Goal: Task Accomplishment & Management: Use online tool/utility

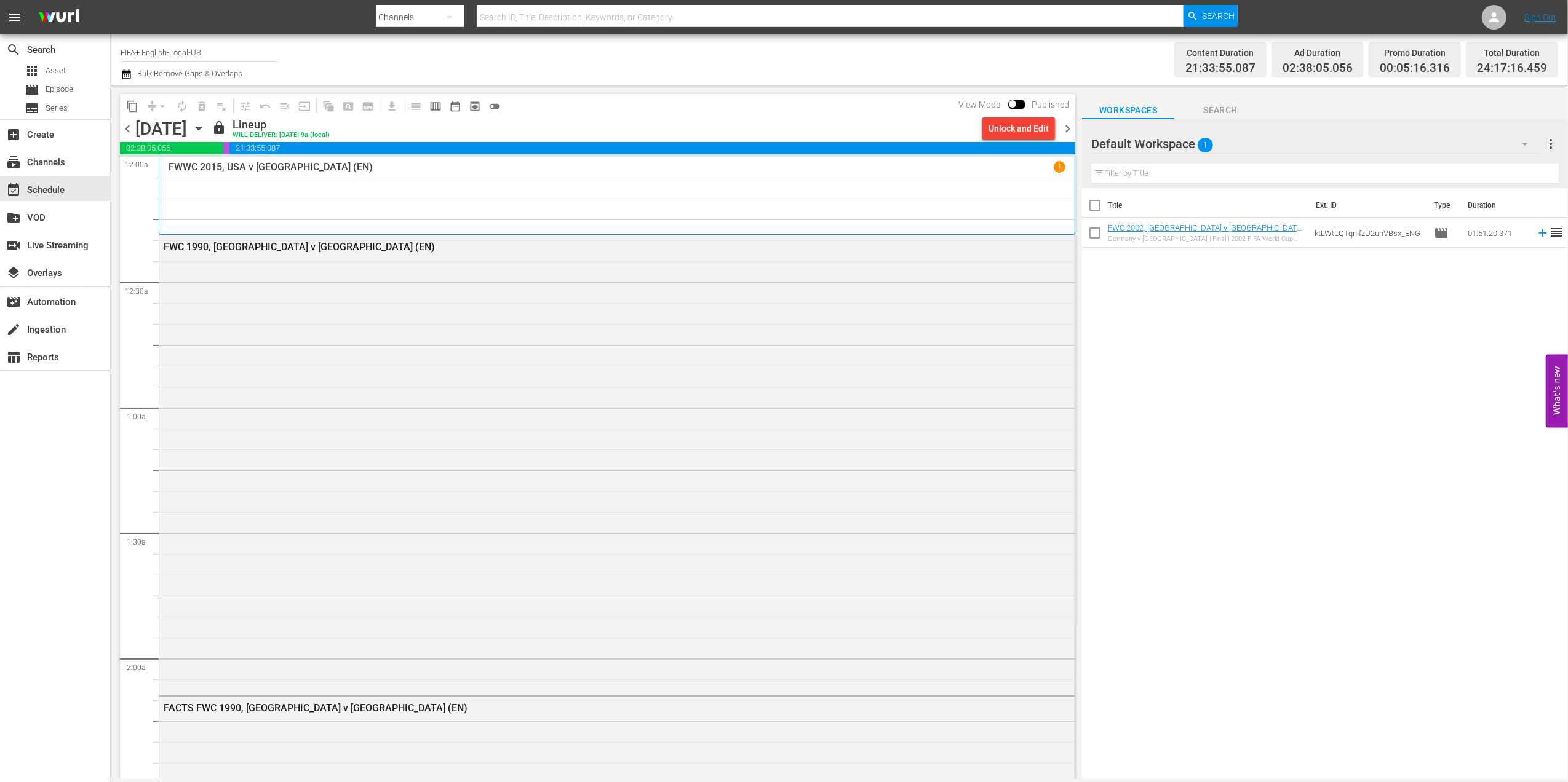
scroll to position [2610, 0]
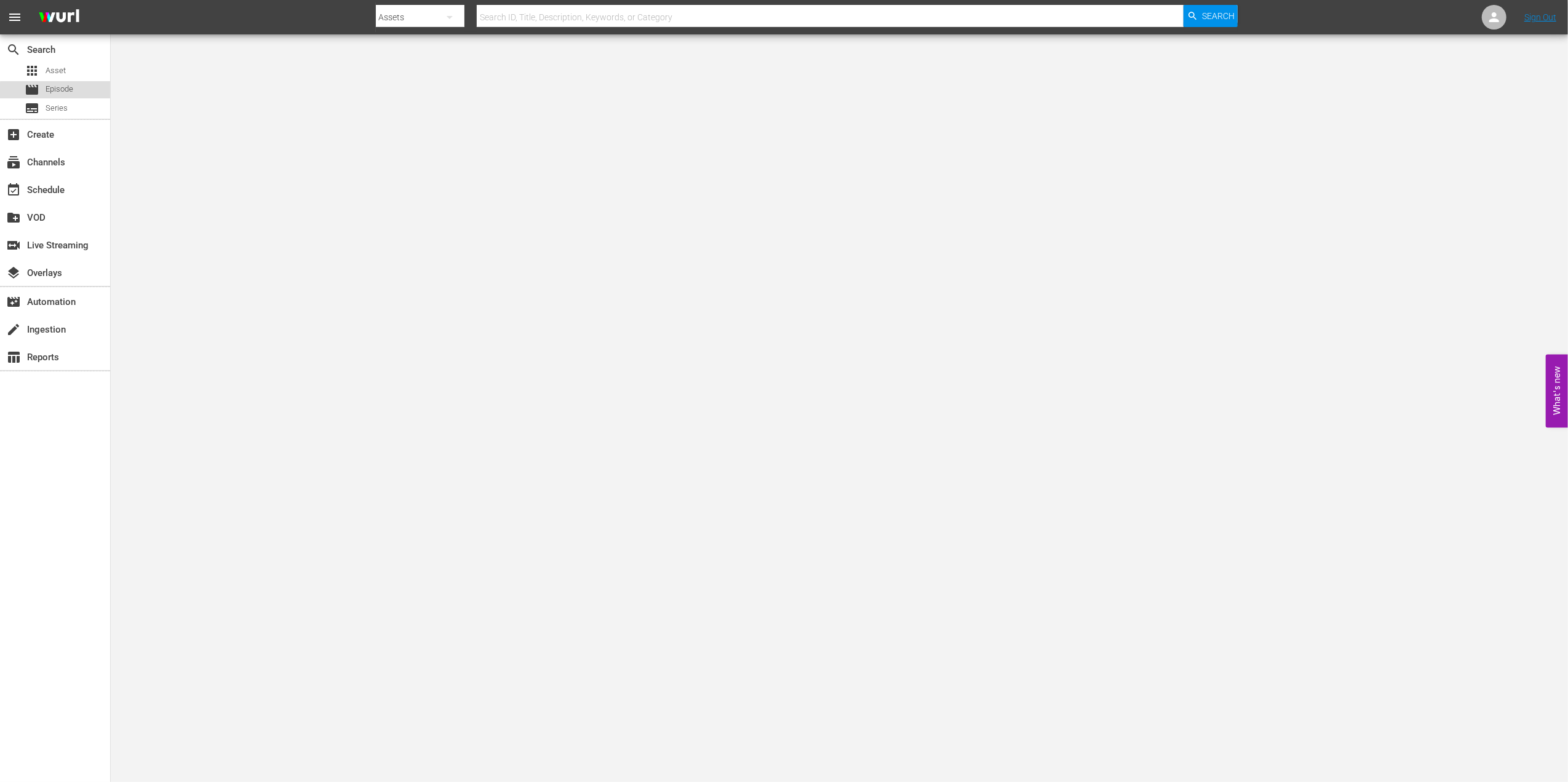
click at [62, 92] on span "Episode" at bounding box center [59, 89] width 28 height 13
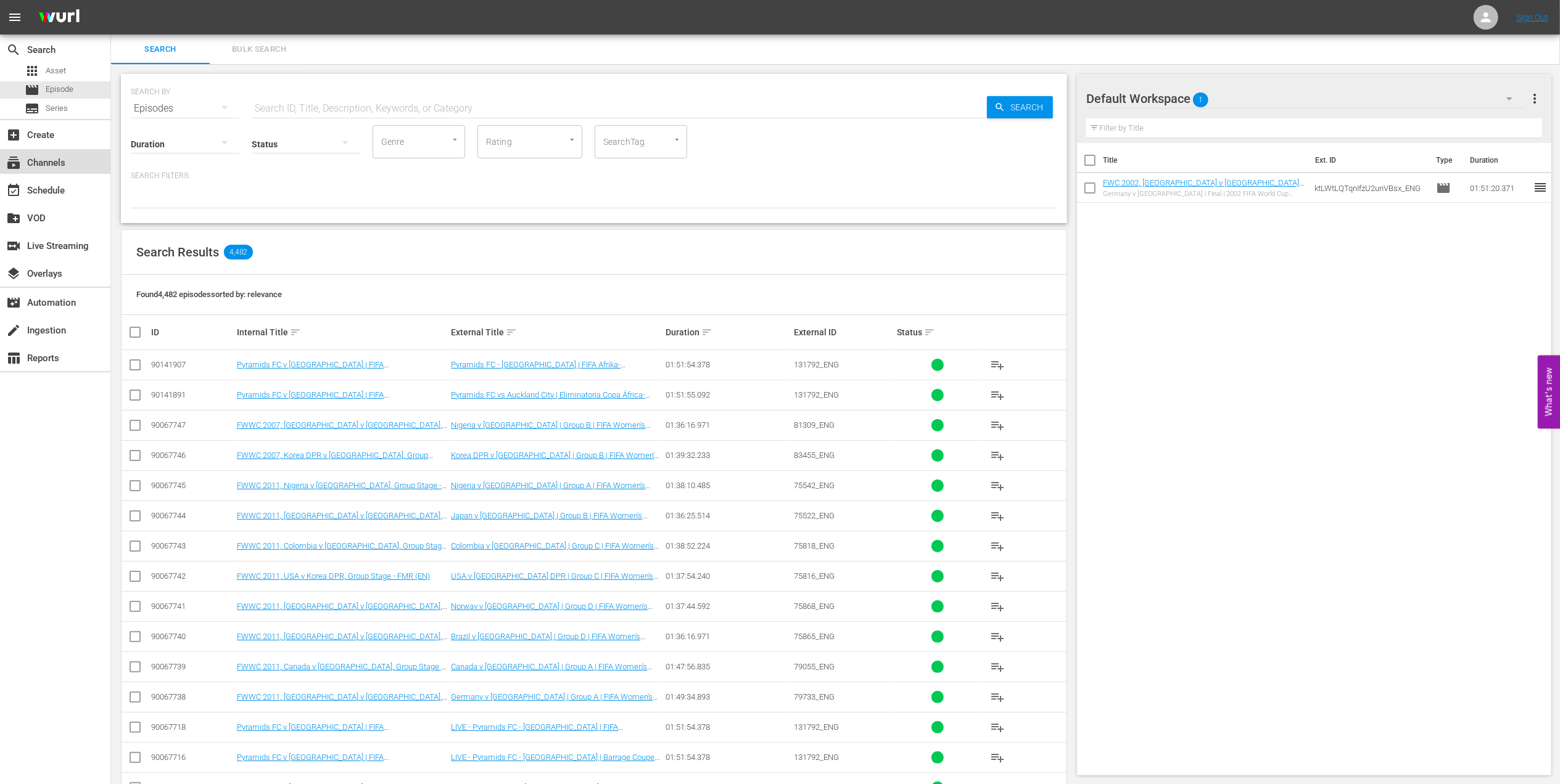
click at [63, 161] on div "subscriptions Channels" at bounding box center [34, 161] width 69 height 11
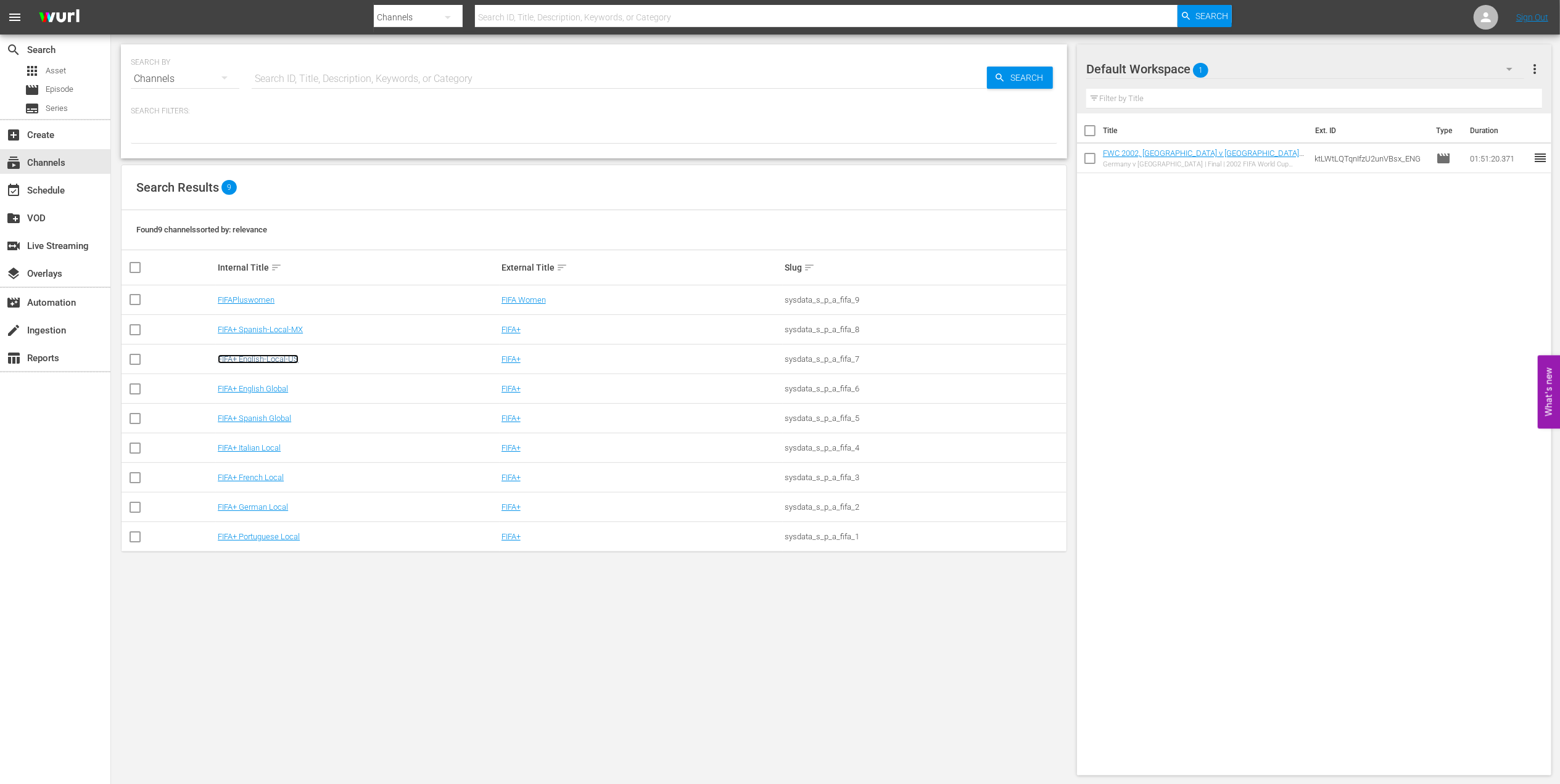
click at [291, 358] on link "FIFA+ English-Local-US" at bounding box center [259, 359] width 81 height 10
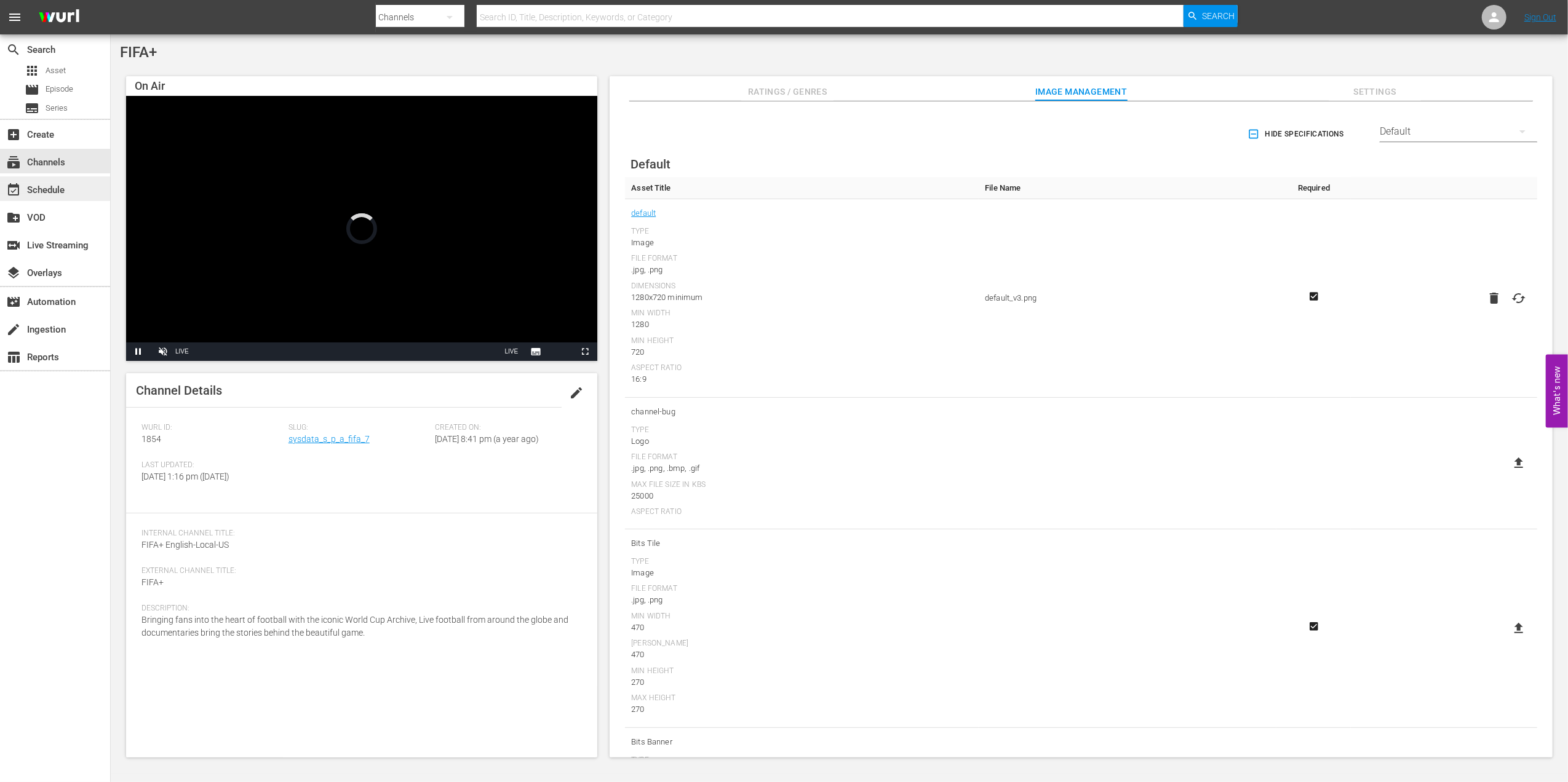
click at [45, 187] on div "event_available Schedule" at bounding box center [34, 188] width 69 height 11
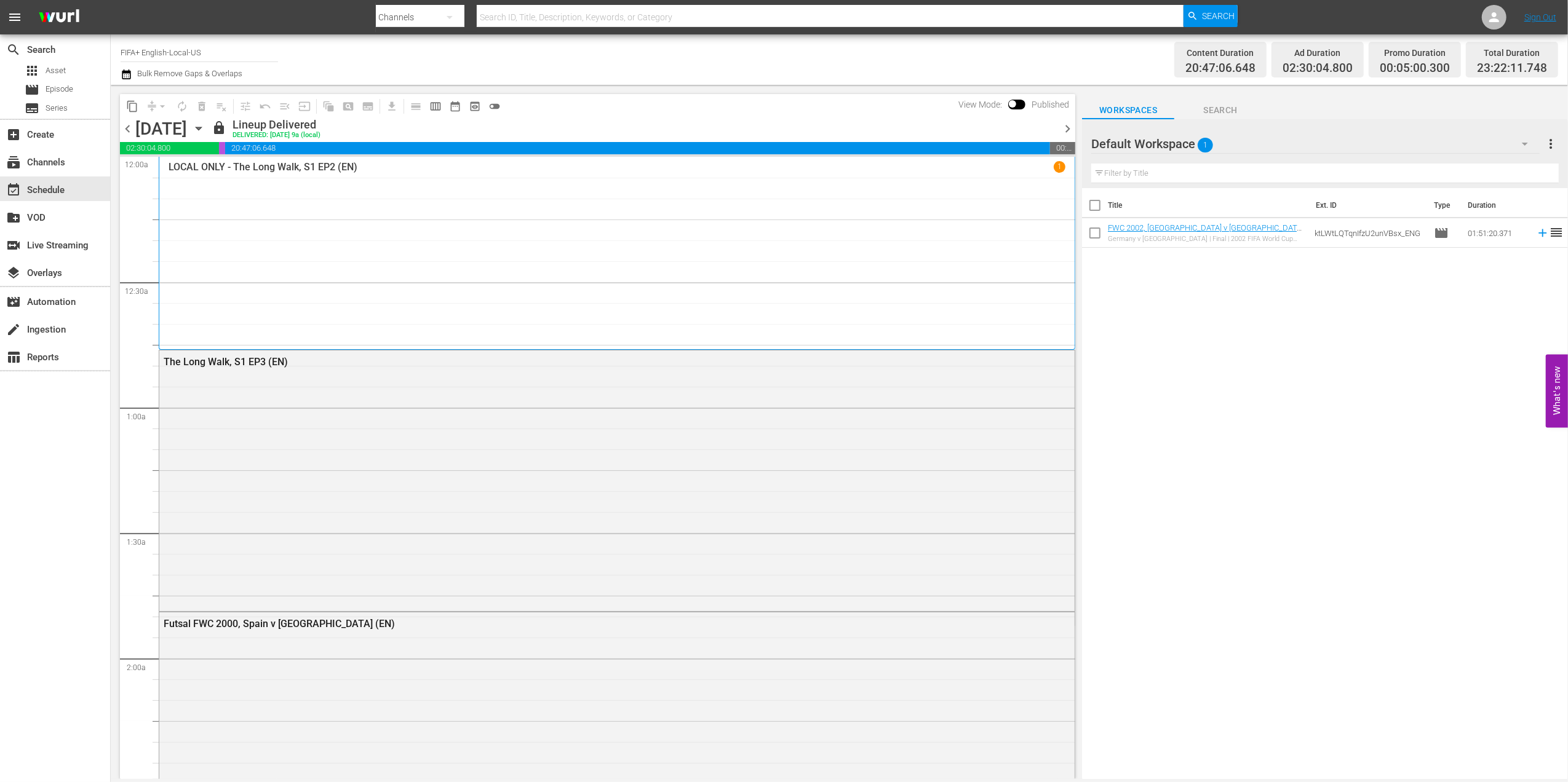
click at [1066, 122] on span "chevron_right" at bounding box center [1067, 128] width 15 height 15
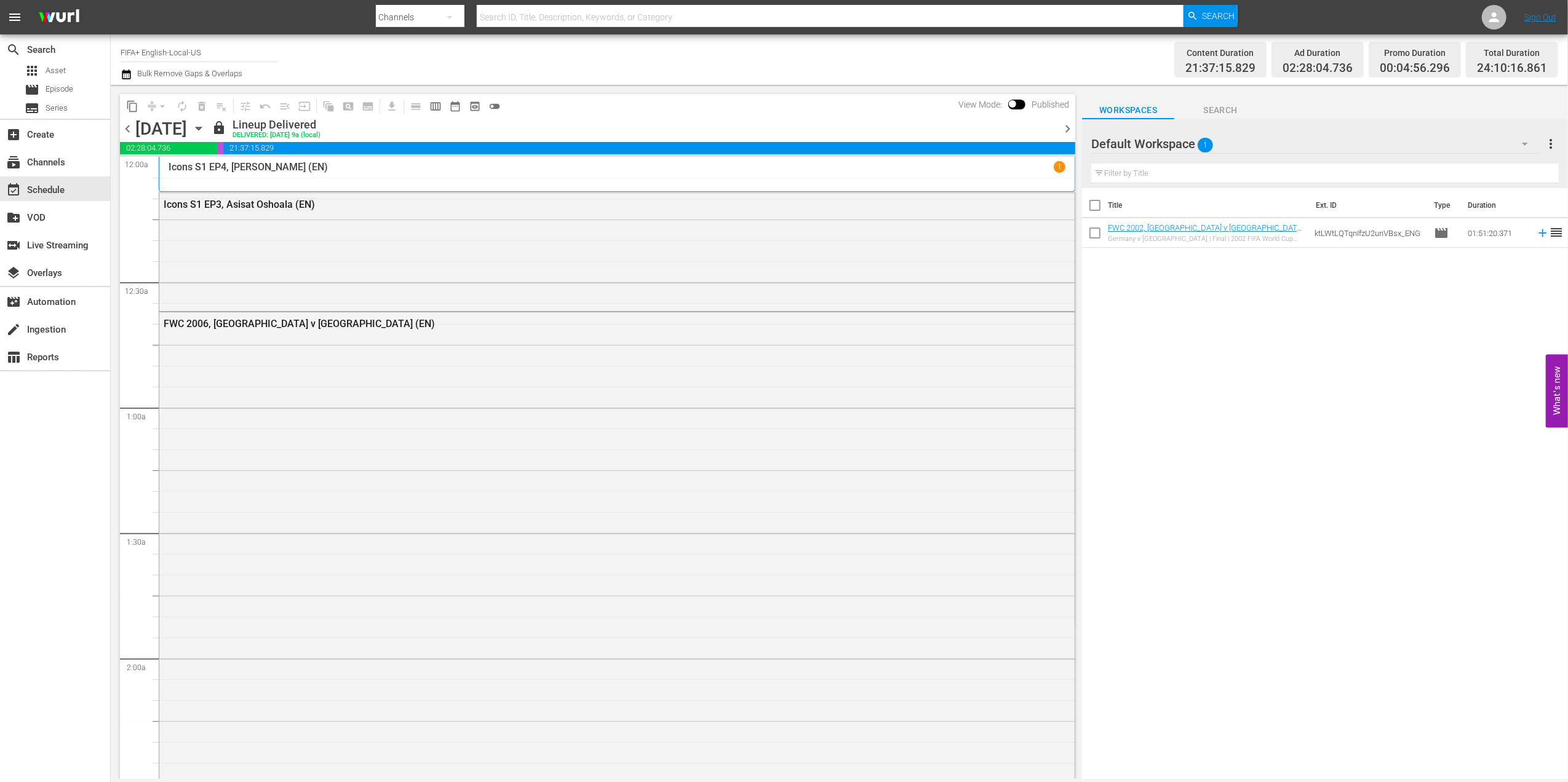
click at [1071, 123] on span "chevron_right" at bounding box center [1067, 128] width 15 height 15
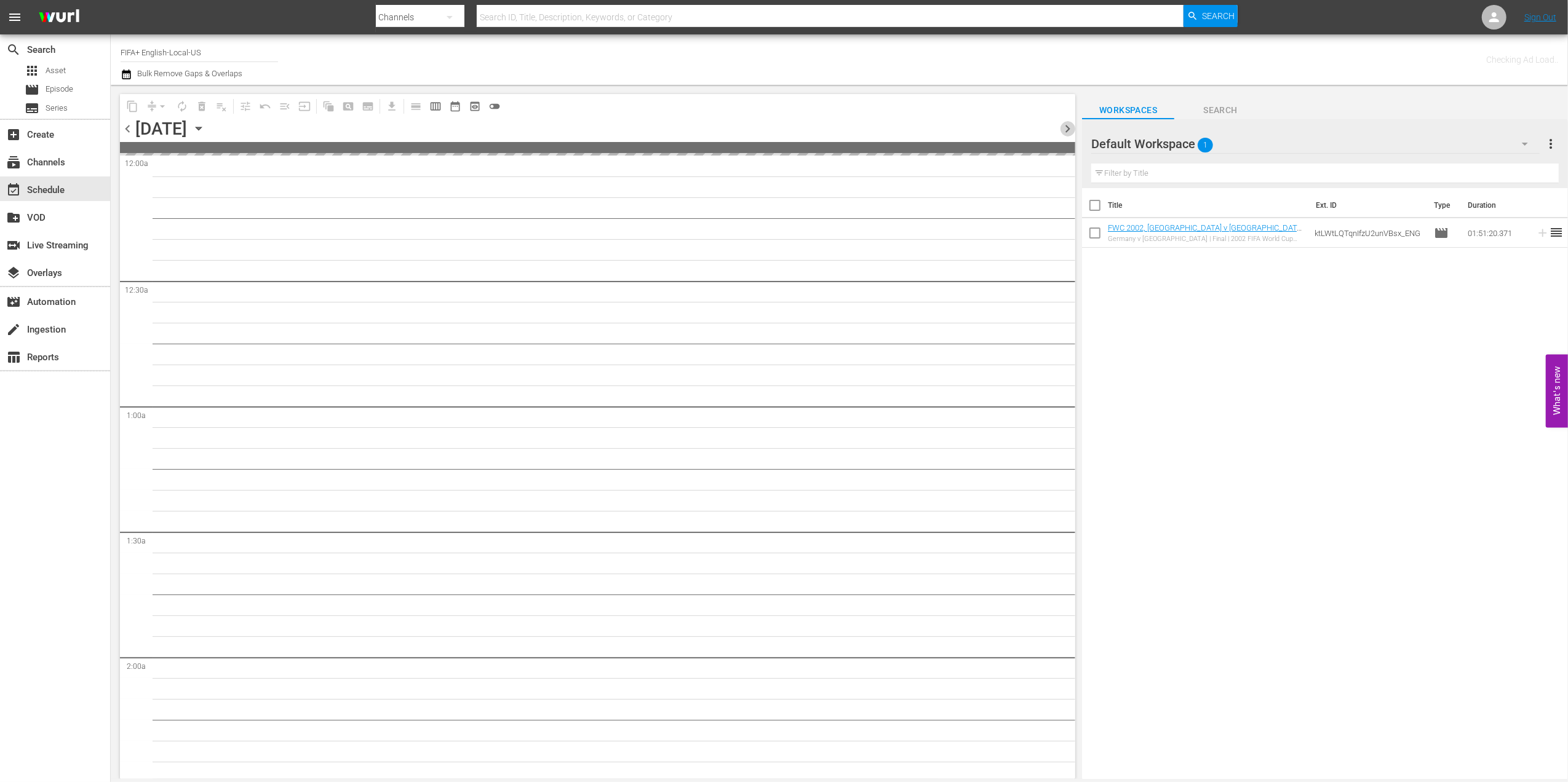
click at [1071, 123] on span "chevron_right" at bounding box center [1067, 128] width 15 height 15
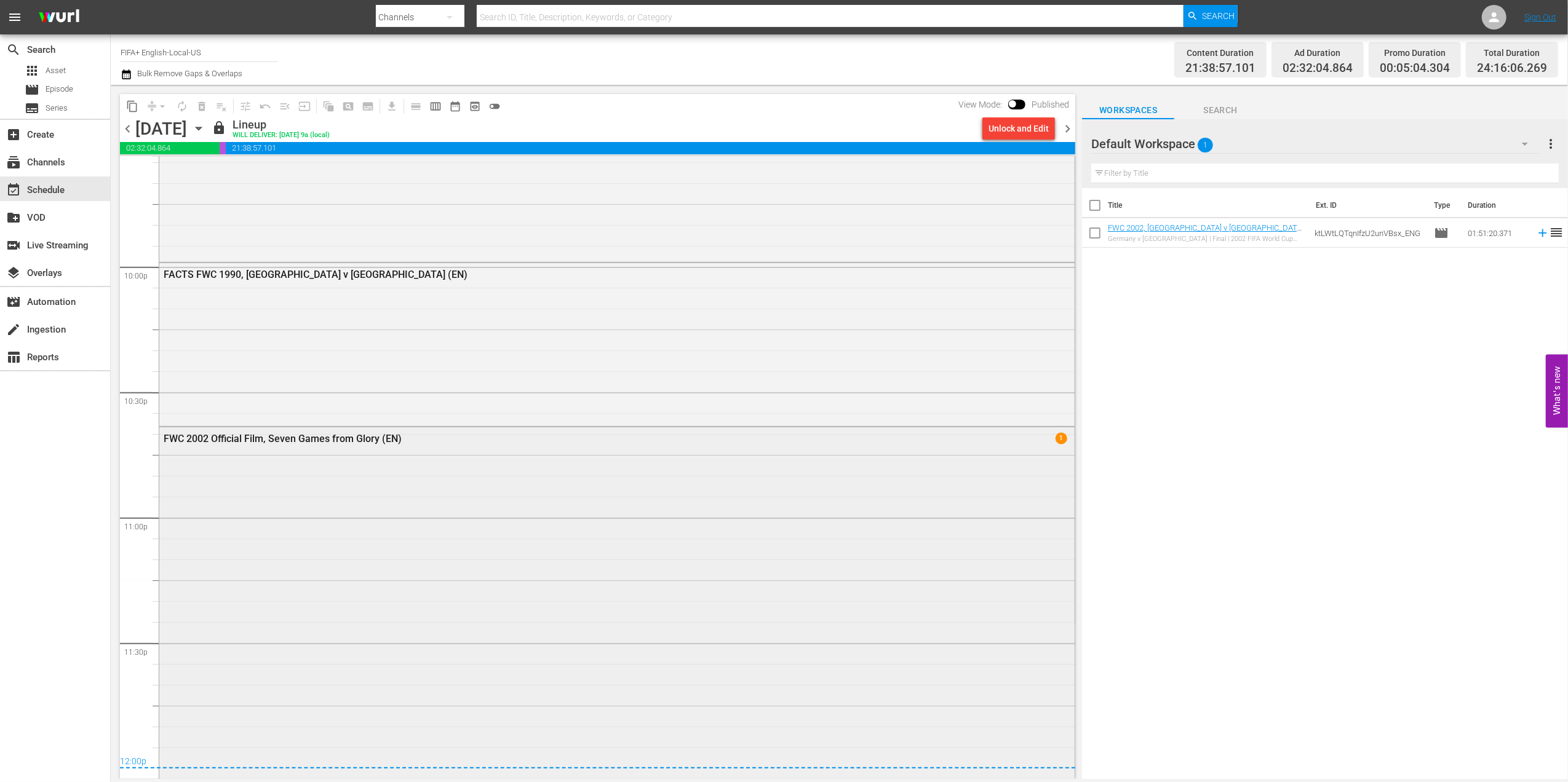
scroll to position [5616, 0]
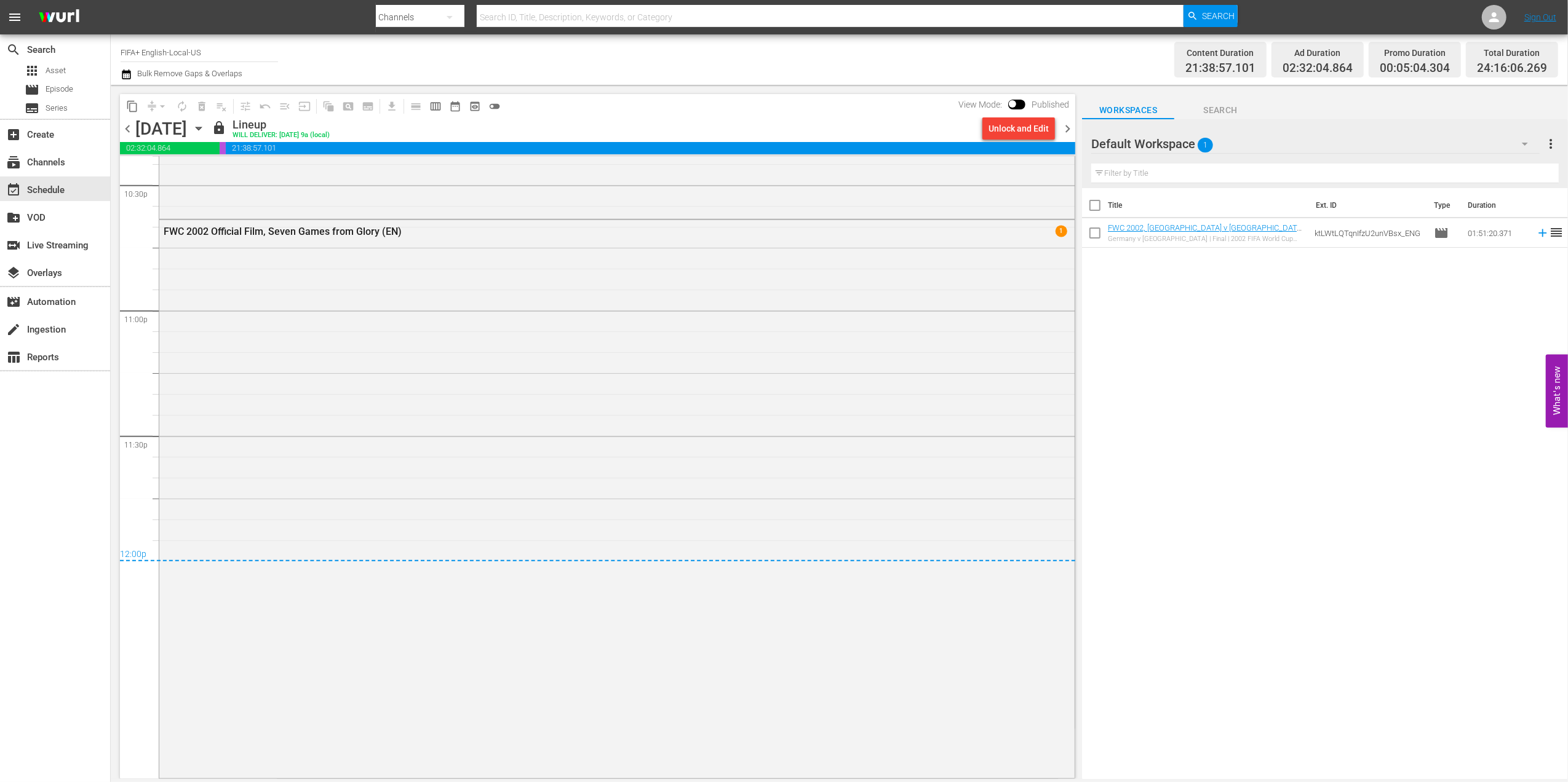
click at [1066, 131] on span "chevron_right" at bounding box center [1067, 128] width 15 height 15
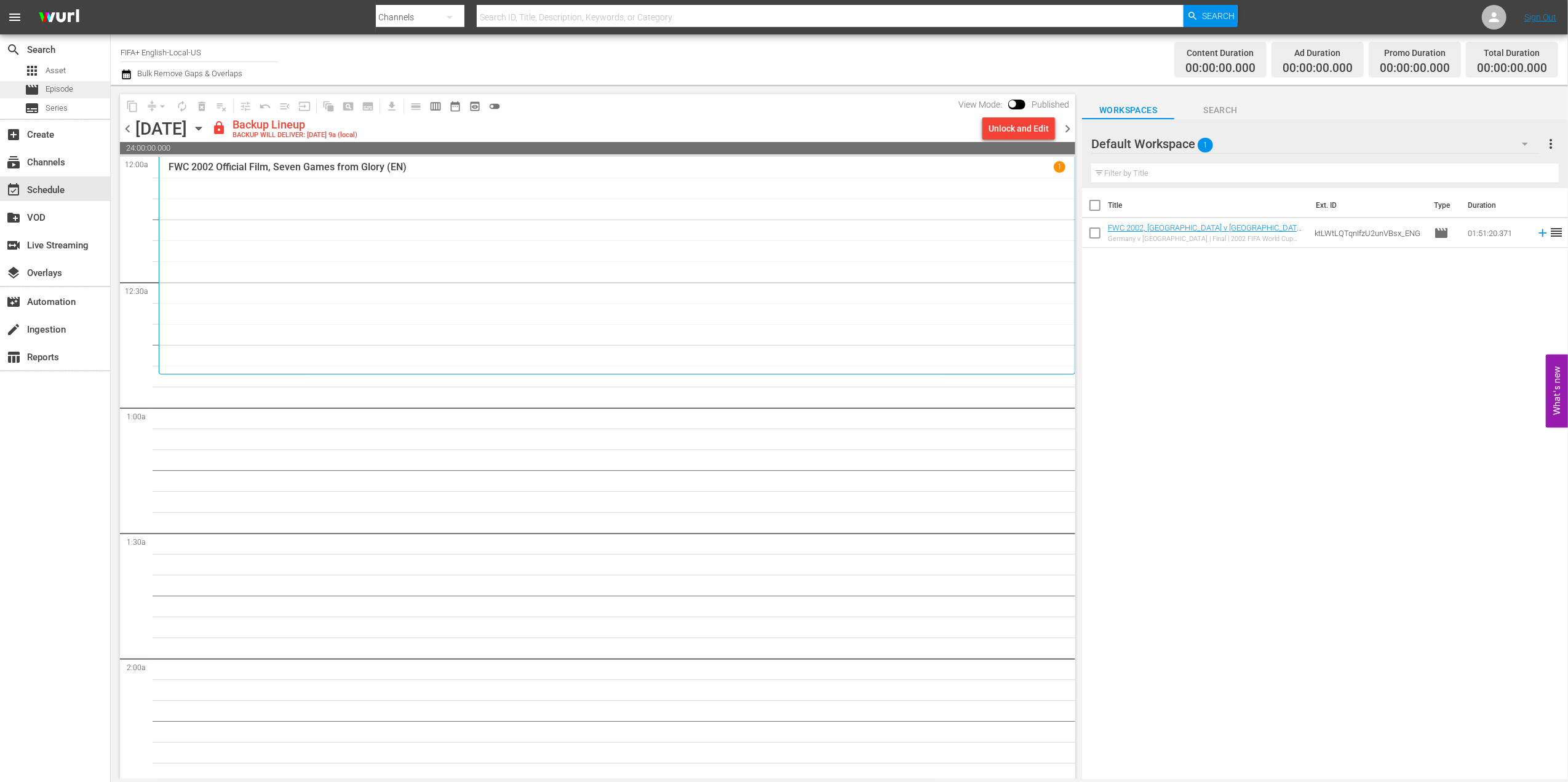
click at [60, 89] on span "Episode" at bounding box center [59, 89] width 28 height 13
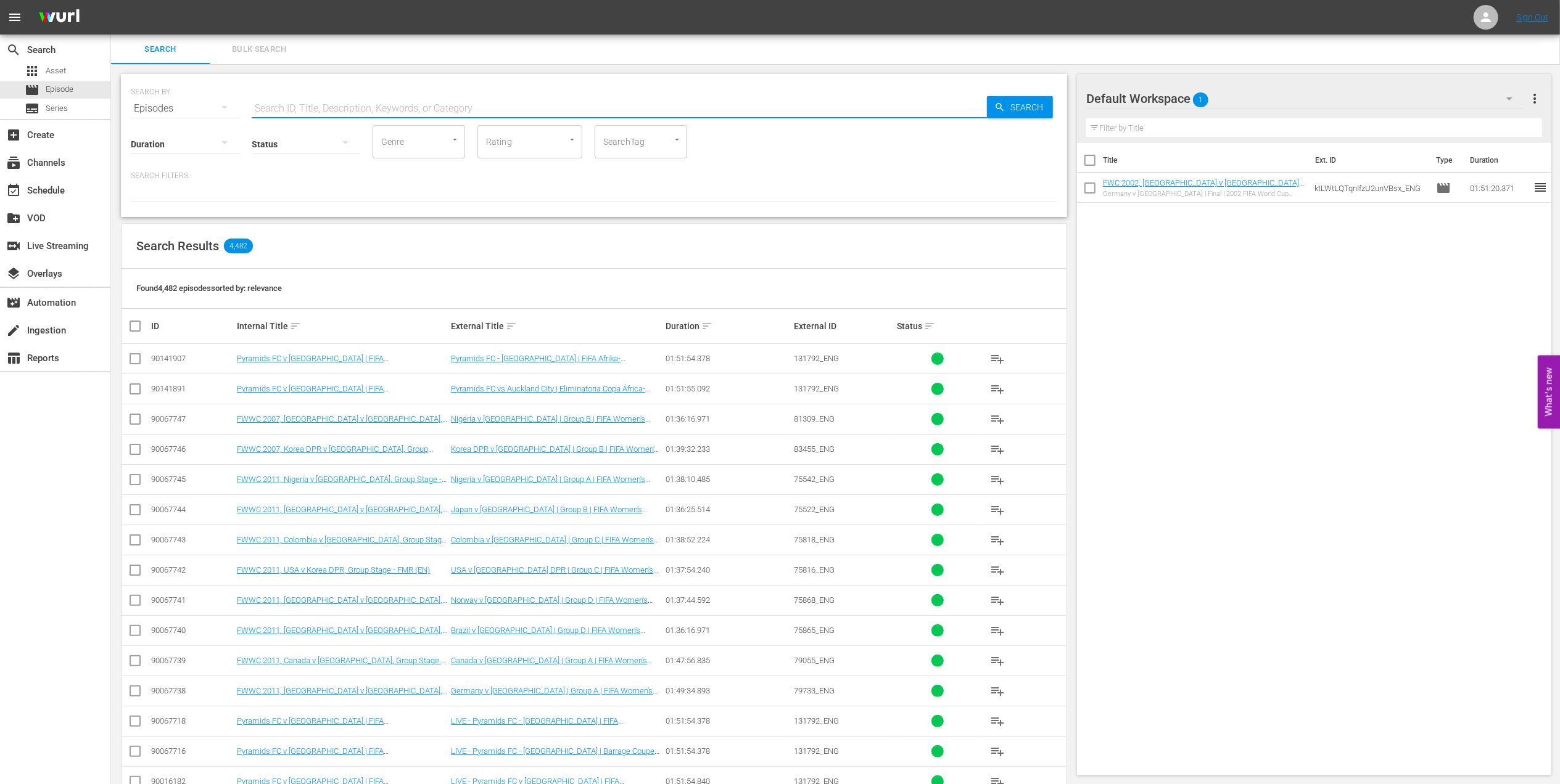
click at [492, 109] on input "text" at bounding box center [619, 108] width 735 height 29
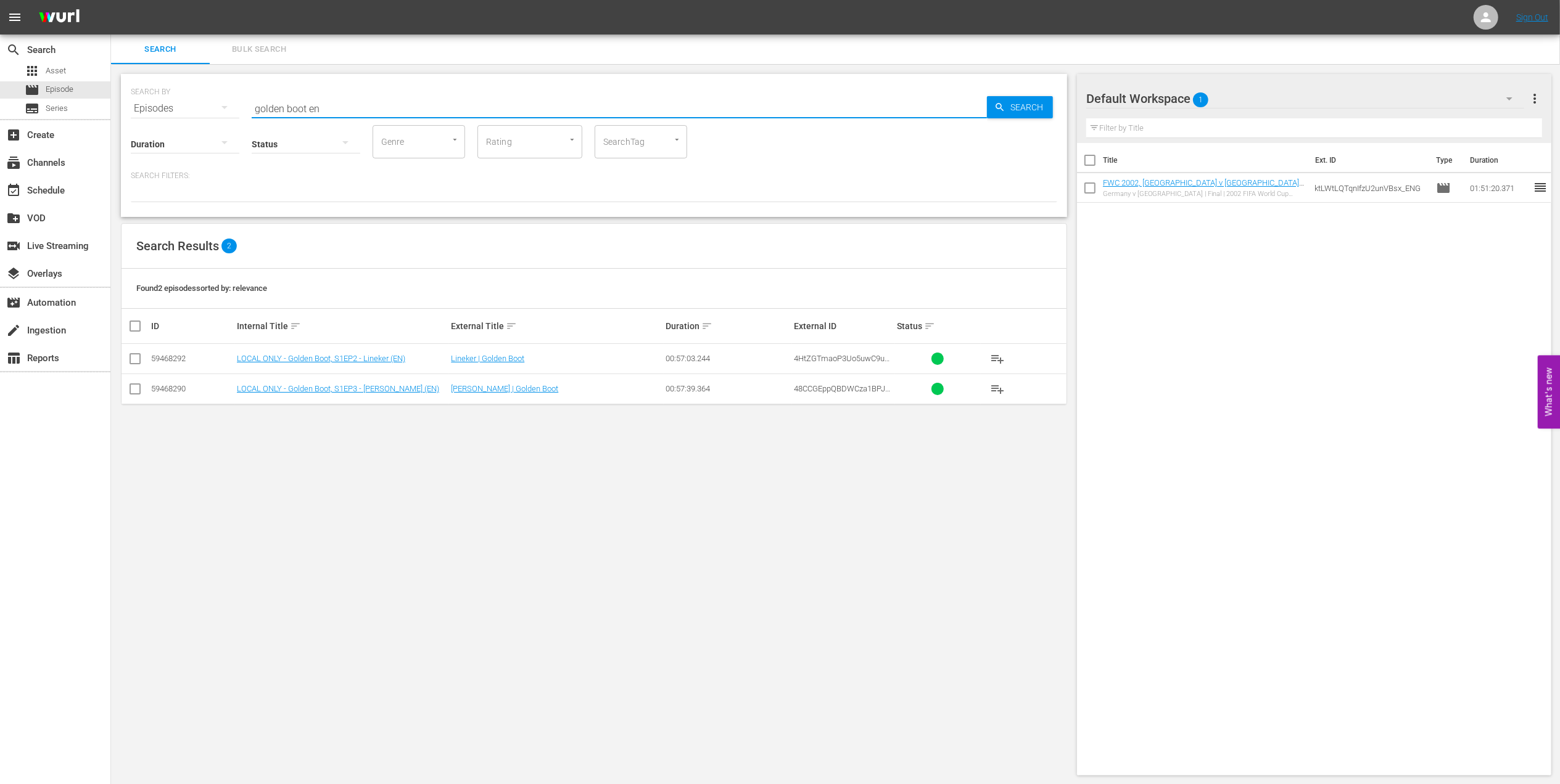
type input "golden boot en"
click at [137, 390] on input "checkbox" at bounding box center [135, 392] width 15 height 15
checkbox input "true"
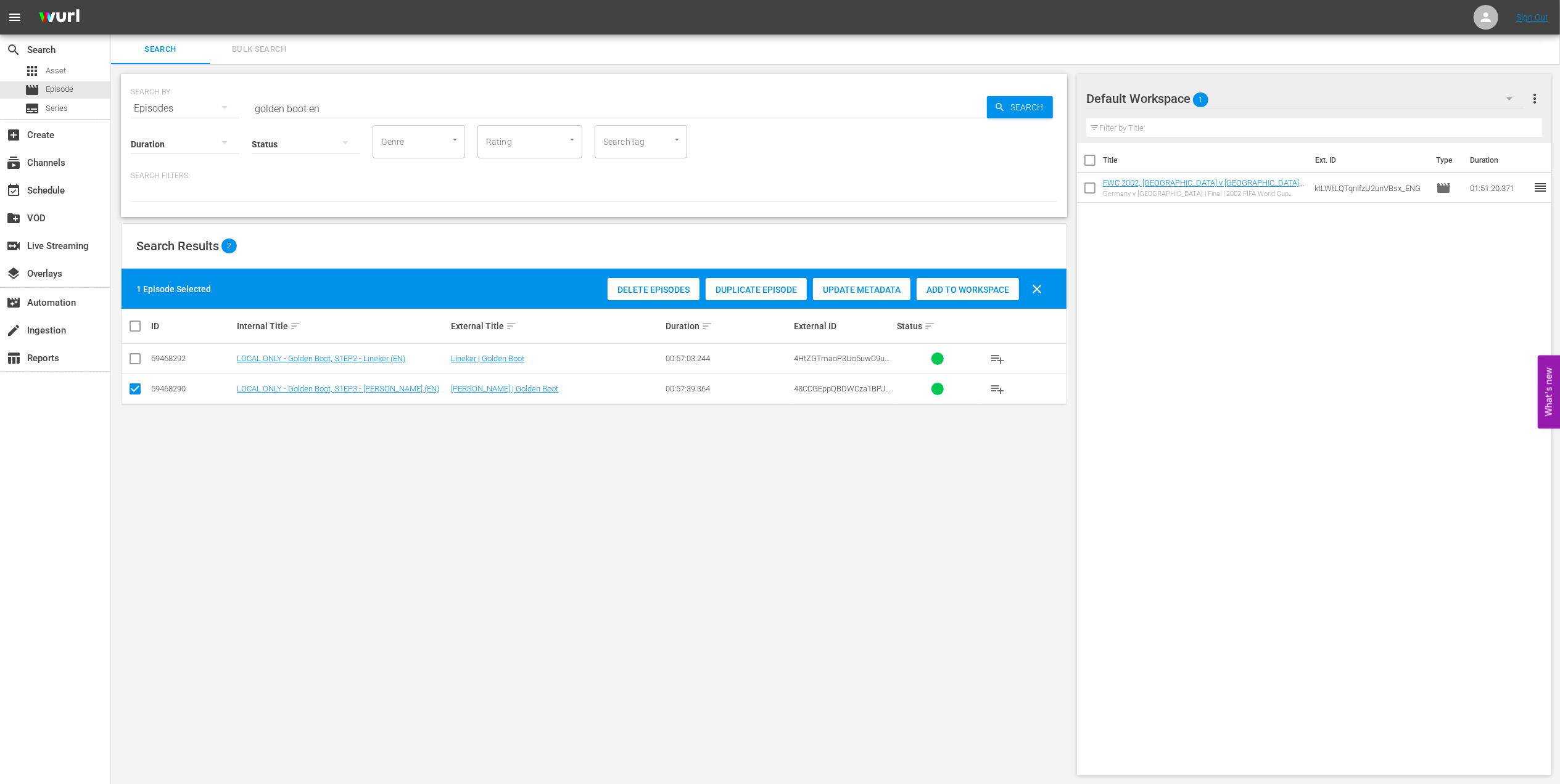
click at [945, 294] on span "Add to Workspace" at bounding box center [968, 289] width 102 height 10
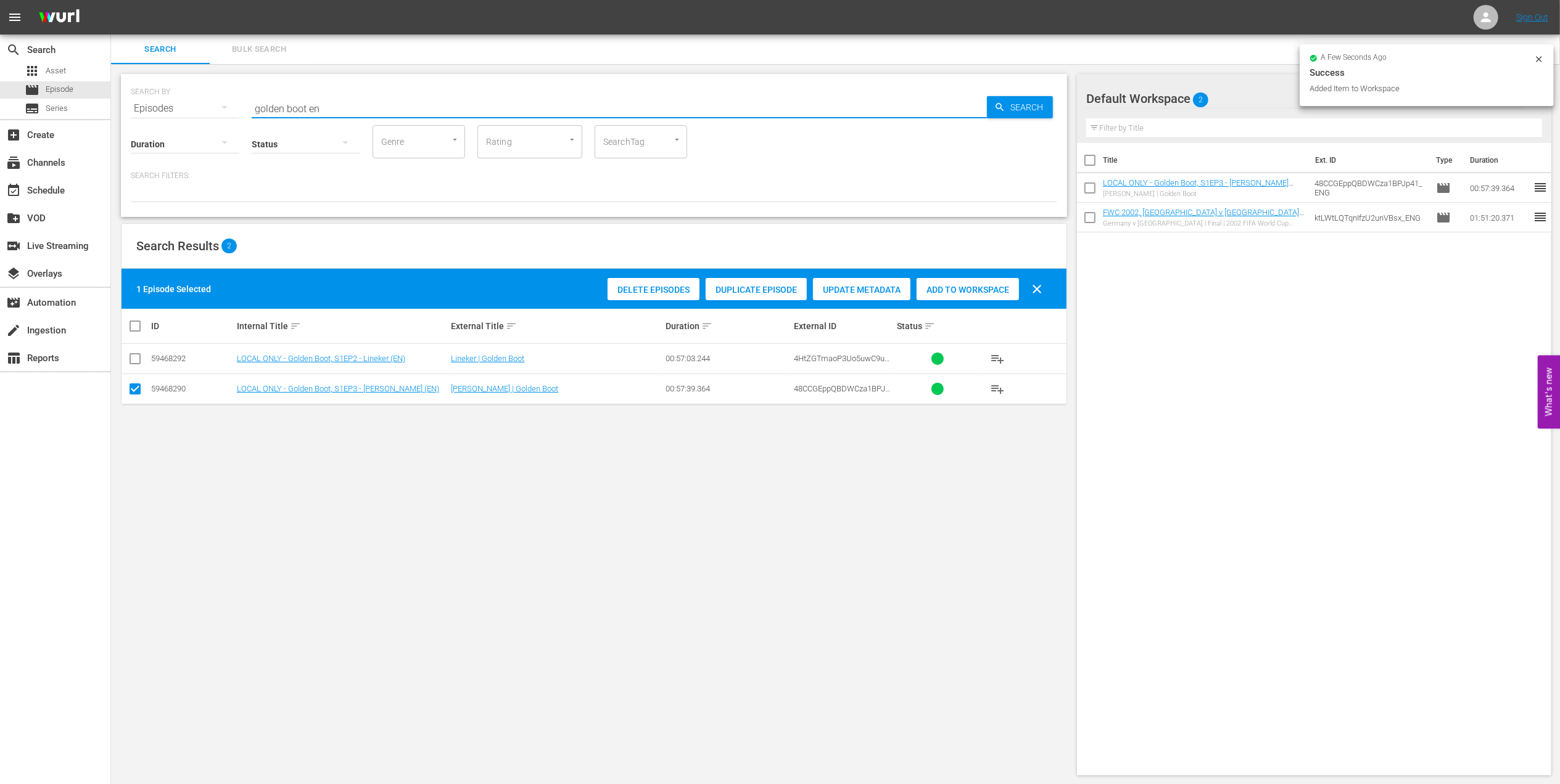
drag, startPoint x: 343, startPoint y: 109, endPoint x: 213, endPoint y: 114, distance: 130.1
click at [213, 114] on div "SEARCH BY Search By Episodes Search ID, Title, Description, Keywords, or Catego…" at bounding box center [593, 145] width 946 height 143
paste input "FWC 1998 - Final - Brazil v France"
click at [462, 102] on input "FWC 1998 - Final - Brazil v France" at bounding box center [619, 108] width 735 height 29
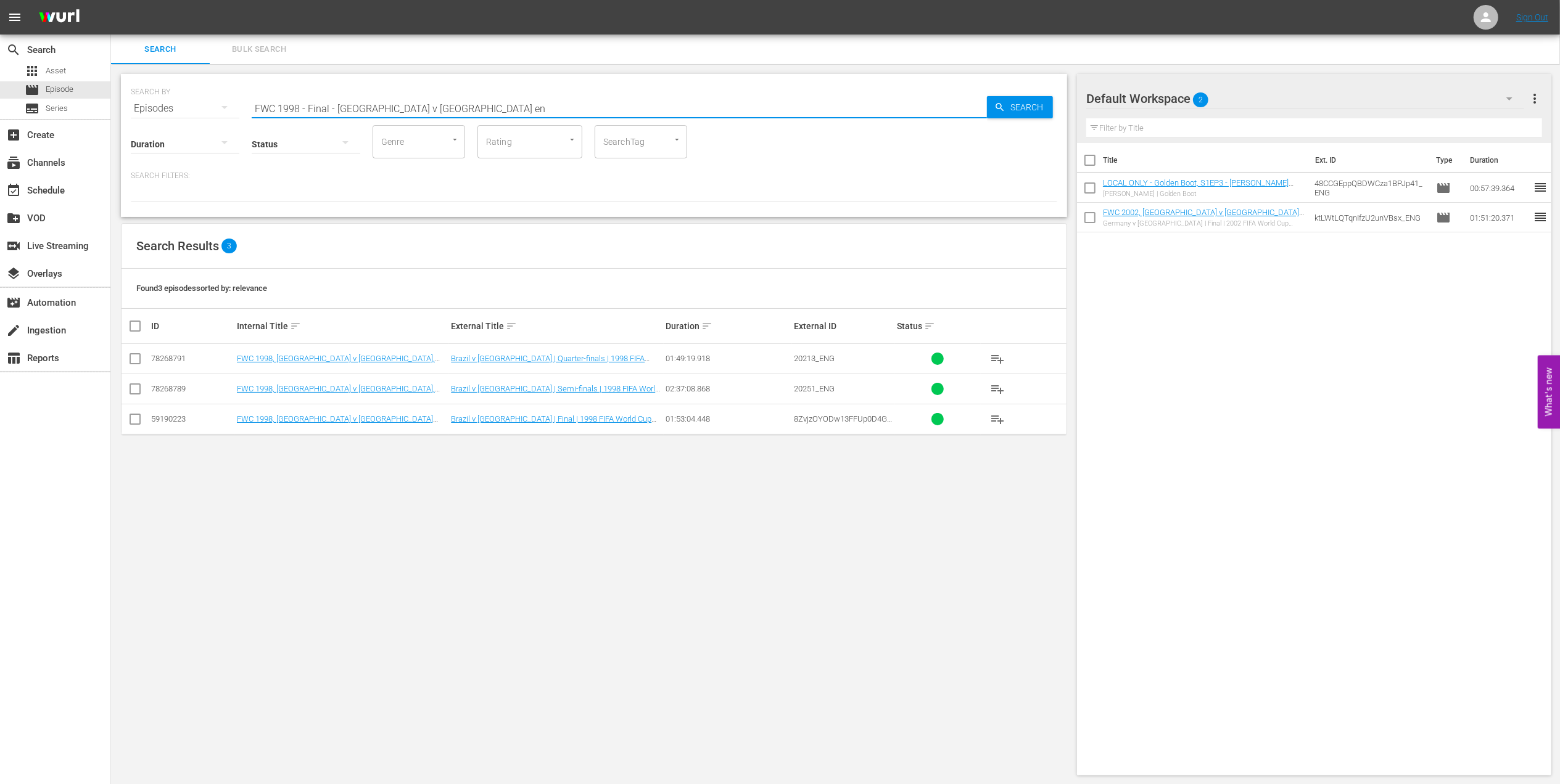
type input "FWC 1998 - Final - Brazil v France en"
click at [140, 423] on input "checkbox" at bounding box center [135, 422] width 15 height 15
checkbox input "true"
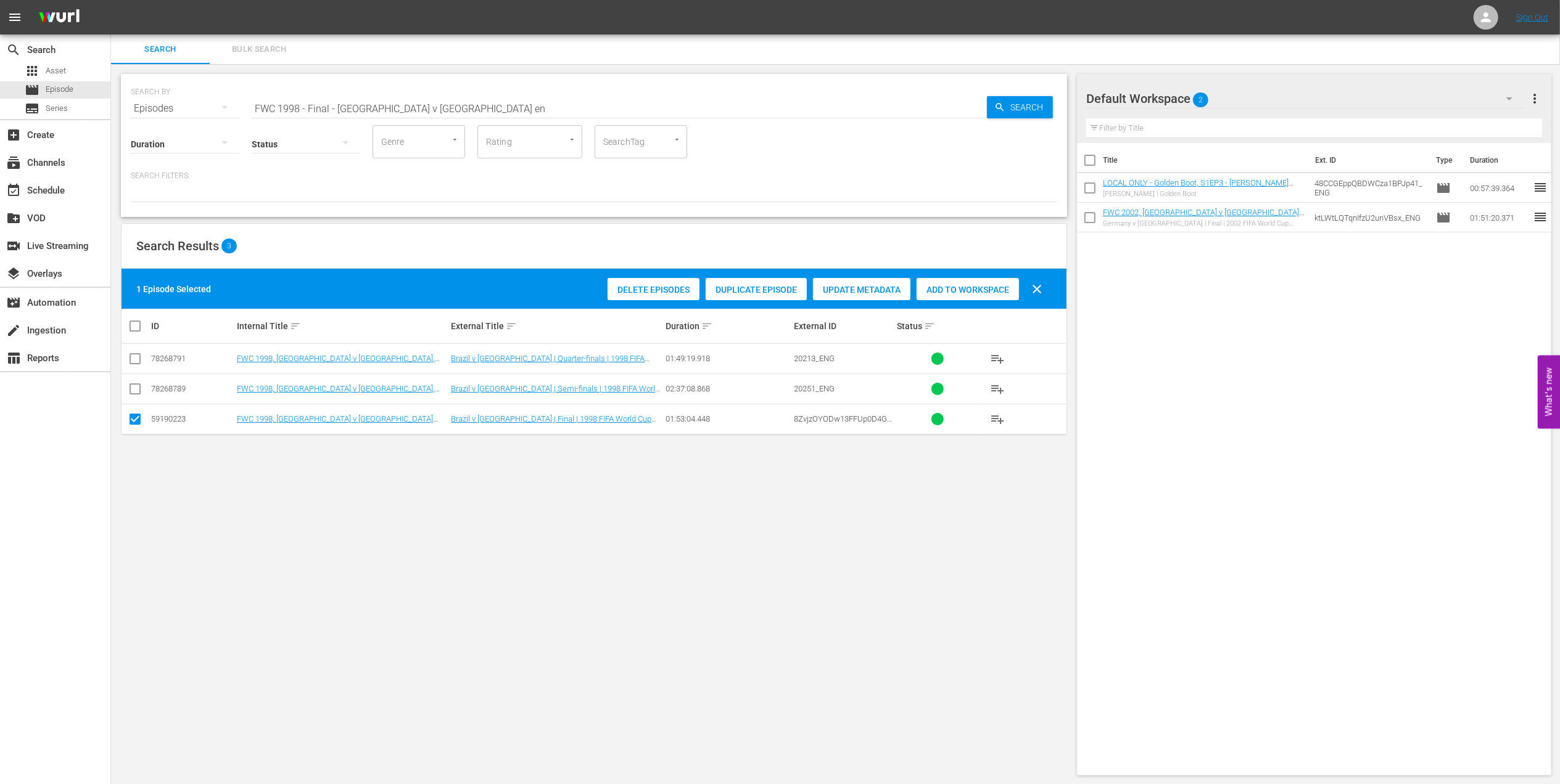
click at [949, 278] on div "Add to Workspace" at bounding box center [968, 290] width 102 height 24
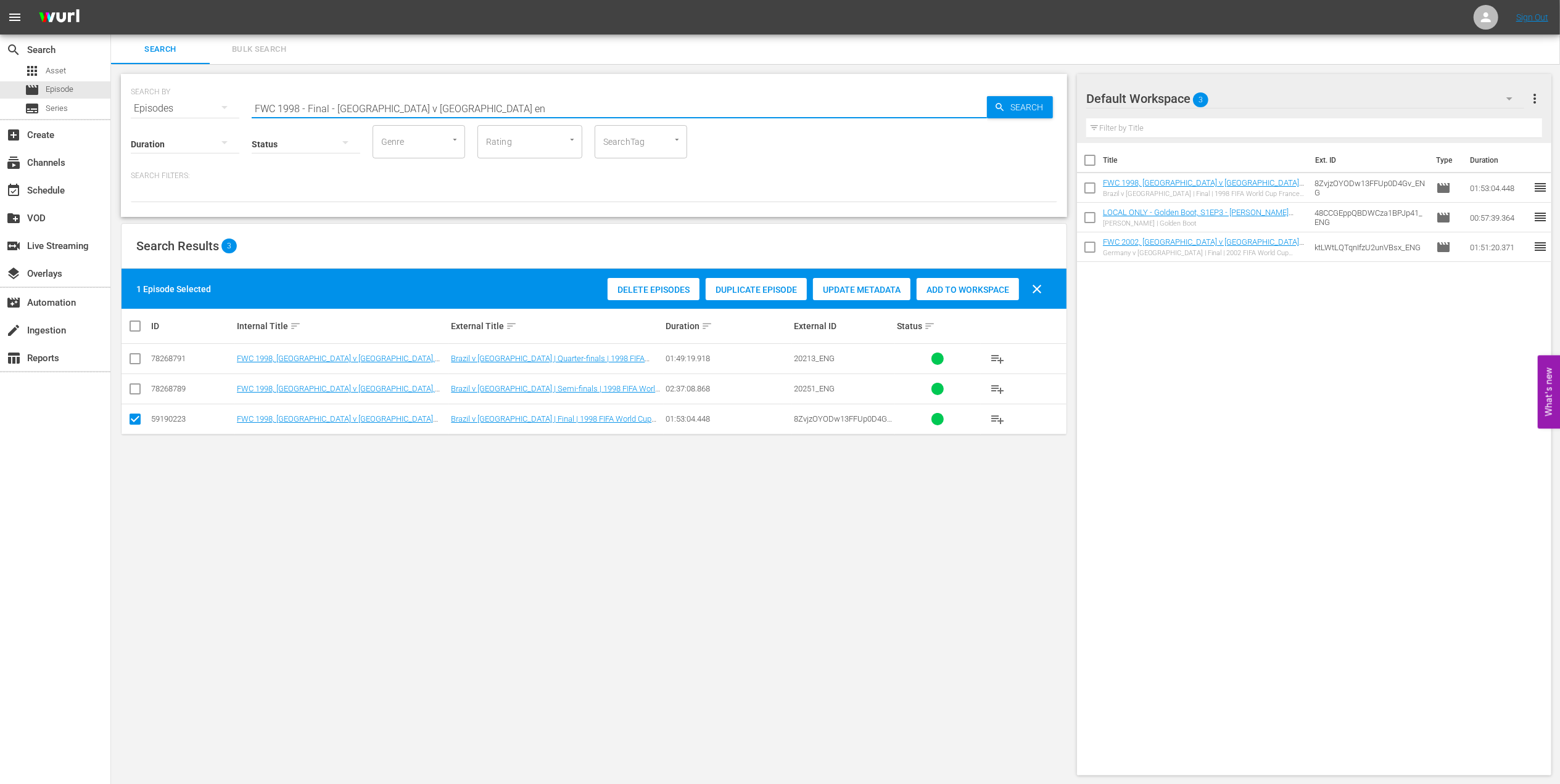
drag, startPoint x: 393, startPoint y: 113, endPoint x: 200, endPoint y: 124, distance: 193.3
click at [201, 124] on div "SEARCH BY Search By Episodes Search ID, Title, Description, Keywords, or Catego…" at bounding box center [593, 145] width 946 height 143
paste input "1998 Official Film - La Coupe de la Gloire"
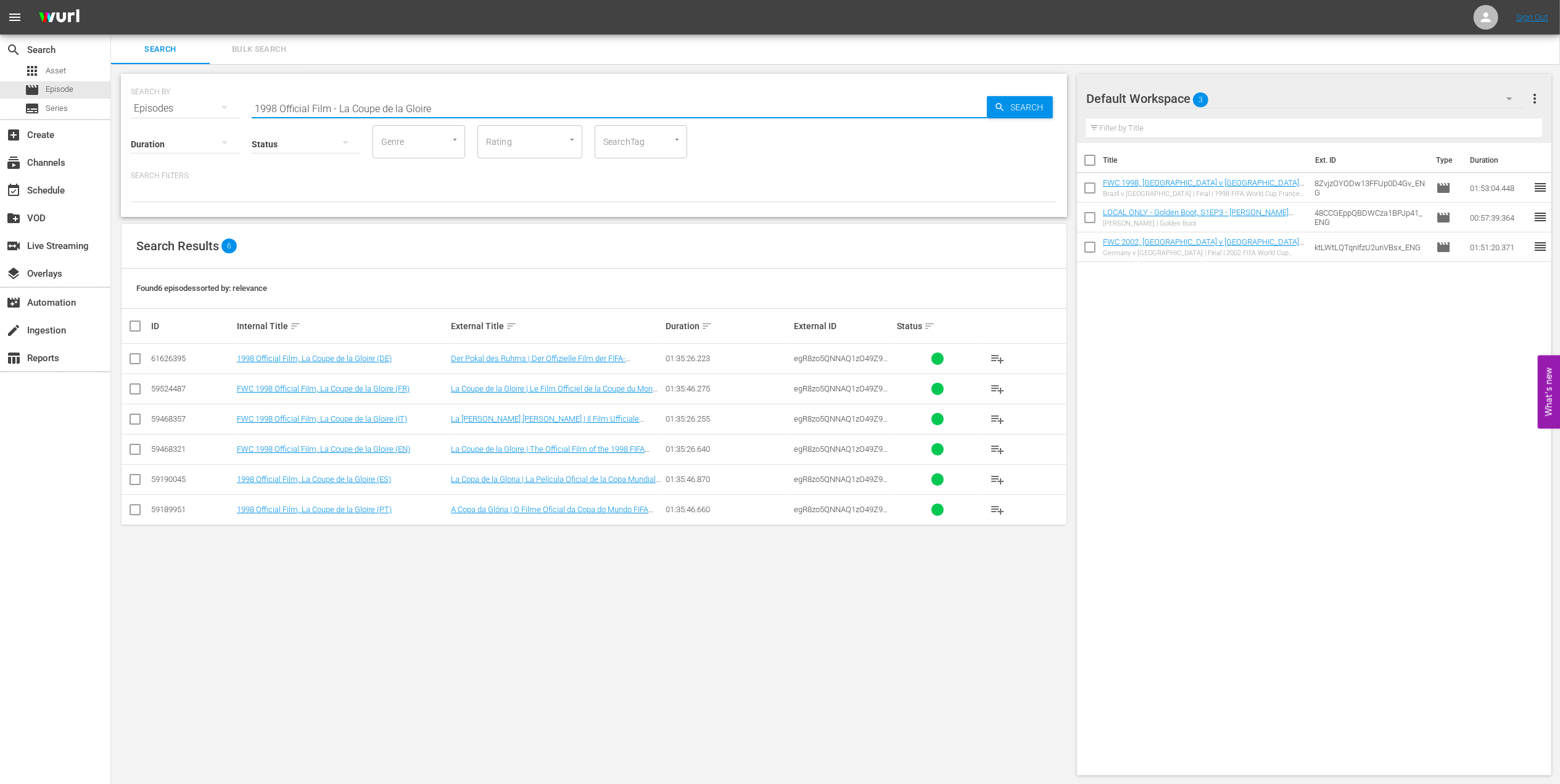
type input "1998 Official Film - La Coupe de la Gloire"
click at [135, 451] on input "checkbox" at bounding box center [135, 452] width 15 height 15
checkbox input "true"
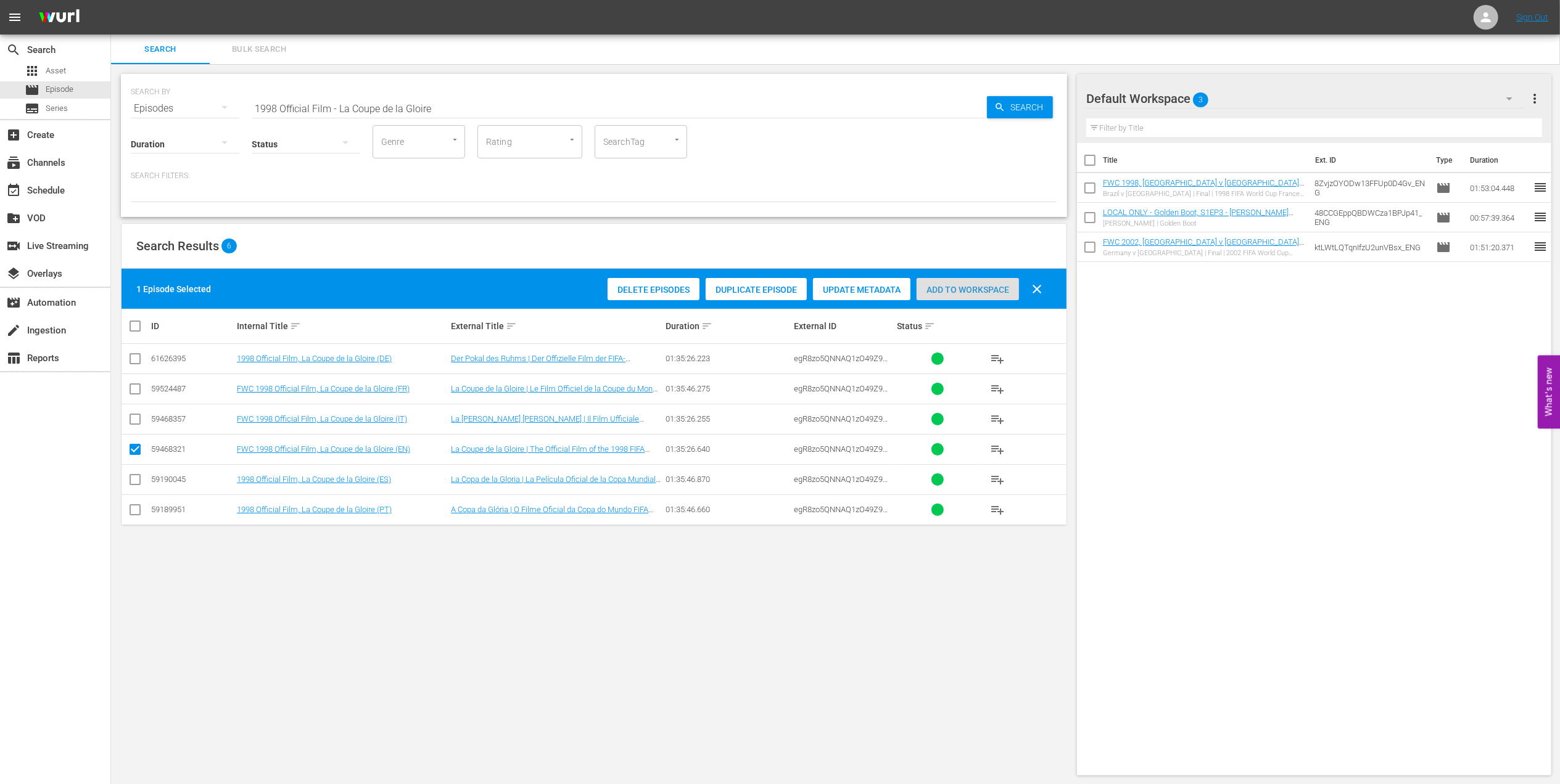
click at [948, 293] on span "Add to Workspace" at bounding box center [968, 289] width 102 height 10
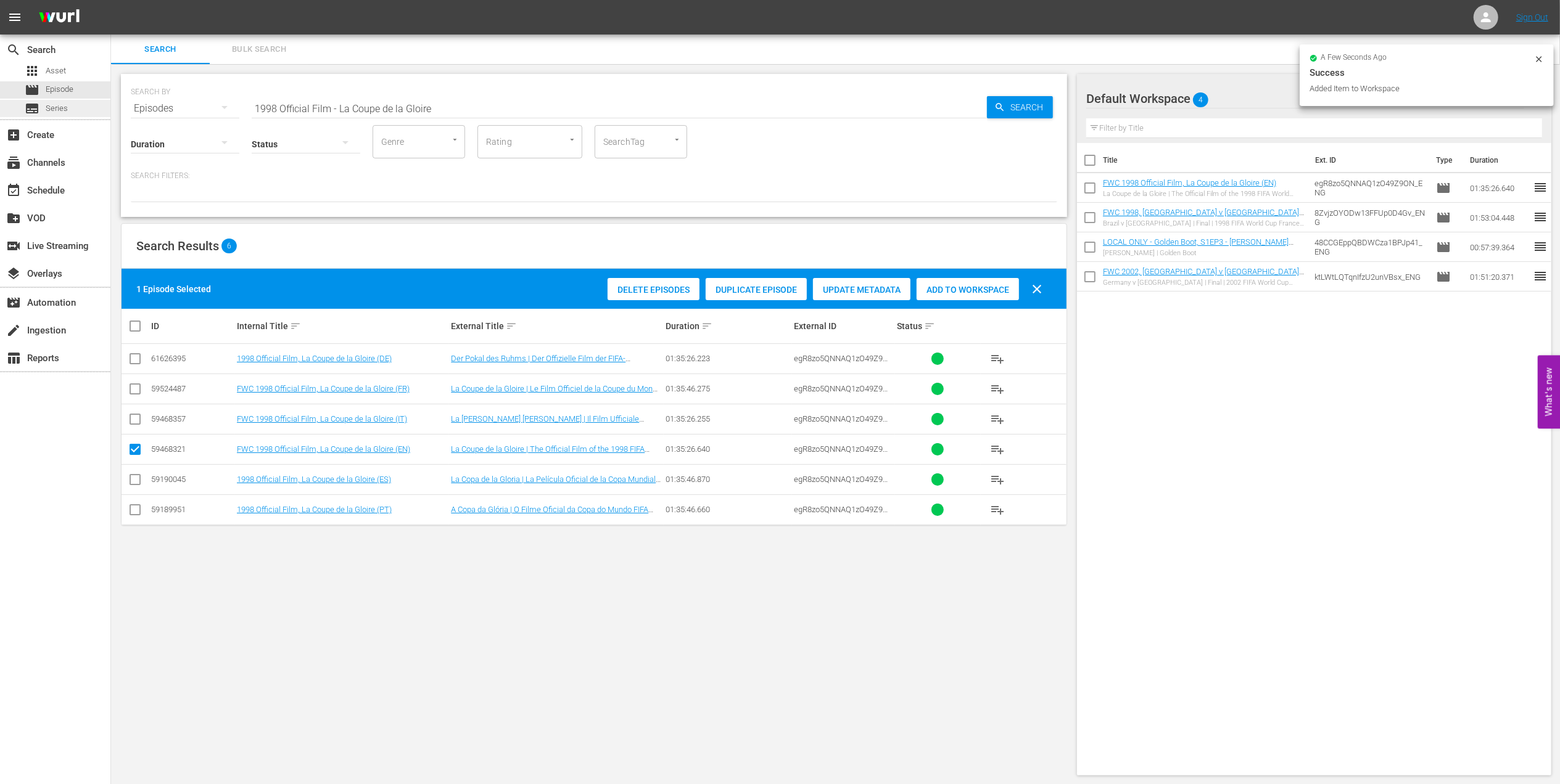
drag, startPoint x: 445, startPoint y: 105, endPoint x: 71, endPoint y: 105, distance: 374.0
click at [111, 0] on div "search Search apps Asset movie Episode subtitles Series add_box Create subscrip…" at bounding box center [835, 0] width 1449 height 0
paste input "FWC 1978 - Final - Argentina v Netherlands"
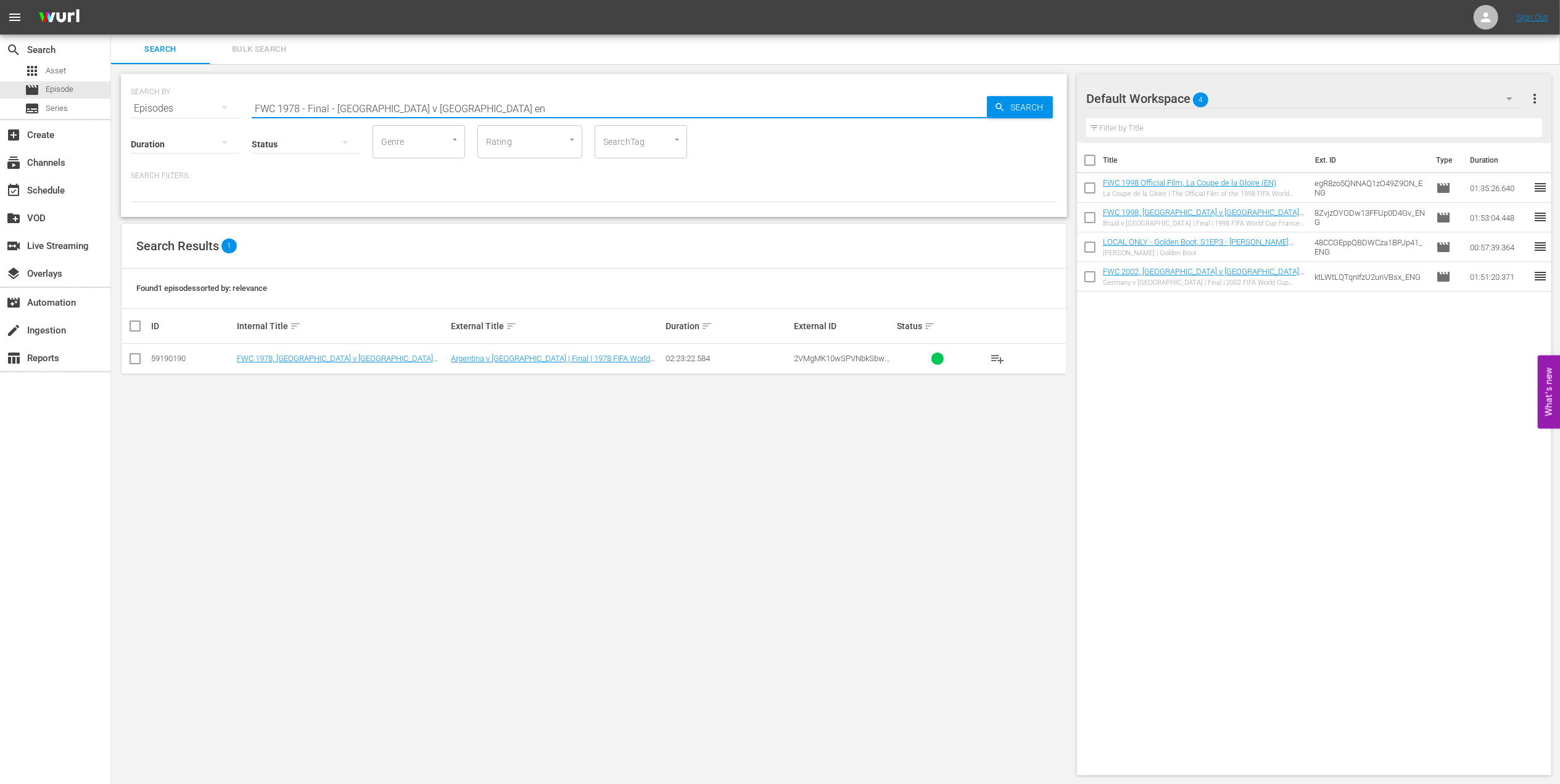
type input "FWC 1978 - Final - Argentina v Netherlands en"
click at [132, 358] on input "checkbox" at bounding box center [135, 361] width 15 height 15
checkbox input "true"
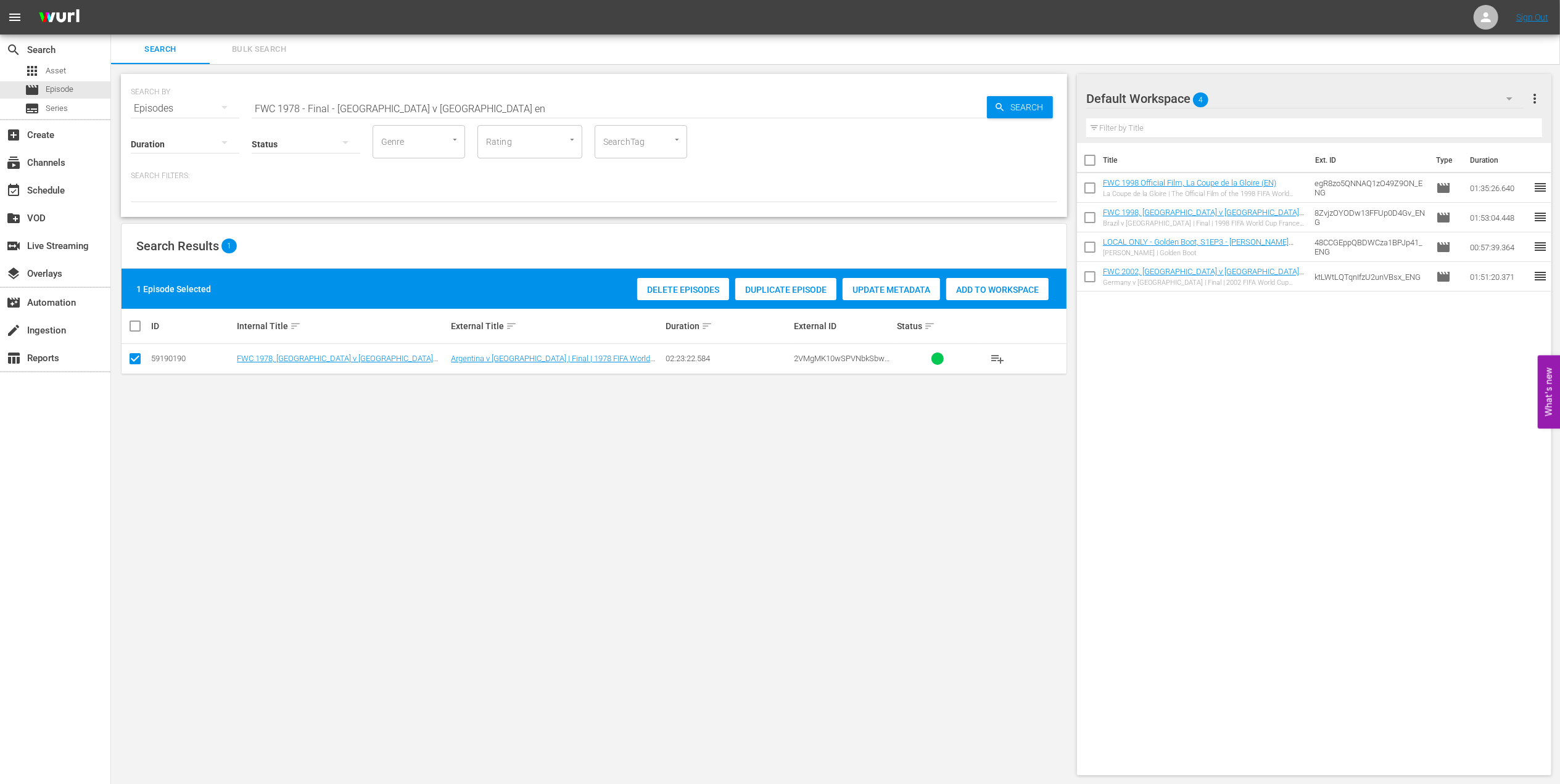
click at [968, 280] on div "Add to Workspace" at bounding box center [997, 290] width 102 height 24
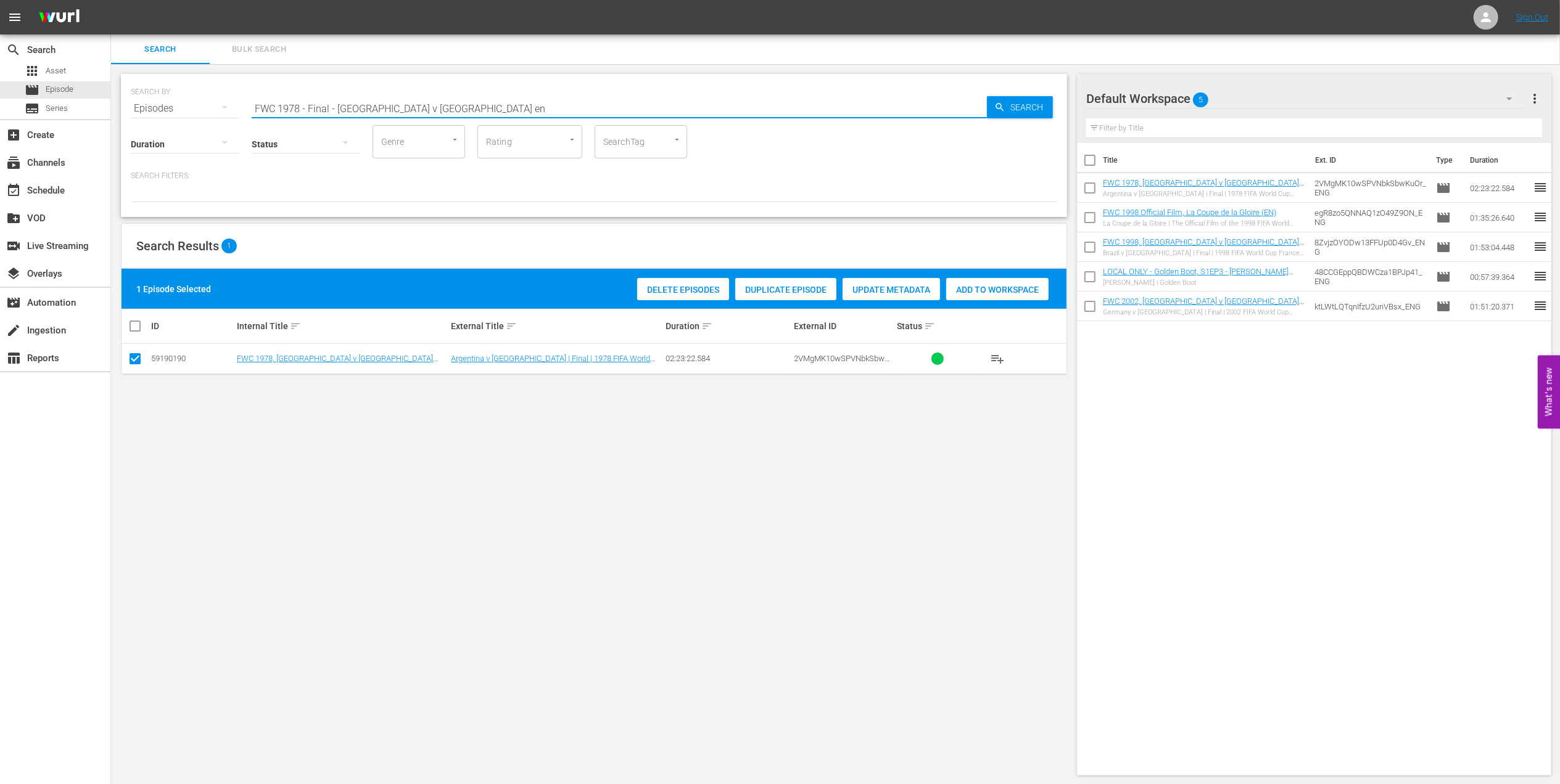
drag, startPoint x: 478, startPoint y: 104, endPoint x: 251, endPoint y: 106, distance: 227.0
click at [251, 106] on div "SEARCH BY Search By Episodes Search ID, Title, Description, Keywords, or Catego…" at bounding box center [594, 101] width 926 height 44
paste input "rom Earth to Olympus: Lionel Messi and Diego Maradona World Champions"
click at [620, 102] on input "From Earth to Olympus: Lionel Messi and Diego Maradona World Champions" at bounding box center [619, 108] width 735 height 29
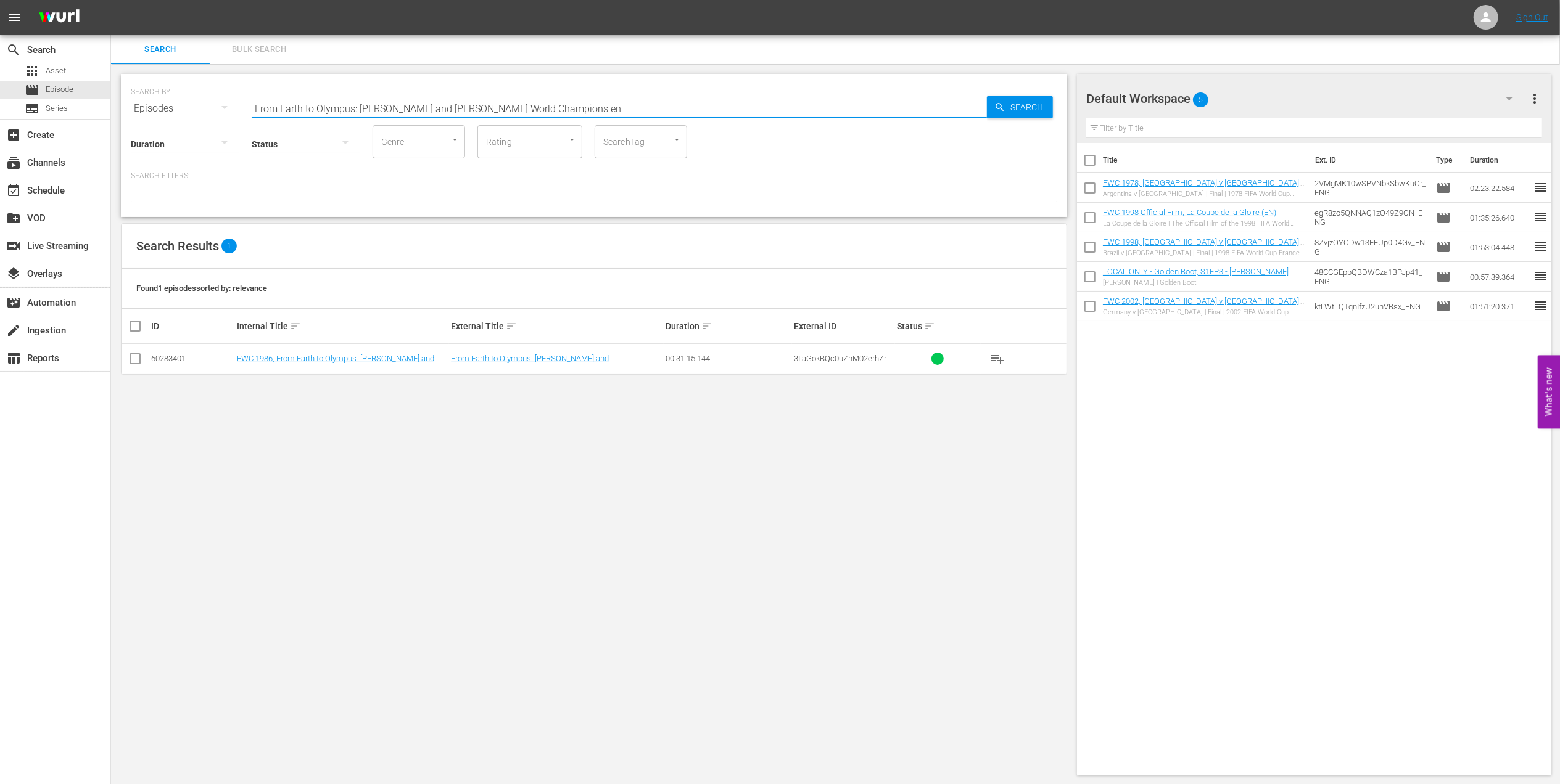
type input "From Earth to Olympus: Lionel Messi and Diego Maradona World Champions en"
click at [136, 358] on input "checkbox" at bounding box center [135, 361] width 15 height 15
checkbox input "true"
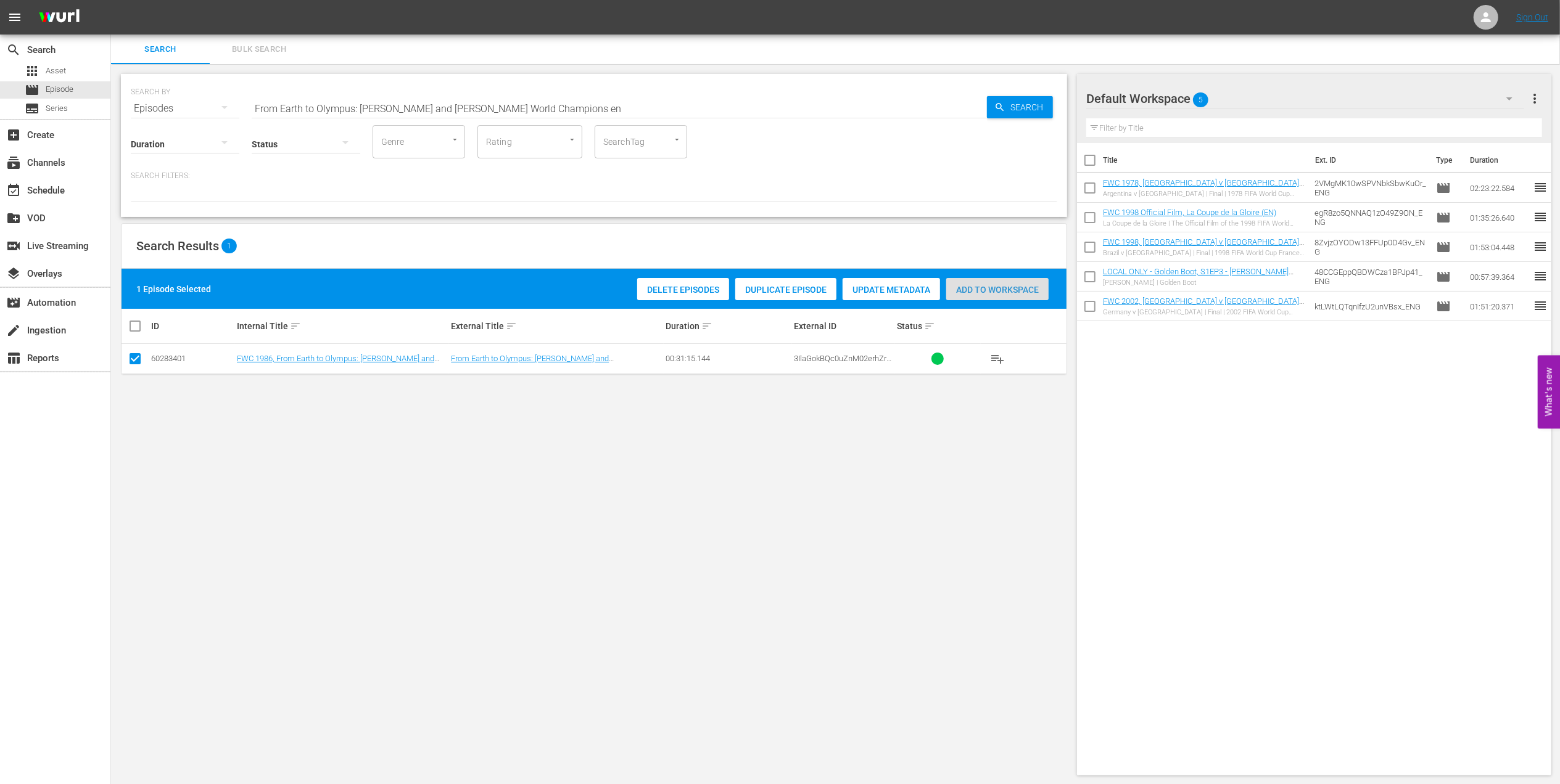
click at [991, 287] on span "Add to Workspace" at bounding box center [997, 289] width 102 height 10
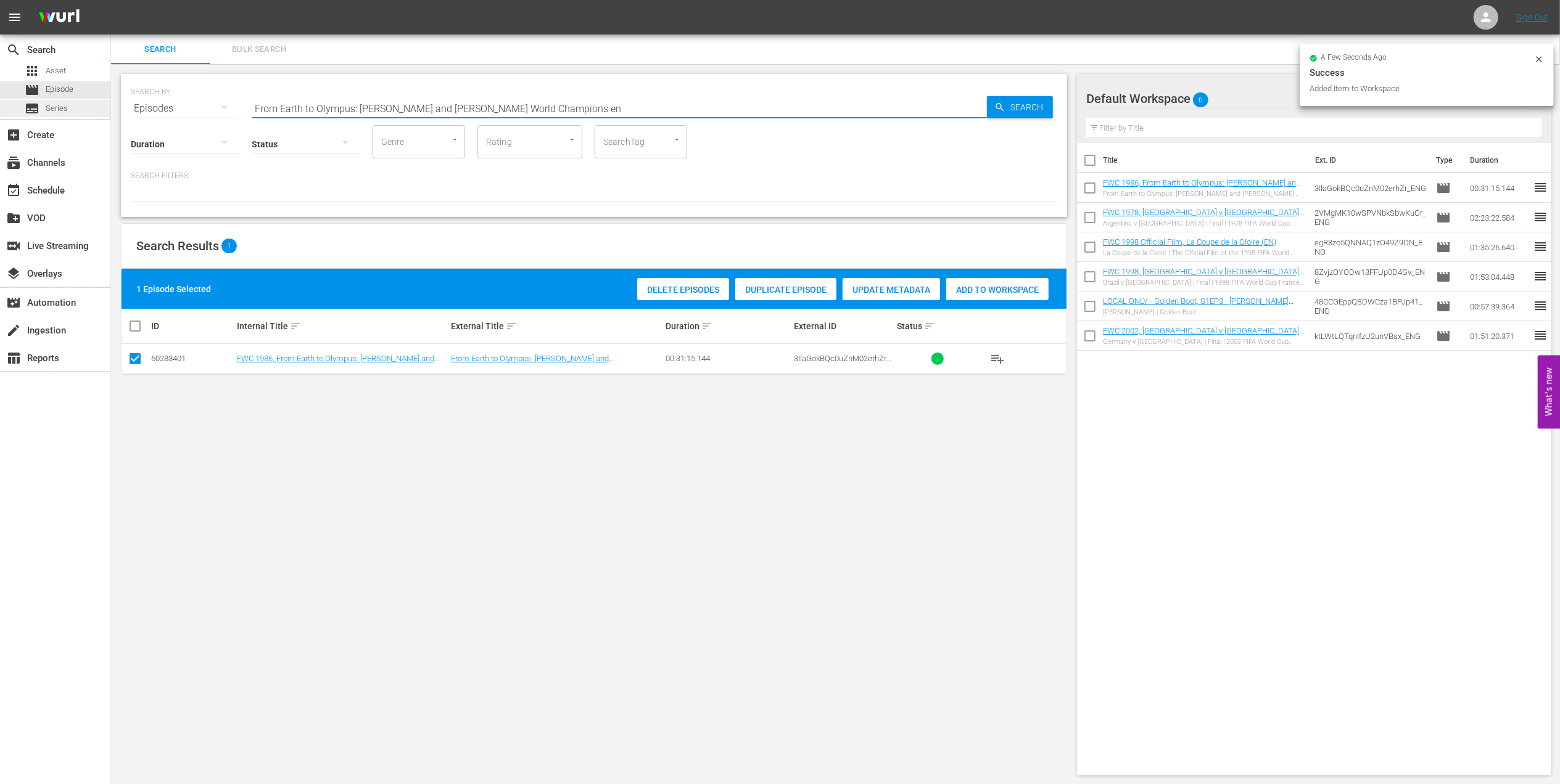
drag, startPoint x: 609, startPoint y: 109, endPoint x: 86, endPoint y: 115, distance: 523.0
click at [111, 0] on div "search Search apps Asset movie Episode subtitles Series add_box Create subscrip…" at bounding box center [835, 0] width 1449 height 0
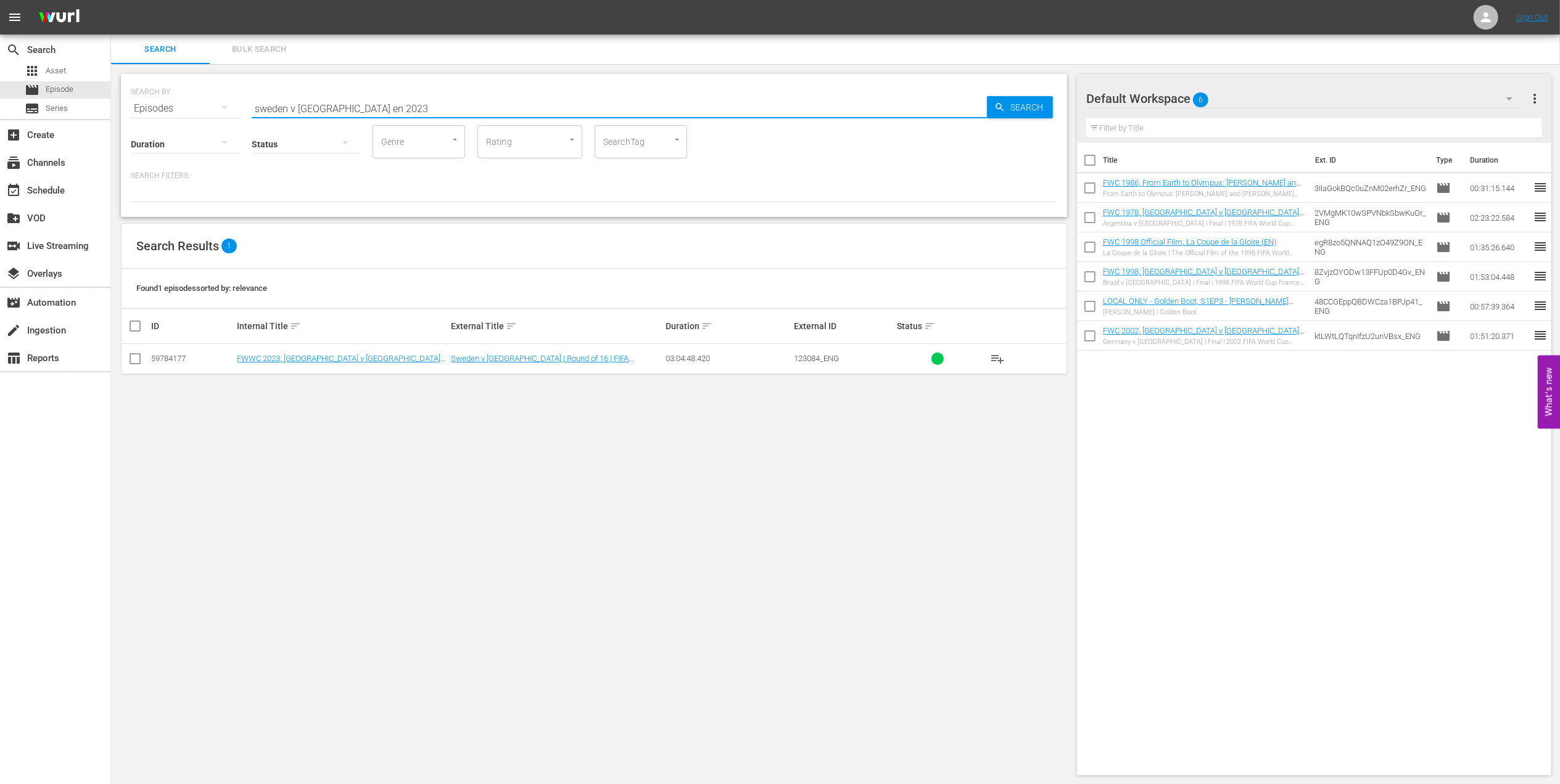
type input "sweden v usa en 2023"
click at [140, 362] on input "checkbox" at bounding box center [135, 361] width 15 height 15
checkbox input "true"
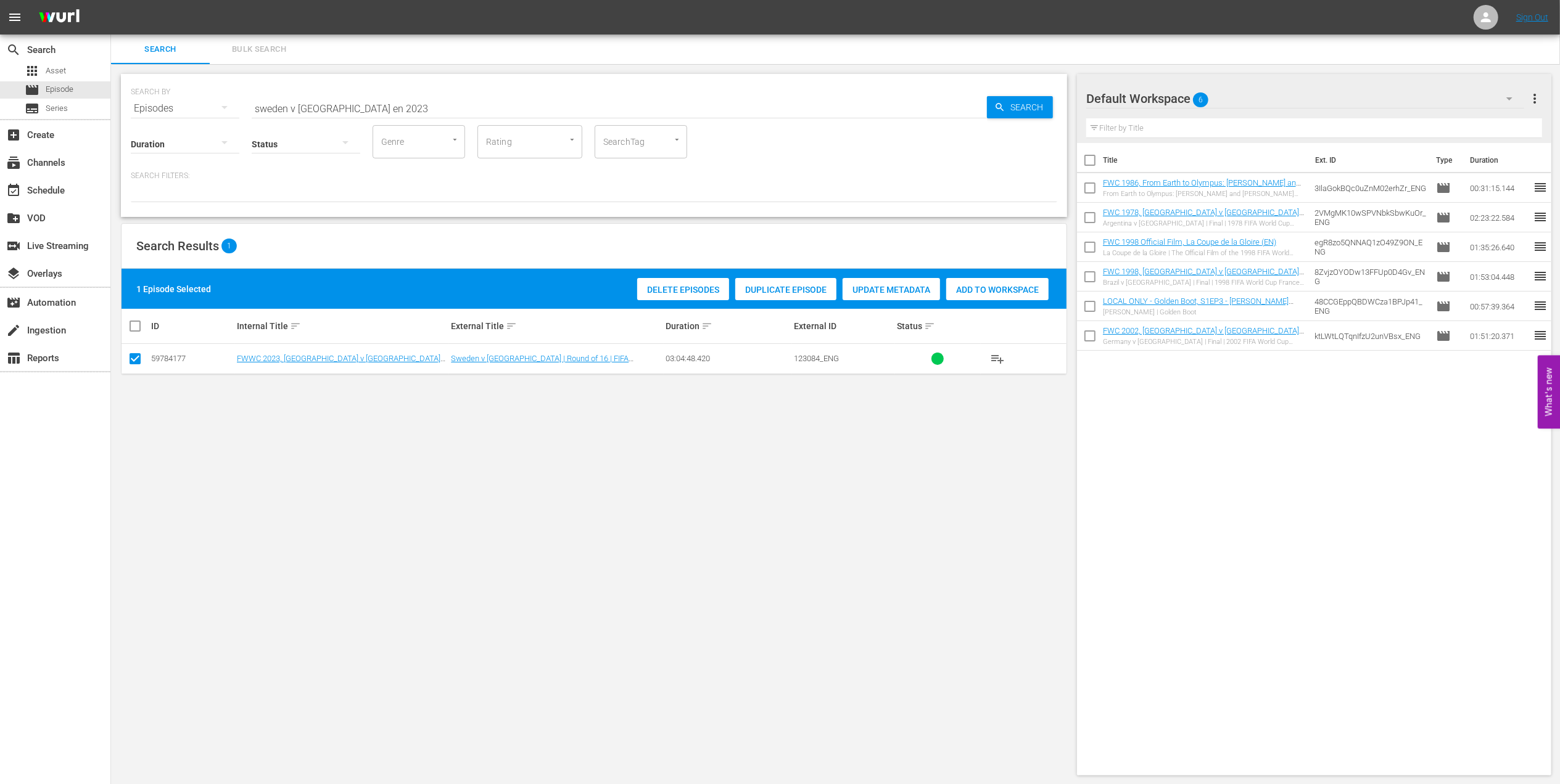
click at [982, 294] on span "Add to Workspace" at bounding box center [997, 289] width 102 height 10
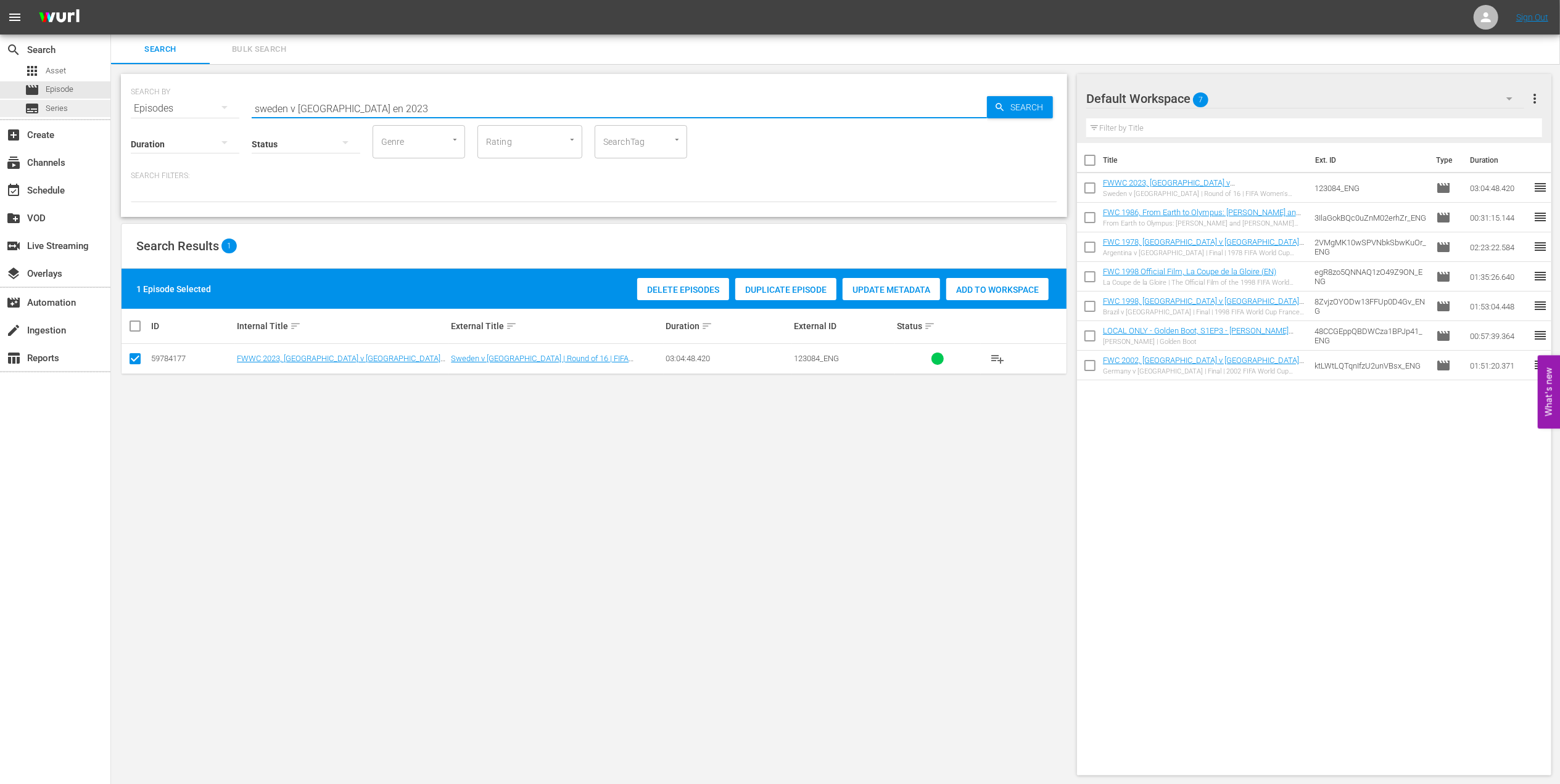
click at [111, 0] on div "search Search apps Asset movie Episode subtitles Series add_box Create subscrip…" at bounding box center [835, 0] width 1449 height 0
paste input "EP 4 - Carli Lloyd | Icons"
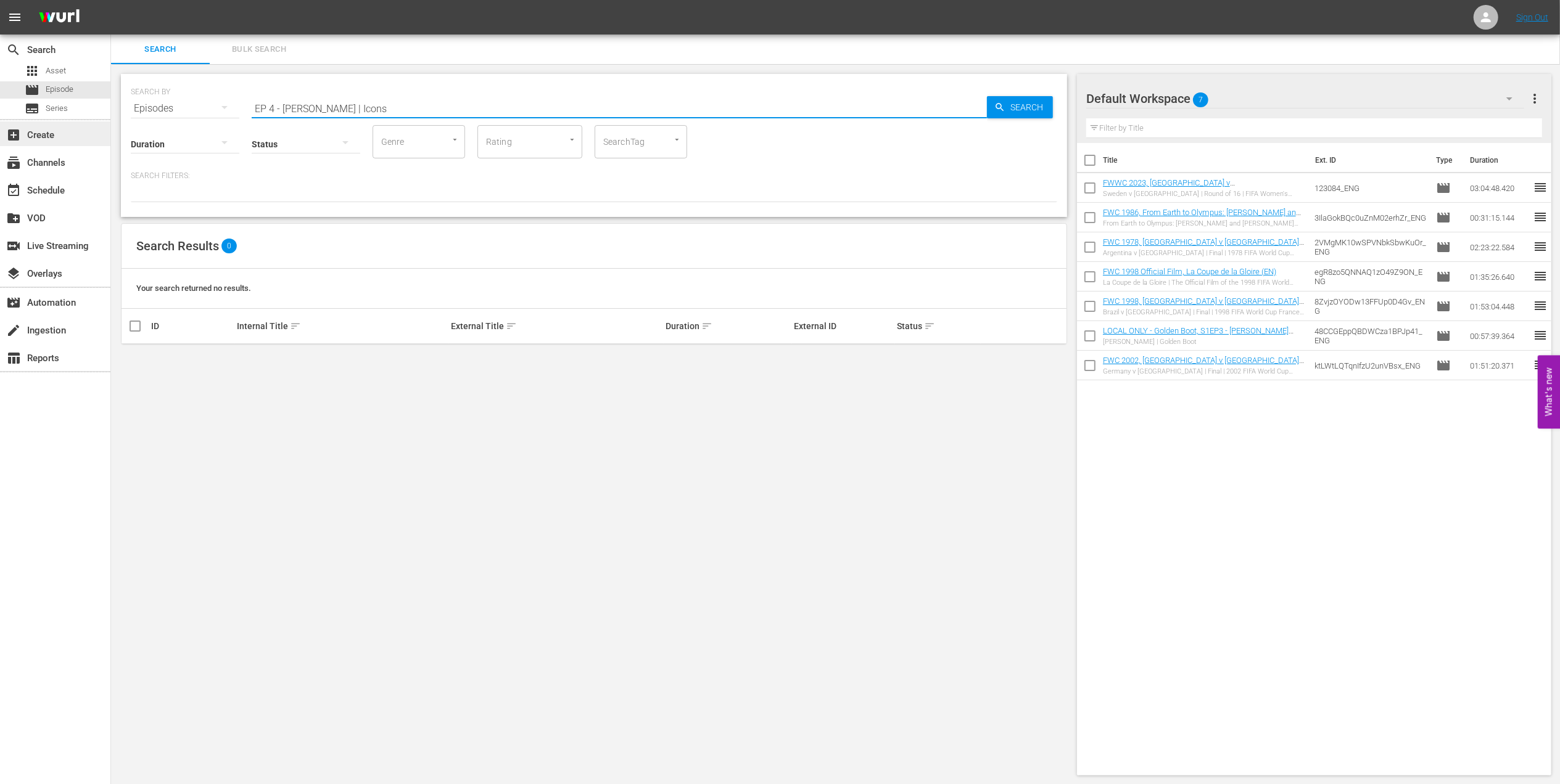
drag, startPoint x: 335, startPoint y: 104, endPoint x: 29, endPoint y: 141, distance: 308.2
click at [111, 0] on div "search Search apps Asset movie Episode subtitles Series add_box Create subscrip…" at bounding box center [835, 0] width 1449 height 0
click at [344, 106] on input "Icons" at bounding box center [619, 108] width 735 height 29
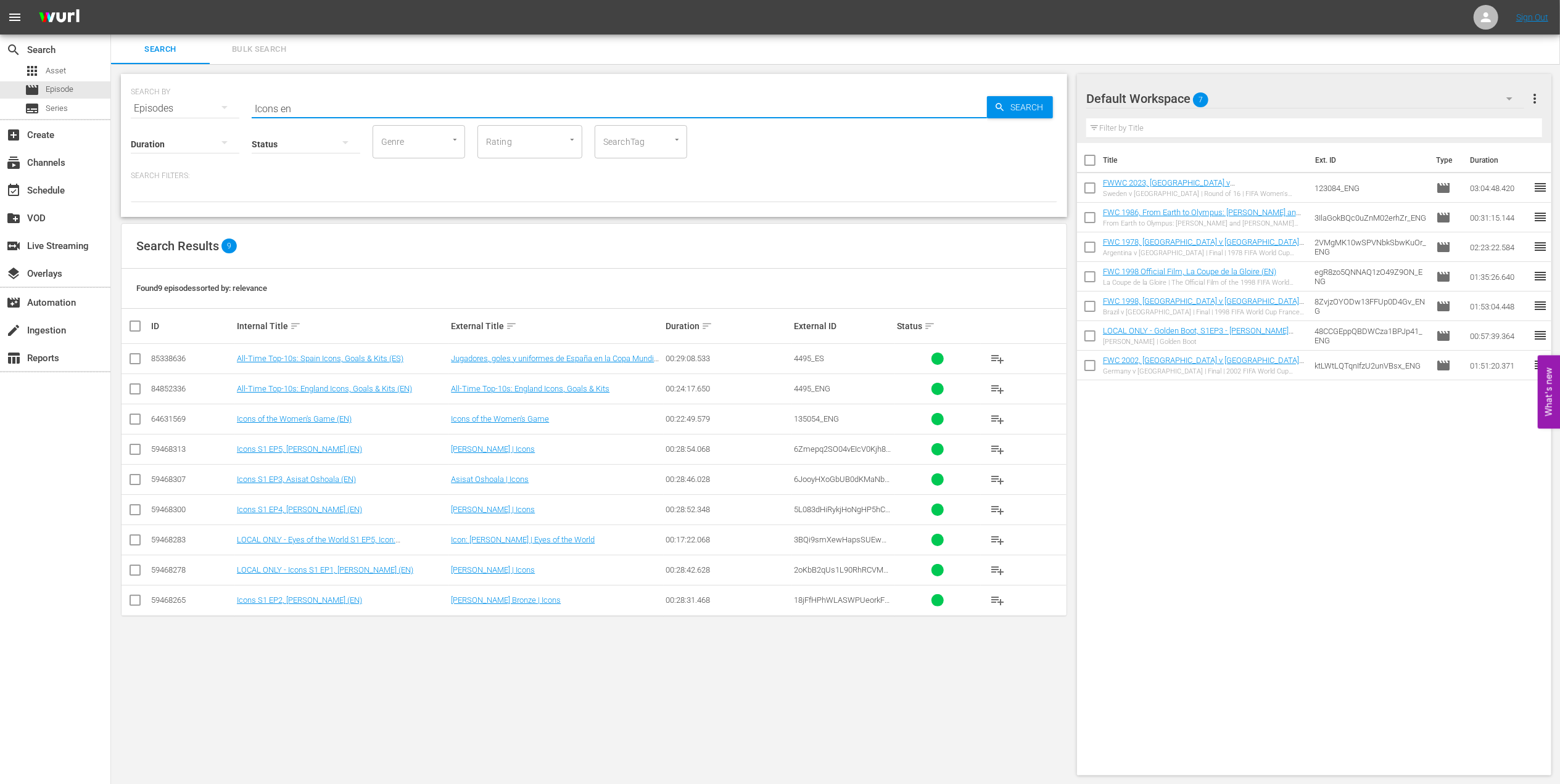
type input "Icons en"
click at [140, 509] on input "checkbox" at bounding box center [135, 512] width 15 height 15
checkbox input "true"
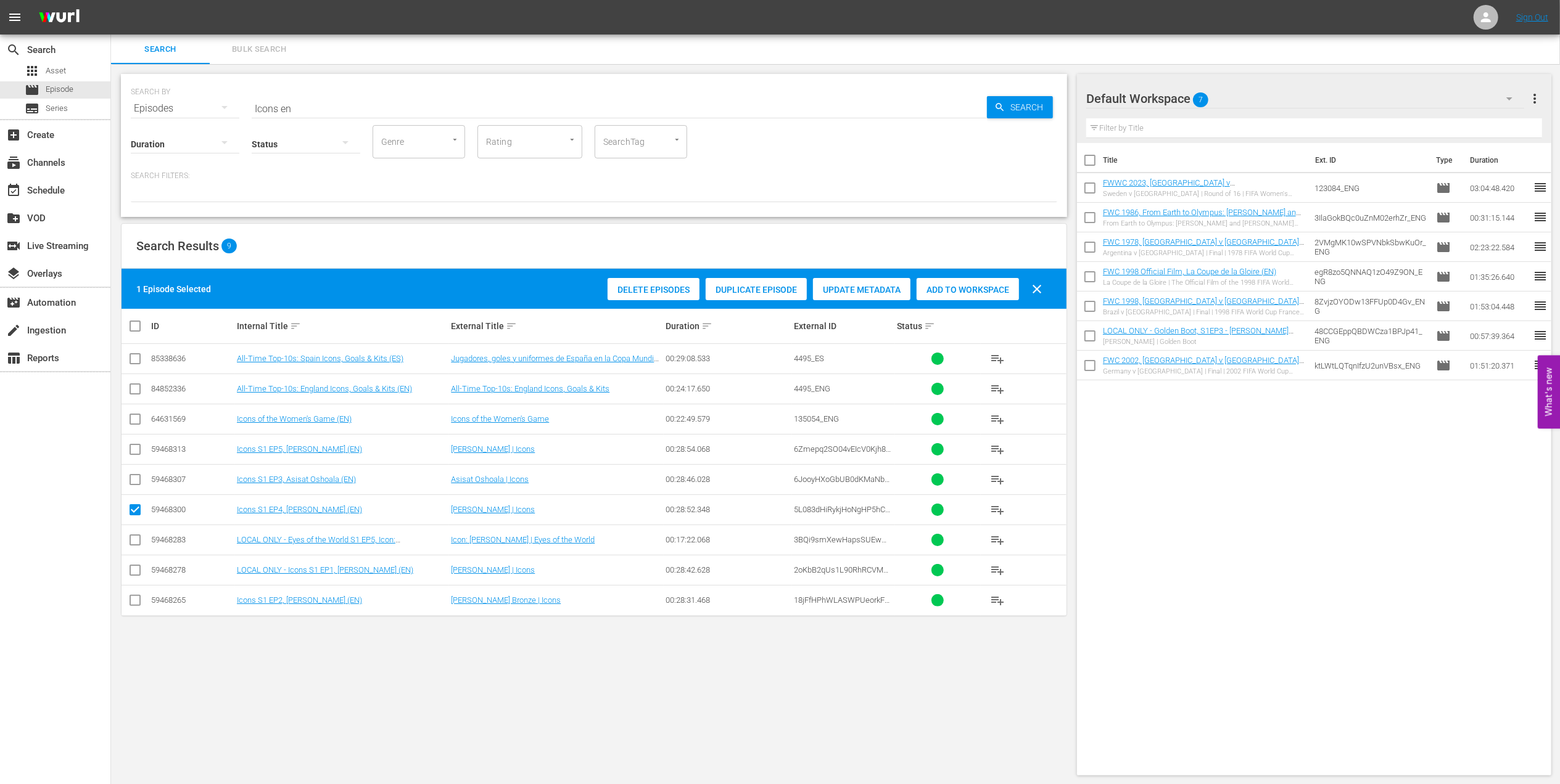
click at [990, 297] on div "Add to Workspace" at bounding box center [968, 290] width 102 height 24
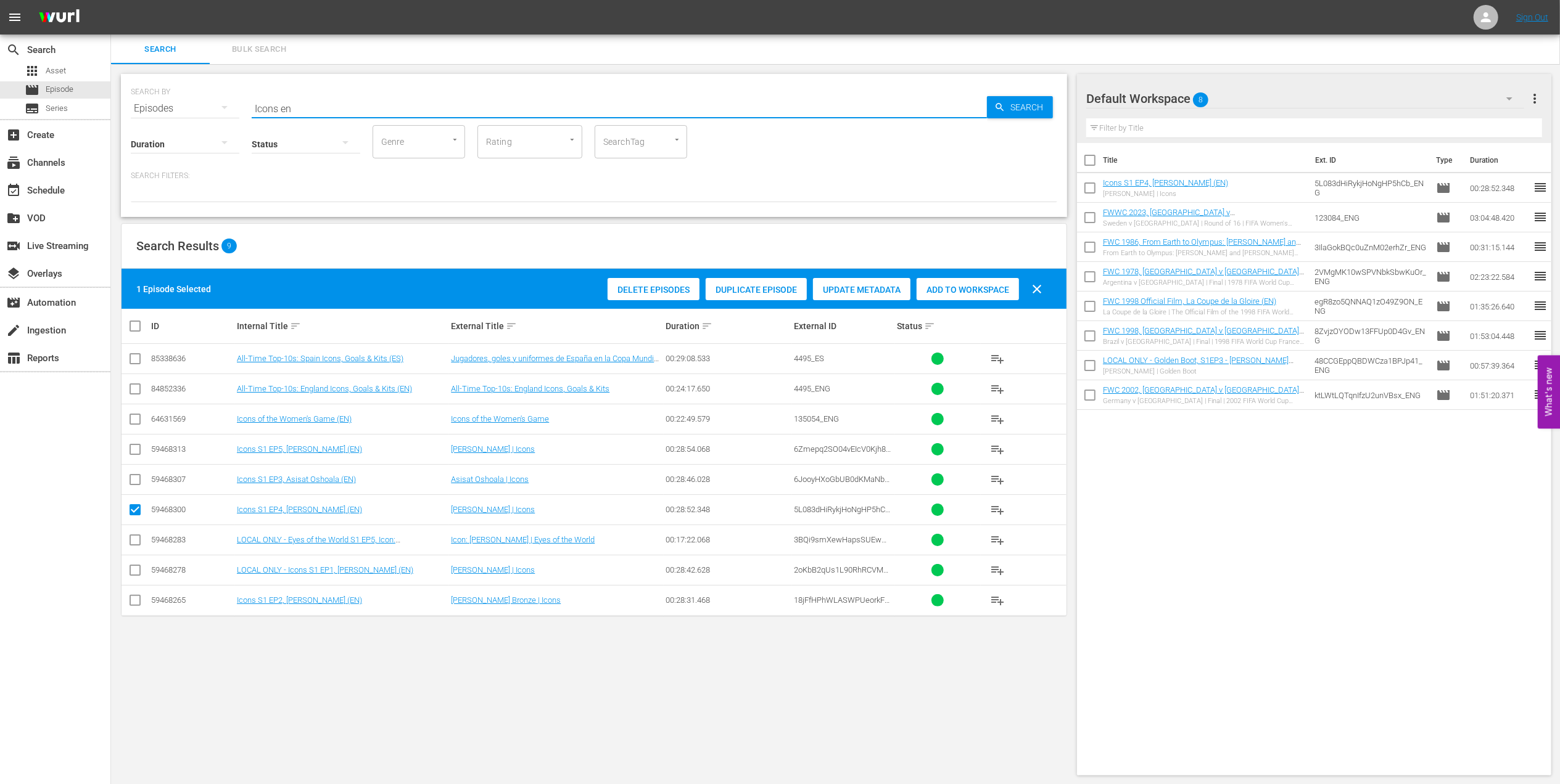
drag, startPoint x: 309, startPoint y: 106, endPoint x: 133, endPoint y: 109, distance: 176.0
click at [134, 107] on div "SEARCH BY Search By Episodes Search ID, Title, Description, Keywords, or Catego…" at bounding box center [594, 101] width 926 height 44
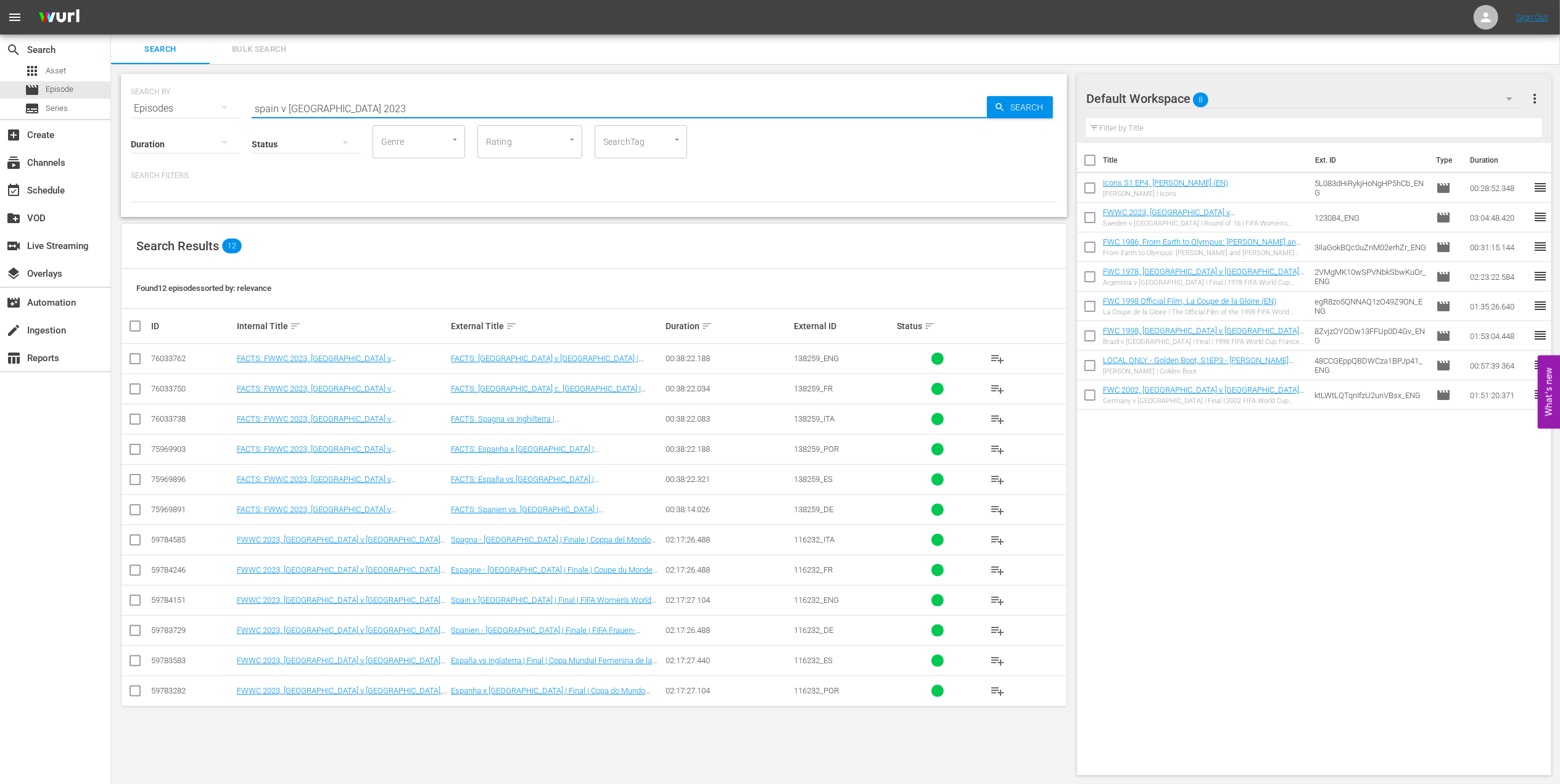
type input "spain v england 2023"
click at [138, 634] on input "checkbox" at bounding box center [135, 633] width 15 height 15
checkbox input "true"
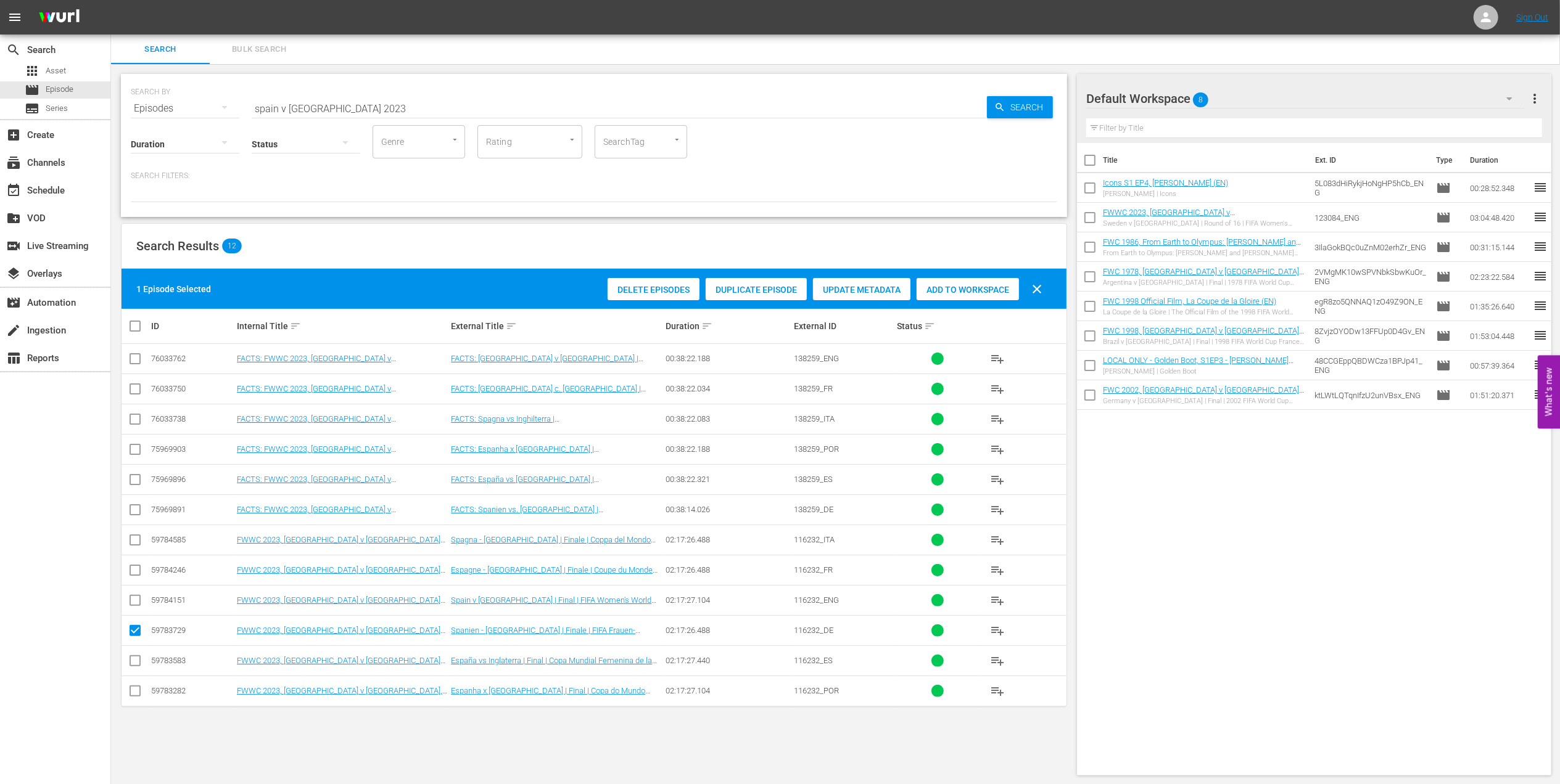
click at [967, 284] on div "Add to Workspace" at bounding box center [968, 290] width 102 height 24
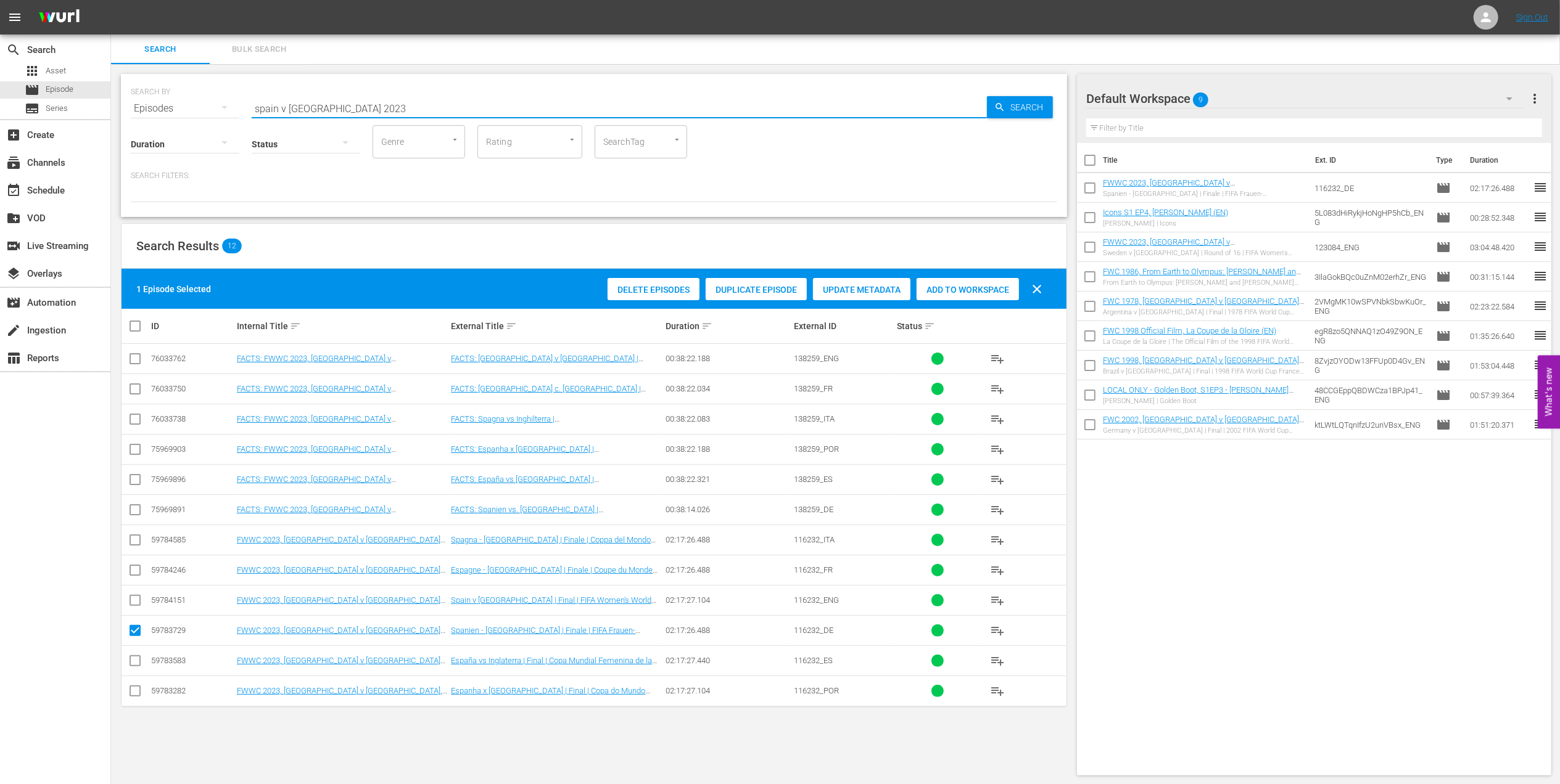
drag, startPoint x: 369, startPoint y: 106, endPoint x: 157, endPoint y: 113, distance: 212.1
click at [157, 113] on div "SEARCH BY Search By Episodes Search ID, Title, Description, Keywords, or Catego…" at bounding box center [594, 101] width 926 height 44
paste input "The Best of FIFA Women's World Cup"
click at [489, 94] on input "The Best of FIFA Women's World Cup 2023" at bounding box center [619, 108] width 735 height 29
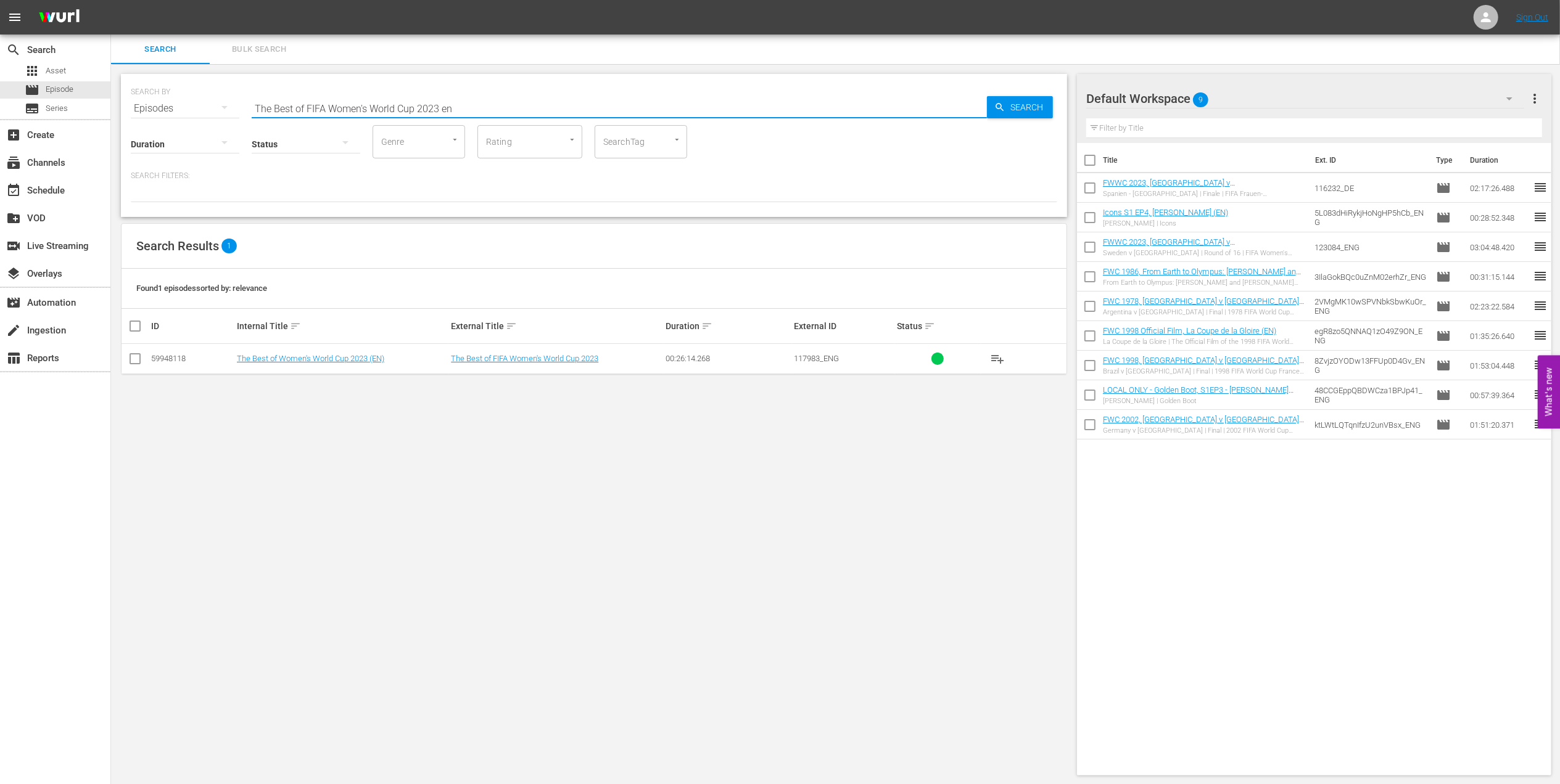
type input "The Best of FIFA Women's World Cup 2023 en"
click at [1086, 187] on input "checkbox" at bounding box center [1090, 190] width 26 height 26
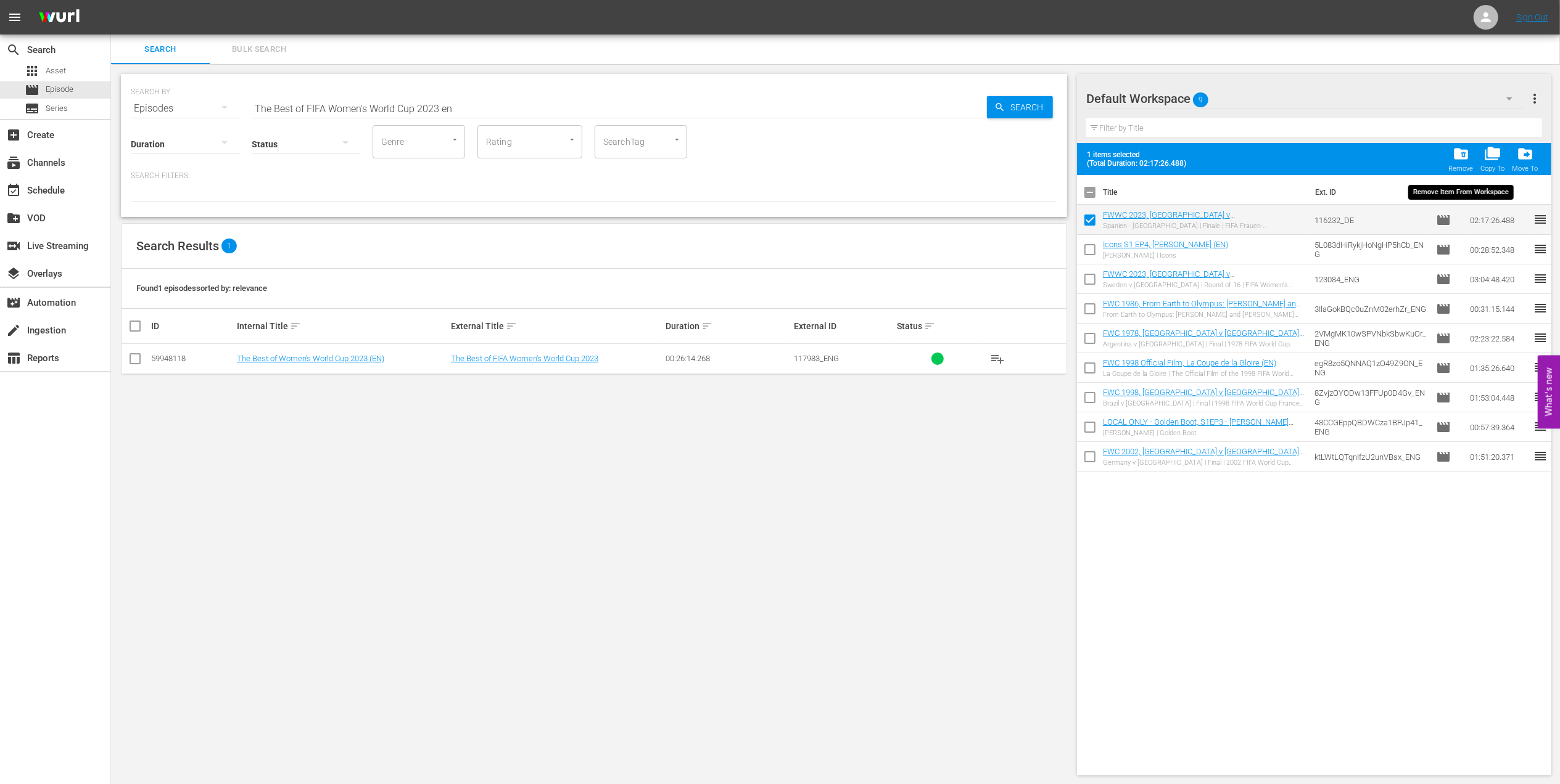
click at [1461, 163] on div "folder_delete Remove" at bounding box center [1460, 159] width 25 height 27
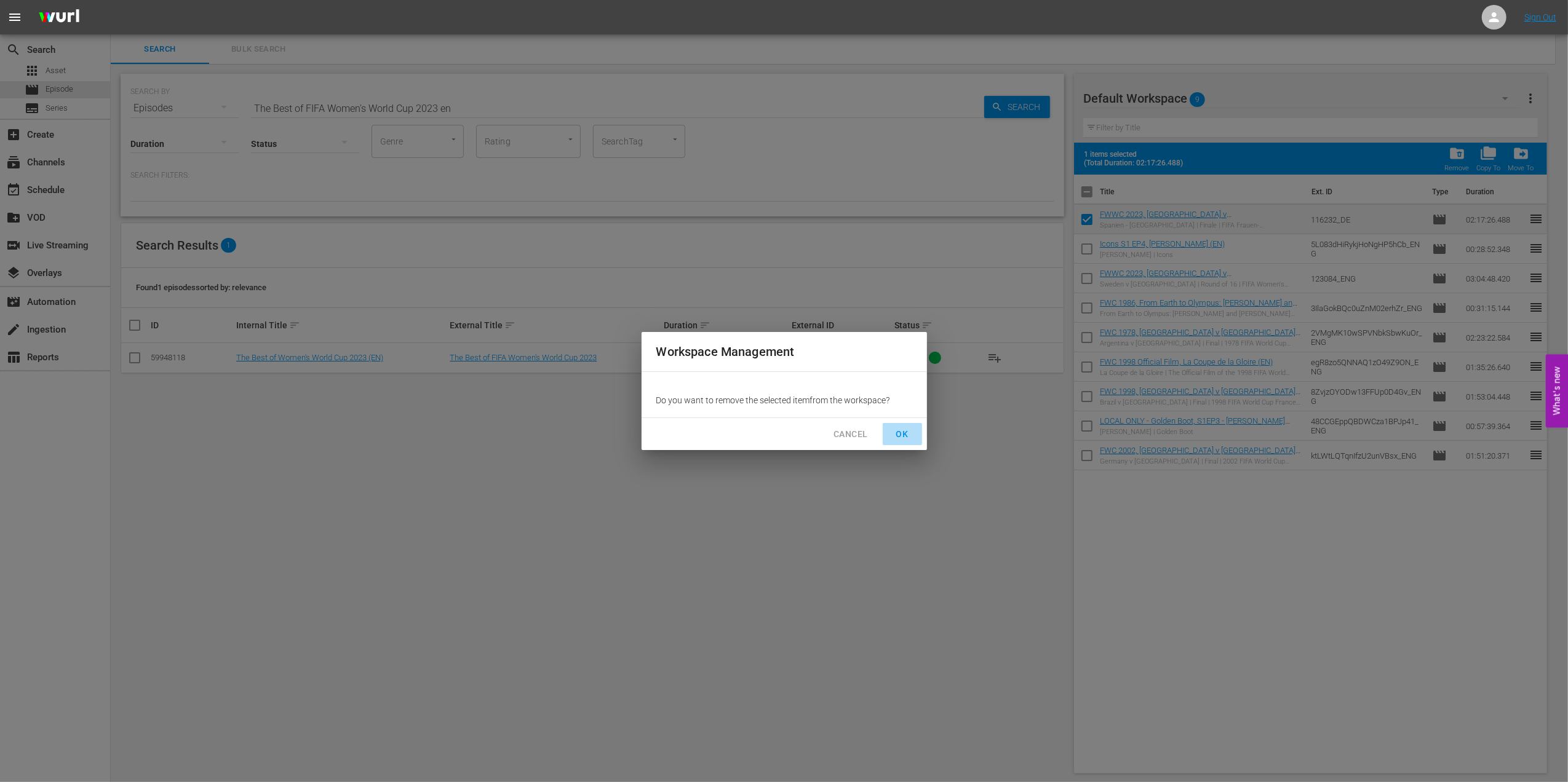
click at [906, 425] on button "OK" at bounding box center [903, 434] width 40 height 23
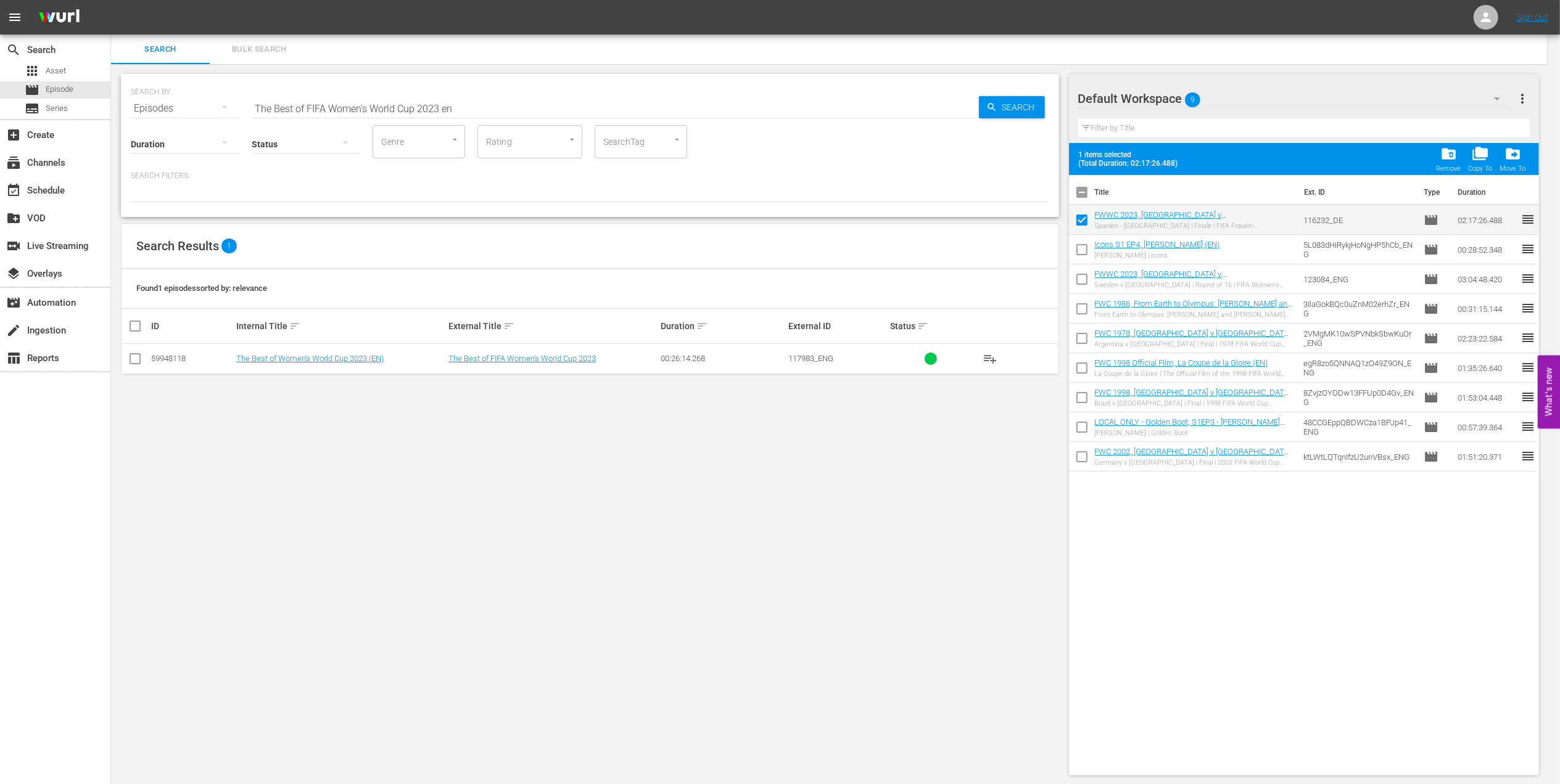
checkbox input "false"
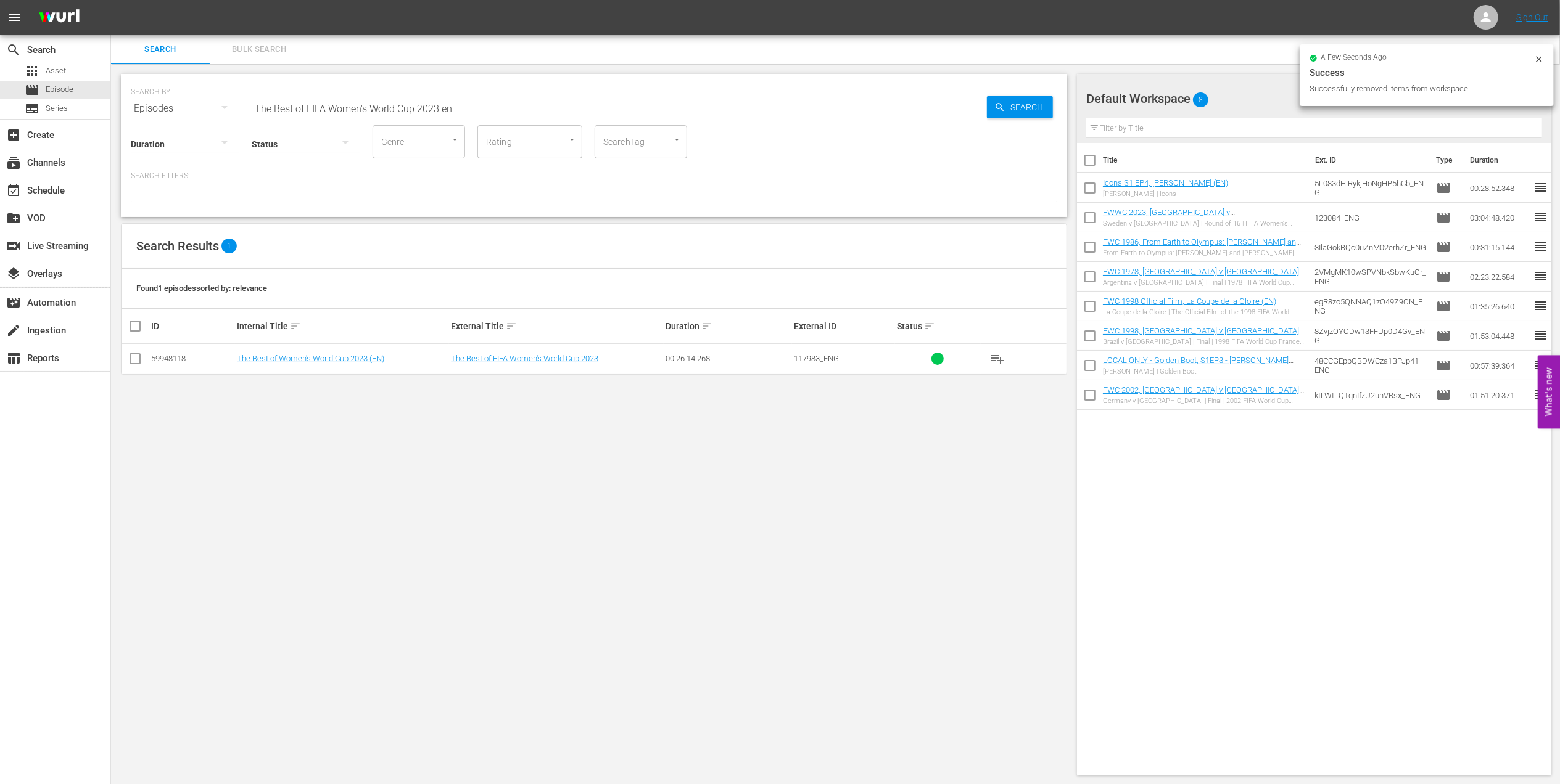
click at [136, 360] on input "checkbox" at bounding box center [135, 361] width 15 height 15
checkbox input "true"
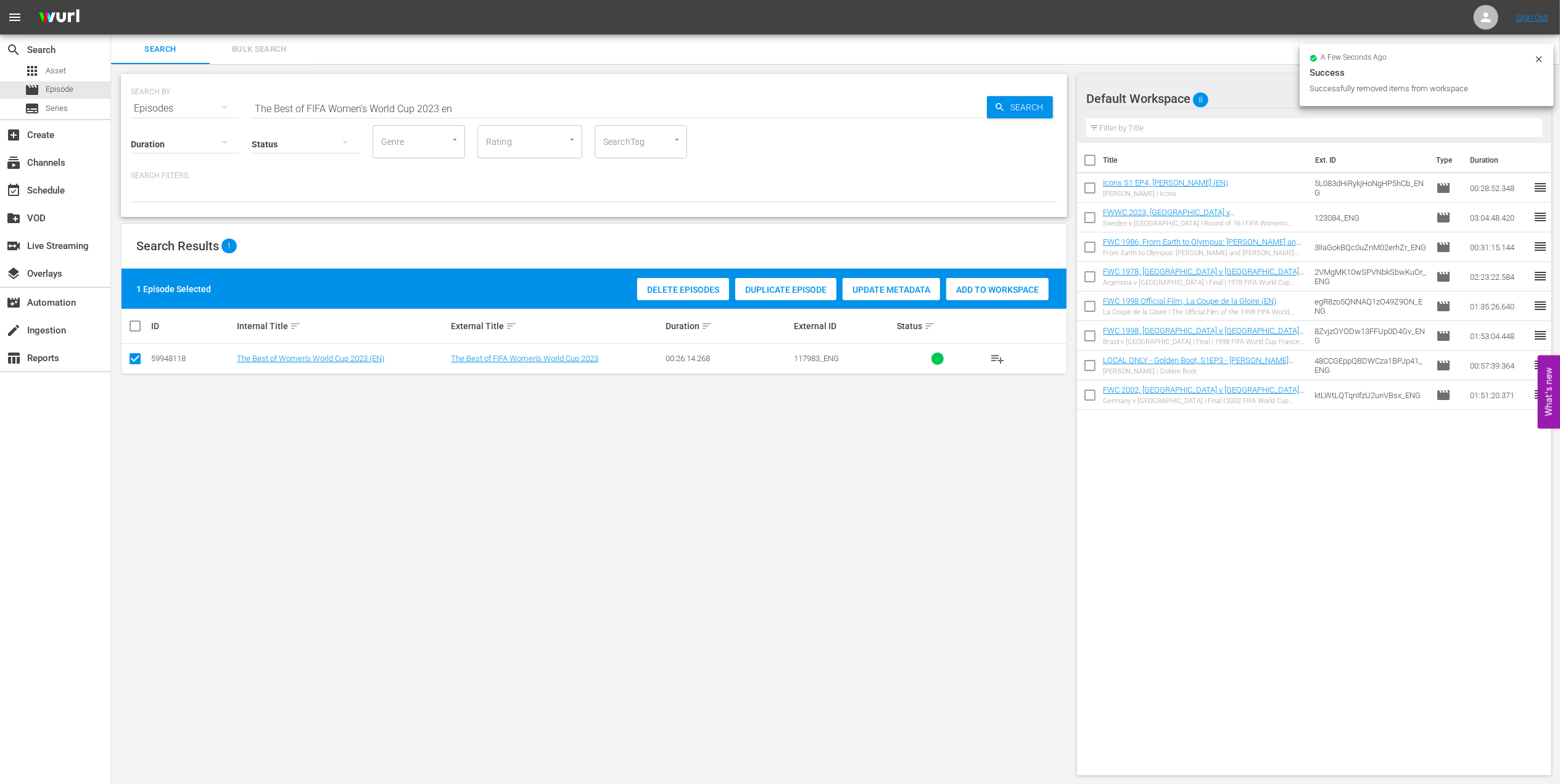
click at [981, 281] on div "Add to Workspace" at bounding box center [997, 290] width 102 height 24
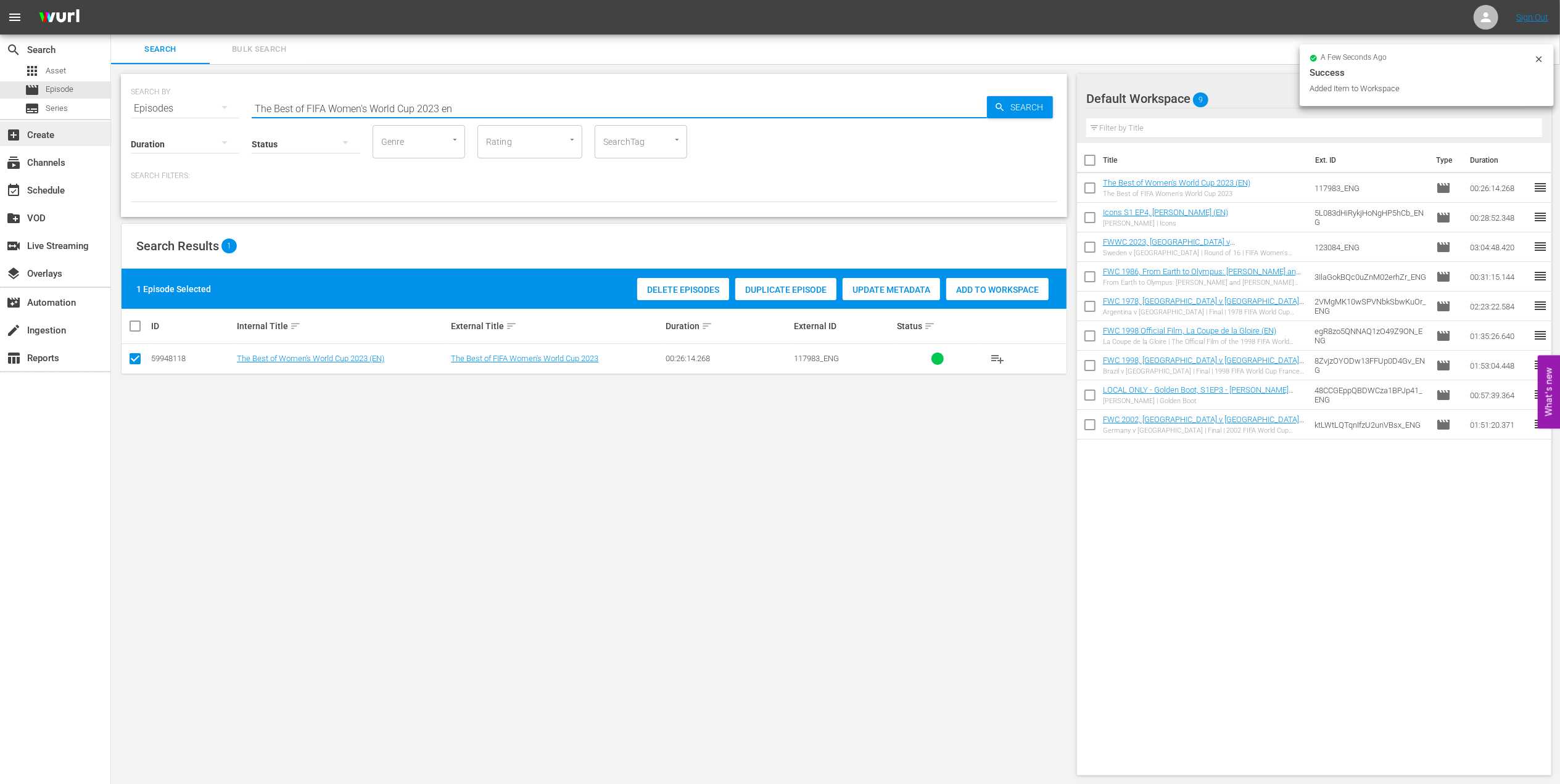
drag, startPoint x: 368, startPoint y: 109, endPoint x: 16, endPoint y: 142, distance: 353.5
click at [0, 127] on html "menu Sign Out search Search apps Asset movie Episode subtitles Series add_box C…" at bounding box center [780, 392] width 1560 height 784
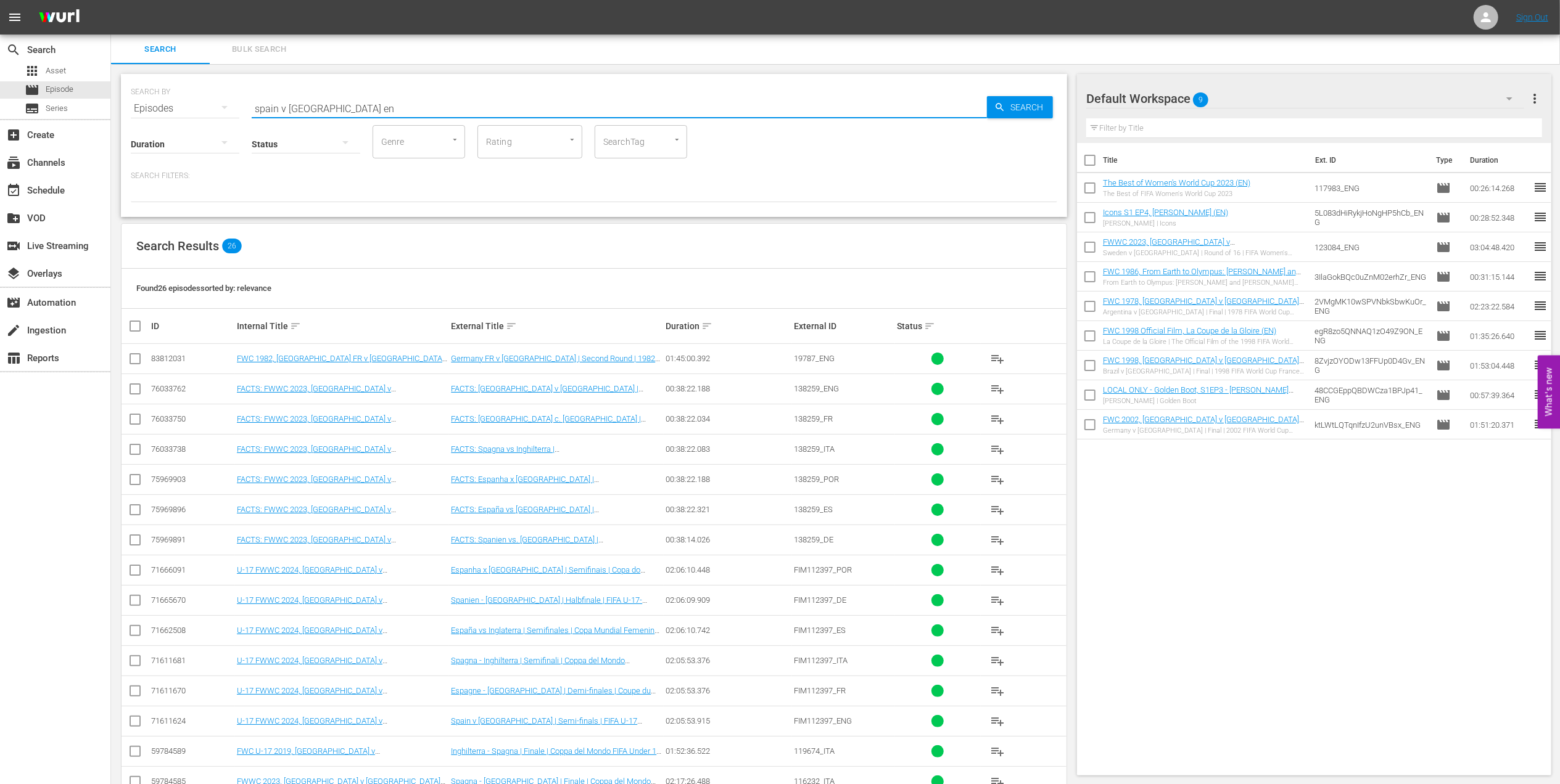
click at [320, 104] on input "spain v england en" at bounding box center [619, 108] width 735 height 29
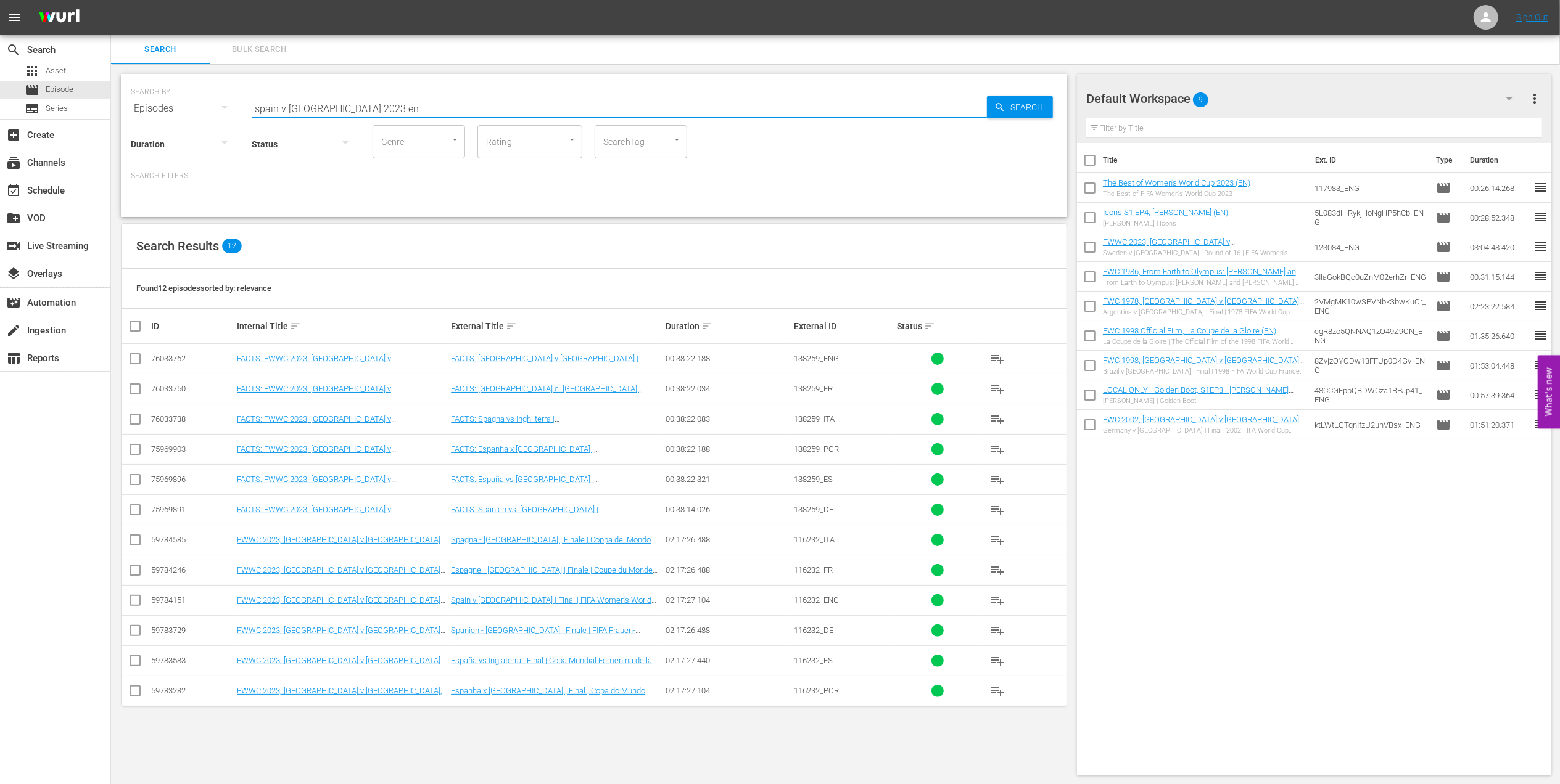
scroll to position [2, 0]
type input "spain v england 2023 en"
click at [134, 605] on input "checkbox" at bounding box center [135, 602] width 15 height 15
checkbox input "true"
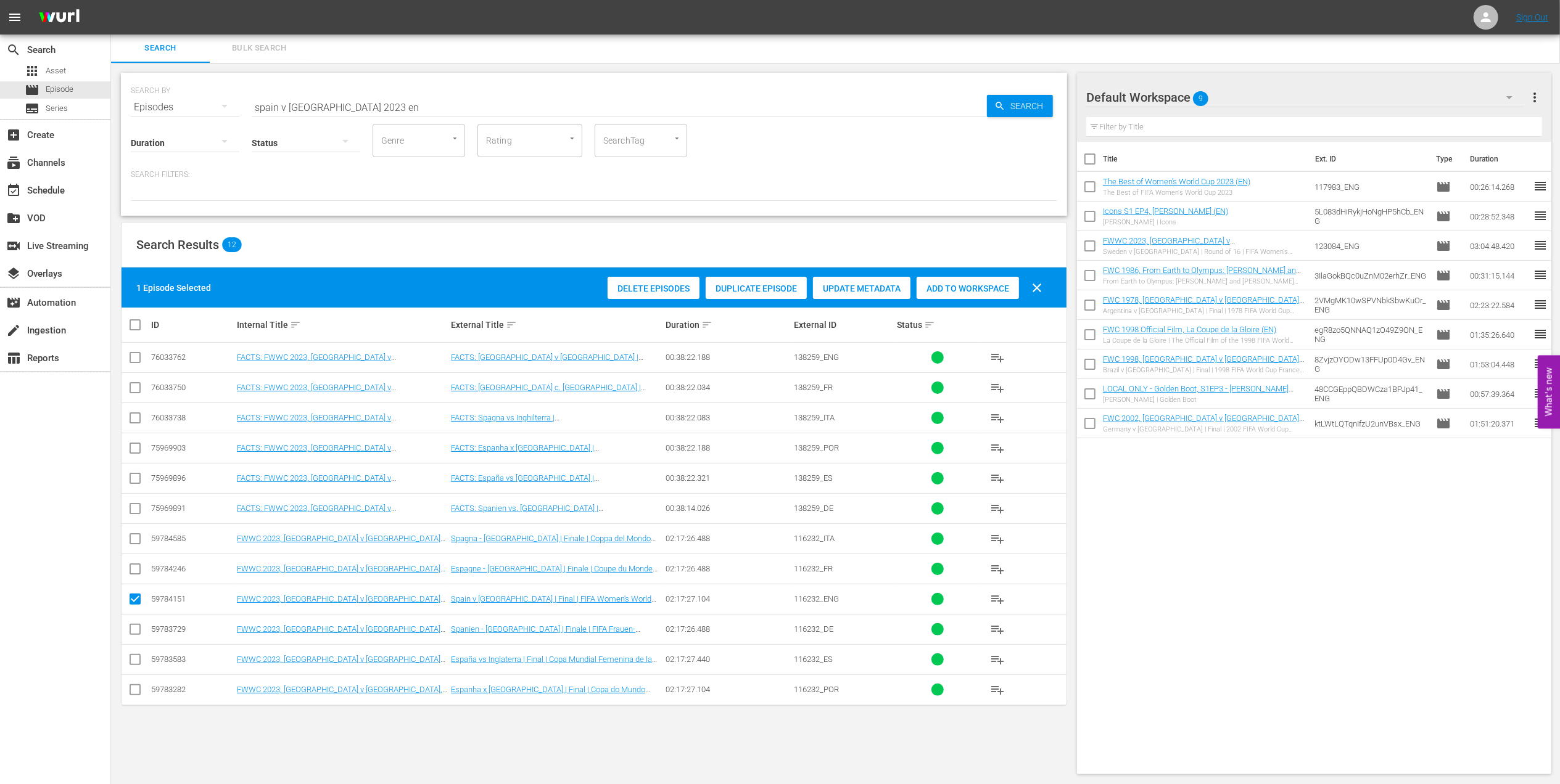
click at [965, 286] on span "Add to Workspace" at bounding box center [968, 289] width 102 height 10
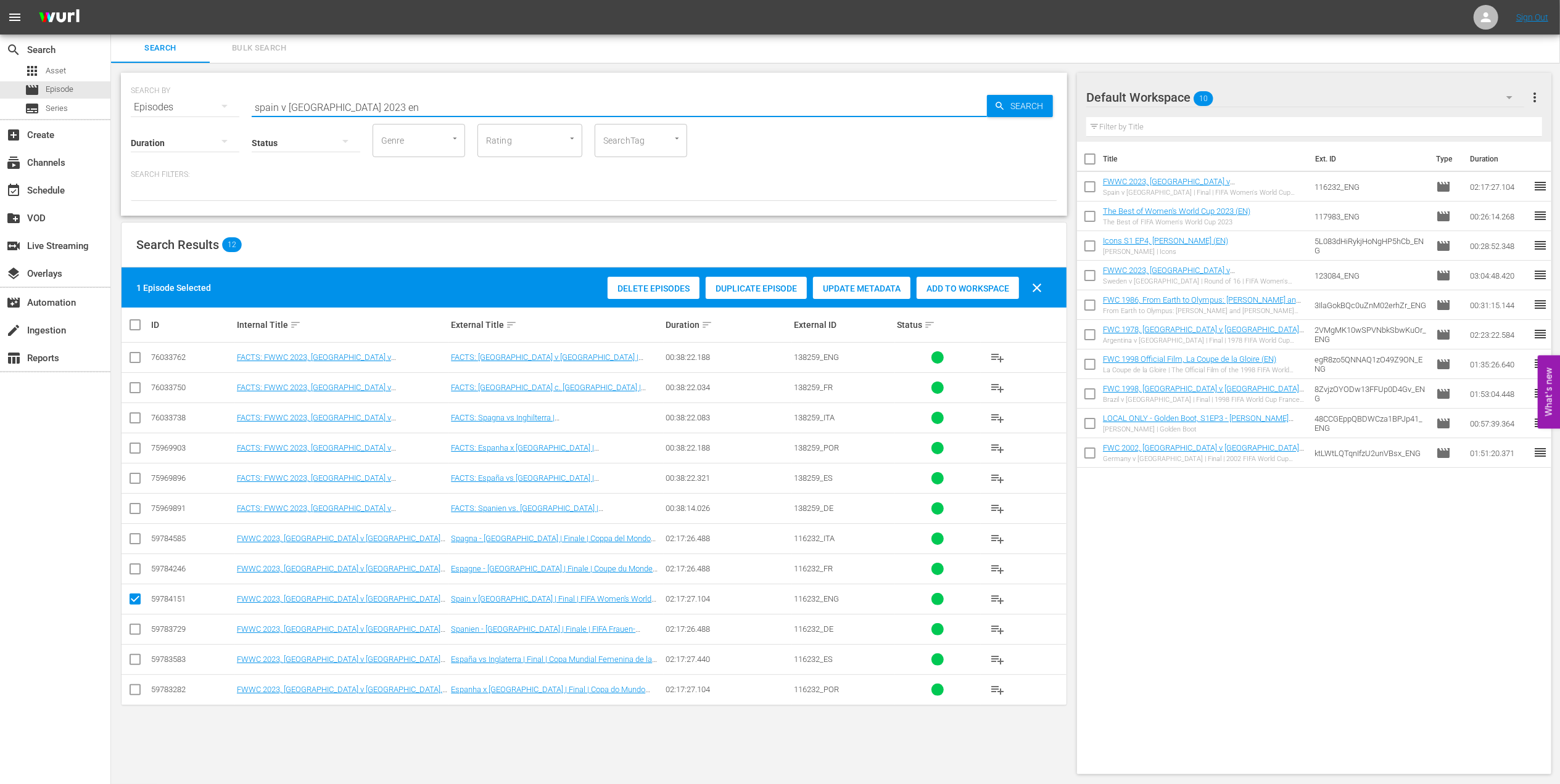
drag, startPoint x: 211, startPoint y: 109, endPoint x: 129, endPoint y: 116, distance: 82.3
click at [132, 112] on div "SEARCH BY Search By Episodes Search ID, Title, Description, Keywords, or Catego…" at bounding box center [593, 144] width 946 height 143
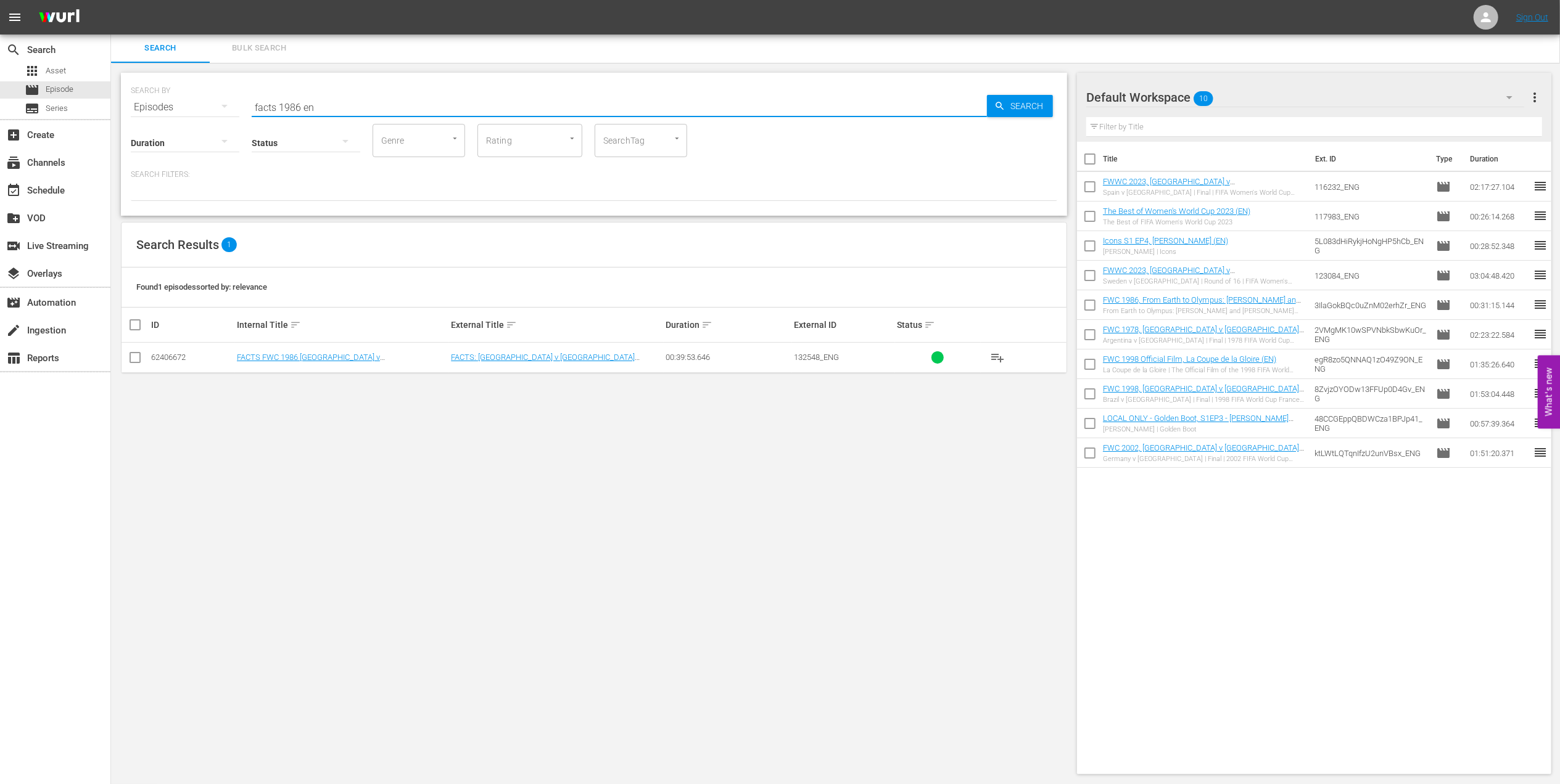
type input "facts 1986 en"
drag, startPoint x: 137, startPoint y: 354, endPoint x: 196, endPoint y: 360, distance: 59.3
click at [137, 354] on input "checkbox" at bounding box center [135, 360] width 15 height 15
checkbox input "true"
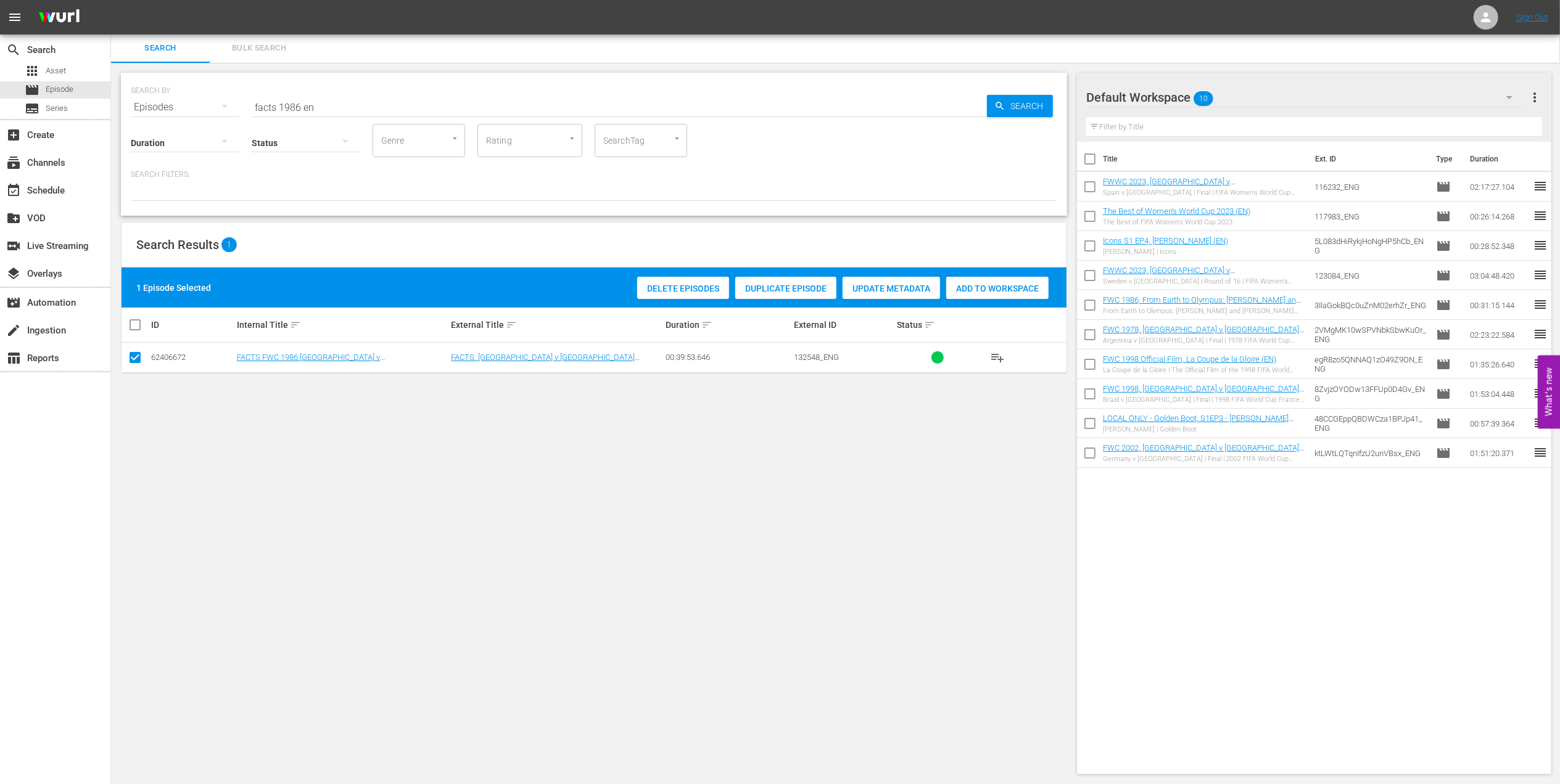
click at [965, 284] on span "Add to Workspace" at bounding box center [997, 289] width 102 height 10
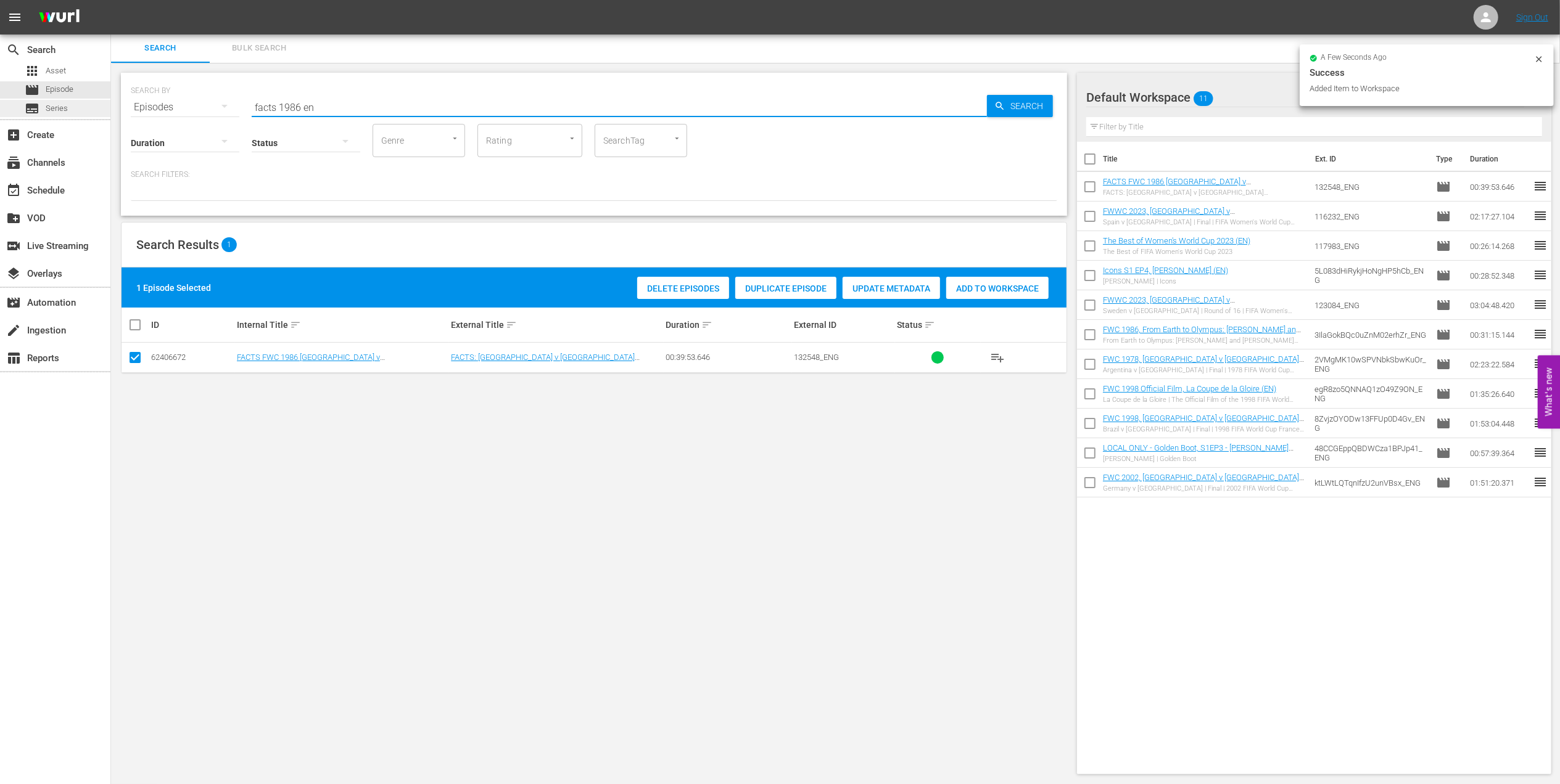
drag, startPoint x: 315, startPoint y: 105, endPoint x: 86, endPoint y: 113, distance: 229.1
paste input "1986 Official Film - Hero"
click at [423, 101] on input "1986 Official Film - Hero" at bounding box center [619, 107] width 735 height 29
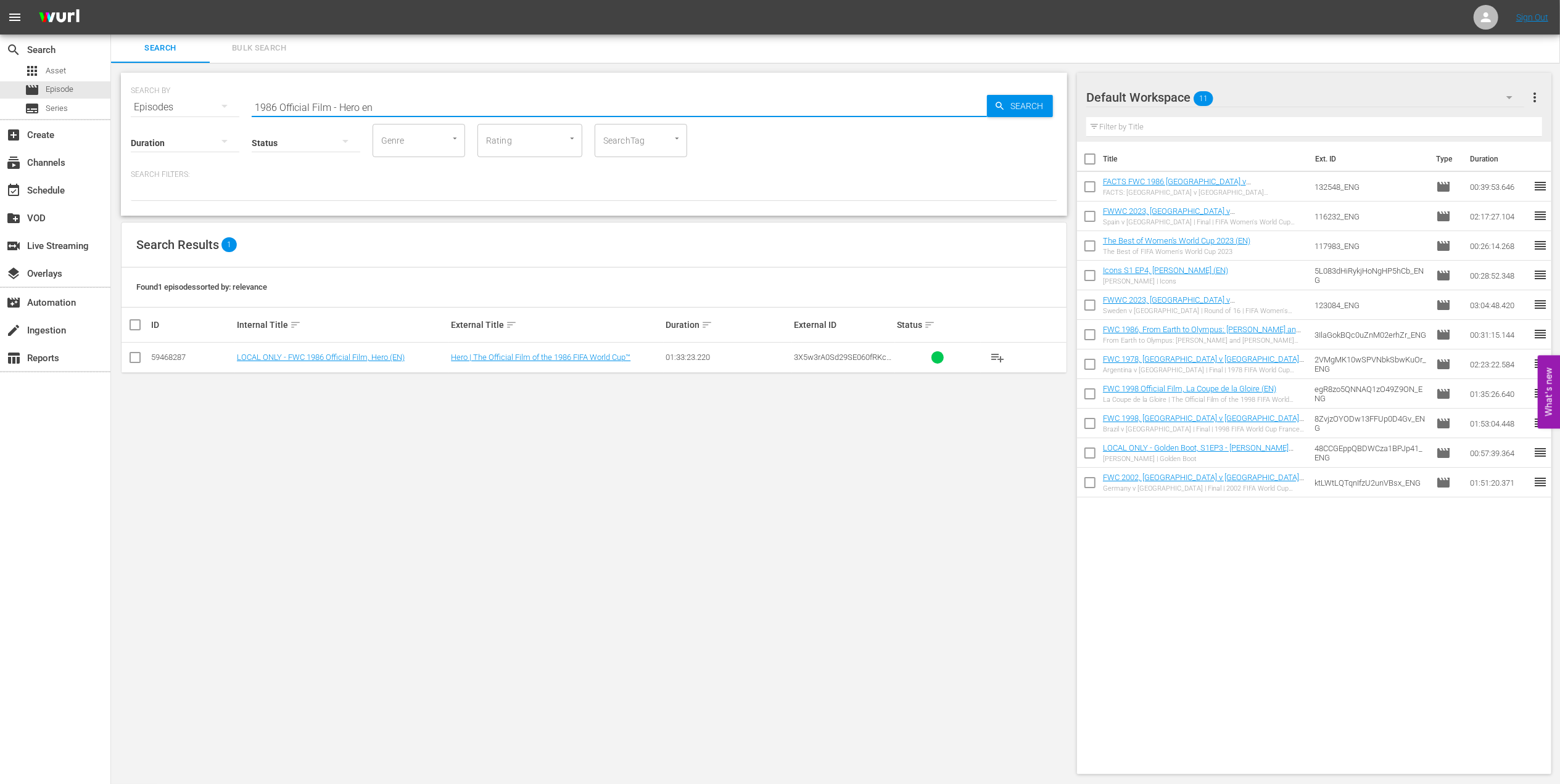
type input "1986 Official Film - Hero en"
click at [137, 358] on input "checkbox" at bounding box center [135, 360] width 15 height 15
checkbox input "true"
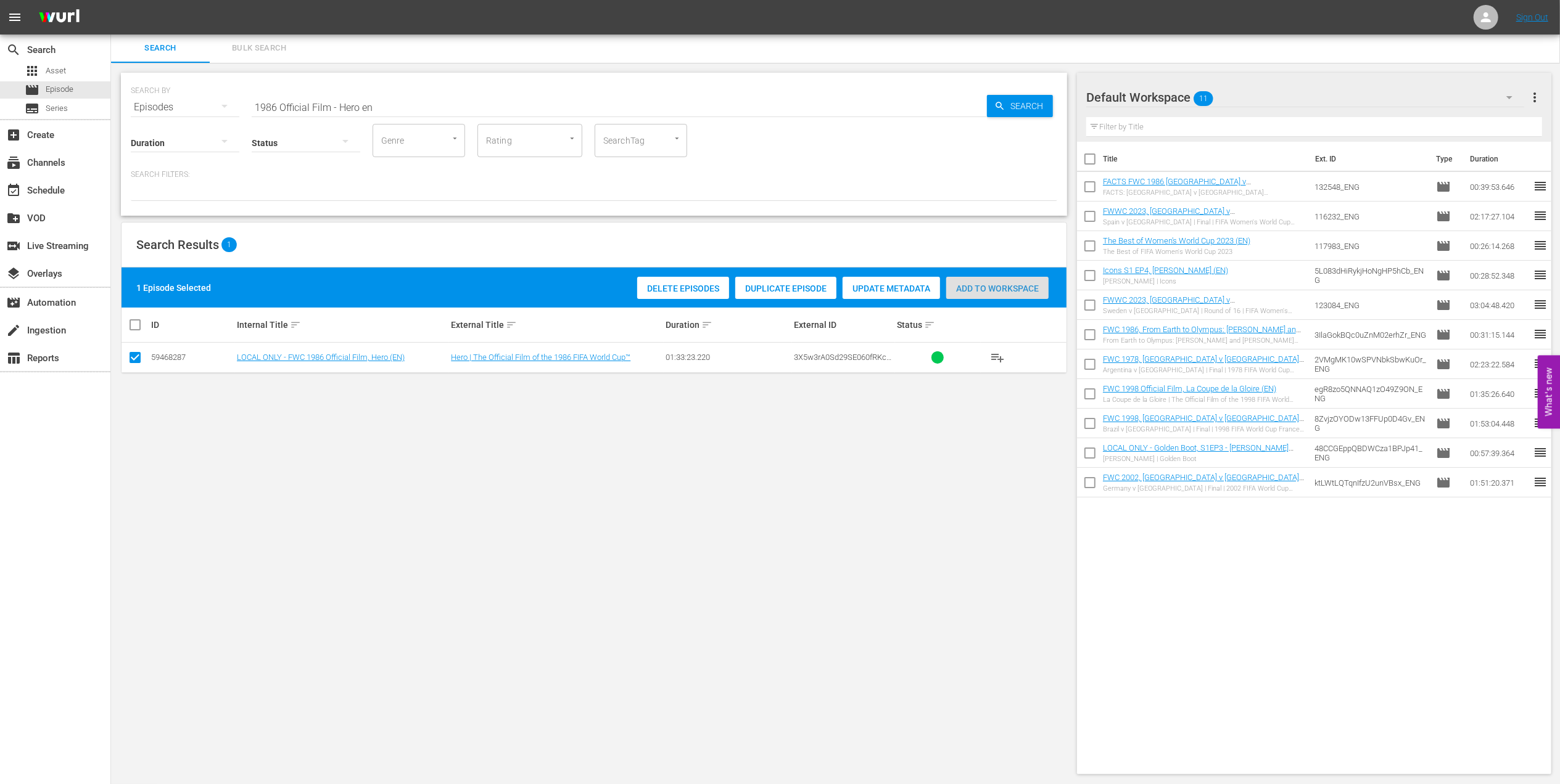
click at [982, 287] on span "Add to Workspace" at bounding box center [997, 289] width 102 height 10
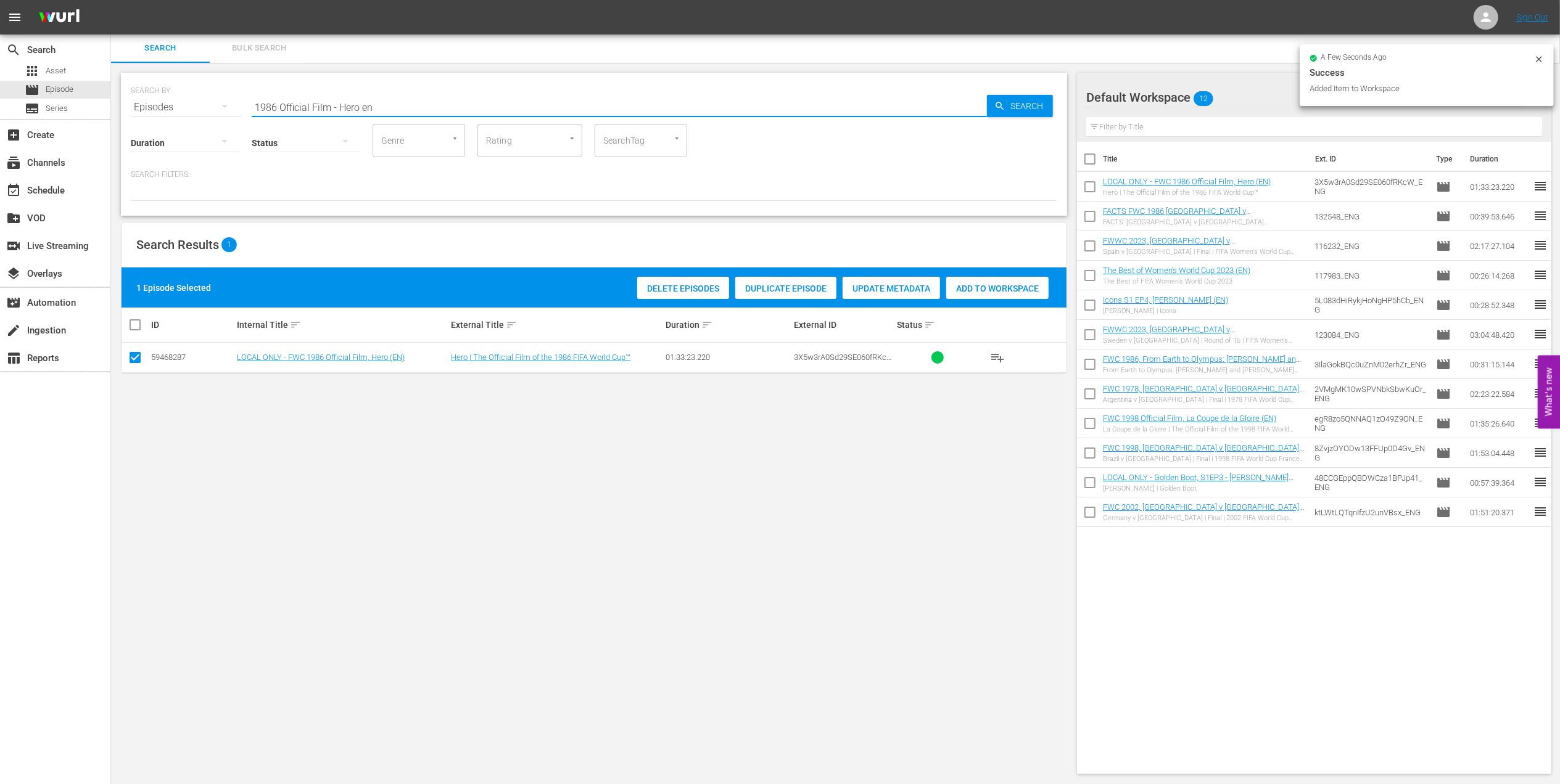
drag, startPoint x: 404, startPoint y: 107, endPoint x: 240, endPoint y: 105, distance: 164.0
click at [179, 105] on div "SEARCH BY Search By Episodes Search ID, Title, Description, Keywords, or Catego…" at bounding box center [594, 100] width 926 height 44
paste input "FWC 1986 - Final - Argentina v Germany"
click at [477, 104] on input "FWC 1986 - Final - Argentina v Germany" at bounding box center [619, 107] width 735 height 29
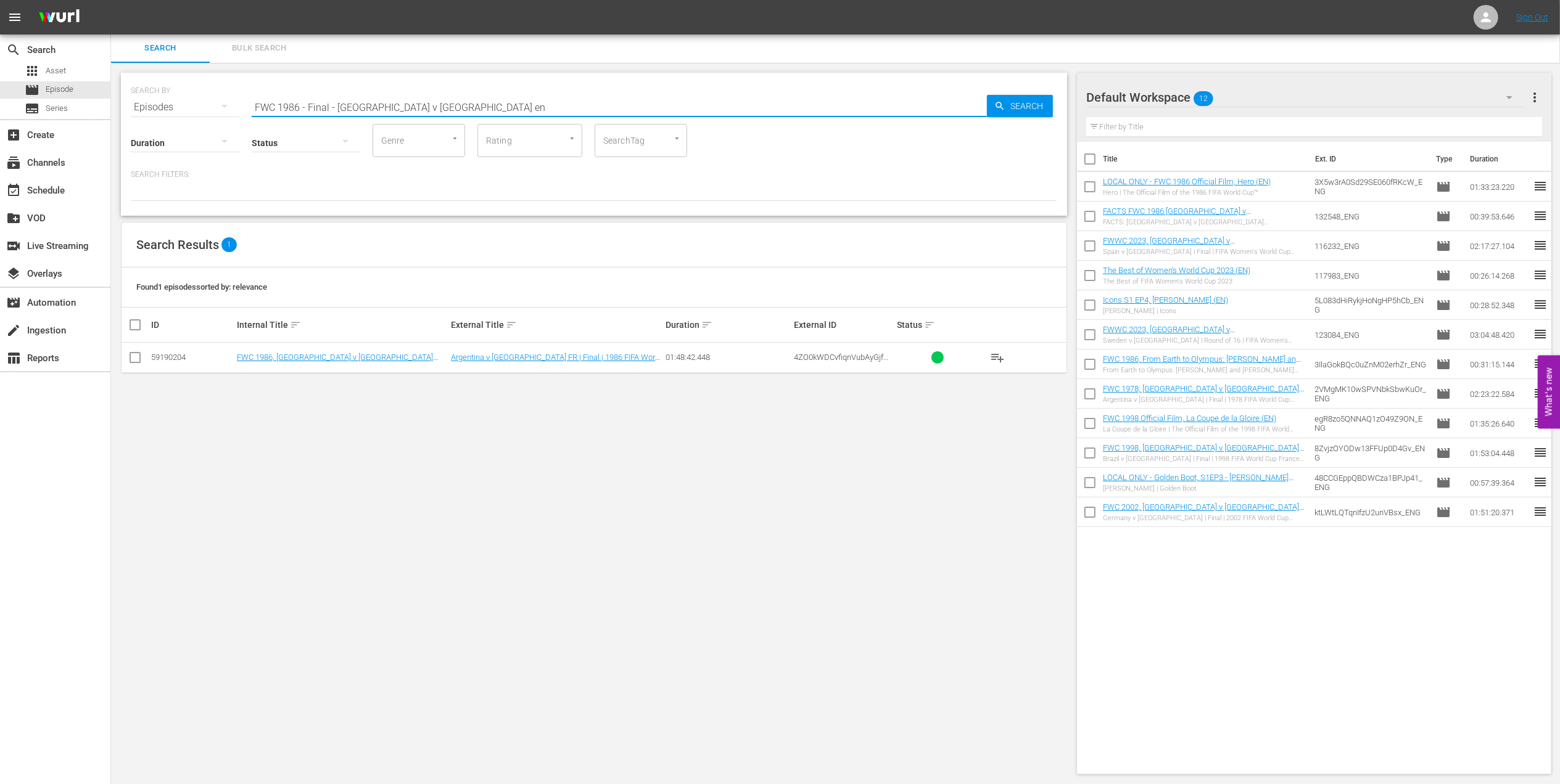
type input "FWC 1986 - Final - Argentina v Germany en"
drag, startPoint x: 136, startPoint y: 361, endPoint x: 148, endPoint y: 361, distance: 12.0
click at [136, 361] on input "checkbox" at bounding box center [135, 360] width 15 height 15
checkbox input "true"
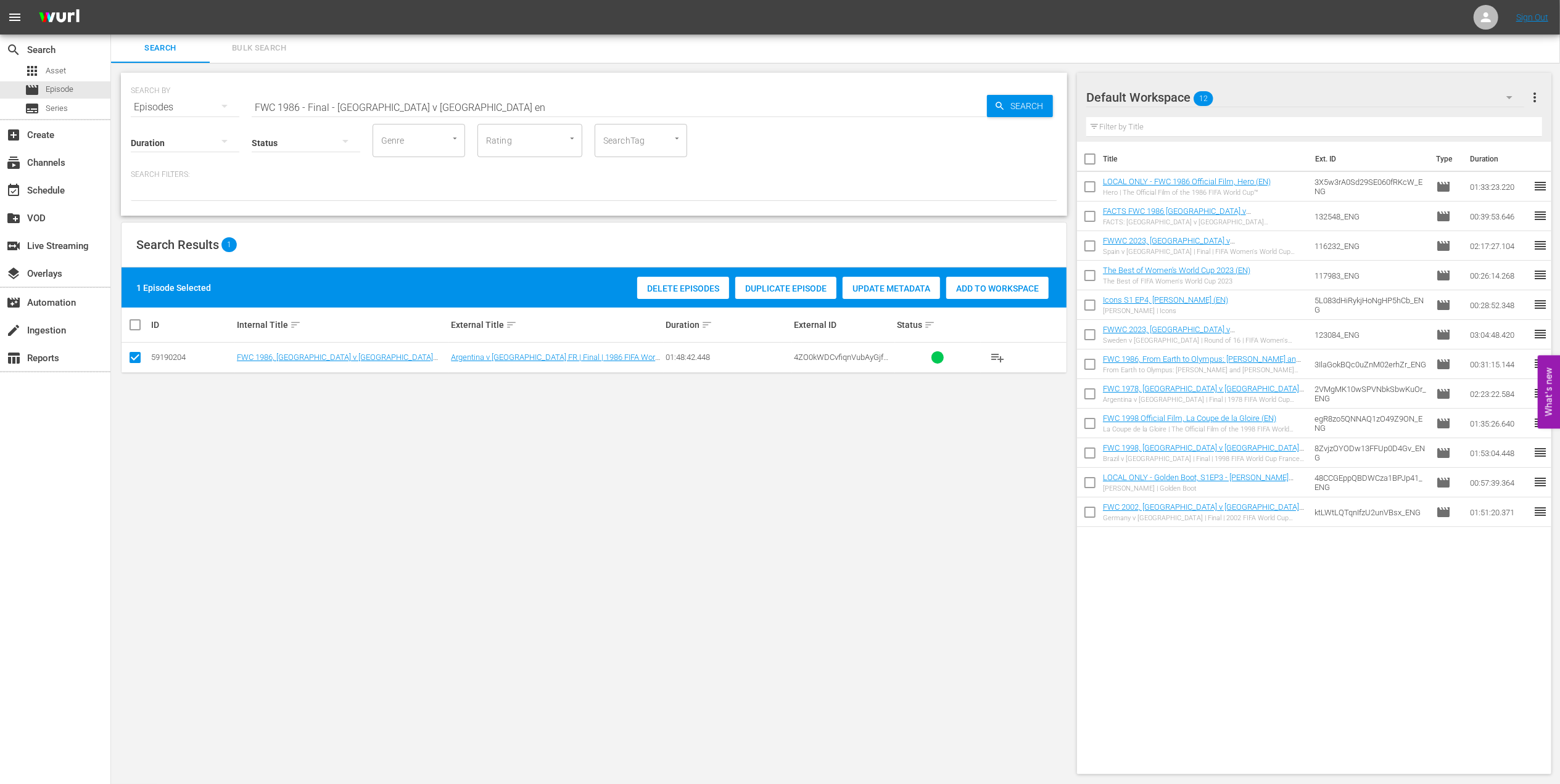
click at [968, 285] on span "Add to Workspace" at bounding box center [997, 289] width 102 height 10
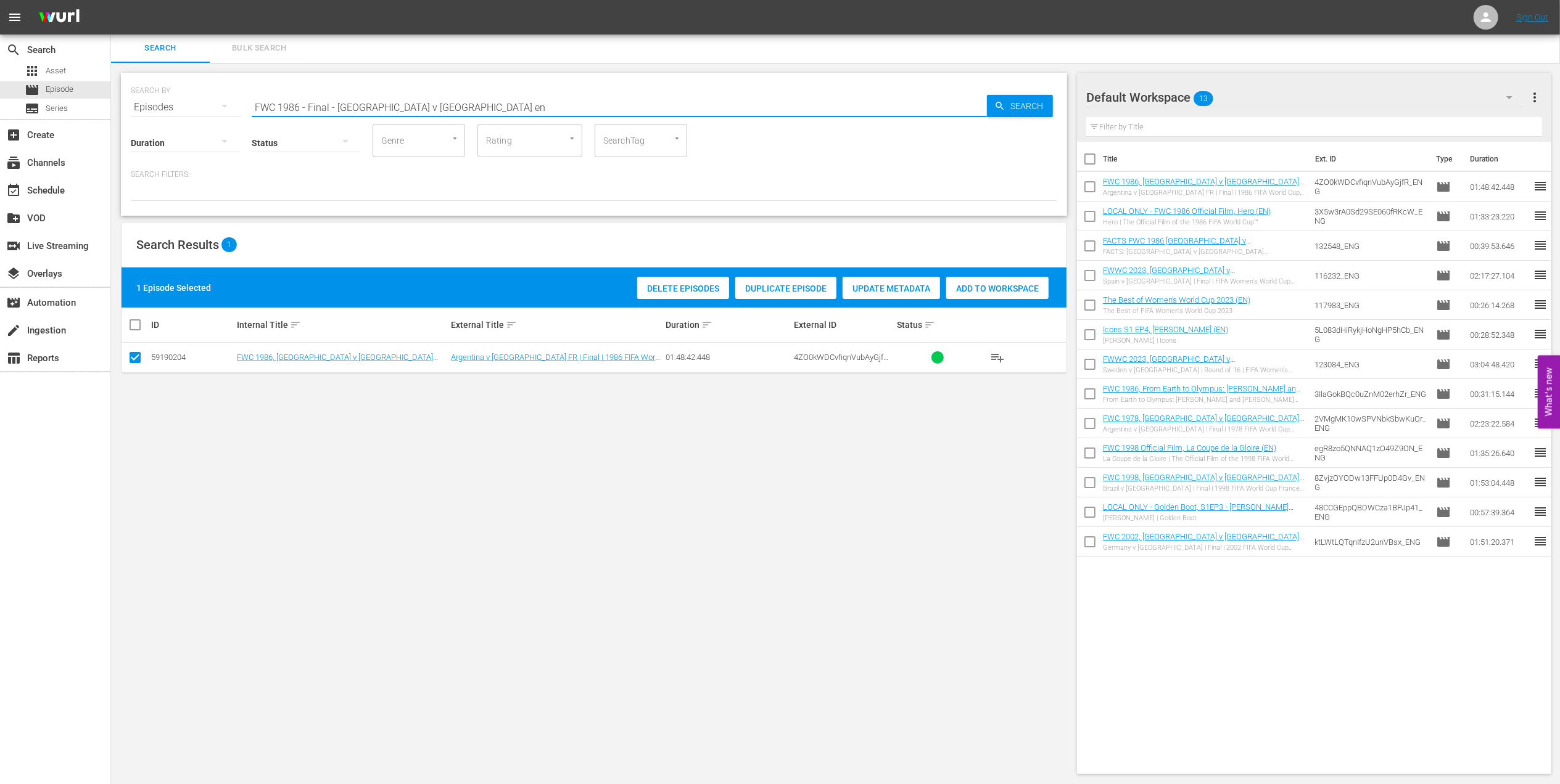
drag, startPoint x: 455, startPoint y: 111, endPoint x: 144, endPoint y: 101, distance: 311.2
click at [144, 101] on div "SEARCH BY Search By Episodes Search ID, Title, Description, Keywords, or Catego…" at bounding box center [594, 100] width 926 height 44
paste input "Belgium v USA | Round of 16 | FIFA World Cup 2014 | Full Match Replay"
click at [589, 104] on input "Belgium v USA | Round of 16 | FIFA World Cup 2014 | Full Match Replay" at bounding box center [619, 107] width 735 height 29
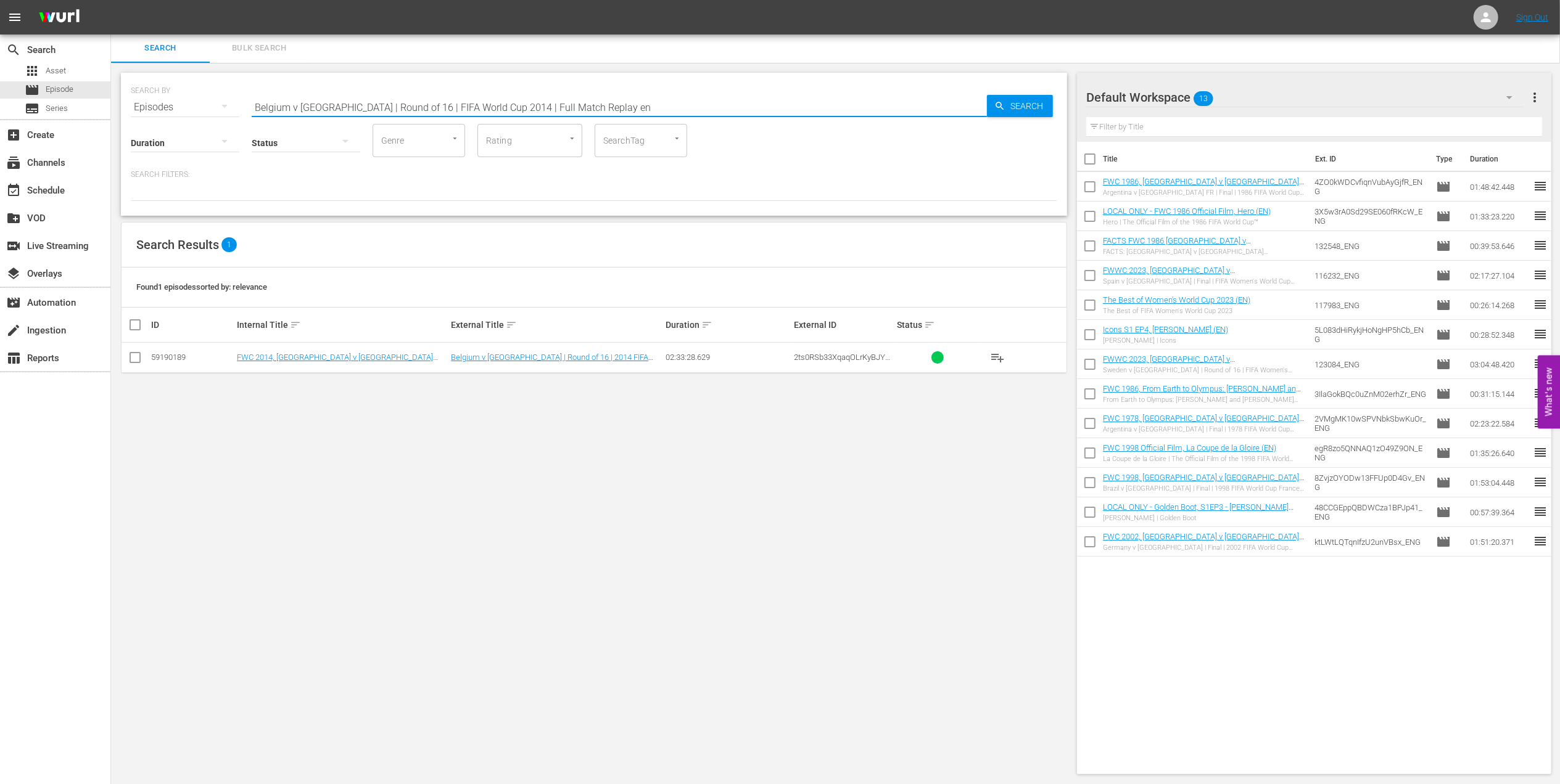
type input "Belgium v USA | Round of 16 | FIFA World Cup 2014 | Full Match Replay en"
click at [135, 356] on input "checkbox" at bounding box center [135, 360] width 15 height 15
checkbox input "true"
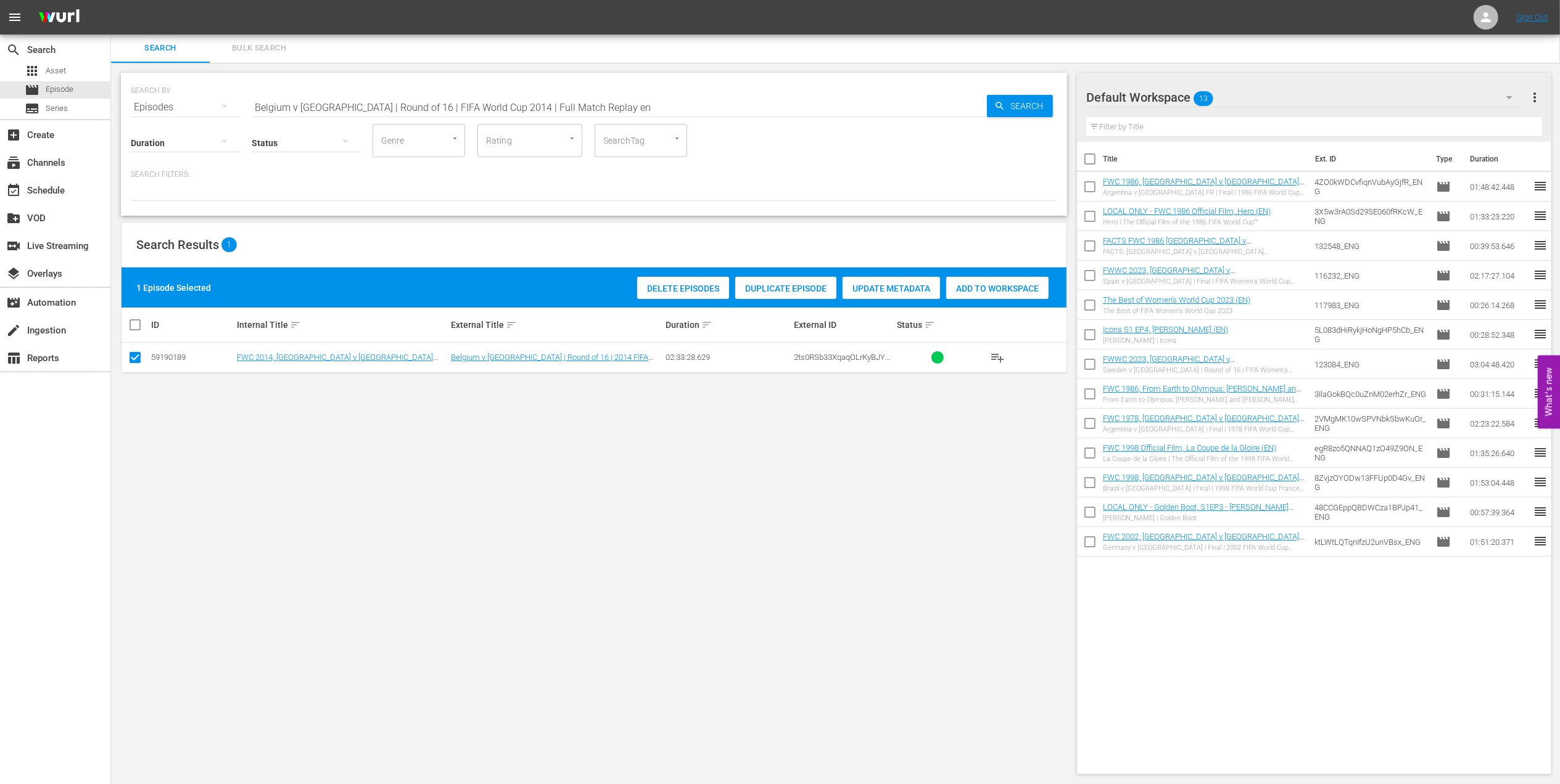
click at [966, 287] on span "Add to Workspace" at bounding box center [997, 289] width 102 height 10
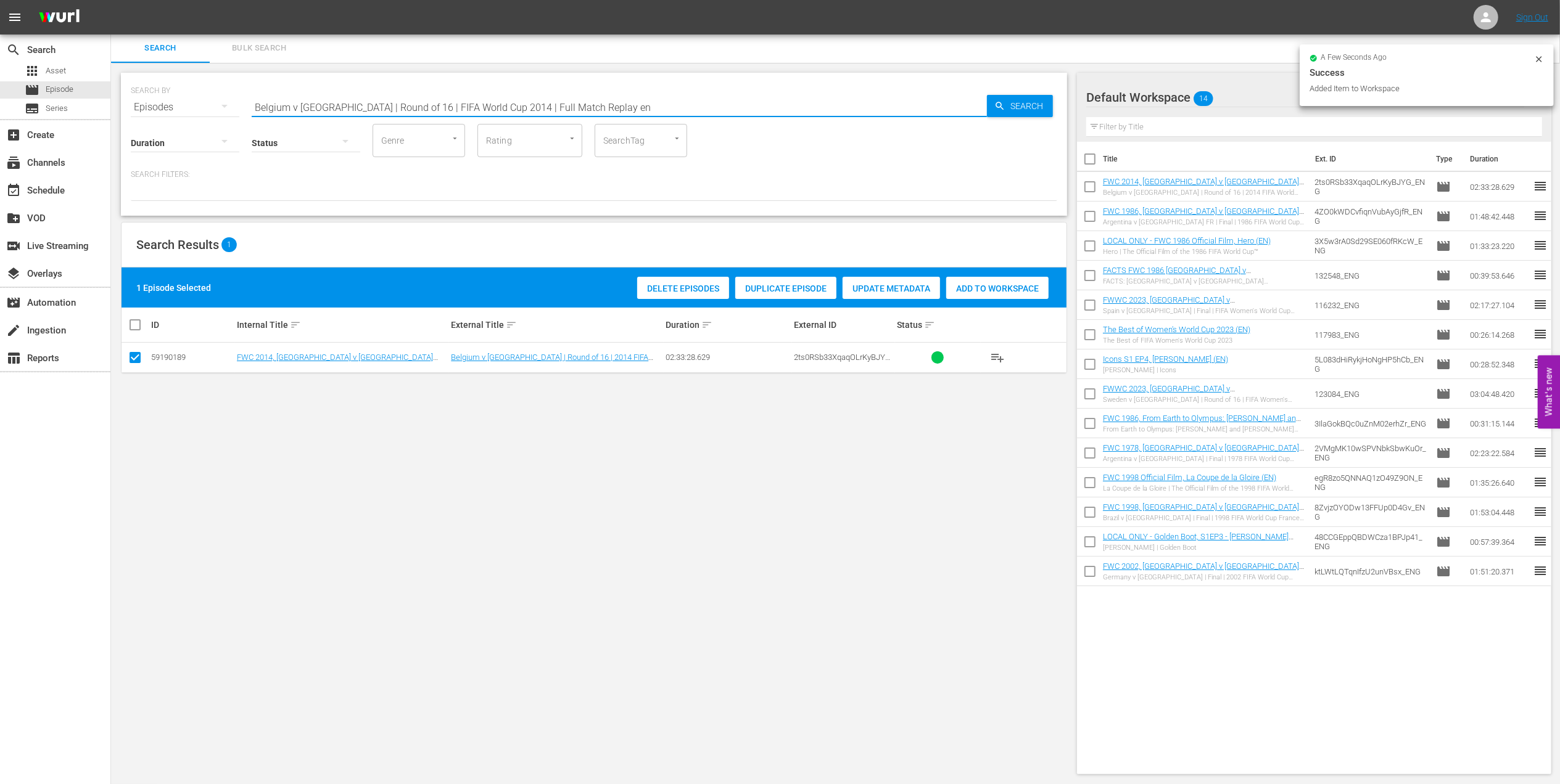
drag, startPoint x: 565, startPoint y: 102, endPoint x: 117, endPoint y: 104, distance: 448.0
click at [113, 102] on div "SEARCH BY Search By Episodes Search ID, Title, Description, Keywords, or Catego…" at bounding box center [594, 423] width 966 height 721
paste input "FWC 2014 - Final - [GEOGRAPHIC_DATA] v [GEOGRAPHIC_DATA]"
click at [498, 104] on input "FWC 2014 - Final - [GEOGRAPHIC_DATA] v [GEOGRAPHIC_DATA]" at bounding box center [619, 107] width 735 height 29
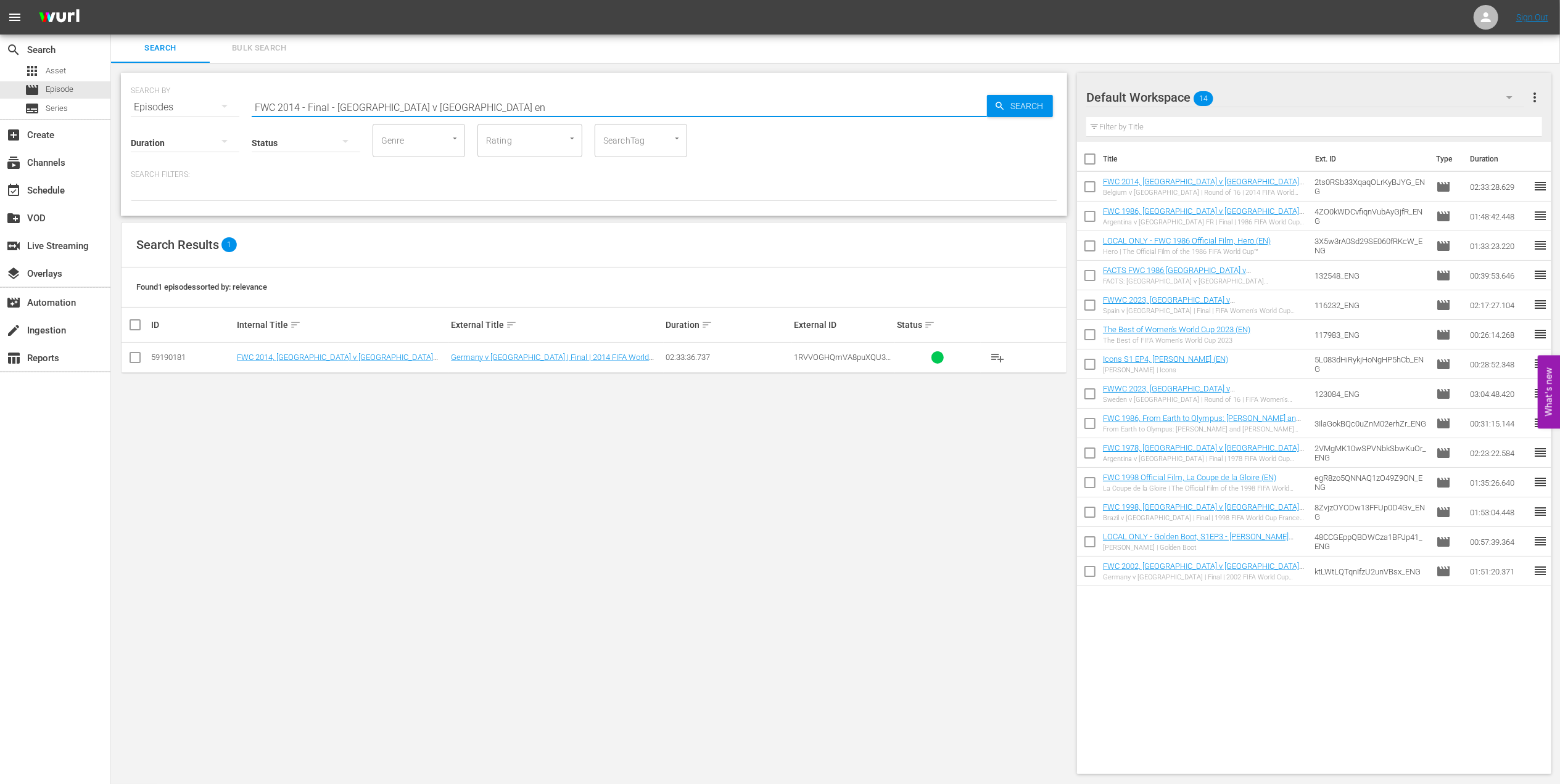
type input "FWC 2014 - Final - [GEOGRAPHIC_DATA] v [GEOGRAPHIC_DATA] en"
drag, startPoint x: 127, startPoint y: 358, endPoint x: 416, endPoint y: 361, distance: 289.0
click at [128, 359] on input "checkbox" at bounding box center [135, 360] width 15 height 15
checkbox input "true"
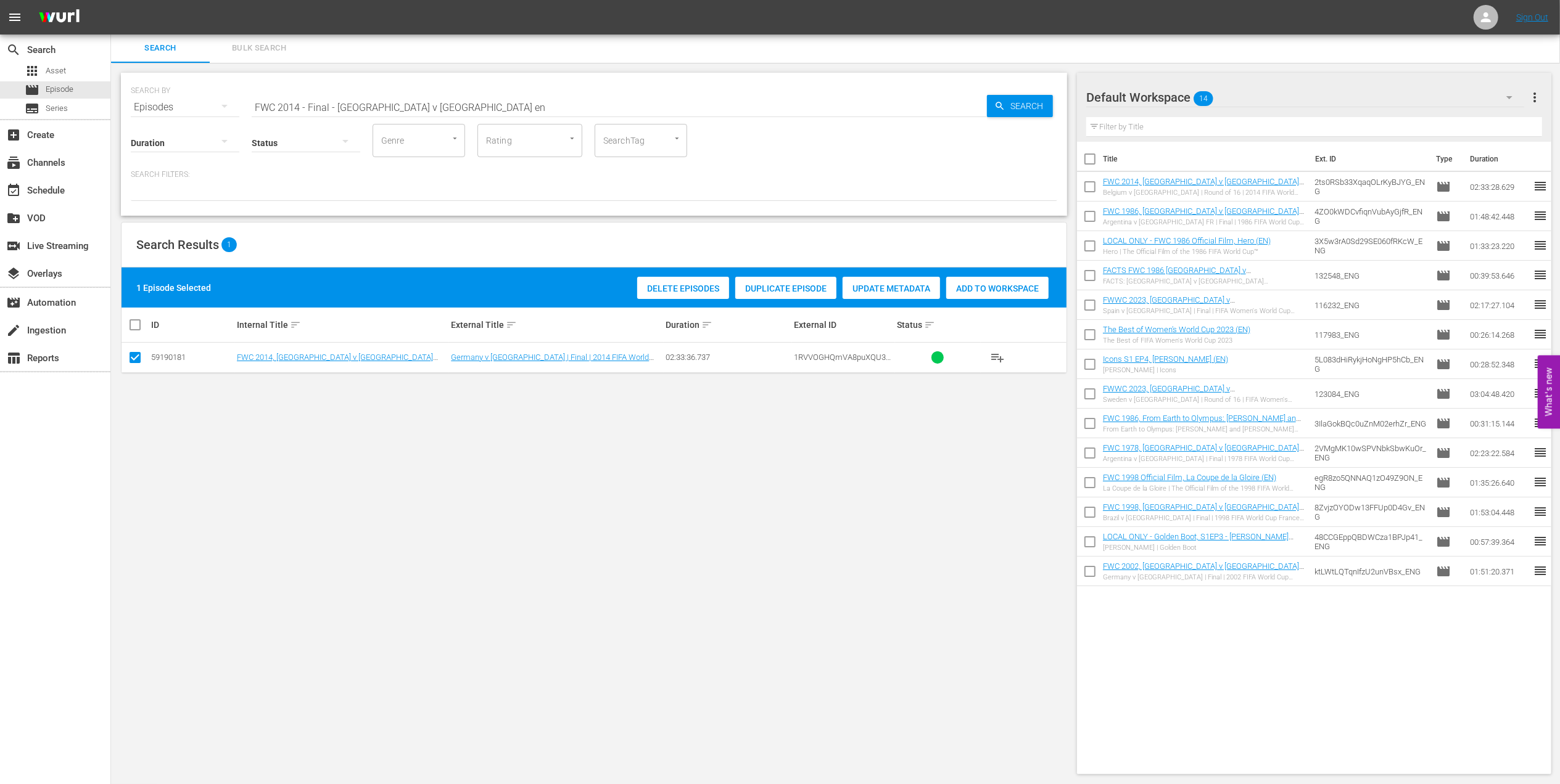
click at [986, 290] on span "Add to Workspace" at bounding box center [997, 289] width 102 height 10
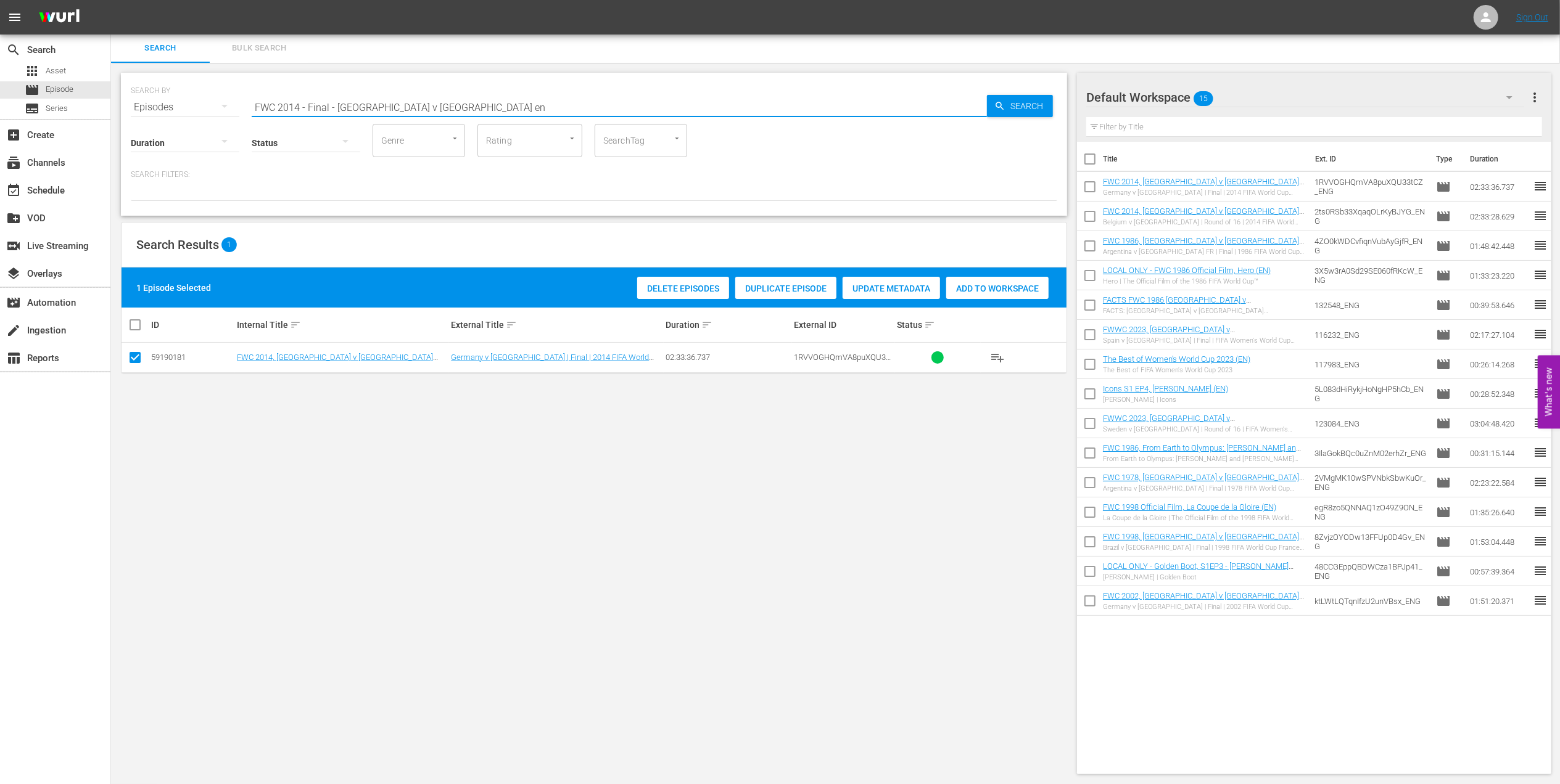
drag, startPoint x: 454, startPoint y: 104, endPoint x: 140, endPoint y: 100, distance: 314.0
click at [140, 100] on div "SEARCH BY Search By Episodes Search ID, Title, Description, Keywords, or Catego…" at bounding box center [594, 100] width 926 height 44
paste input "EP 3 - FWC 2014 | The Final"
type input "E"
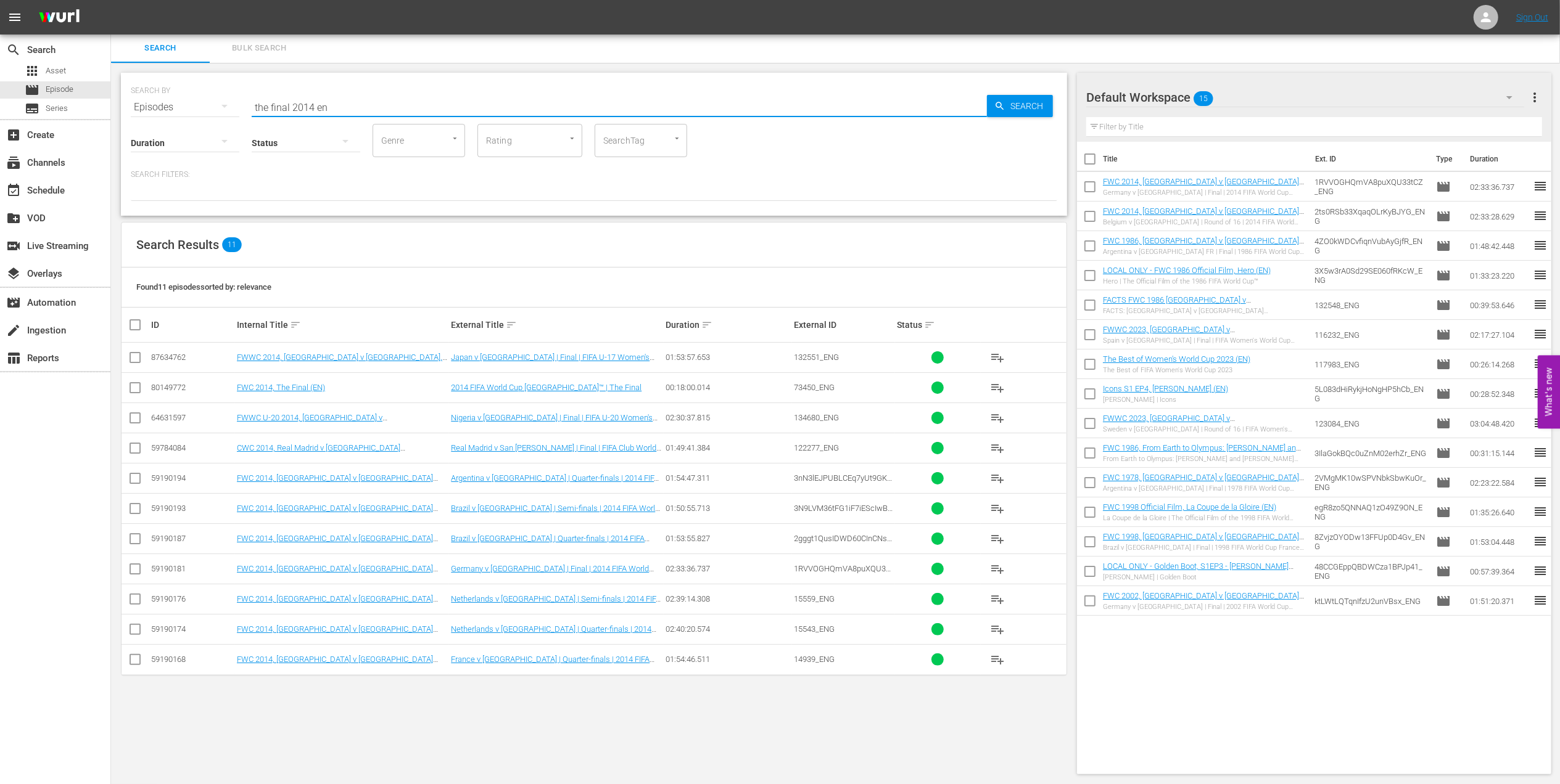
type input "the final 2014 en"
click at [135, 390] on input "checkbox" at bounding box center [135, 390] width 15 height 15
checkbox input "true"
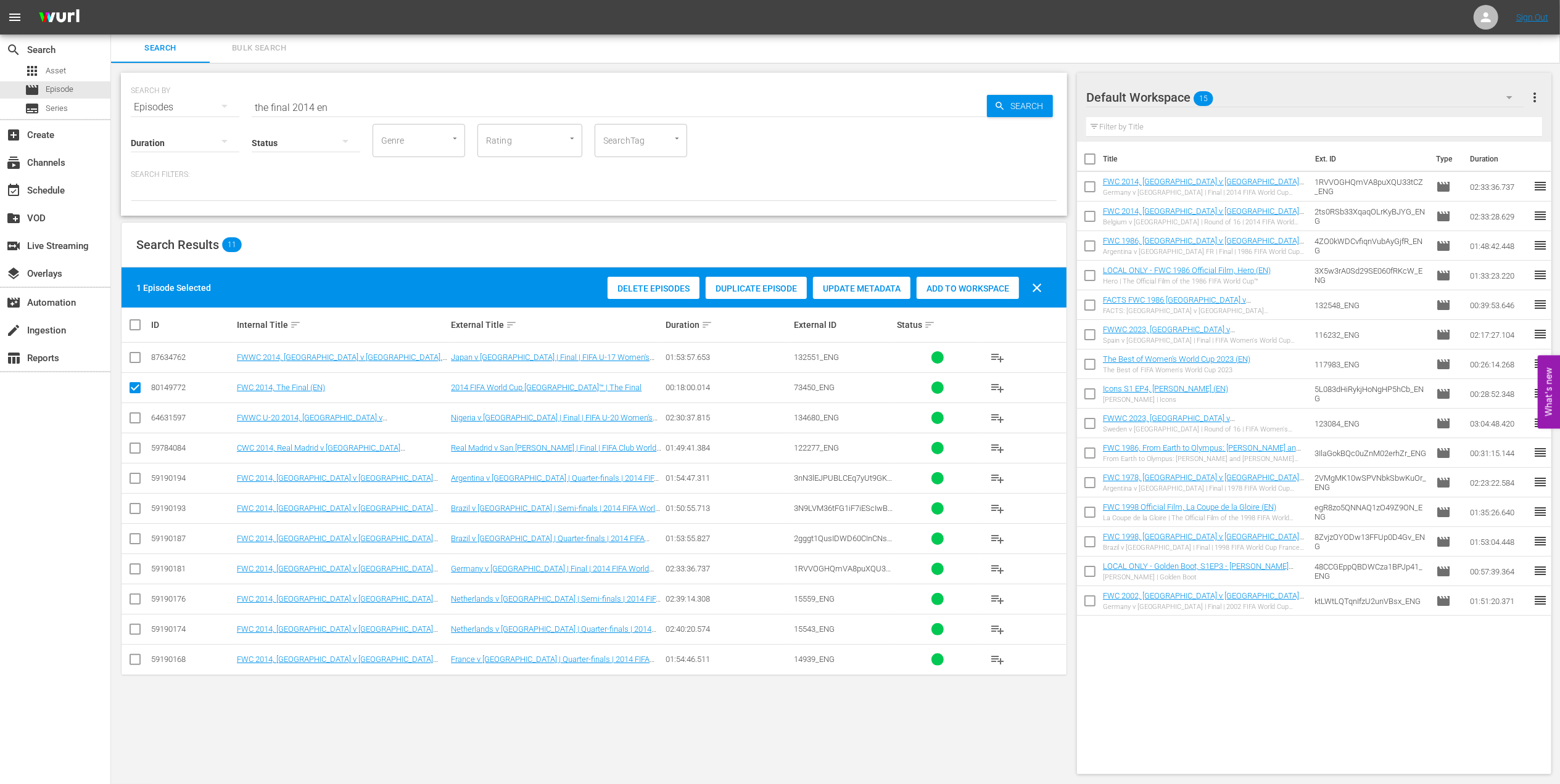
click at [978, 287] on span "Add to Workspace" at bounding box center [968, 289] width 102 height 10
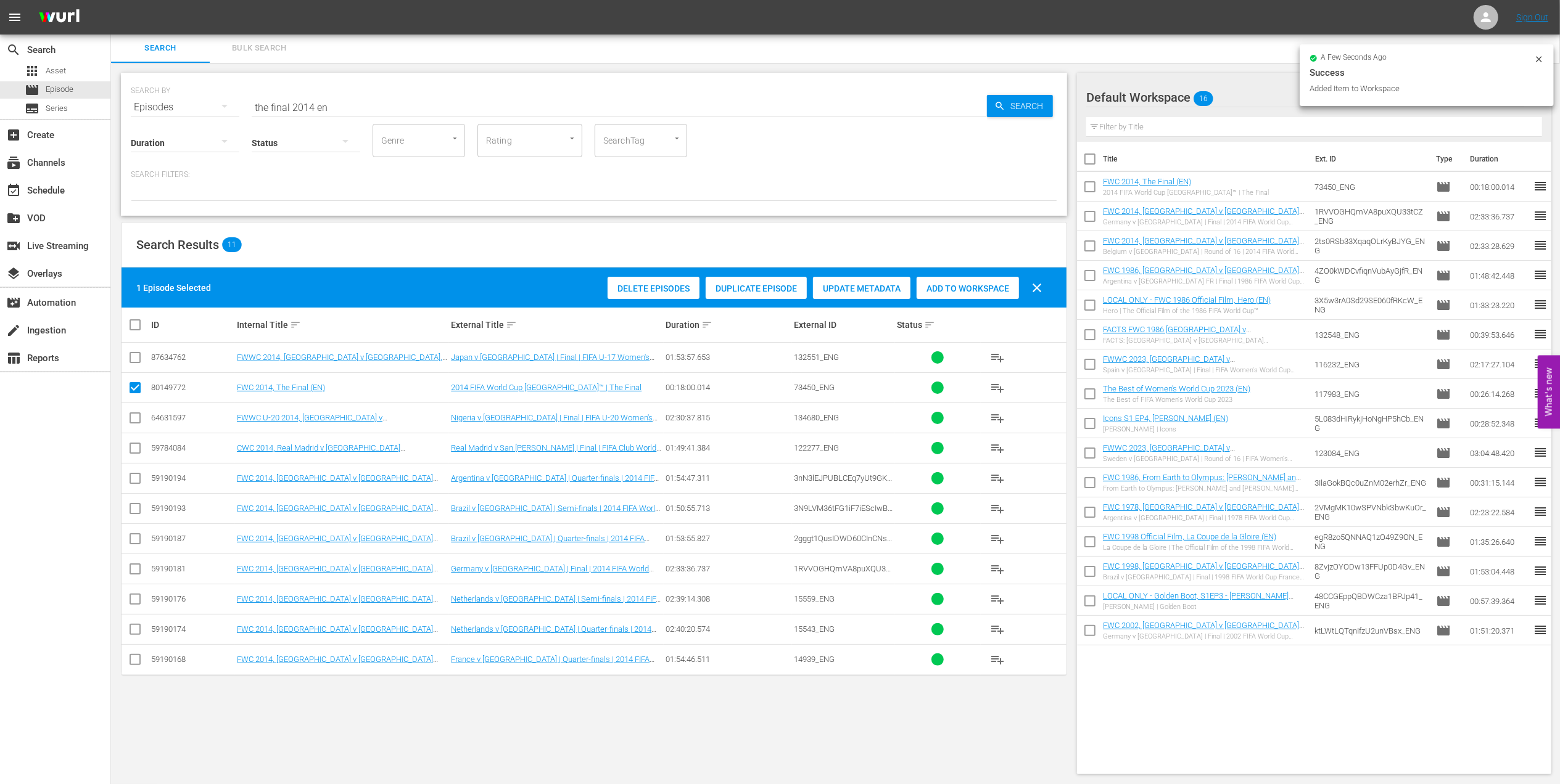
drag, startPoint x: 216, startPoint y: 104, endPoint x: 206, endPoint y: 104, distance: 10.0
click at [206, 104] on div "SEARCH BY Search By Episodes Search ID, Title, Description, Keywords, or Catego…" at bounding box center [594, 100] width 926 height 44
paste input "Eyes of the World, S1EP3 - Heartbreak: [PERSON_NAME]"
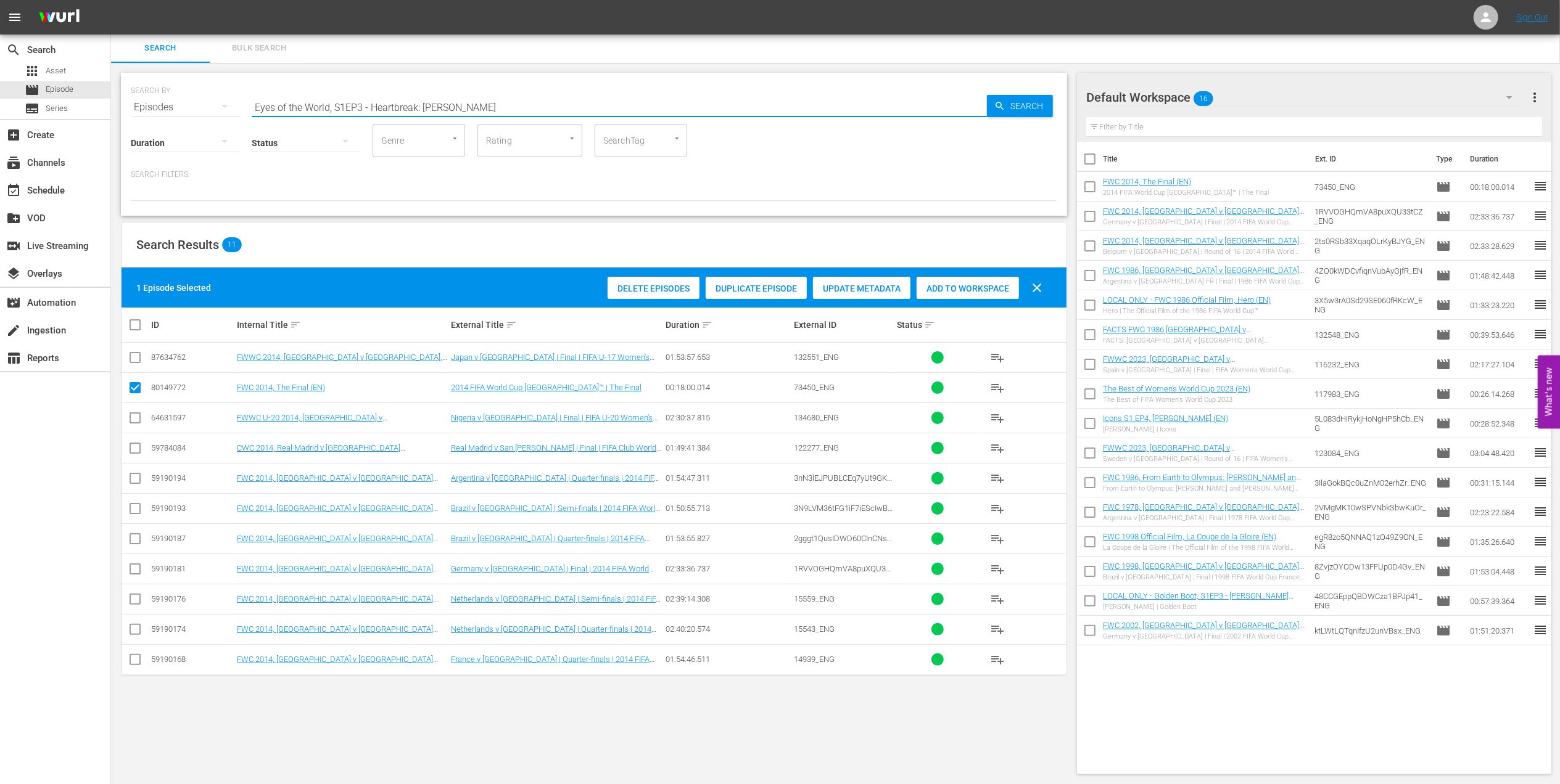
click at [511, 100] on input "Eyes of the World, S1EP3 - Heartbreak: [PERSON_NAME]" at bounding box center [619, 107] width 735 height 29
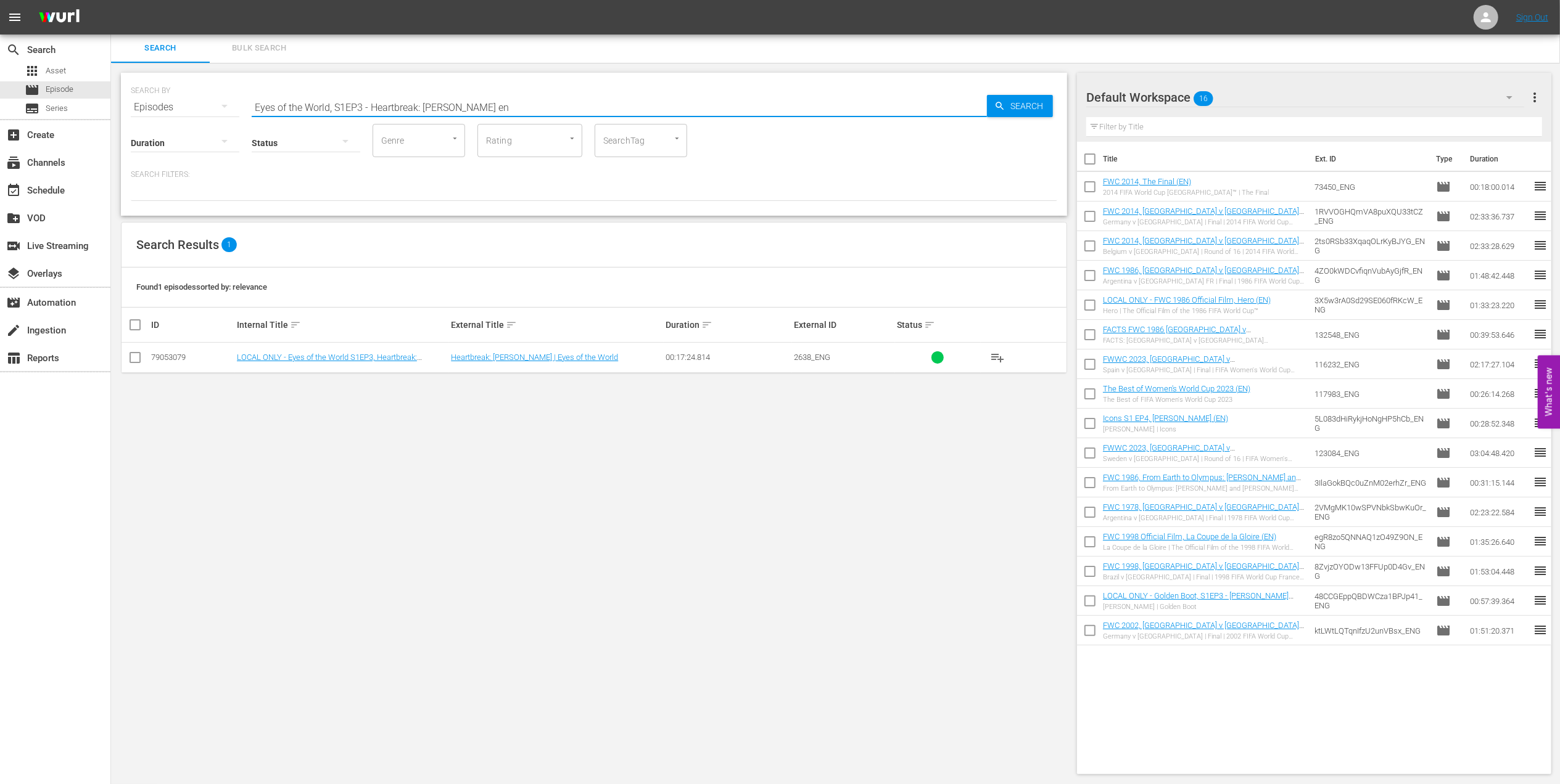
type input "Eyes of the World, S1EP3 - Heartbreak: [PERSON_NAME] en"
click at [132, 362] on input "checkbox" at bounding box center [135, 360] width 15 height 15
checkbox input "true"
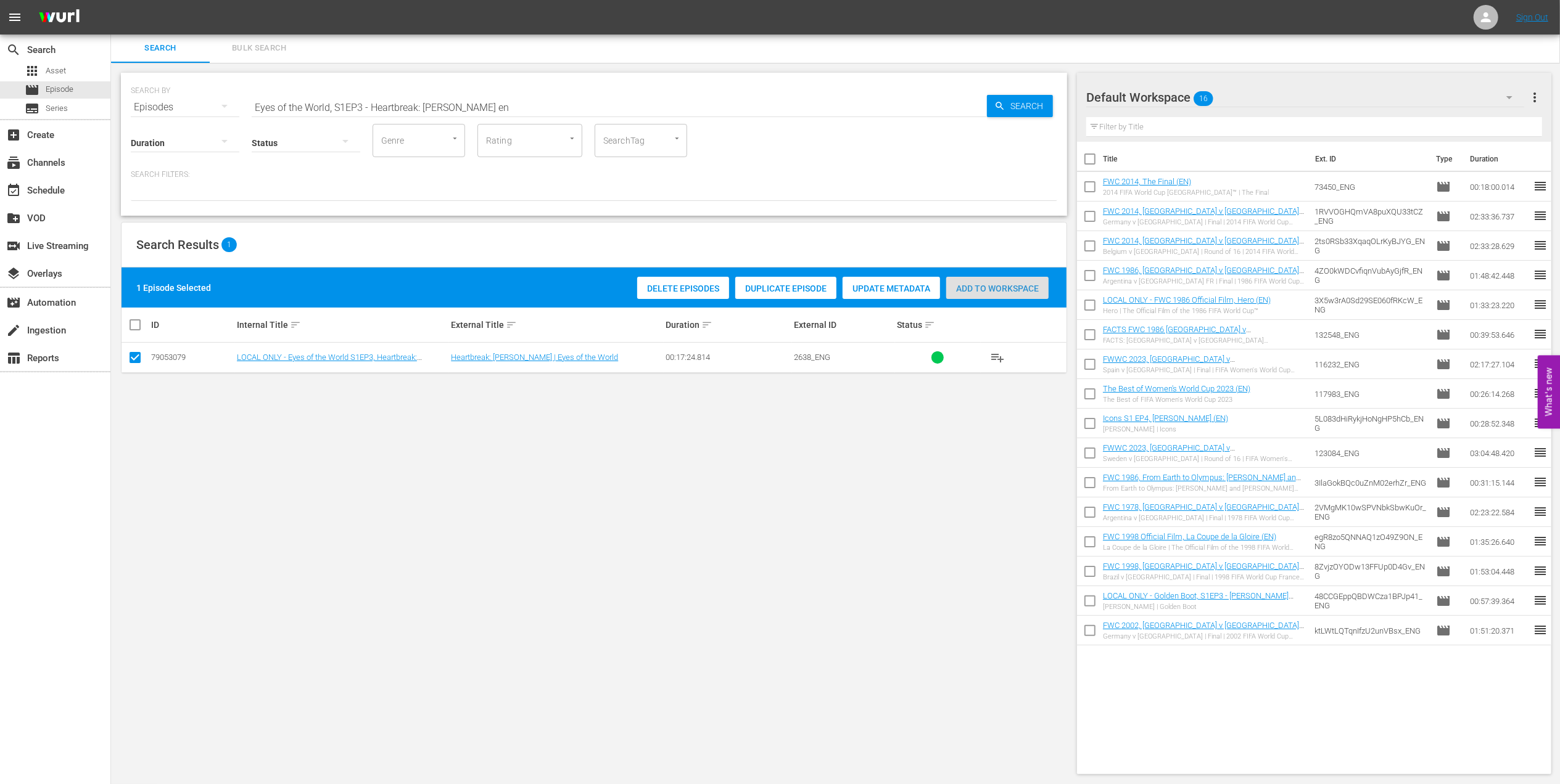
click at [991, 289] on span "Add to Workspace" at bounding box center [997, 289] width 102 height 10
click at [65, 191] on div "event_available Schedule" at bounding box center [34, 189] width 69 height 11
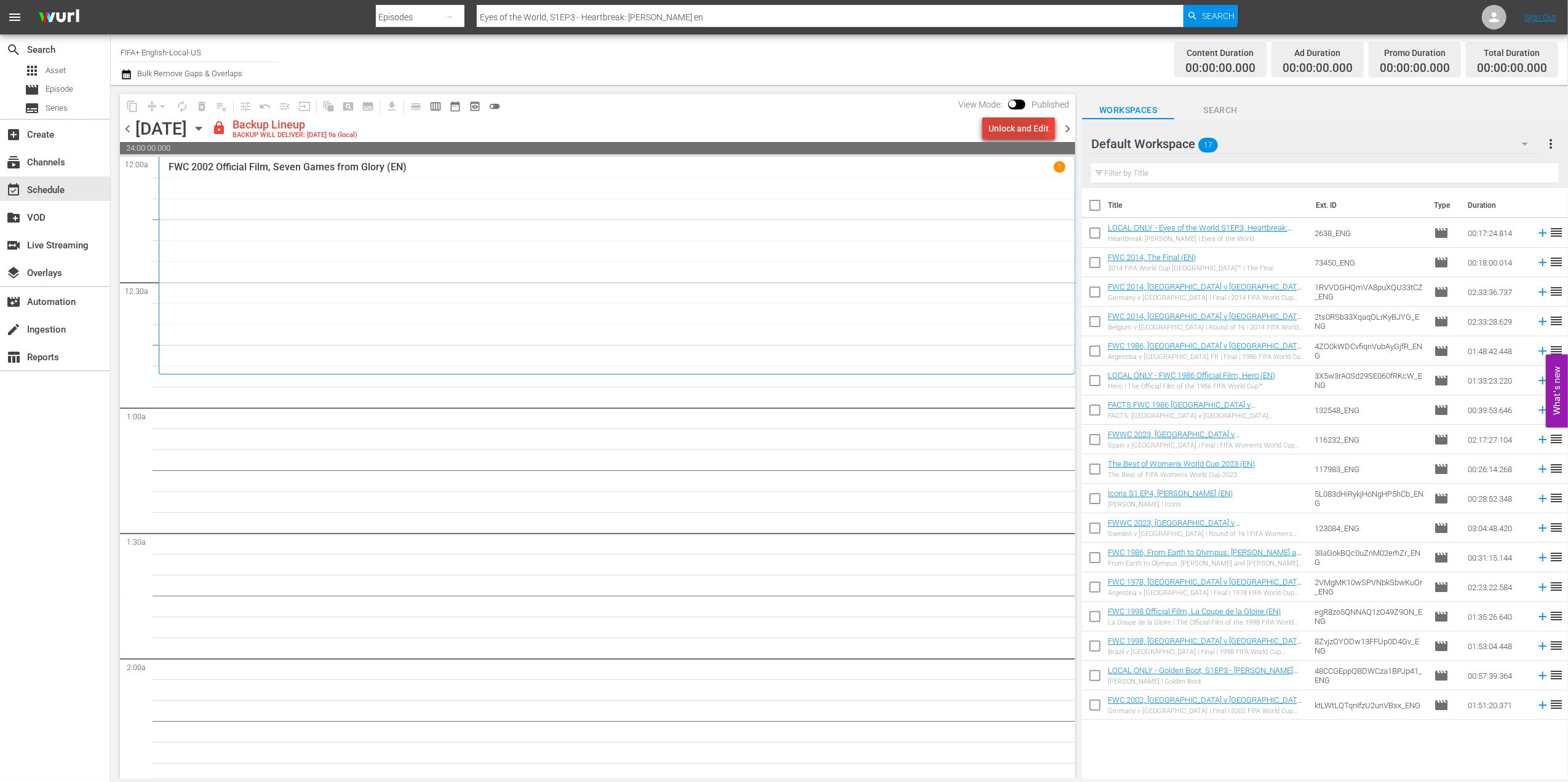
click at [1020, 134] on div "Unlock and Edit" at bounding box center [1019, 129] width 60 height 22
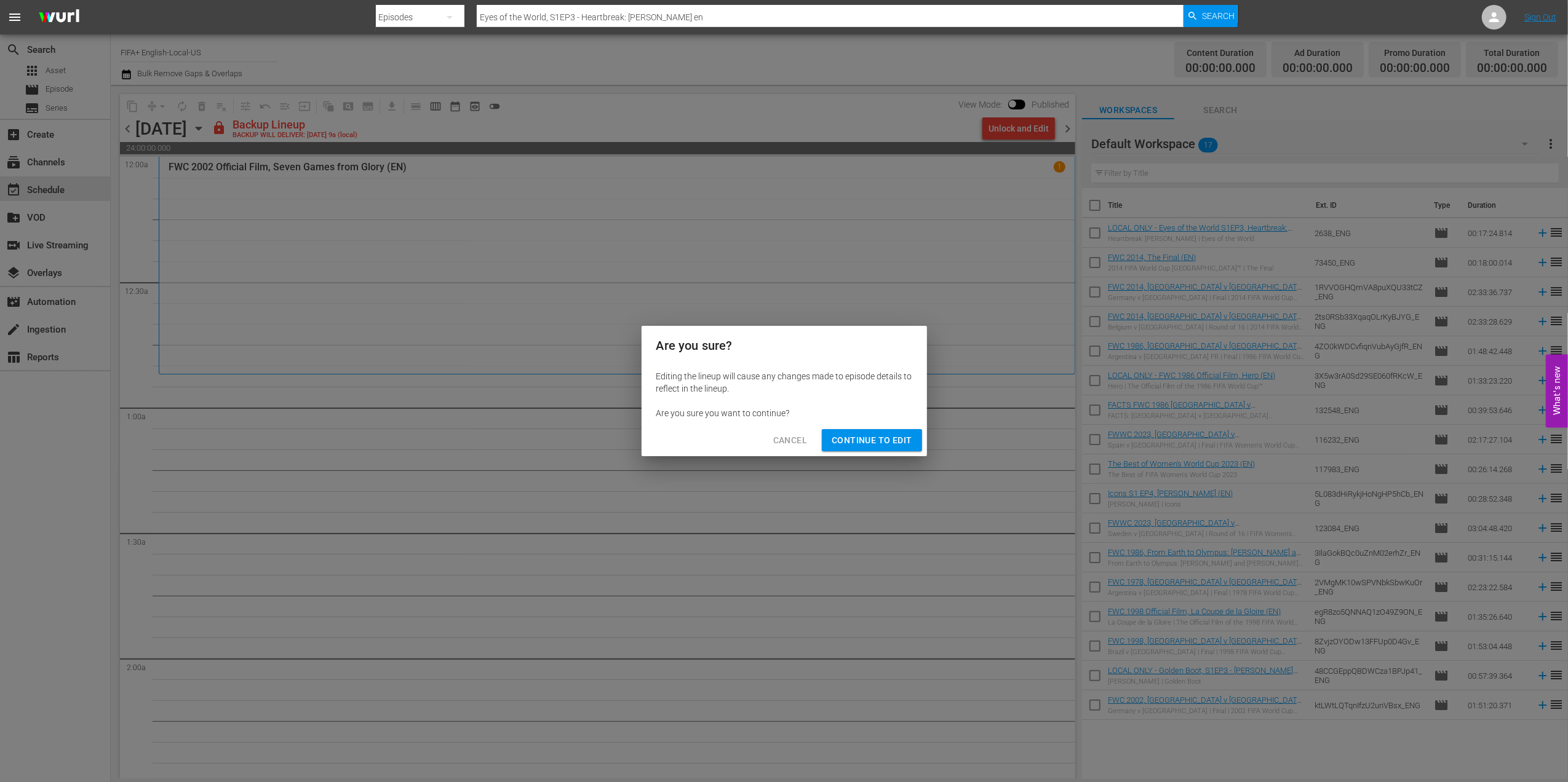
click at [864, 441] on span "Continue to Edit" at bounding box center [871, 440] width 80 height 15
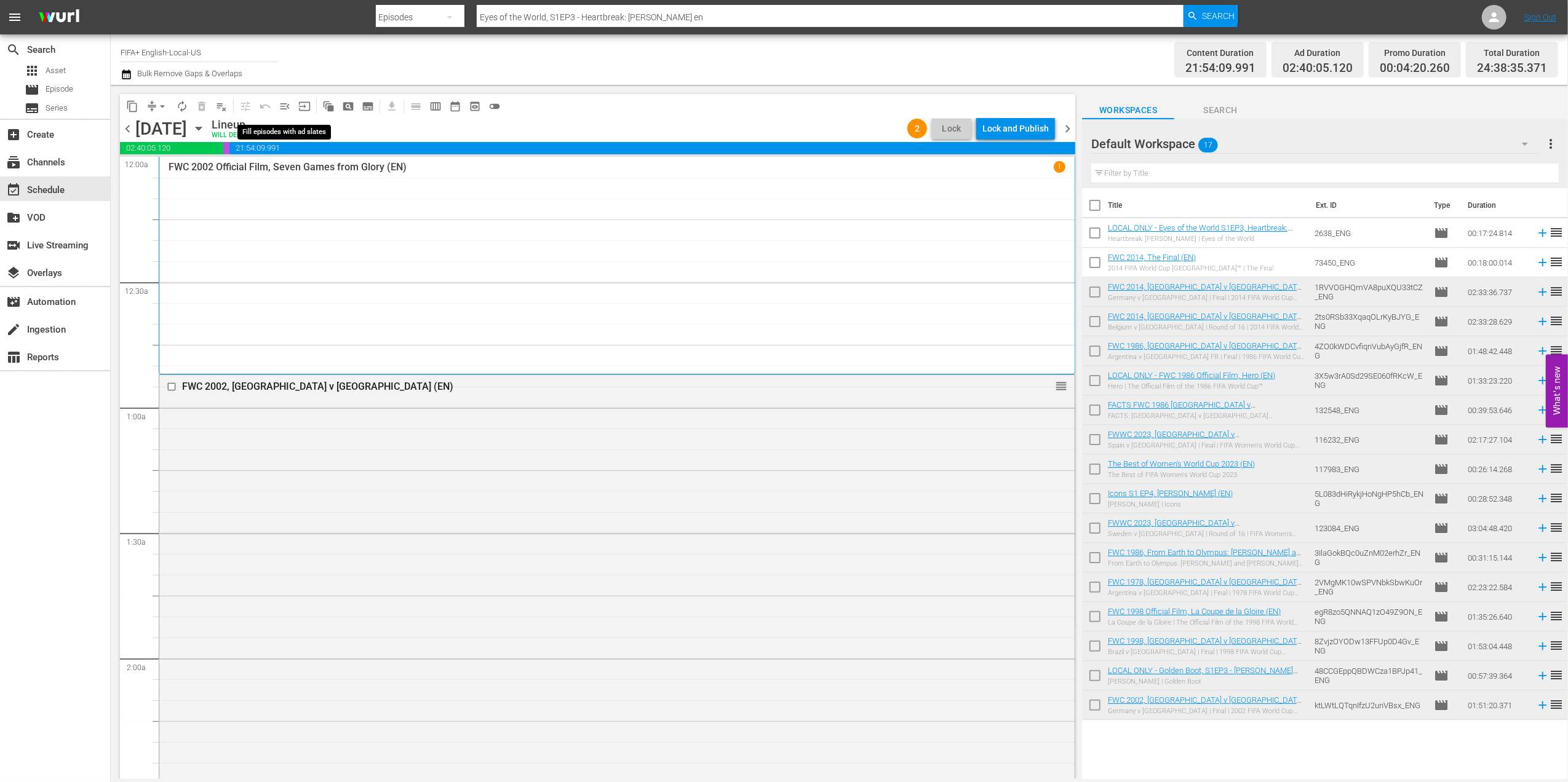
click at [289, 104] on span "menu_open" at bounding box center [285, 107] width 13 height 13
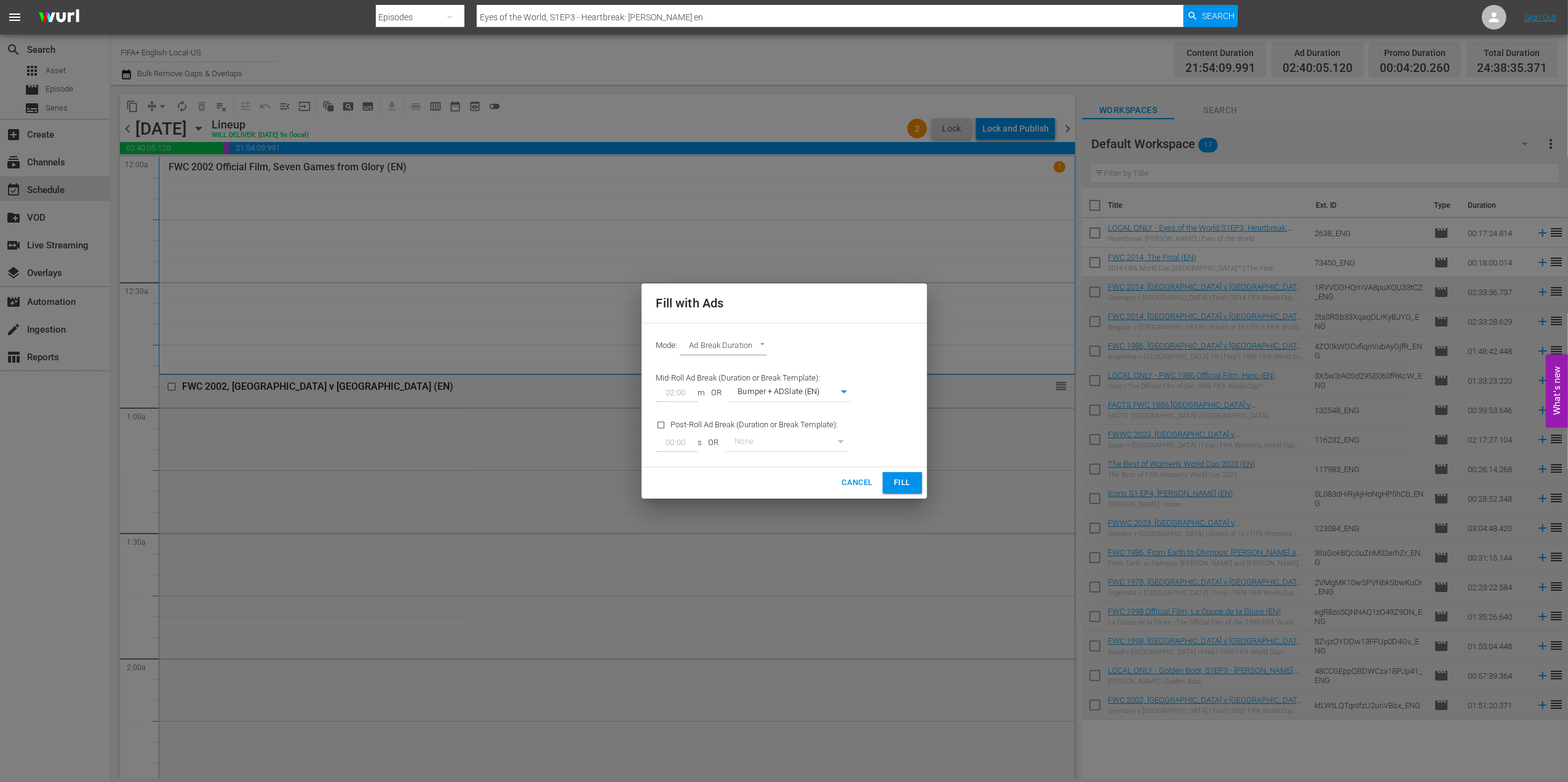
click at [898, 489] on span "Fill" at bounding box center [902, 483] width 20 height 14
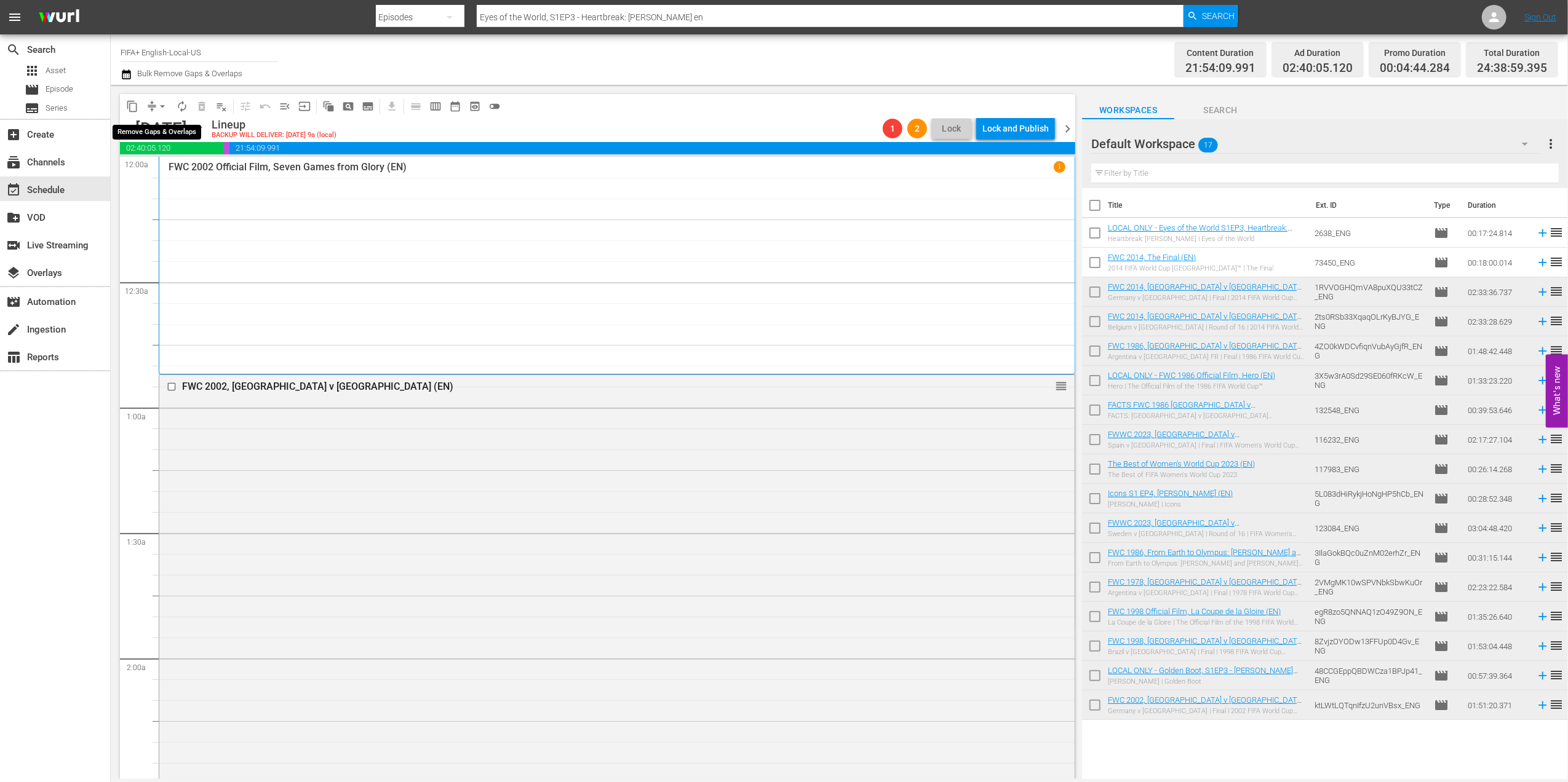
click at [162, 108] on span "arrow_drop_down" at bounding box center [163, 107] width 13 height 13
click at [163, 166] on li "Align to End of Previous Day" at bounding box center [162, 172] width 129 height 21
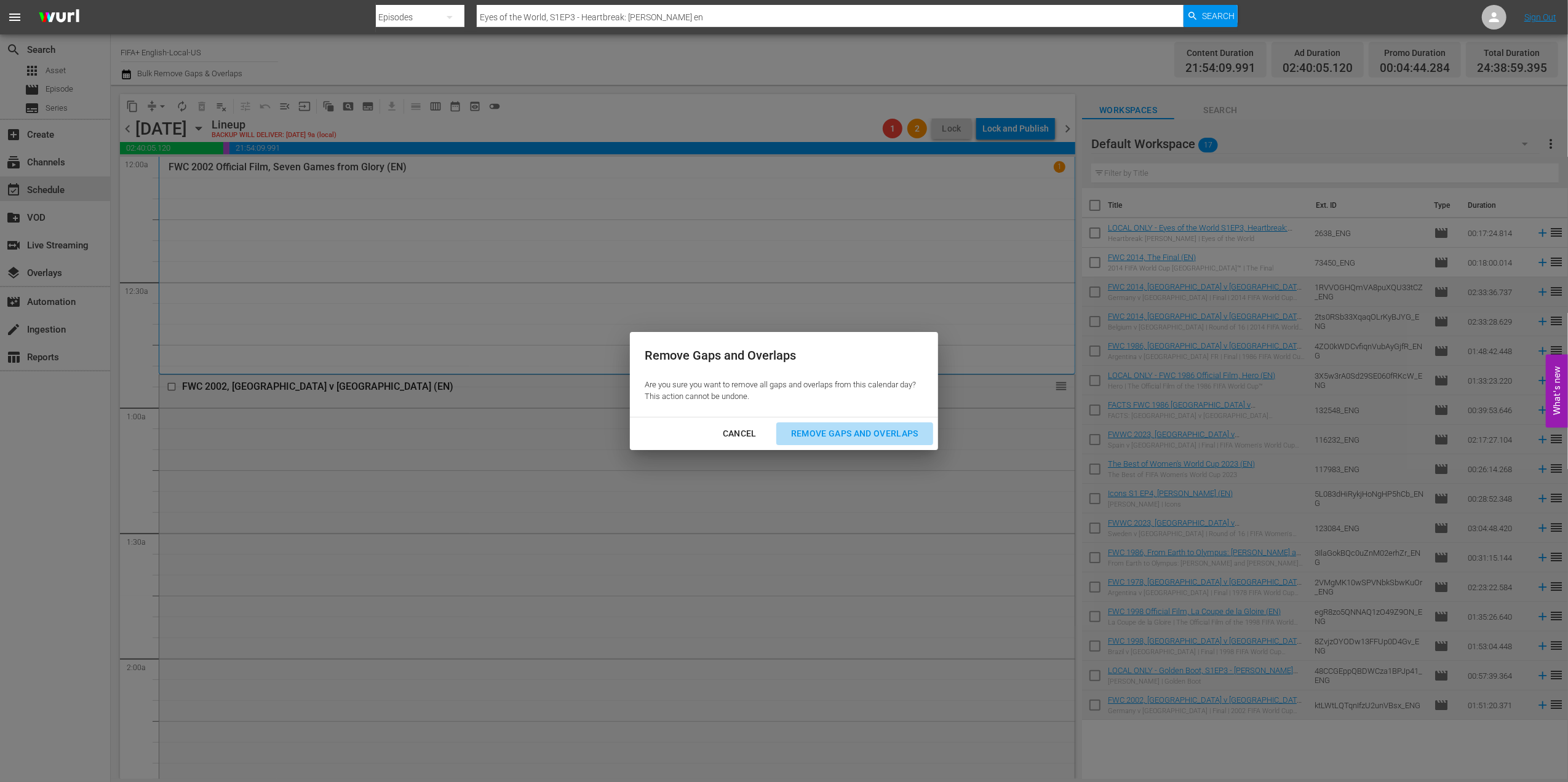
click at [849, 436] on div "Remove Gaps and Overlaps" at bounding box center [855, 433] width 147 height 15
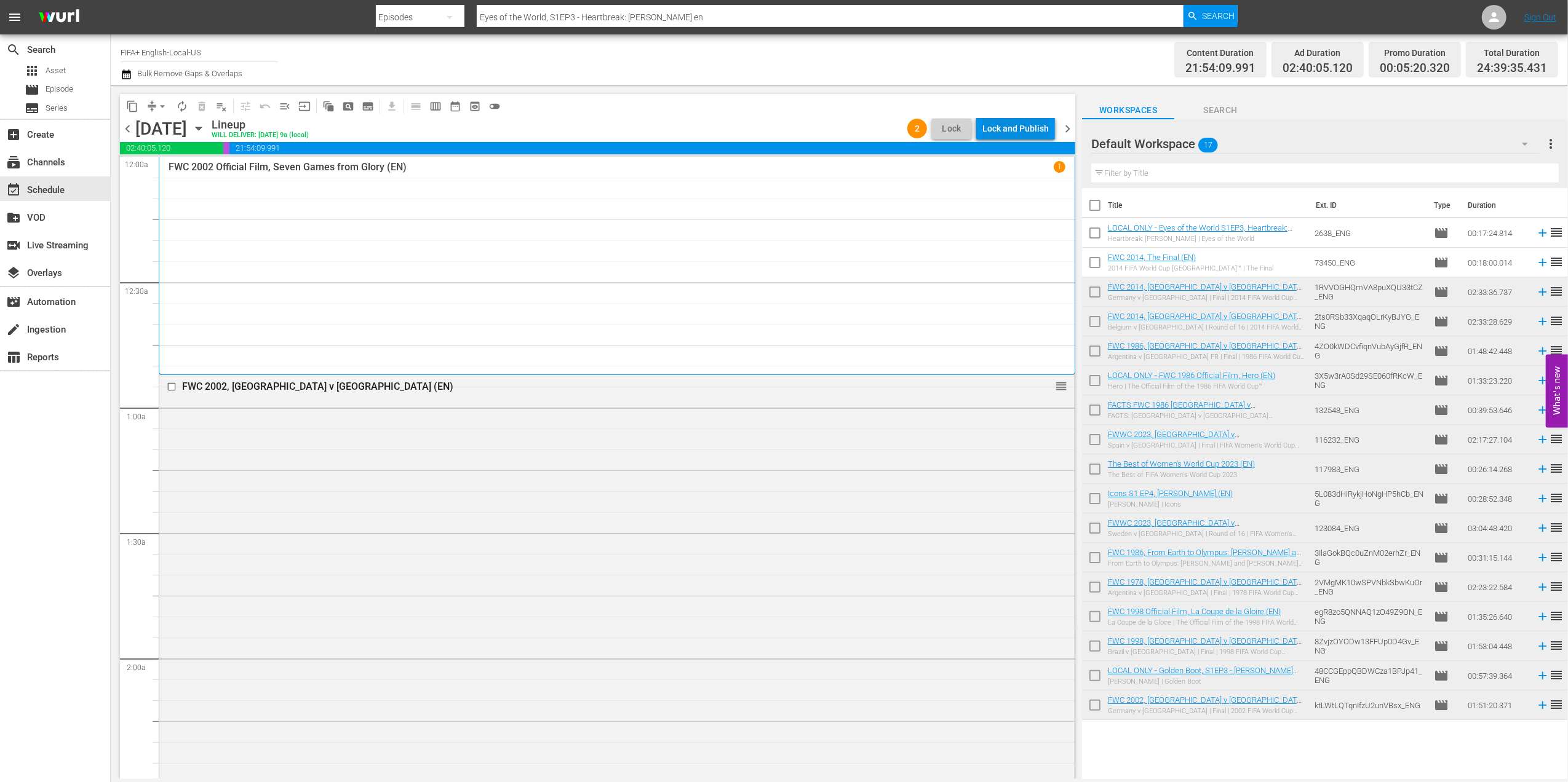
click at [1017, 122] on div "Lock and Publish" at bounding box center [1016, 129] width 66 height 22
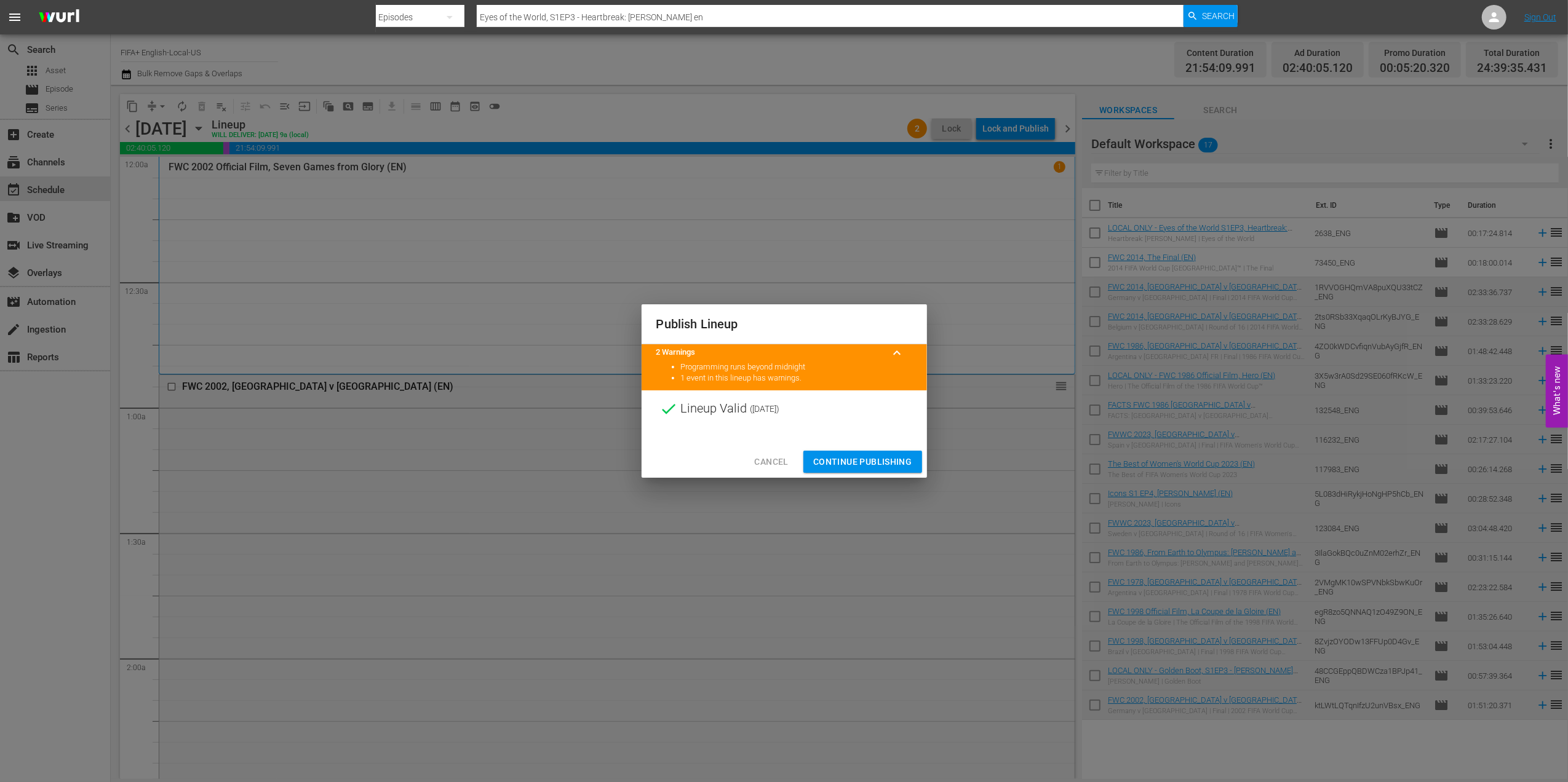
click at [843, 455] on span "Continue Publishing" at bounding box center [862, 462] width 99 height 15
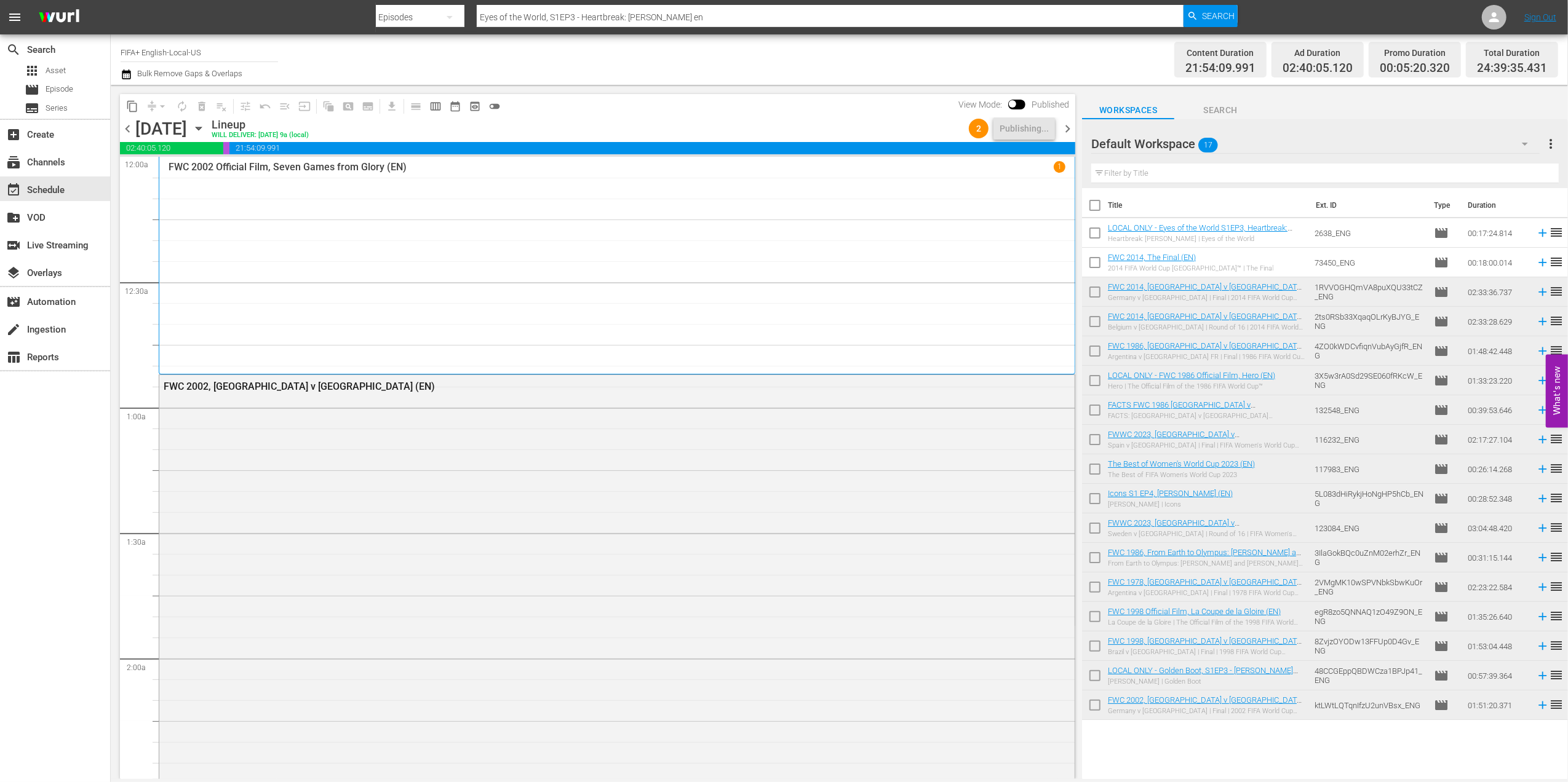
click at [1097, 210] on input "checkbox" at bounding box center [1095, 208] width 26 height 26
checkbox input "true"
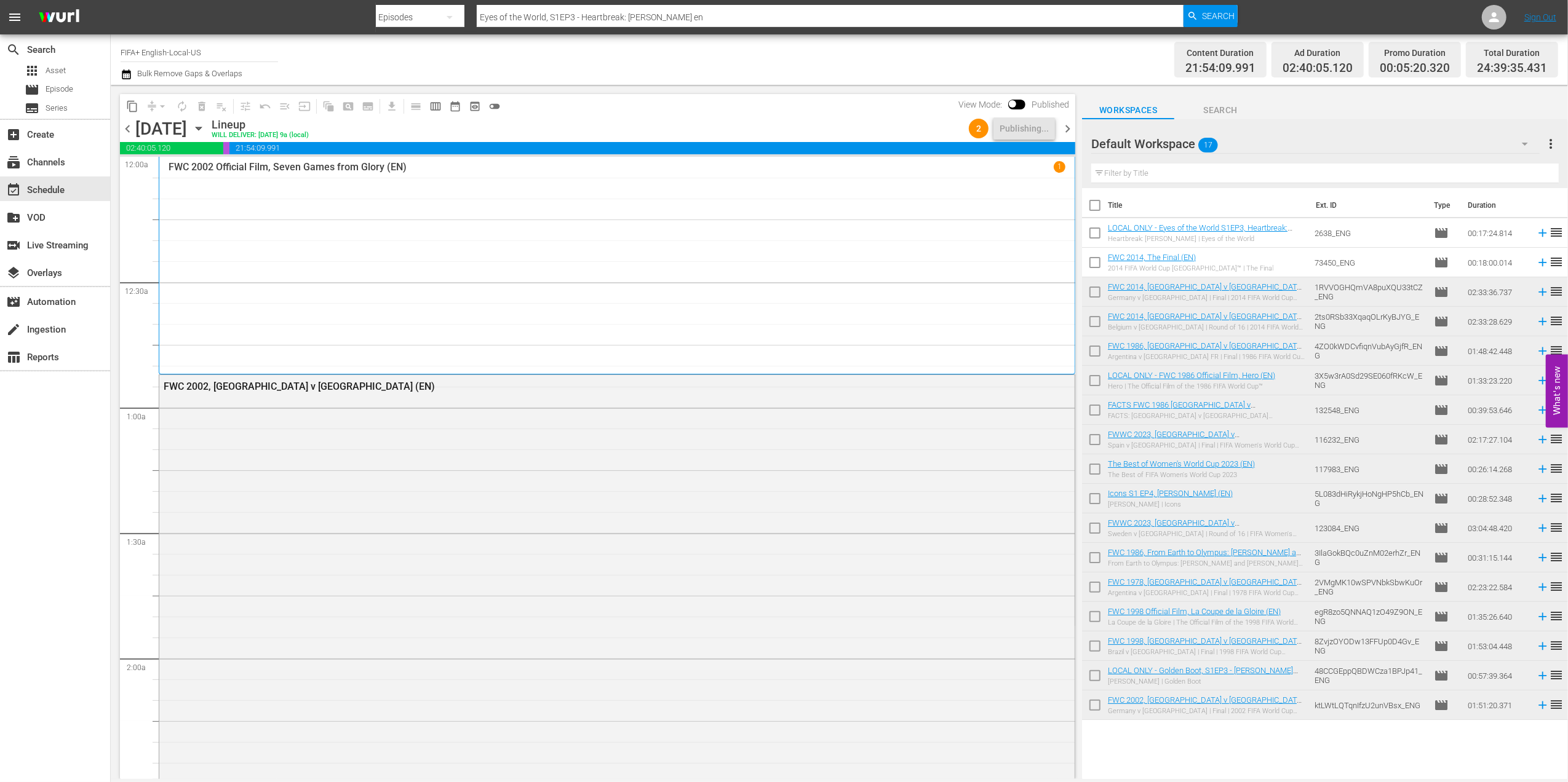
checkbox input "true"
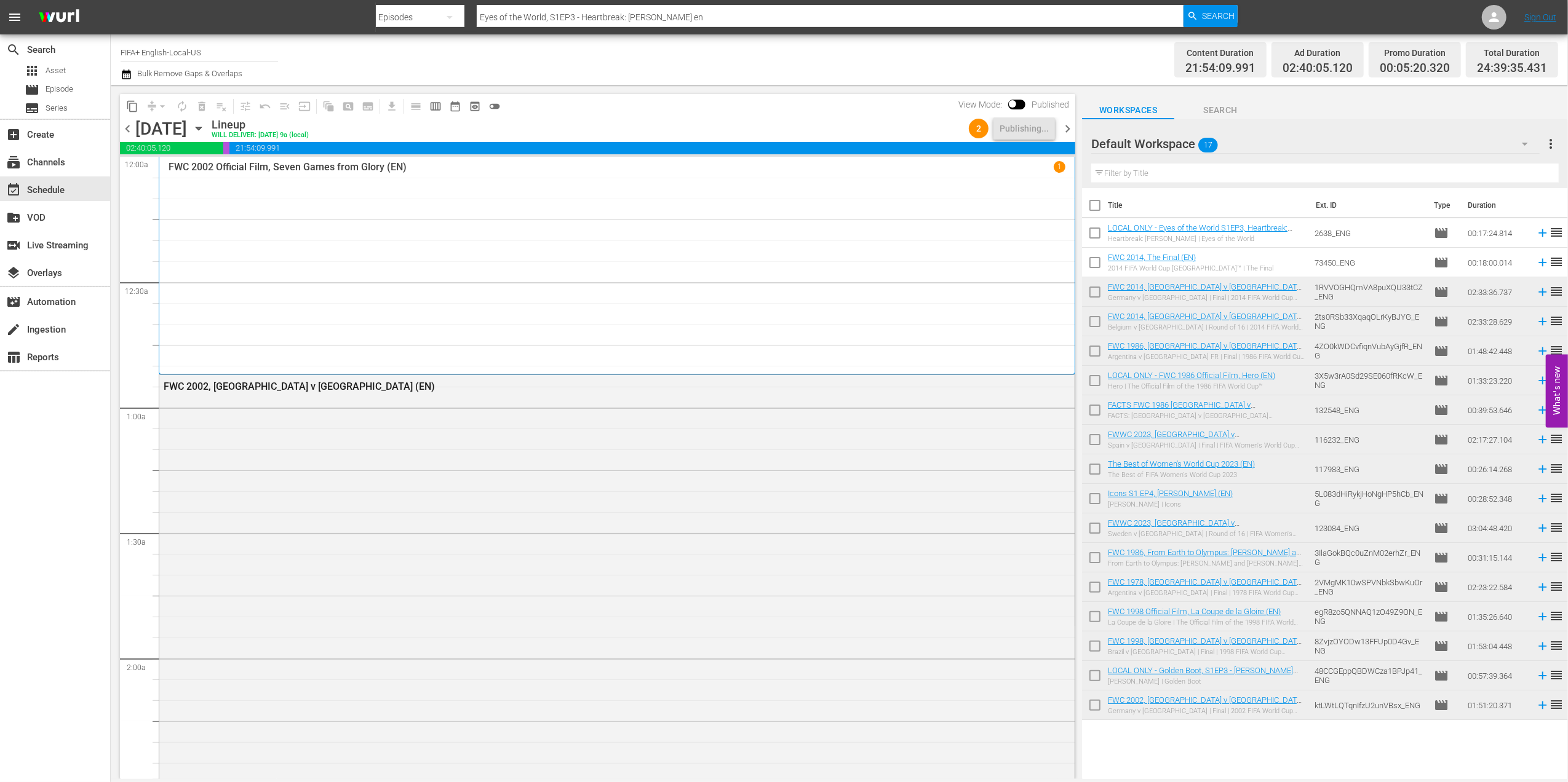
checkbox input "true"
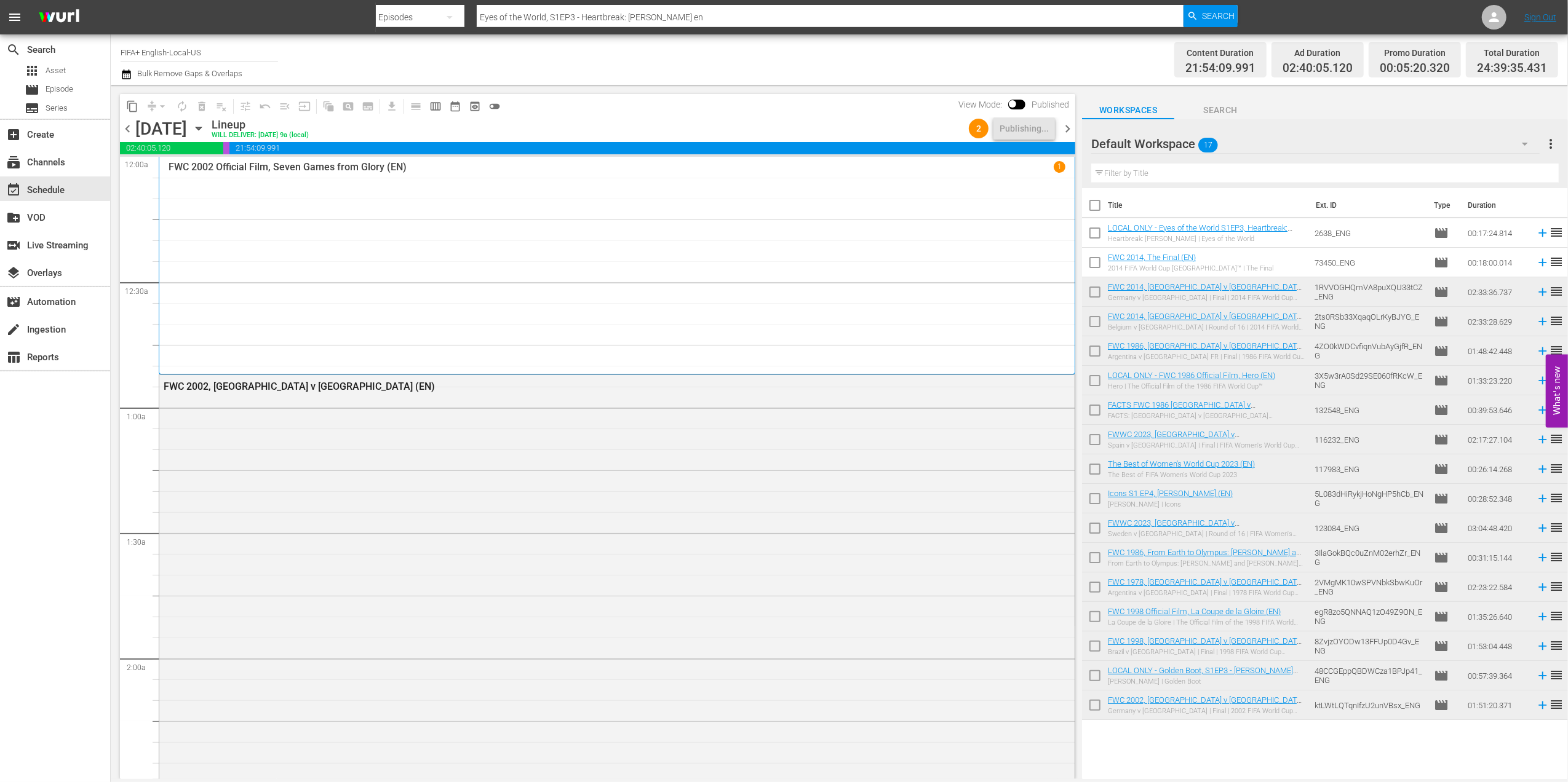
checkbox input "true"
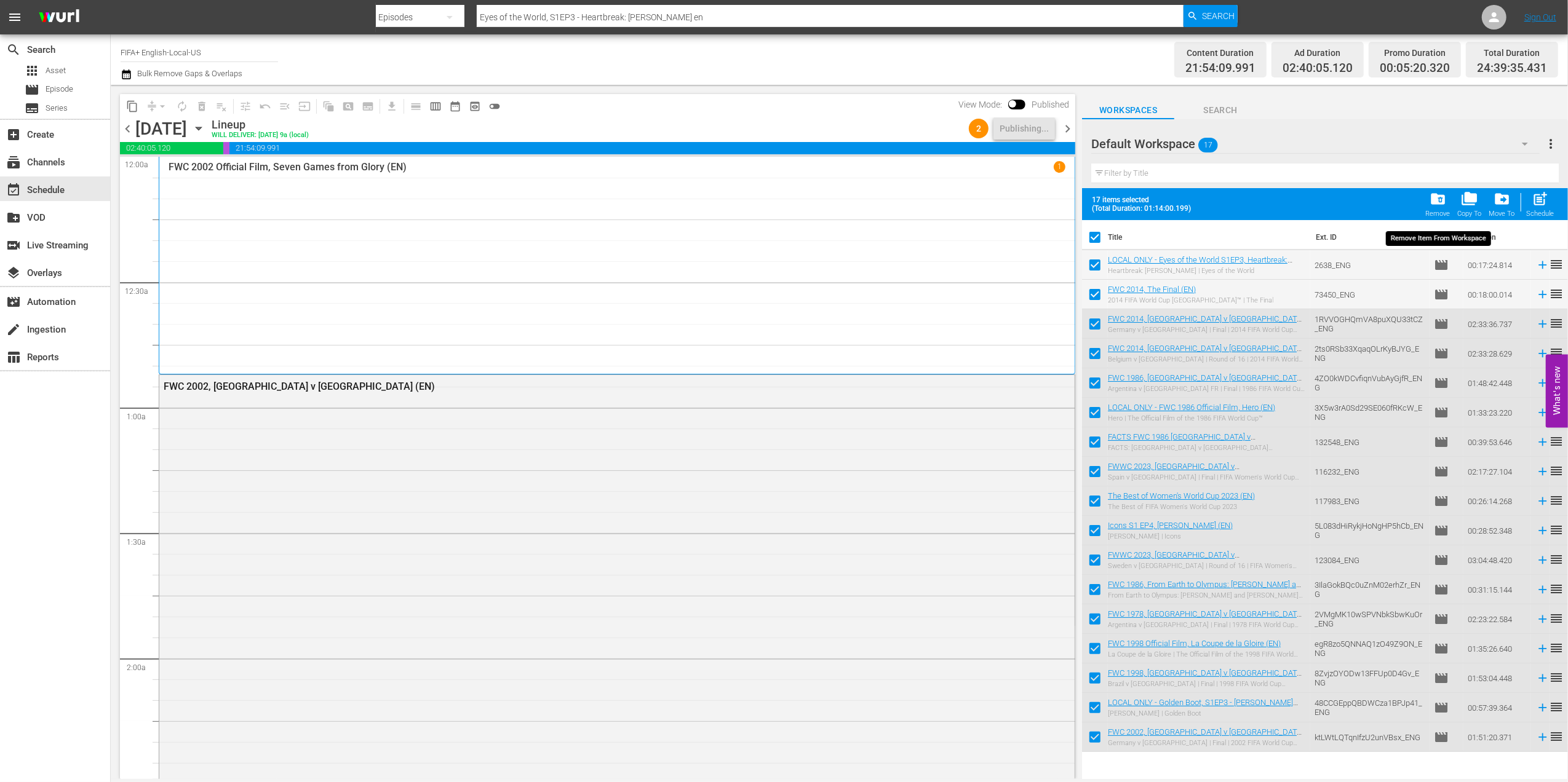
click at [1442, 212] on div "Remove" at bounding box center [1438, 213] width 25 height 8
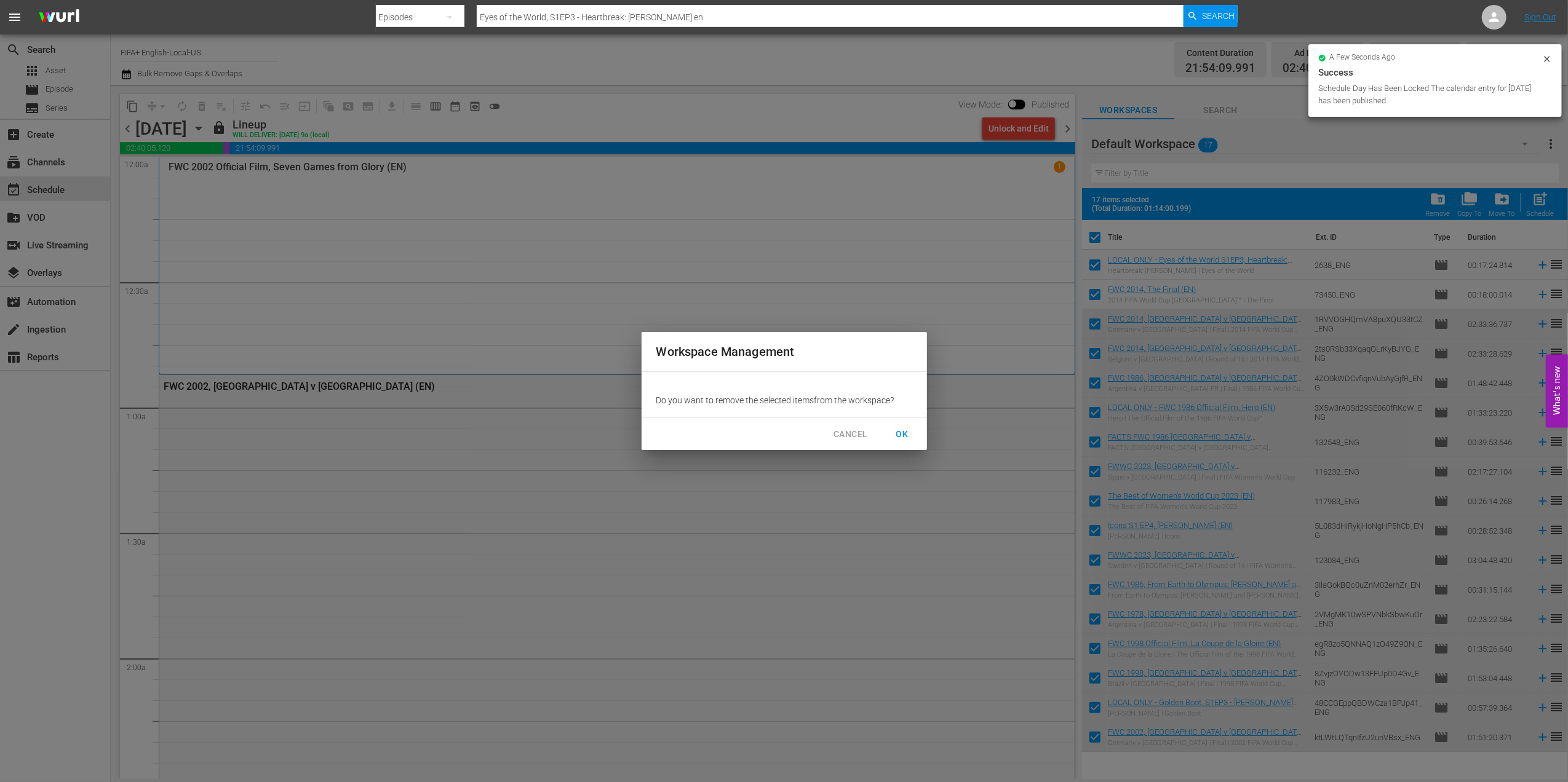
click at [901, 429] on span "OK" at bounding box center [902, 434] width 20 height 15
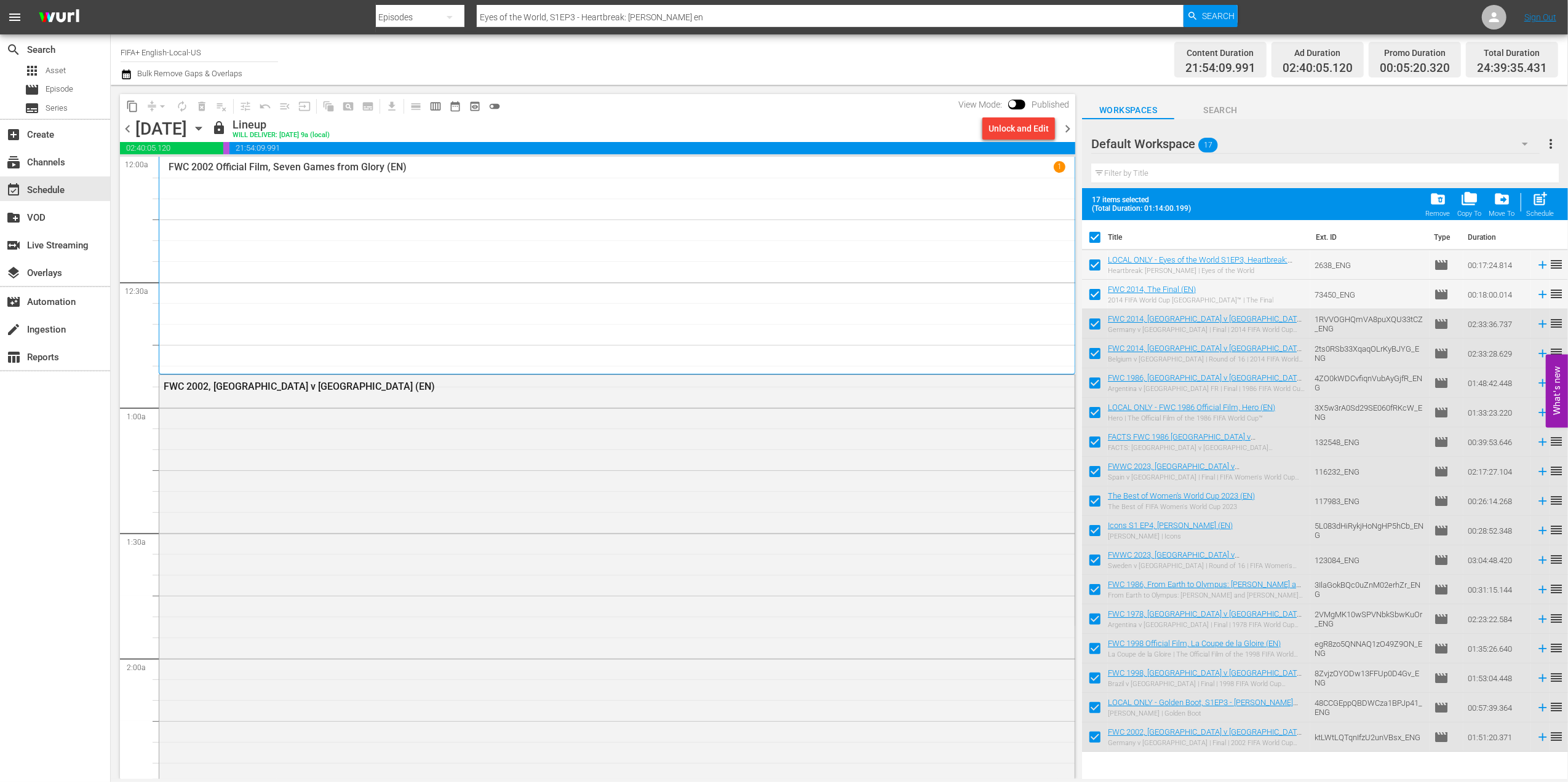
checkbox input "false"
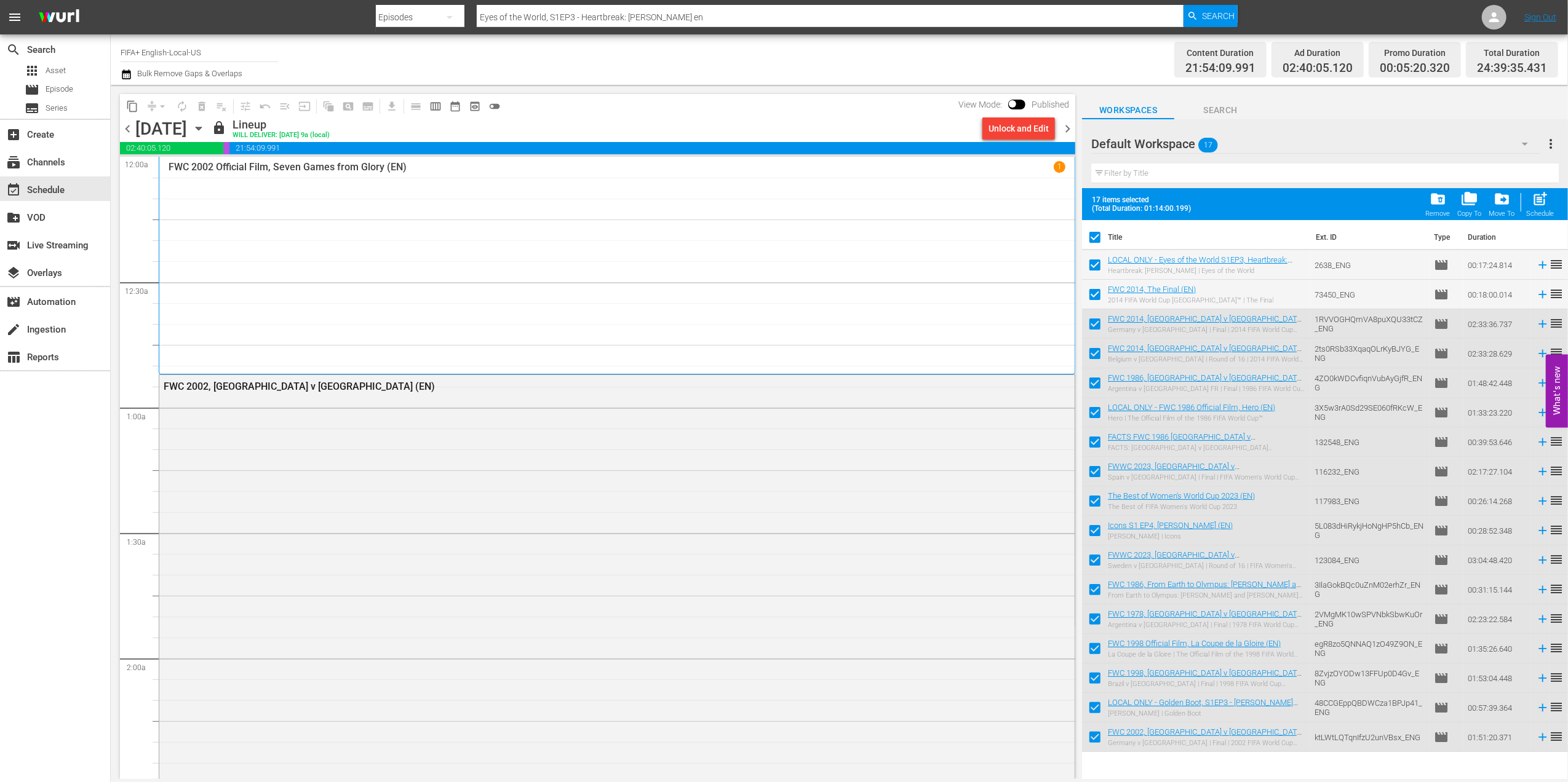
checkbox input "false"
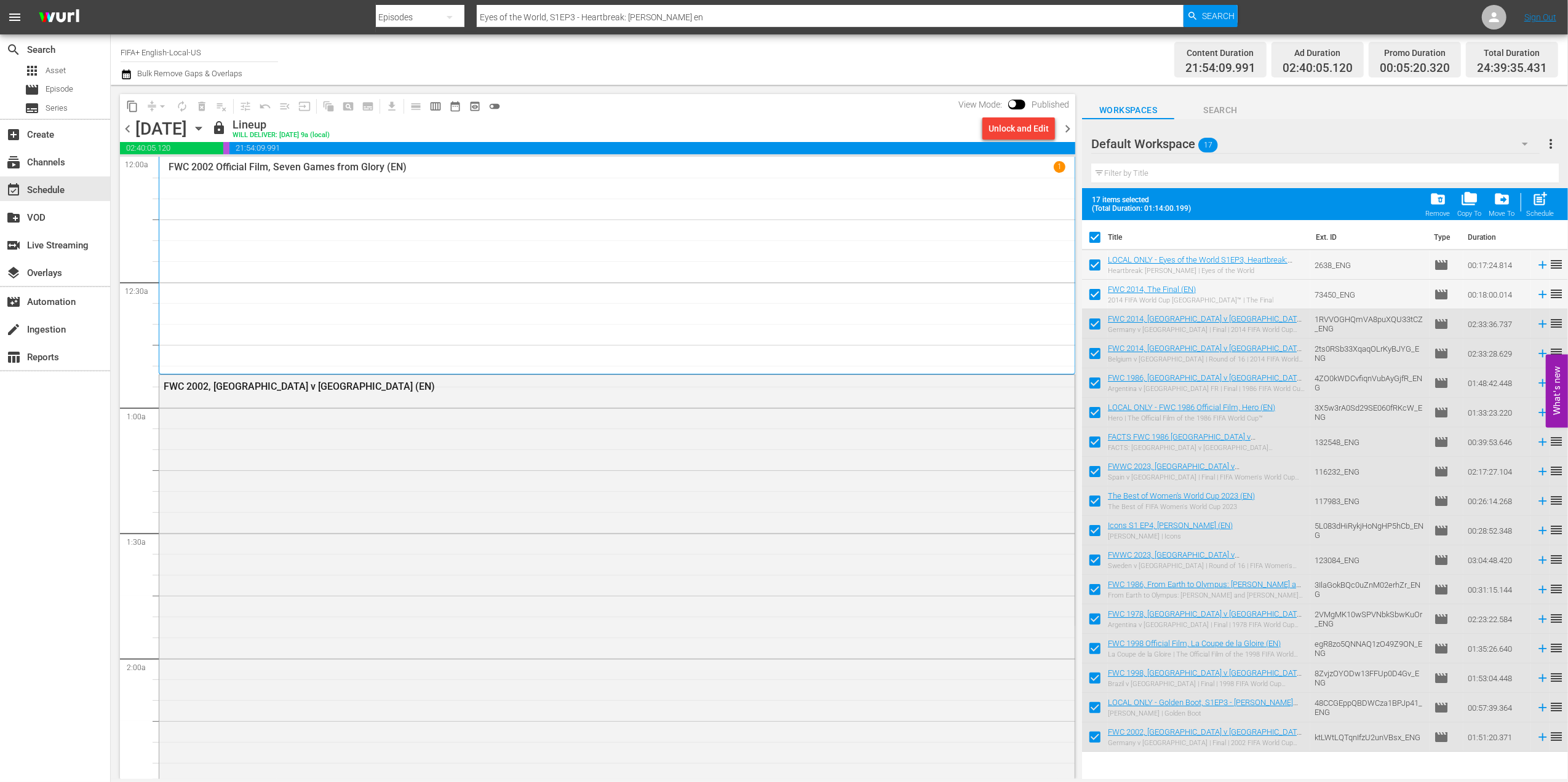
checkbox input "false"
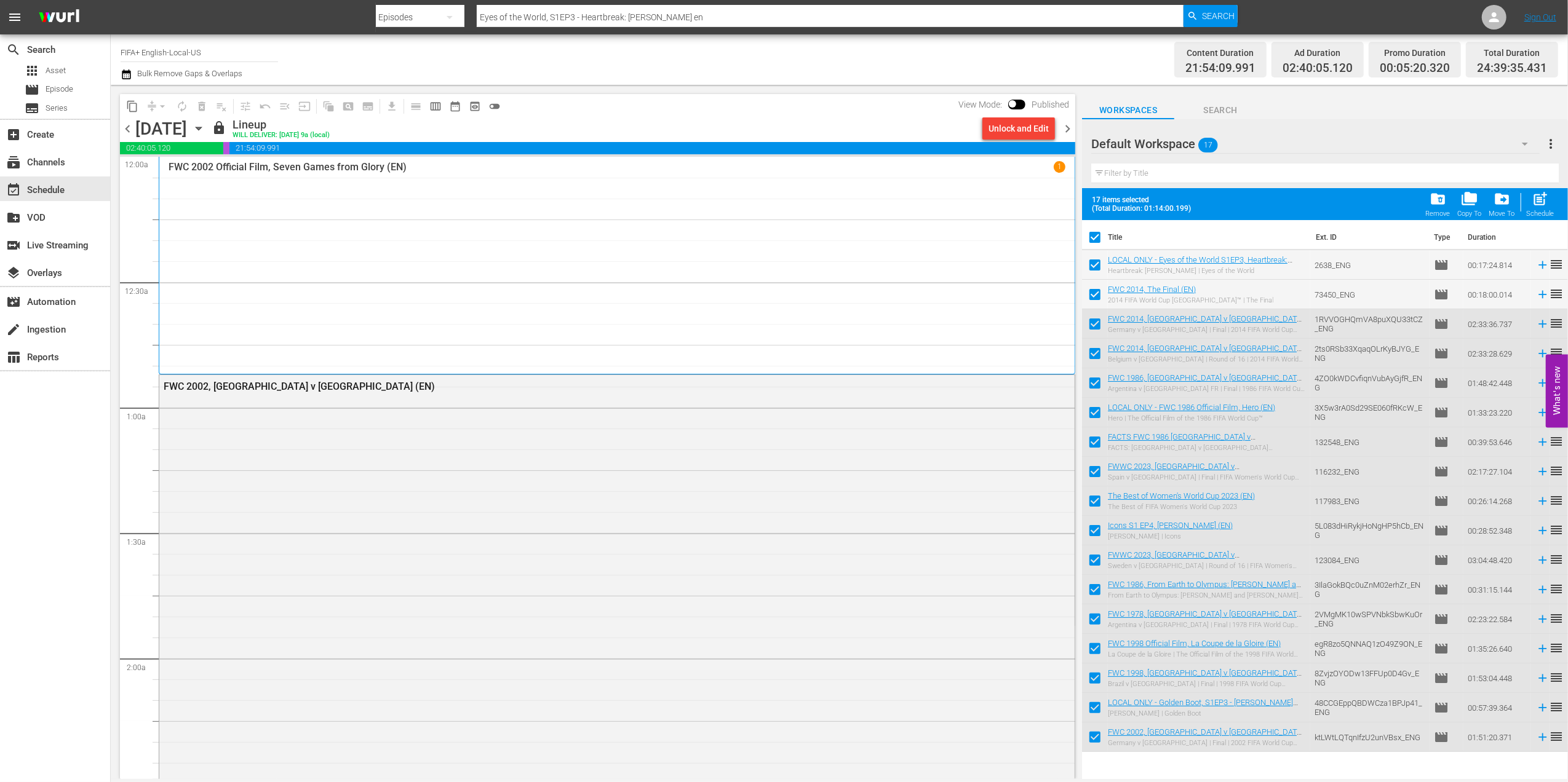
checkbox input "false"
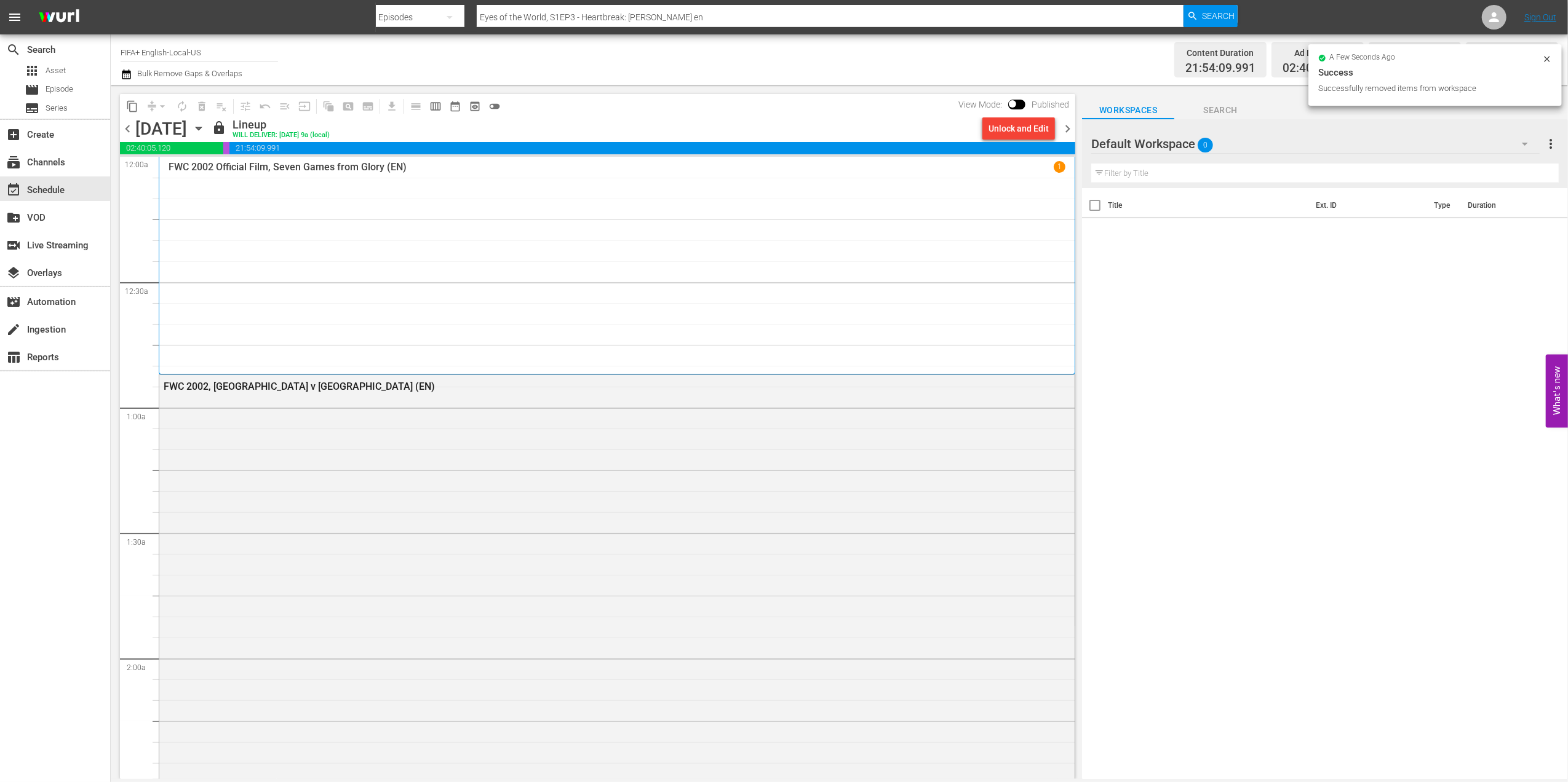
click at [1066, 130] on span "chevron_right" at bounding box center [1067, 128] width 15 height 15
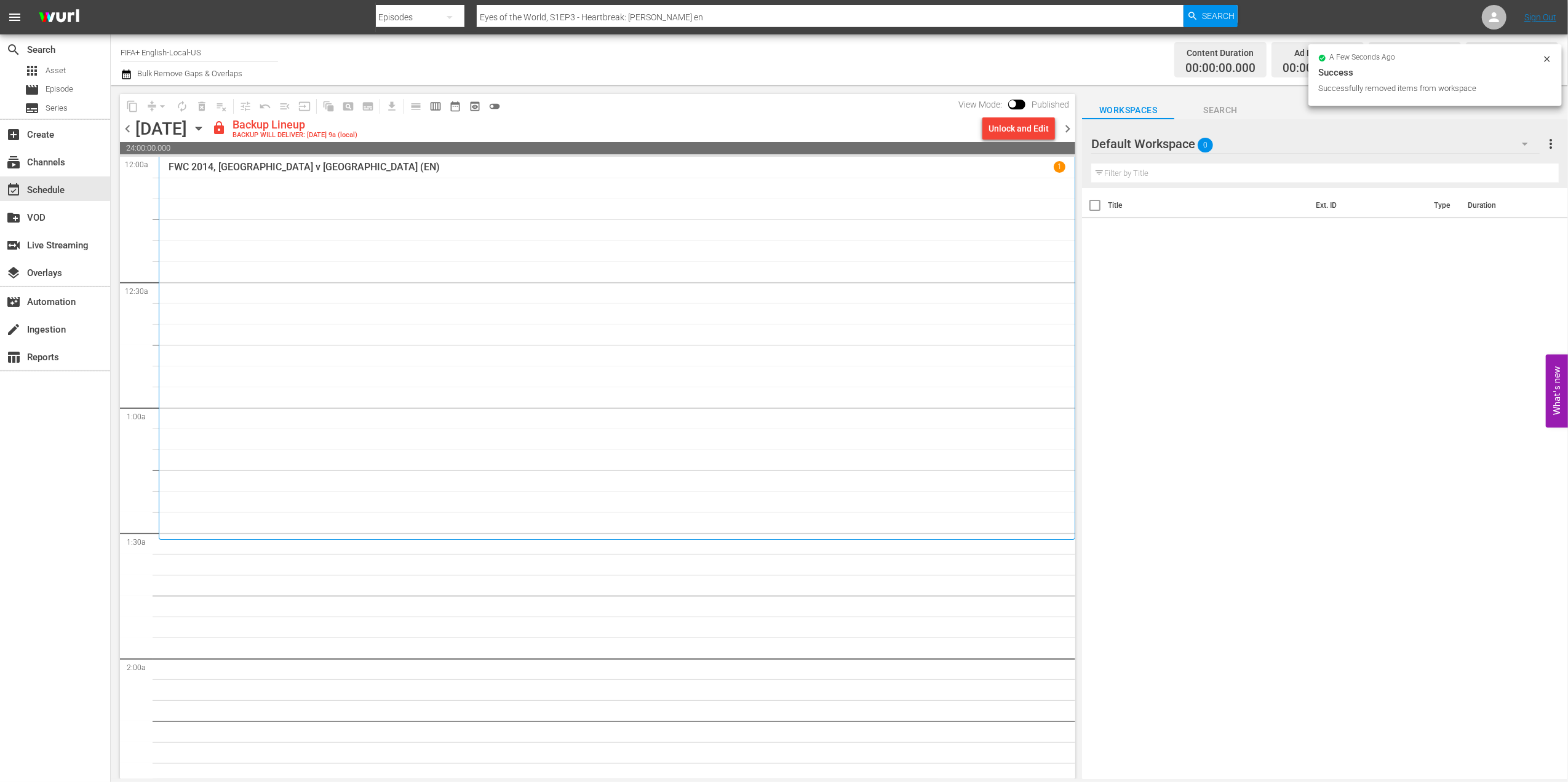
click at [1036, 131] on div "Unlock and Edit" at bounding box center [1019, 129] width 60 height 22
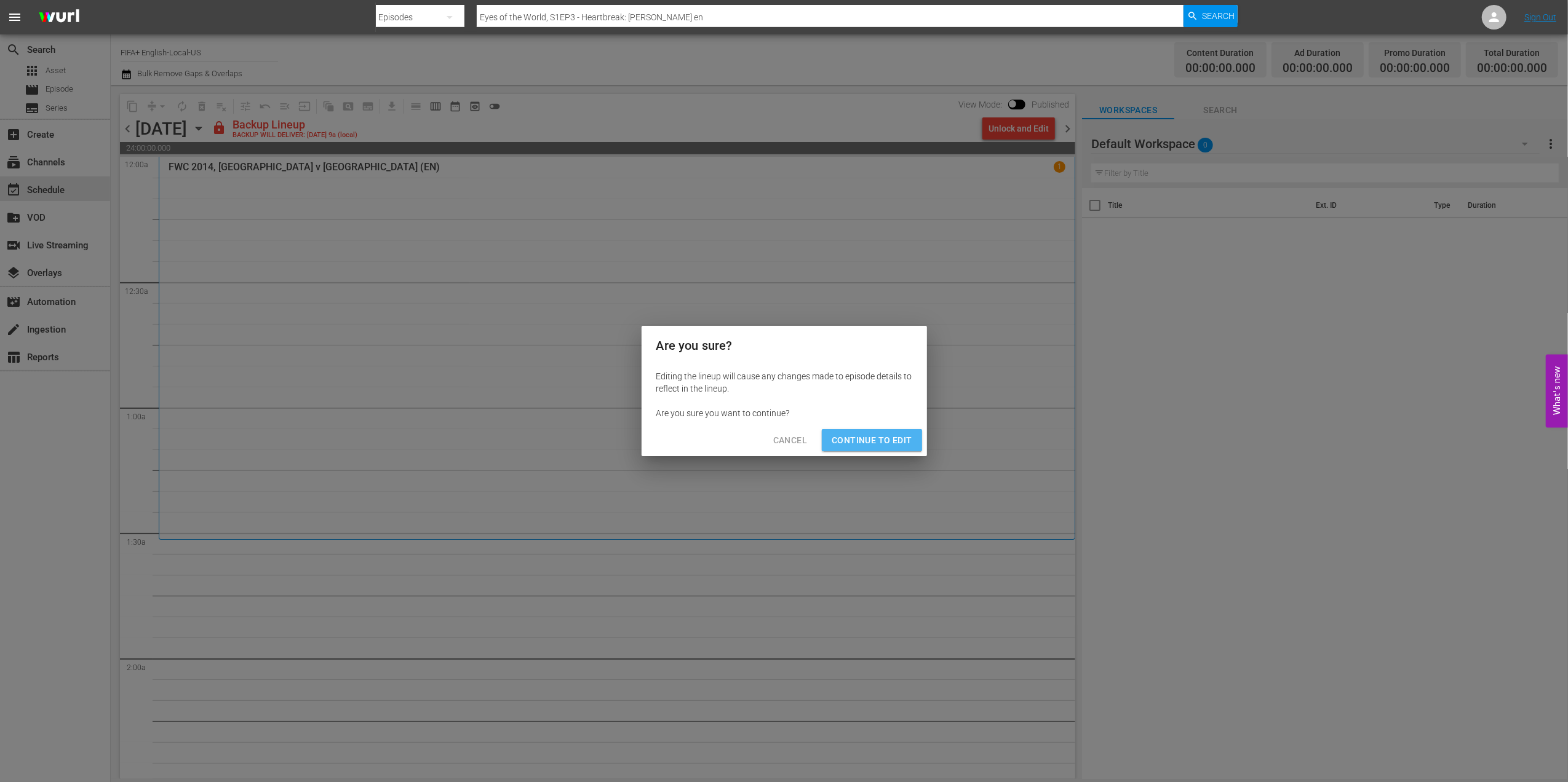
click at [880, 436] on span "Continue to Edit" at bounding box center [871, 440] width 80 height 15
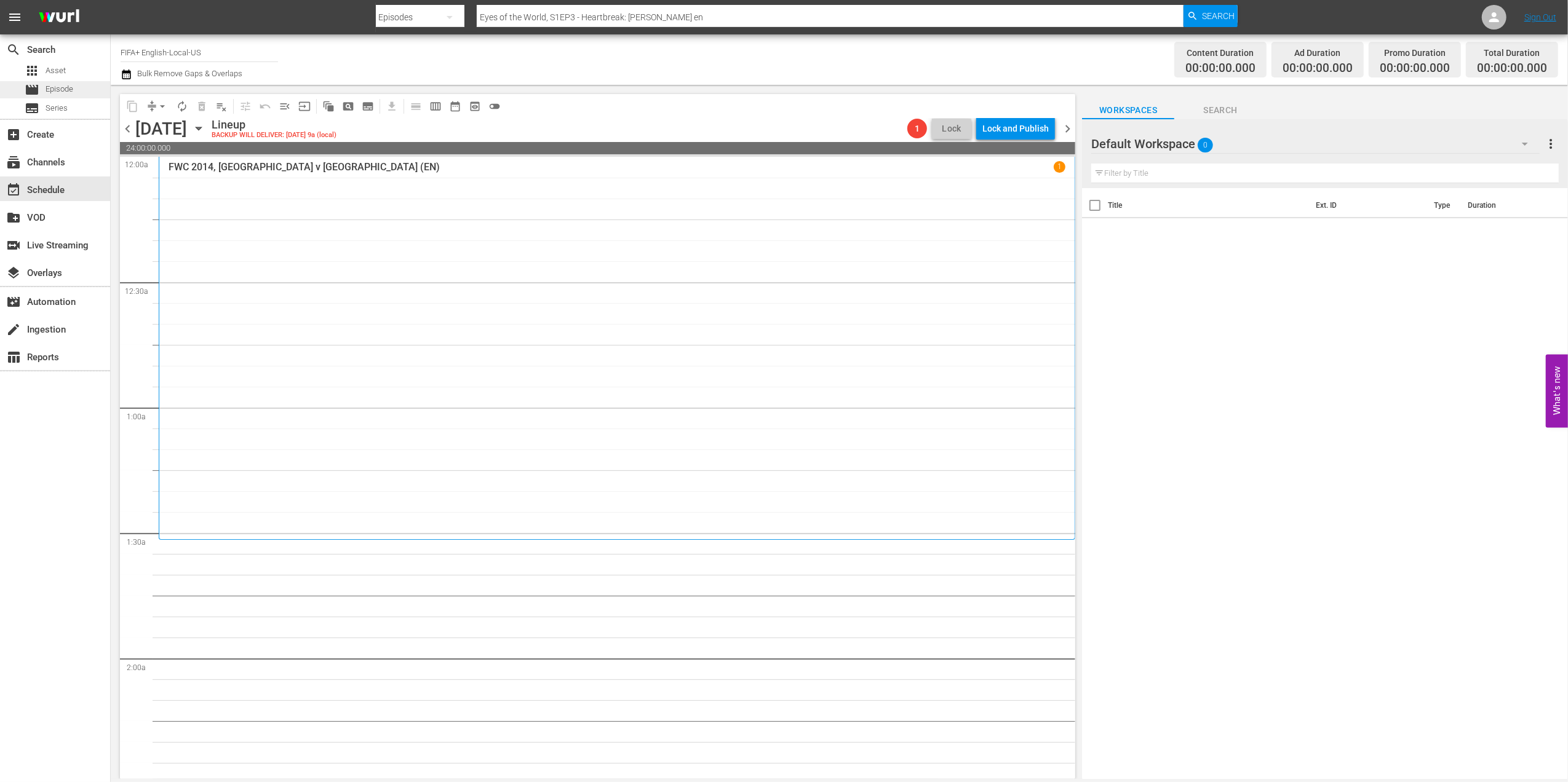
click at [54, 90] on span "Episode" at bounding box center [59, 89] width 28 height 13
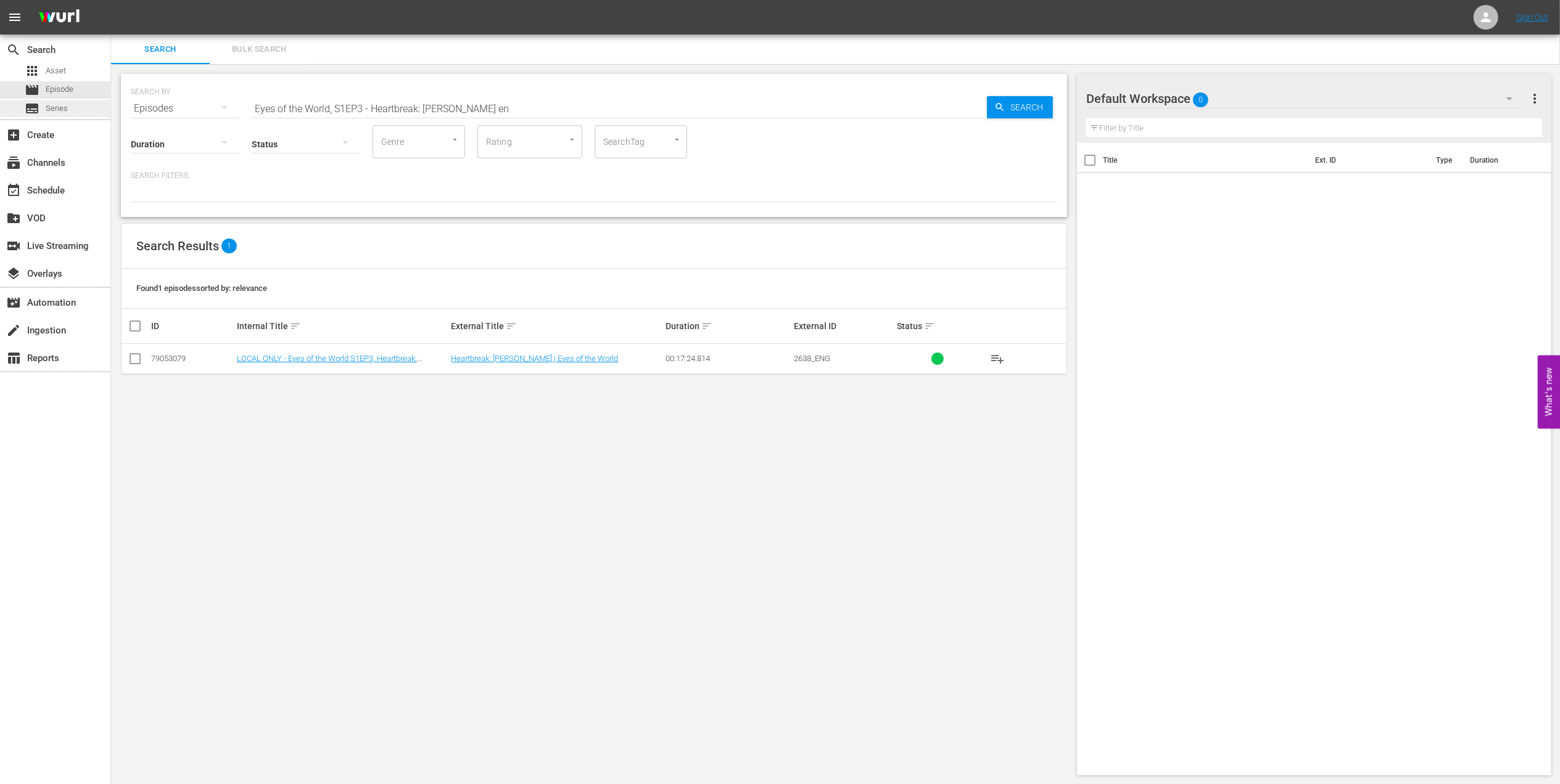
drag, startPoint x: 508, startPoint y: 109, endPoint x: 85, endPoint y: 109, distance: 423.0
click at [111, 0] on div "search Search apps Asset movie Episode subtitles Series add_box Create subscrip…" at bounding box center [835, 0] width 1449 height 0
paste input "USA v Colombia | Group Matches | 1994 FIFA World Cup USA™ | Full Match Replay"
click at [677, 104] on input "USA v Colombia | Group Matches | 1994 FIFA World Cup USA™ | Full Match Replay" at bounding box center [619, 108] width 735 height 29
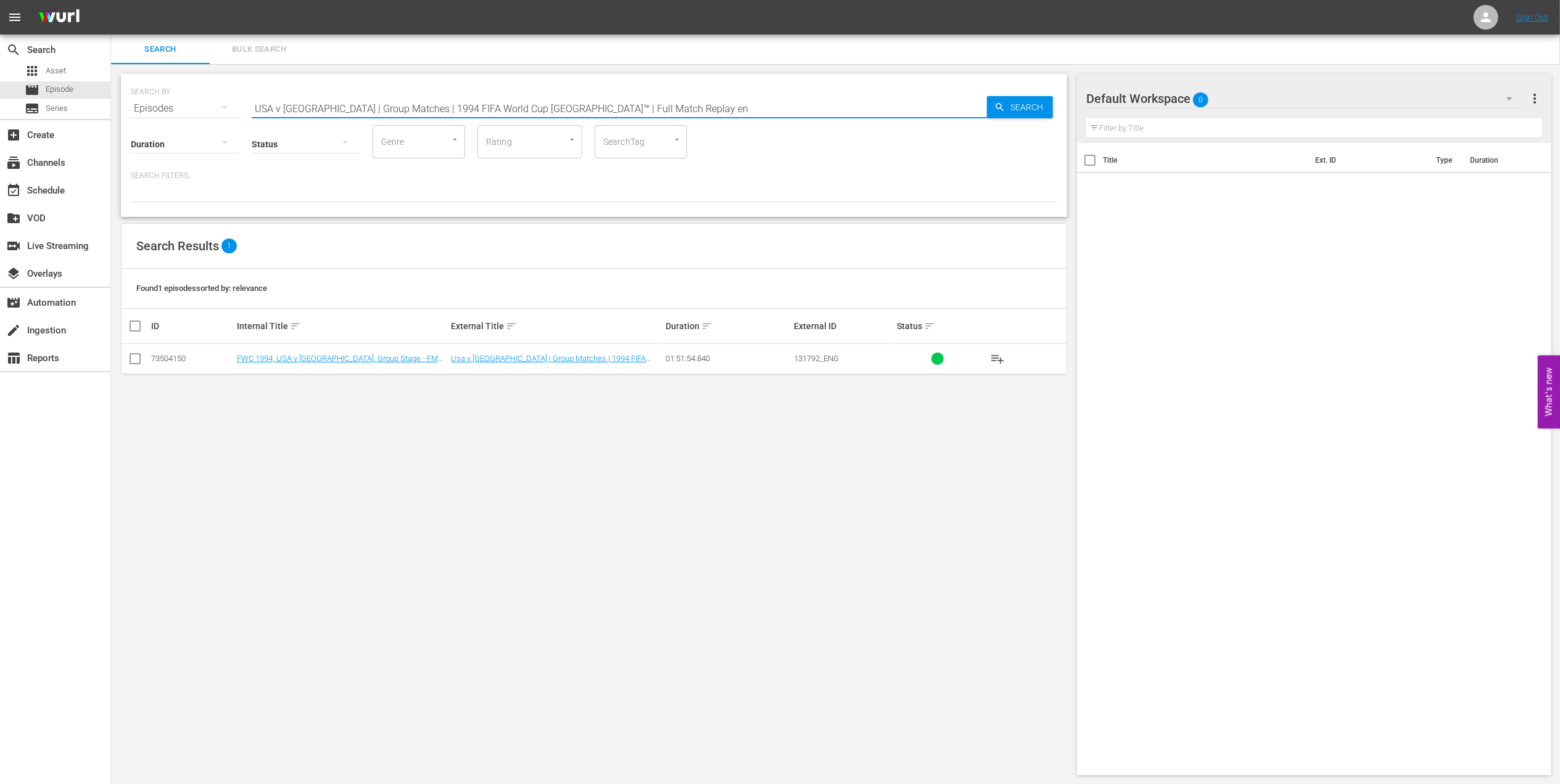
type input "USA v Colombia | Group Matches | 1994 FIFA World Cup USA™ | Full Match Replay en"
click at [135, 358] on input "checkbox" at bounding box center [135, 361] width 15 height 15
checkbox input "true"
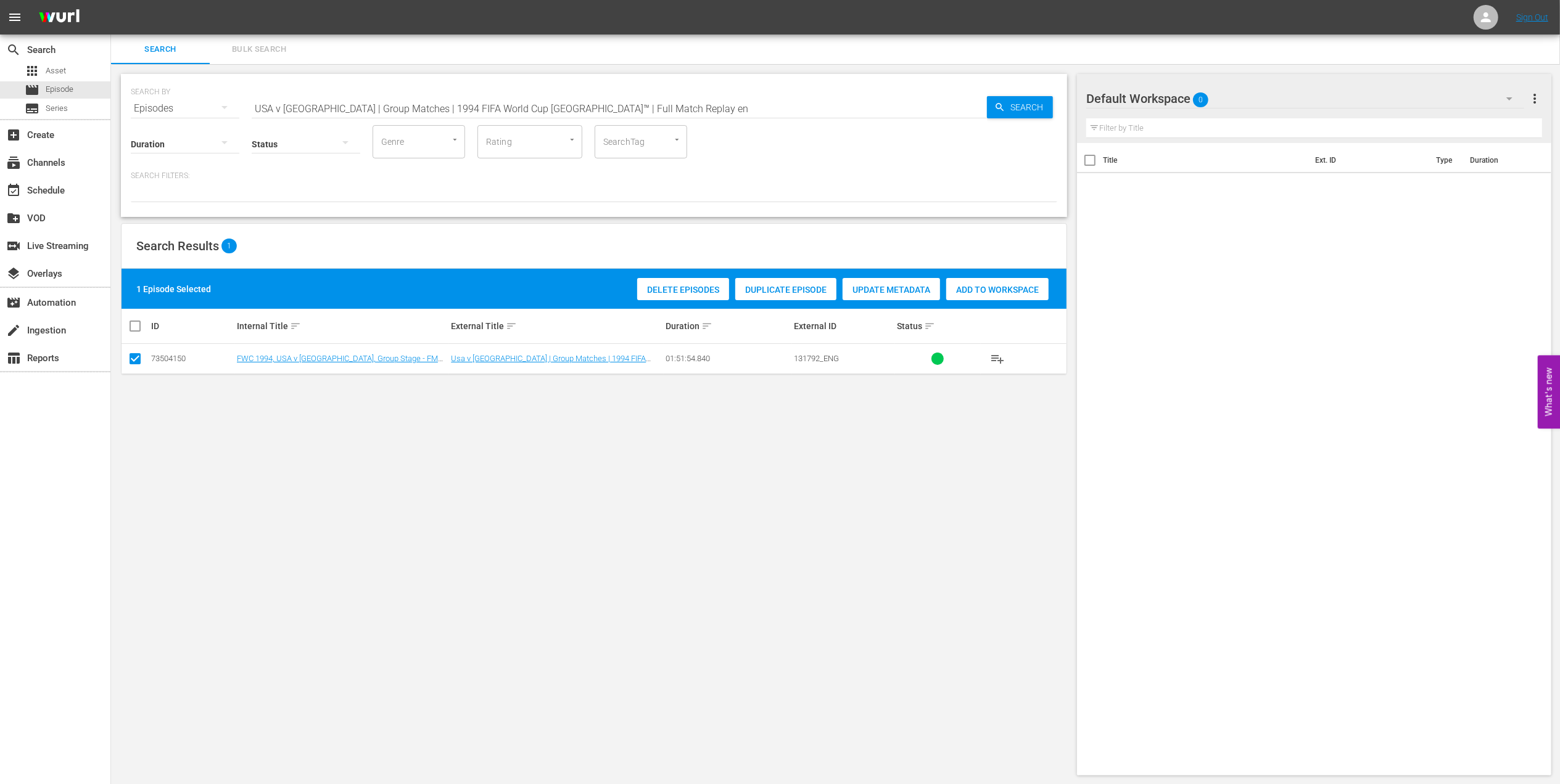
click at [1000, 290] on span "Add to Workspace" at bounding box center [997, 289] width 102 height 10
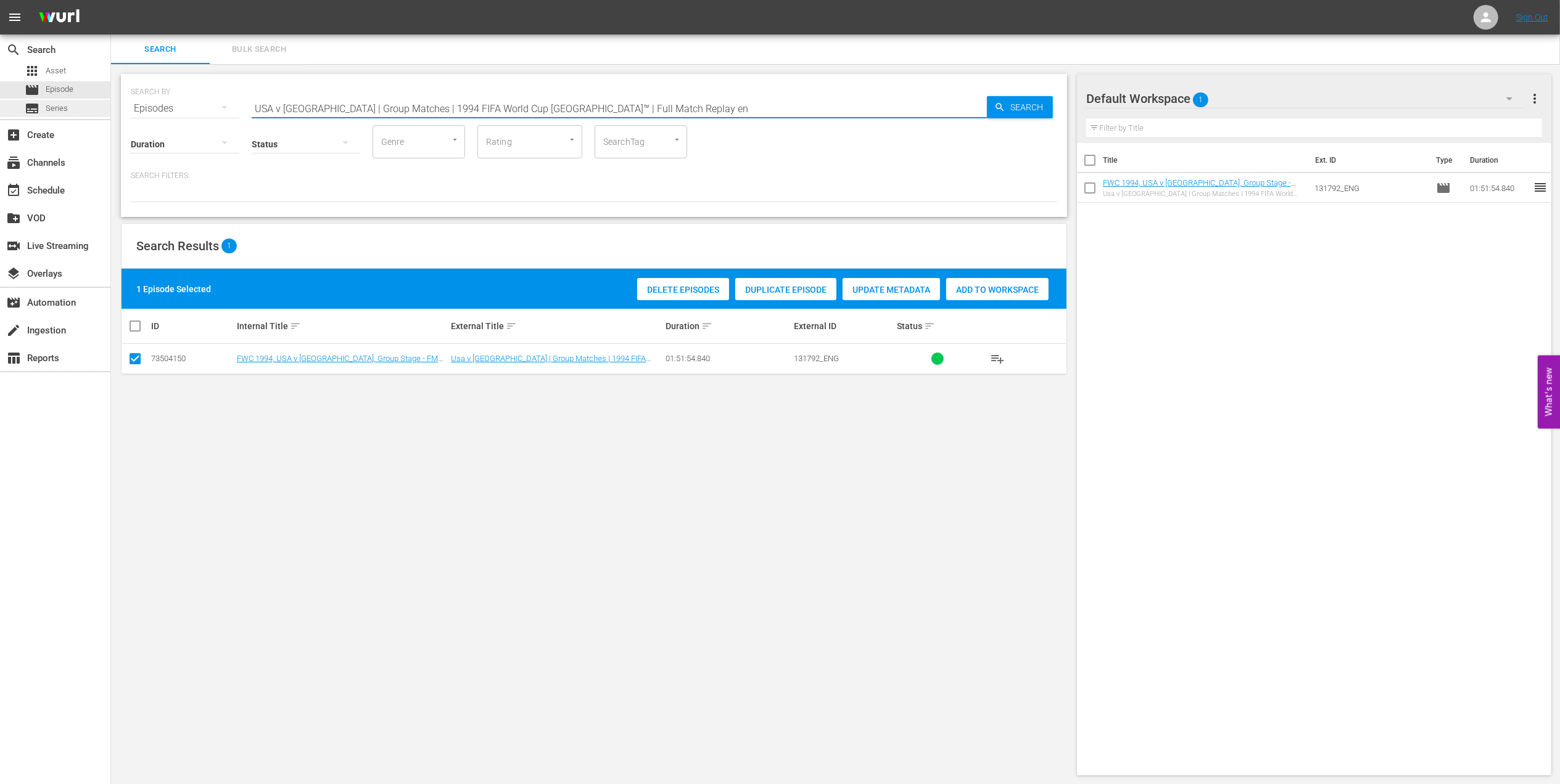
drag, startPoint x: 162, startPoint y: 112, endPoint x: 85, endPoint y: 117, distance: 77.2
click at [111, 0] on div "search Search apps Asset movie Episode subtitles Series add_box Create subscrip…" at bounding box center [835, 0] width 1449 height 0
paste input "FWC 1994 - Final - [GEOGRAPHIC_DATA] v [GEOGRAPHIC_DATA]"
click at [485, 102] on input "FWC 1994 - Final - [GEOGRAPHIC_DATA] v [GEOGRAPHIC_DATA]" at bounding box center [619, 108] width 735 height 29
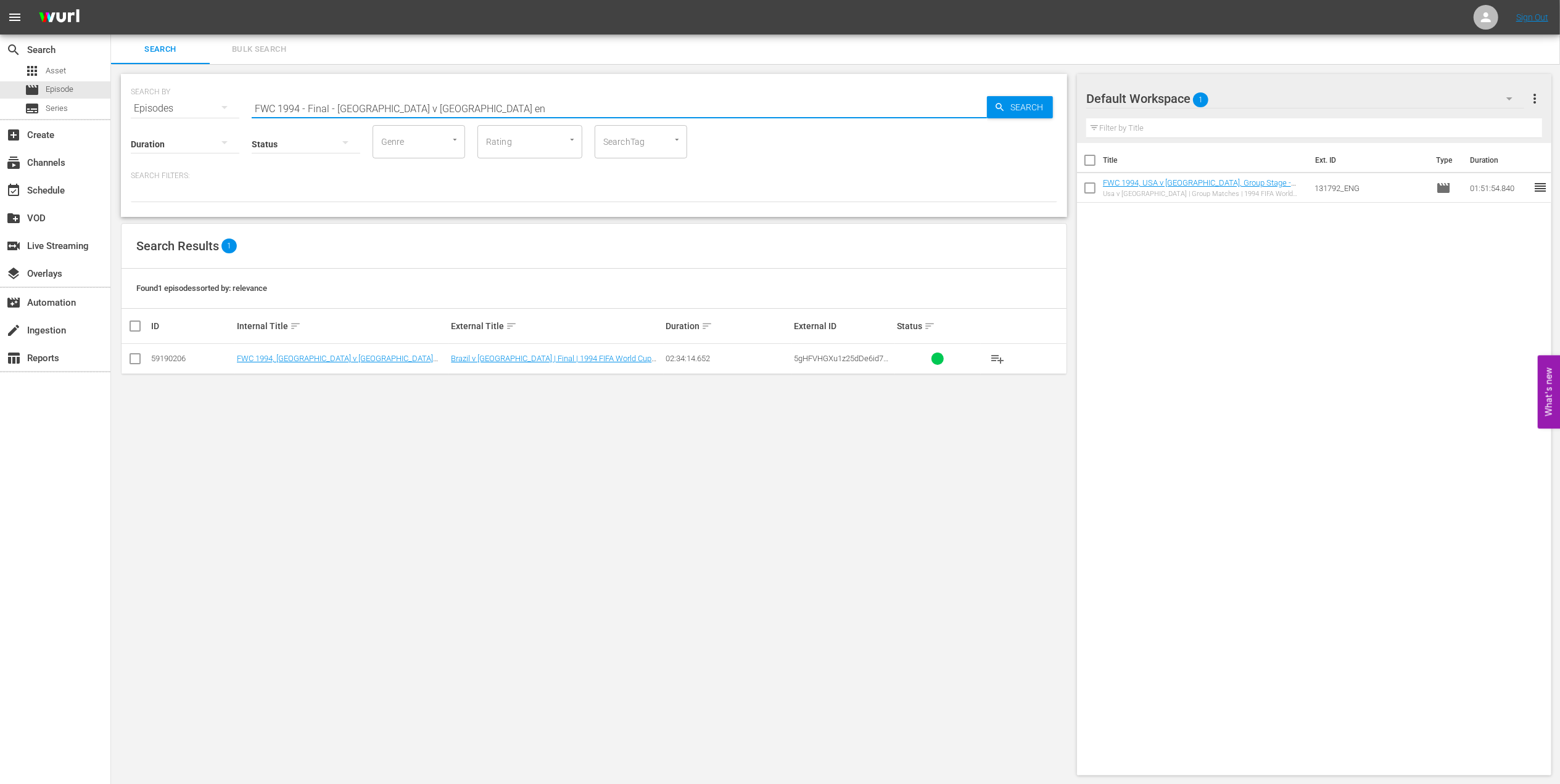
type input "FWC 1994 - Final - [GEOGRAPHIC_DATA] v [GEOGRAPHIC_DATA] en"
click at [136, 359] on input "checkbox" at bounding box center [135, 361] width 15 height 15
checkbox input "true"
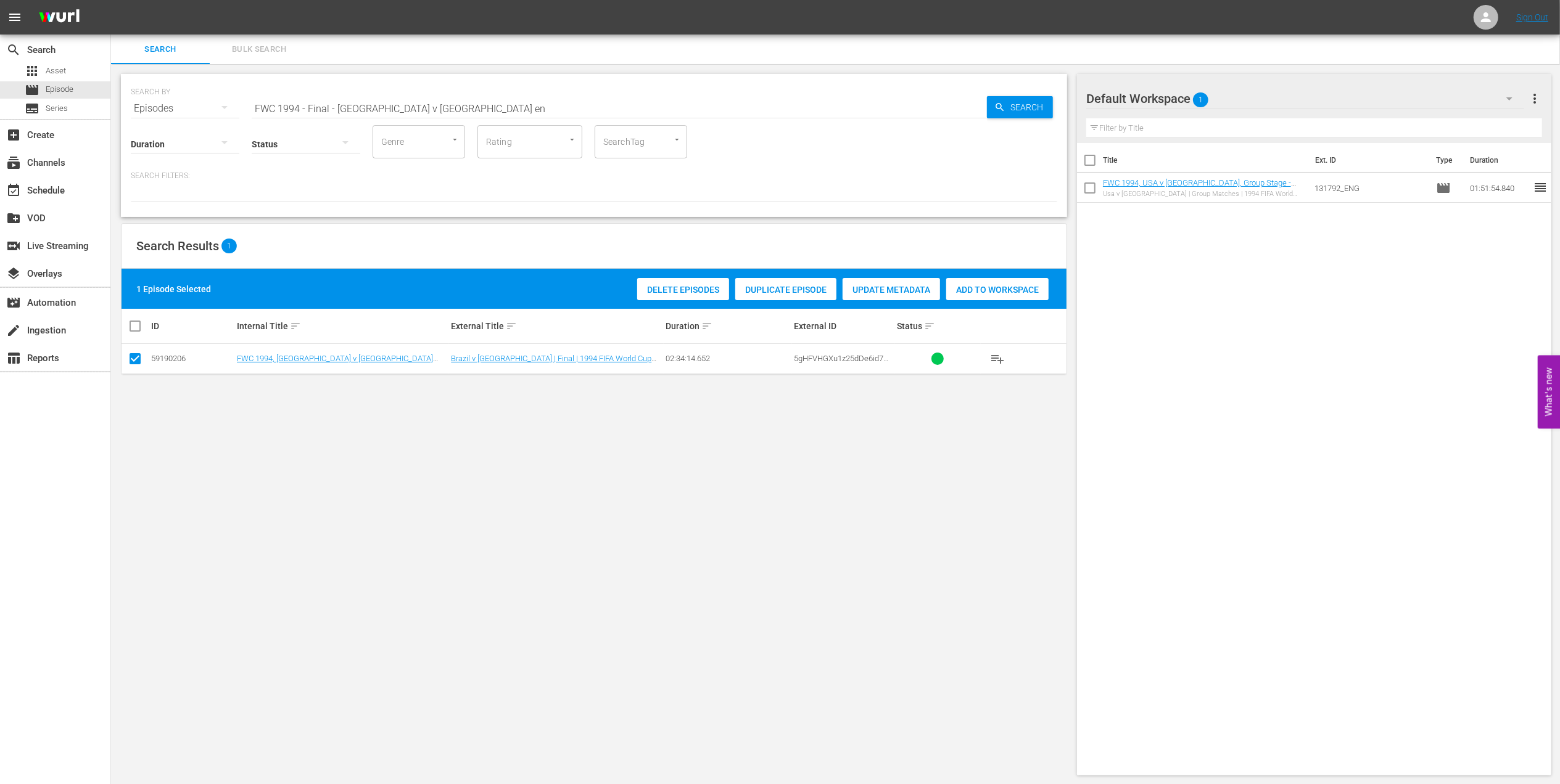
click at [995, 285] on span "Add to Workspace" at bounding box center [997, 289] width 102 height 10
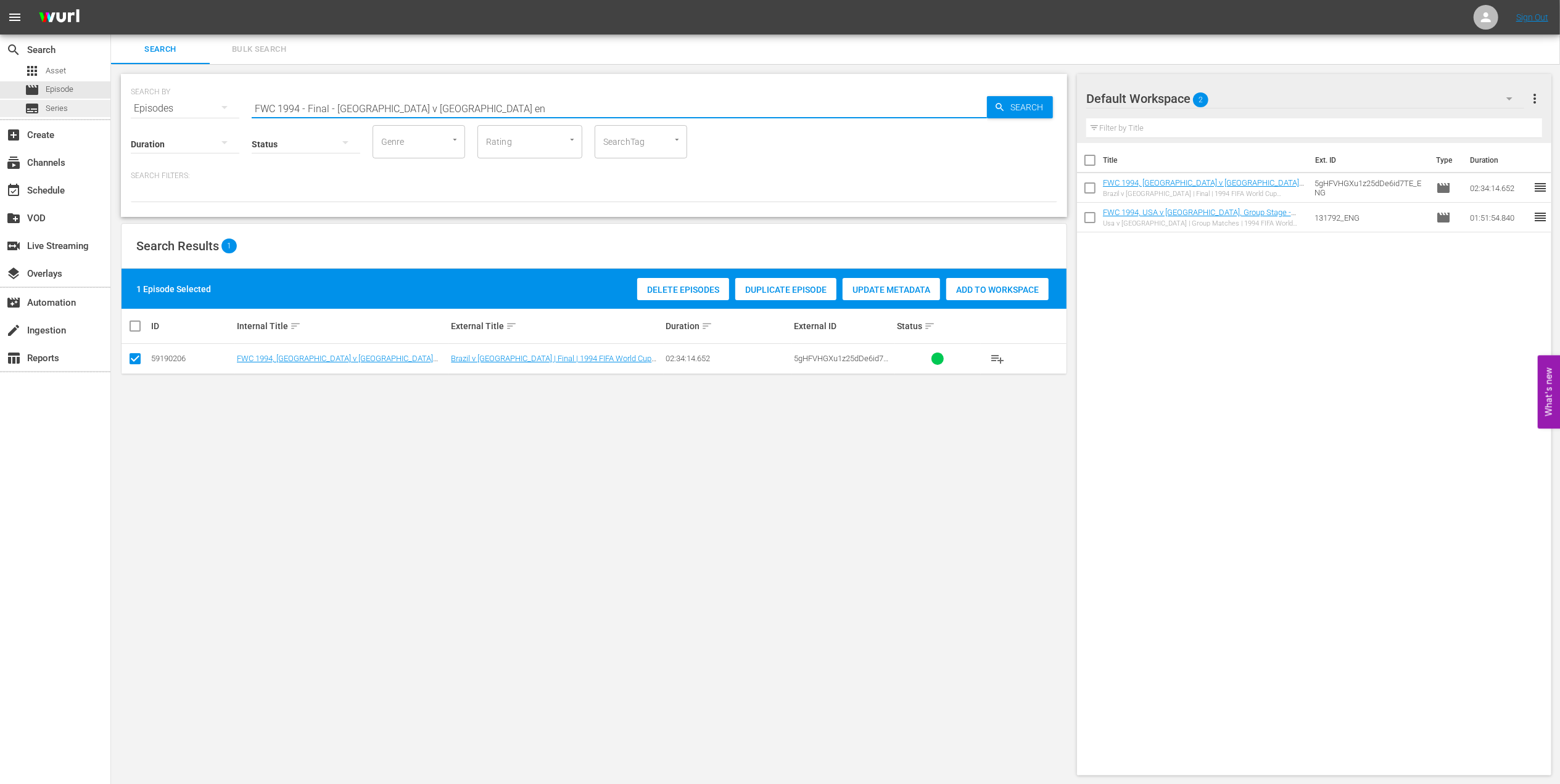
drag, startPoint x: 405, startPoint y: 109, endPoint x: 97, endPoint y: 117, distance: 308.1
click at [111, 0] on div "search Search apps Asset movie Episode subtitles Series add_box Create subscrip…" at bounding box center [835, 0] width 1449 height 0
type input "facts 1994"
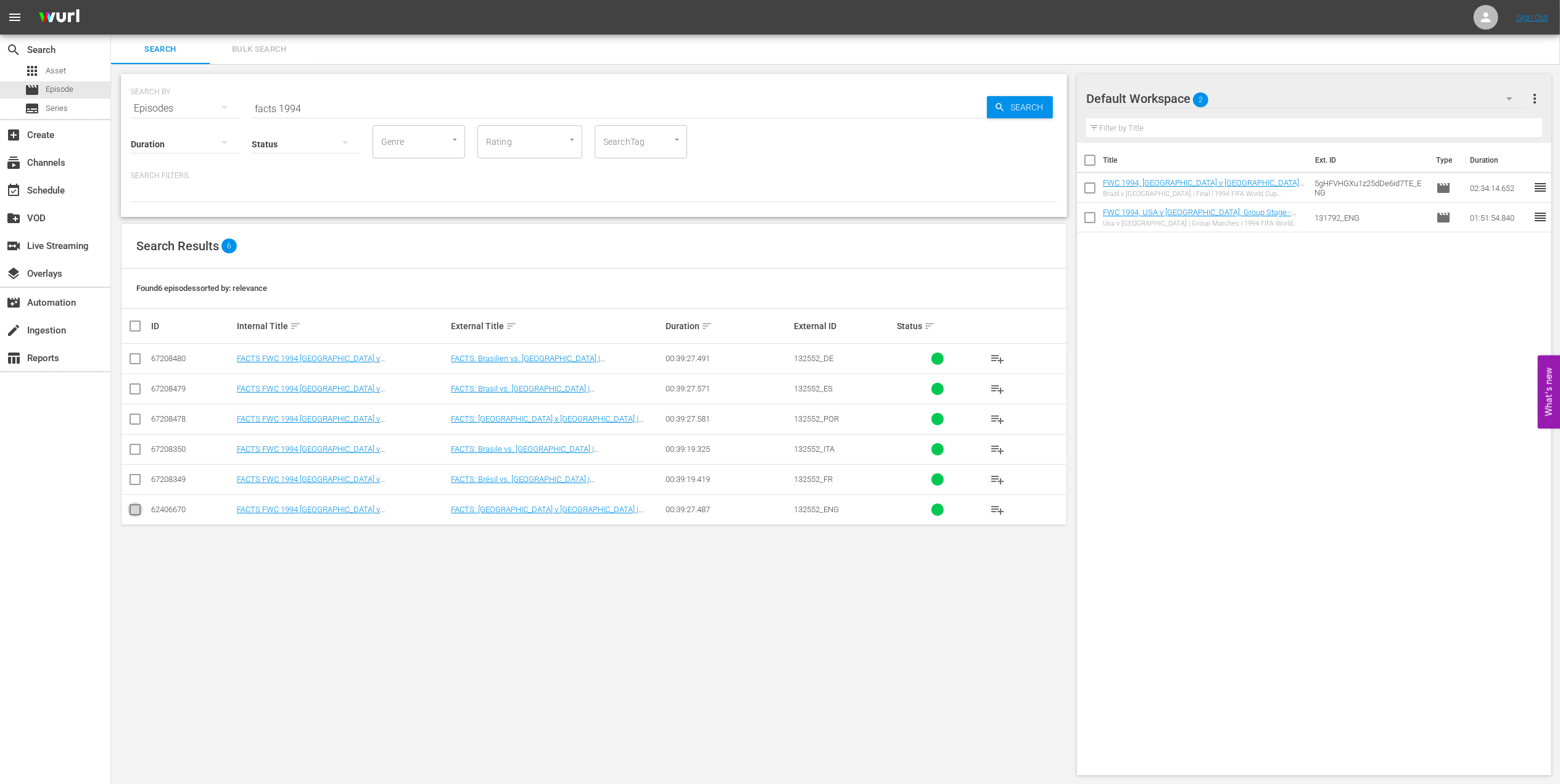
click at [138, 511] on input "checkbox" at bounding box center [135, 512] width 15 height 15
checkbox input "true"
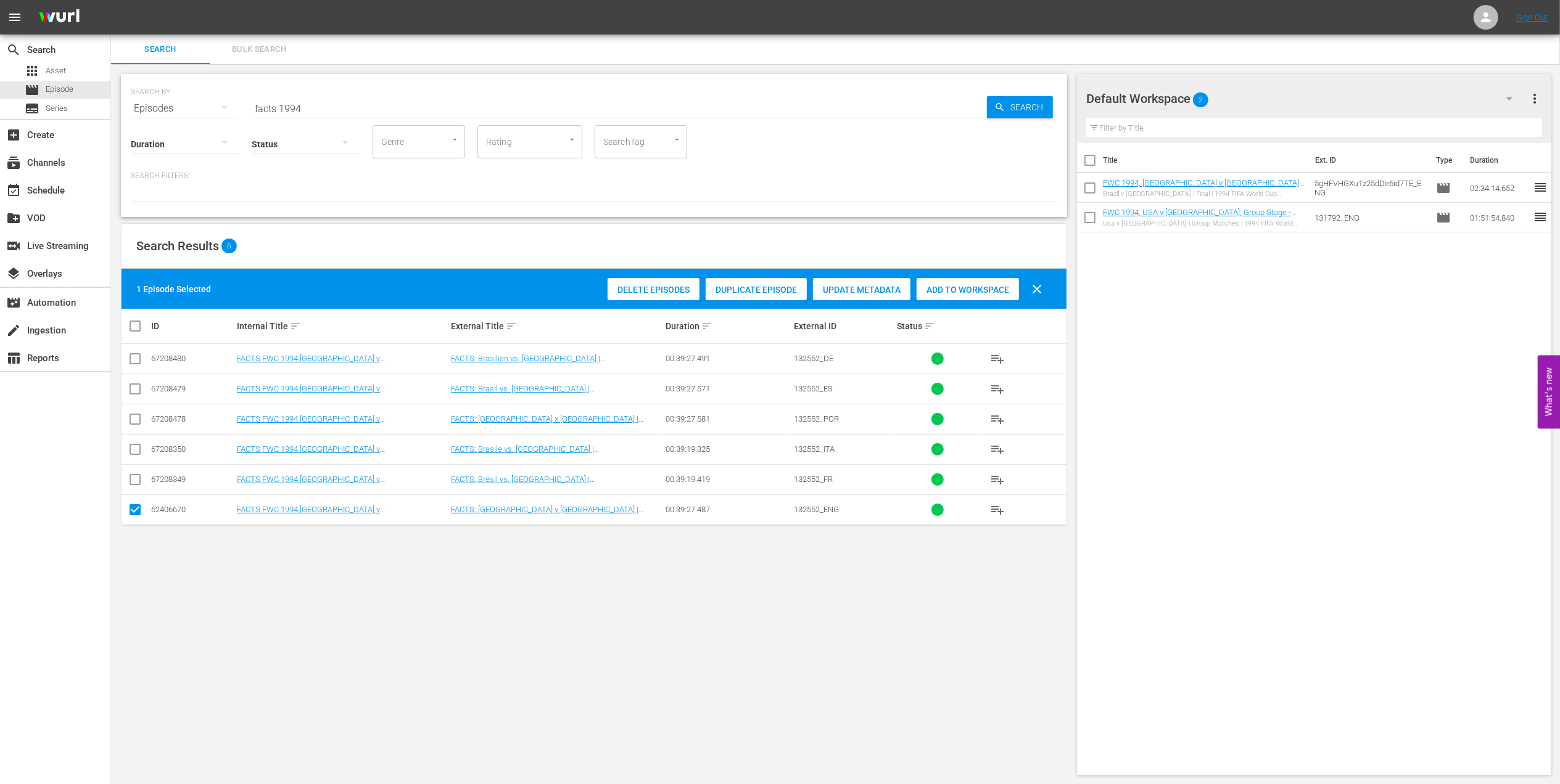
click at [959, 289] on span "Add to Workspace" at bounding box center [968, 289] width 102 height 10
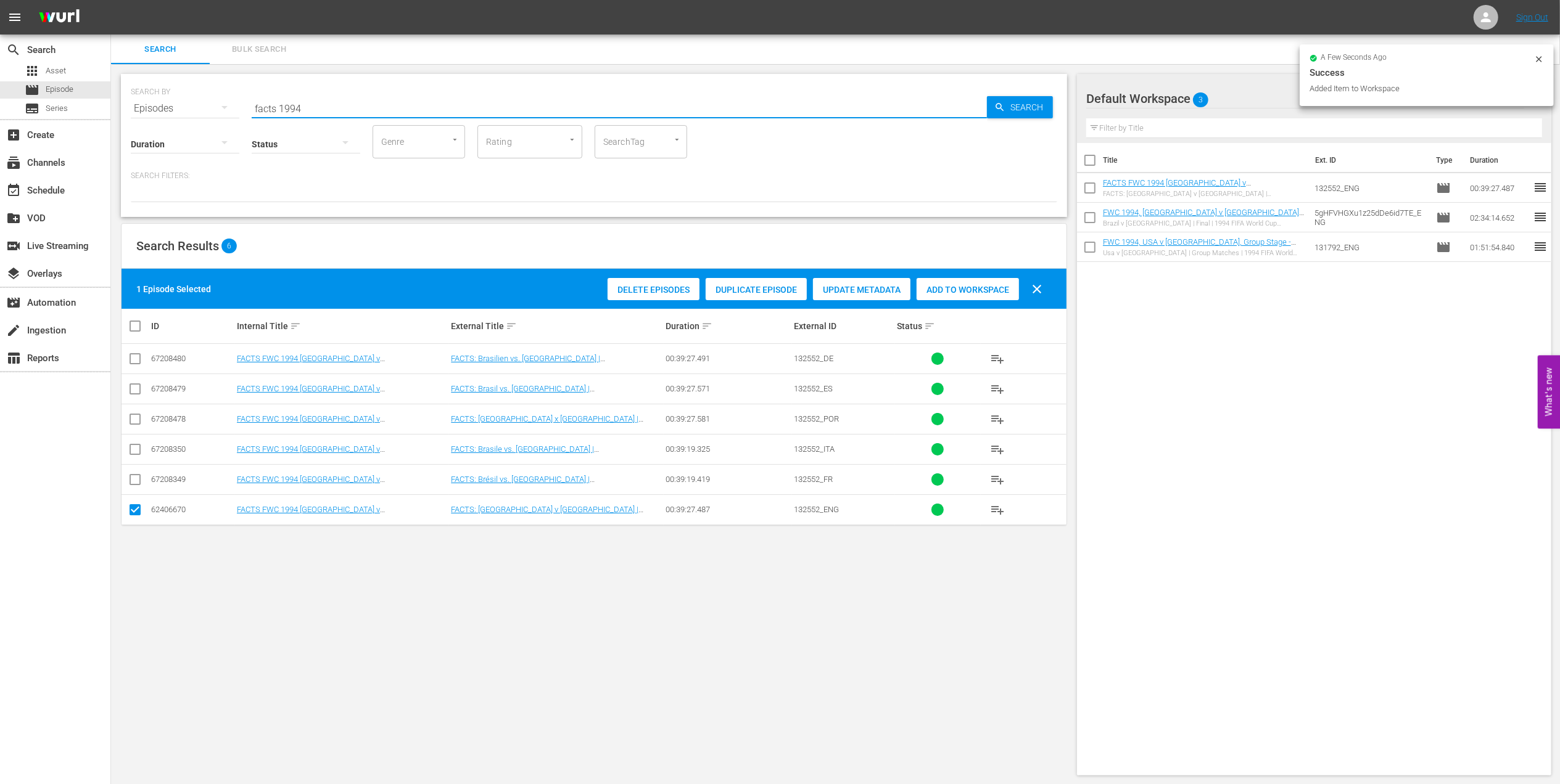
drag, startPoint x: 321, startPoint y: 104, endPoint x: 196, endPoint y: 104, distance: 125.0
click at [196, 104] on div "SEARCH BY Search By Episodes Search ID, Title, Description, Keywords, or Catego…" at bounding box center [594, 101] width 926 height 44
paste input "A LOOK BACK: 1986 FIFA World Cup Mexico™"
click at [486, 101] on input "A LOOK BACK: 1986 FIFA World Cup Mexico™" at bounding box center [619, 108] width 735 height 29
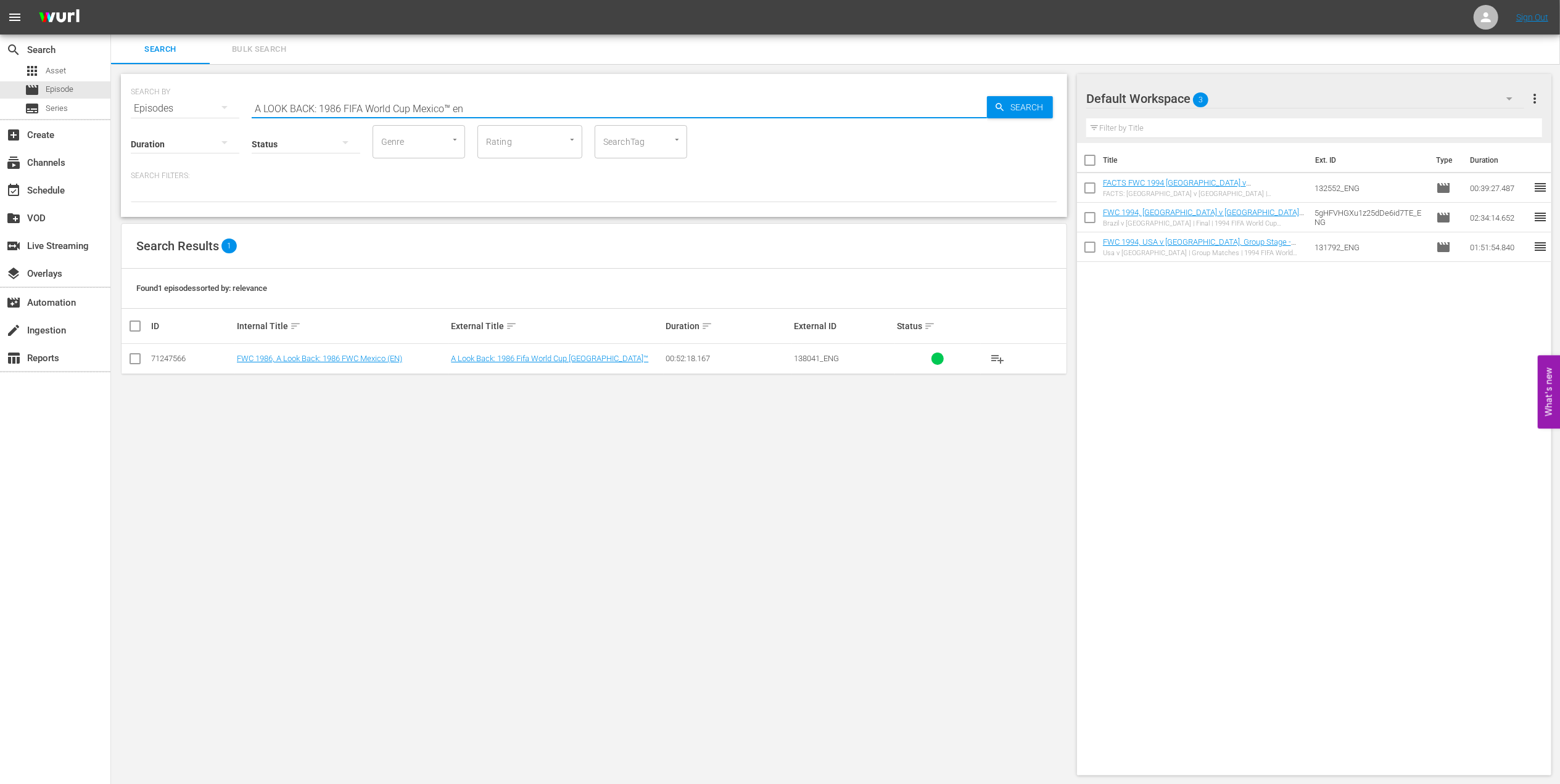
type input "A LOOK BACK: 1986 FIFA World Cup Mexico™ en"
click at [135, 359] on input "checkbox" at bounding box center [135, 361] width 15 height 15
checkbox input "true"
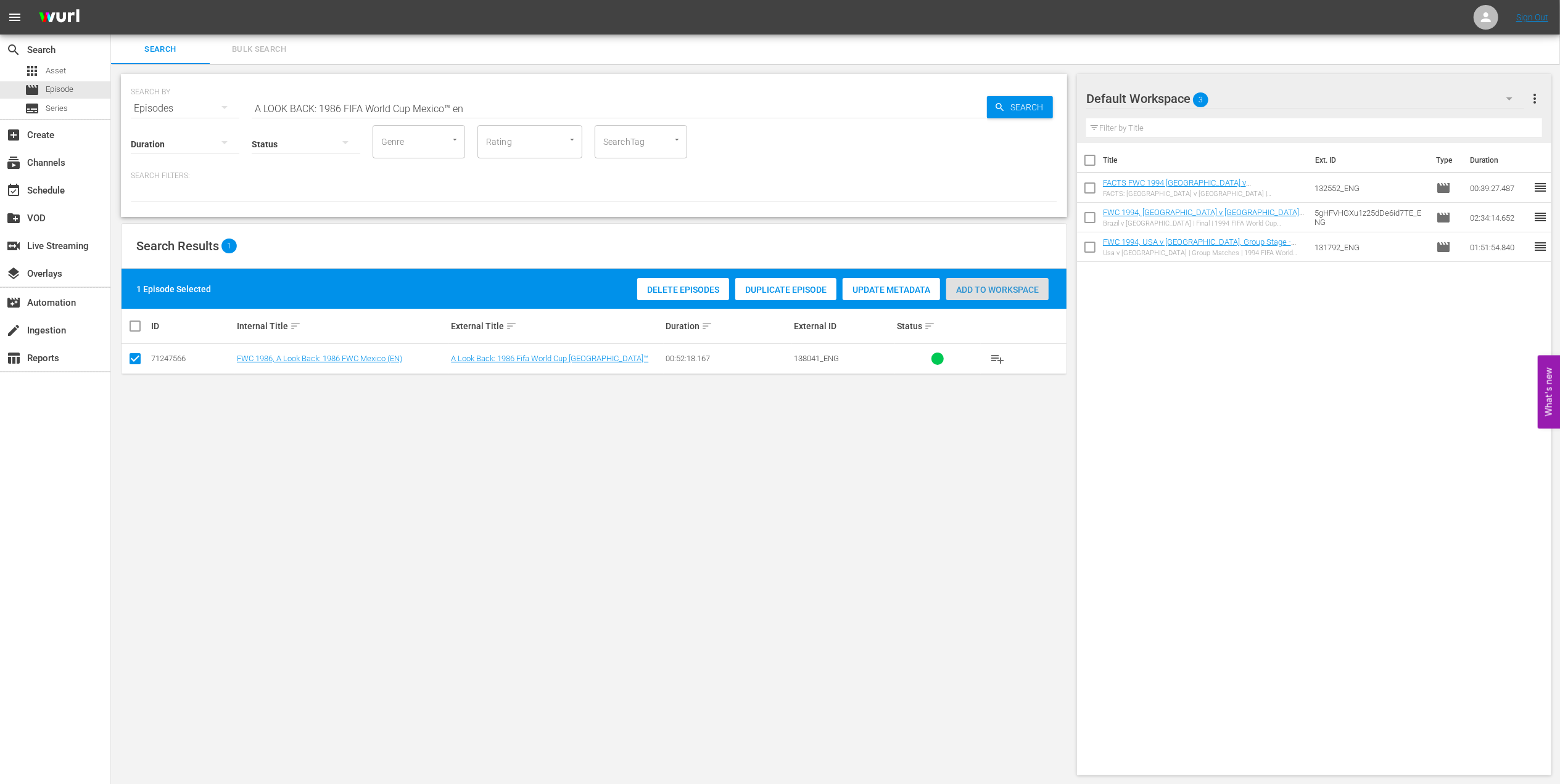
click at [963, 287] on span "Add to Workspace" at bounding box center [997, 289] width 102 height 10
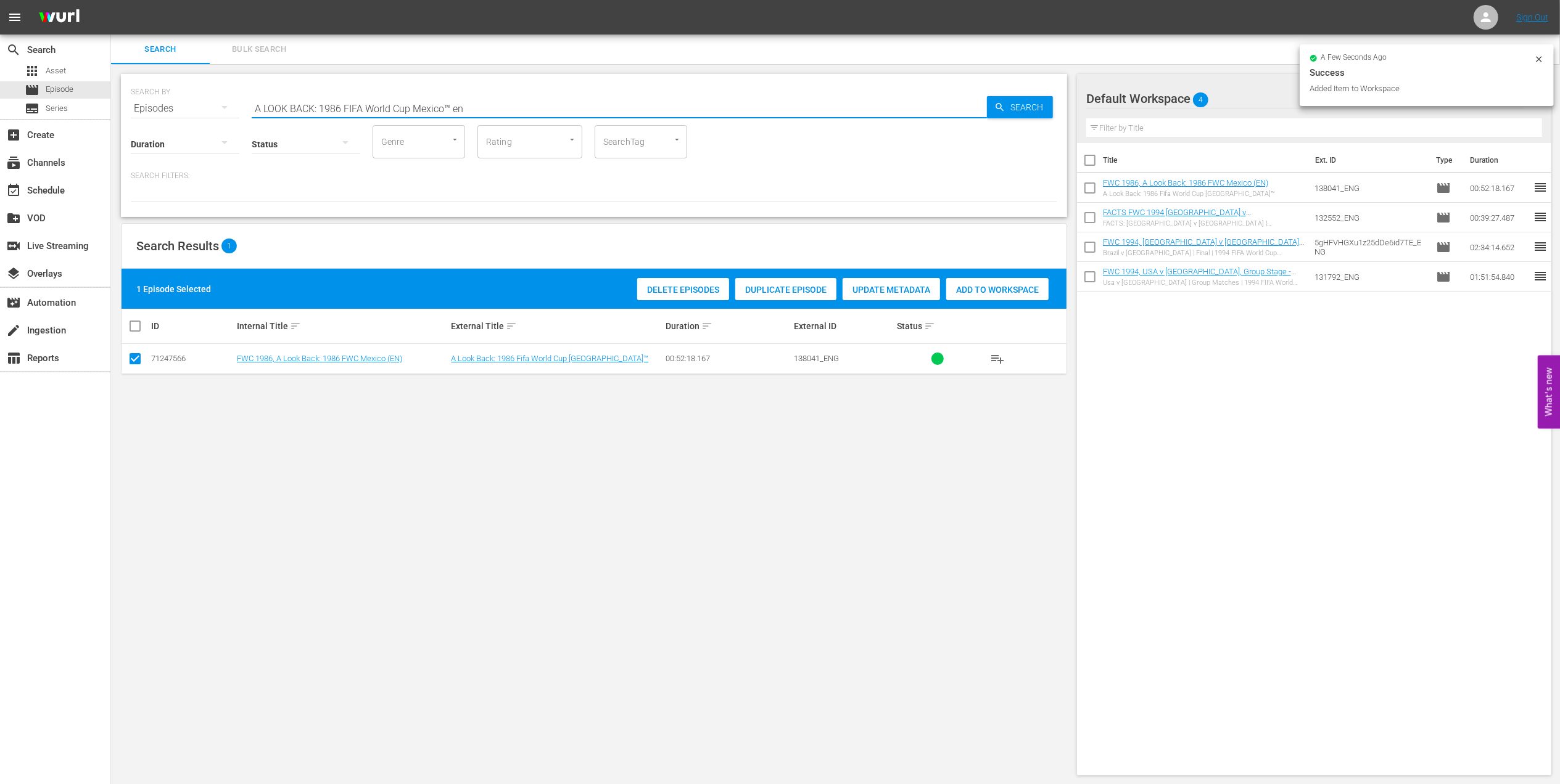
drag, startPoint x: 471, startPoint y: 106, endPoint x: 144, endPoint y: 106, distance: 327.0
click at [140, 106] on div "SEARCH BY Search By Episodes Search ID, Title, Description, Keywords, or Catego…" at bounding box center [594, 101] width 926 height 44
paste input "FWC 1986 - Final - Argentina v Germany"
click at [531, 101] on input "FWC 1986 - Final - Argentina v Germany" at bounding box center [619, 108] width 735 height 29
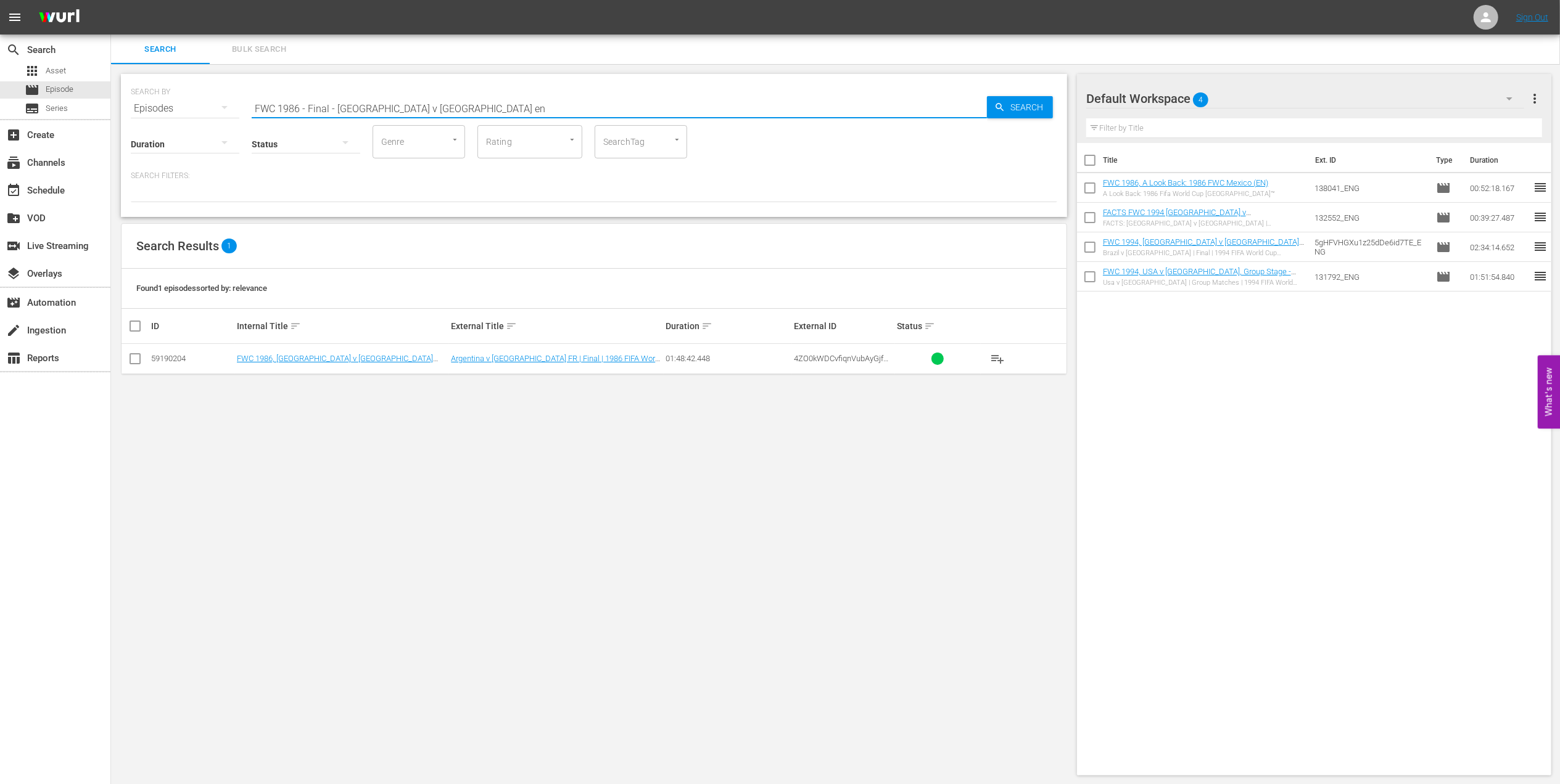
type input "FWC 1986 - Final - Argentina v Germany en"
click at [129, 361] on input "checkbox" at bounding box center [135, 361] width 15 height 15
checkbox input "true"
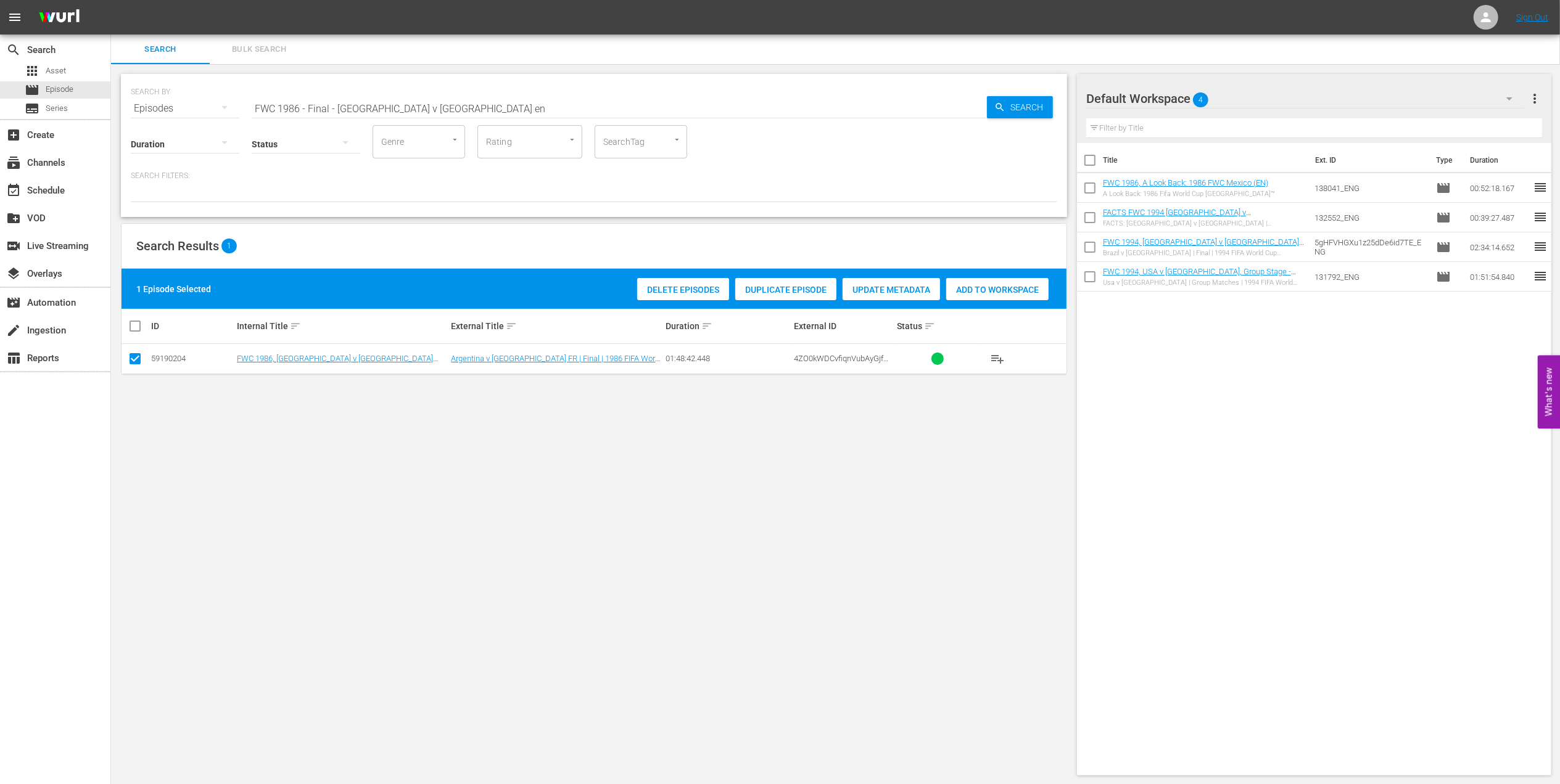
click at [980, 279] on div "Add to Workspace" at bounding box center [997, 290] width 102 height 24
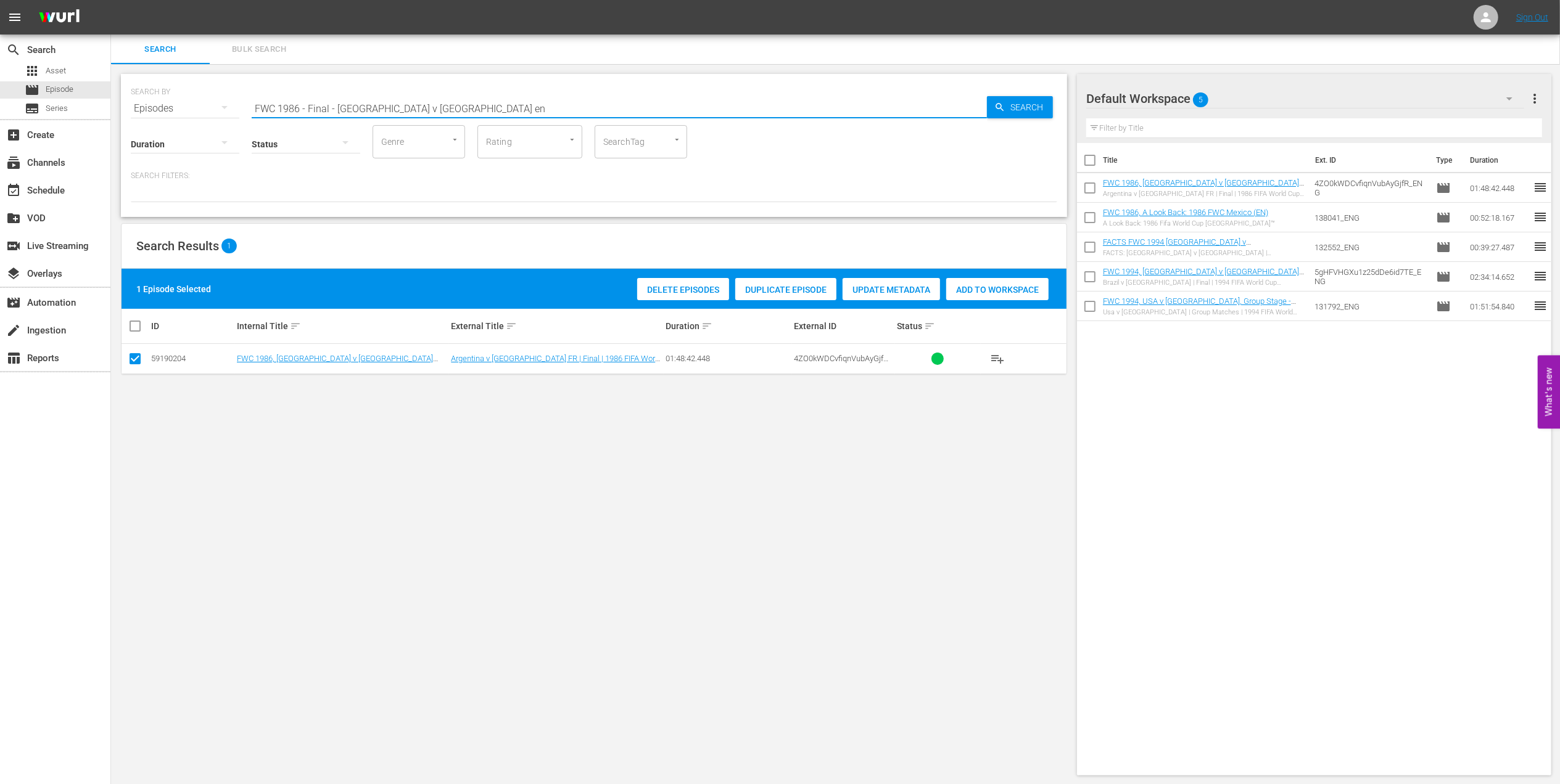
drag, startPoint x: 328, startPoint y: 117, endPoint x: 191, endPoint y: 117, distance: 137.0
click at [191, 117] on div "SEARCH BY Search By Episodes Search ID, Title, Description, Keywords, or Catego…" at bounding box center [593, 145] width 946 height 143
paste input "1986 Official Film - Hero"
click at [476, 105] on input "1986 Official Film - Hero" at bounding box center [619, 108] width 735 height 29
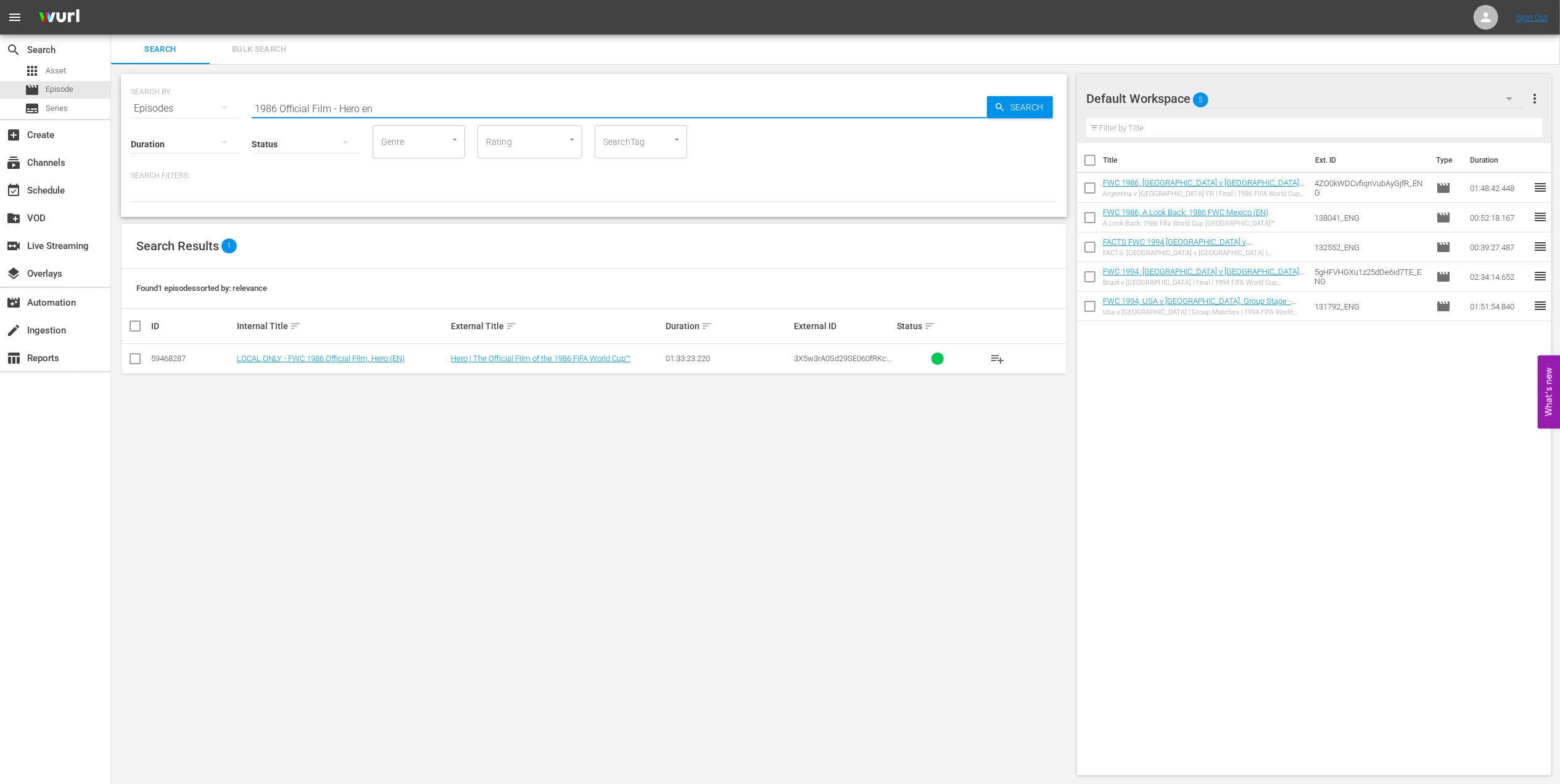
type input "1986 Official Film - Hero en"
click at [137, 358] on input "checkbox" at bounding box center [135, 361] width 15 height 15
checkbox input "true"
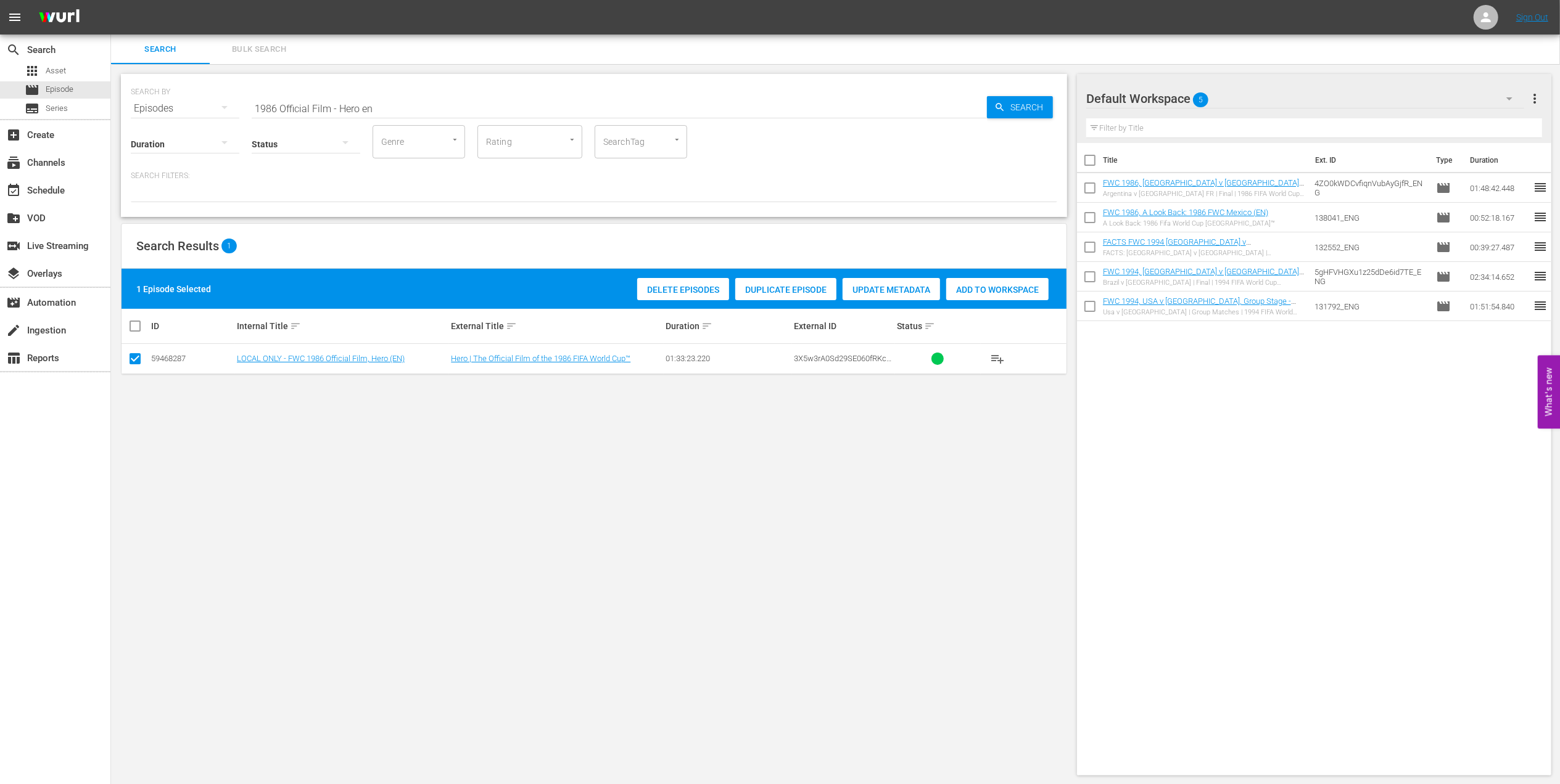
click at [988, 289] on span "Add to Workspace" at bounding box center [997, 289] width 102 height 10
drag, startPoint x: 216, startPoint y: 111, endPoint x: 181, endPoint y: 111, distance: 35.0
click at [181, 111] on div "SEARCH BY Search By Episodes Search ID, Title, Description, Keywords, or Catego…" at bounding box center [594, 101] width 926 height 44
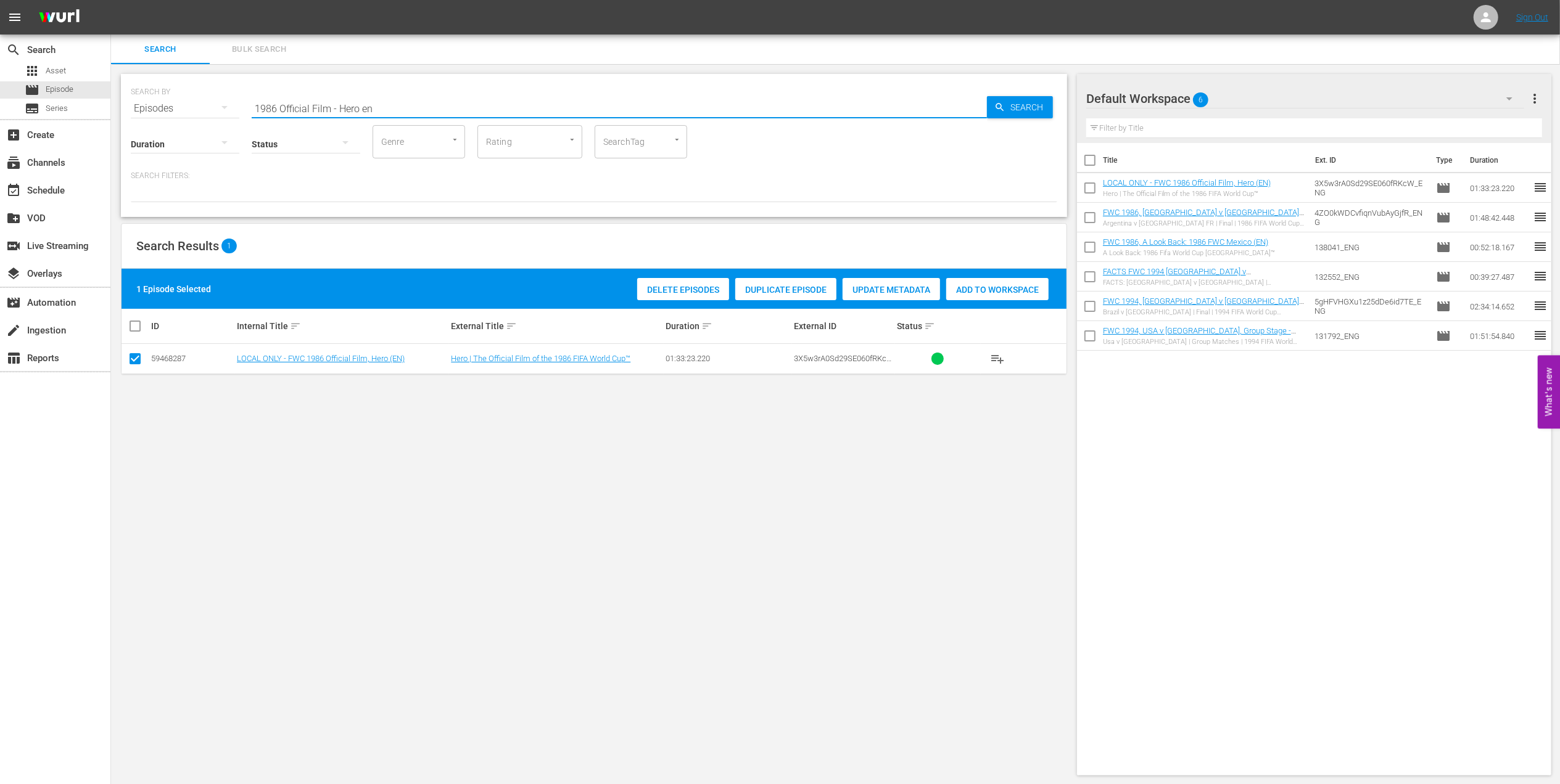
paste input "All-Time Top-10s: Best & Heartbreaking World Cup Moments (EN)"
click at [562, 101] on input "All-Time Top-10s: Best & Heartbreaking World Cup Moments (EN)" at bounding box center [619, 108] width 735 height 29
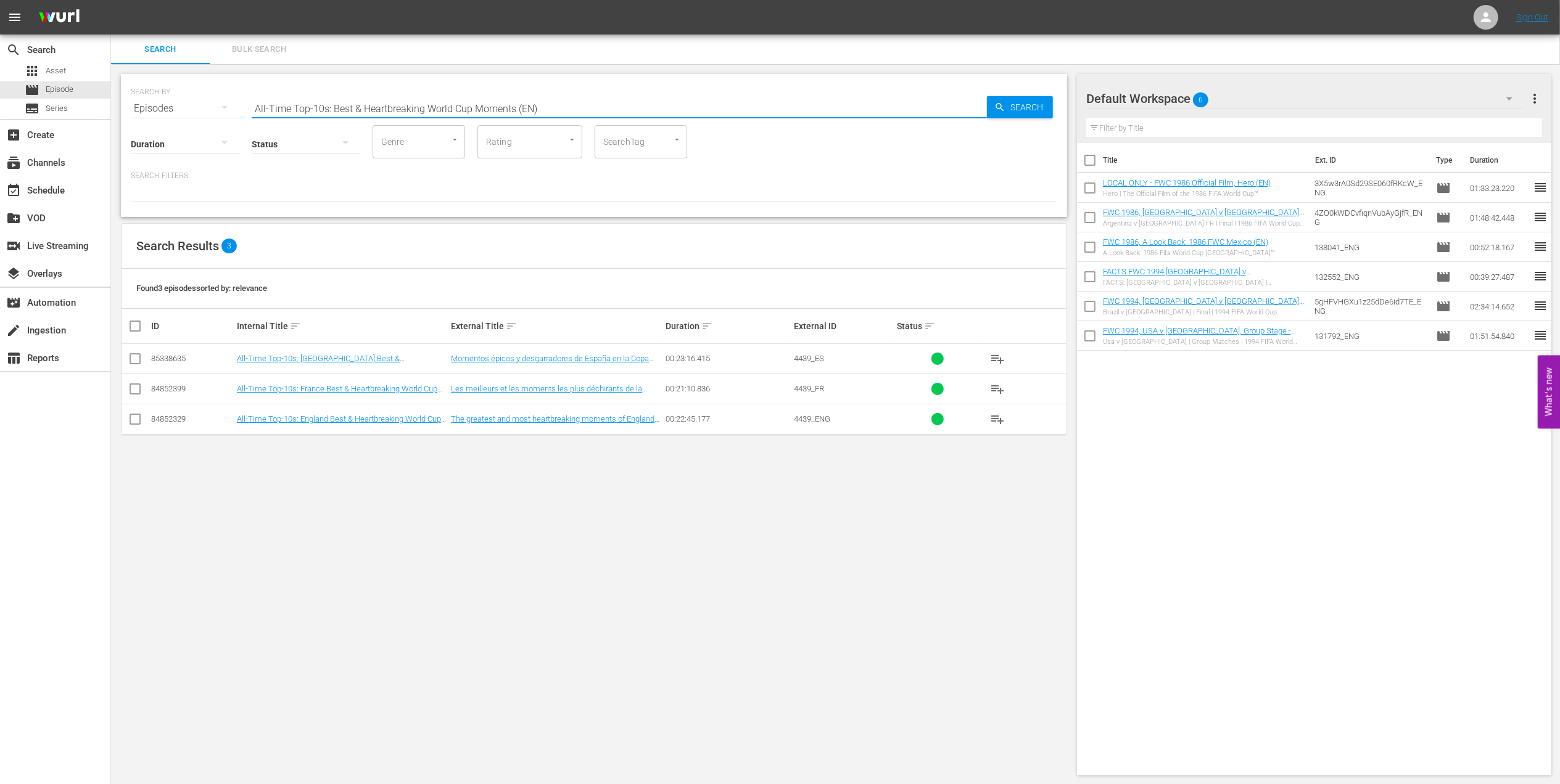
type input "All-Time Top-10s: Best & Heartbreaking World Cup Moments (EN)"
click at [140, 417] on input "checkbox" at bounding box center [135, 422] width 15 height 15
checkbox input "true"
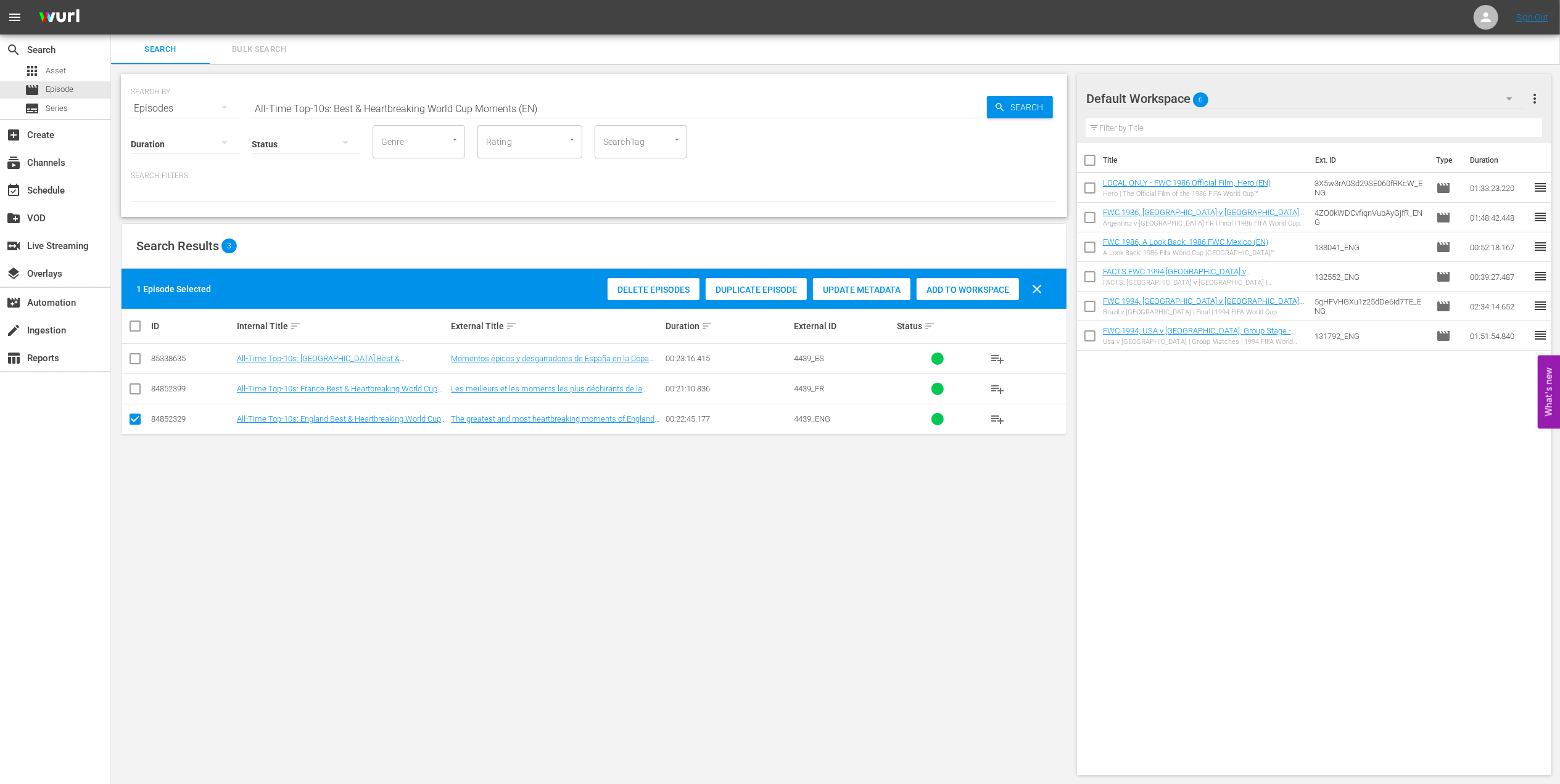
click at [944, 287] on span "Add to Workspace" at bounding box center [968, 289] width 102 height 10
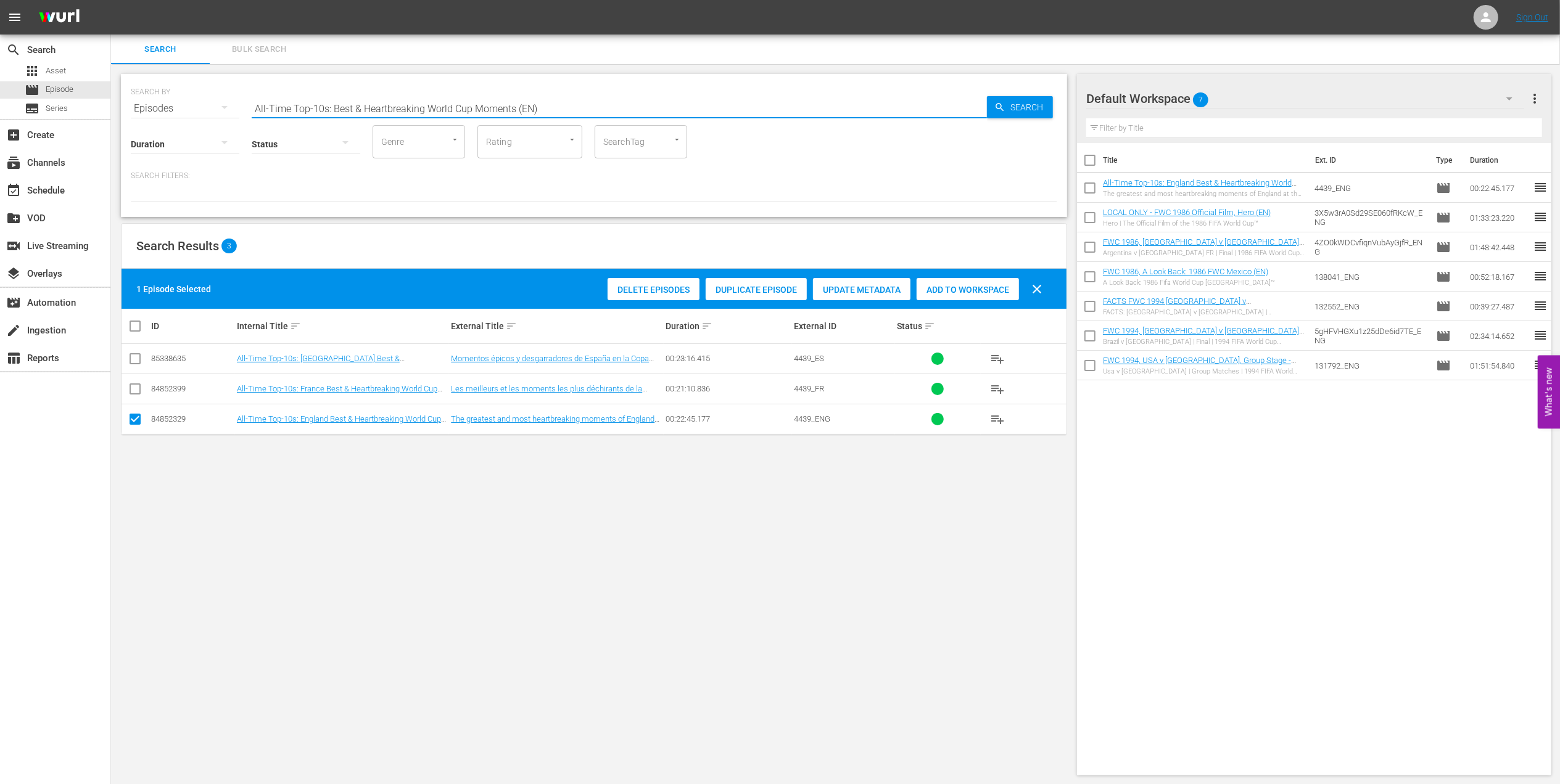
drag, startPoint x: 516, startPoint y: 107, endPoint x: 144, endPoint y: 114, distance: 372.1
click at [146, 114] on div "SEARCH BY Search By Episodes Search ID, Title, Description, Keywords, or Catego…" at bounding box center [593, 145] width 946 height 143
paste input "Voices II"
click at [437, 100] on input "Voices II" at bounding box center [619, 108] width 735 height 29
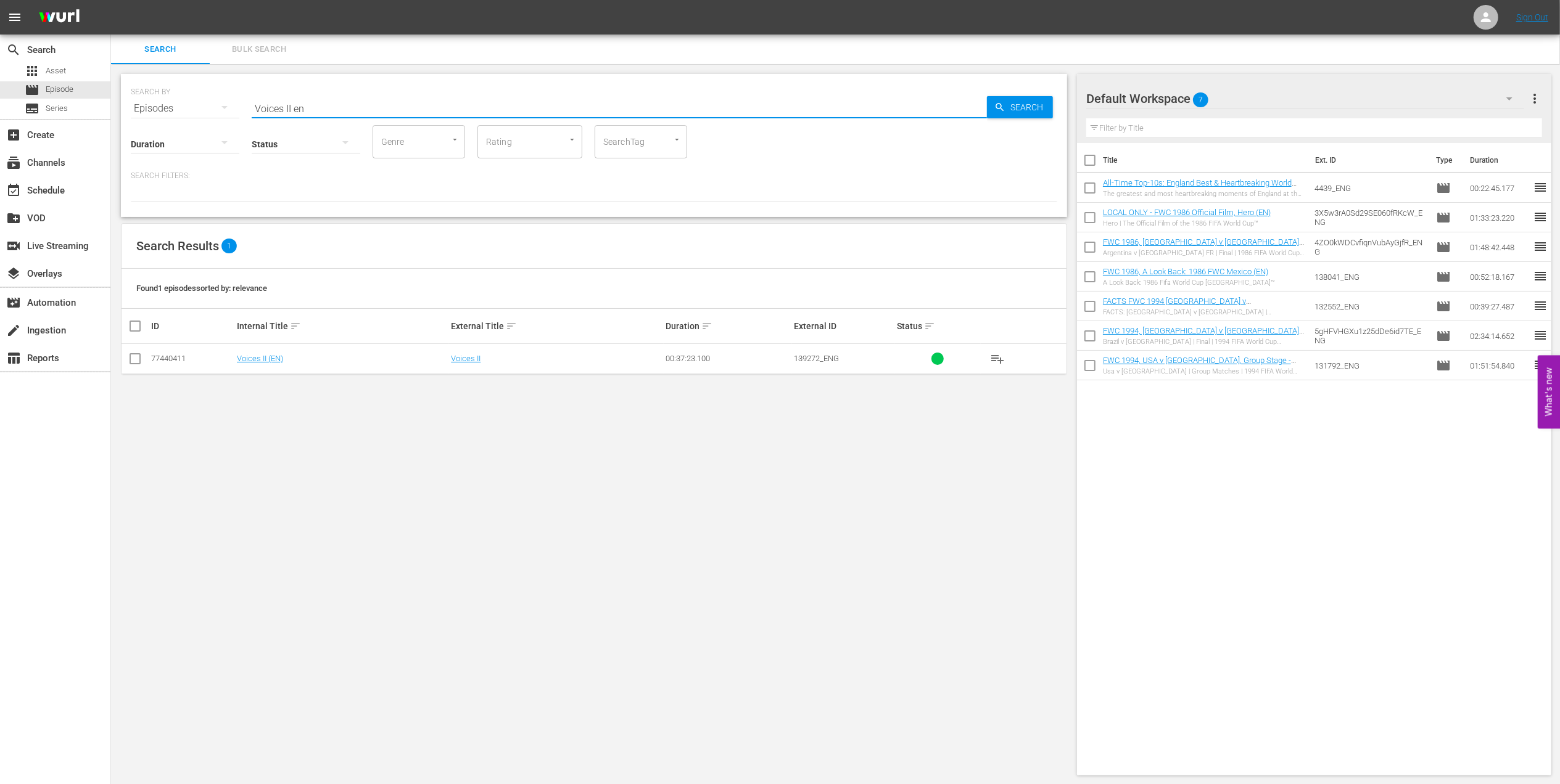
type input "Voices II en"
click at [141, 361] on input "checkbox" at bounding box center [135, 361] width 15 height 15
checkbox input "true"
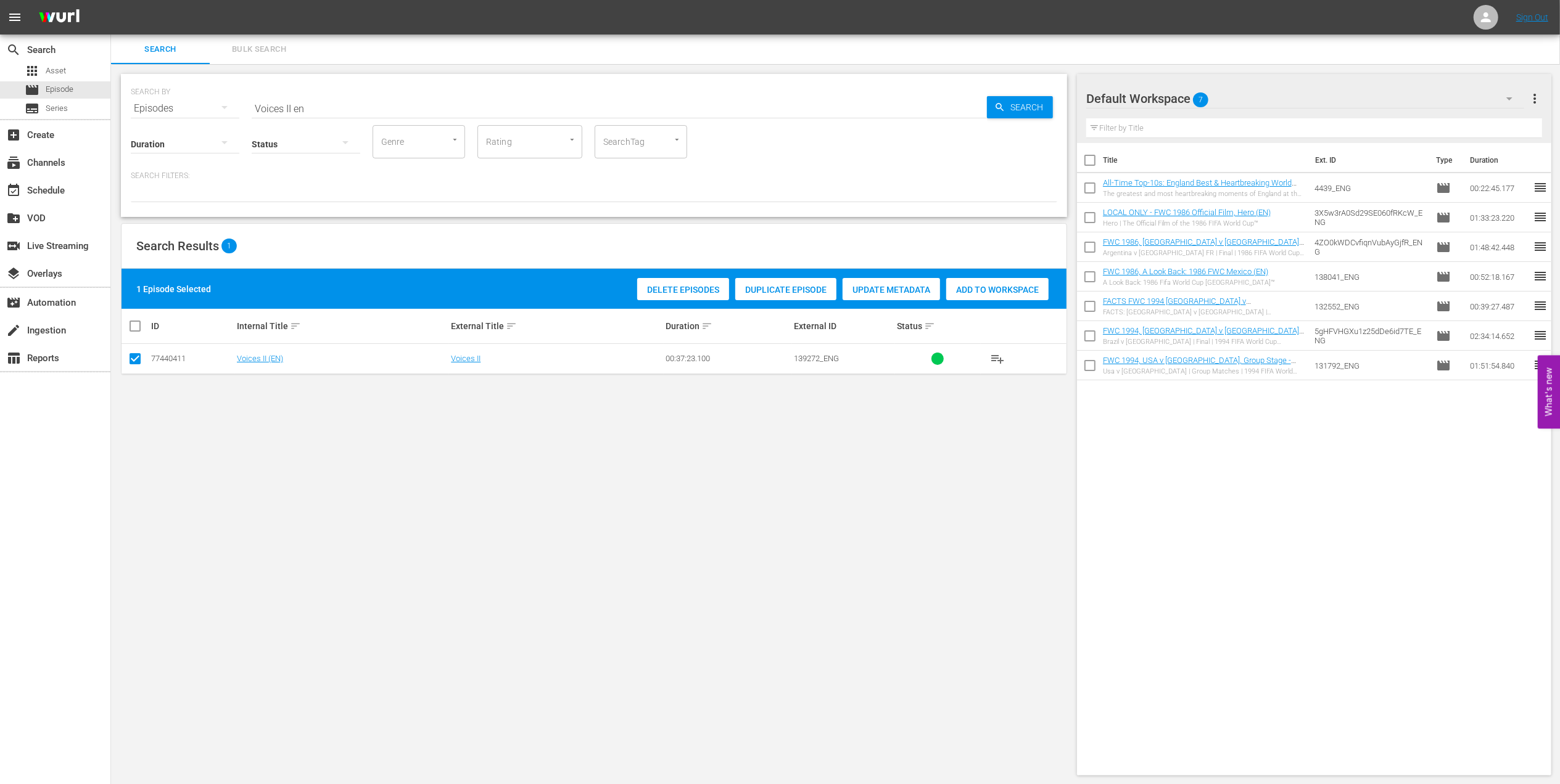
click at [998, 287] on span "Add to Workspace" at bounding box center [997, 289] width 102 height 10
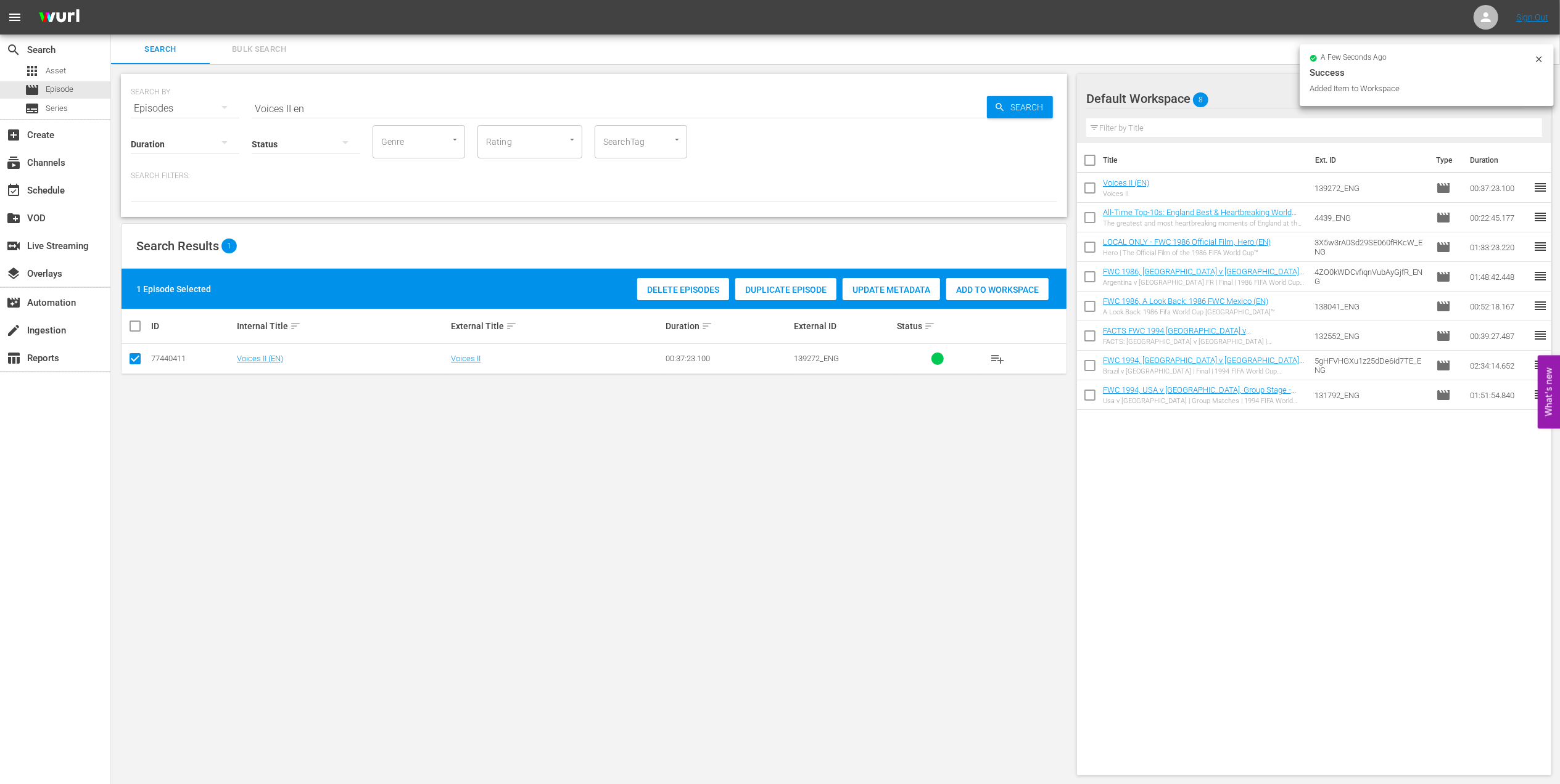
drag, startPoint x: 162, startPoint y: 109, endPoint x: 193, endPoint y: 120, distance: 32.9
click at [154, 109] on div "SEARCH BY Search By Episodes Search ID, Title, Description, Keywords, or Catego…" at bounding box center [594, 101] width 926 height 44
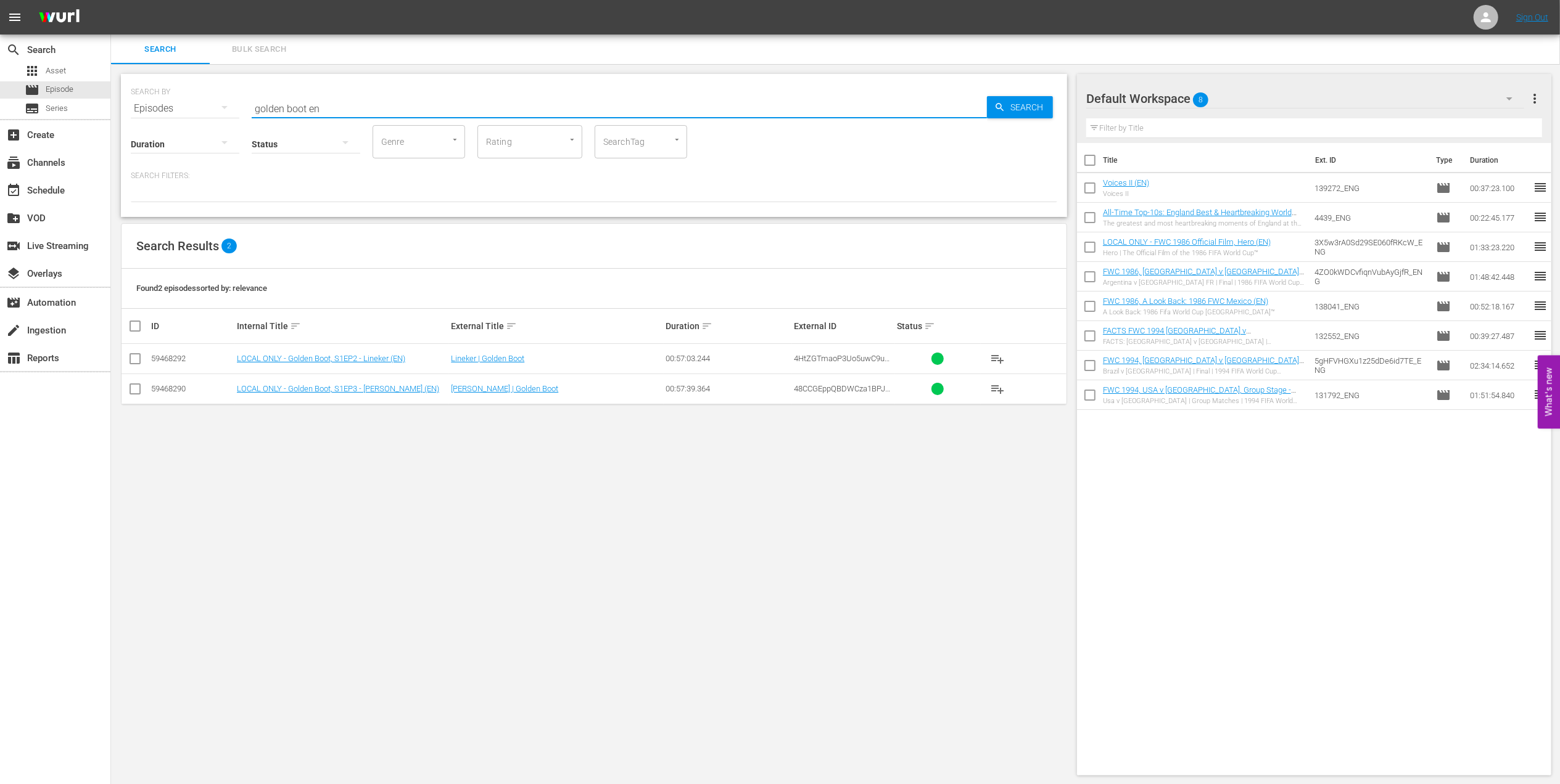
type input "golden boot en"
click at [140, 362] on input "checkbox" at bounding box center [135, 361] width 15 height 15
checkbox input "true"
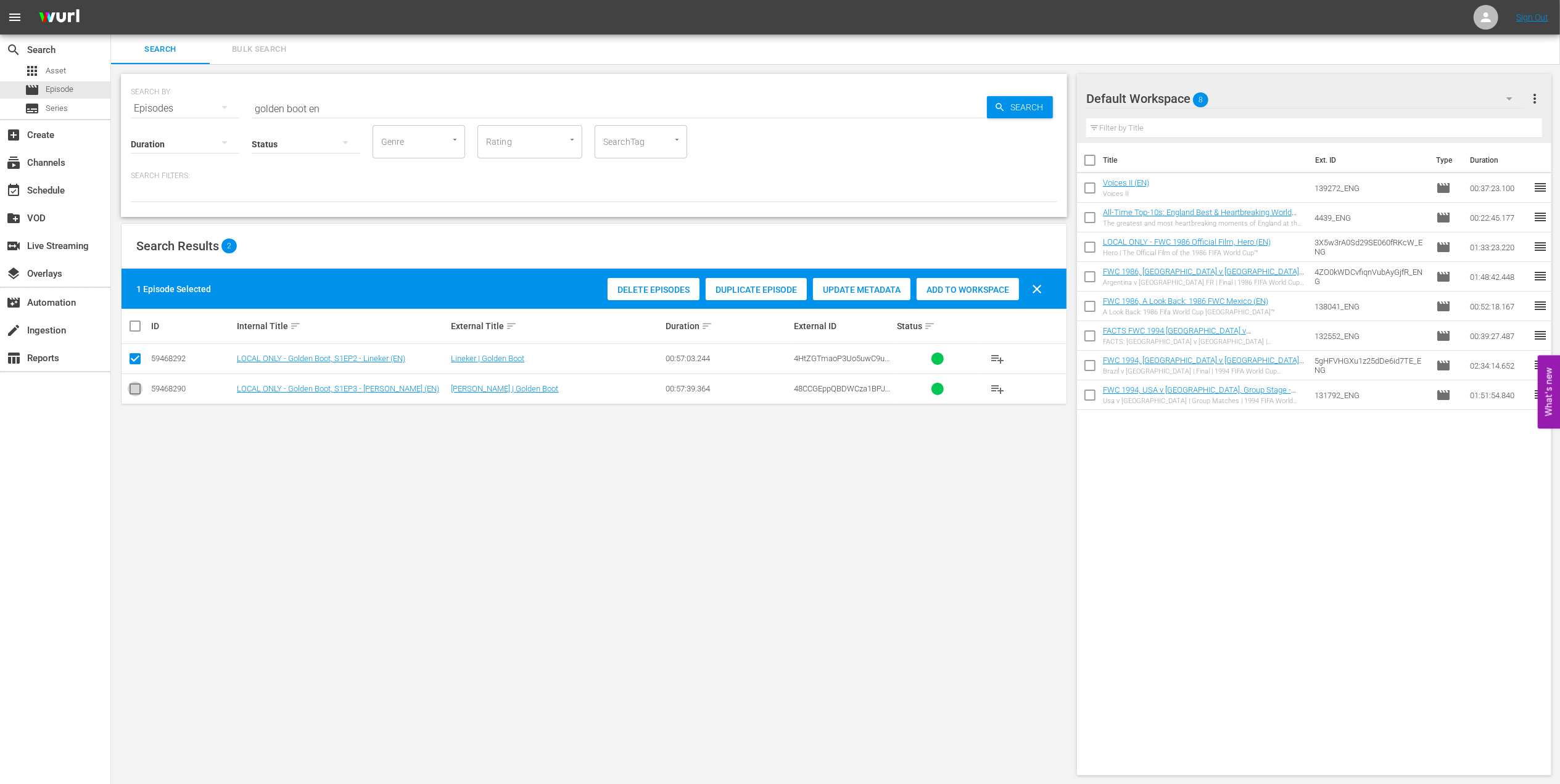
drag, startPoint x: 138, startPoint y: 387, endPoint x: 148, endPoint y: 390, distance: 10.4
click at [141, 388] on input "checkbox" at bounding box center [135, 392] width 15 height 15
checkbox input "true"
click at [983, 291] on span "Add to Workspace" at bounding box center [997, 289] width 102 height 10
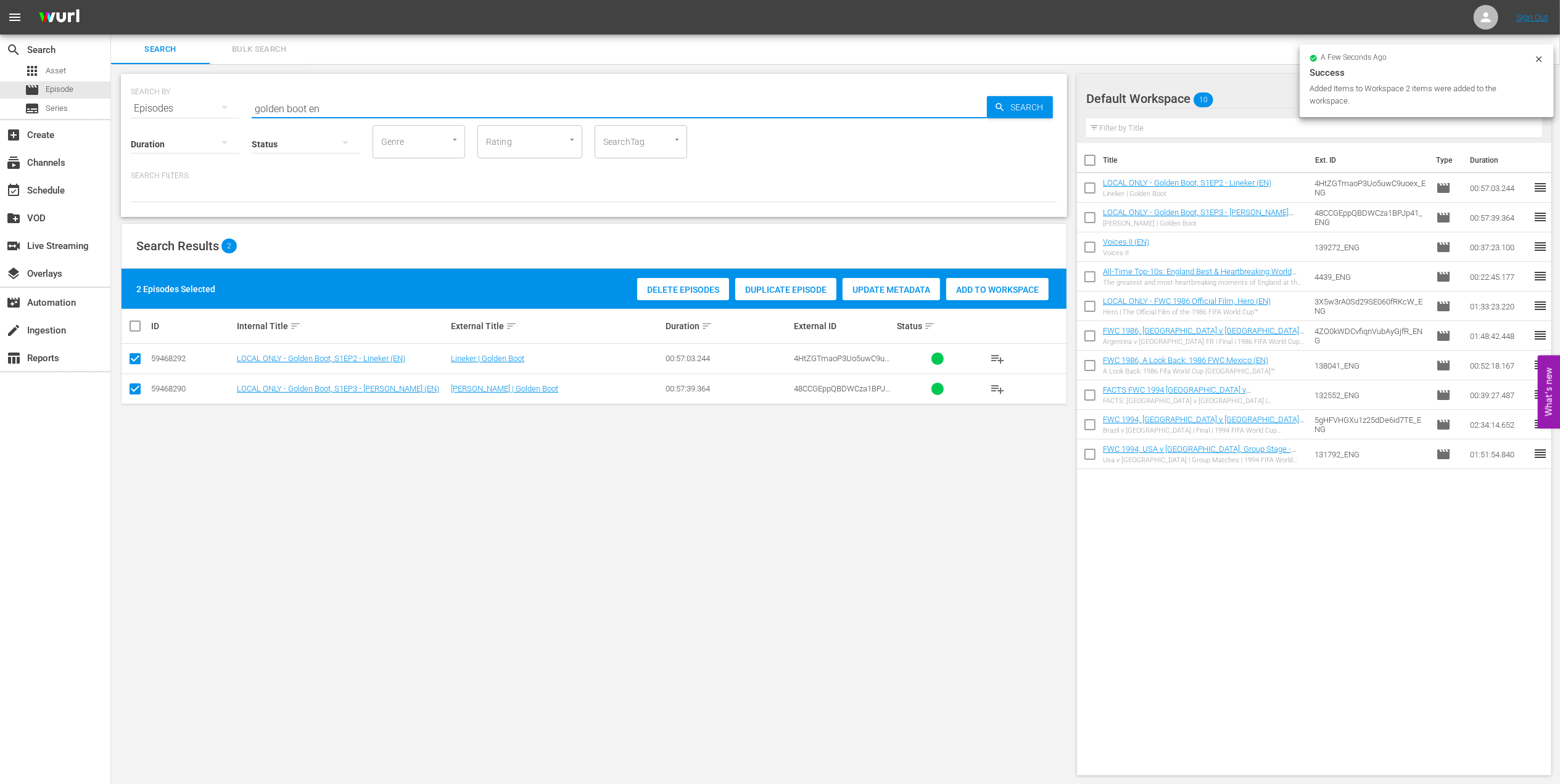
drag, startPoint x: 347, startPoint y: 107, endPoint x: 225, endPoint y: 106, distance: 122.0
click at [186, 106] on div "SEARCH BY Search By Episodes Search ID, Title, Description, Keywords, or Catego…" at bounding box center [594, 101] width 926 height 44
paste input "FWC 1998 - Final - Brazil v France"
click at [442, 107] on input "FWC 1998 - Final - Brazil v France" at bounding box center [619, 108] width 735 height 29
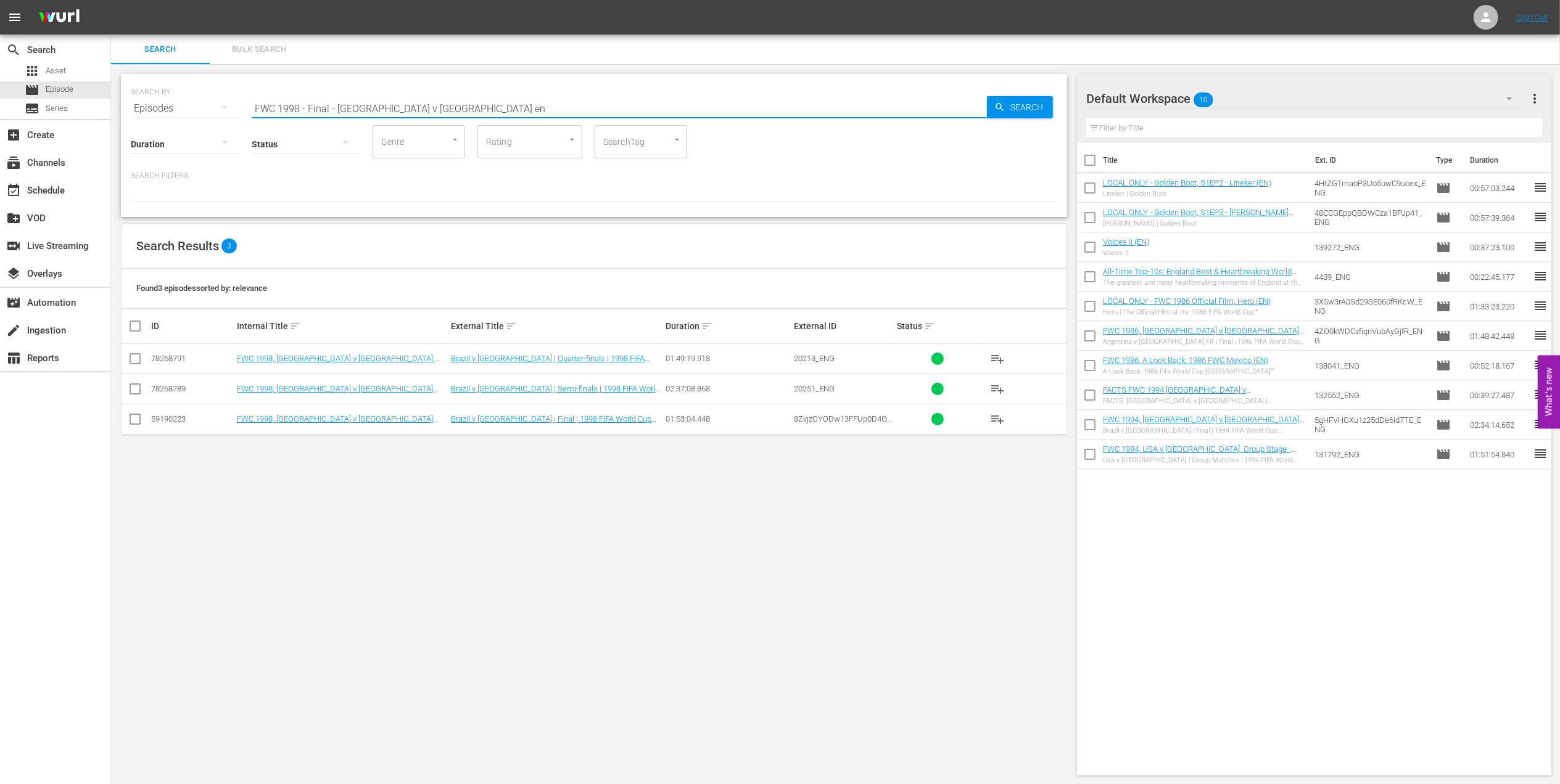
type input "FWC 1998 - Final - Brazil v France en"
click at [137, 418] on input "checkbox" at bounding box center [135, 422] width 15 height 15
checkbox input "true"
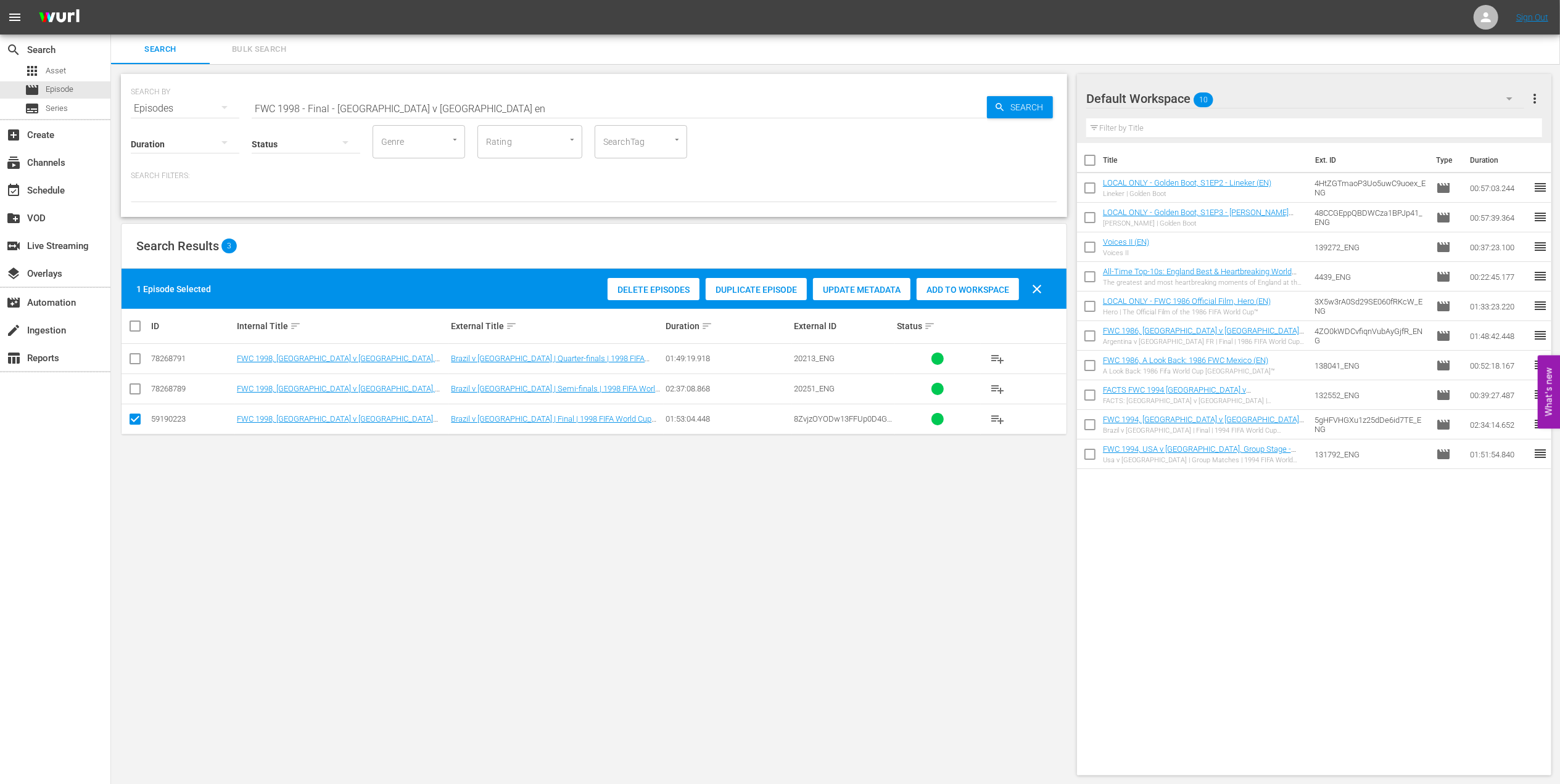
click at [944, 293] on span "Add to Workspace" at bounding box center [968, 289] width 102 height 10
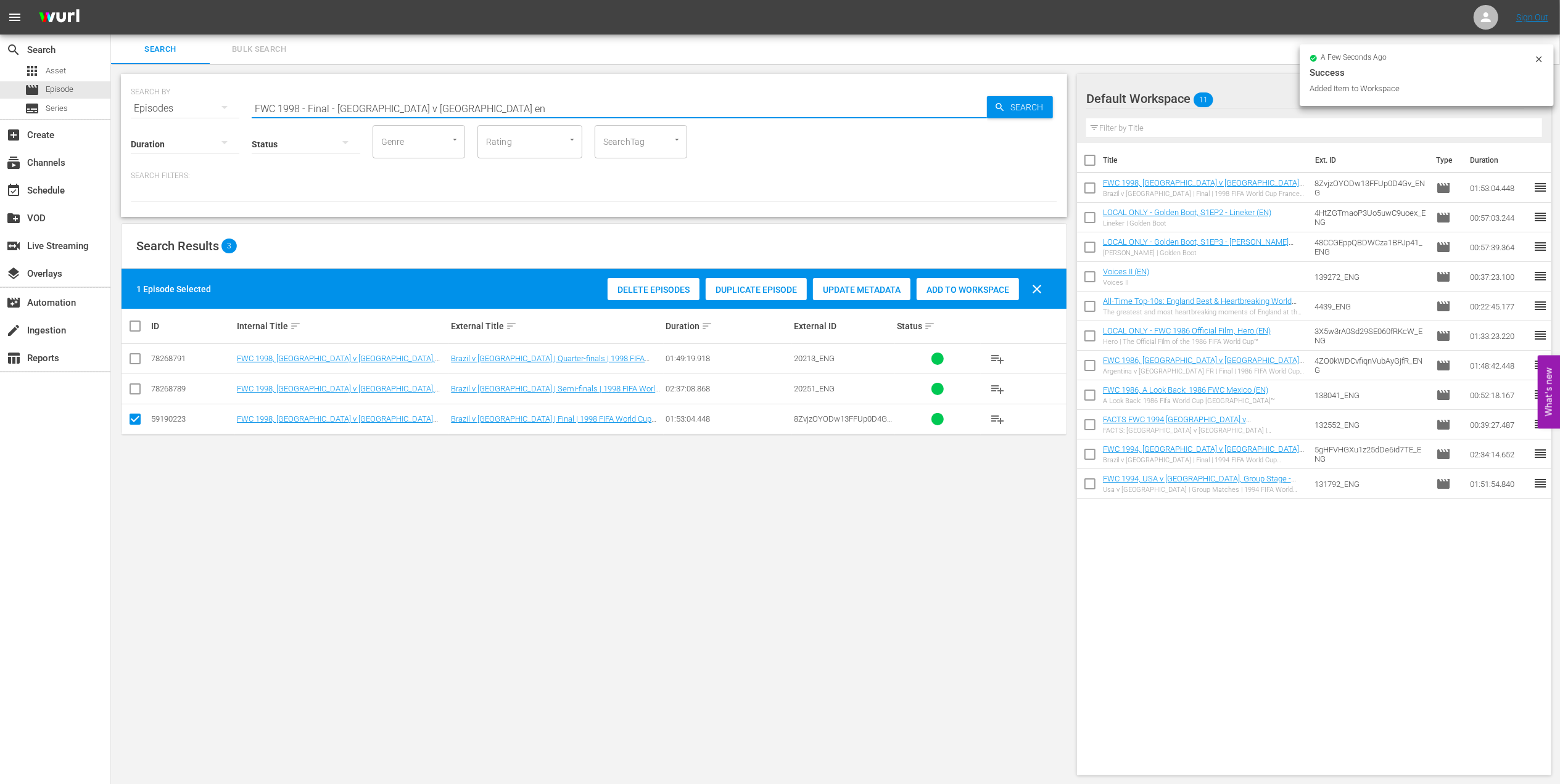
drag, startPoint x: 450, startPoint y: 101, endPoint x: 243, endPoint y: 104, distance: 207.0
click at [183, 102] on div "SEARCH BY Search By Episodes Search ID, Title, Description, Keywords, or Catego…" at bounding box center [594, 101] width 926 height 44
paste input "1998 Official Film - La Coupe de la Gloire"
click at [462, 101] on input "1998 Official Film - La Coupe de la Gloire" at bounding box center [619, 108] width 735 height 29
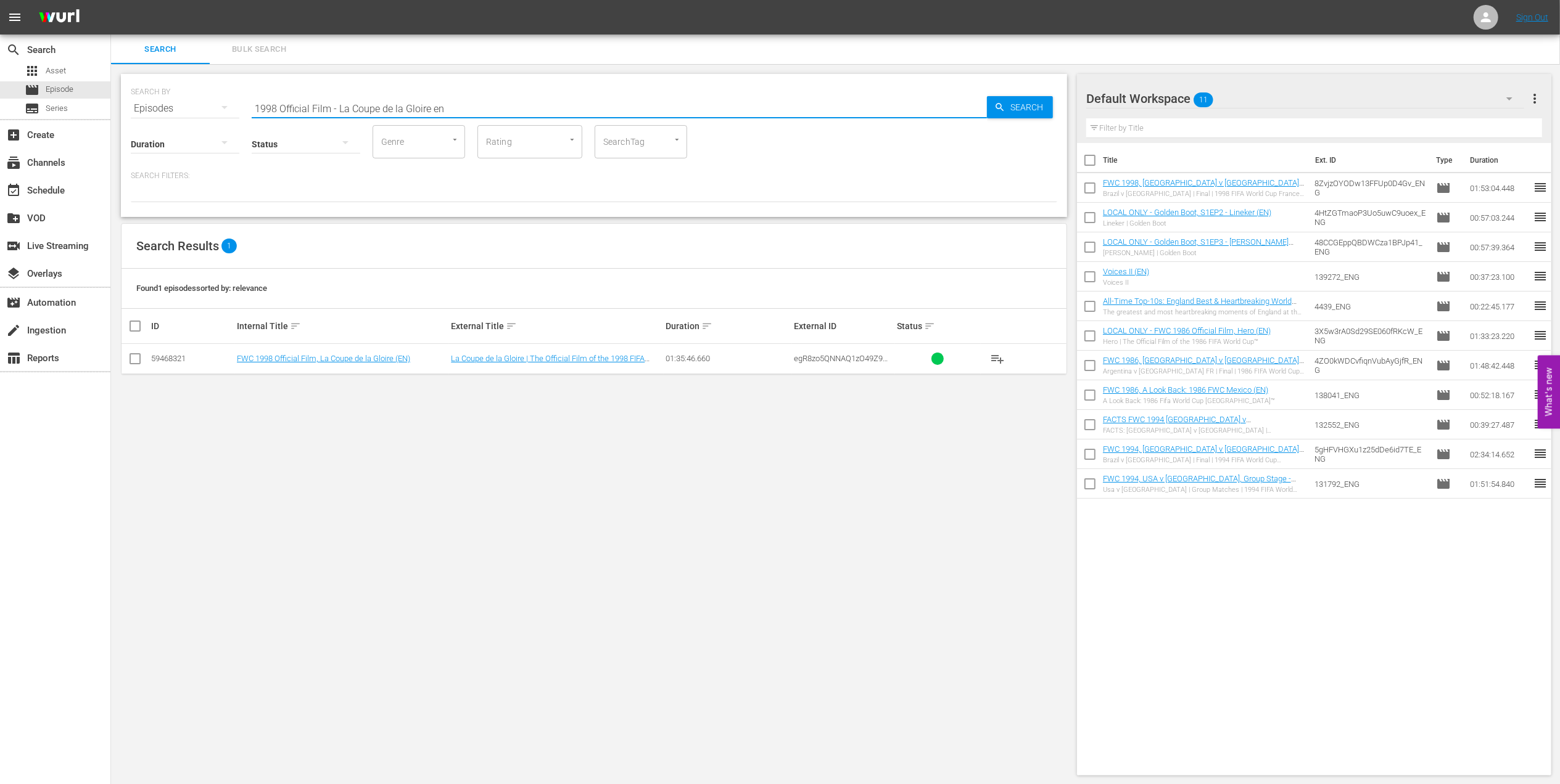
type input "1998 Official Film - La Coupe de la Gloire en"
click at [131, 358] on input "checkbox" at bounding box center [135, 361] width 15 height 15
checkbox input "true"
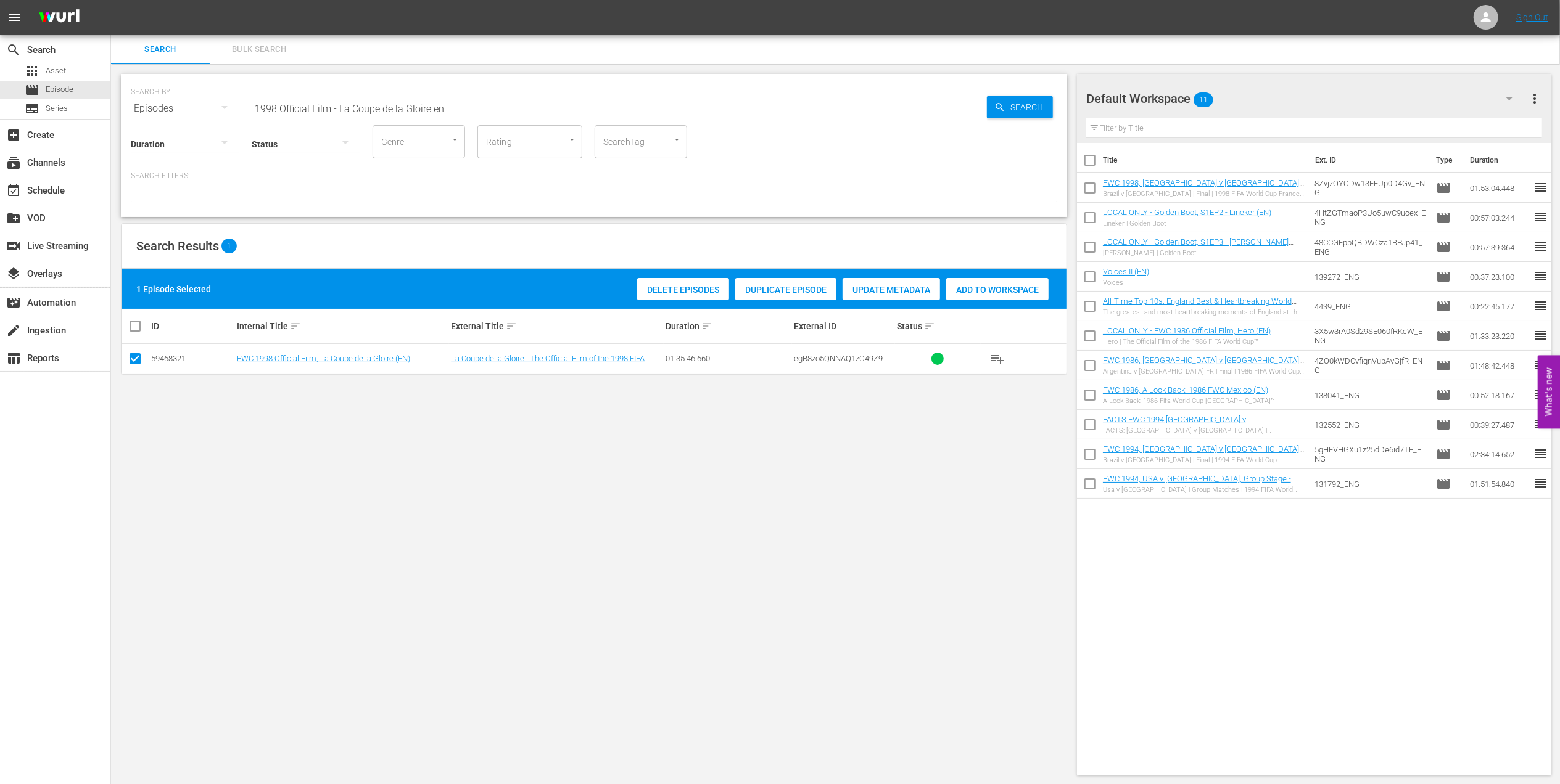
click at [975, 287] on span "Add to Workspace" at bounding box center [997, 289] width 102 height 10
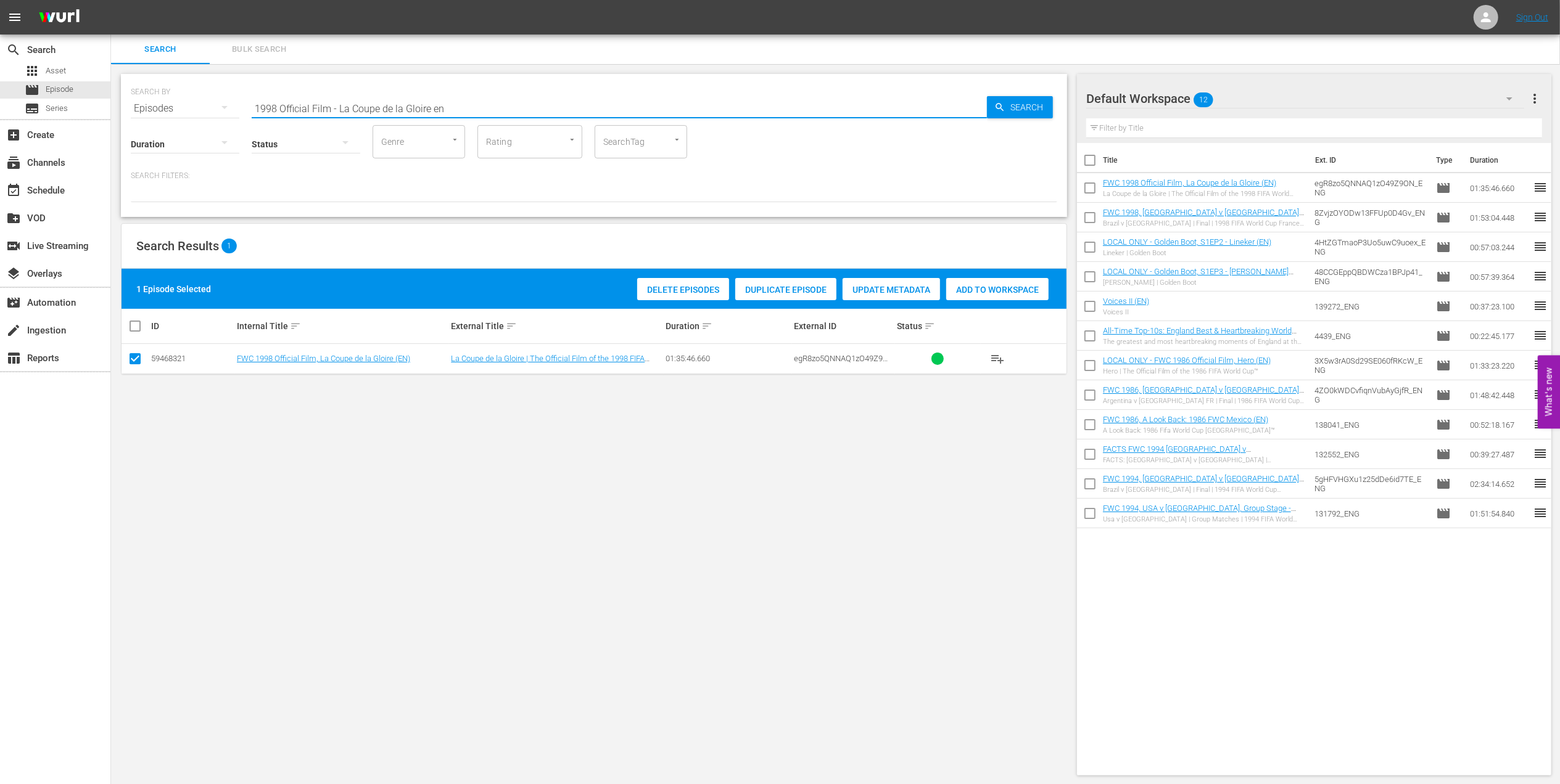
drag, startPoint x: 356, startPoint y: 104, endPoint x: 138, endPoint y: 104, distance: 218.0
click at [139, 104] on div "SEARCH BY Search By Episodes Search ID, Title, Description, Keywords, or Catego…" at bounding box center [594, 101] width 926 height 44
paste input "FWC 1990 - Final - [GEOGRAPHIC_DATA] v [GEOGRAPHIC_DATA]"
click at [457, 104] on input "FWC 1990 - Final - [GEOGRAPHIC_DATA] v [GEOGRAPHIC_DATA]" at bounding box center [619, 108] width 735 height 29
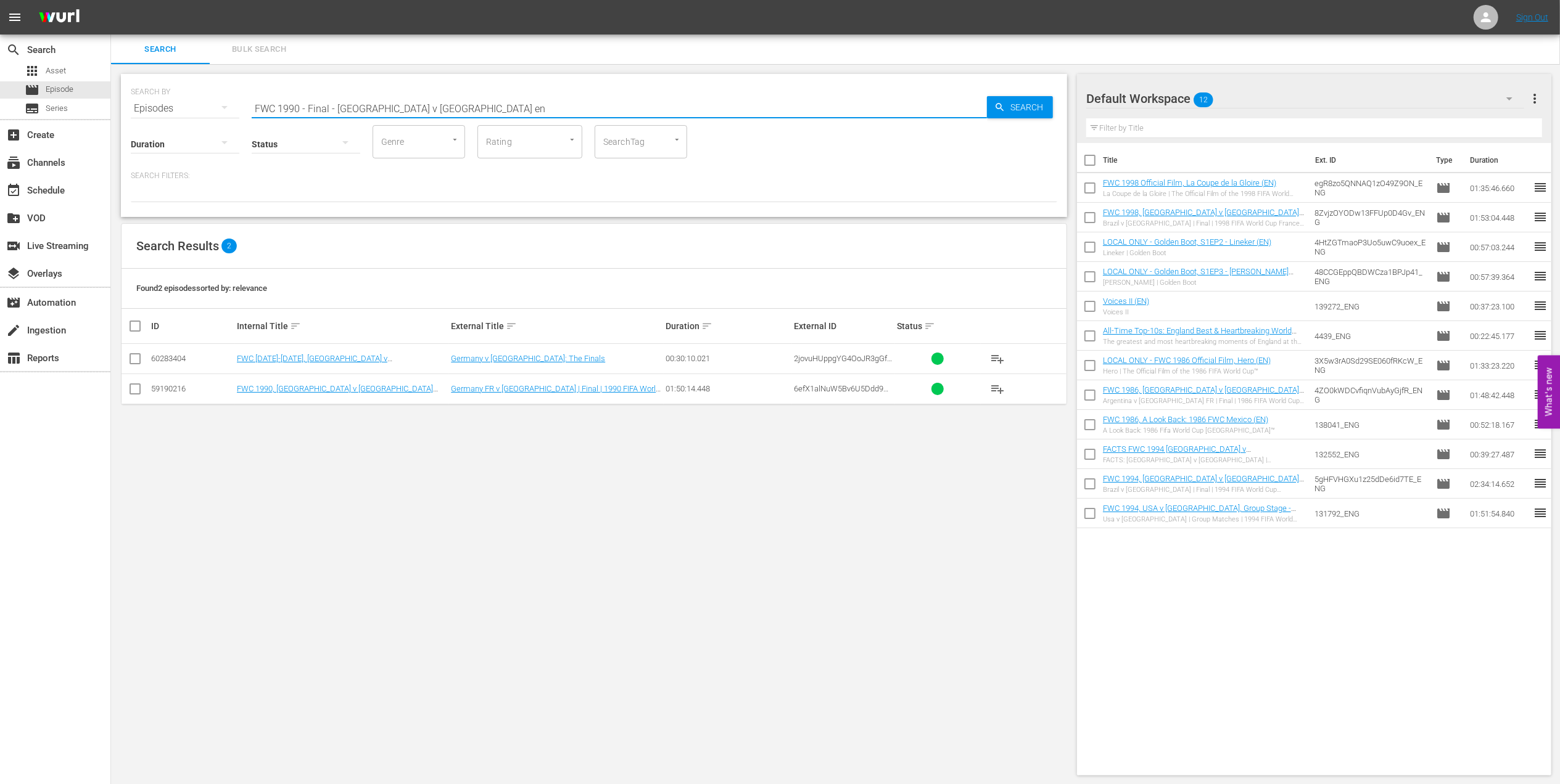
type input "FWC 1990 - Final - [GEOGRAPHIC_DATA] v [GEOGRAPHIC_DATA] en"
click at [131, 388] on input "checkbox" at bounding box center [135, 392] width 15 height 15
checkbox input "true"
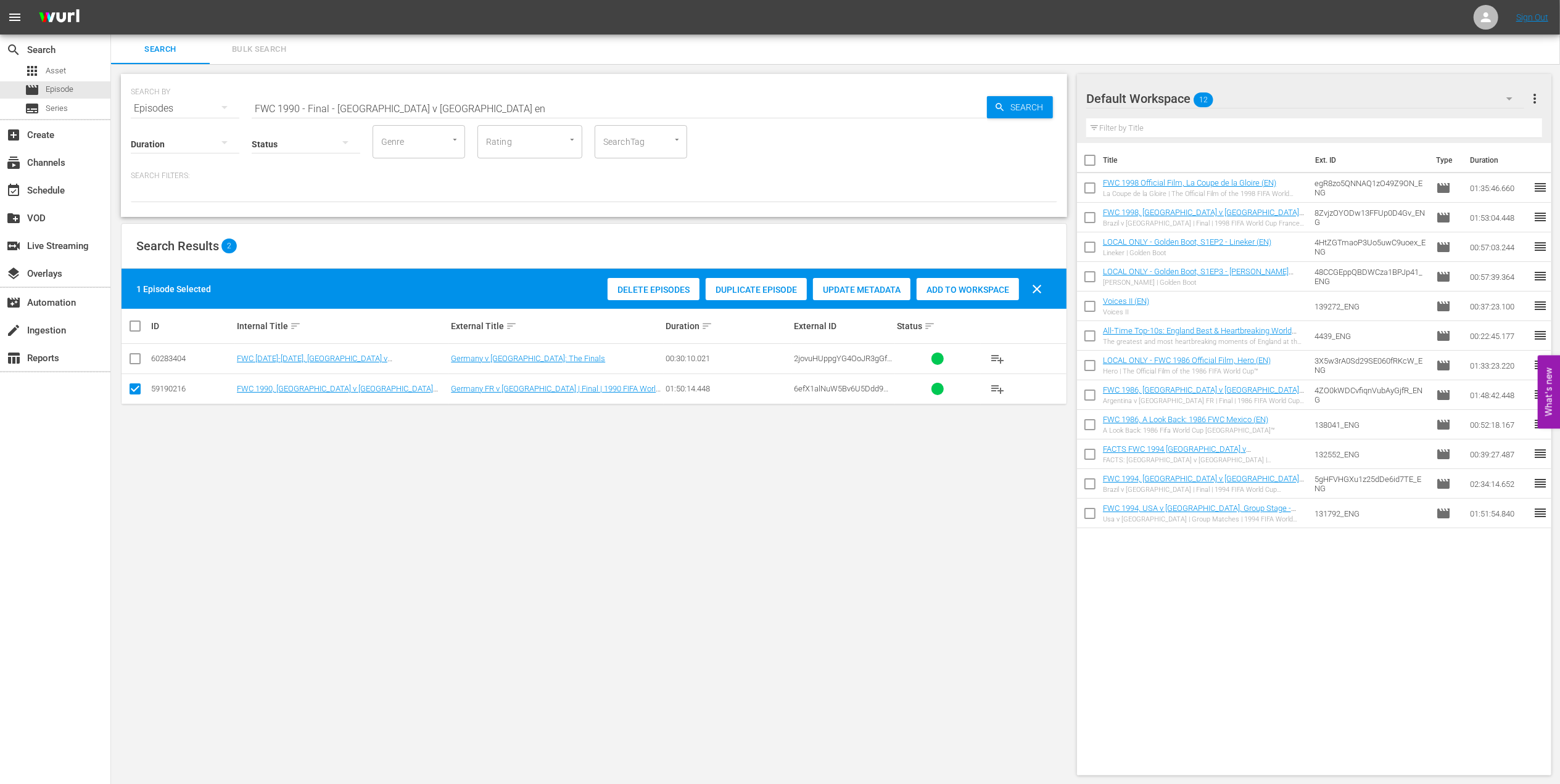
click at [948, 292] on span "Add to Workspace" at bounding box center [968, 289] width 102 height 10
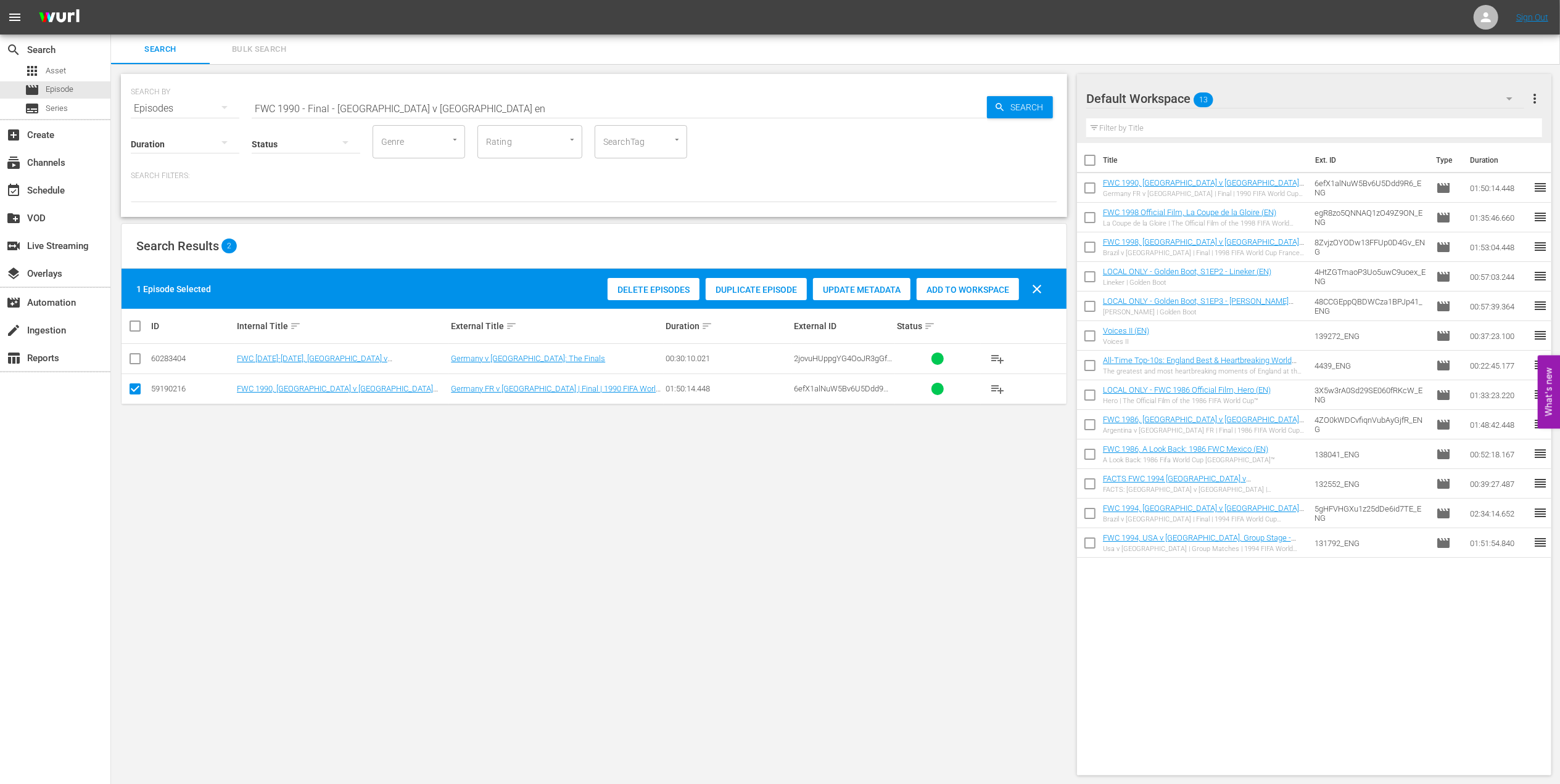
drag, startPoint x: 459, startPoint y: 107, endPoint x: 126, endPoint y: 120, distance: 333.3
click at [126, 120] on div "SEARCH BY Search By Episodes Search ID, Title, Description, Keywords, or Catego…" at bounding box center [593, 145] width 946 height 143
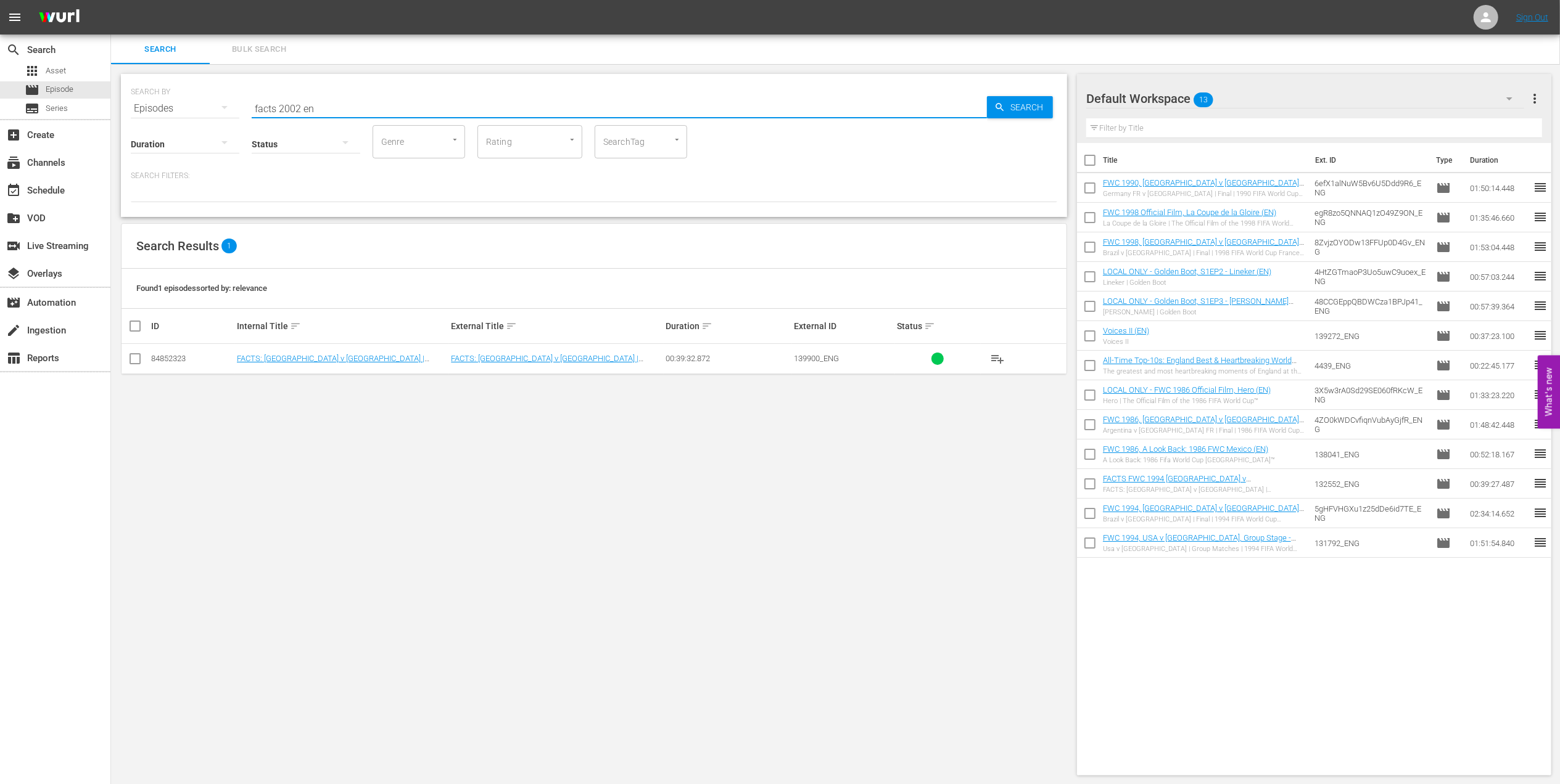
type input "facts 2002 en"
click at [136, 361] on input "checkbox" at bounding box center [135, 361] width 15 height 15
checkbox input "true"
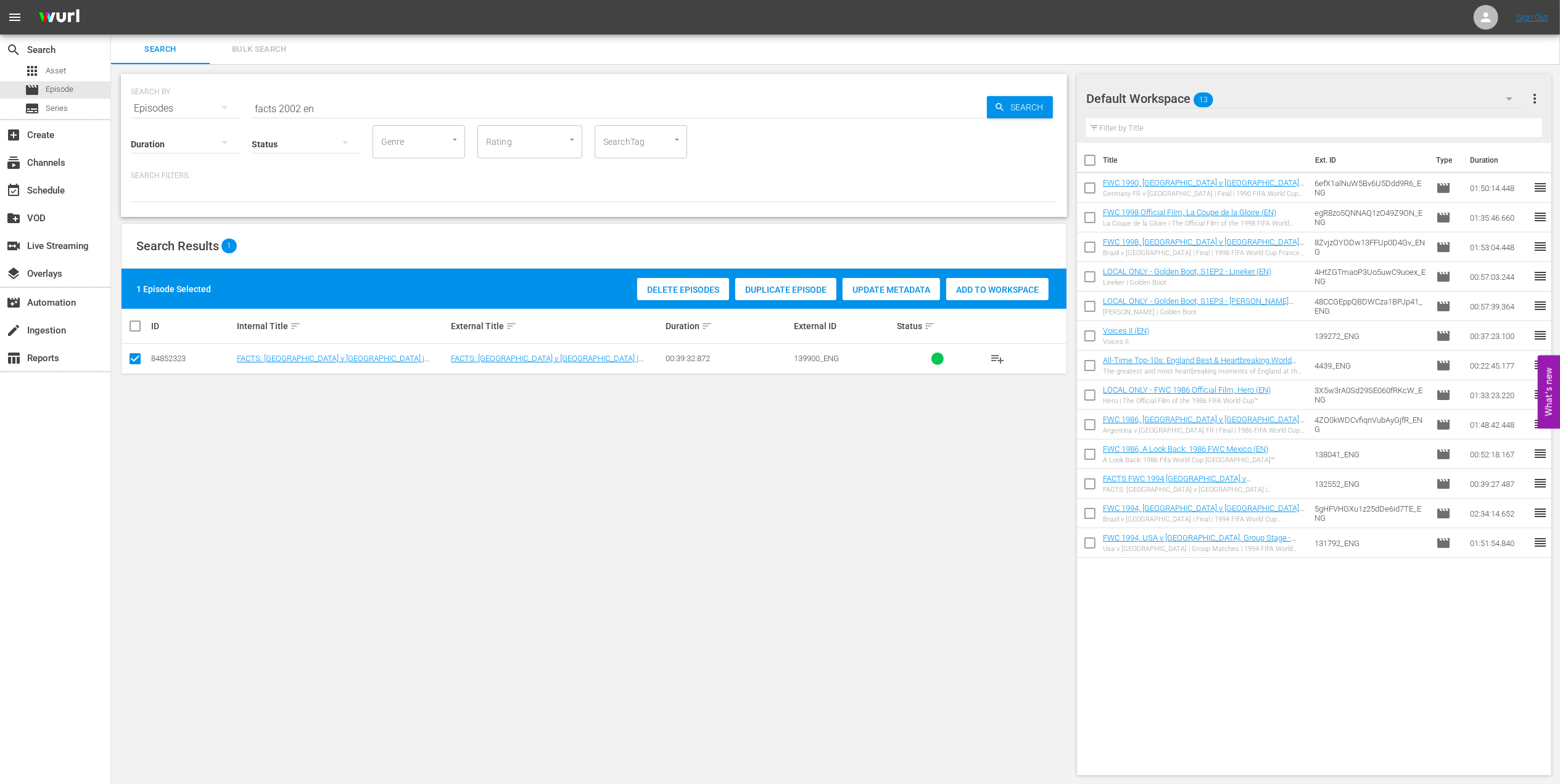
click at [989, 293] on span "Add to Workspace" at bounding box center [997, 289] width 102 height 10
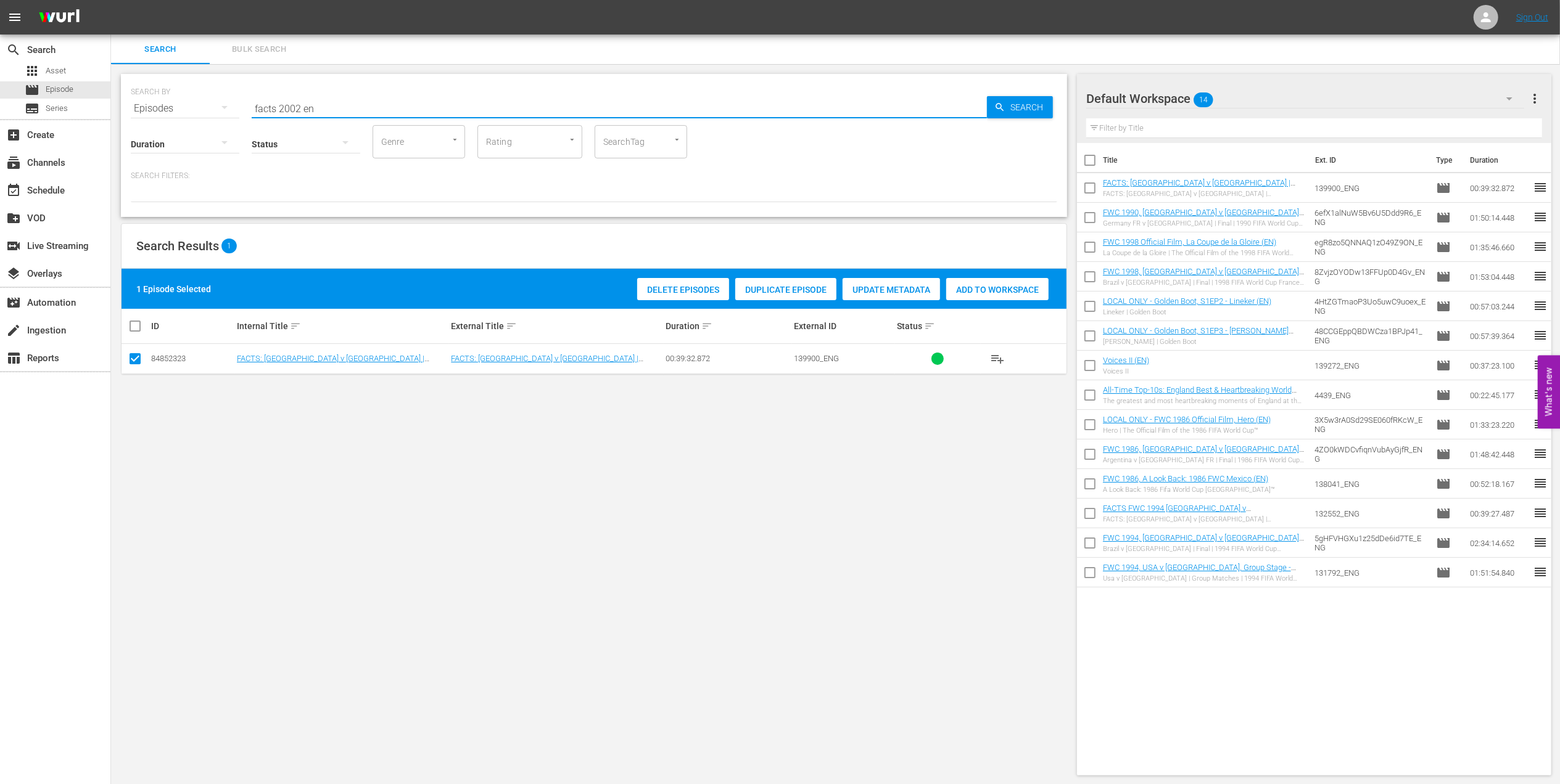
drag, startPoint x: 313, startPoint y: 109, endPoint x: 169, endPoint y: 113, distance: 144.1
click at [171, 113] on div "SEARCH BY Search By Episodes Search ID, Title, Description, Keywords, or Catego…" at bounding box center [594, 101] width 926 height 44
paste input "FWC 2002 - Final - Germany v Brazil"
click at [452, 107] on input "FWC 2002 - Final - Germany v Brazil" at bounding box center [619, 108] width 735 height 29
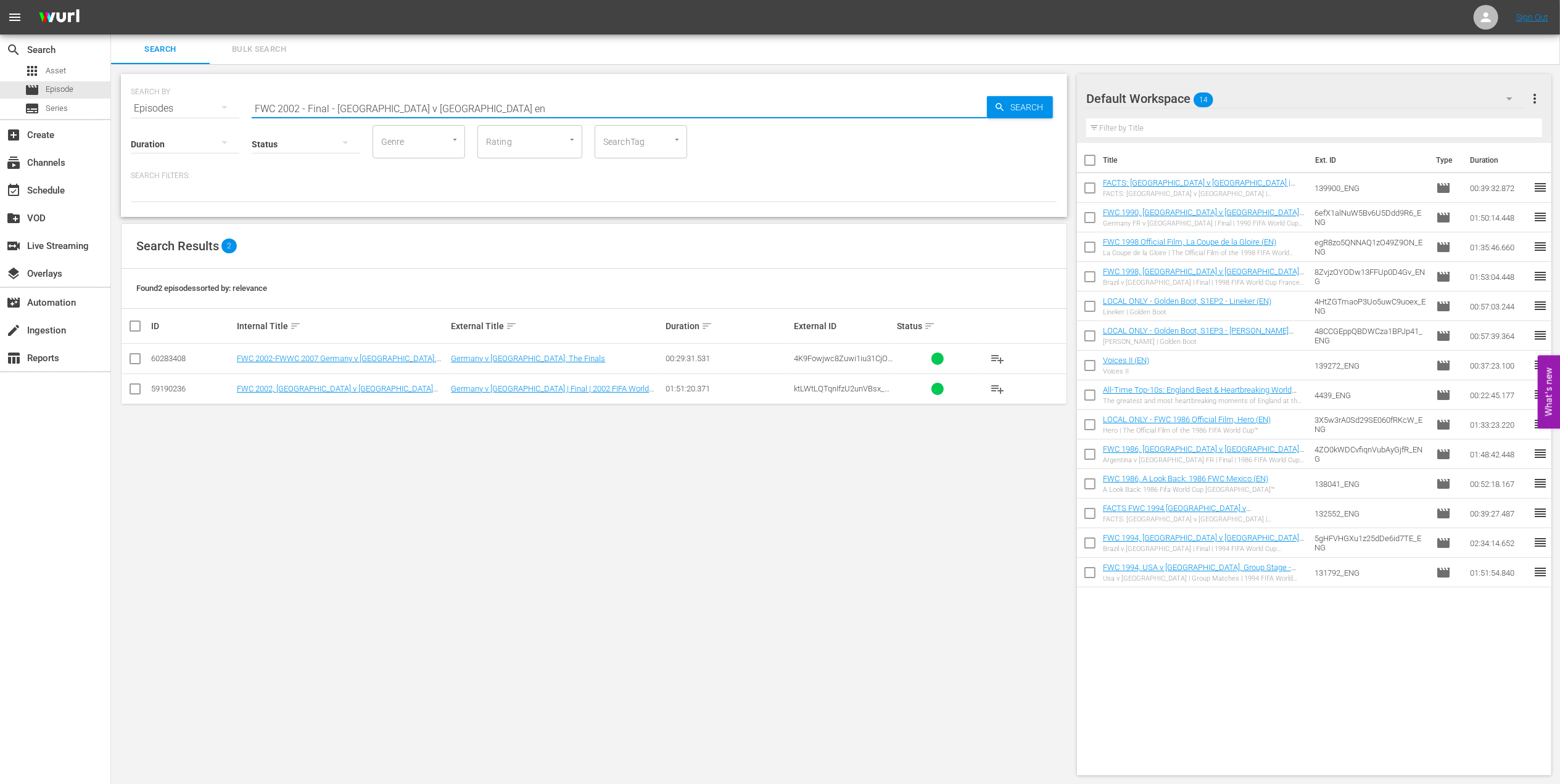
type input "FWC 2002 - Final - Germany v Brazil en"
click at [136, 390] on input "checkbox" at bounding box center [135, 392] width 15 height 15
checkbox input "true"
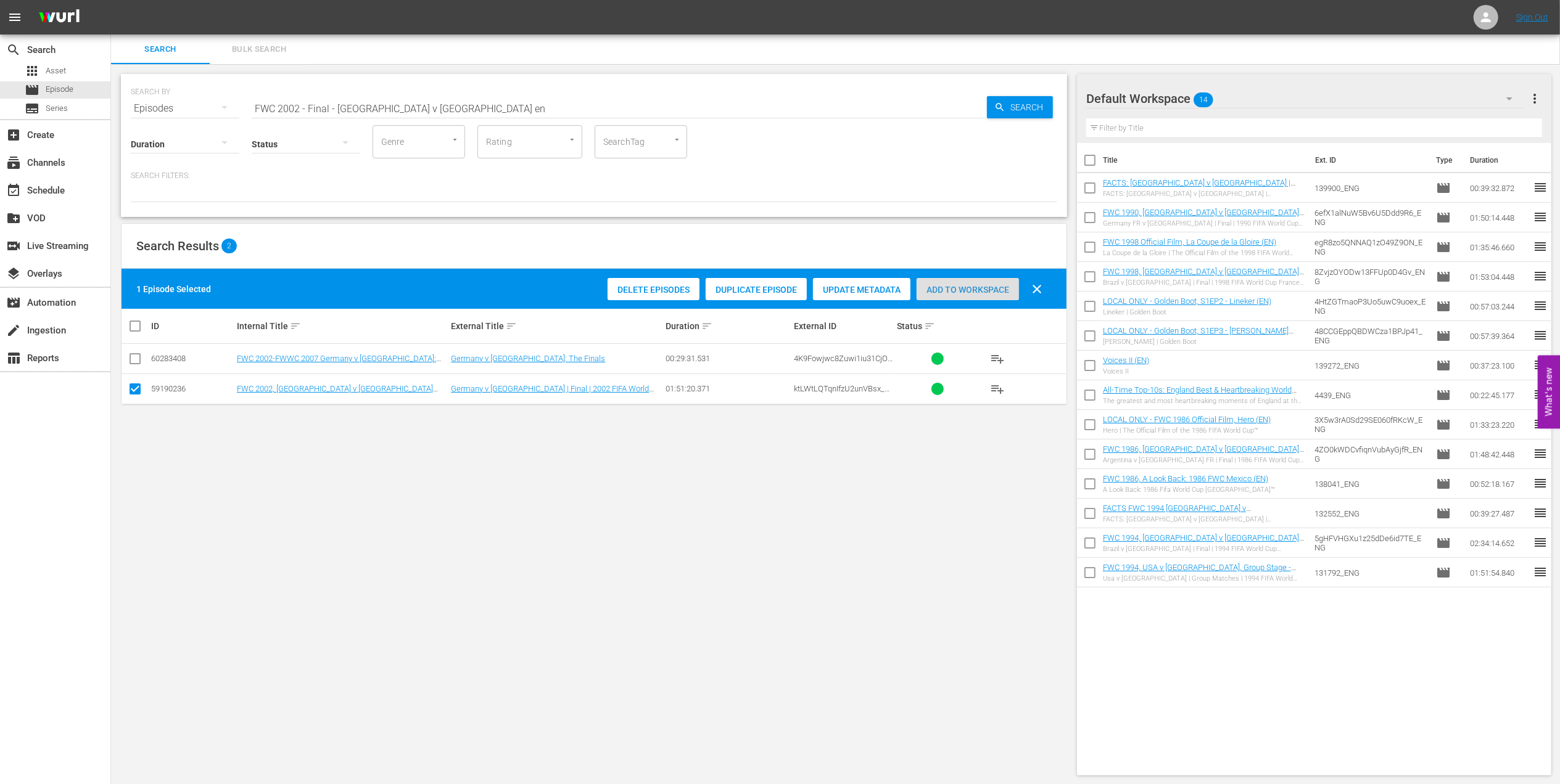
click at [971, 290] on span "Add to Workspace" at bounding box center [968, 289] width 102 height 10
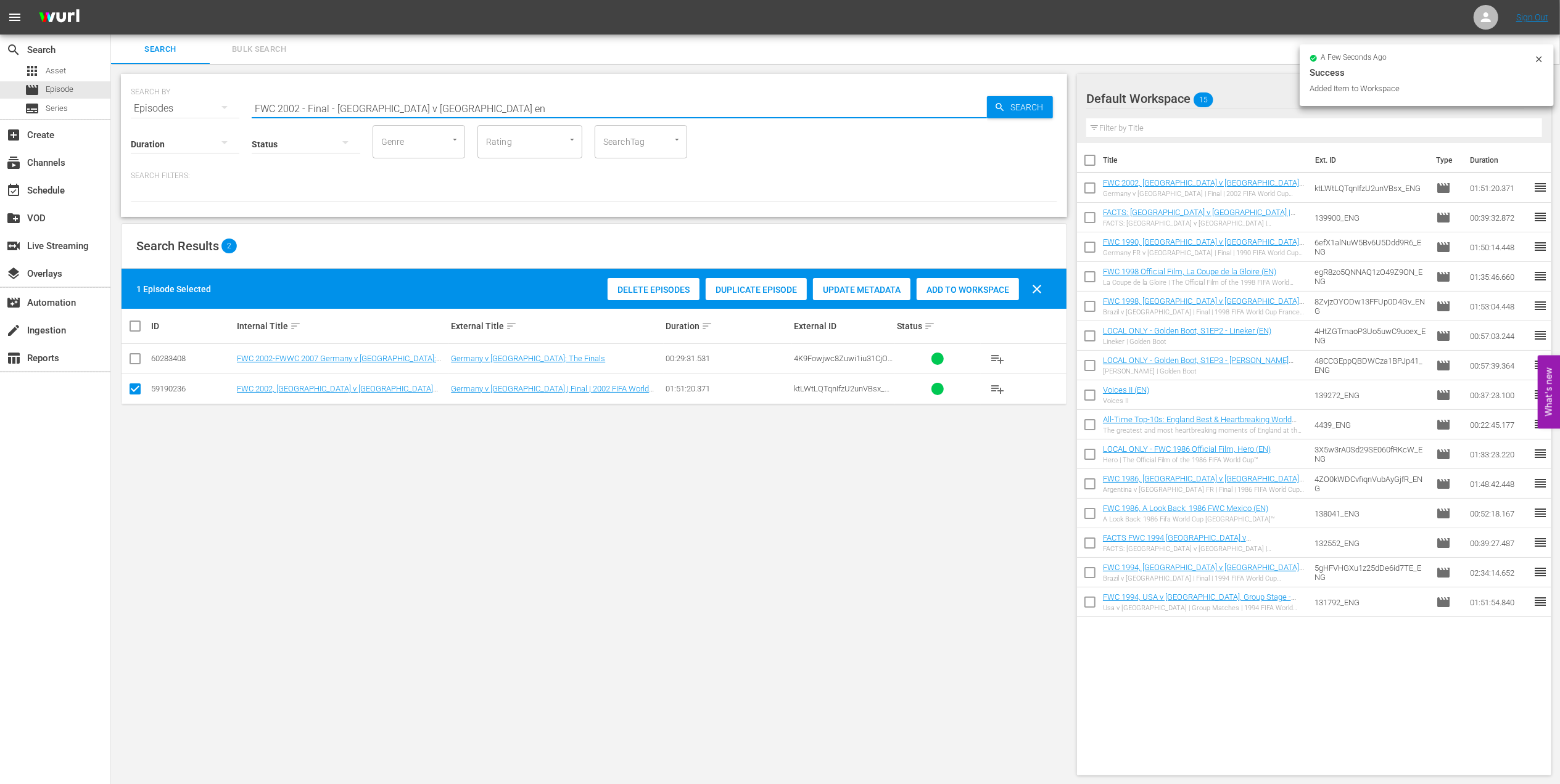
drag, startPoint x: 444, startPoint y: 109, endPoint x: 171, endPoint y: 109, distance: 273.0
click at [139, 109] on div "SEARCH BY Search By Episodes Search ID, Title, Description, Keywords, or Catego…" at bounding box center [594, 101] width 926 height 44
paste input "2002: This is an Asian Odyssey"
click at [496, 109] on input "2002: This is an Asian Odyssey" at bounding box center [619, 108] width 735 height 29
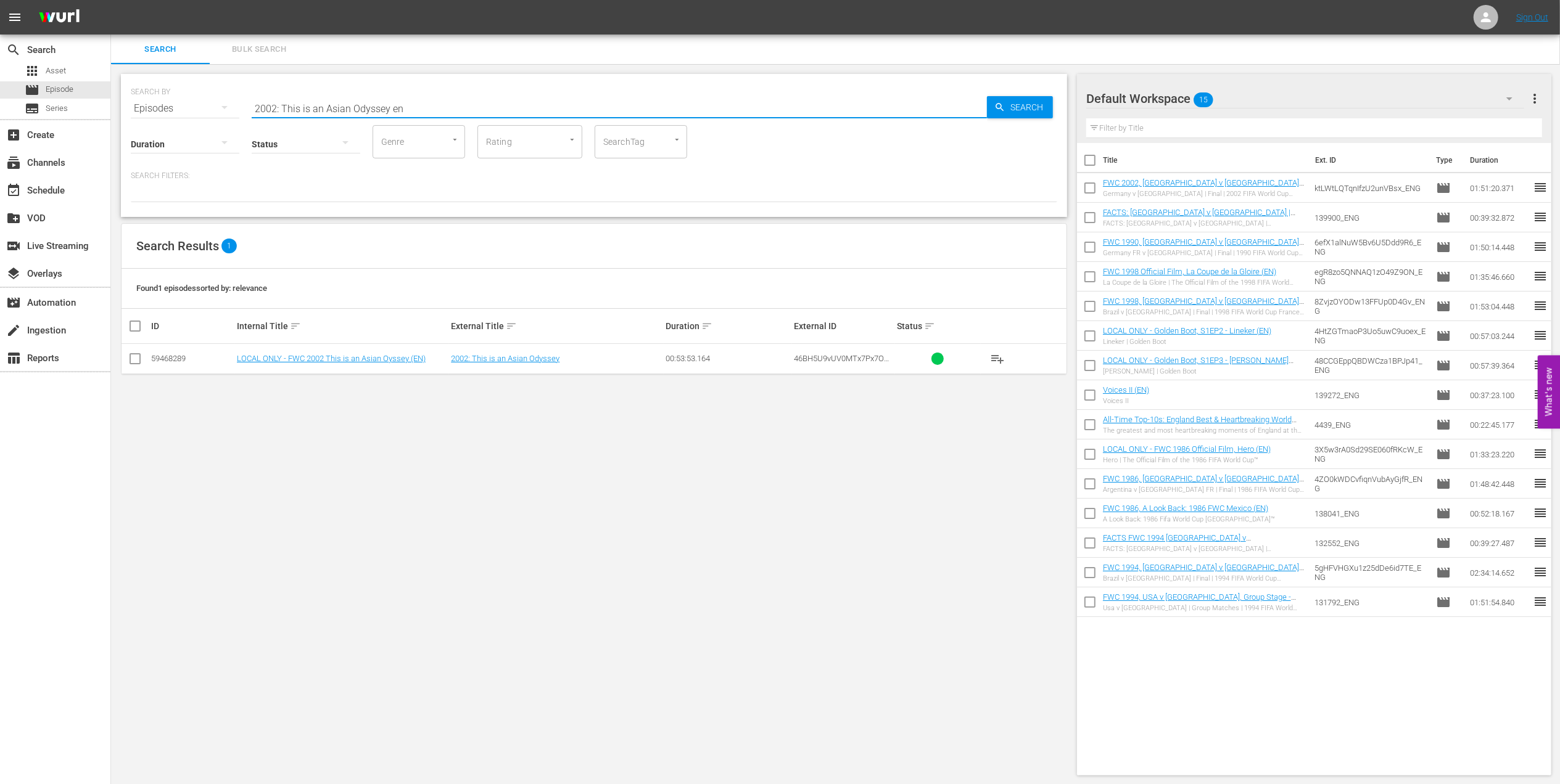
type input "2002: This is an Asian Odyssey en"
drag, startPoint x: 140, startPoint y: 356, endPoint x: 562, endPoint y: 326, distance: 423.1
click at [143, 358] on td at bounding box center [135, 359] width 28 height 30
click at [139, 361] on input "checkbox" at bounding box center [135, 361] width 15 height 15
checkbox input "true"
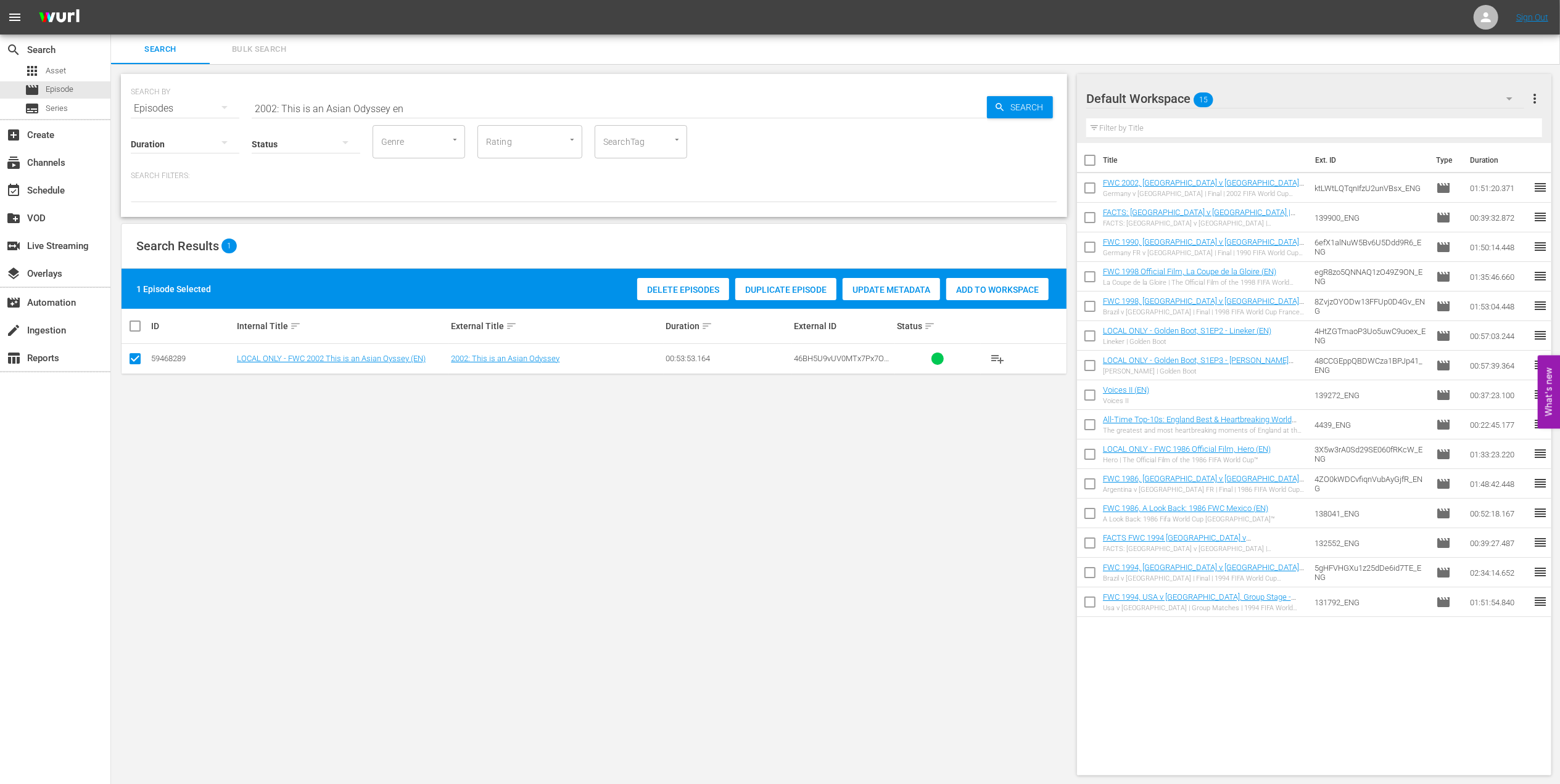
click at [985, 293] on span "Add to Workspace" at bounding box center [997, 289] width 102 height 10
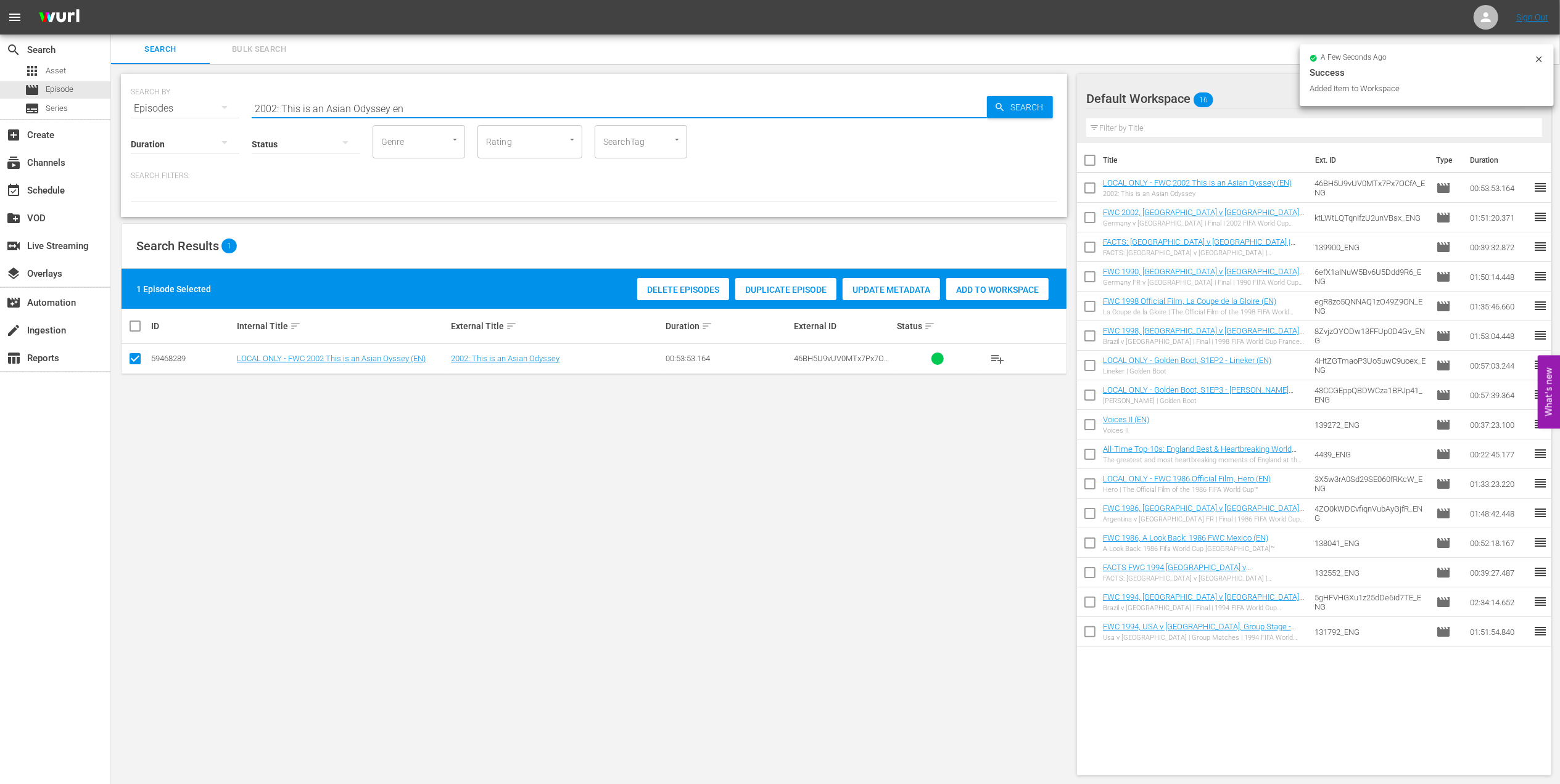
drag, startPoint x: 428, startPoint y: 107, endPoint x: 240, endPoint y: 106, distance: 188.0
click at [124, 106] on div "SEARCH BY Search By Episodes Search ID, Title, Description, Keywords, or Catego…" at bounding box center [593, 145] width 946 height 143
paste input "Futebol Arte"
click at [408, 105] on input "Futebol Arte" at bounding box center [619, 108] width 735 height 29
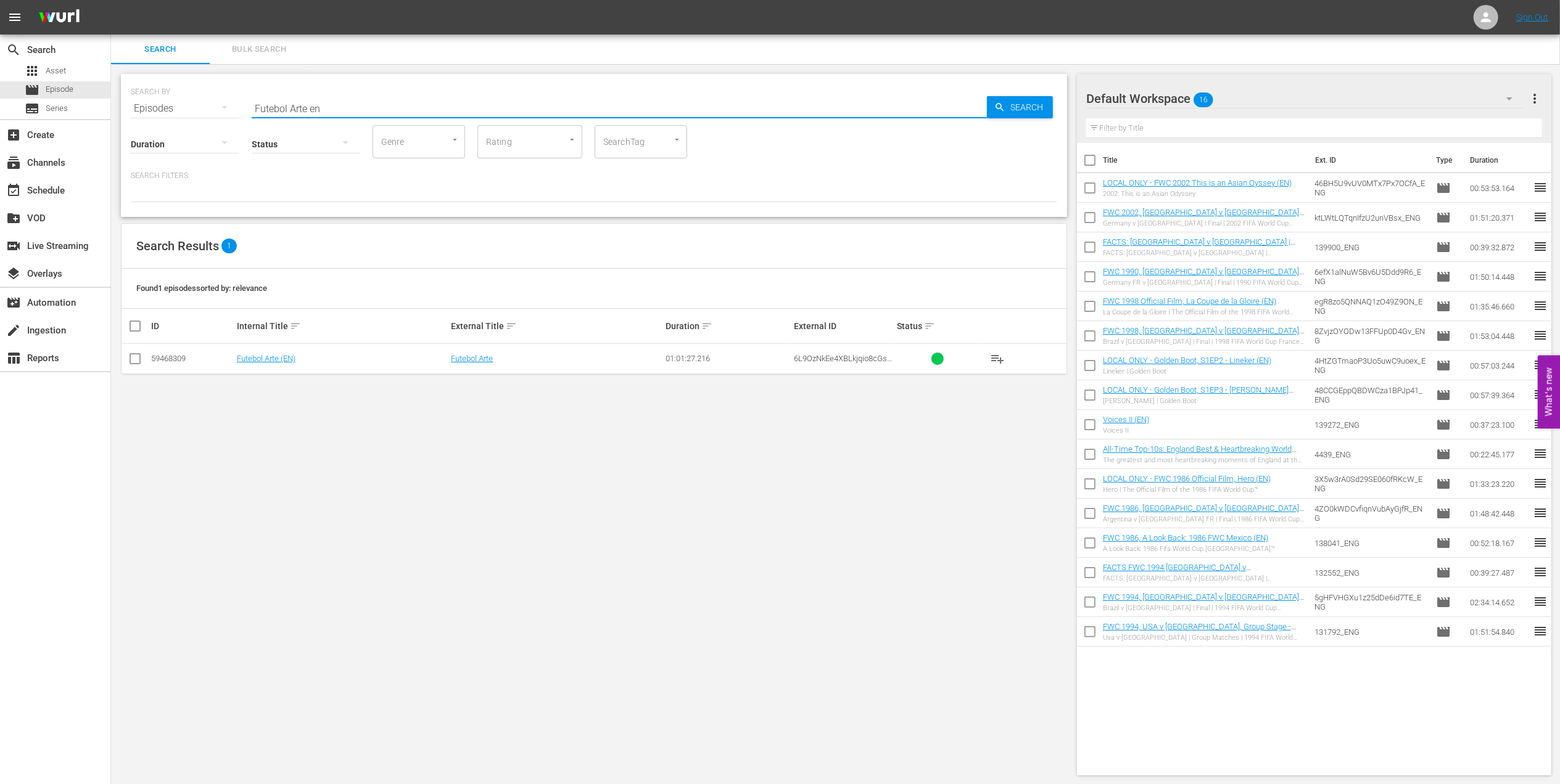
type input "Futebol Arte en"
click at [136, 360] on input "checkbox" at bounding box center [135, 361] width 15 height 15
checkbox input "true"
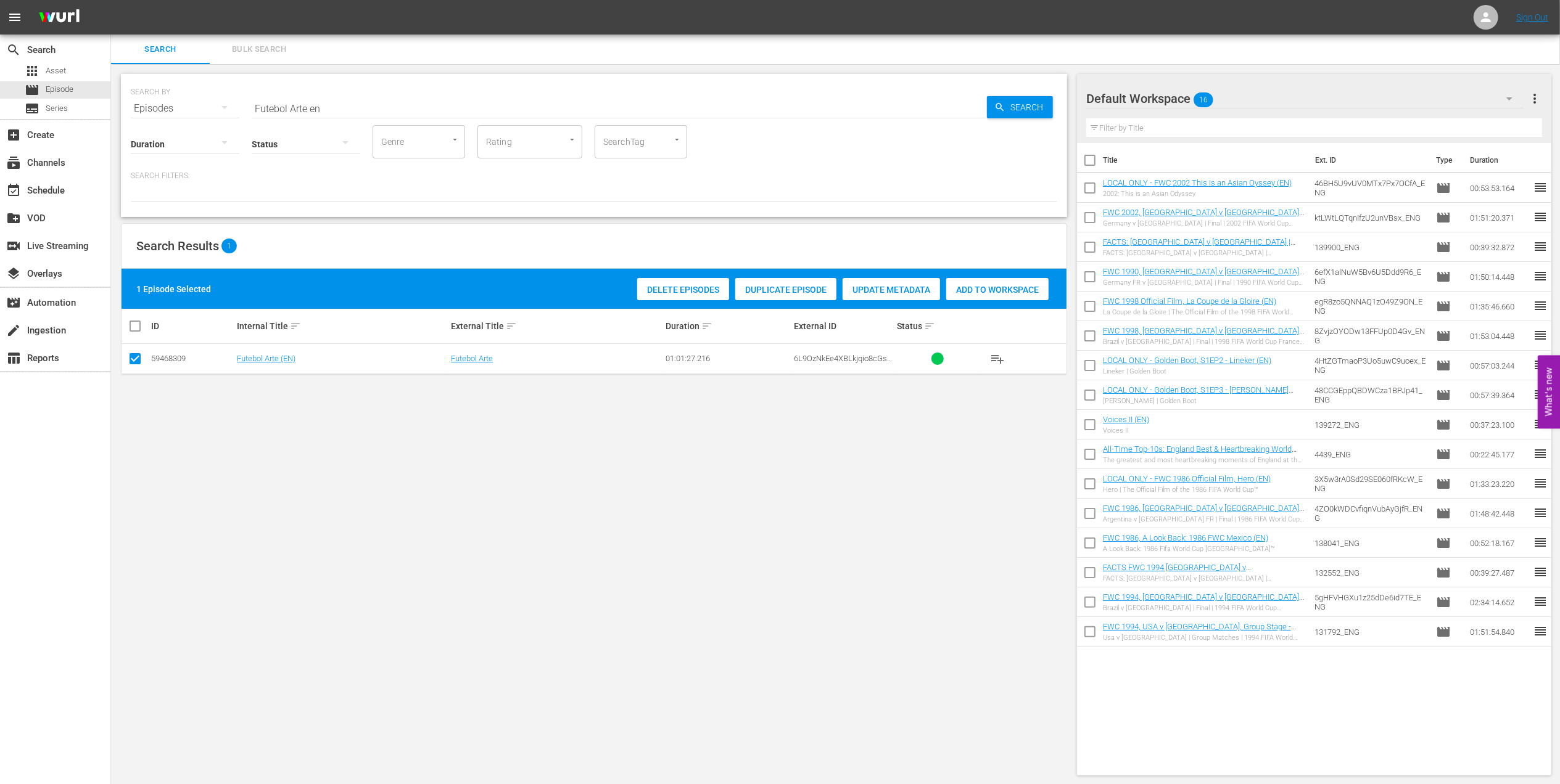
click at [978, 286] on span "Add to Workspace" at bounding box center [997, 289] width 102 height 10
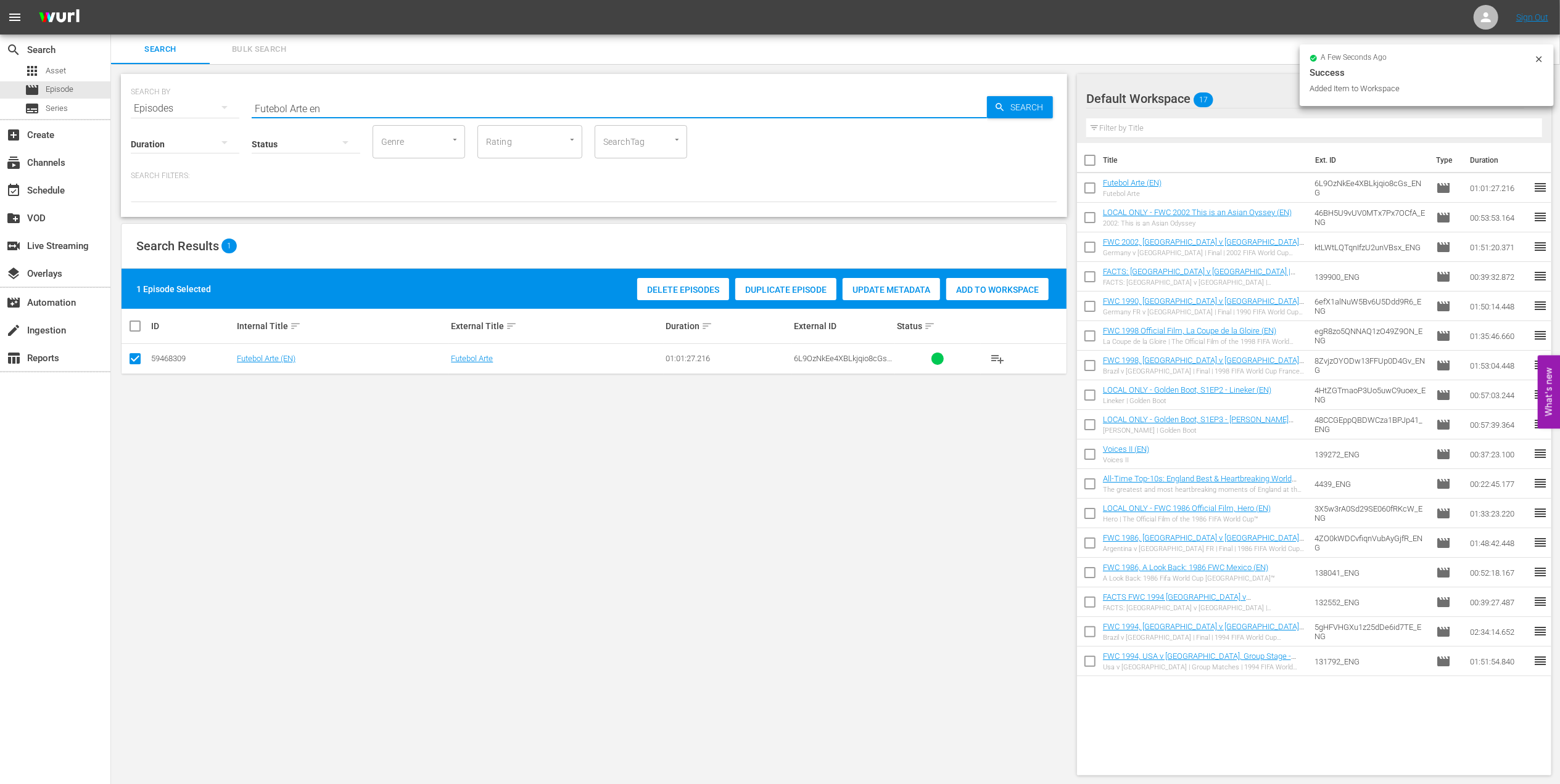
drag, startPoint x: 340, startPoint y: 109, endPoint x: 190, endPoint y: 106, distance: 150.0
click at [176, 106] on div "SEARCH BY Search By Episodes Search ID, Title, Description, Keywords, or Catego…" at bounding box center [594, 101] width 926 height 44
paste input "WC 1970 - Final - Brazil v Italy"
click at [420, 105] on input "FWC 1970 - Final - [GEOGRAPHIC_DATA] v [GEOGRAPHIC_DATA]" at bounding box center [619, 108] width 735 height 29
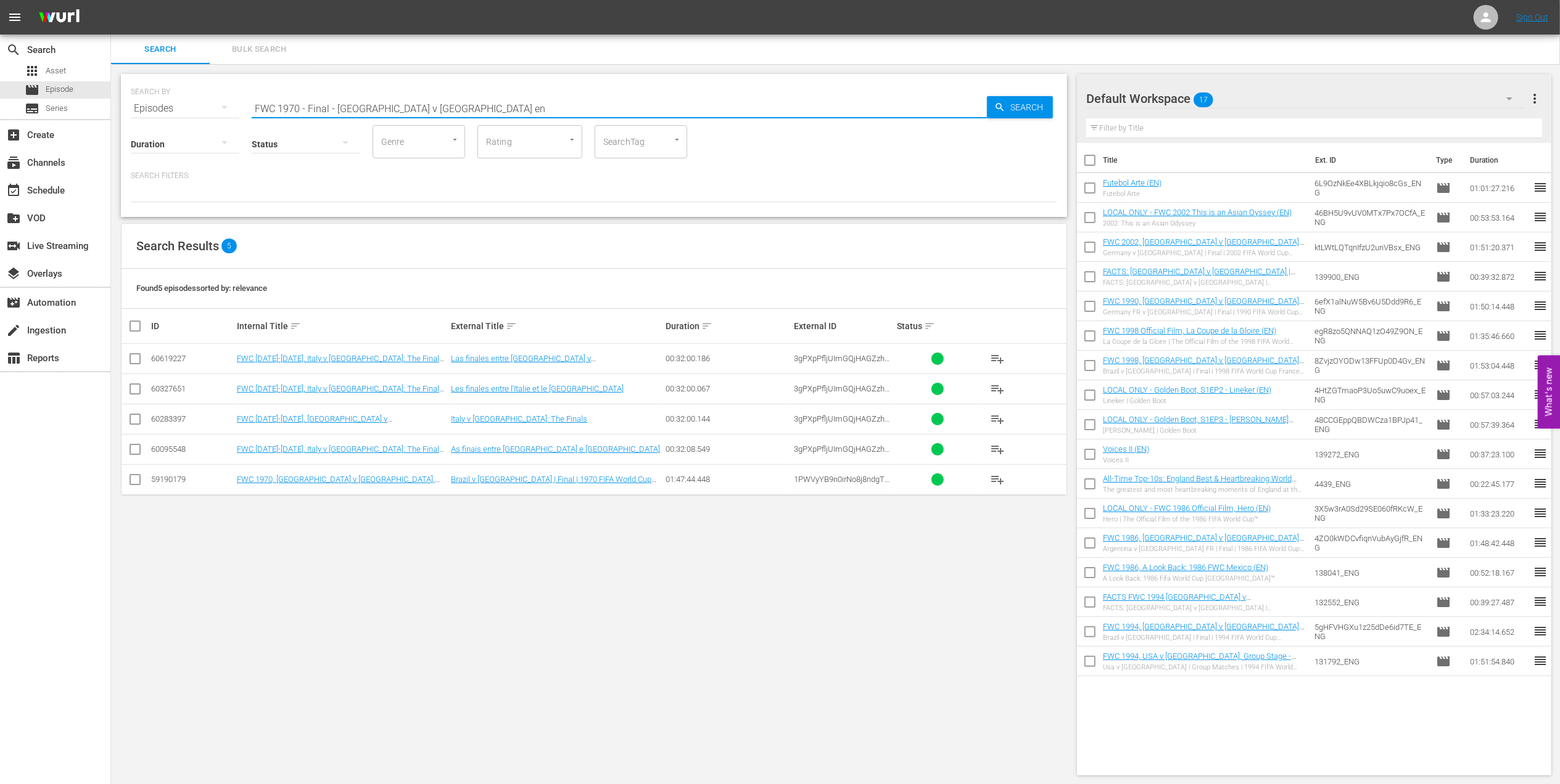
type input "FWC 1970 - Final - [GEOGRAPHIC_DATA] v [GEOGRAPHIC_DATA] en"
click at [133, 484] on input "checkbox" at bounding box center [135, 482] width 15 height 15
checkbox input "true"
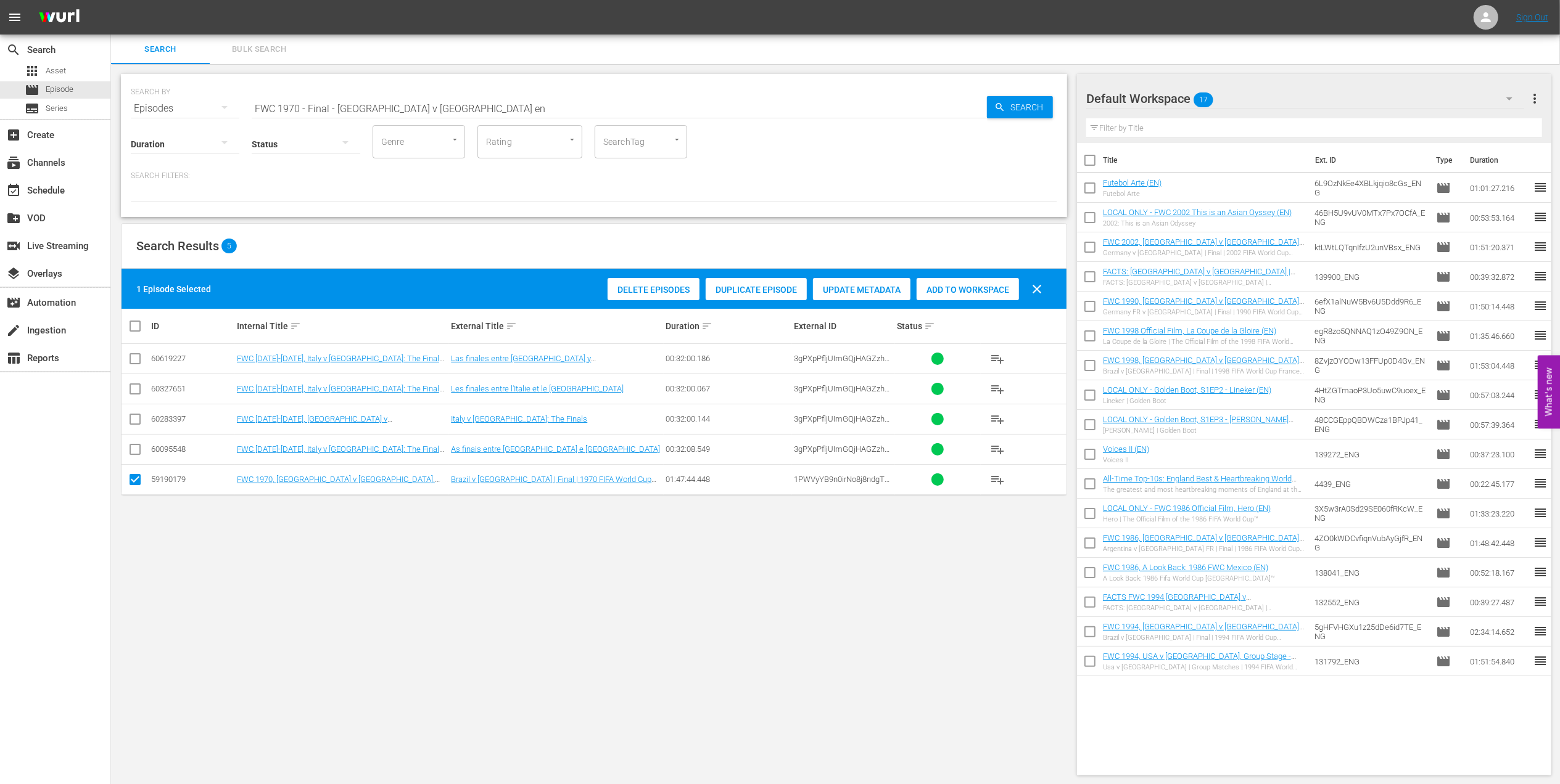
click at [983, 284] on div "Add to Workspace" at bounding box center [968, 290] width 102 height 24
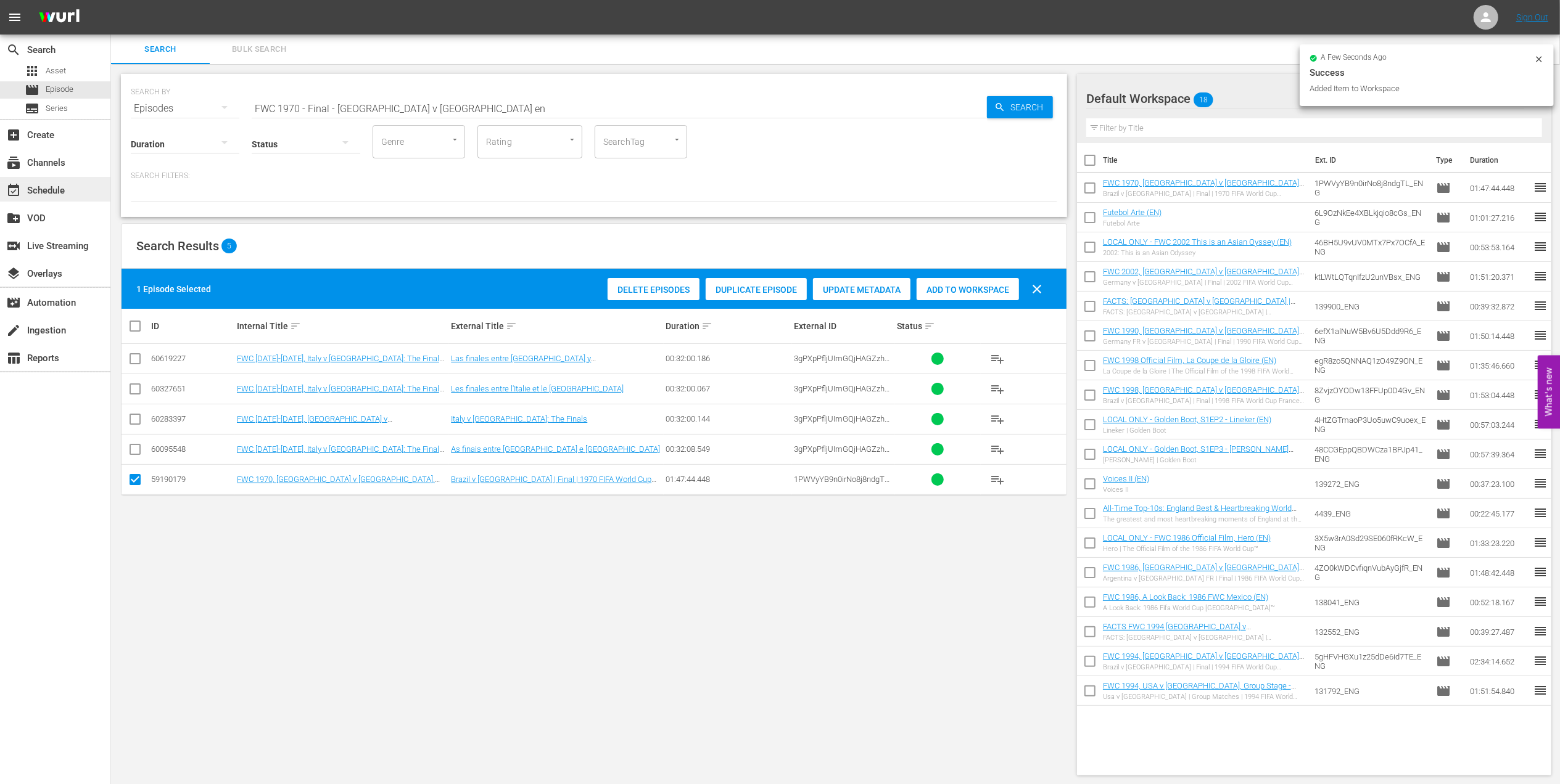
click at [42, 187] on div "event_available Schedule" at bounding box center [34, 189] width 69 height 11
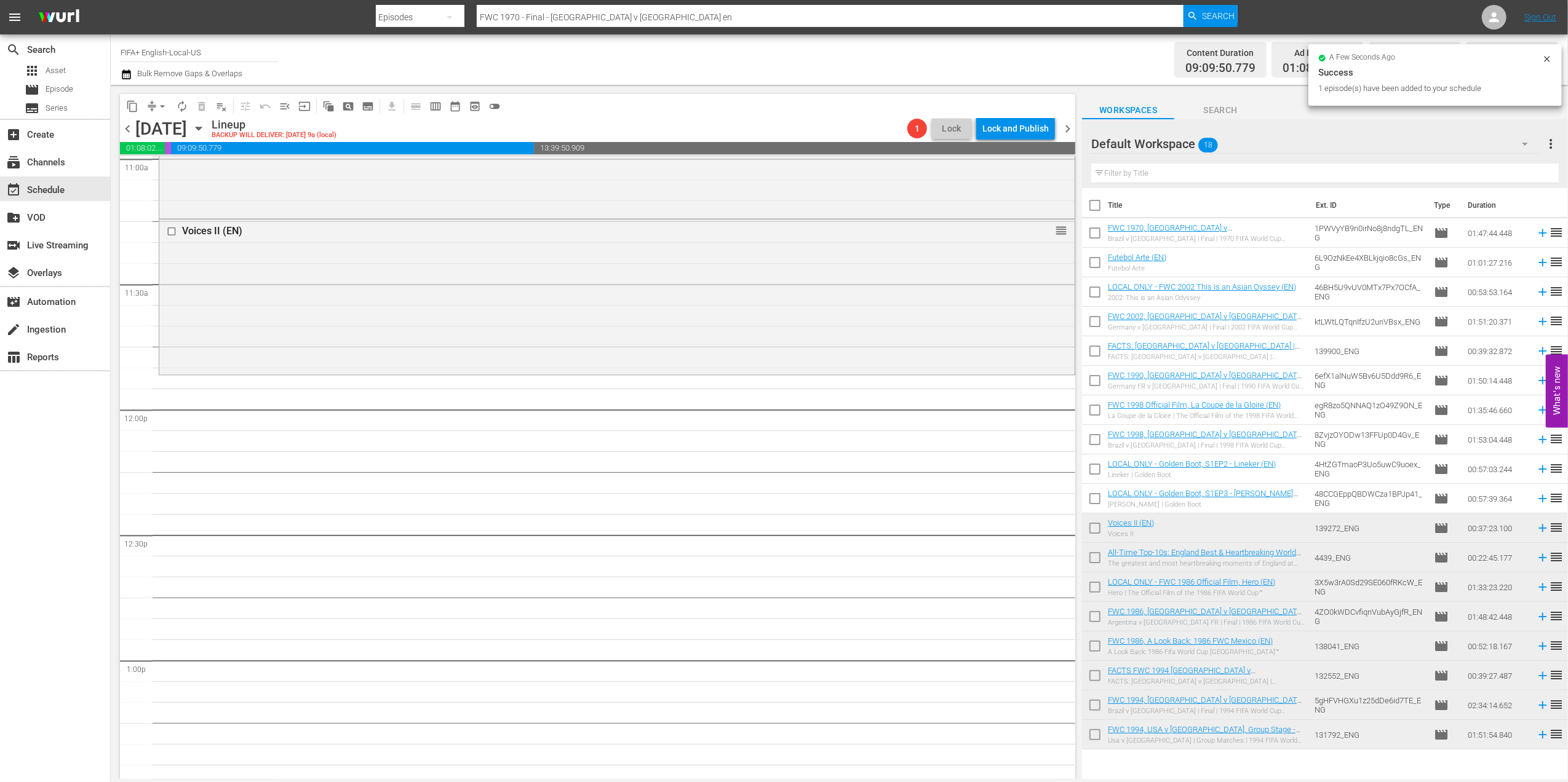
scroll to position [2767, 0]
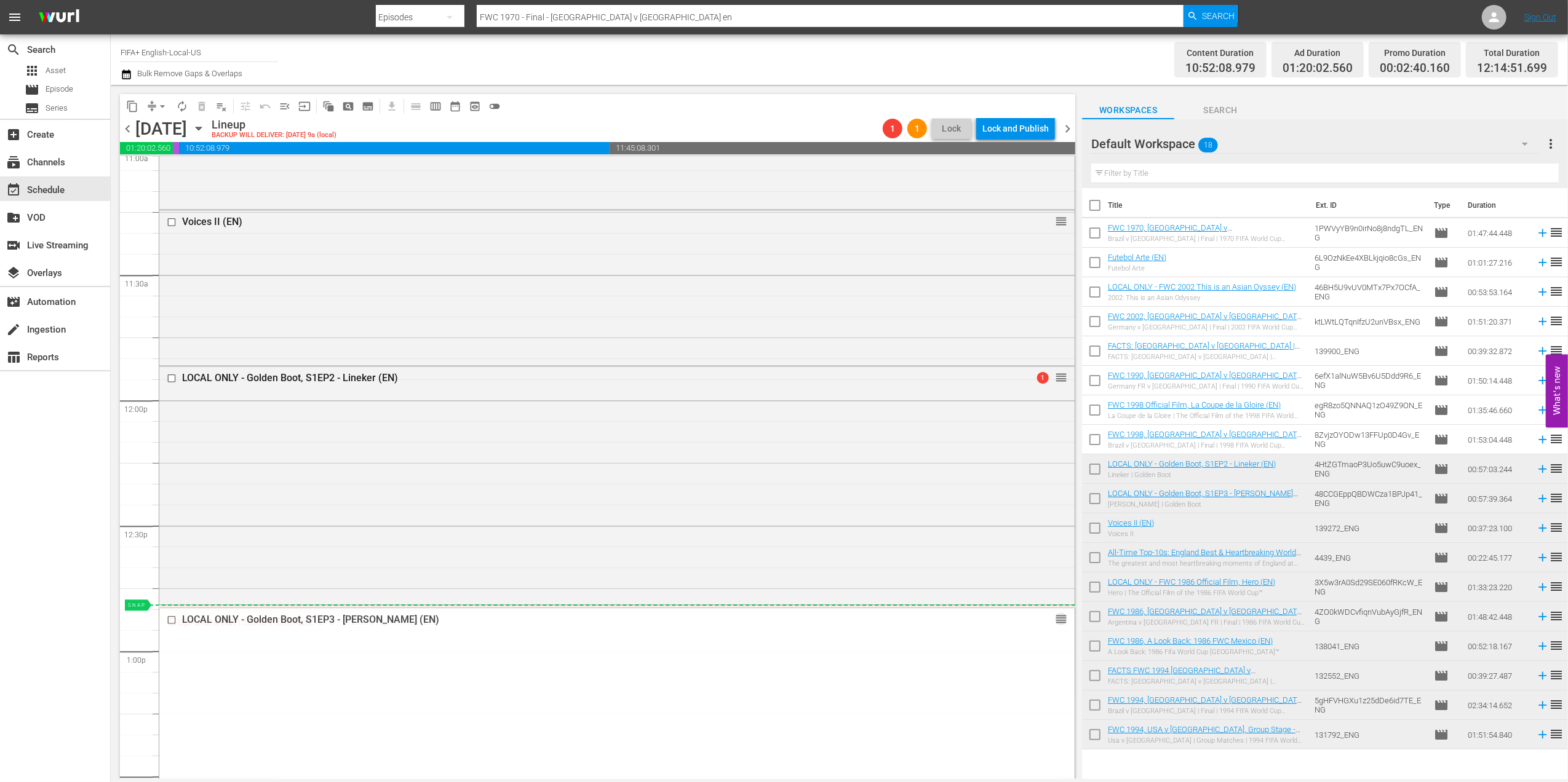
drag, startPoint x: 1047, startPoint y: 618, endPoint x: 1048, endPoint y: 605, distance: 13.0
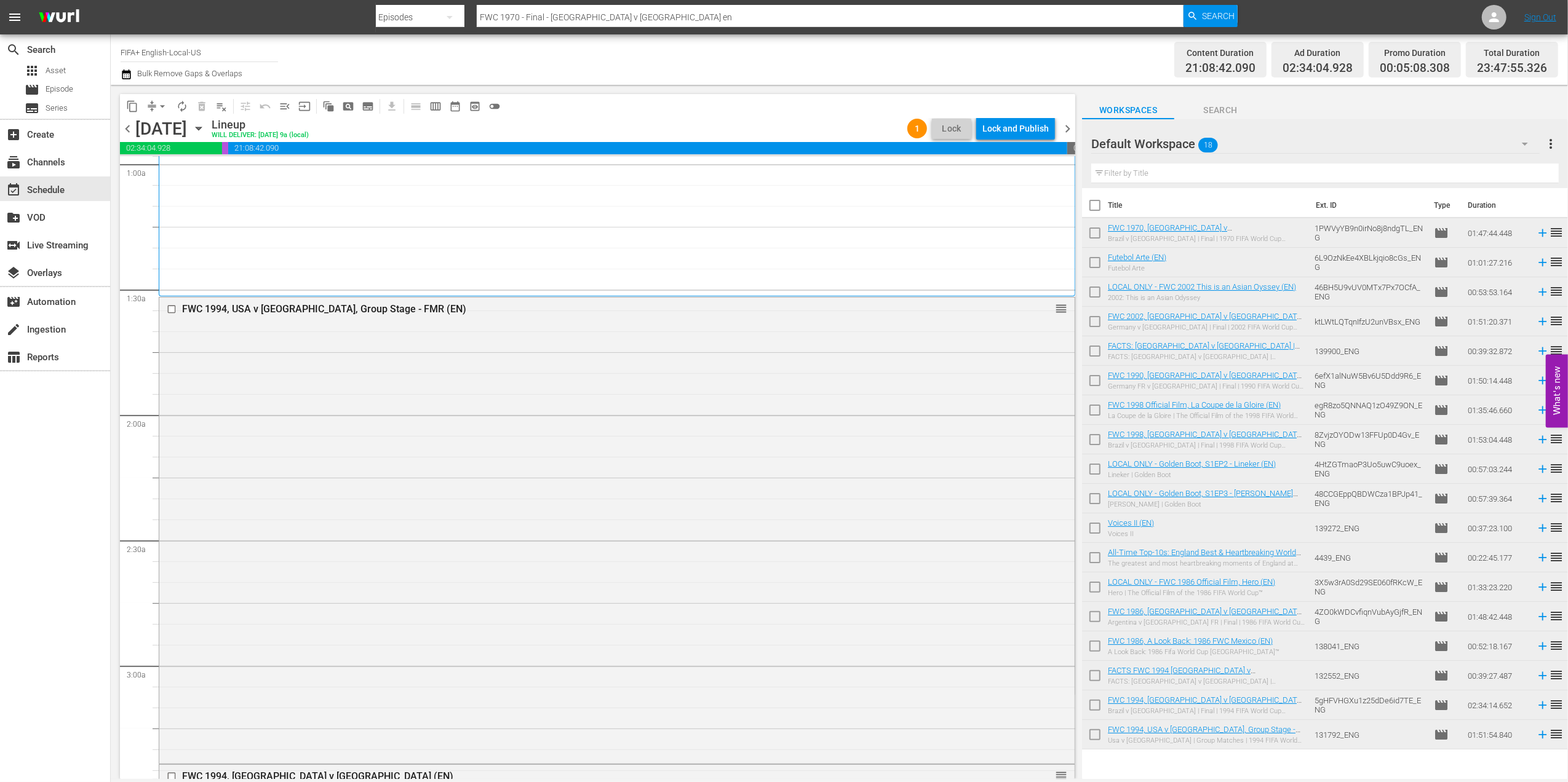
scroll to position [0, 0]
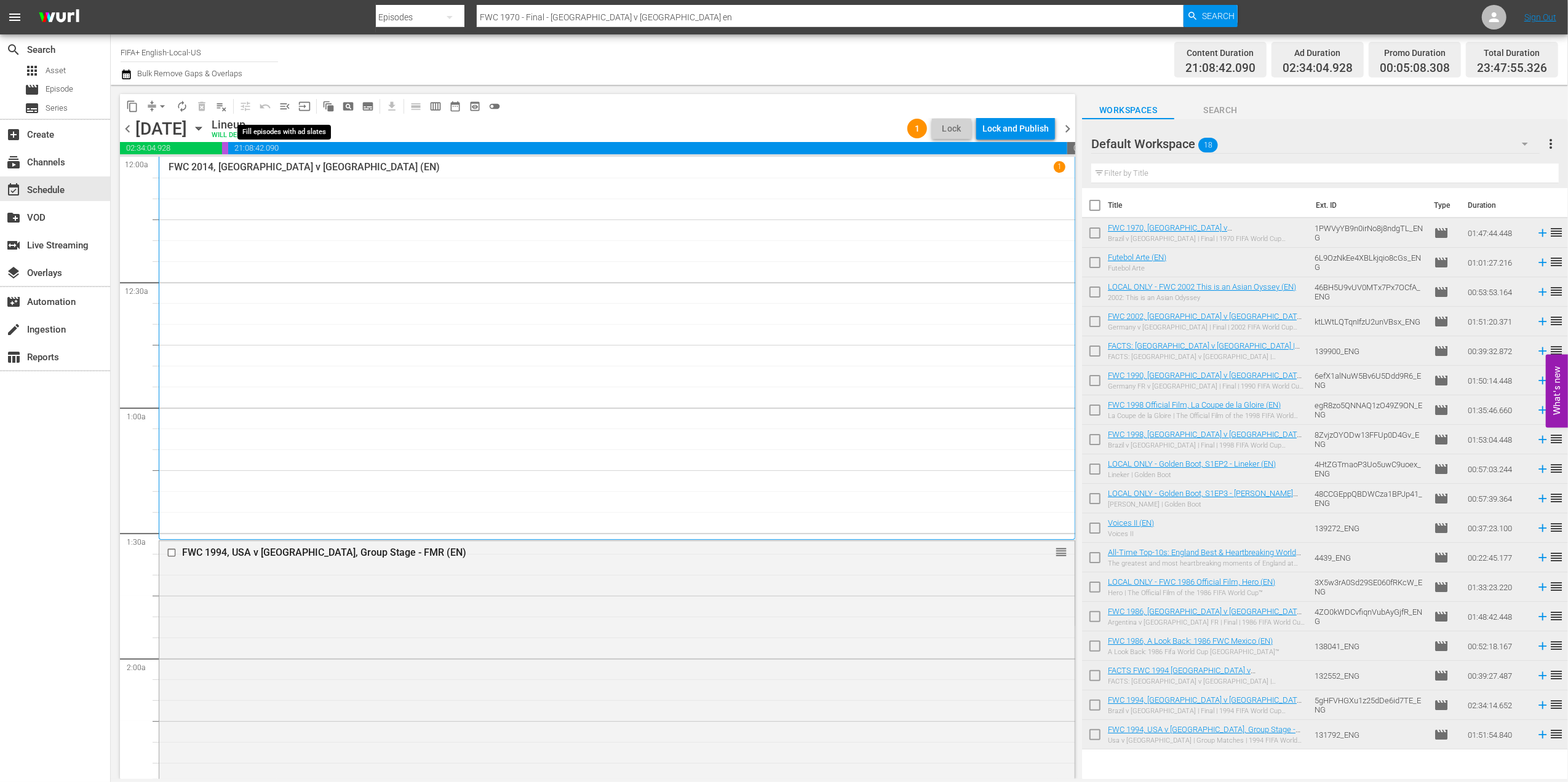
click at [282, 106] on span "menu_open" at bounding box center [285, 107] width 13 height 13
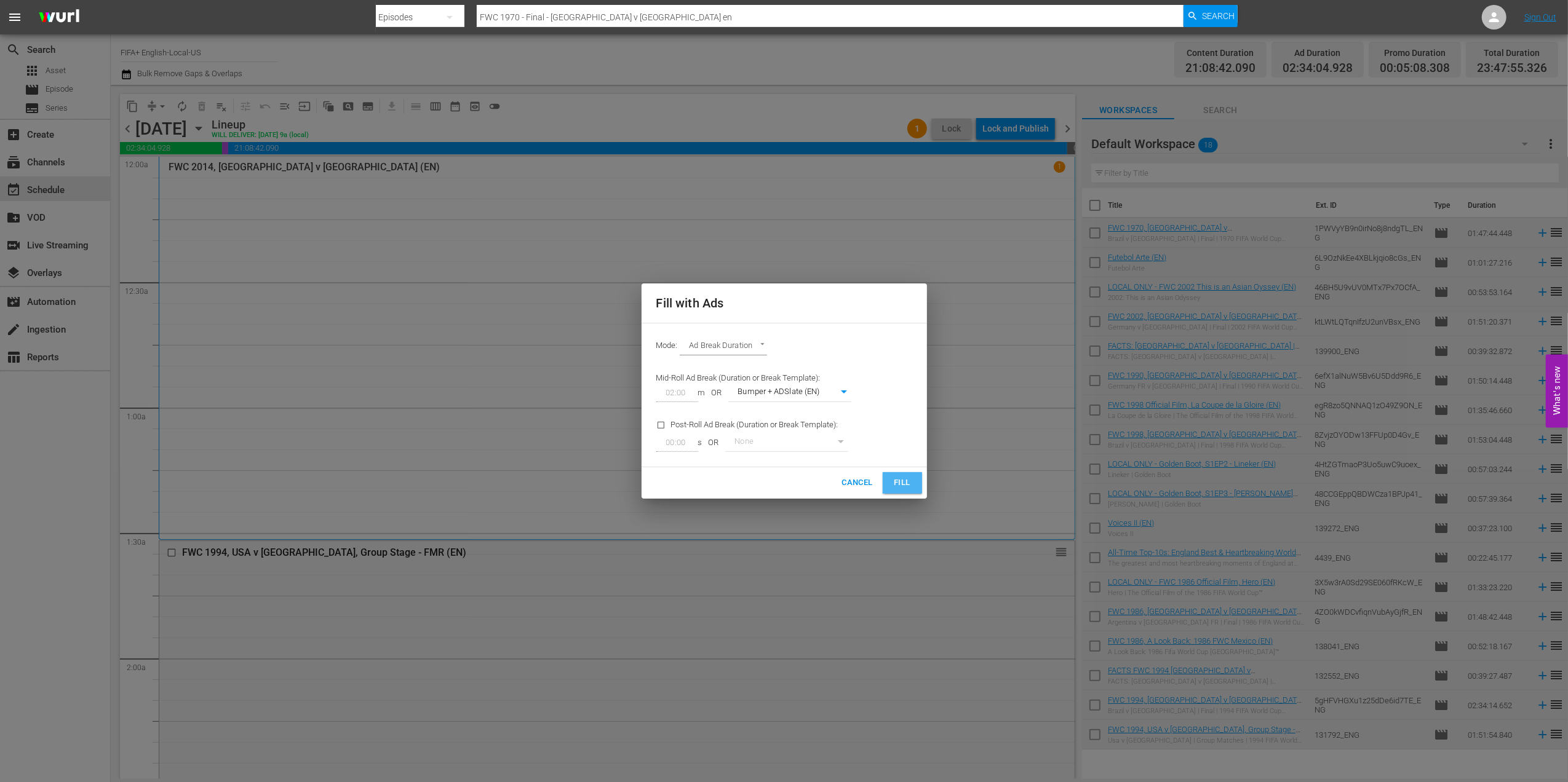
click at [891, 482] on button "Fill" at bounding box center [903, 482] width 40 height 21
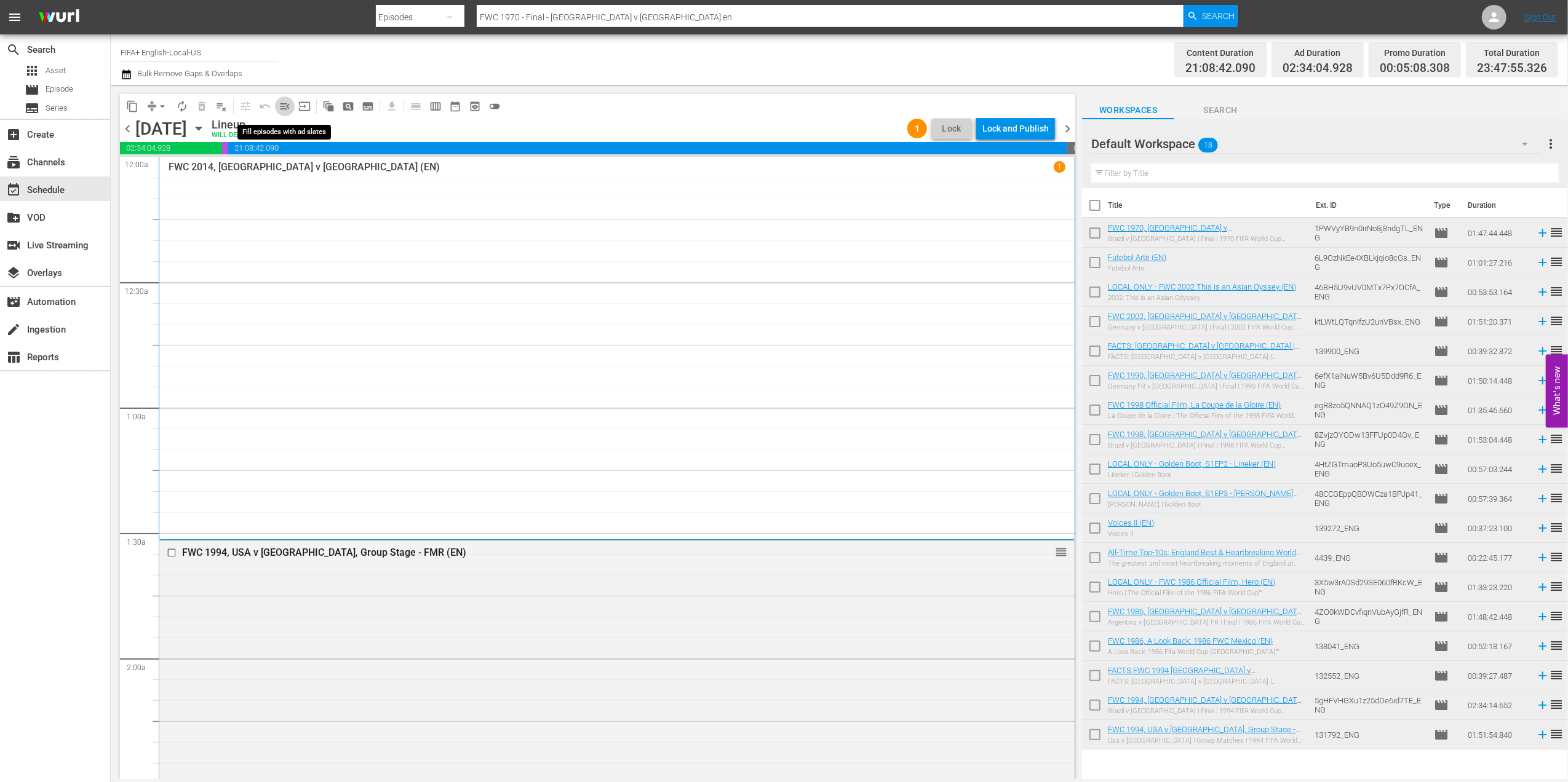
click at [290, 104] on span "menu_open" at bounding box center [285, 107] width 13 height 13
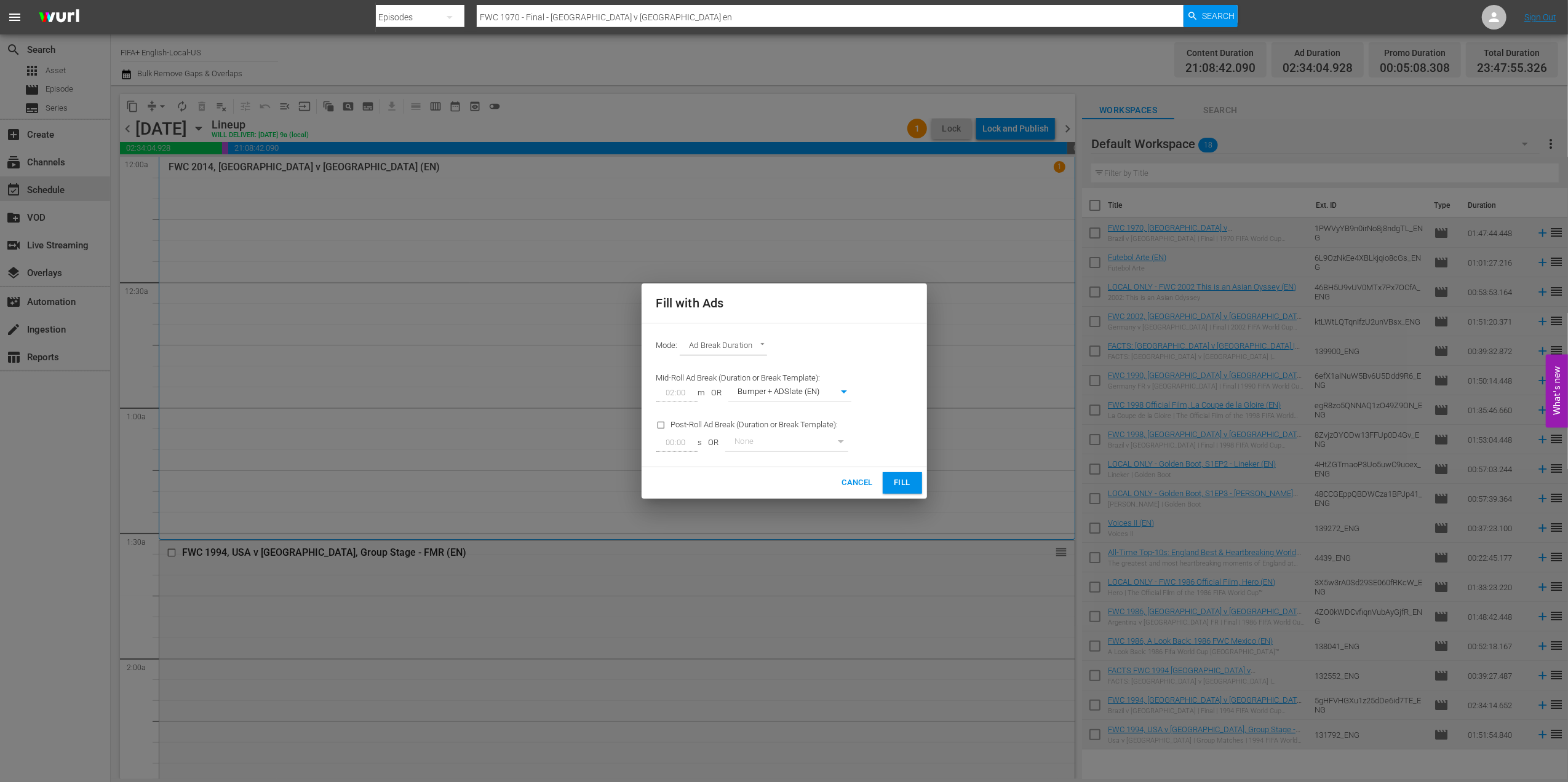
click at [887, 475] on button "Fill" at bounding box center [903, 482] width 40 height 21
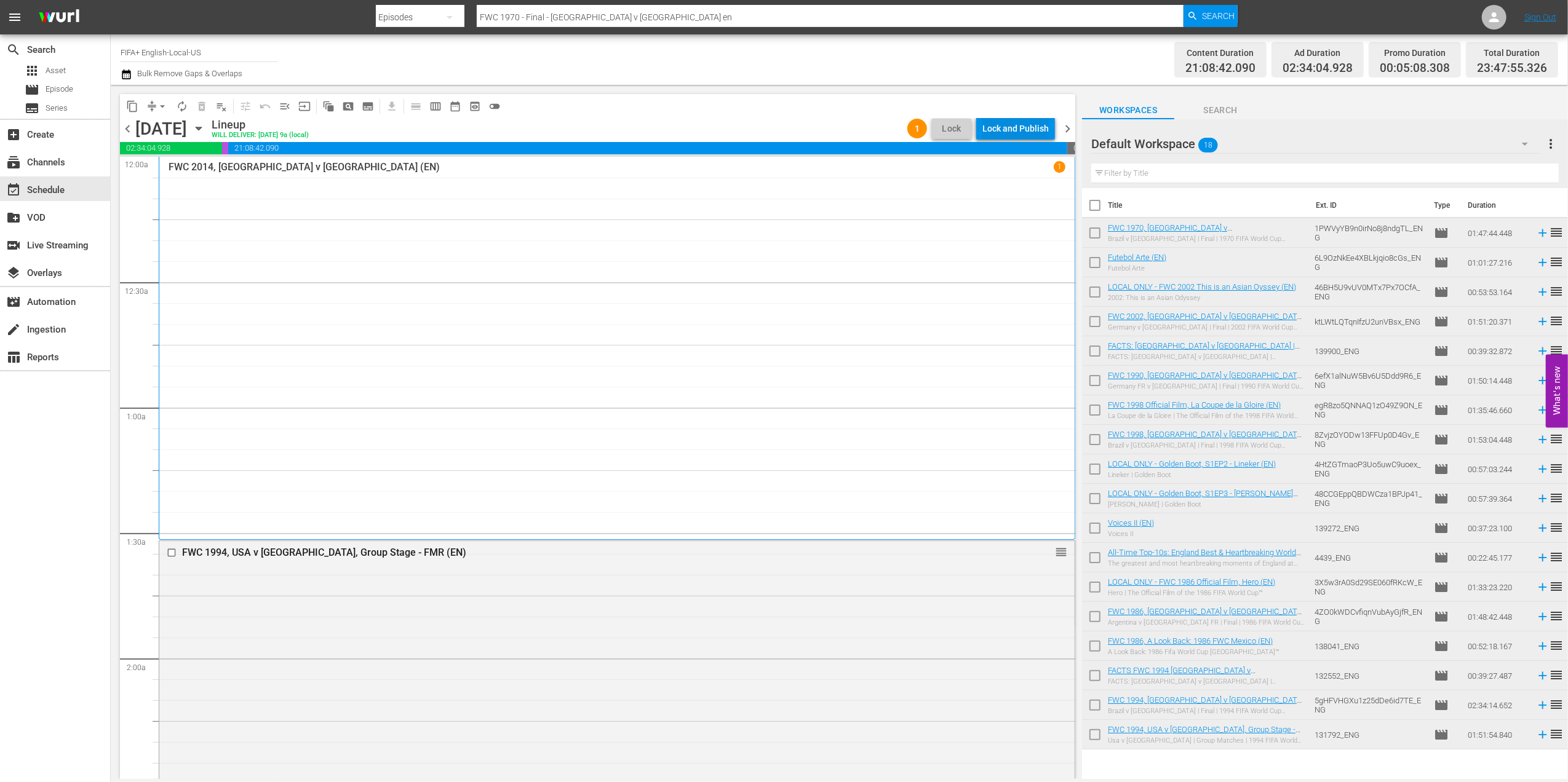
click at [1002, 121] on div "Lock and Publish" at bounding box center [1016, 129] width 66 height 22
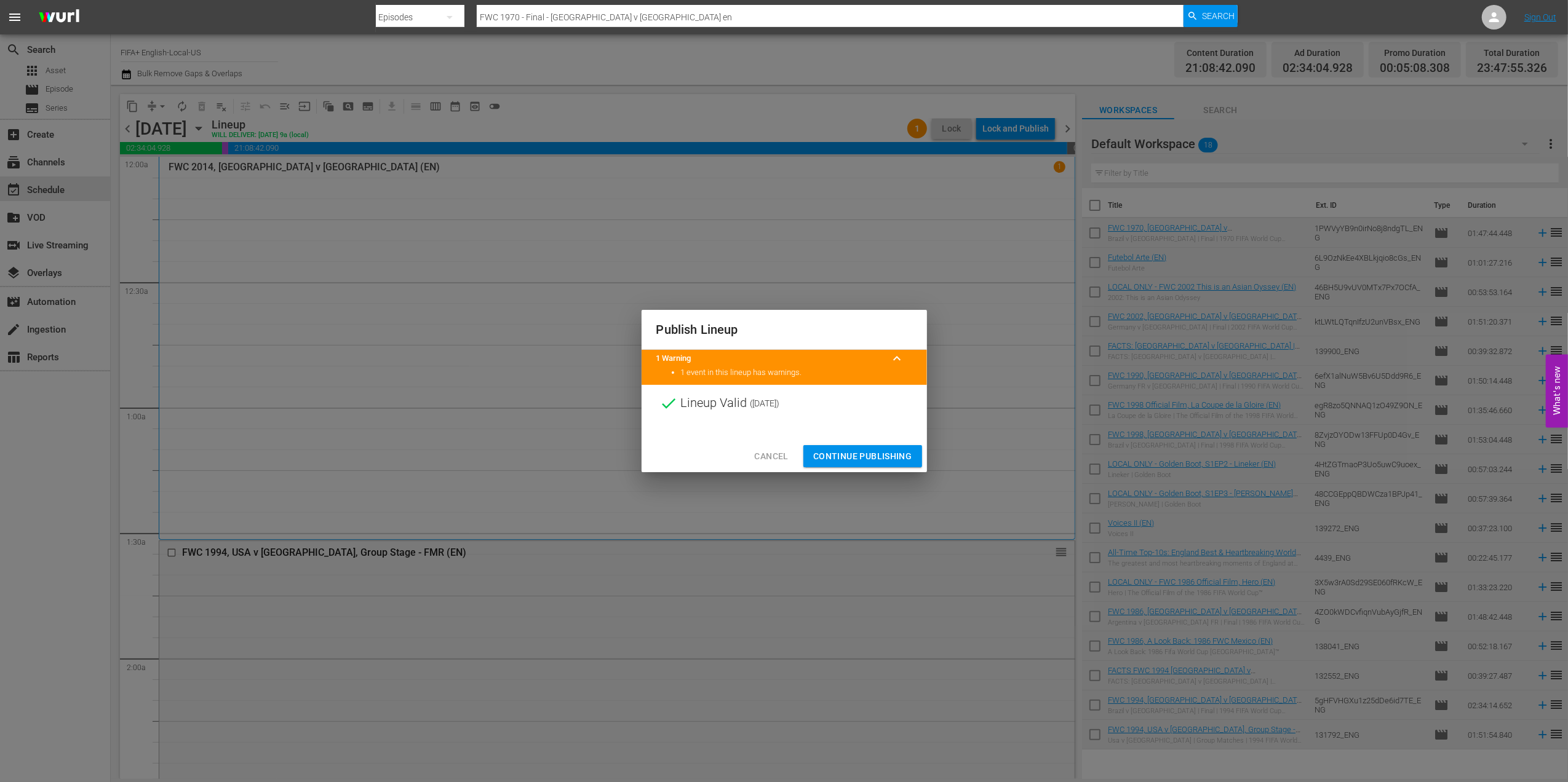
click at [853, 453] on span "Continue Publishing" at bounding box center [862, 456] width 99 height 15
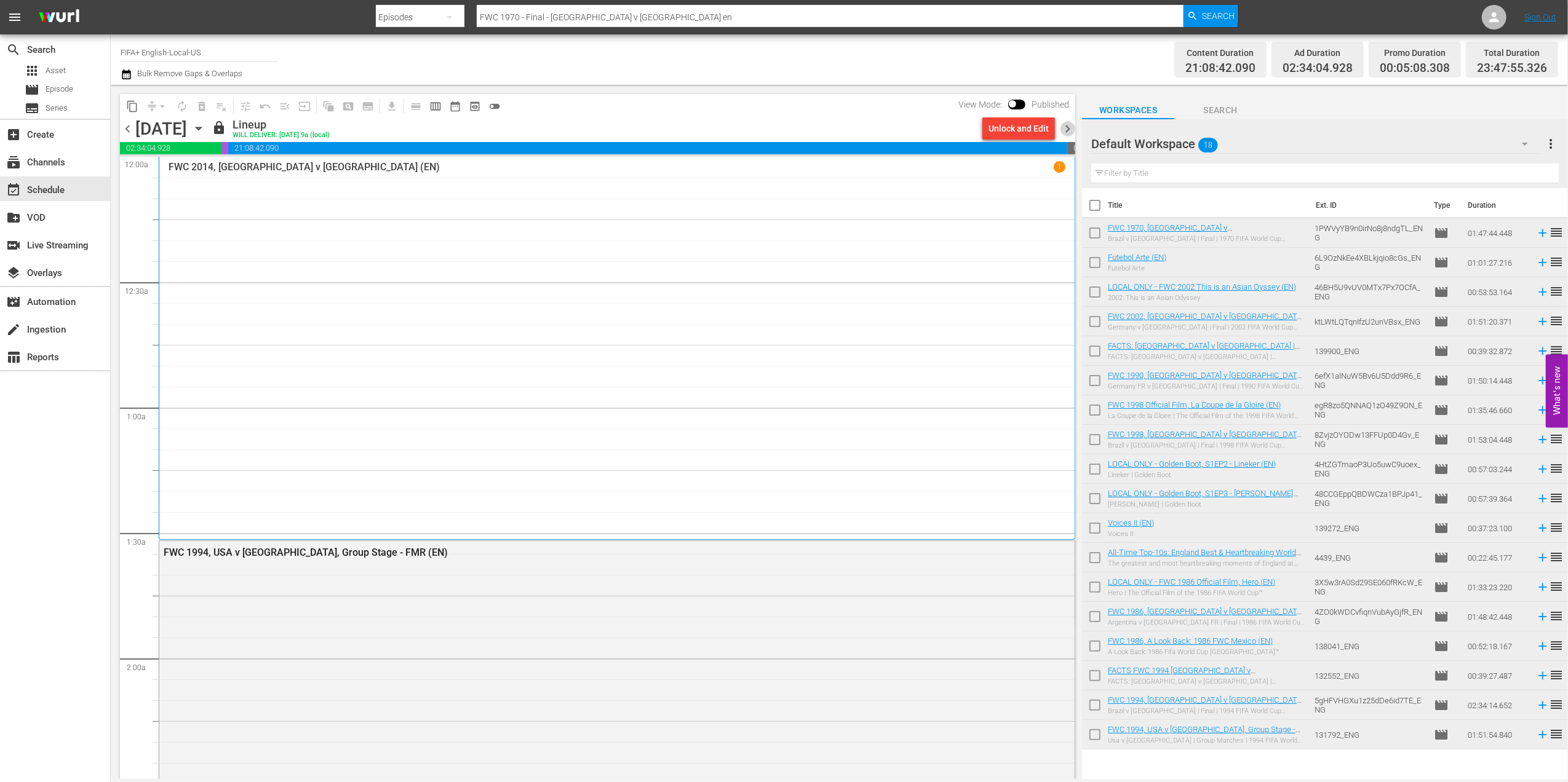
click at [1067, 123] on span "chevron_right" at bounding box center [1067, 128] width 15 height 15
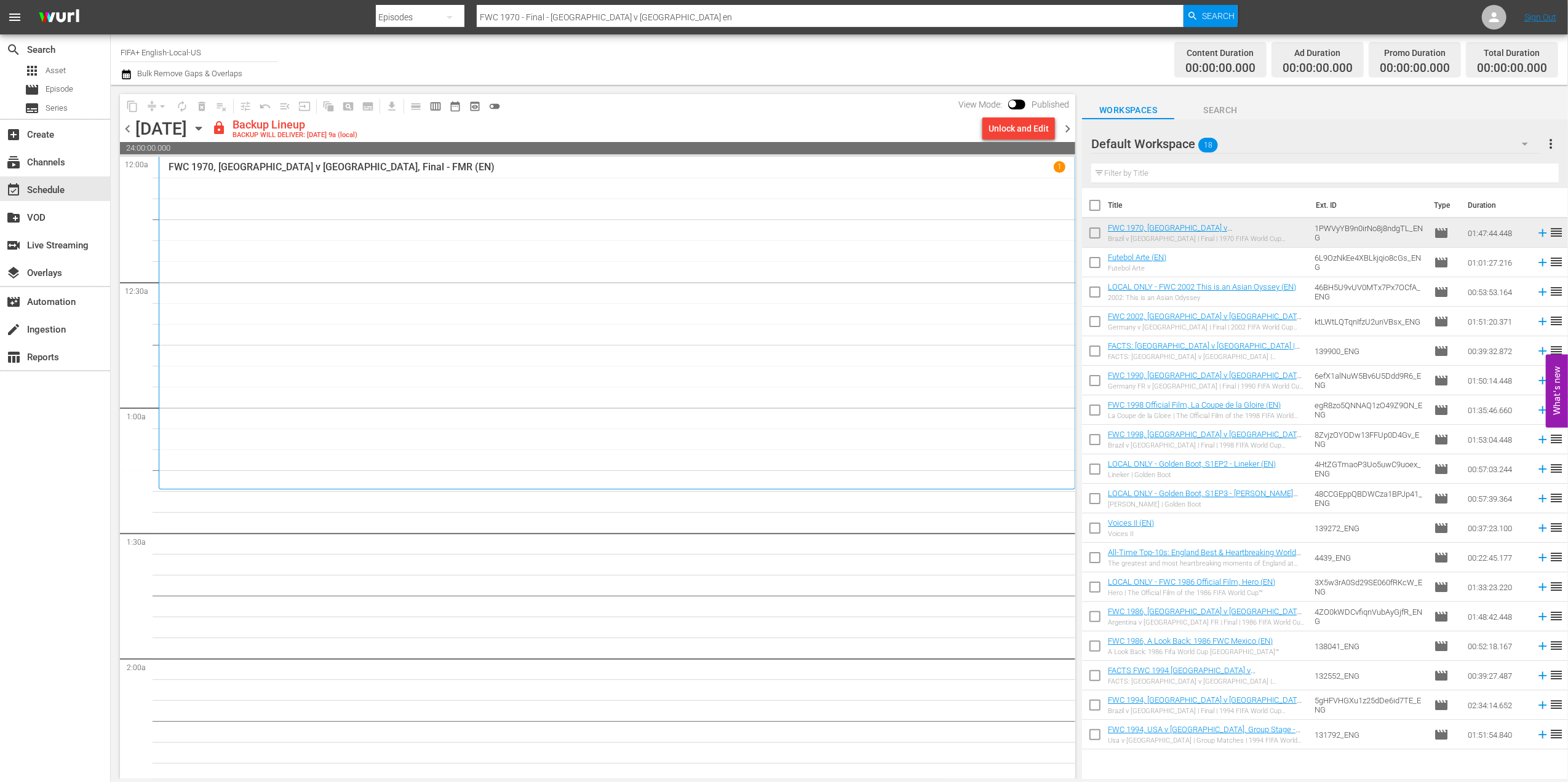
click at [1034, 114] on div "View Mode: Published" at bounding box center [1014, 104] width 123 height 21
click at [1034, 123] on div "Unlock and Edit" at bounding box center [1019, 129] width 60 height 22
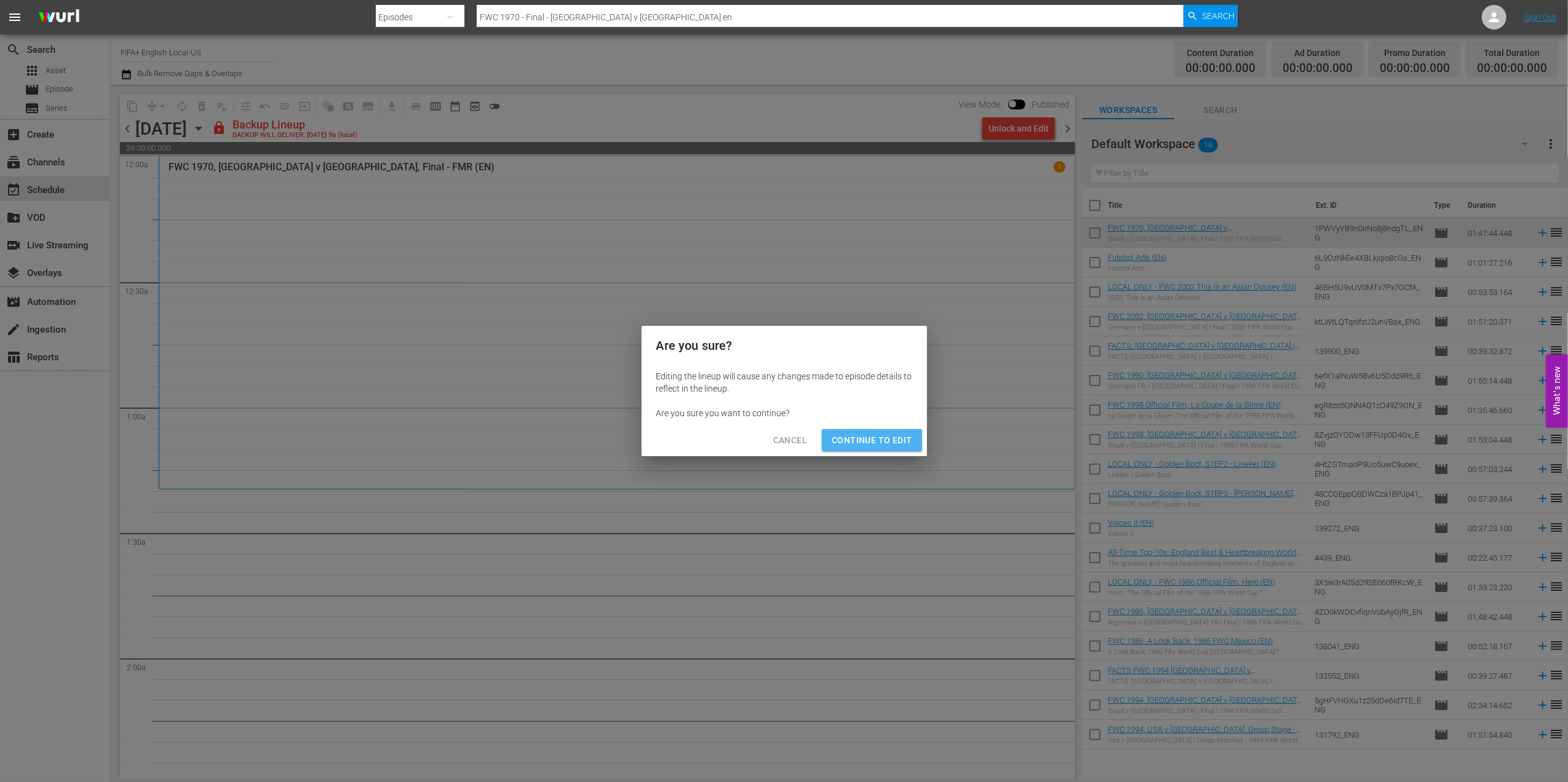
click at [906, 438] on span "Continue to Edit" at bounding box center [871, 440] width 80 height 15
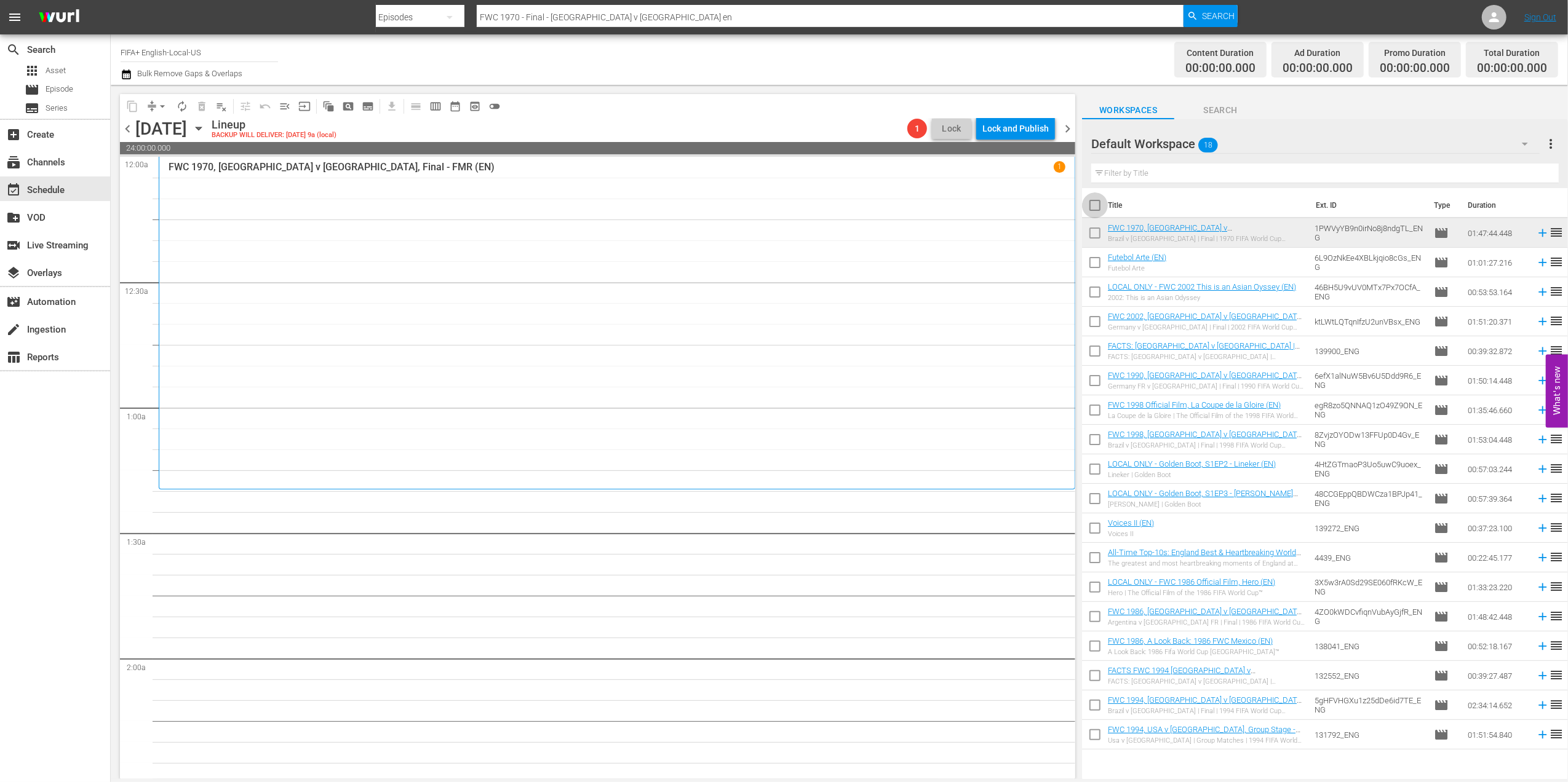
click at [1097, 208] on input "checkbox" at bounding box center [1095, 208] width 26 height 26
checkbox input "true"
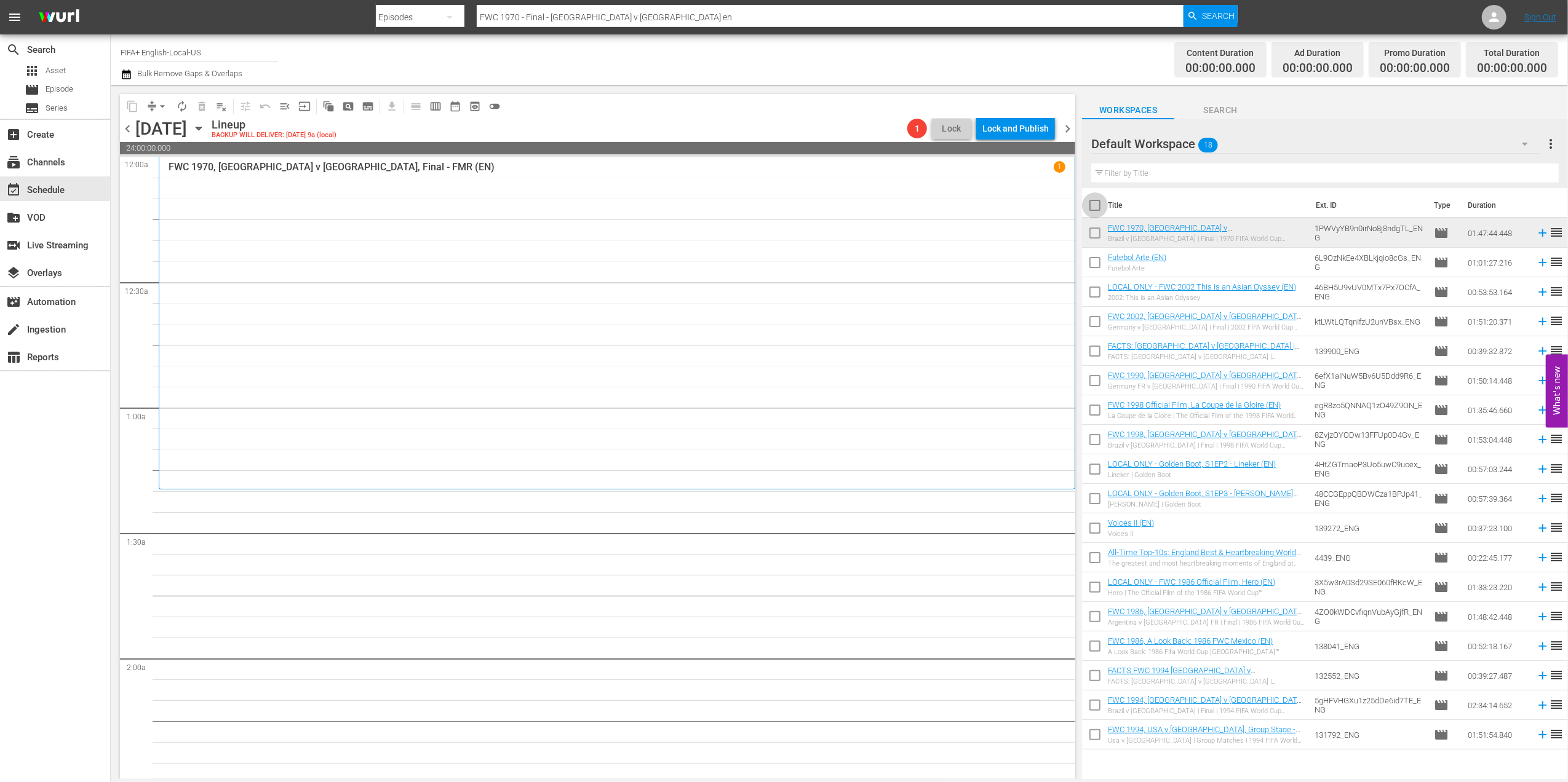
checkbox input "true"
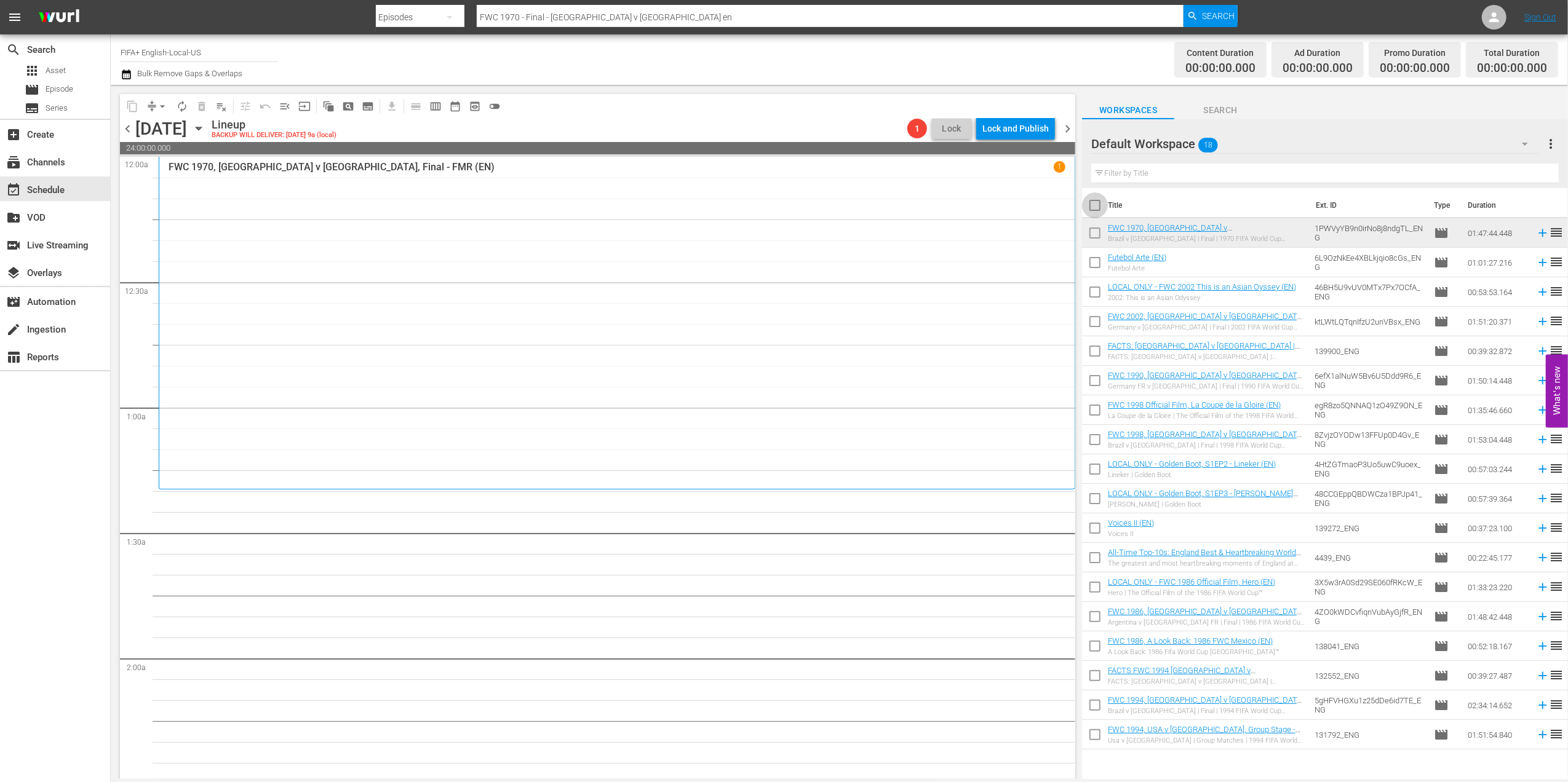
checkbox input "true"
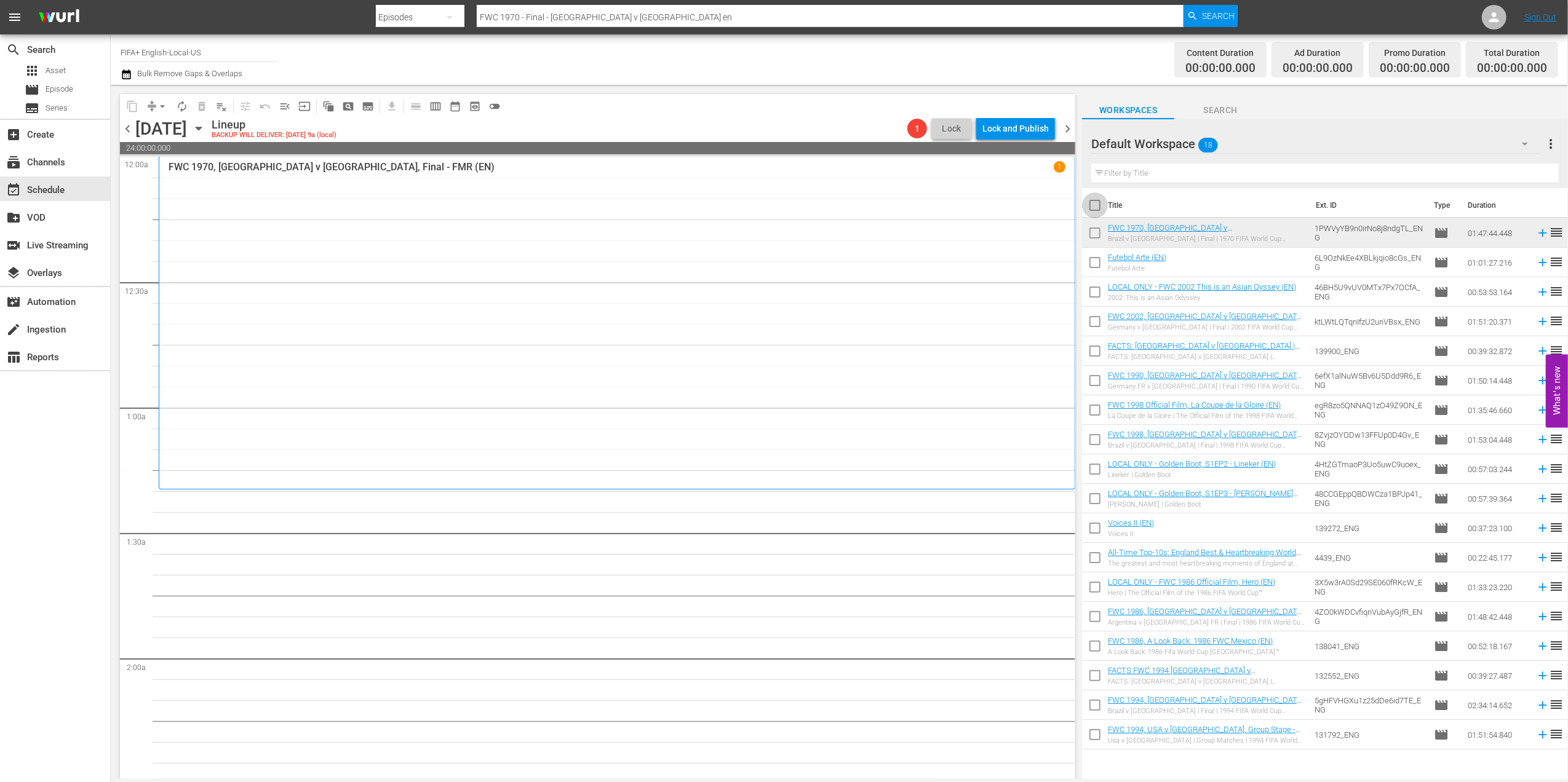
checkbox input "true"
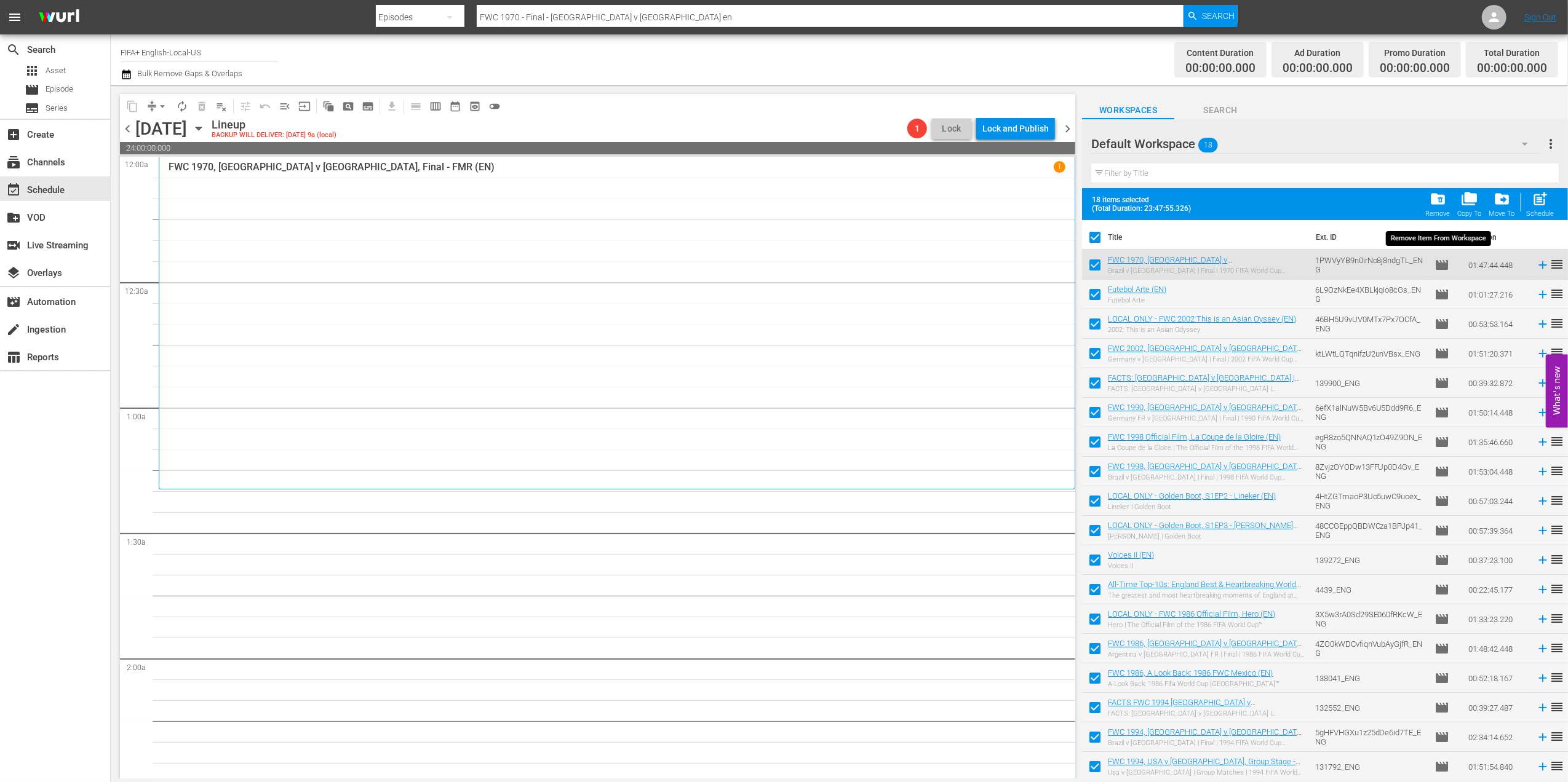
click at [1449, 206] on div "folder_delete Remove" at bounding box center [1438, 204] width 25 height 27
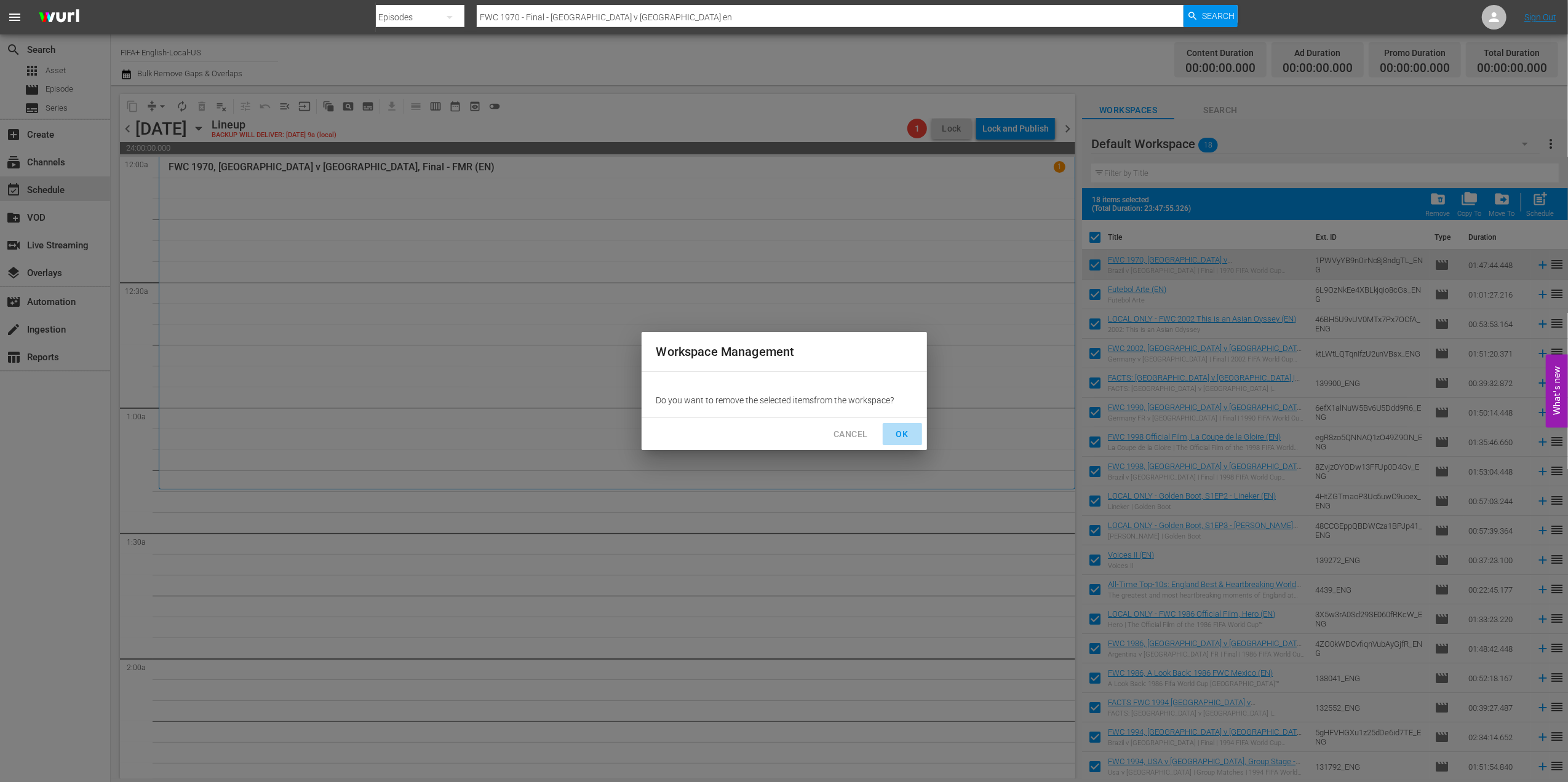
click at [902, 430] on span "OK" at bounding box center [902, 434] width 20 height 15
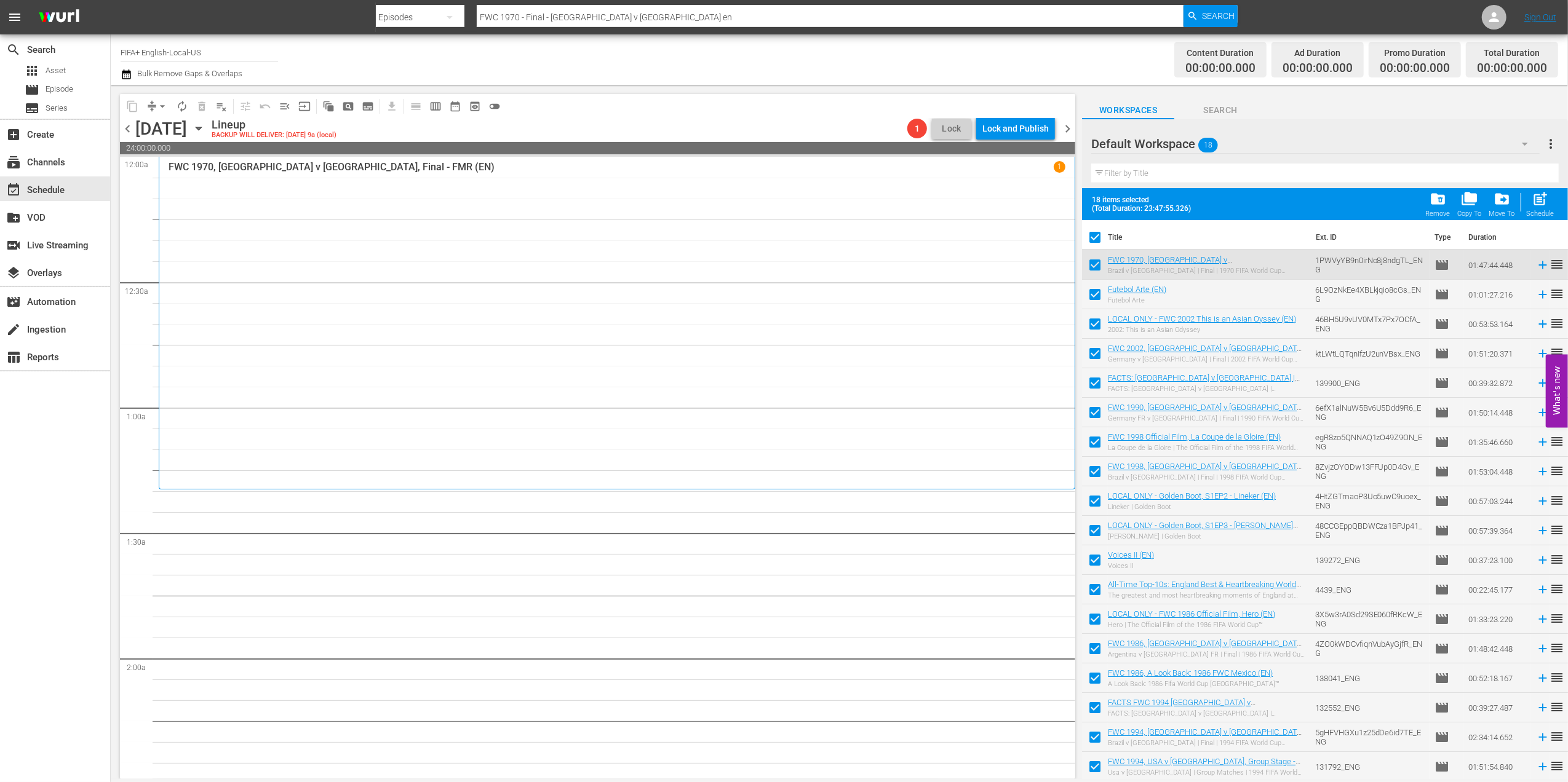
checkbox input "false"
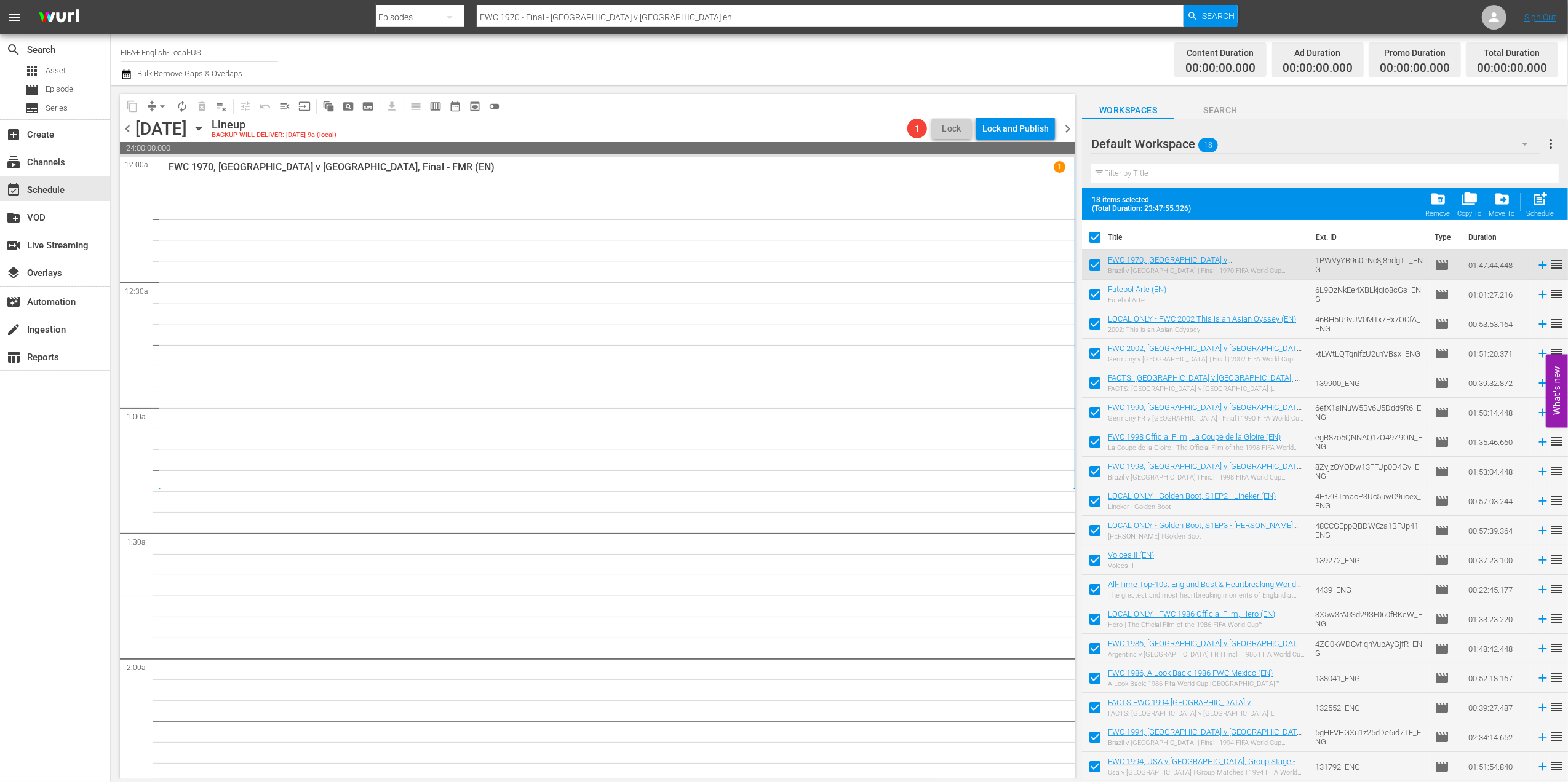
checkbox input "false"
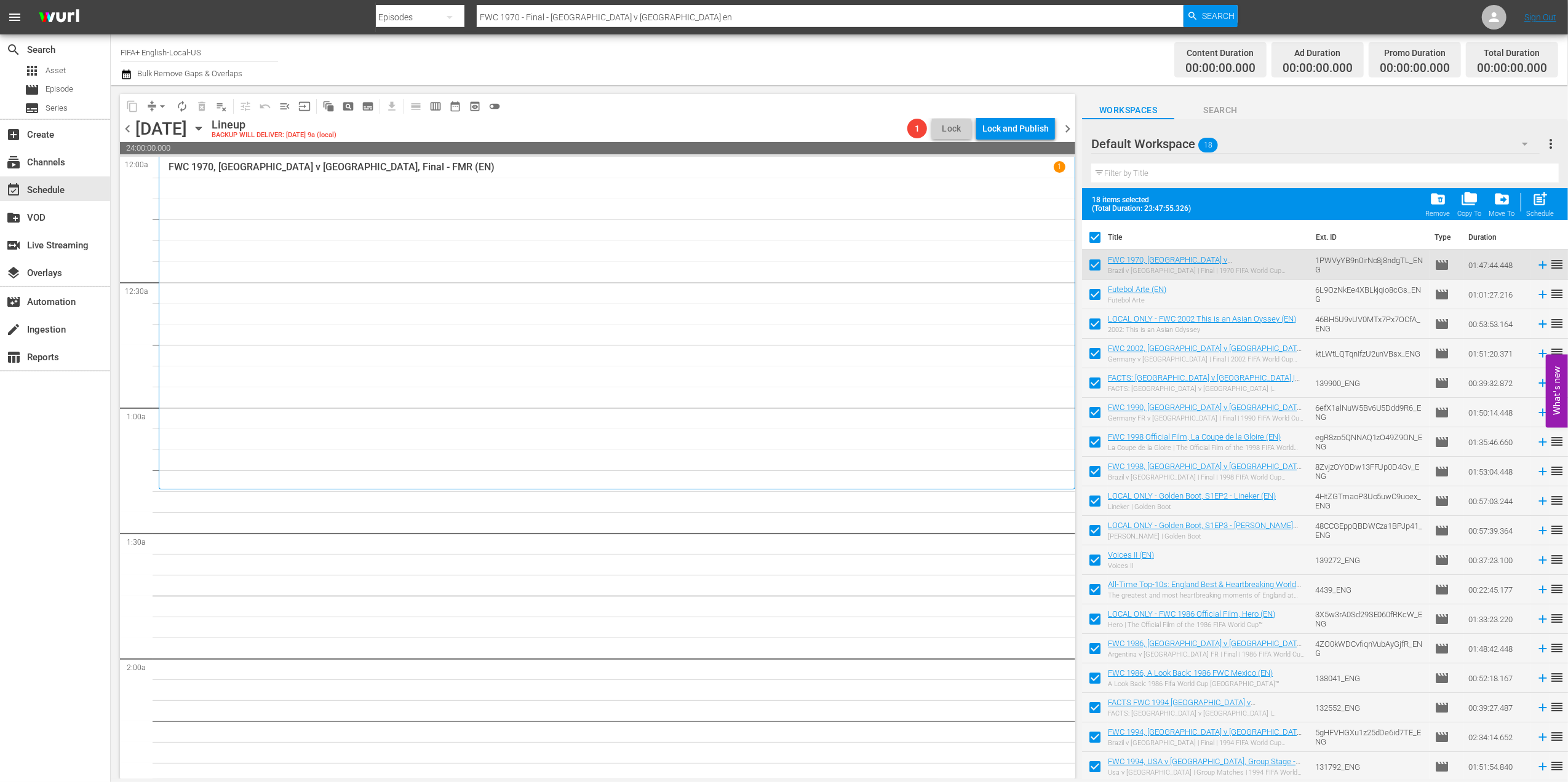
checkbox input "false"
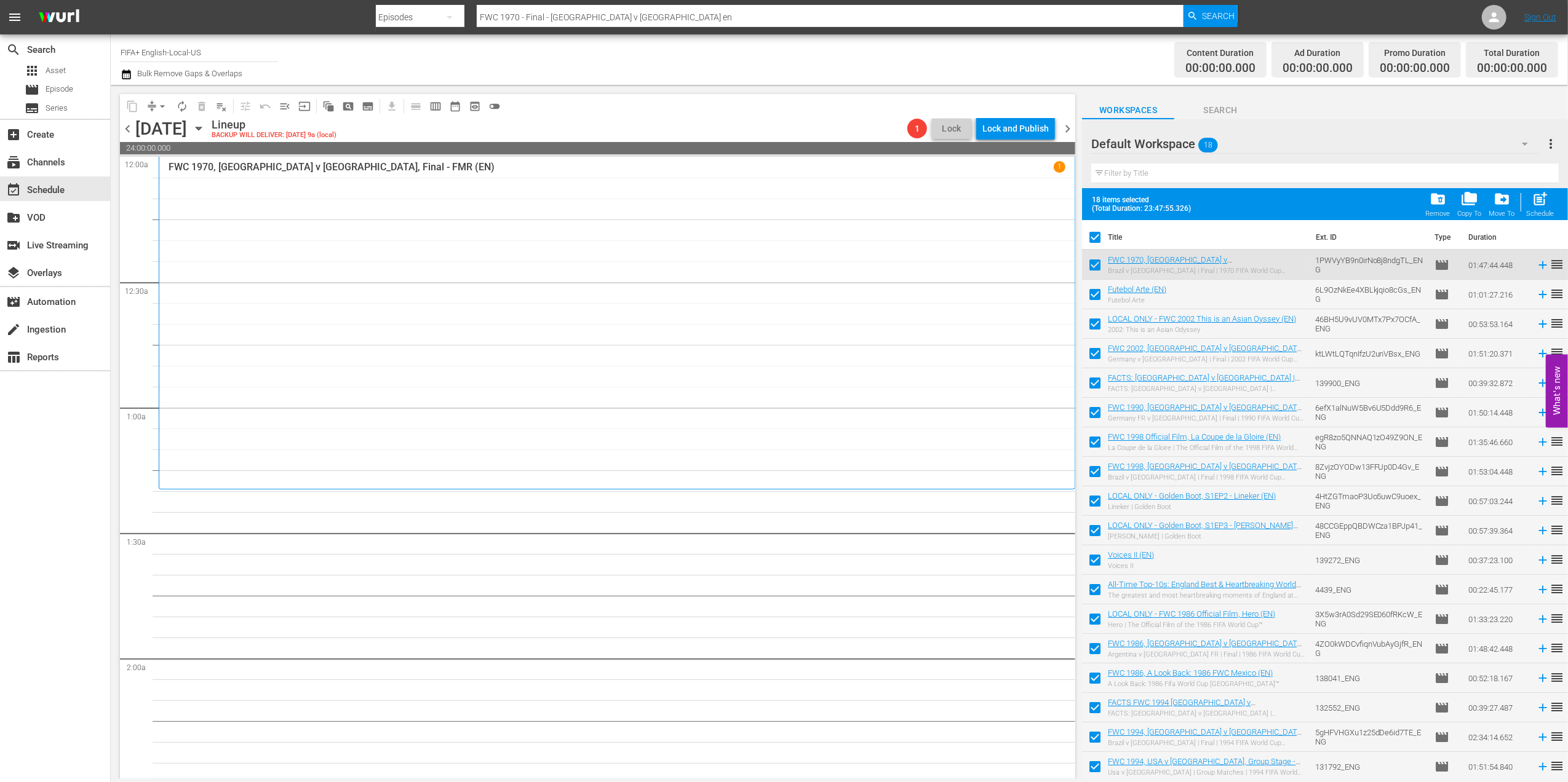
checkbox input "false"
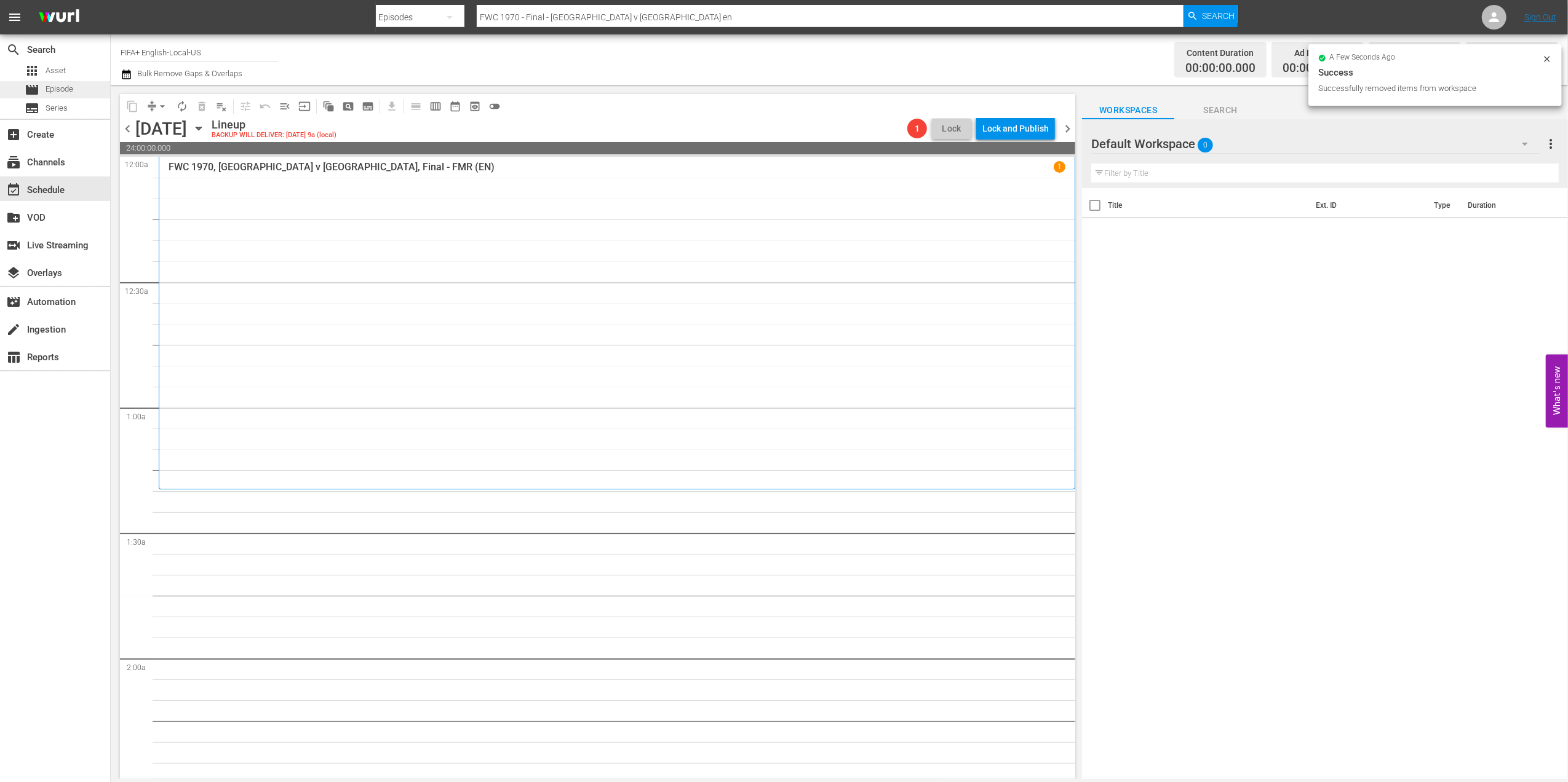
click at [78, 85] on div "movie Episode" at bounding box center [55, 90] width 110 height 17
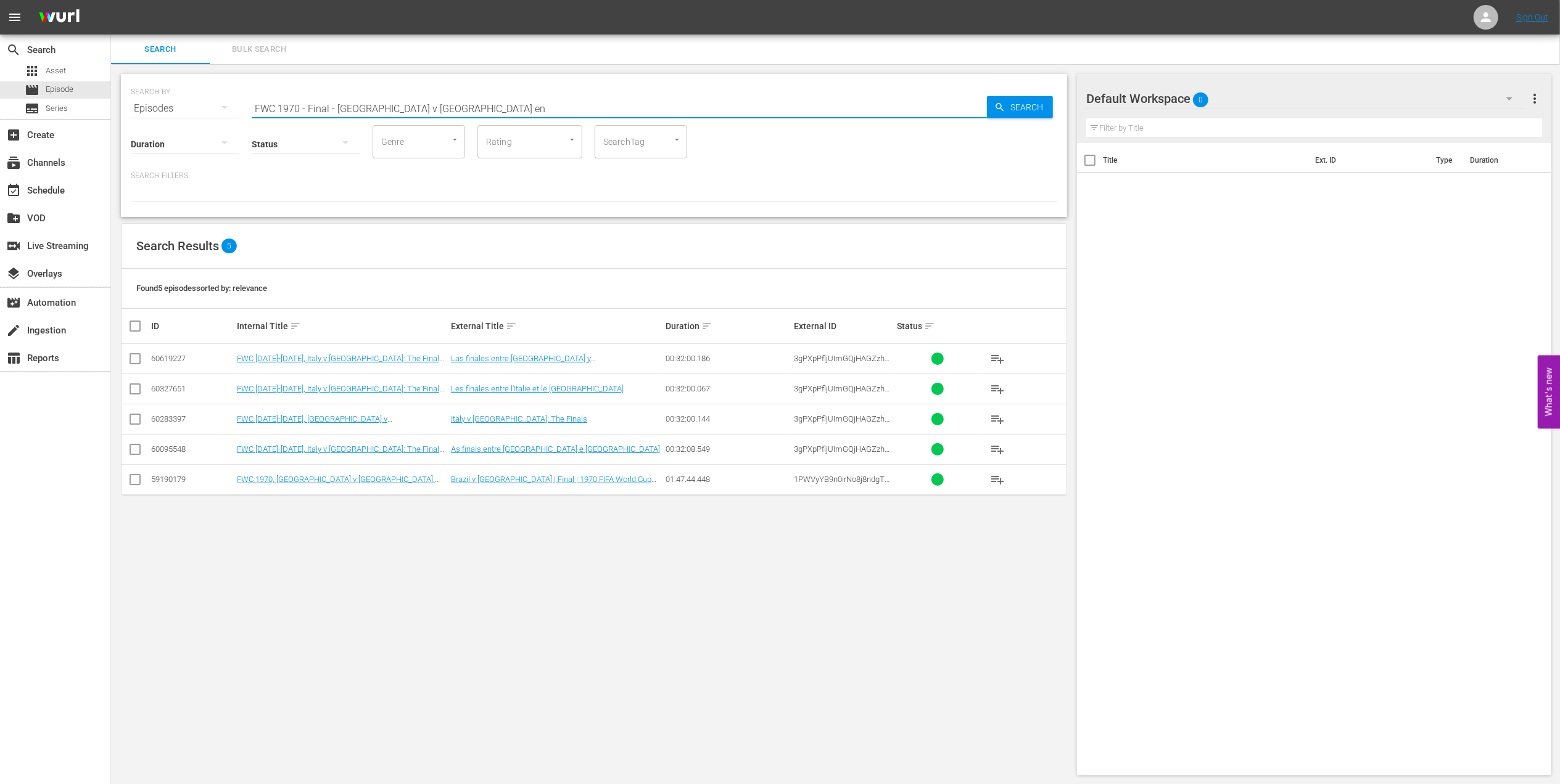
drag, startPoint x: 420, startPoint y: 106, endPoint x: 215, endPoint y: 109, distance: 205.0
click at [143, 107] on div "SEARCH BY Search By Episodes Search ID, Title, Description, Keywords, or Catego…" at bounding box center [594, 101] width 926 height 44
paste input "[PERSON_NAME] Shining Bright in the World Cup"
click at [471, 106] on input "[PERSON_NAME] Shining Bright in the World Cup" at bounding box center [619, 108] width 735 height 29
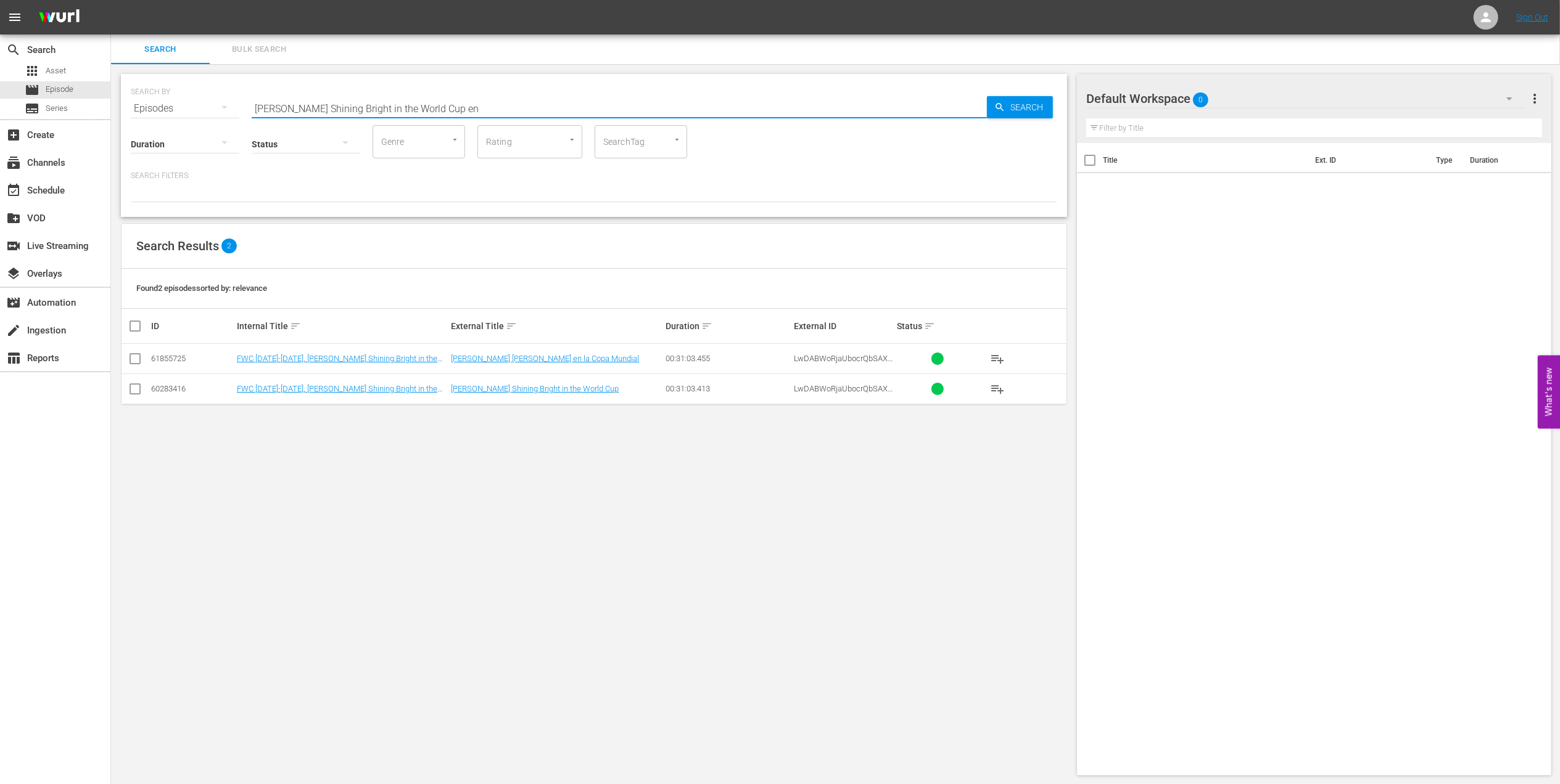
type input "[PERSON_NAME] Shining Bright in the World Cup en"
drag, startPoint x: 135, startPoint y: 387, endPoint x: 198, endPoint y: 387, distance: 63.0
click at [135, 387] on input "checkbox" at bounding box center [135, 392] width 15 height 15
checkbox input "true"
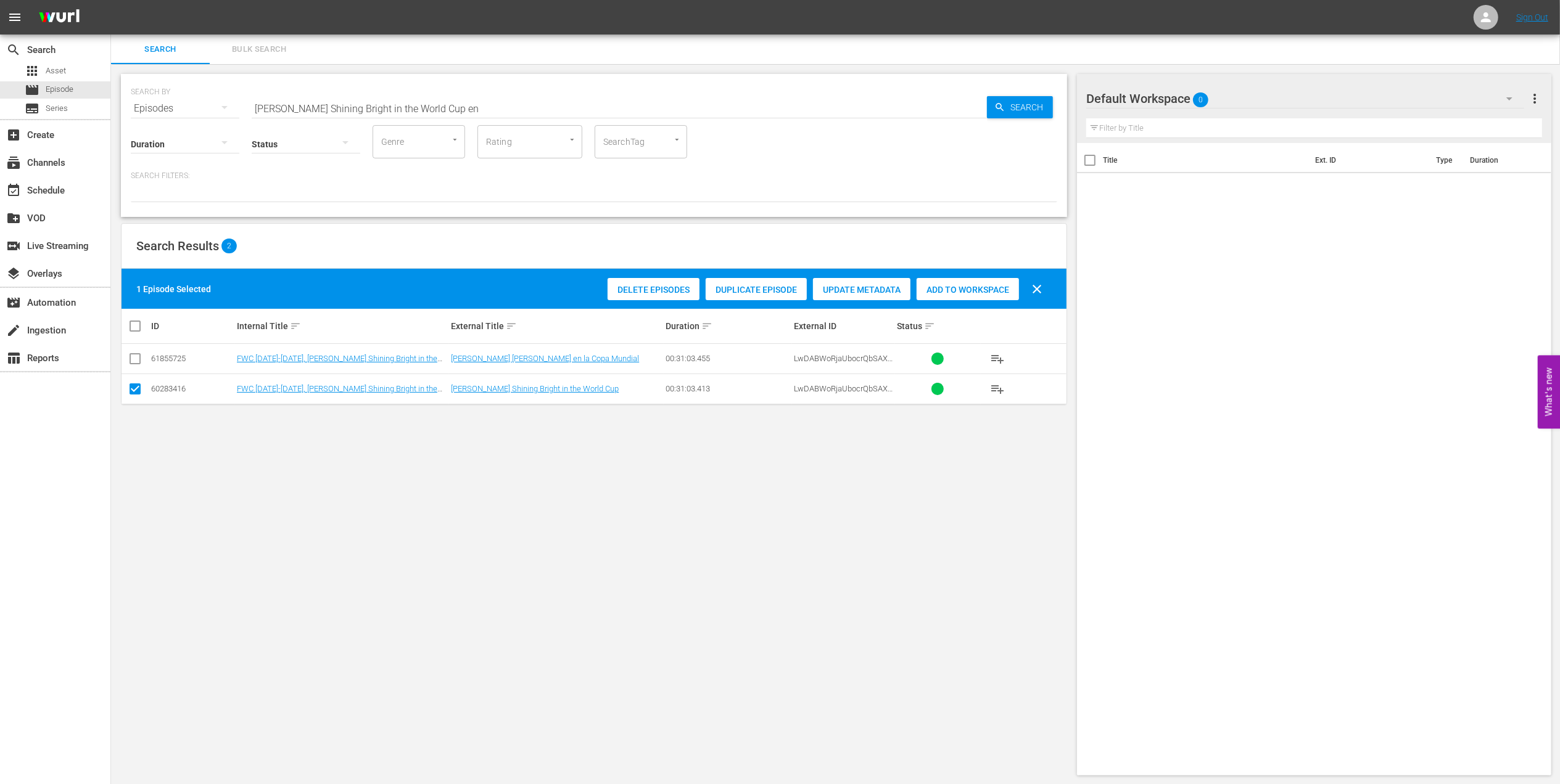
click at [990, 287] on span "Add to Workspace" at bounding box center [968, 289] width 102 height 10
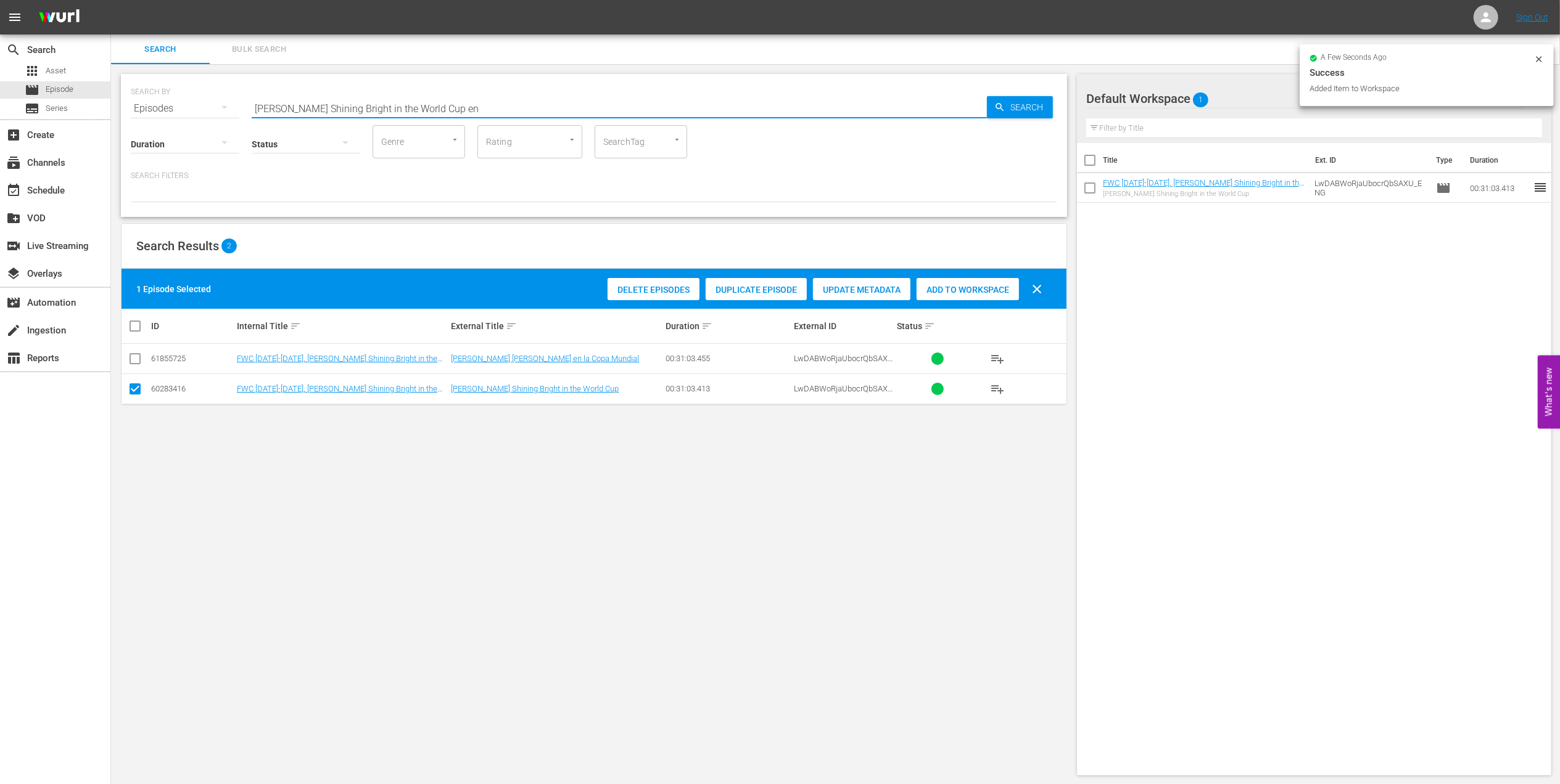
drag, startPoint x: 497, startPoint y: 104, endPoint x: 254, endPoint y: 106, distance: 243.0
click at [181, 106] on div "SEARCH BY Search By Episodes Search ID, Title, Description, Keywords, or Catego…" at bounding box center [594, 101] width 926 height 44
paste input "FWC 2022 - Final - [GEOGRAPHIC_DATA] v [GEOGRAPHIC_DATA]"
click at [497, 109] on input "FWC 2022 - Final - [GEOGRAPHIC_DATA] v [GEOGRAPHIC_DATA]" at bounding box center [619, 108] width 735 height 29
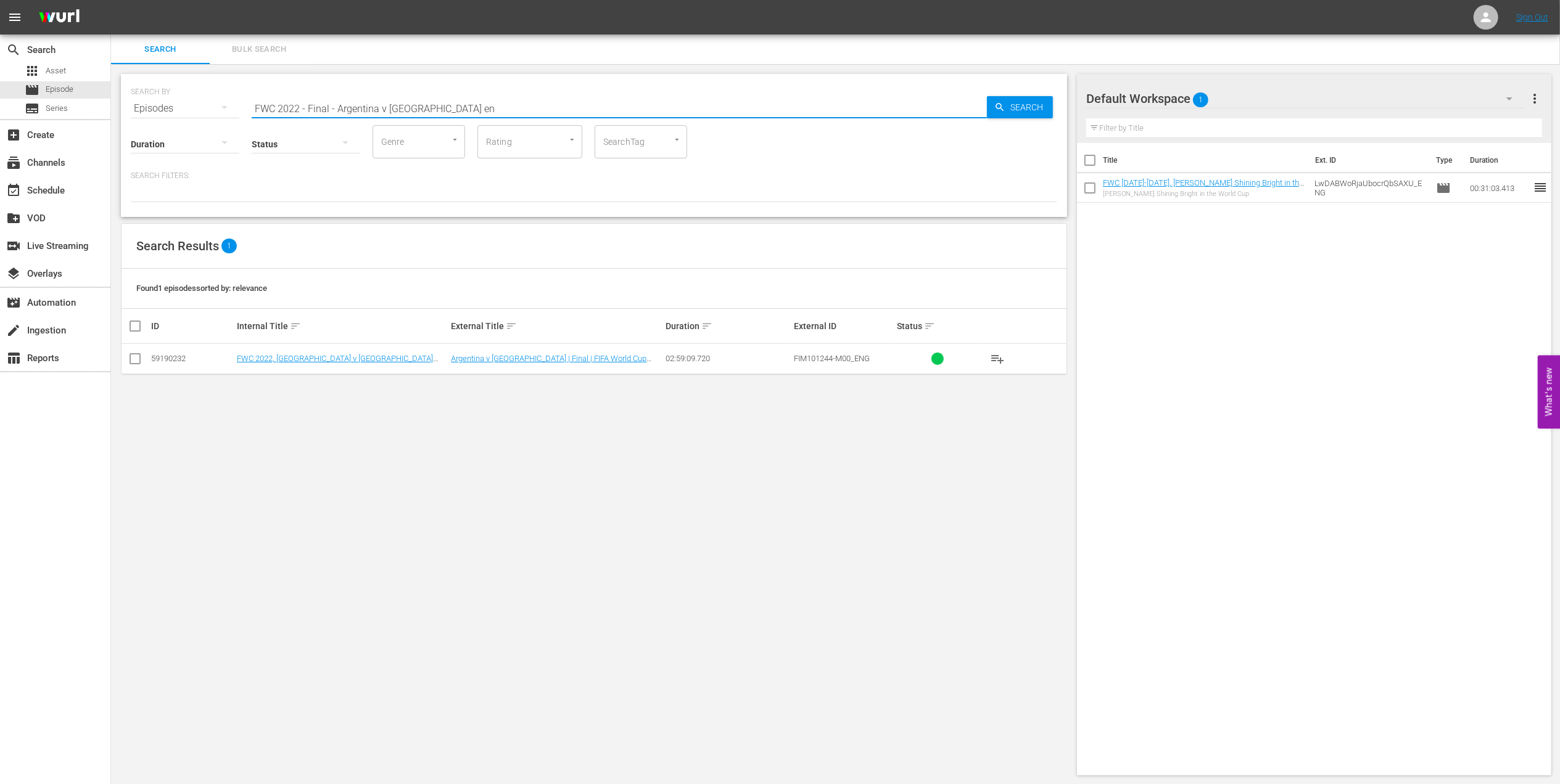
type input "FWC 2022 - Final - Argentina v [GEOGRAPHIC_DATA] en"
click at [137, 358] on input "checkbox" at bounding box center [135, 361] width 15 height 15
checkbox input "true"
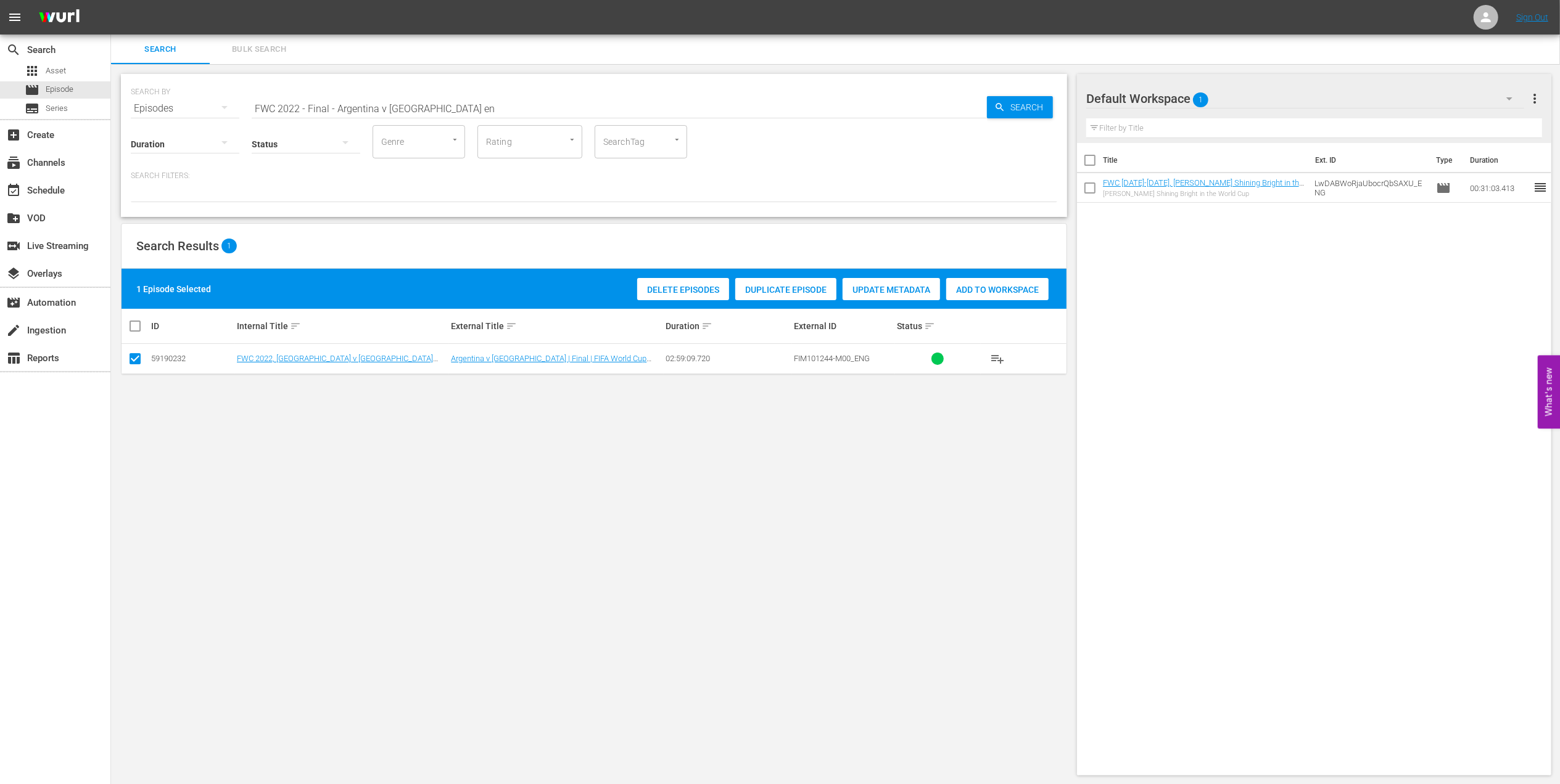
click at [967, 289] on span "Add to Workspace" at bounding box center [997, 289] width 102 height 10
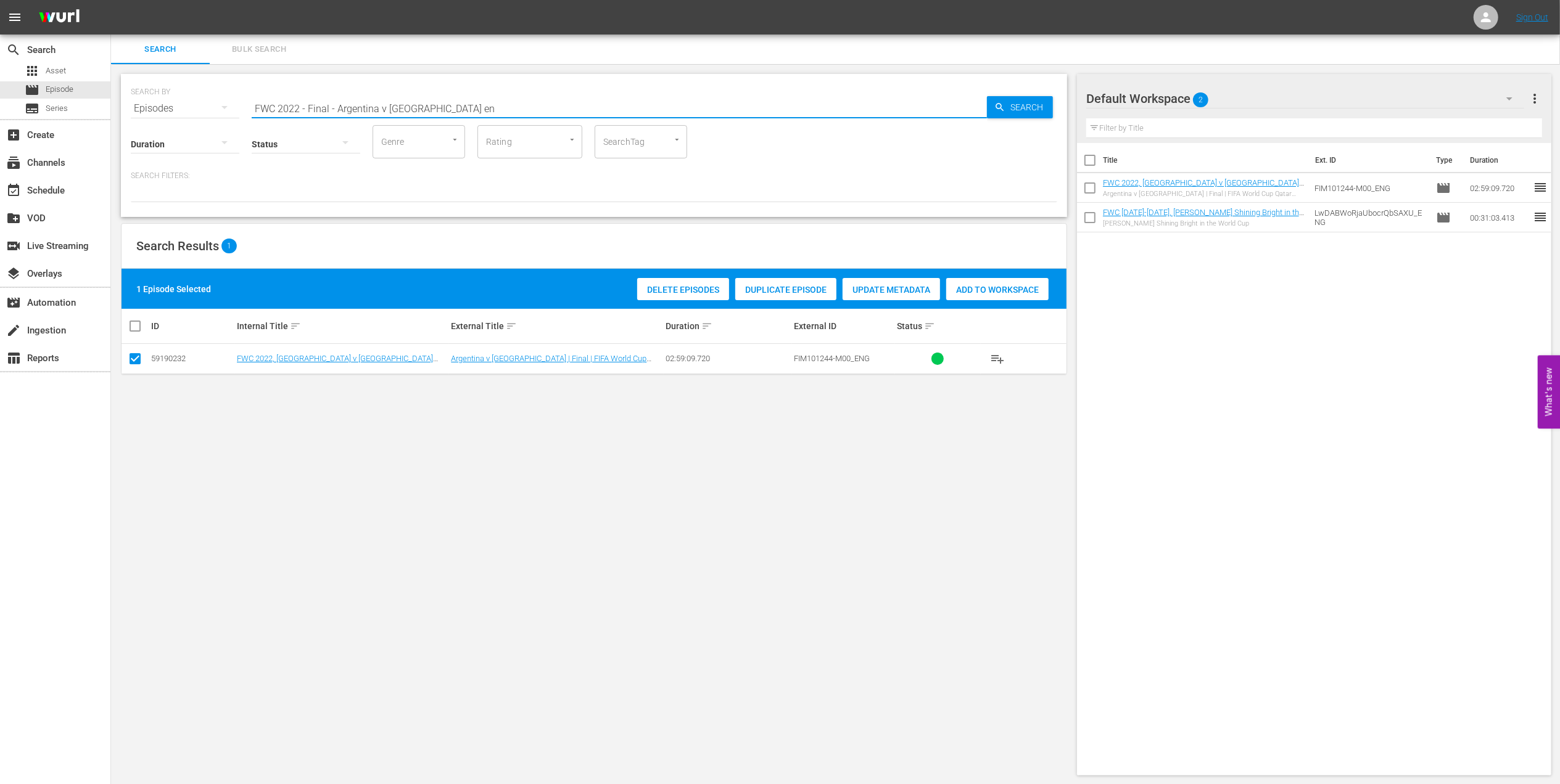
drag, startPoint x: 431, startPoint y: 106, endPoint x: 139, endPoint y: 109, distance: 292.0
click at [139, 109] on div "SEARCH BY Search By Episodes Search ID, Title, Description, Keywords, or Catego…" at bounding box center [594, 101] width 926 height 44
paste input "The Best of FIFA Women's World Cup 2023"
click at [482, 99] on input "The Best of FIFA Women's World Cup 2023" at bounding box center [619, 108] width 735 height 29
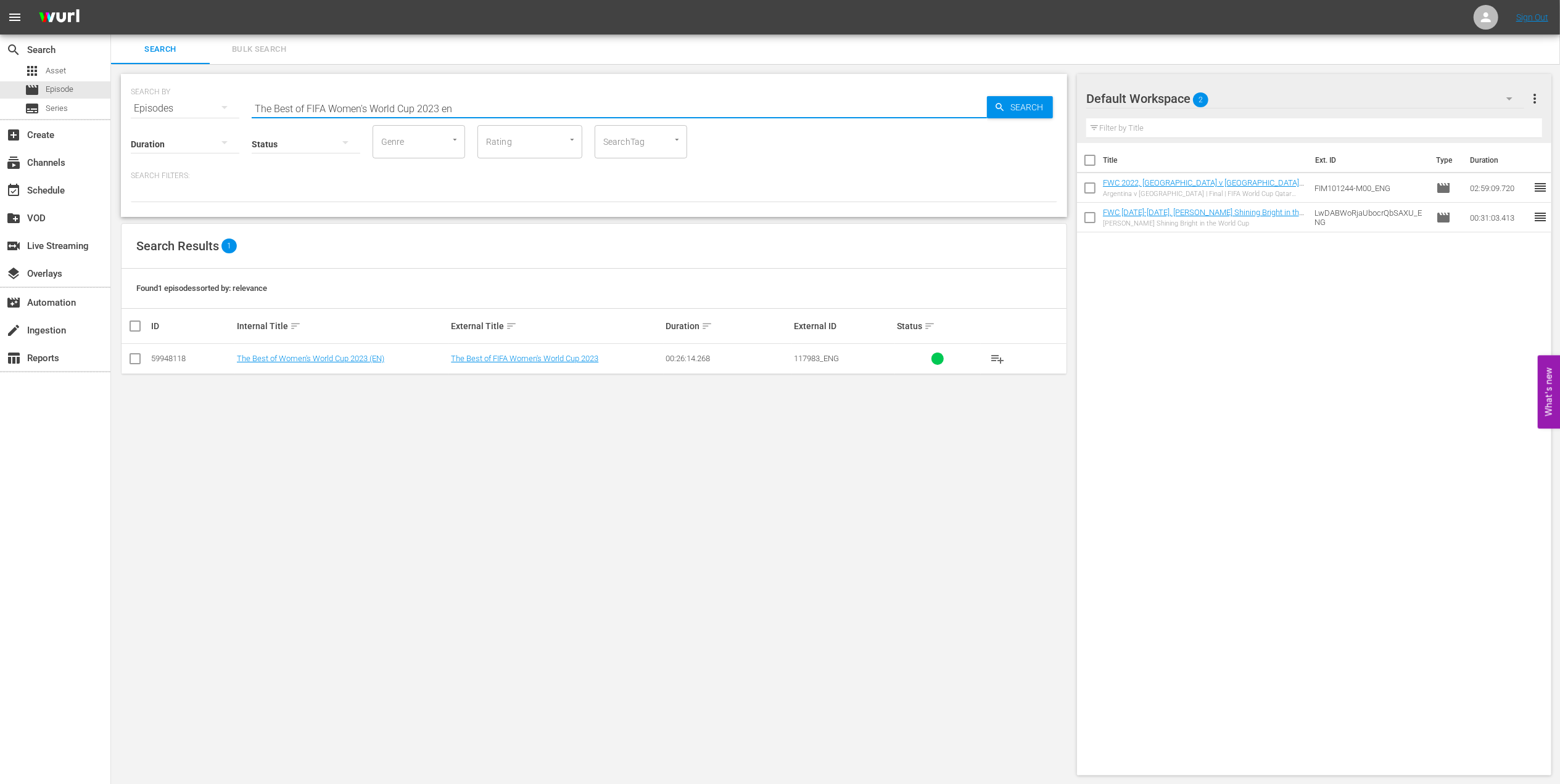
type input "The Best of FIFA Women's World Cup 2023 en"
click at [139, 358] on input "checkbox" at bounding box center [135, 361] width 15 height 15
checkbox input "true"
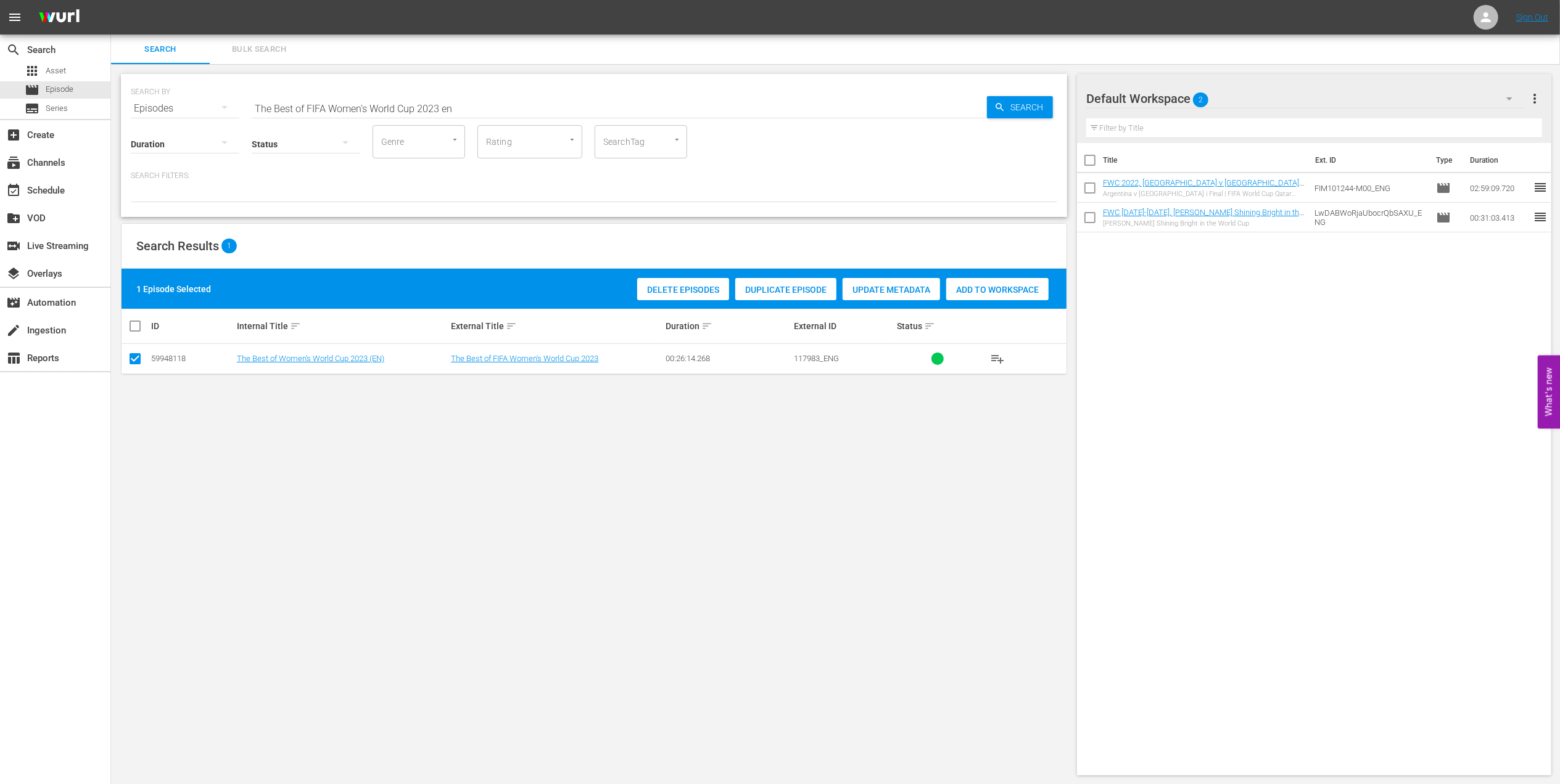
click at [970, 293] on span "Add to Workspace" at bounding box center [997, 289] width 102 height 10
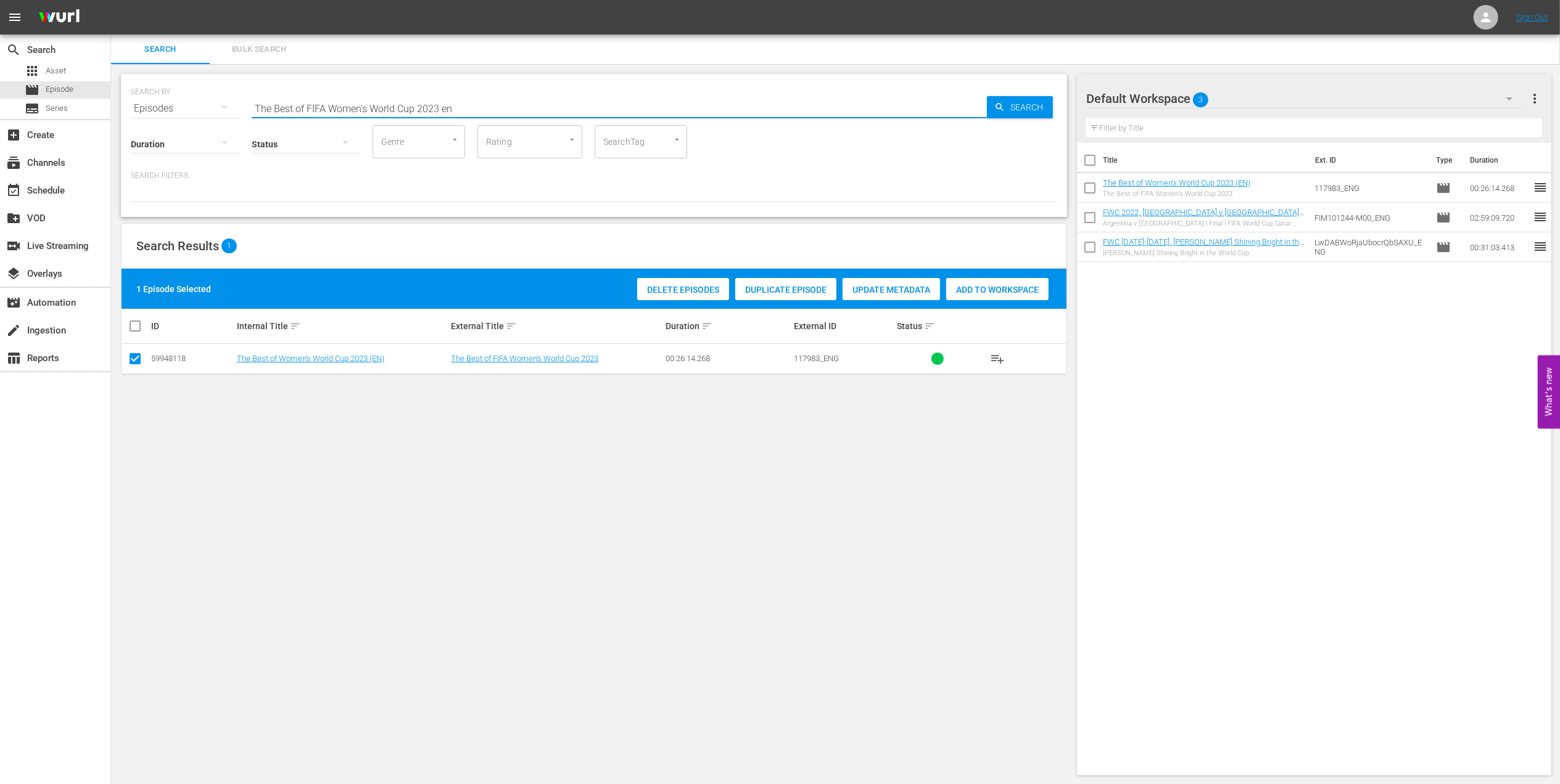
drag, startPoint x: 464, startPoint y: 101, endPoint x: 191, endPoint y: 120, distance: 273.7
click at [191, 120] on div "SEARCH BY Search By Episodes Search ID, Title, Description, Keywords, or Catego…" at bounding box center [593, 145] width 946 height 143
paste input "FACTS: 2022 FIFA World Cup"
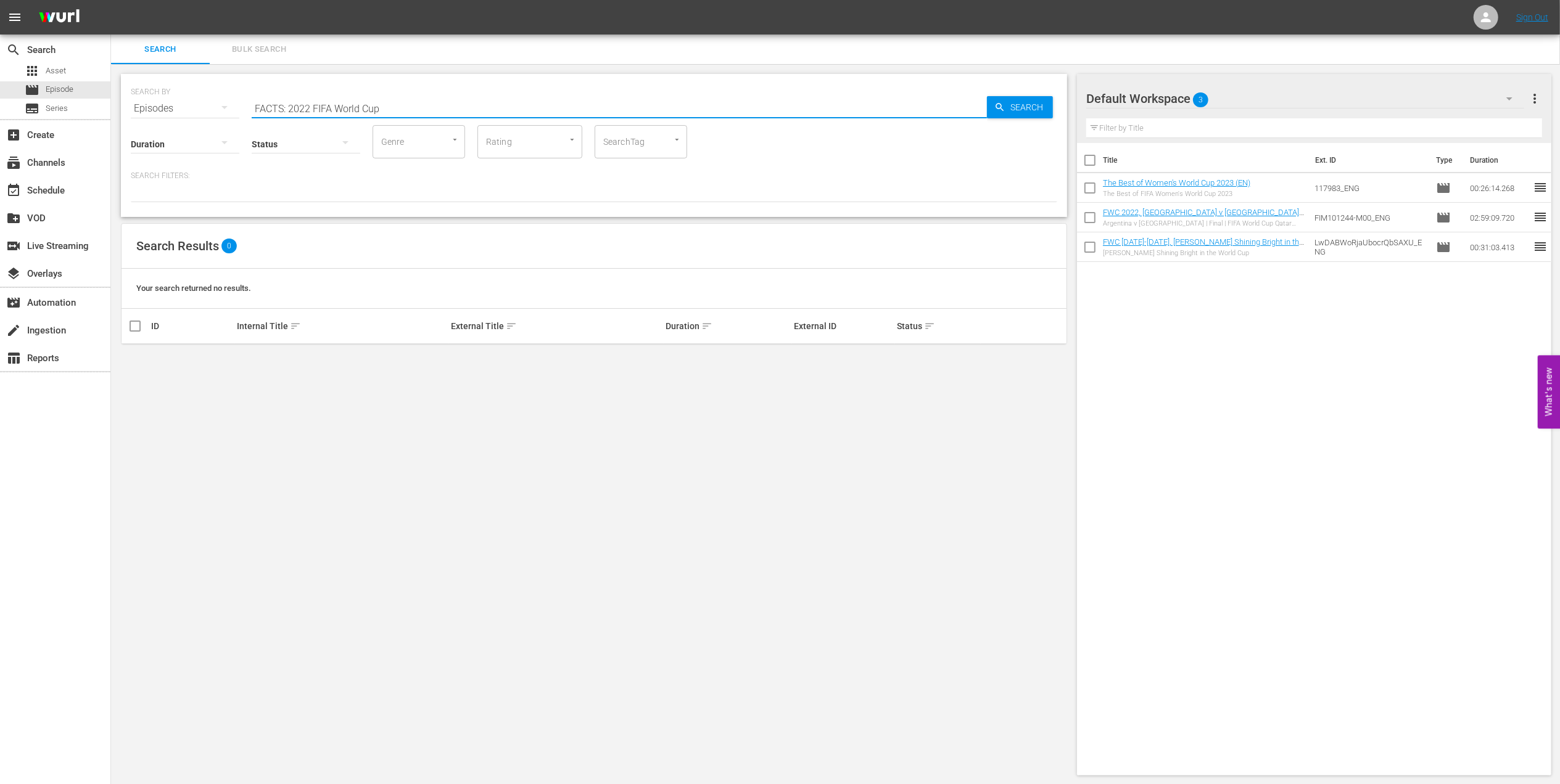
drag, startPoint x: 390, startPoint y: 106, endPoint x: 285, endPoint y: 107, distance: 105.0
click at [285, 107] on input "FACTS: 2022 FIFA World Cup" at bounding box center [619, 108] width 735 height 29
type input "FACTS 2022 en"
click at [134, 359] on input "checkbox" at bounding box center [135, 361] width 15 height 15
checkbox input "true"
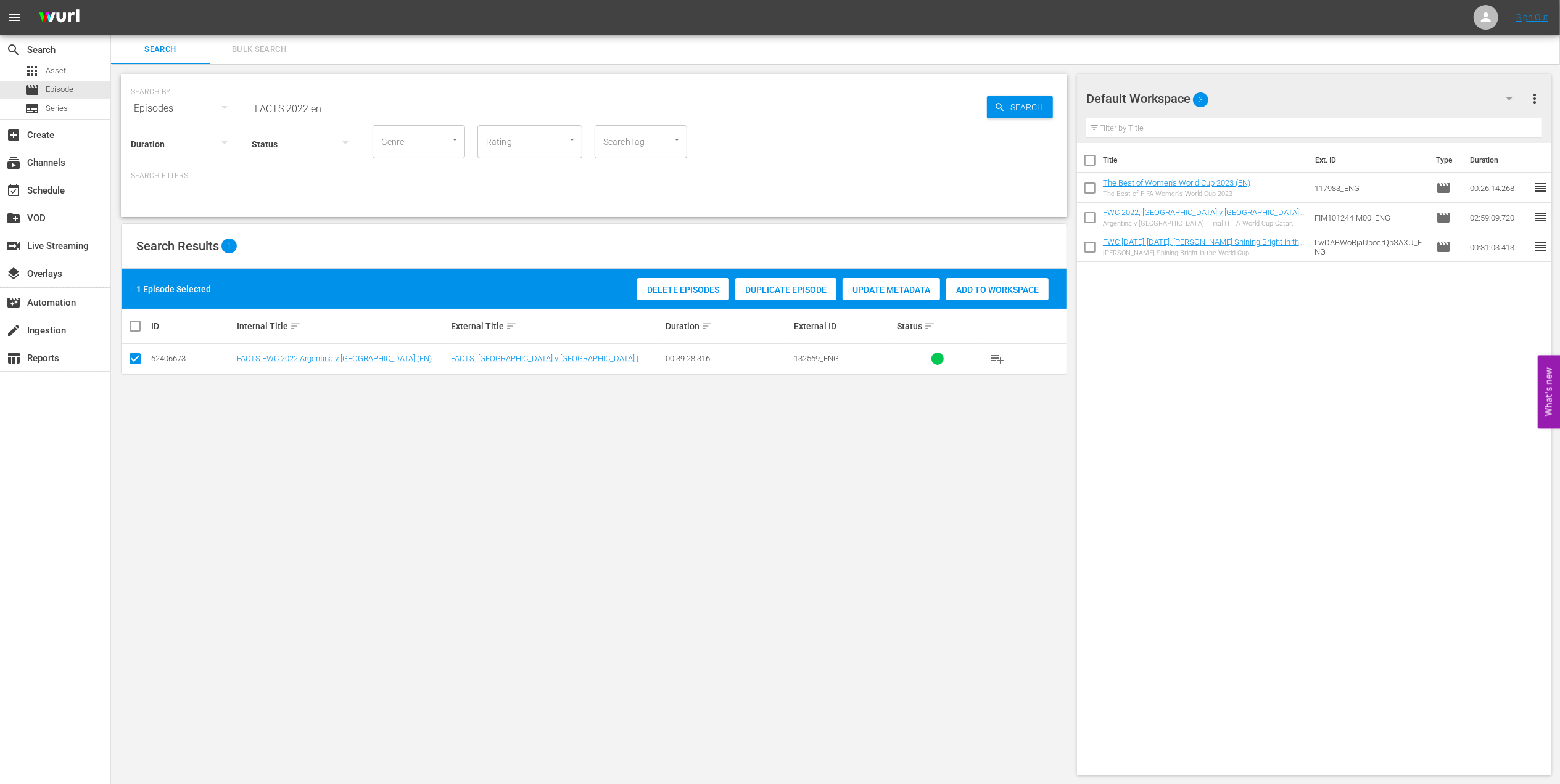
click at [1000, 289] on span "Add to Workspace" at bounding box center [997, 289] width 102 height 10
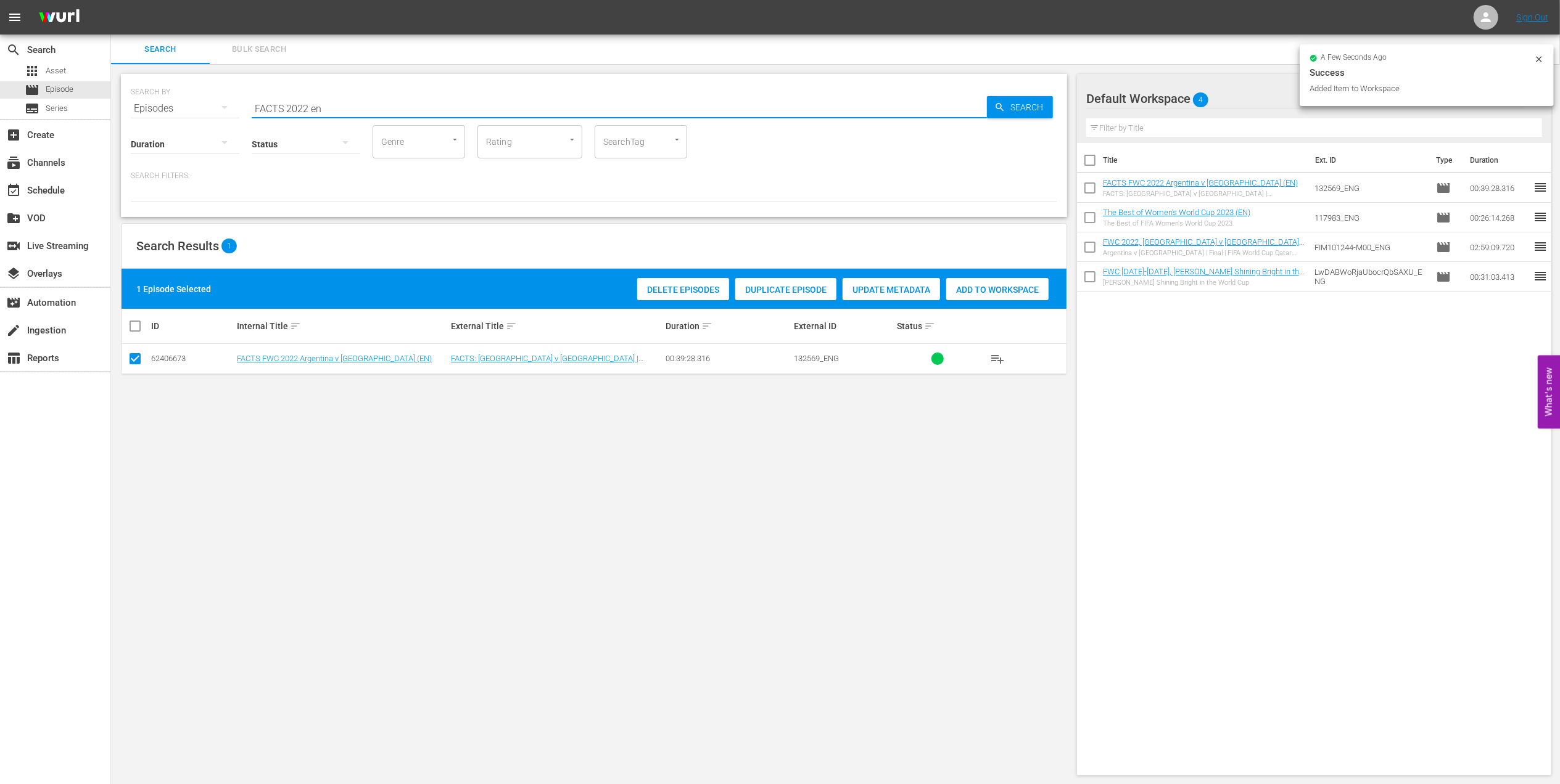
drag, startPoint x: 348, startPoint y: 101, endPoint x: 185, endPoint y: 105, distance: 163.0
click at [186, 105] on div "SEARCH BY Search By Episodes Search ID, Title, Description, Keywords, or Catego…" at bounding box center [594, 101] width 926 height 44
paste input "WC 2022 All Goals Collectio"
click at [442, 96] on input "FWC 2022 All Goals Collection" at bounding box center [619, 108] width 735 height 29
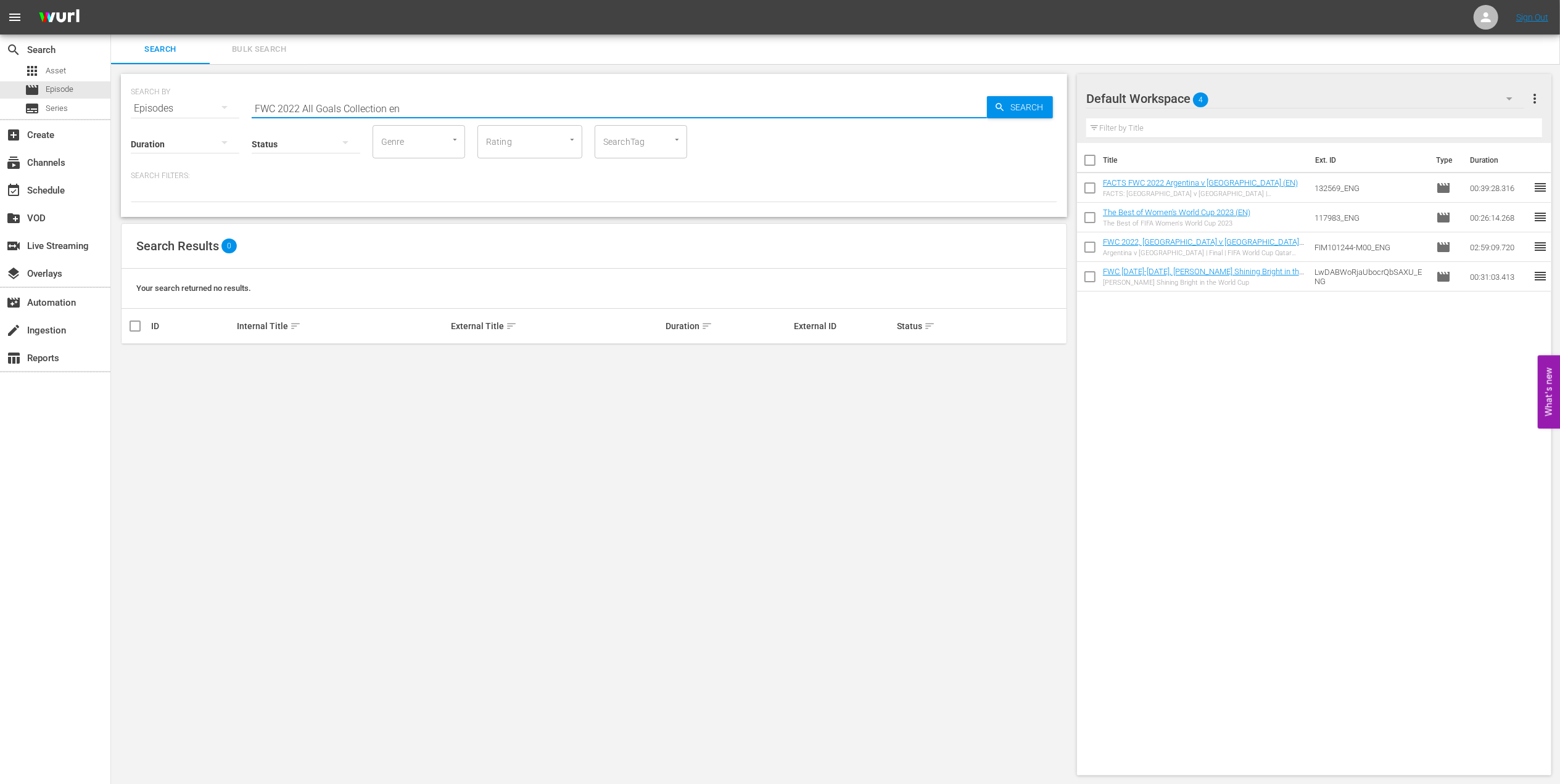
drag, startPoint x: 430, startPoint y: 109, endPoint x: 202, endPoint y: 126, distance: 228.6
click at [202, 109] on div "SEARCH BY Search By Episodes Search ID, Title, Description, Keywords, or Catego…" at bounding box center [594, 101] width 926 height 44
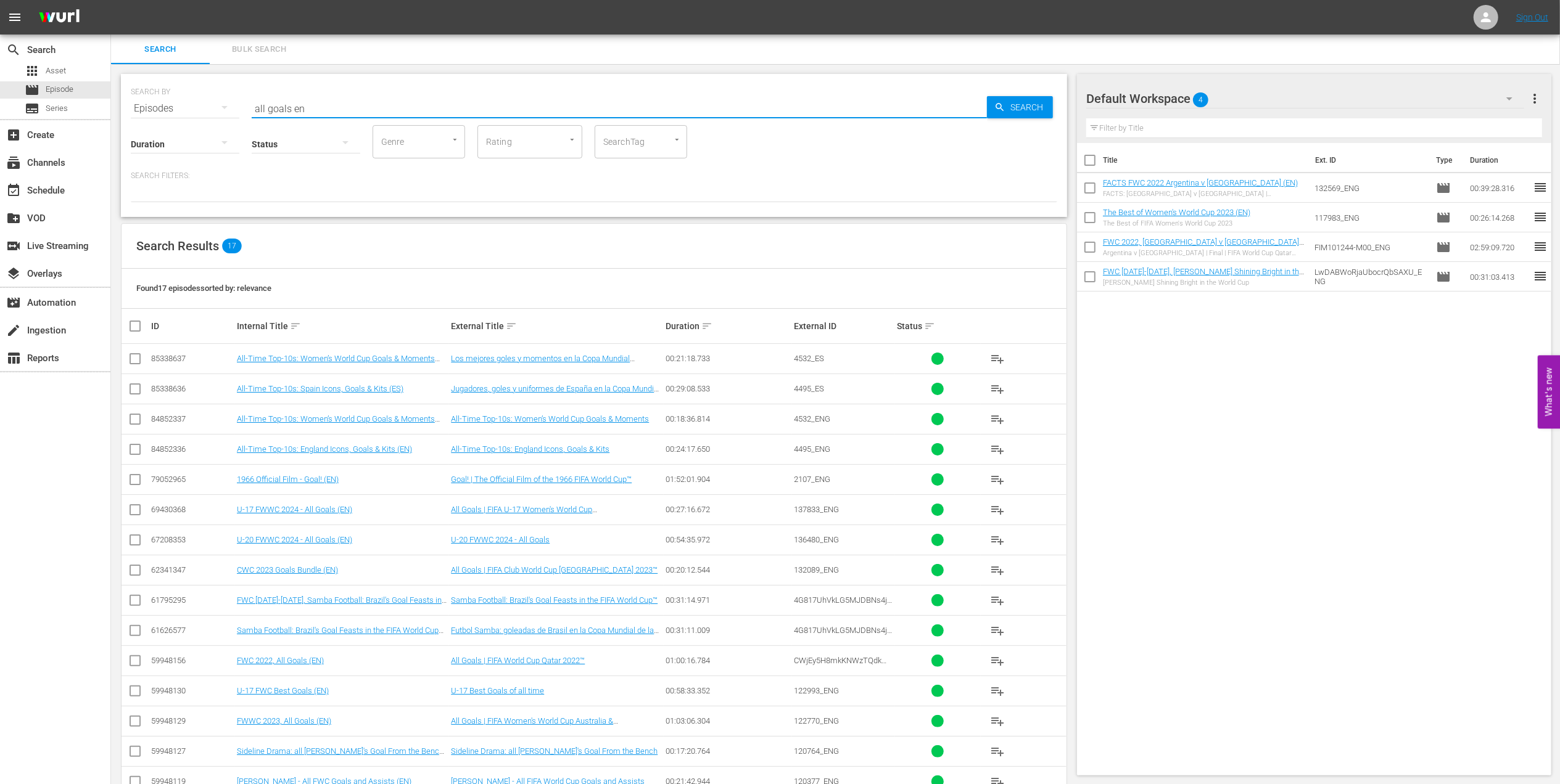
click at [294, 106] on input "all goals en" at bounding box center [619, 108] width 735 height 29
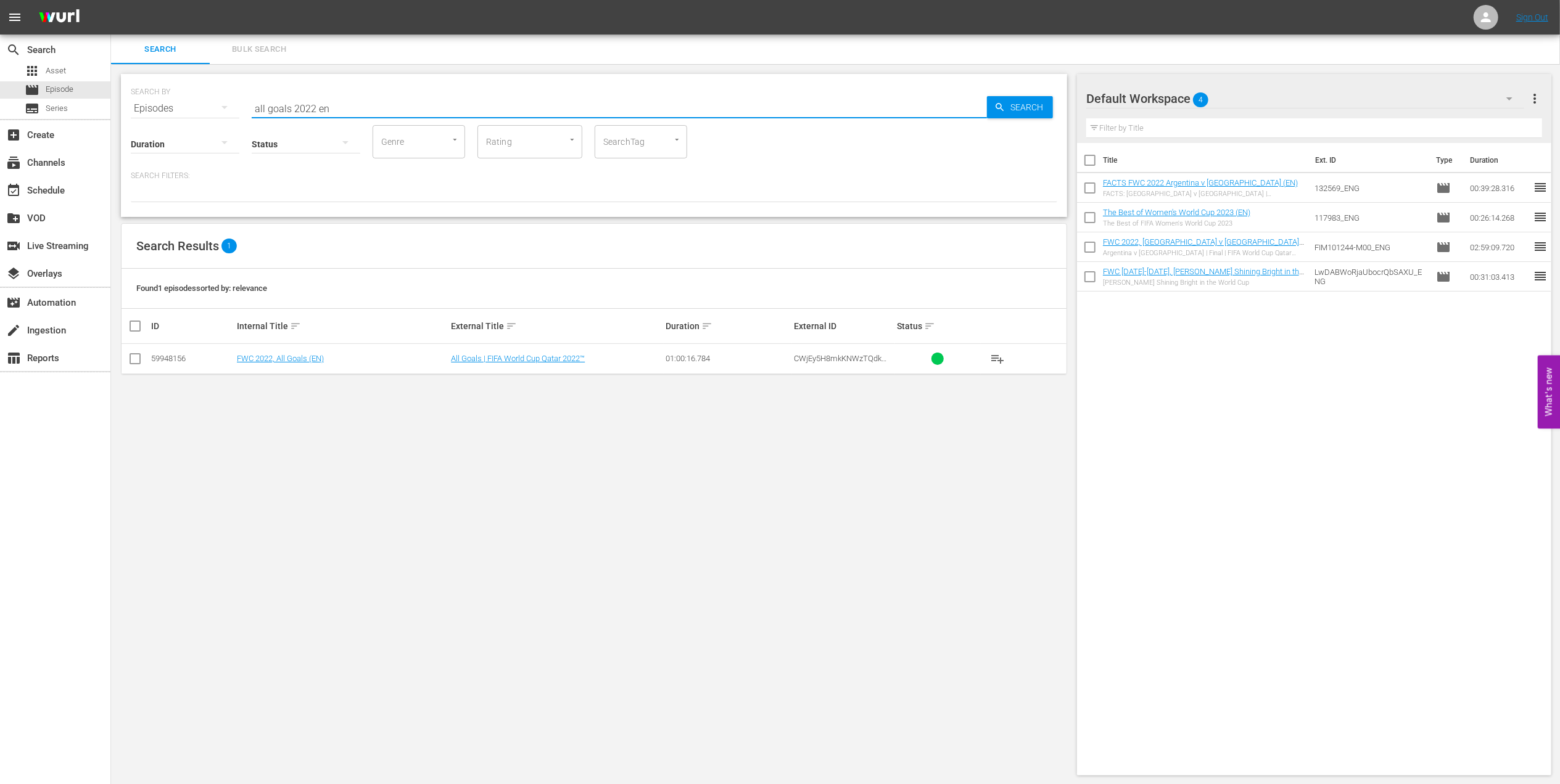
type input "all goals 2022 en"
click at [136, 361] on input "checkbox" at bounding box center [135, 361] width 15 height 15
checkbox input "true"
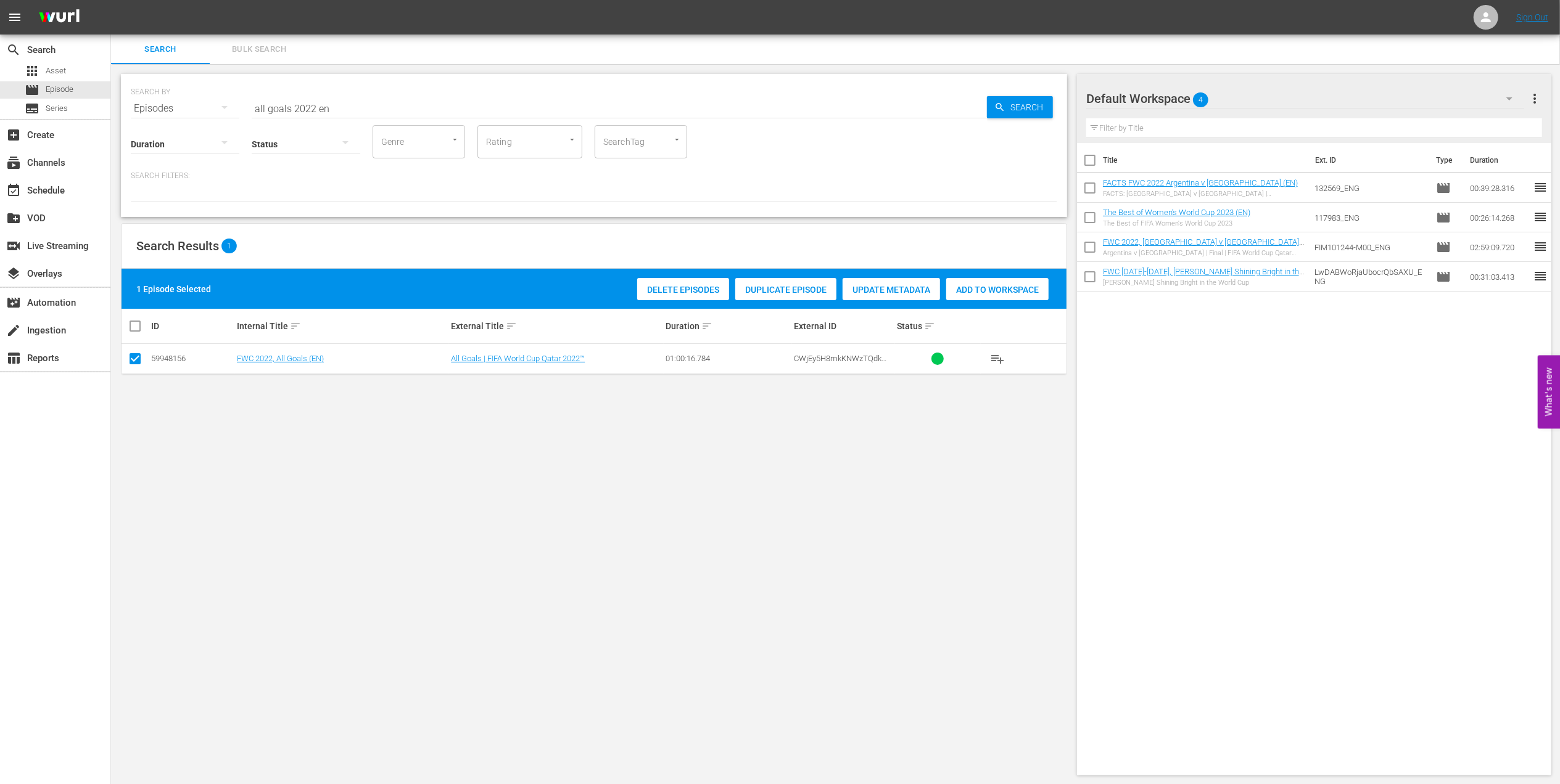
click at [970, 292] on span "Add to Workspace" at bounding box center [997, 289] width 102 height 10
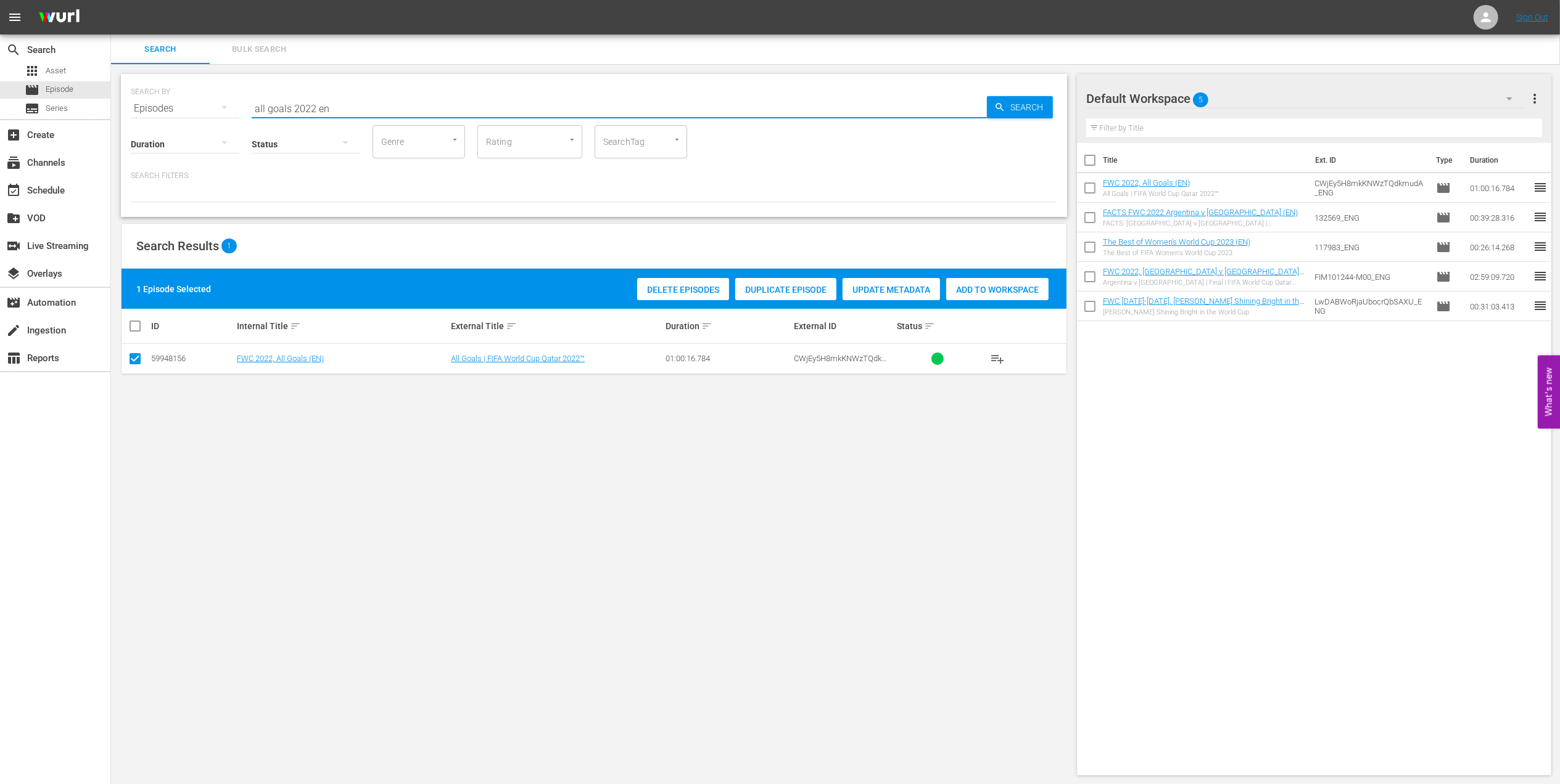
drag, startPoint x: 248, startPoint y: 107, endPoint x: 126, endPoint y: 118, distance: 122.5
click at [136, 107] on div "SEARCH BY Search By Episodes Search ID, Title, Description, Keywords, or Catego…" at bounding box center [594, 101] width 926 height 44
type input "facts 1990 en"
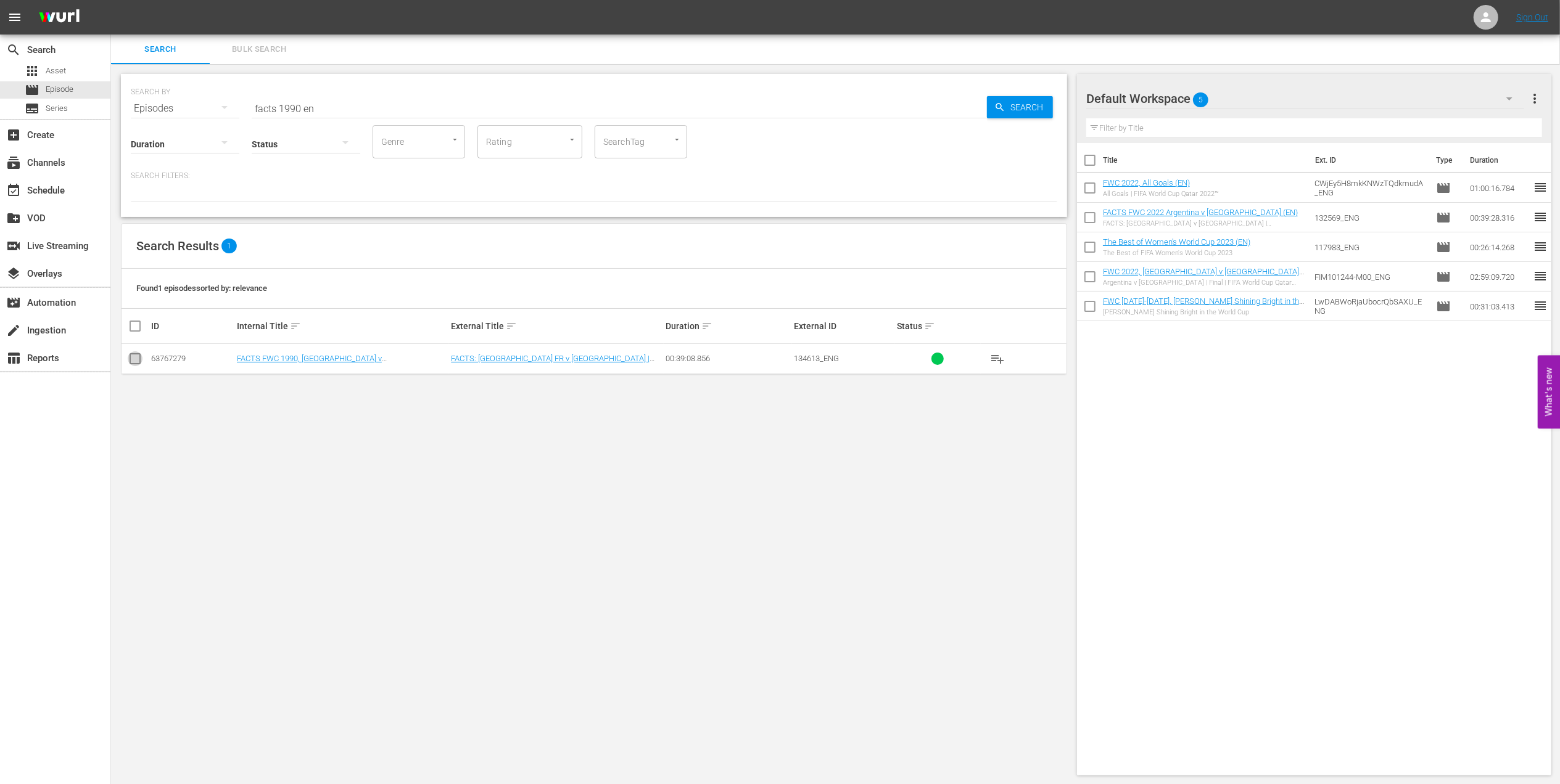
click at [131, 362] on input "checkbox" at bounding box center [135, 361] width 15 height 15
checkbox input "true"
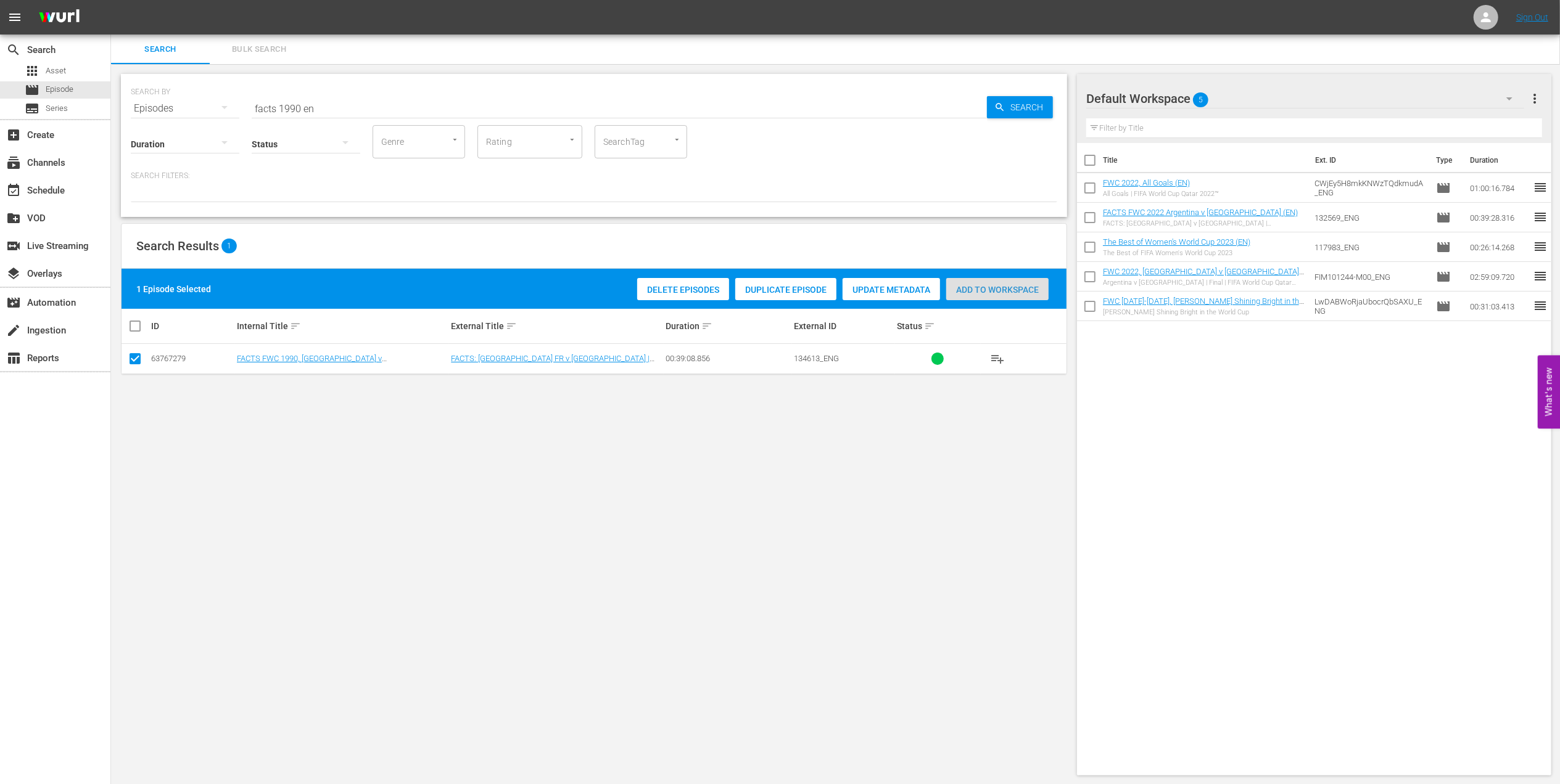
click at [978, 293] on span "Add to Workspace" at bounding box center [997, 289] width 102 height 10
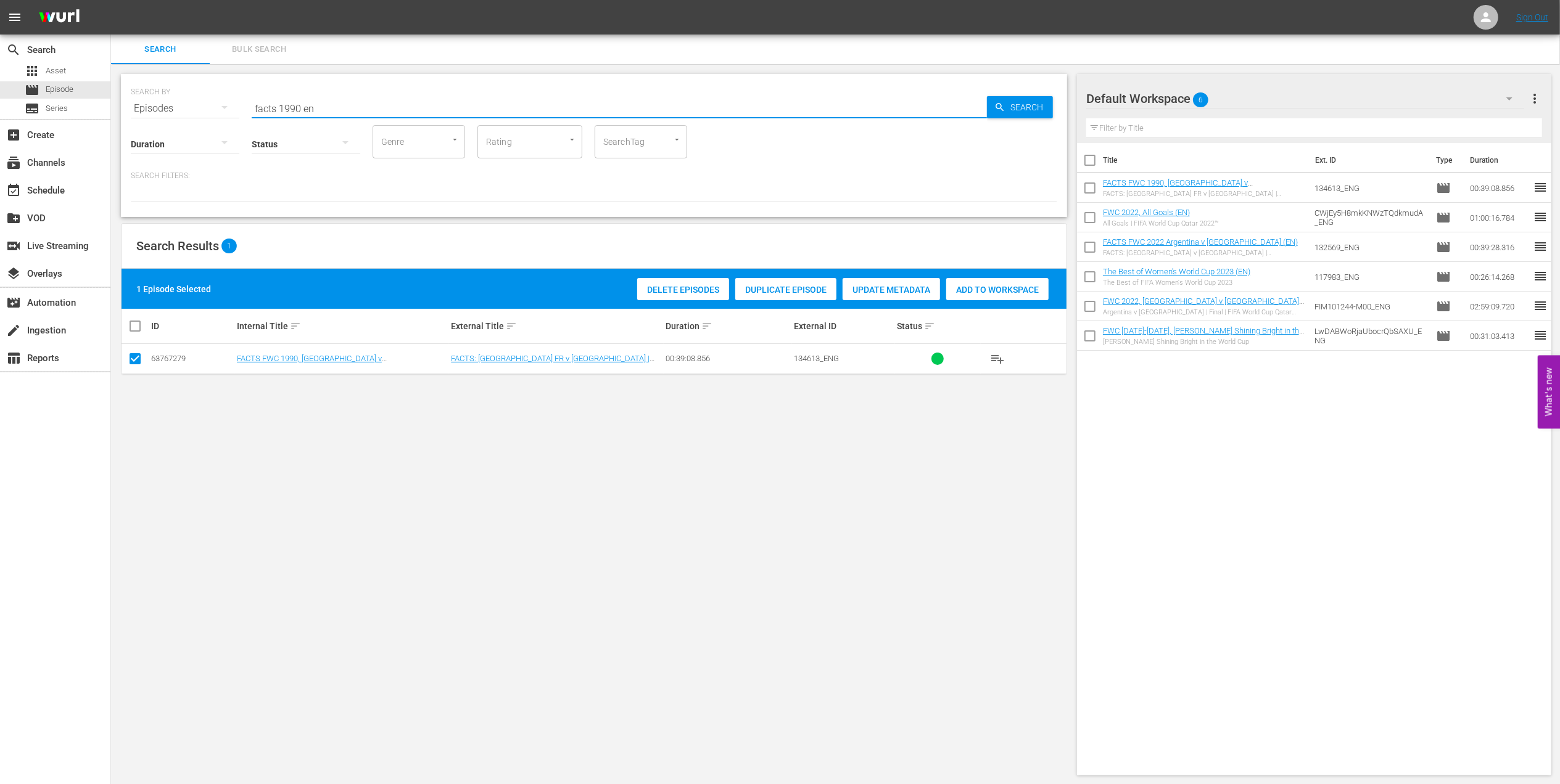
drag, startPoint x: 357, startPoint y: 105, endPoint x: 235, endPoint y: 98, distance: 122.2
click at [154, 105] on div "SEARCH BY Search By Episodes Search ID, Title, Description, Keywords, or Catego…" at bounding box center [594, 101] width 926 height 44
paste input "FWC 1990 - Final - [GEOGRAPHIC_DATA] v [GEOGRAPHIC_DATA]"
click at [440, 128] on div "SEARCH BY Search By Episodes Search ID, Title, Description, Keywords, or Catego…" at bounding box center [593, 145] width 946 height 143
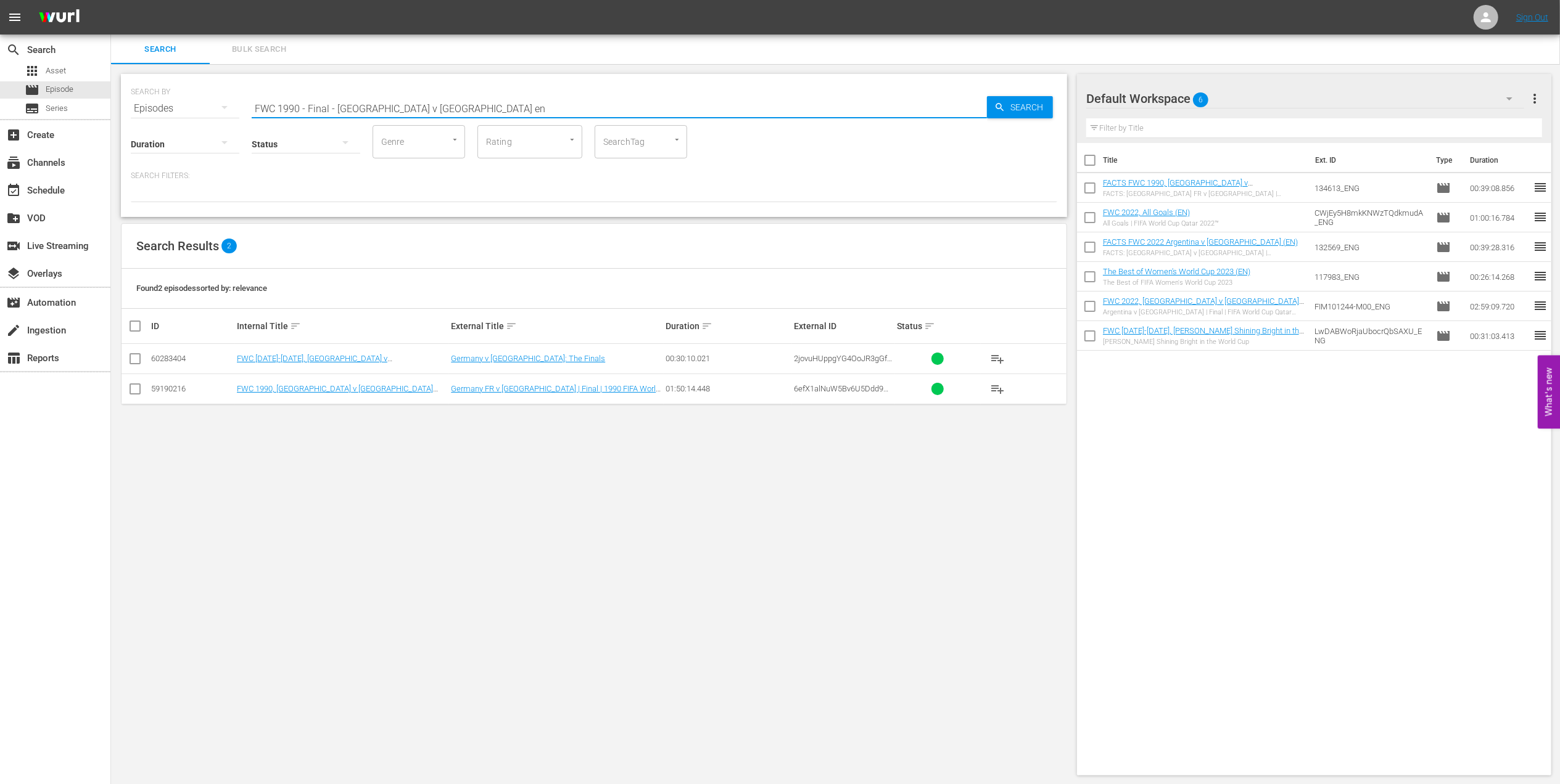
type input "FWC 1990 - Final - [GEOGRAPHIC_DATA] v [GEOGRAPHIC_DATA] en"
click at [132, 388] on input "checkbox" at bounding box center [135, 392] width 15 height 15
checkbox input "true"
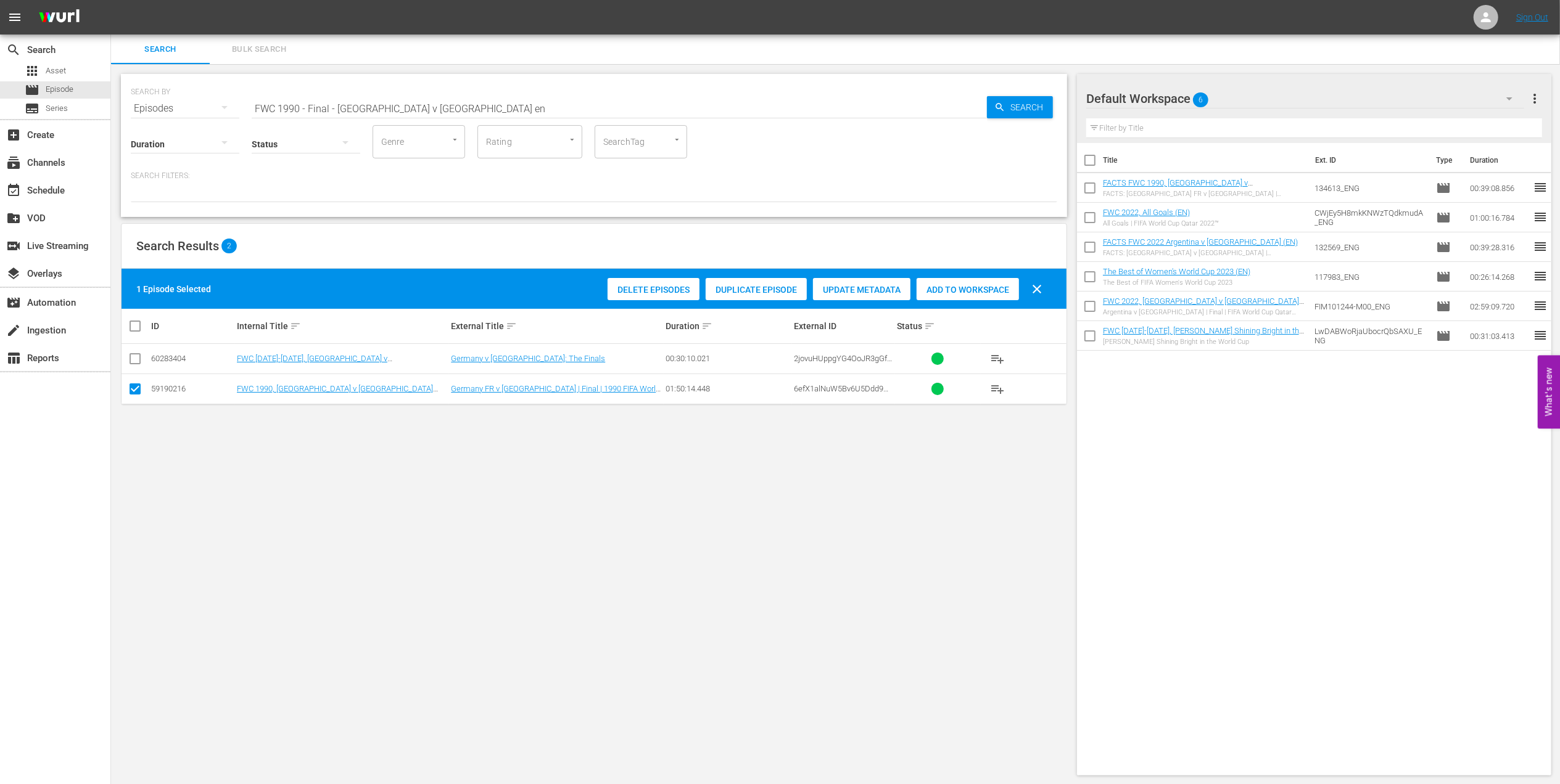
click at [941, 287] on span "Add to Workspace" at bounding box center [968, 289] width 102 height 10
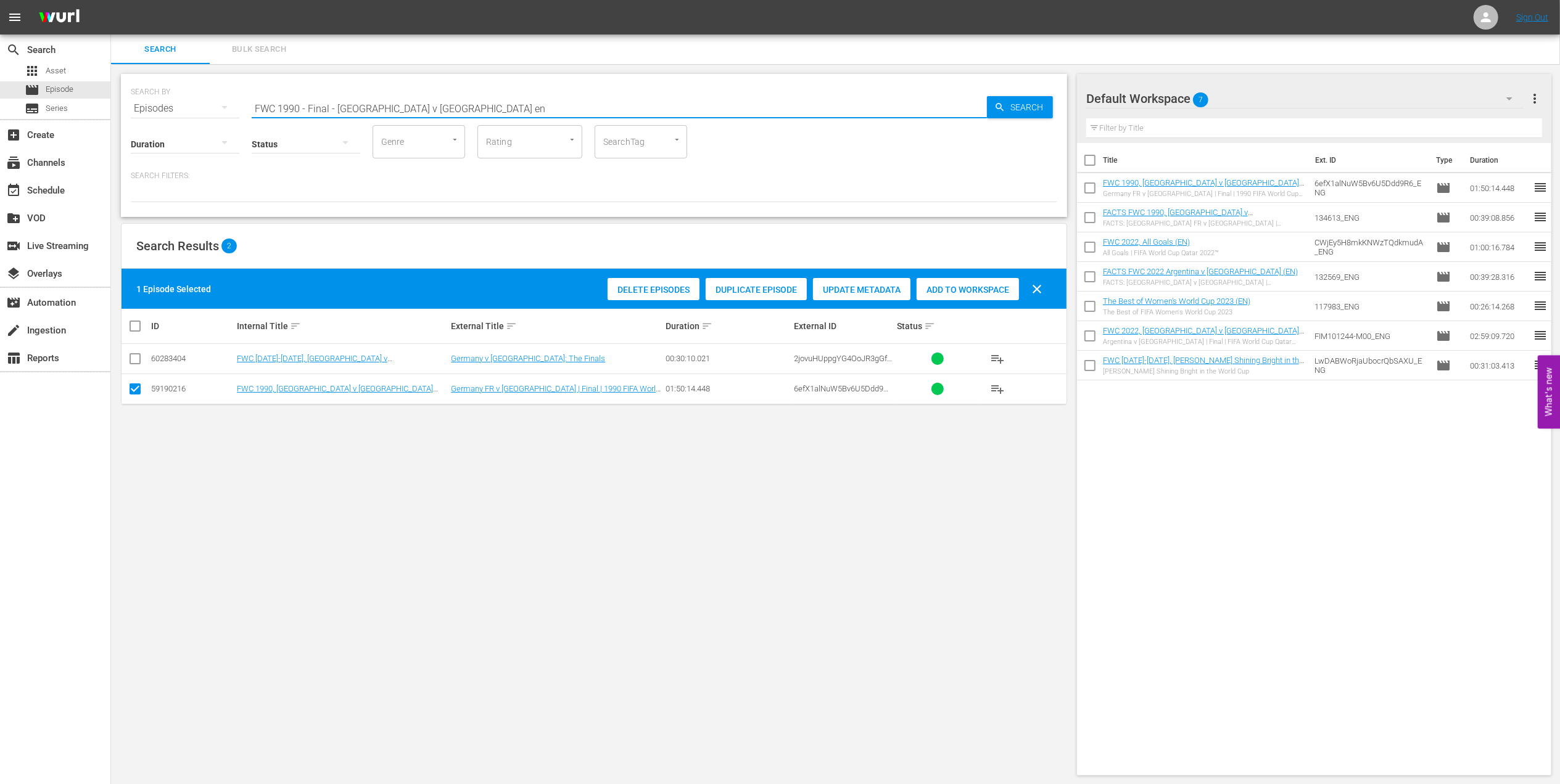
drag, startPoint x: 263, startPoint y: 104, endPoint x: 146, endPoint y: 104, distance: 117.0
click at [146, 104] on div "SEARCH BY Search By Episodes Search ID, Title, Description, Keywords, or Catego…" at bounding box center [594, 101] width 926 height 44
paste input "World Champions: [GEOGRAPHIC_DATA] 1982"
drag, startPoint x: 439, startPoint y: 113, endPoint x: 434, endPoint y: 124, distance: 12.1
click at [435, 120] on input "World Champions: [GEOGRAPHIC_DATA] 1982" at bounding box center [619, 108] width 735 height 29
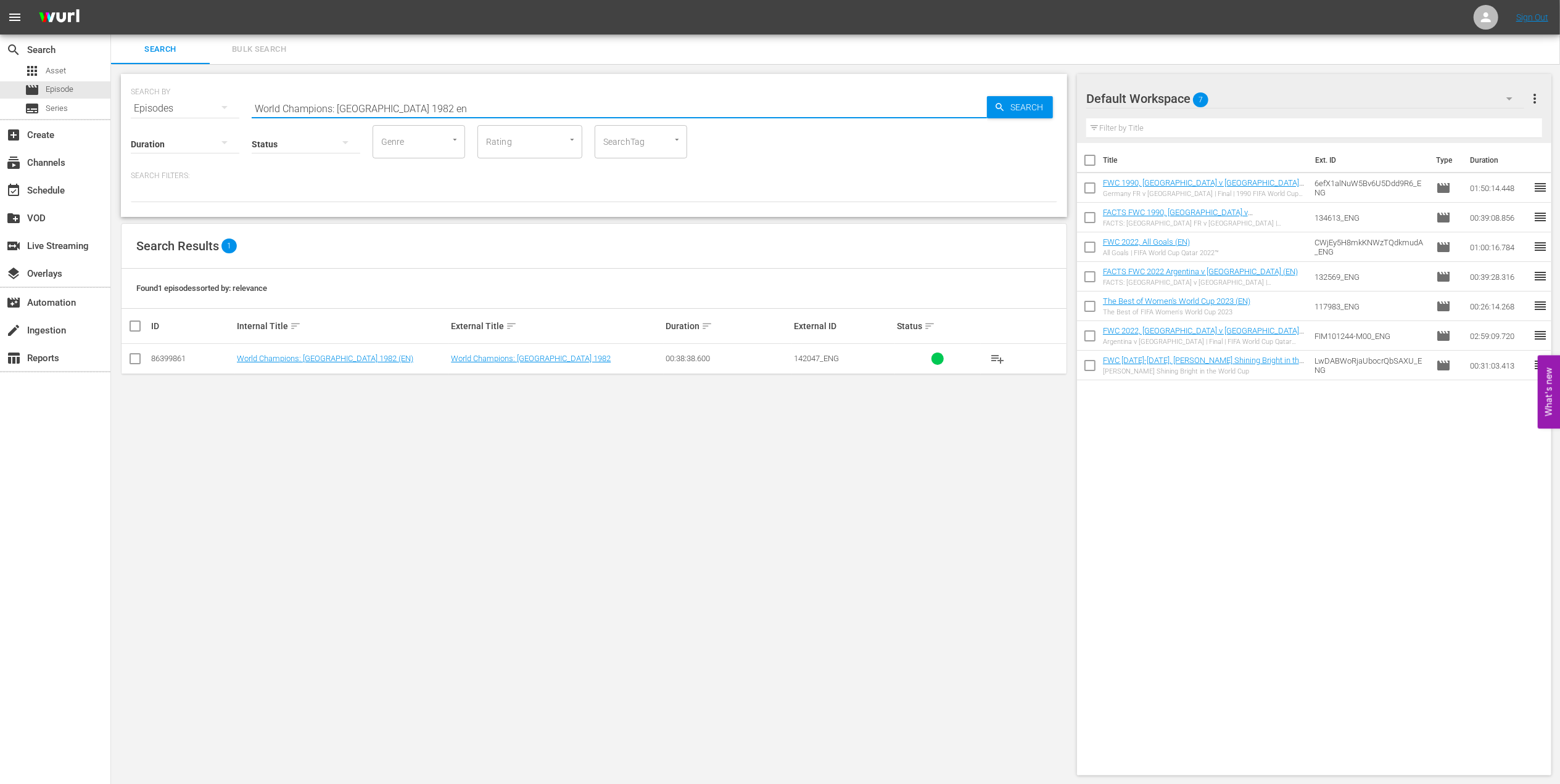
type input "World Champions: [GEOGRAPHIC_DATA] 1982 en"
click at [132, 359] on input "checkbox" at bounding box center [135, 361] width 15 height 15
checkbox input "true"
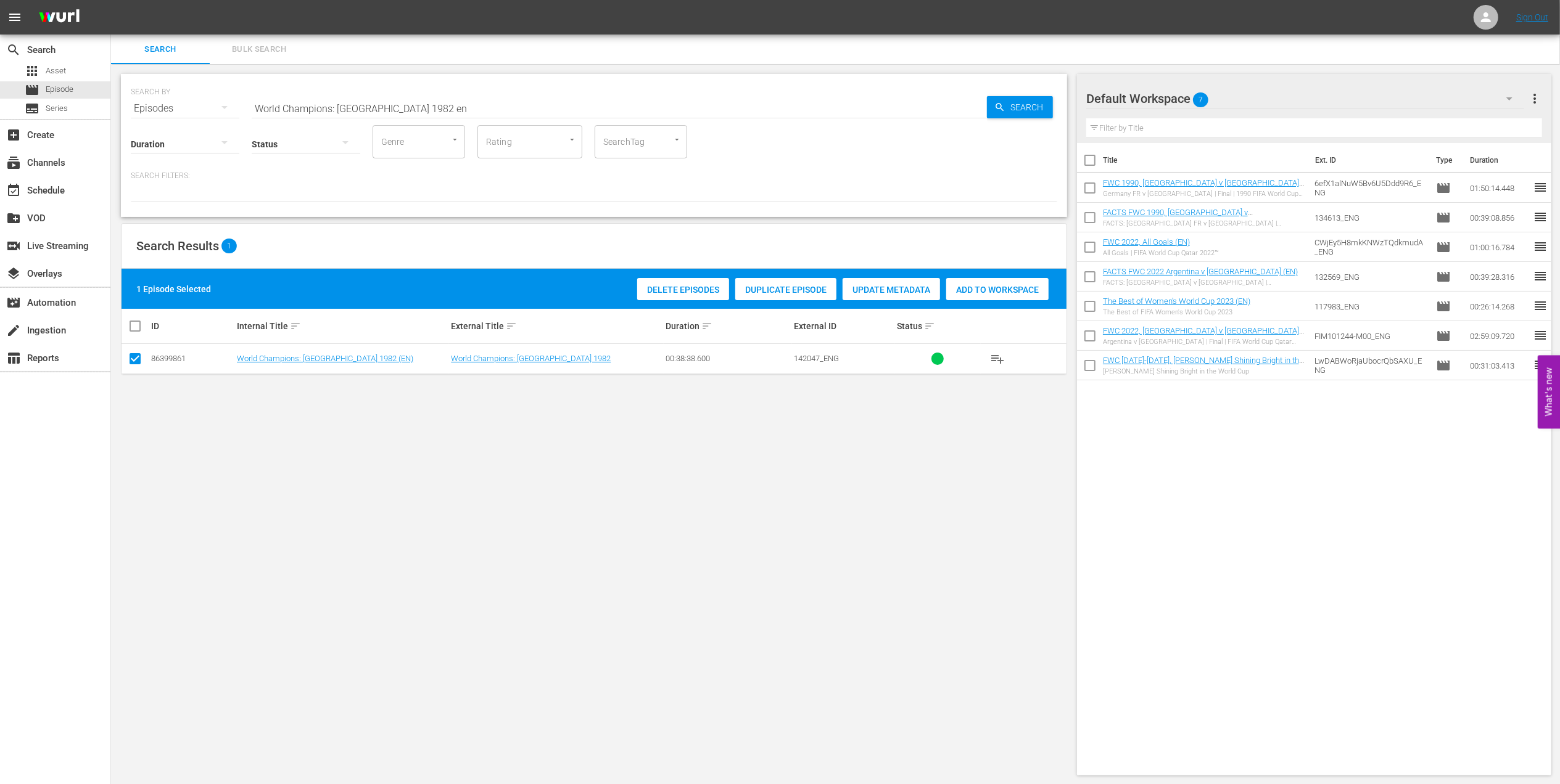
click at [960, 286] on span "Add to Workspace" at bounding box center [997, 289] width 102 height 10
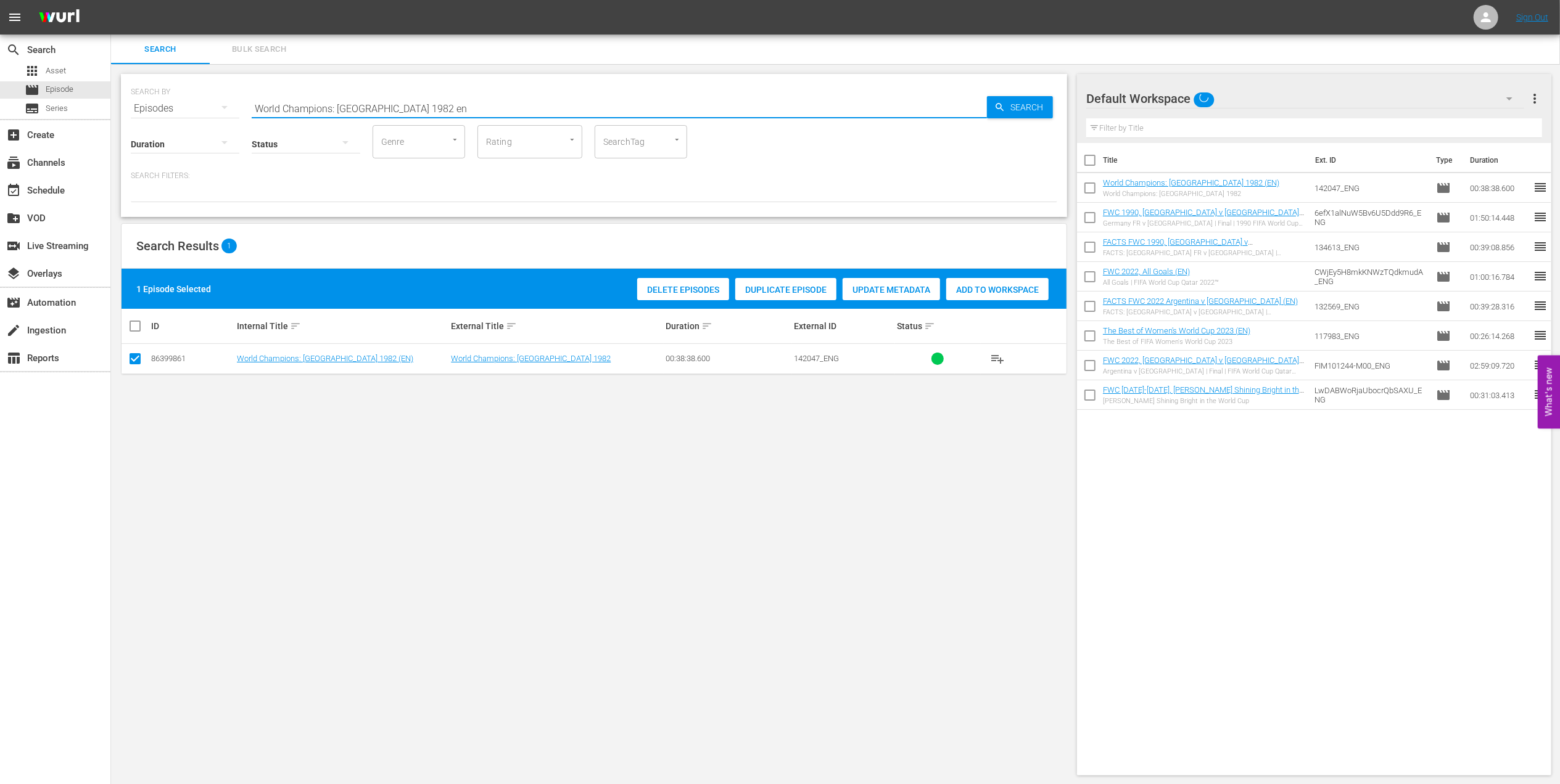
drag, startPoint x: 430, startPoint y: 104, endPoint x: 198, endPoint y: 109, distance: 232.1
click at [195, 107] on div "SEARCH BY Search By Episodes Search ID, Title, Description, Keywords, or Catego…" at bounding box center [594, 101] width 926 height 44
paste input "FWC 1982 - Final - [GEOGRAPHIC_DATA] v [GEOGRAPHIC_DATA]"
click at [417, 109] on input "FWC 1982 - Final - [GEOGRAPHIC_DATA] v [GEOGRAPHIC_DATA]" at bounding box center [619, 108] width 735 height 29
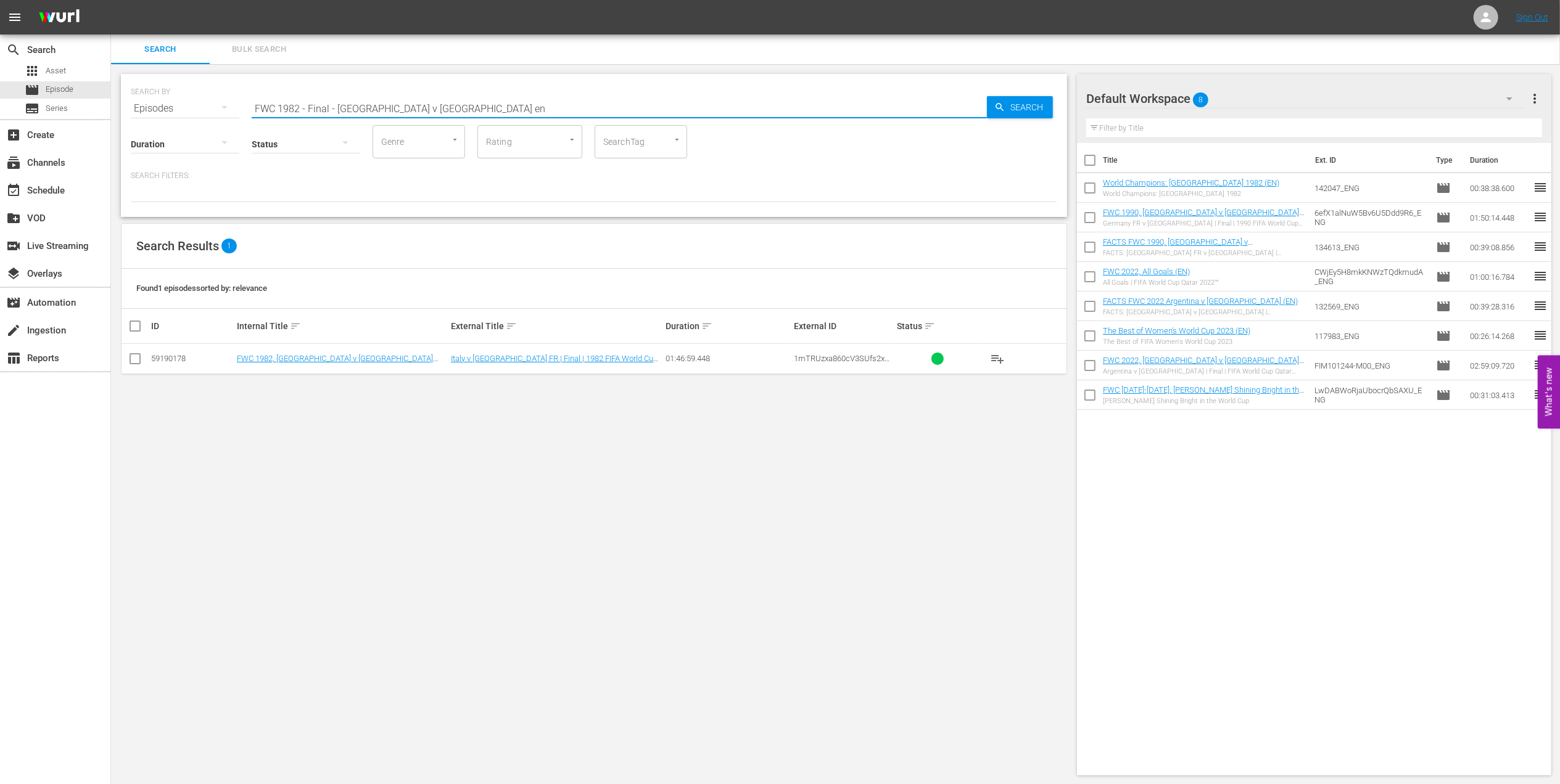
type input "FWC 1982 - Final - [GEOGRAPHIC_DATA] v [GEOGRAPHIC_DATA] en"
click at [136, 358] on input "checkbox" at bounding box center [135, 361] width 15 height 15
checkbox input "true"
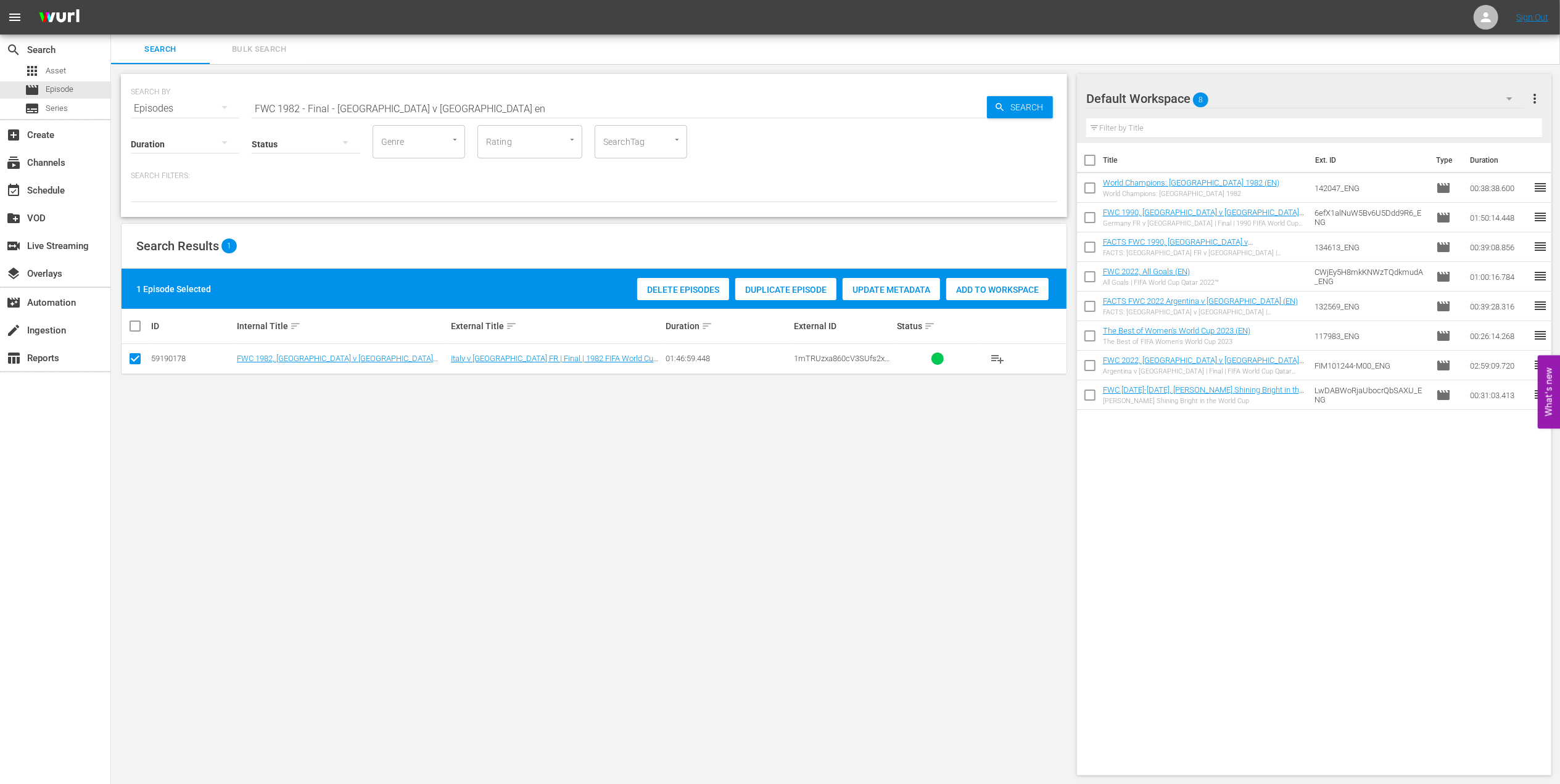
click at [979, 296] on div "Add to Workspace" at bounding box center [997, 290] width 102 height 24
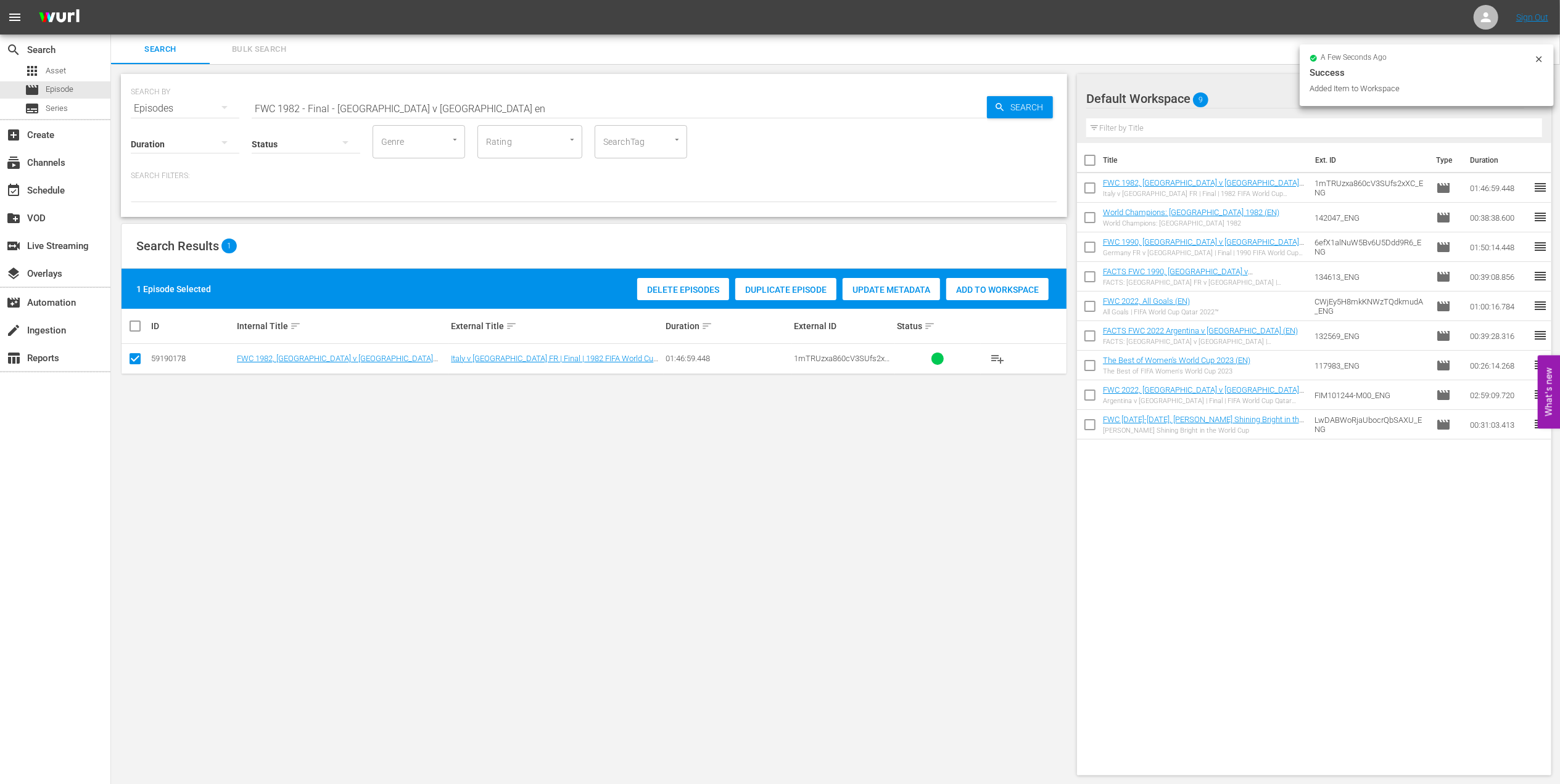
drag, startPoint x: 363, startPoint y: 106, endPoint x: 190, endPoint y: 106, distance: 173.0
click at [190, 106] on div "SEARCH BY Search By Episodes Search ID, Title, Description, Keywords, or Catego…" at bounding box center [594, 101] width 926 height 44
paste input "World Champions: [GEOGRAPHIC_DATA] 2018"
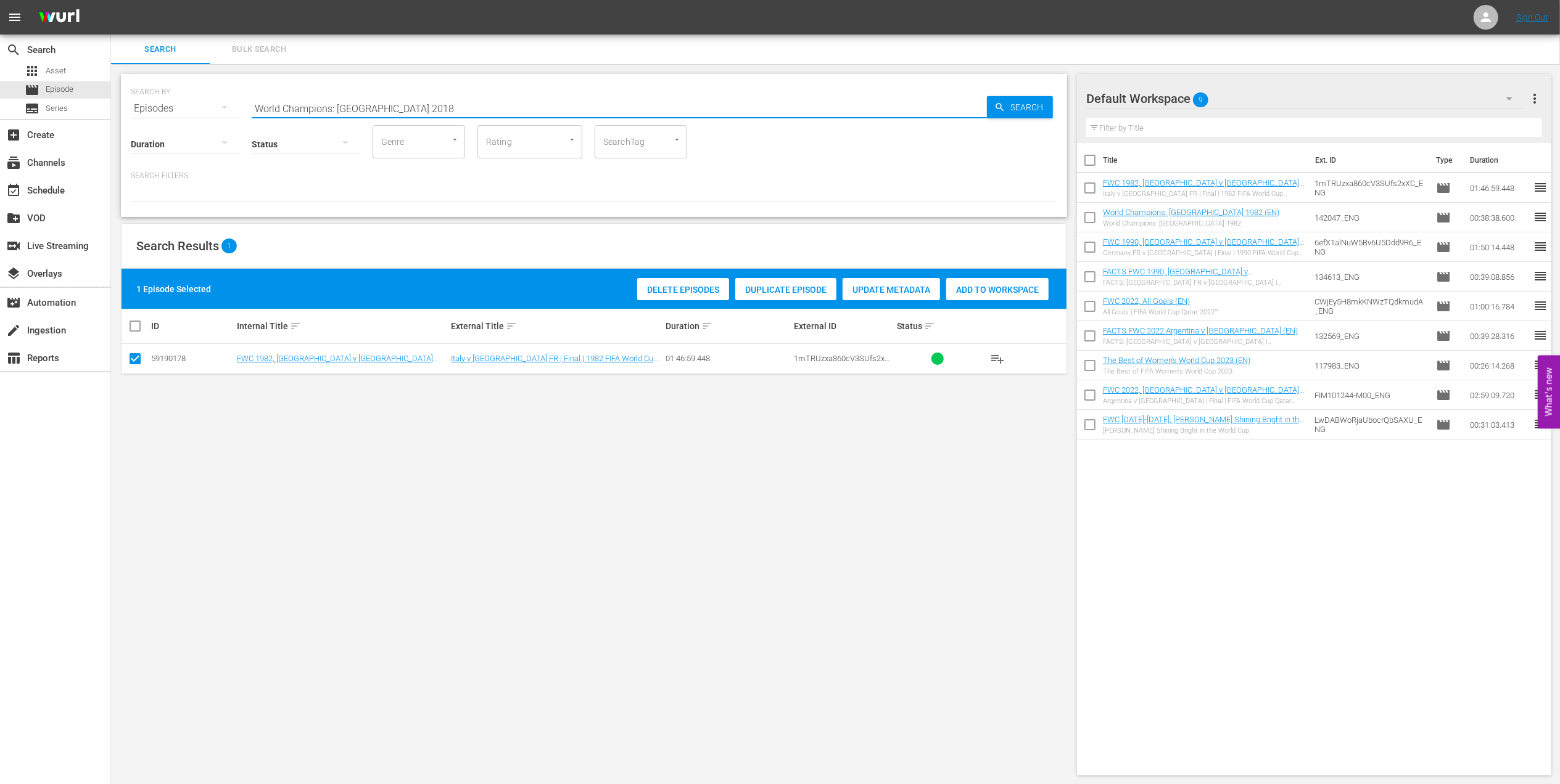
click at [409, 106] on input "World Champions: [GEOGRAPHIC_DATA] 2018" at bounding box center [619, 108] width 735 height 29
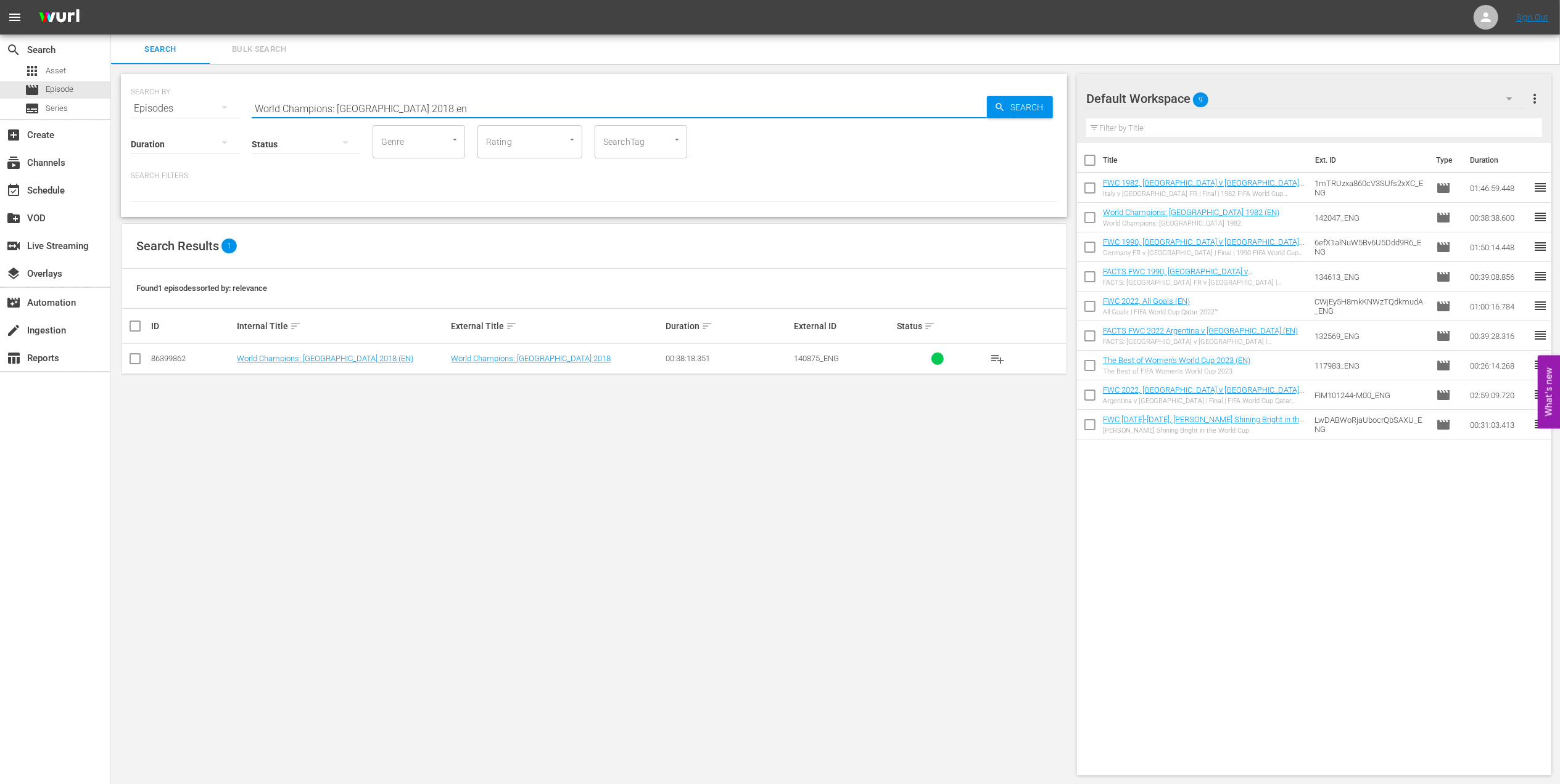
type input "World Champions: [GEOGRAPHIC_DATA] 2018 en"
click at [131, 360] on input "checkbox" at bounding box center [135, 361] width 15 height 15
checkbox input "true"
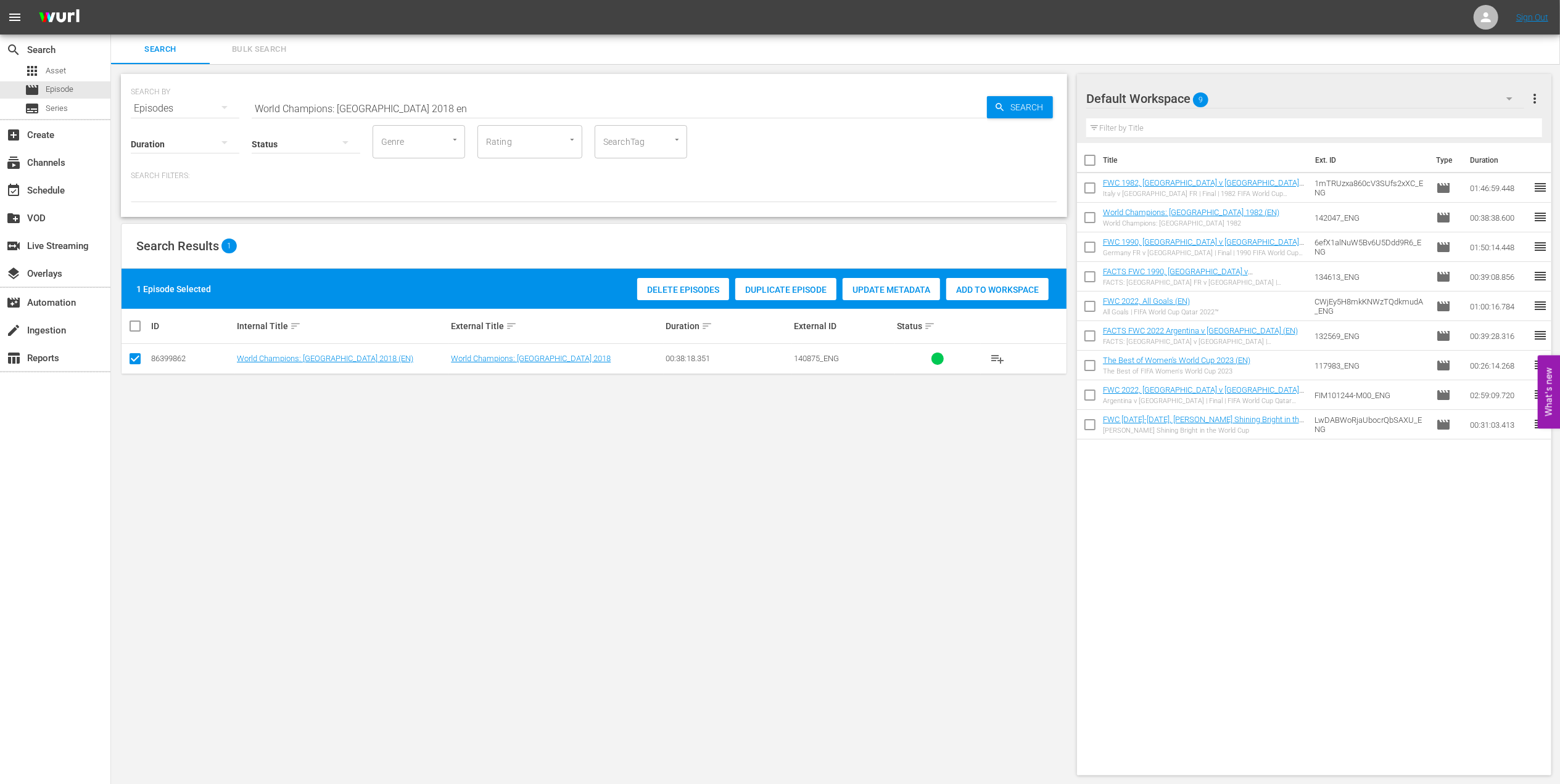
click at [987, 289] on span "Add to Workspace" at bounding box center [997, 289] width 102 height 10
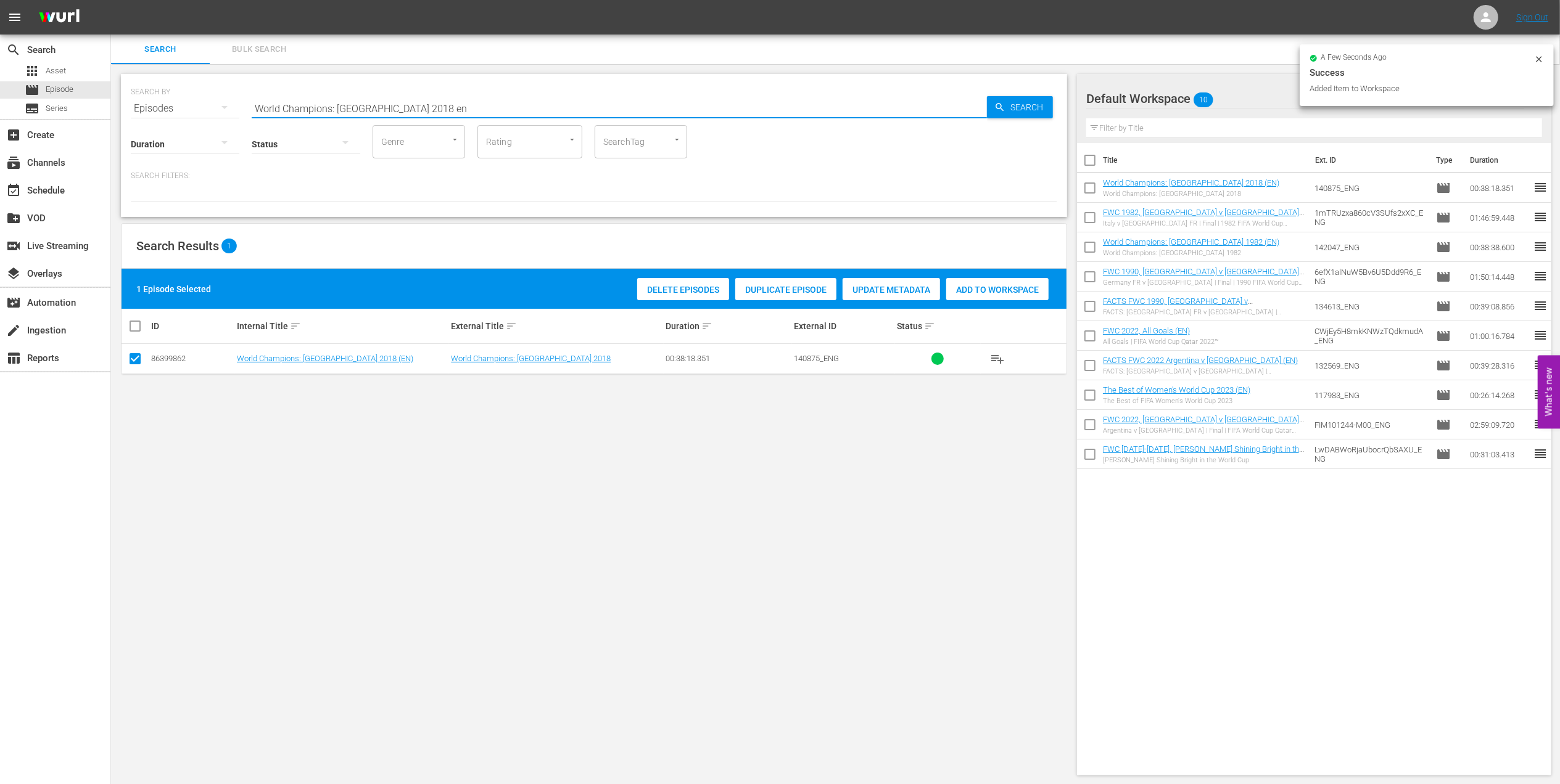
drag, startPoint x: 418, startPoint y: 112, endPoint x: 183, endPoint y: 107, distance: 235.1
click at [156, 107] on div "SEARCH BY Search By Episodes Search ID, Title, Description, Keywords, or Catego…" at bounding box center [594, 101] width 926 height 44
paste input "Croatia v [GEOGRAPHIC_DATA] | Semi-finals | FIFA World Cup 2018 | Full Match Re…"
click at [611, 106] on input "Croatia v [GEOGRAPHIC_DATA] | Semi-finals | FIFA World Cup 2018 | Full Match Re…" at bounding box center [619, 108] width 735 height 29
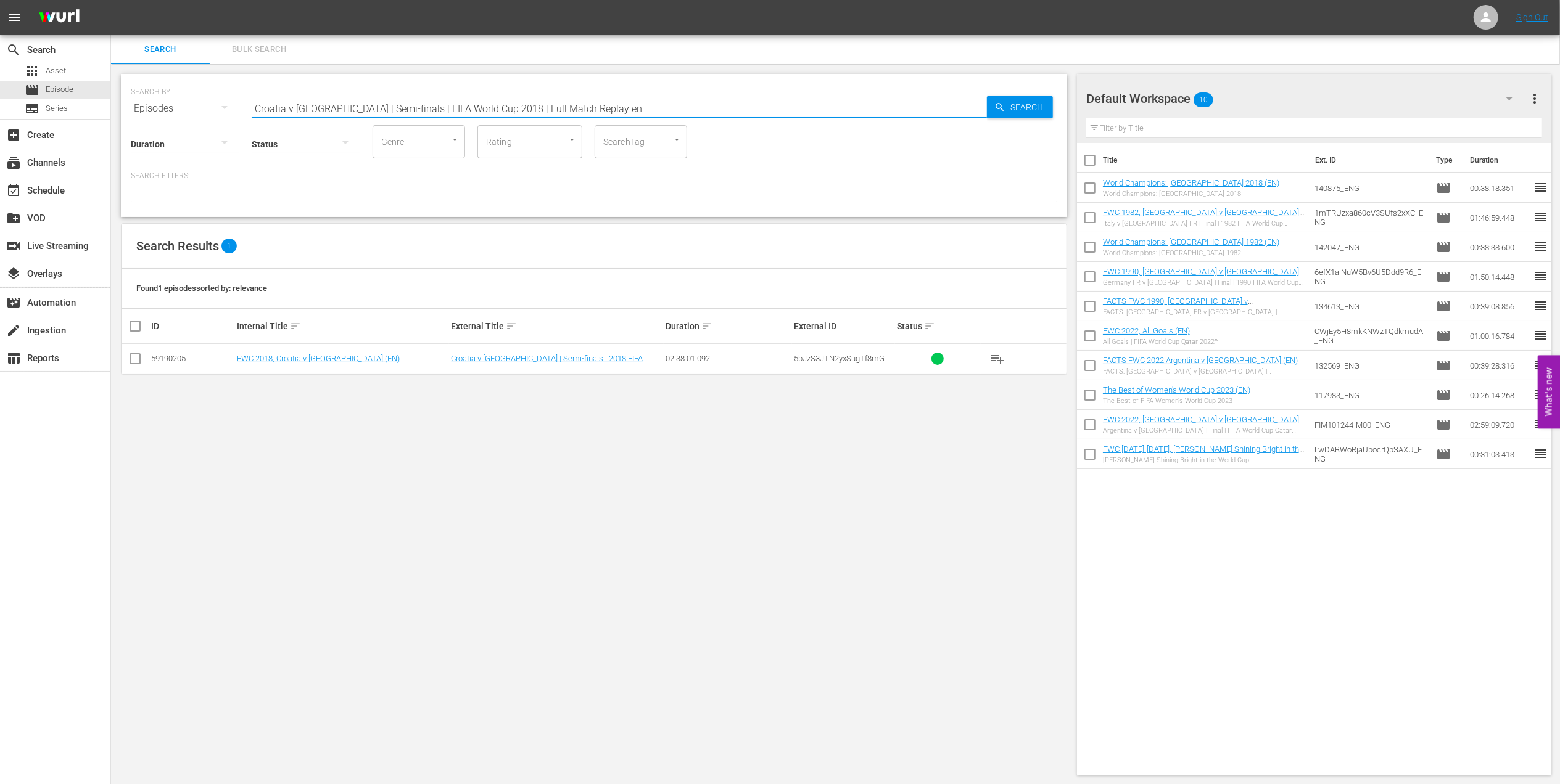
type input "Croatia v [GEOGRAPHIC_DATA] | Semi-finals | FIFA World Cup 2018 | Full Match Re…"
click at [136, 357] on input "checkbox" at bounding box center [135, 361] width 15 height 15
checkbox input "true"
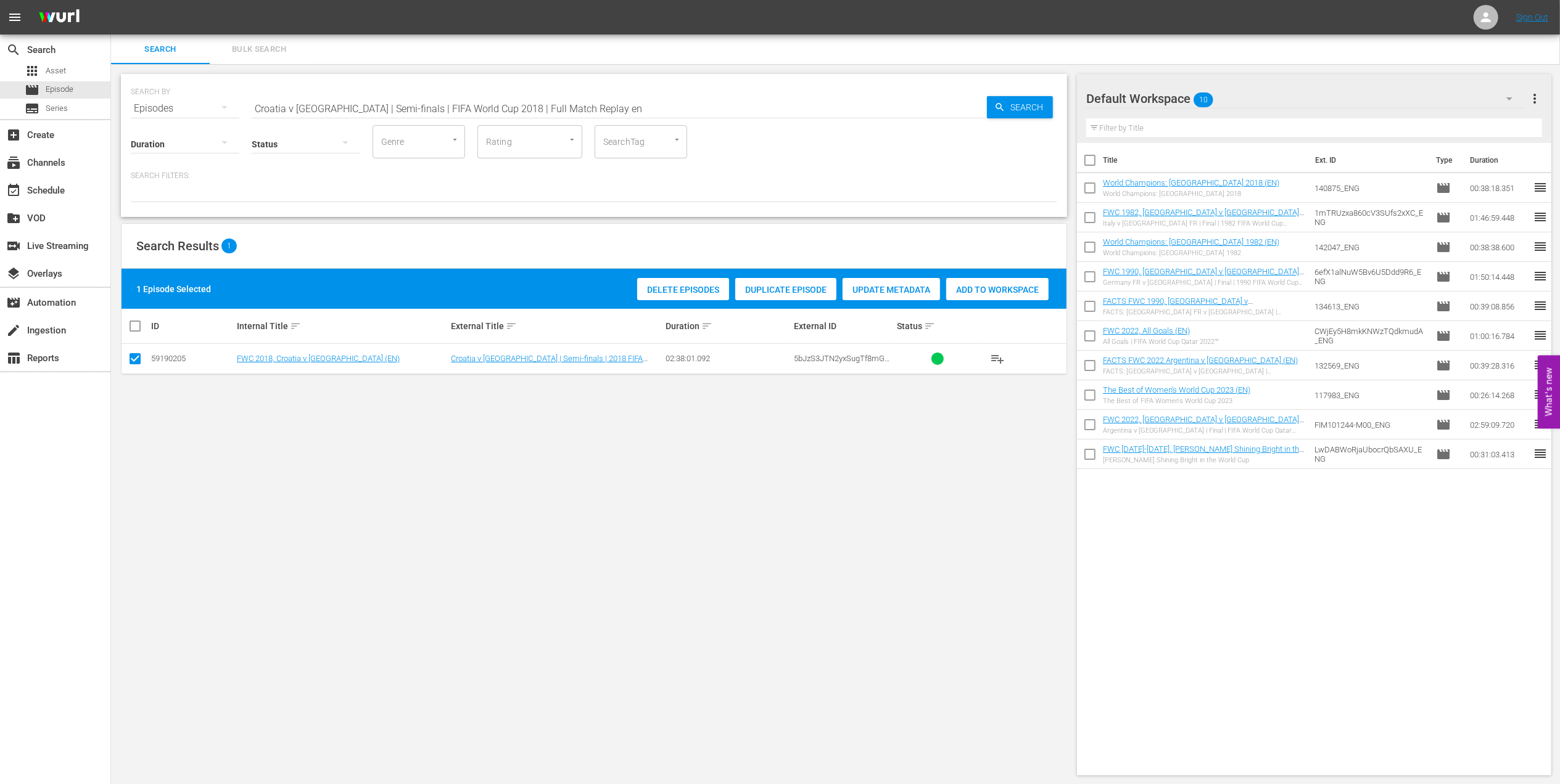
click at [960, 291] on span "Add to Workspace" at bounding box center [997, 289] width 102 height 10
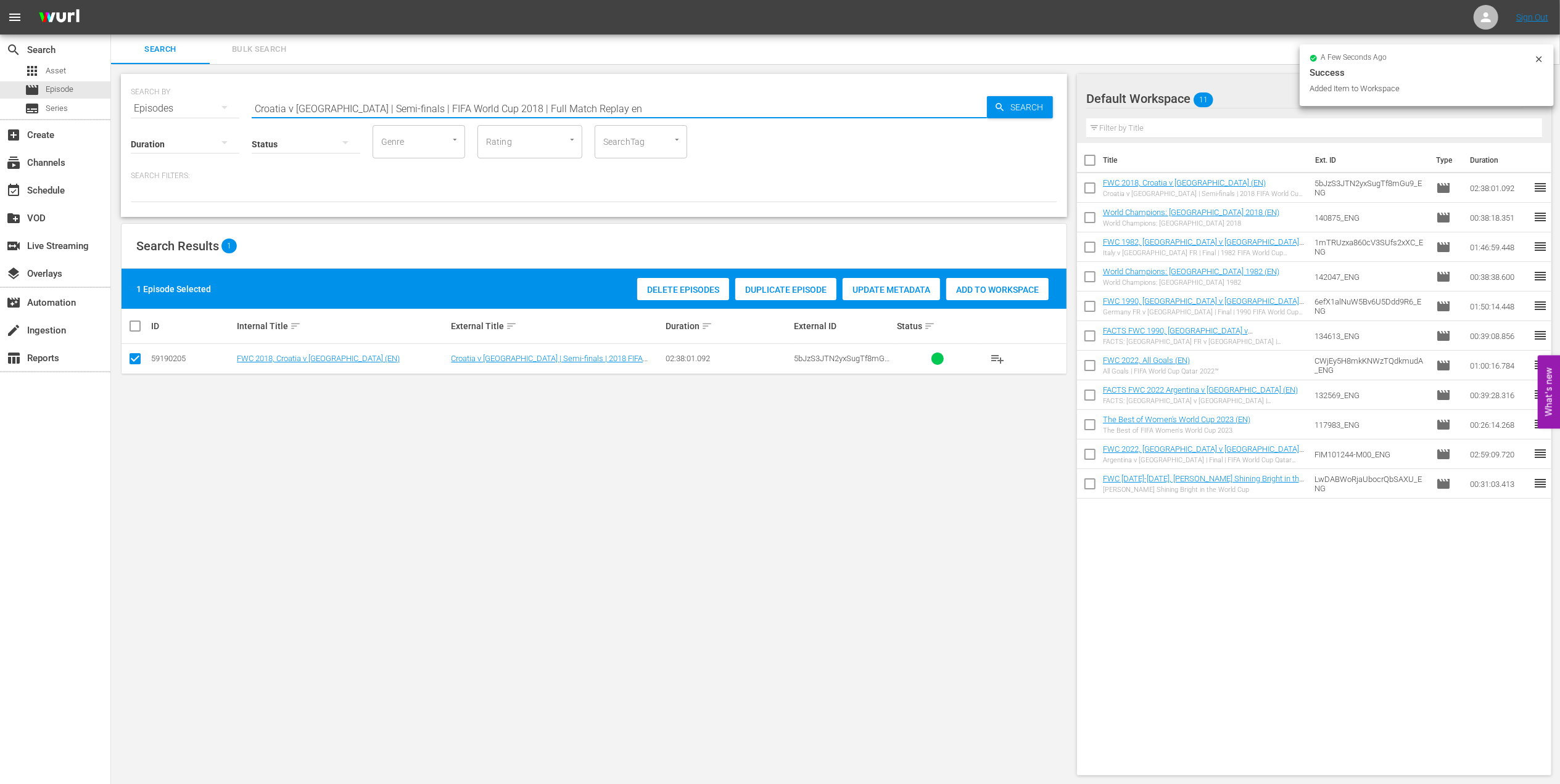
drag, startPoint x: 595, startPoint y: 109, endPoint x: 209, endPoint y: 111, distance: 386.0
click at [210, 109] on div "SEARCH BY Search By Episodes Search ID, Title, Description, Keywords, or Catego…" at bounding box center [594, 101] width 926 height 44
paste input "France v [GEOGRAPHIC_DATA] | Semi-finals | FIFA World Cup 2018 | Full Match Rep…"
click at [598, 99] on input "France v [GEOGRAPHIC_DATA] | Semi-finals | FIFA World Cup 2018 | Full Match Rep…" at bounding box center [619, 108] width 735 height 29
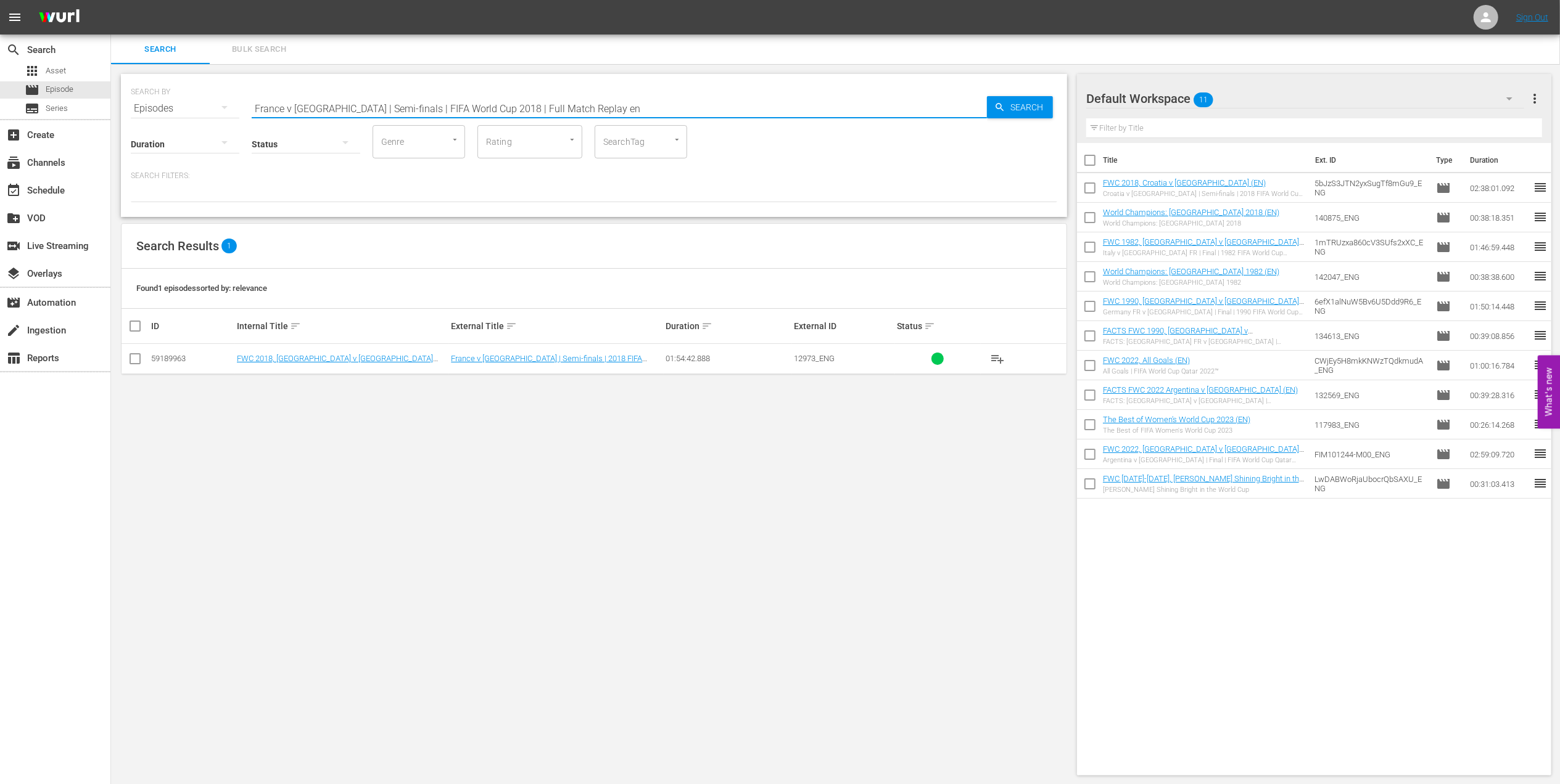
type input "France v [GEOGRAPHIC_DATA] | Semi-finals | FIFA World Cup 2018 | Full Match Rep…"
click at [131, 362] on input "checkbox" at bounding box center [135, 361] width 15 height 15
checkbox input "true"
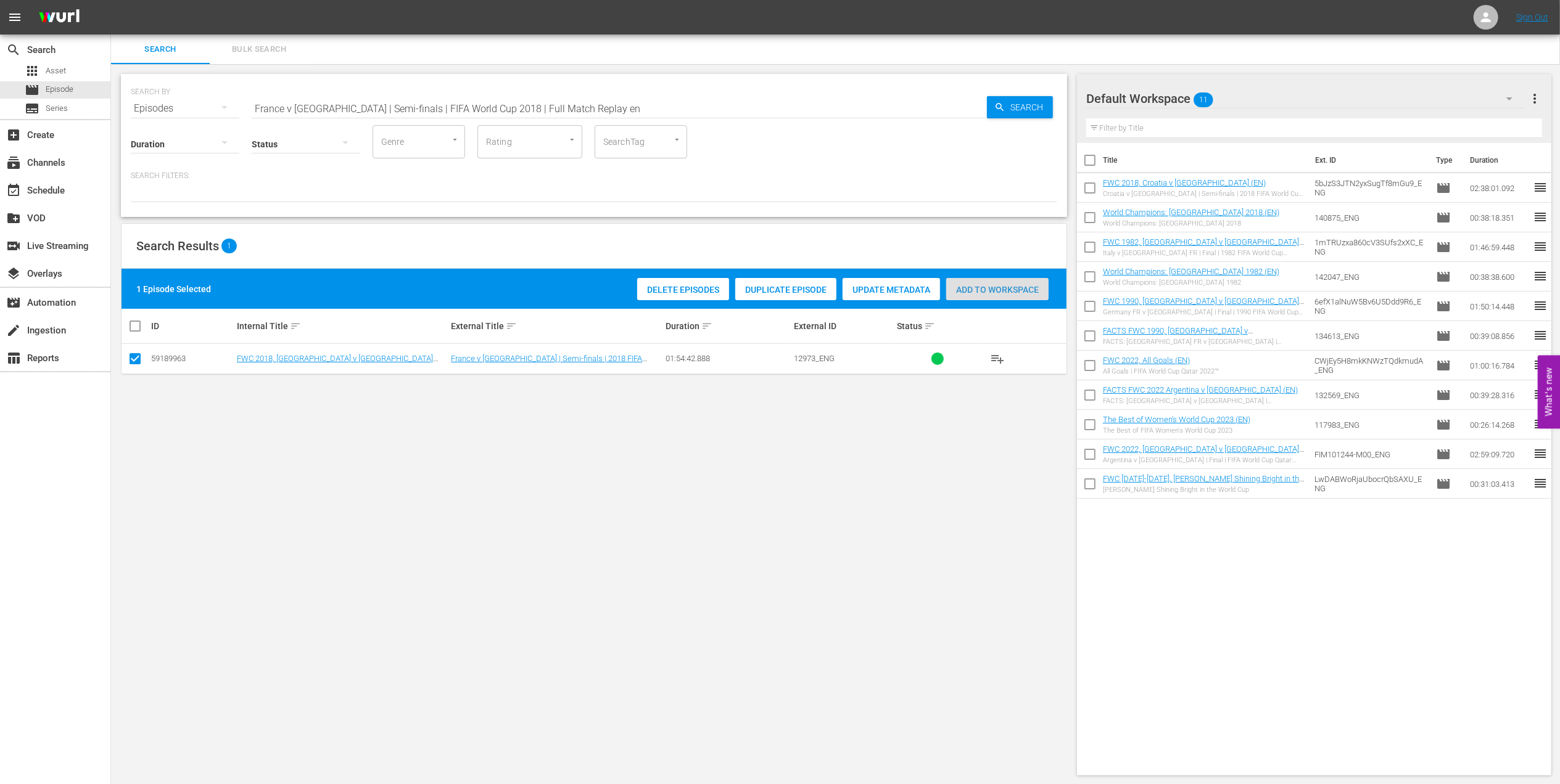
click at [972, 291] on span "Add to Workspace" at bounding box center [997, 289] width 102 height 10
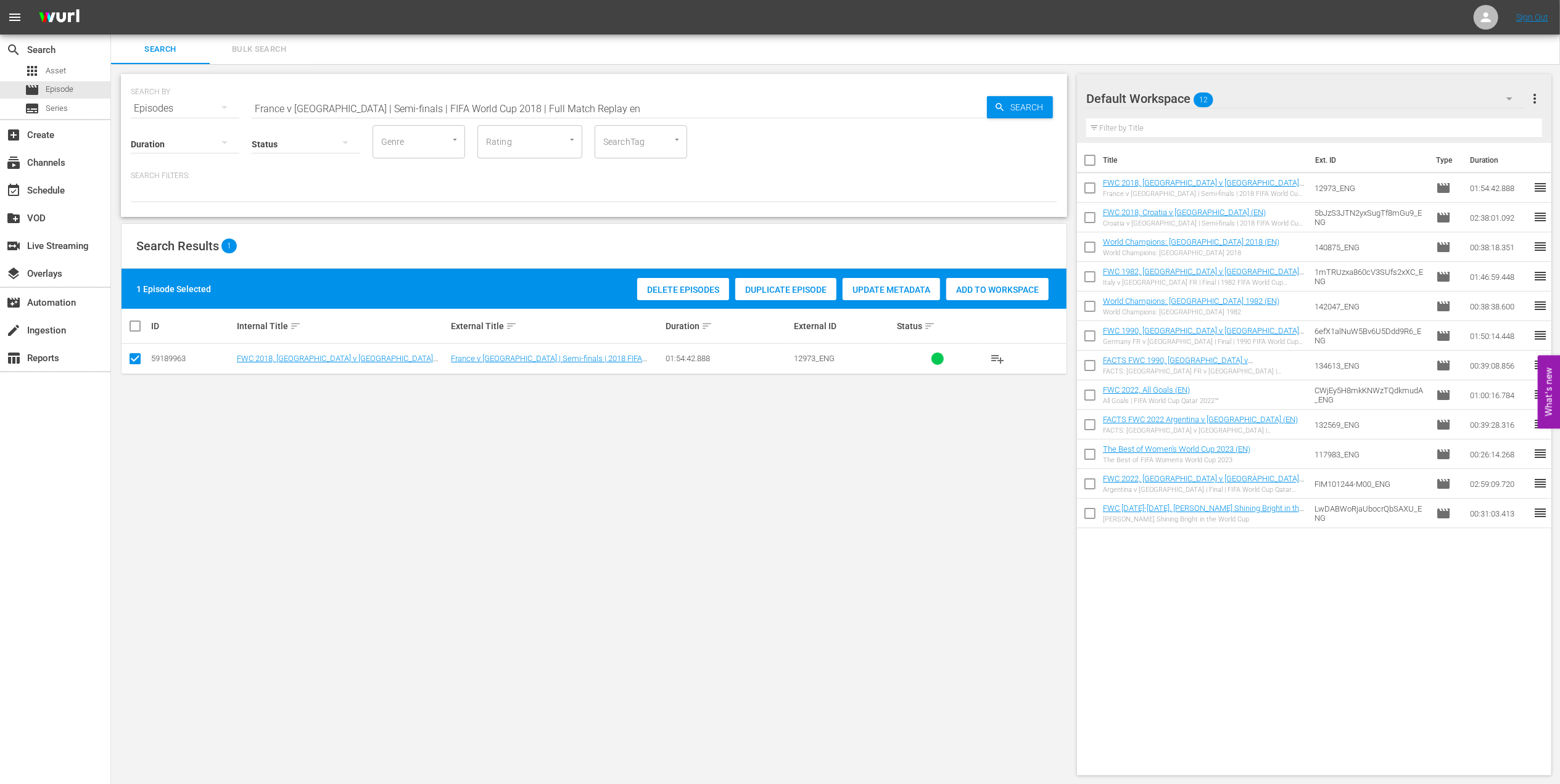
drag, startPoint x: 609, startPoint y: 102, endPoint x: 176, endPoint y: 109, distance: 433.1
click at [176, 109] on div "SEARCH BY Search By Episodes Search ID, Title, Description, Keywords, or Catego…" at bounding box center [594, 101] width 926 height 44
paste input "Croatia | Final | FIFA World Cup 2018 | Full Match Replay"
click at [567, 94] on input "France v [GEOGRAPHIC_DATA] | Final | FIFA World Cup 2018 | Full Match Replay" at bounding box center [619, 108] width 735 height 29
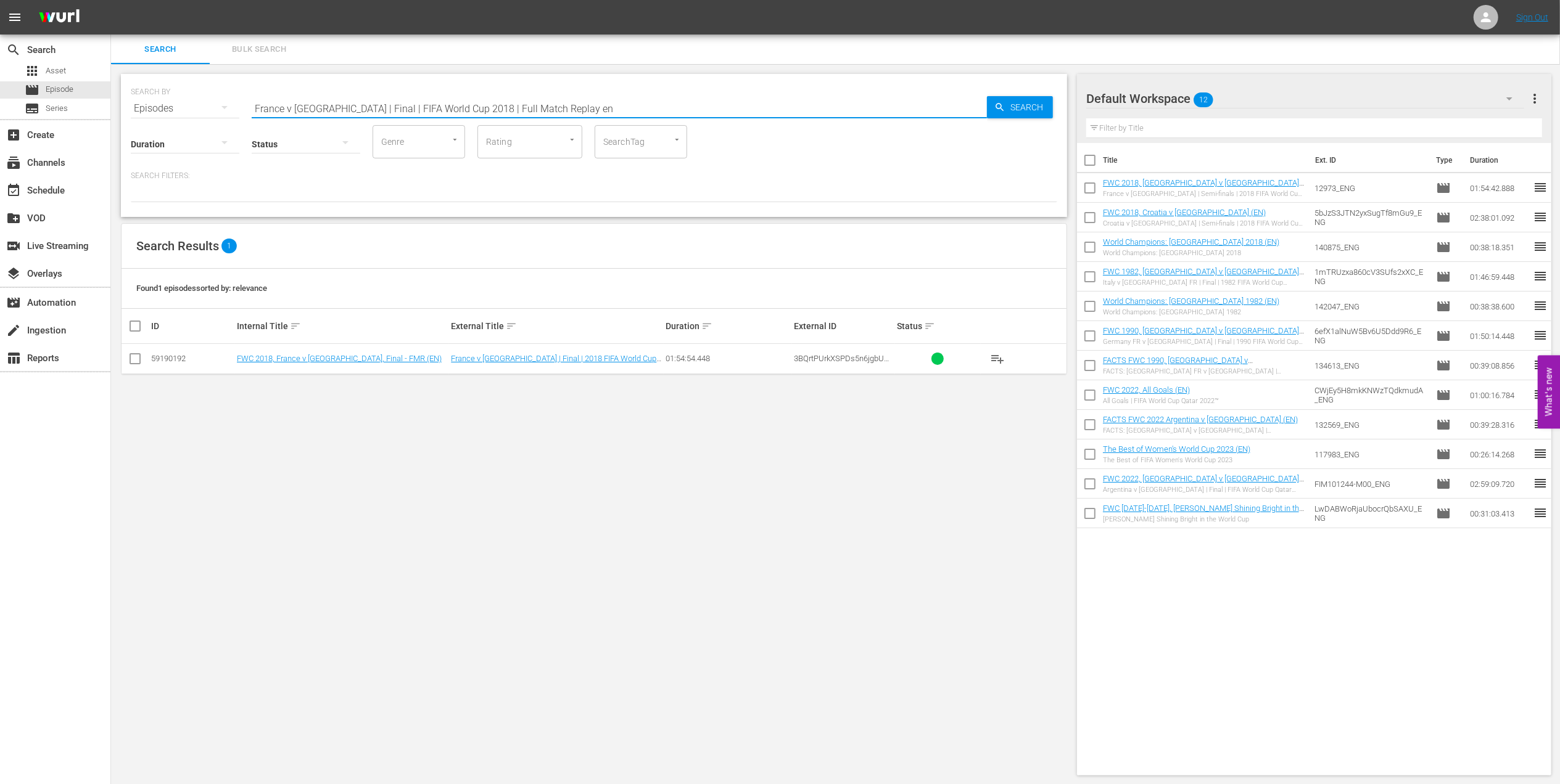
type input "France v [GEOGRAPHIC_DATA] | Final | FIFA World Cup 2018 | Full Match Replay en"
click at [136, 361] on input "checkbox" at bounding box center [135, 361] width 15 height 15
checkbox input "true"
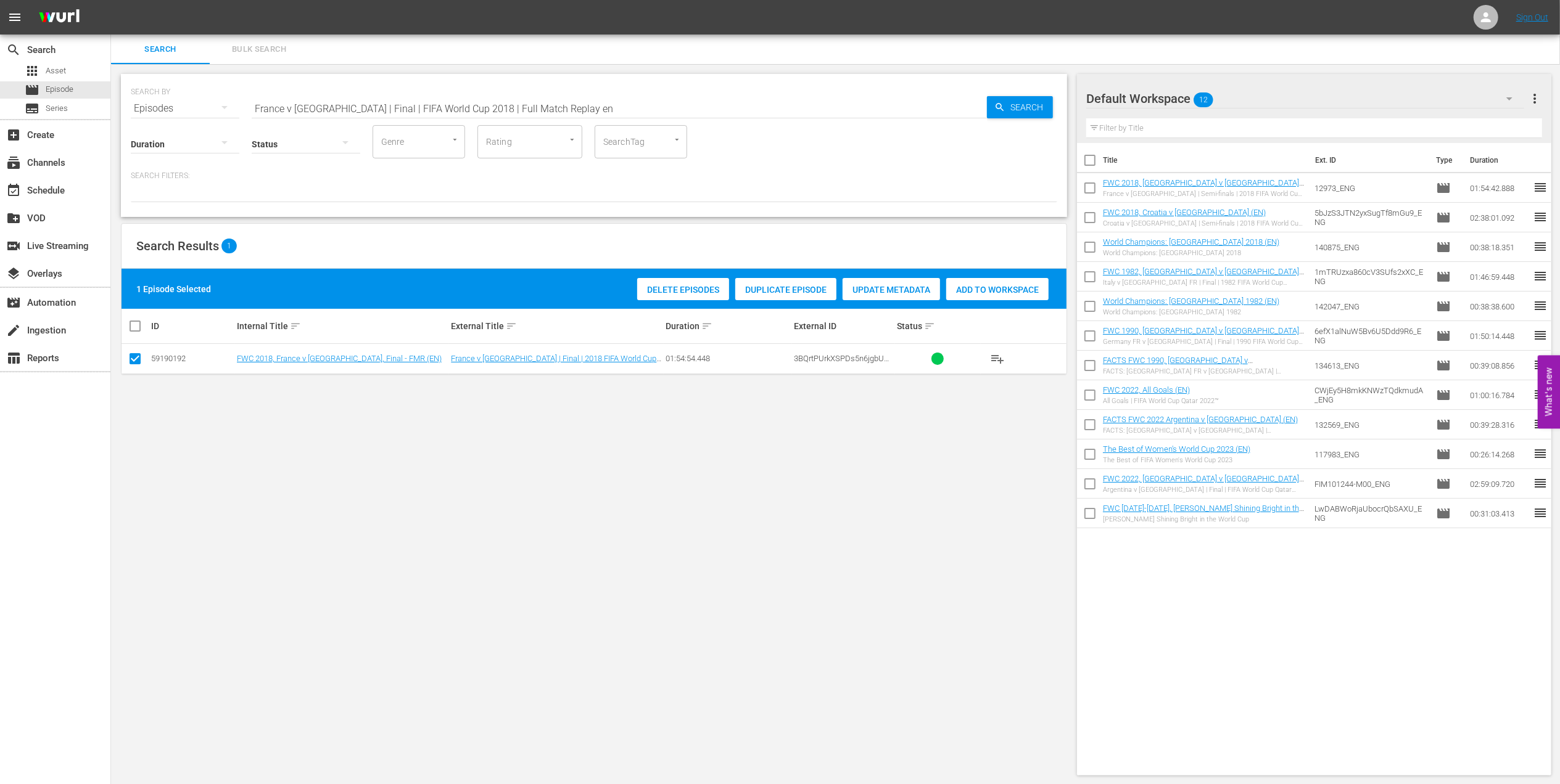
click at [965, 285] on span "Add to Workspace" at bounding box center [997, 289] width 102 height 10
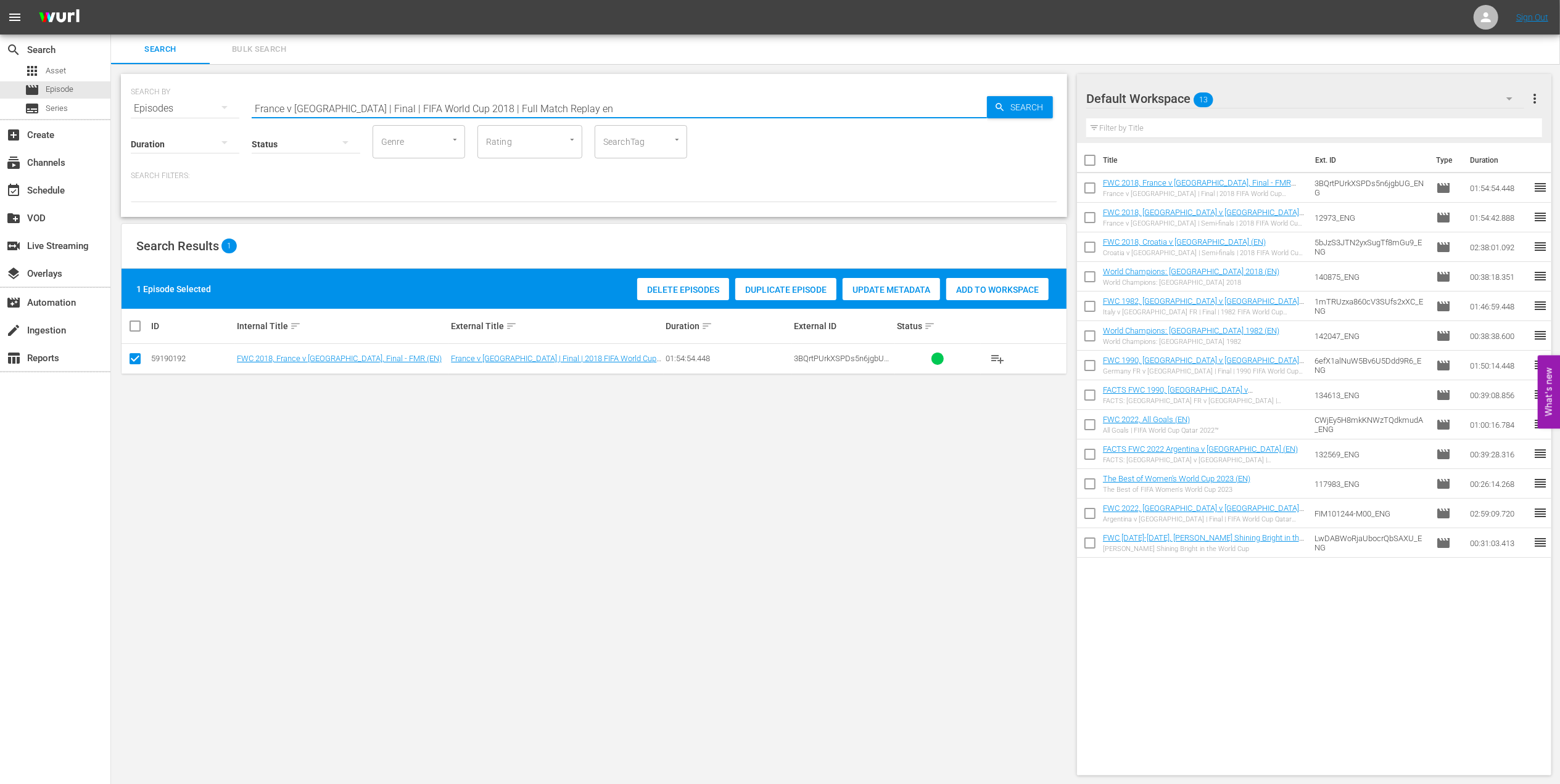
drag, startPoint x: 573, startPoint y: 104, endPoint x: 193, endPoint y: 109, distance: 380.0
click at [140, 106] on div "SEARCH BY Search By Episodes Search ID, Title, Description, Keywords, or Catego…" at bounding box center [594, 101] width 926 height 44
paste input "WC 2014 - Final - [GEOGRAPHIC_DATA] v [GEOGRAPHIC_DATA]"
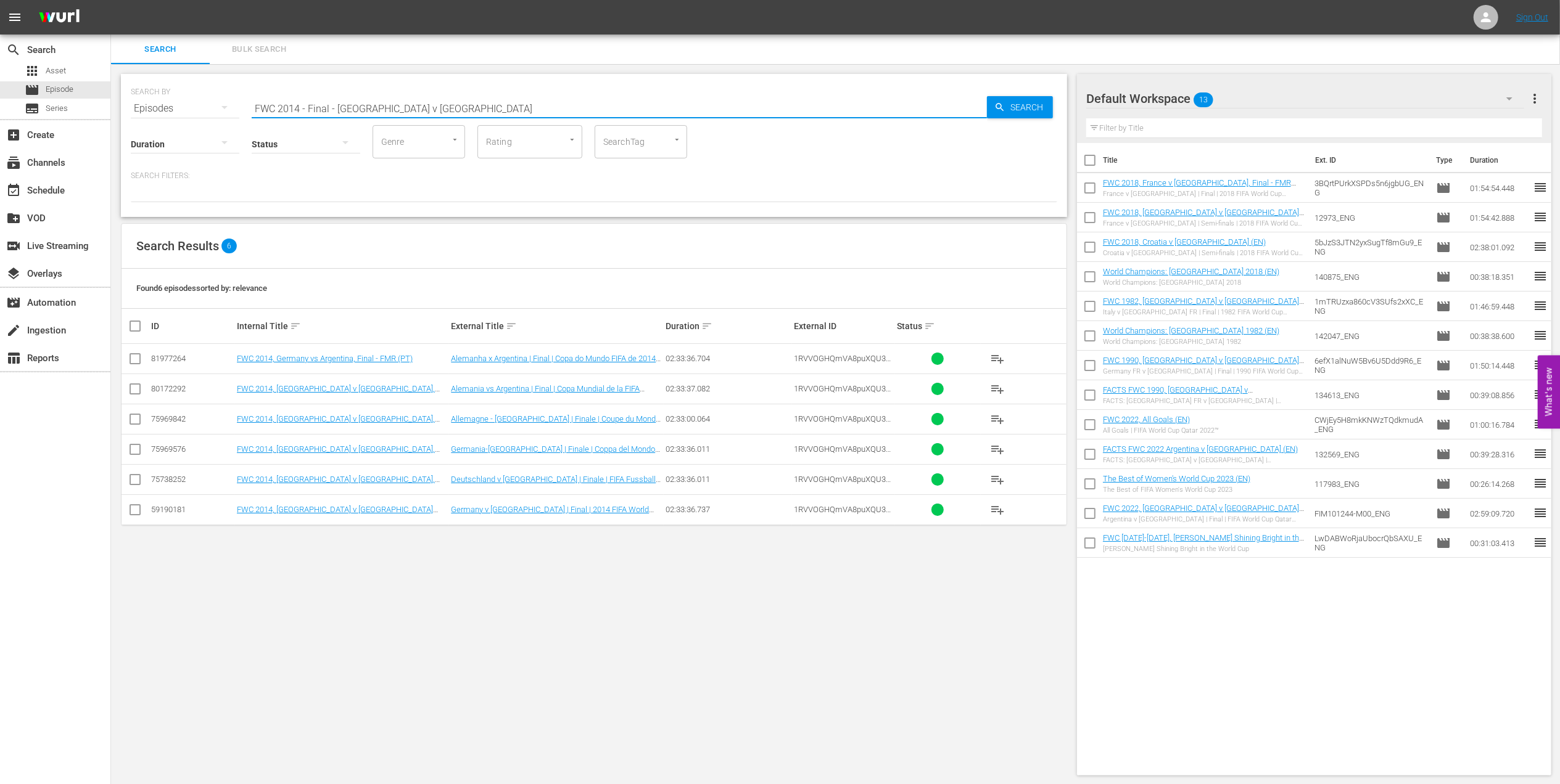
type input "FWC 2014 - Final - [GEOGRAPHIC_DATA] v [GEOGRAPHIC_DATA]"
click at [138, 514] on input "checkbox" at bounding box center [135, 512] width 15 height 15
checkbox input "true"
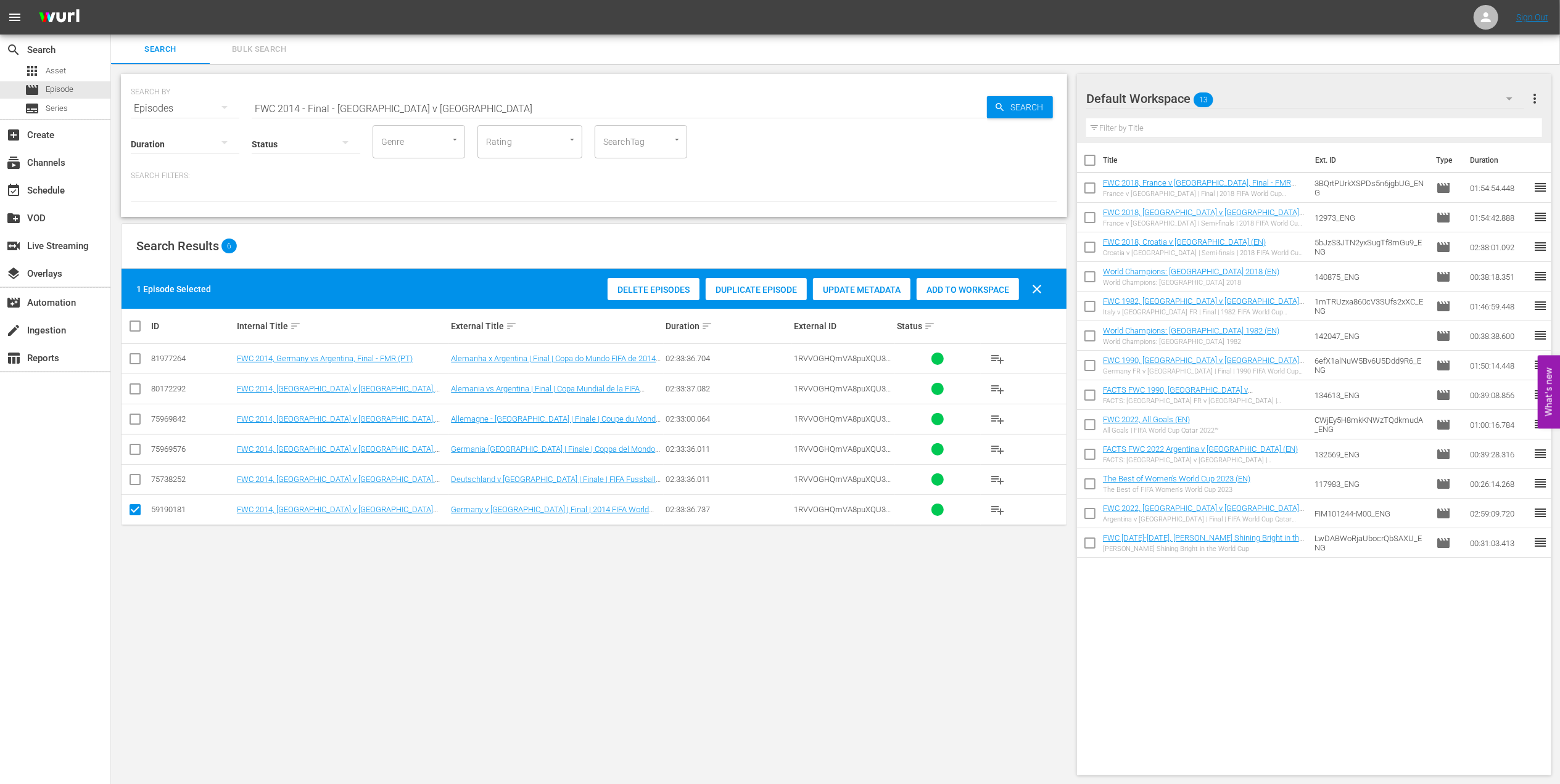
click at [958, 284] on div "Add to Workspace" at bounding box center [968, 290] width 102 height 24
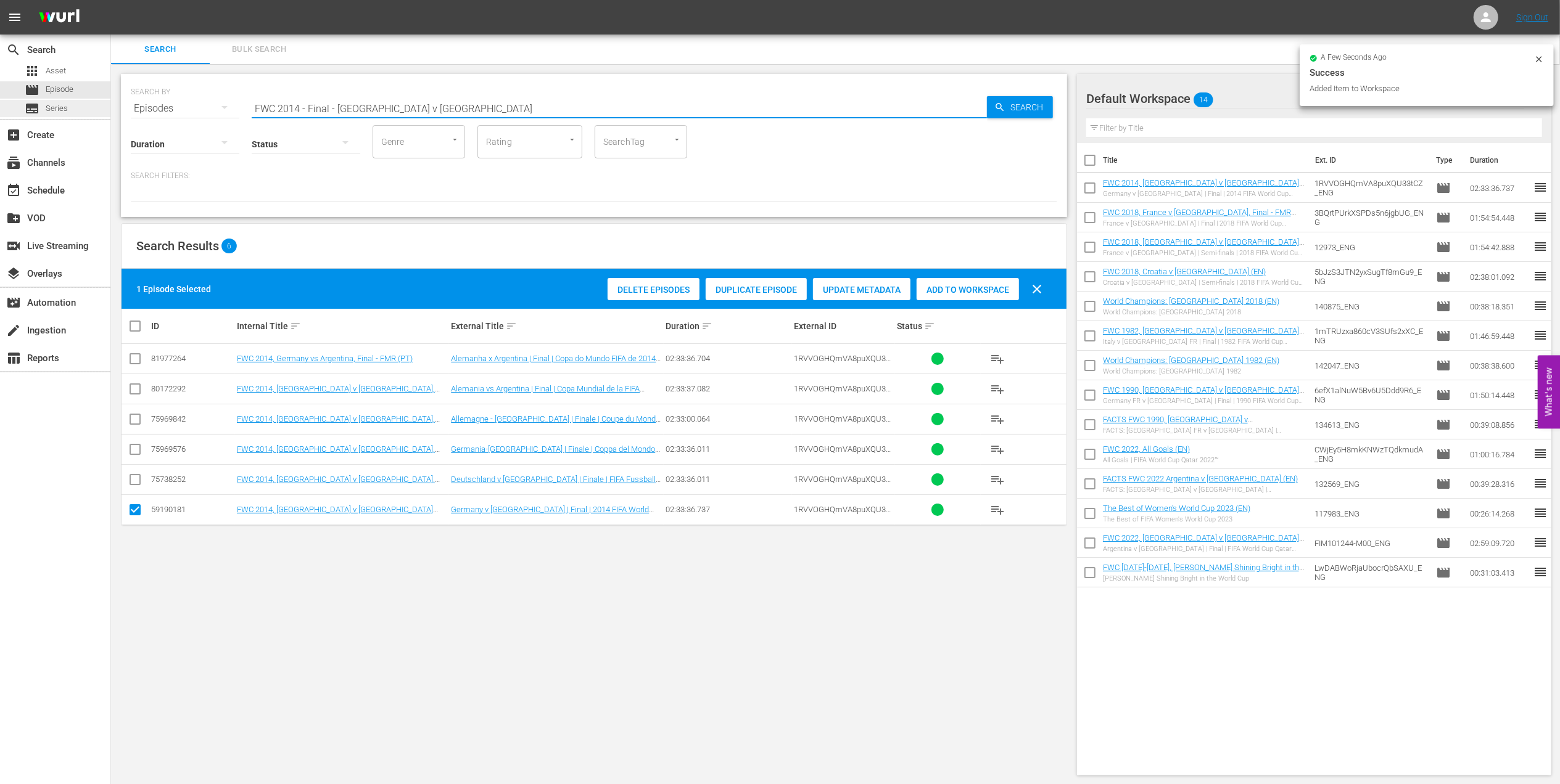
drag, startPoint x: 254, startPoint y: 109, endPoint x: 53, endPoint y: 109, distance: 201.0
click at [111, 0] on div "search Search apps Asset movie Episode subtitles Series add_box Create subscrip…" at bounding box center [835, 0] width 1449 height 0
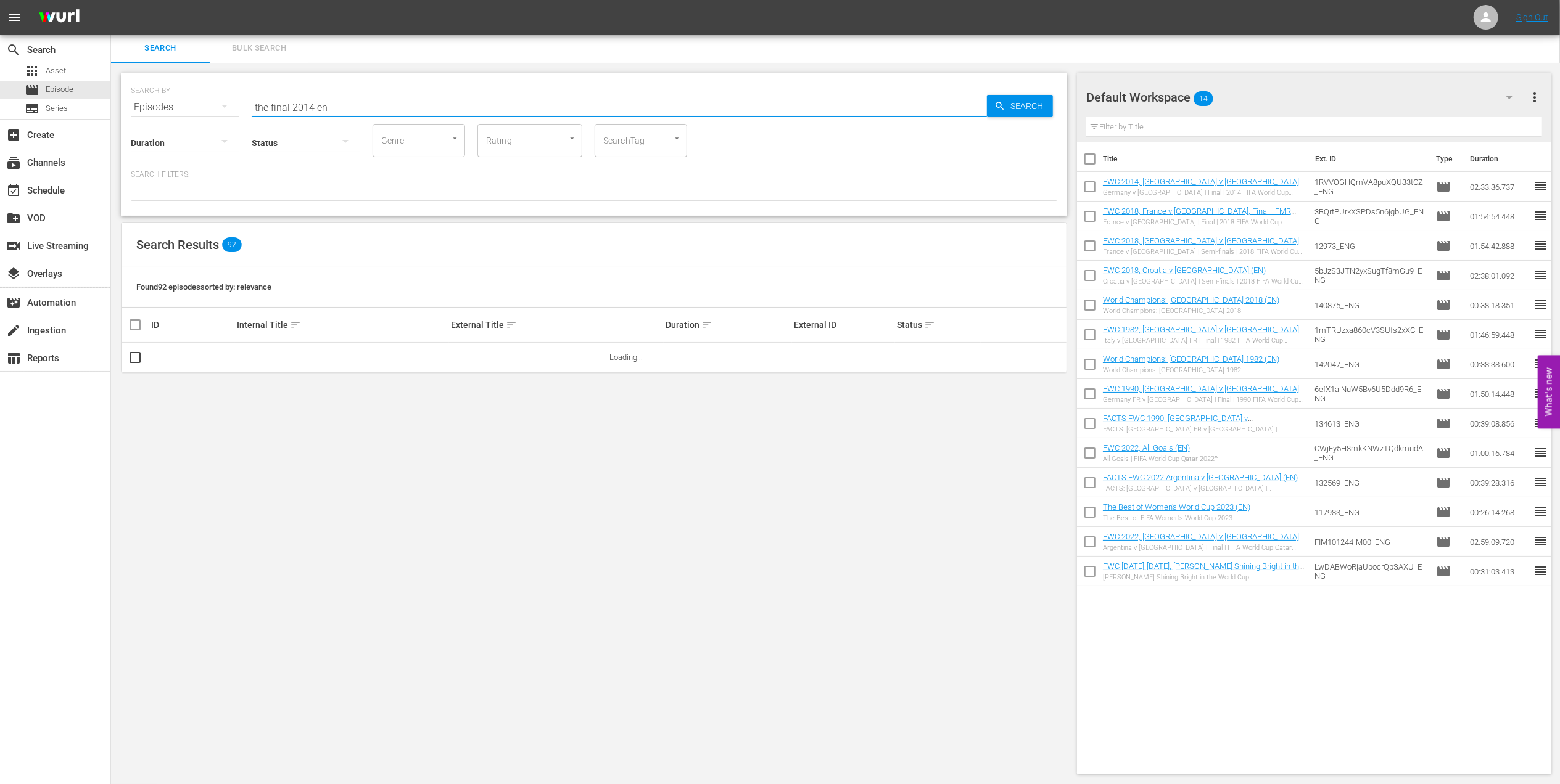
scroll to position [2, 0]
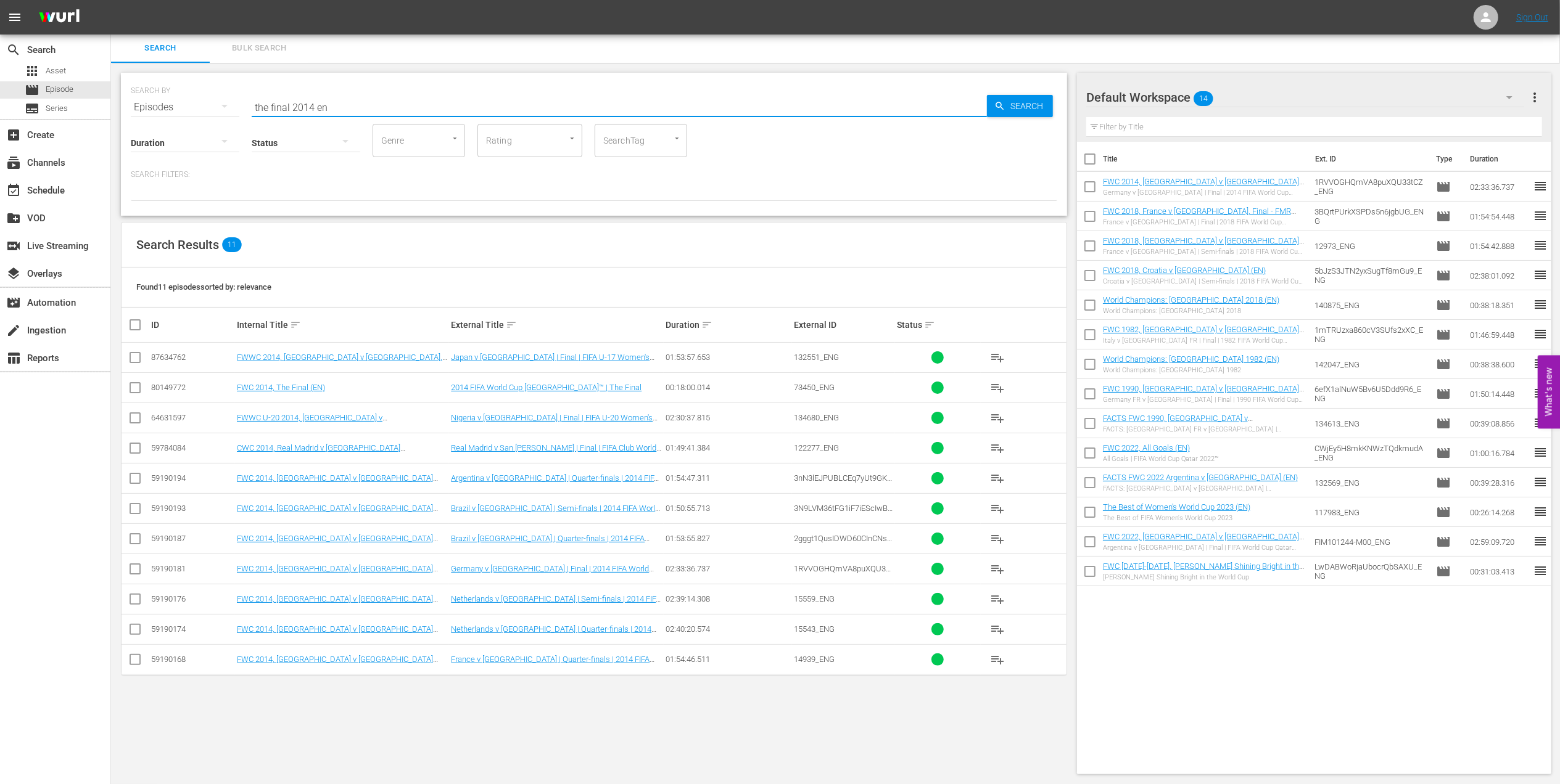
type input "the final 2014 en"
click at [139, 385] on input "checkbox" at bounding box center [135, 390] width 15 height 15
checkbox input "true"
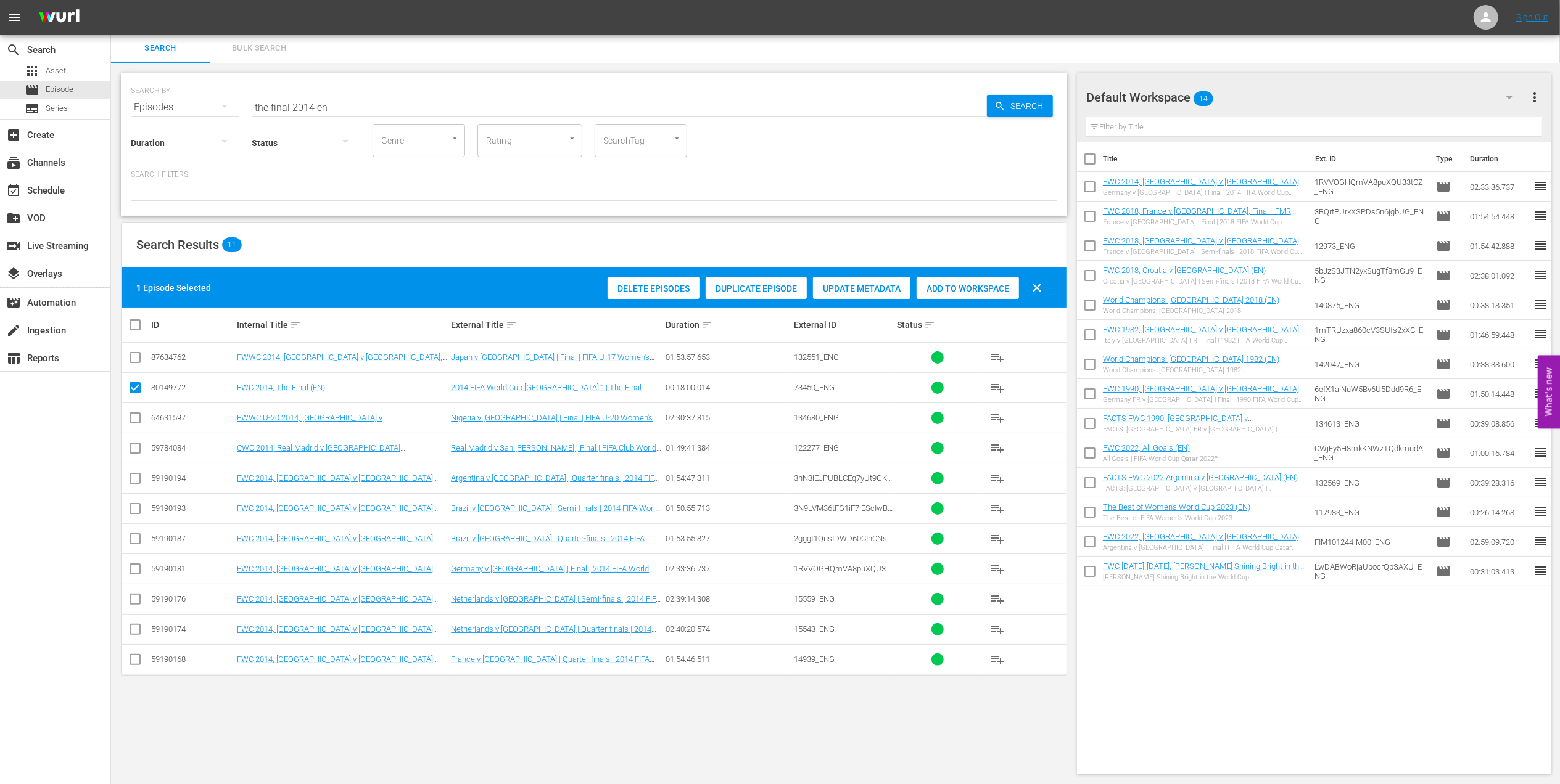
click at [939, 294] on div "Add to Workspace" at bounding box center [968, 289] width 102 height 24
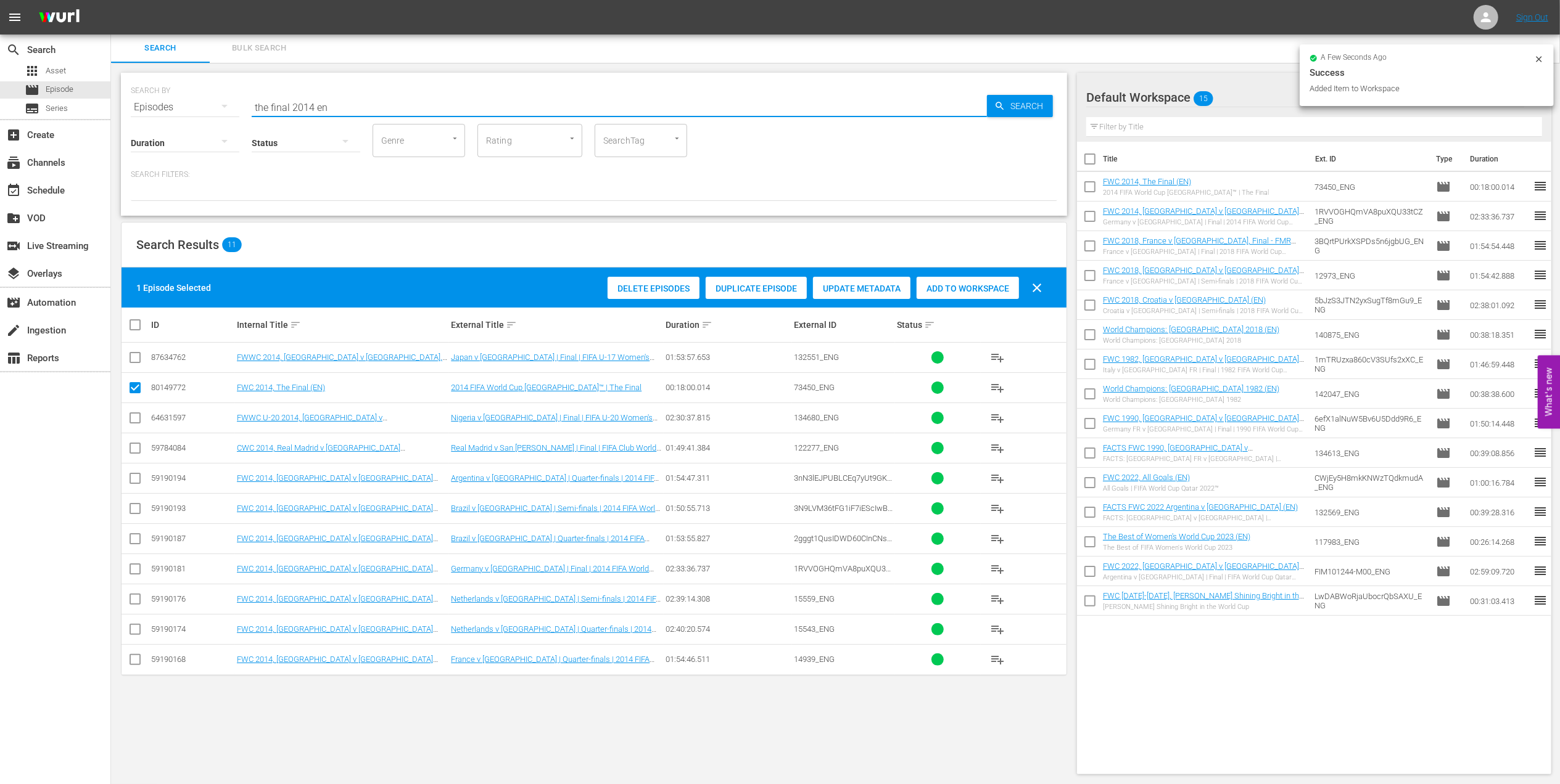
drag, startPoint x: 332, startPoint y: 109, endPoint x: 111, endPoint y: 126, distance: 221.7
click at [112, 114] on div "SEARCH BY Search By Episodes Search ID, Title, Description, Keywords, or Catego…" at bounding box center [594, 423] width 966 height 721
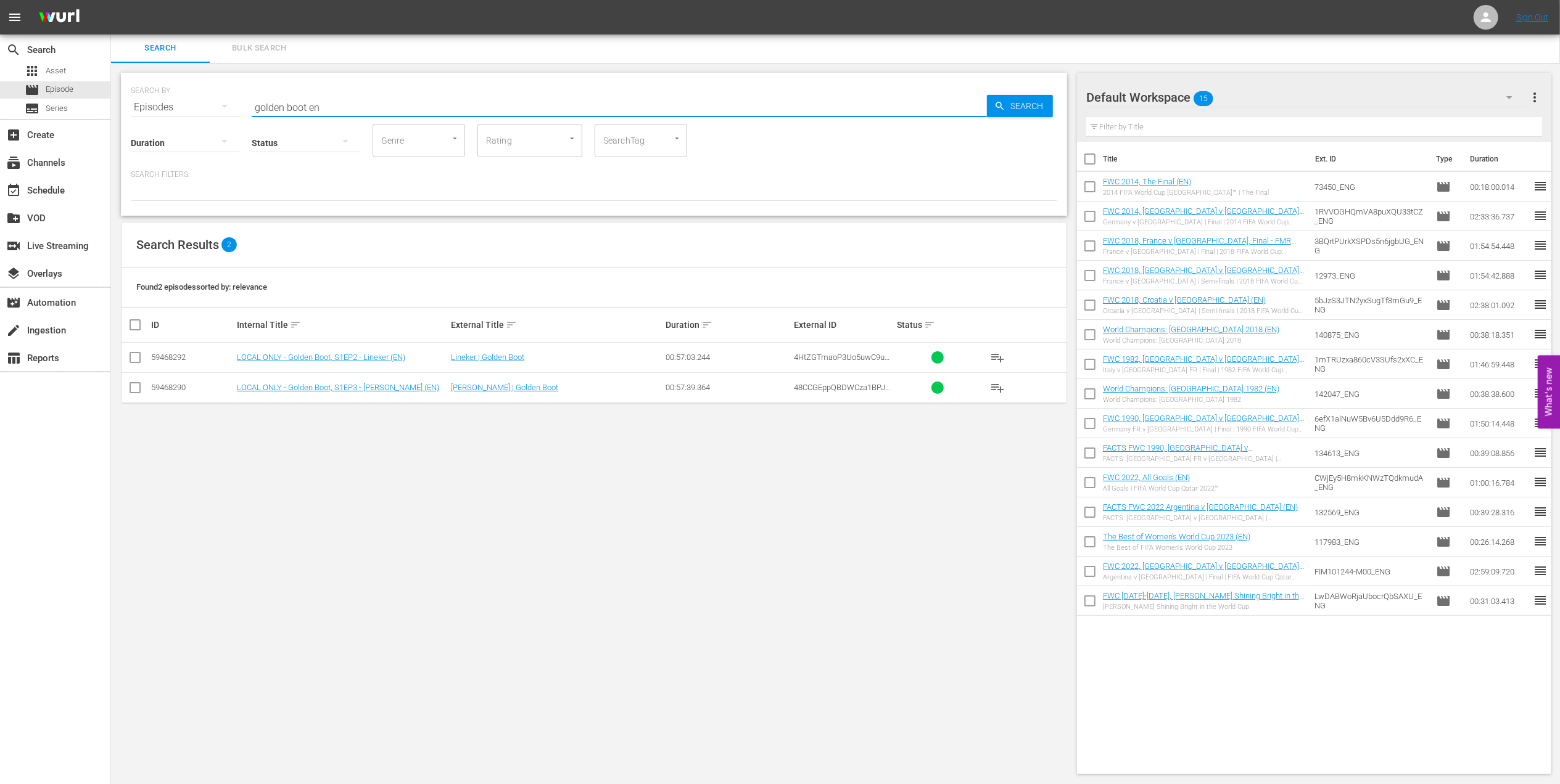
type input "golden boot en"
click at [134, 360] on input "checkbox" at bounding box center [135, 360] width 15 height 15
checkbox input "true"
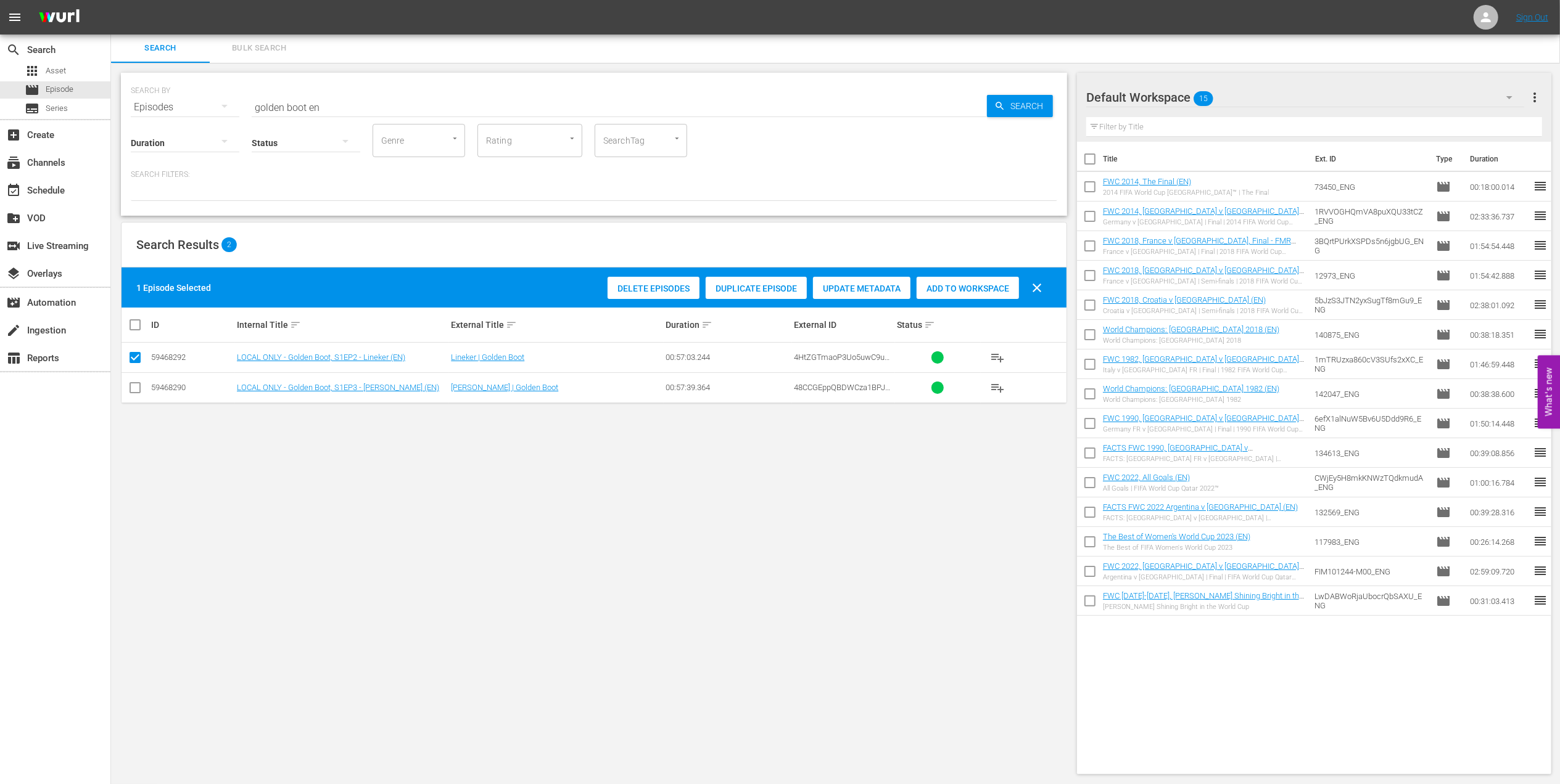
click at [137, 386] on input "checkbox" at bounding box center [135, 390] width 15 height 15
checkbox input "true"
click at [981, 289] on span "Add to Workspace" at bounding box center [997, 289] width 102 height 10
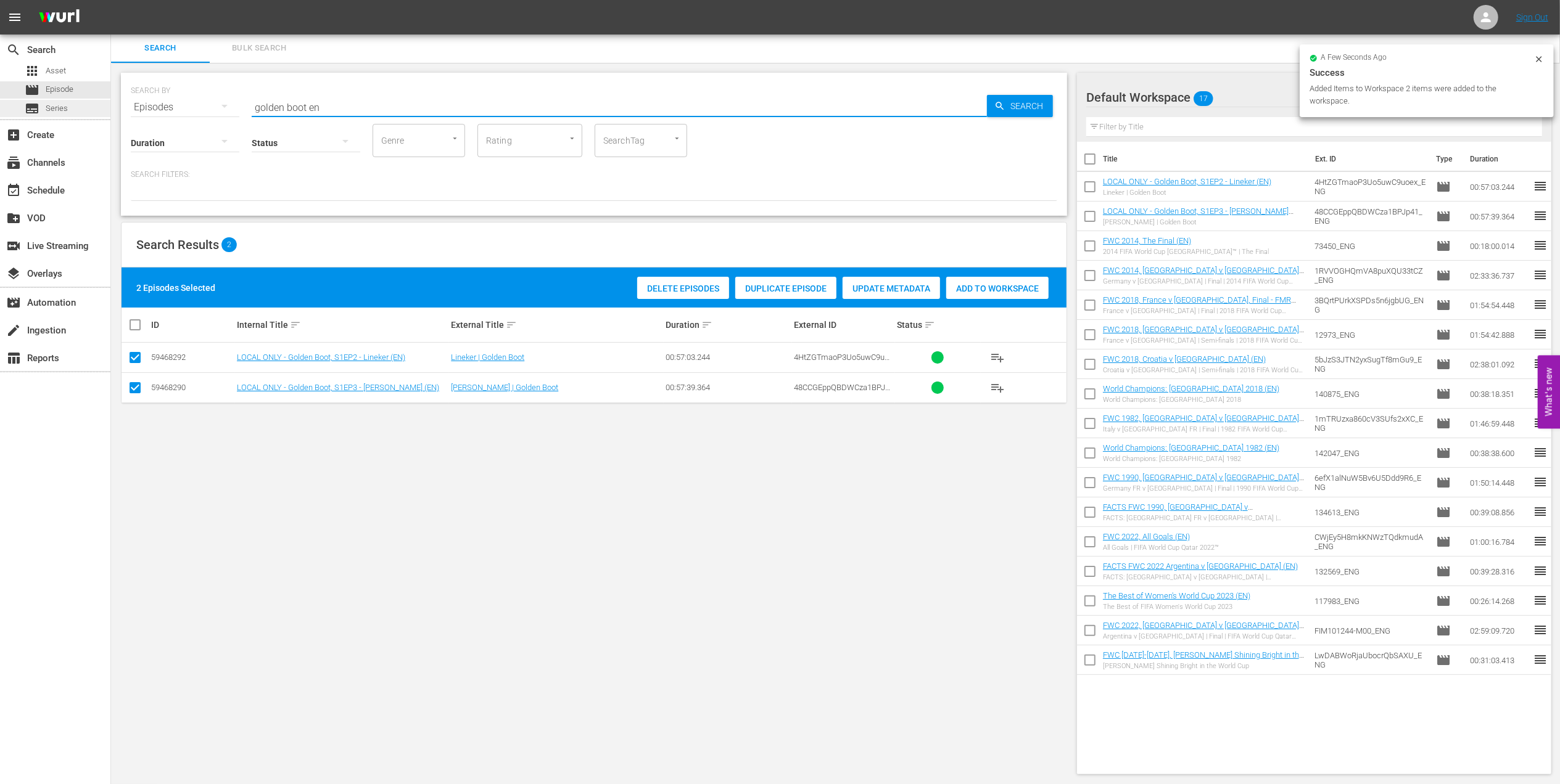
drag, startPoint x: 331, startPoint y: 101, endPoint x: 104, endPoint y: 112, distance: 227.3
type input "the long walk en"
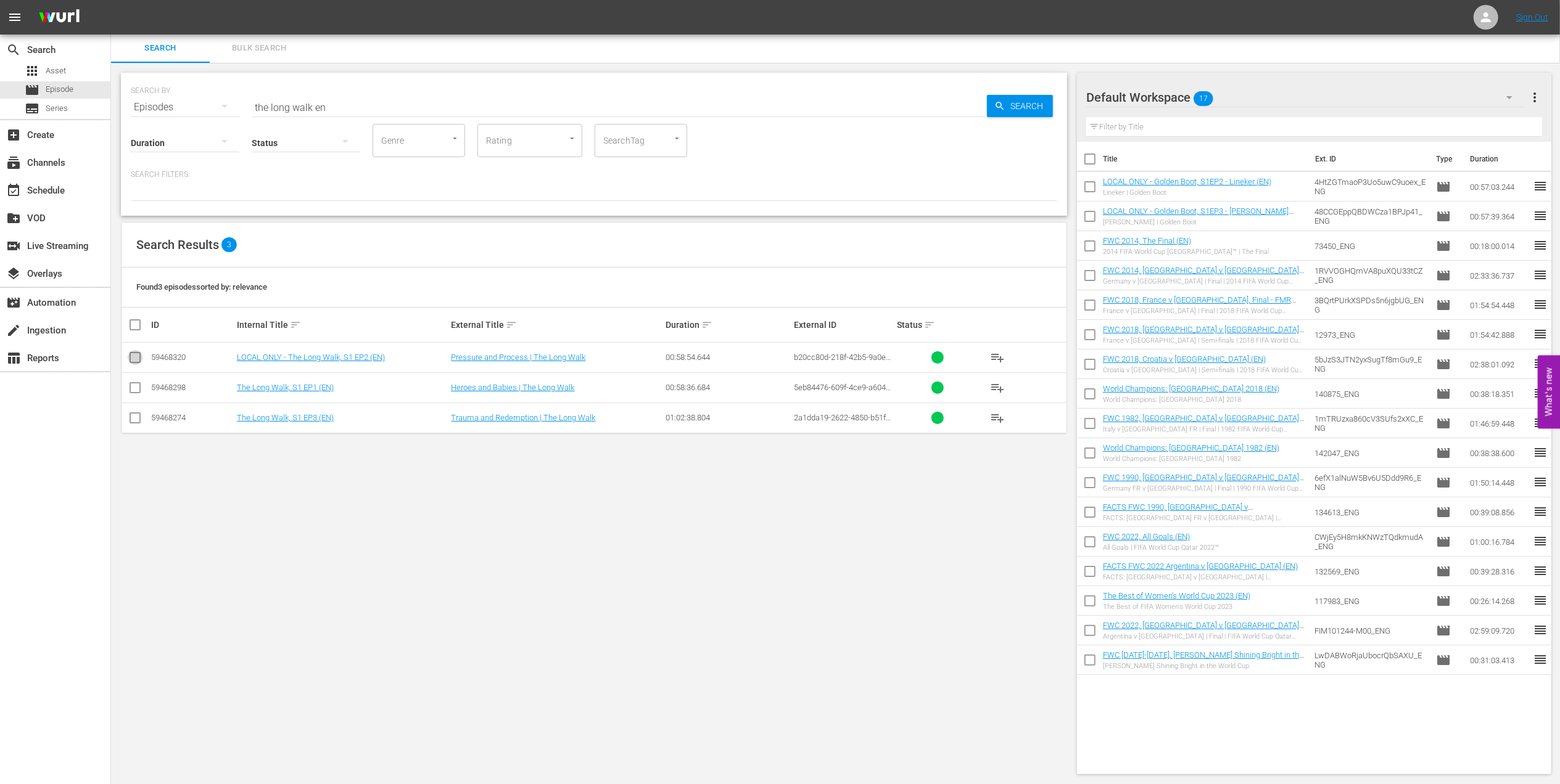
drag, startPoint x: 140, startPoint y: 356, endPoint x: 143, endPoint y: 381, distance: 25.2
click at [140, 358] on input "checkbox" at bounding box center [135, 360] width 15 height 15
checkbox input "true"
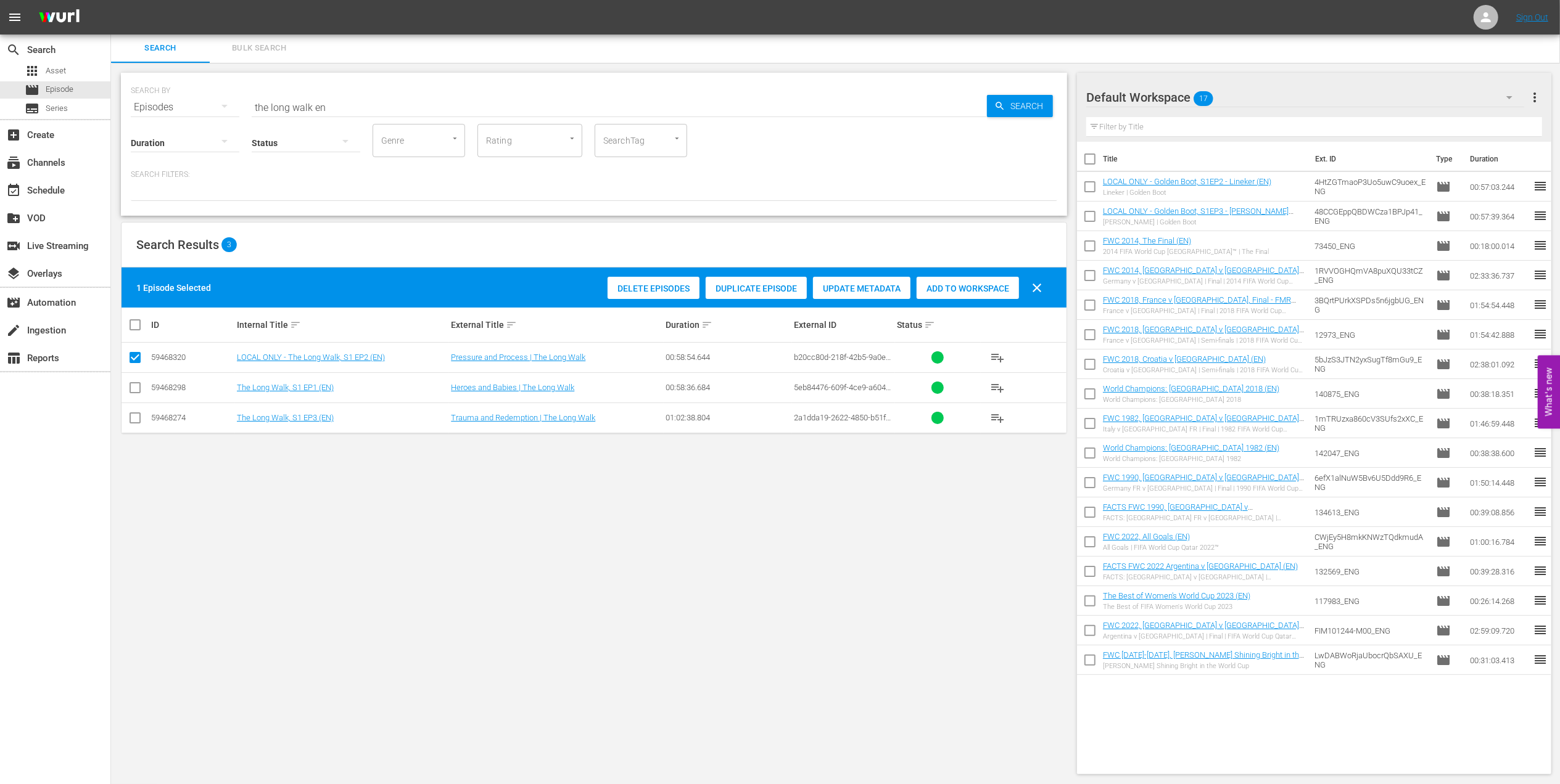
click at [139, 392] on input "checkbox" at bounding box center [135, 390] width 15 height 15
checkbox input "true"
click at [138, 415] on input "checkbox" at bounding box center [135, 420] width 15 height 15
checkbox input "true"
click at [985, 291] on span "Add to Workspace" at bounding box center [997, 289] width 102 height 10
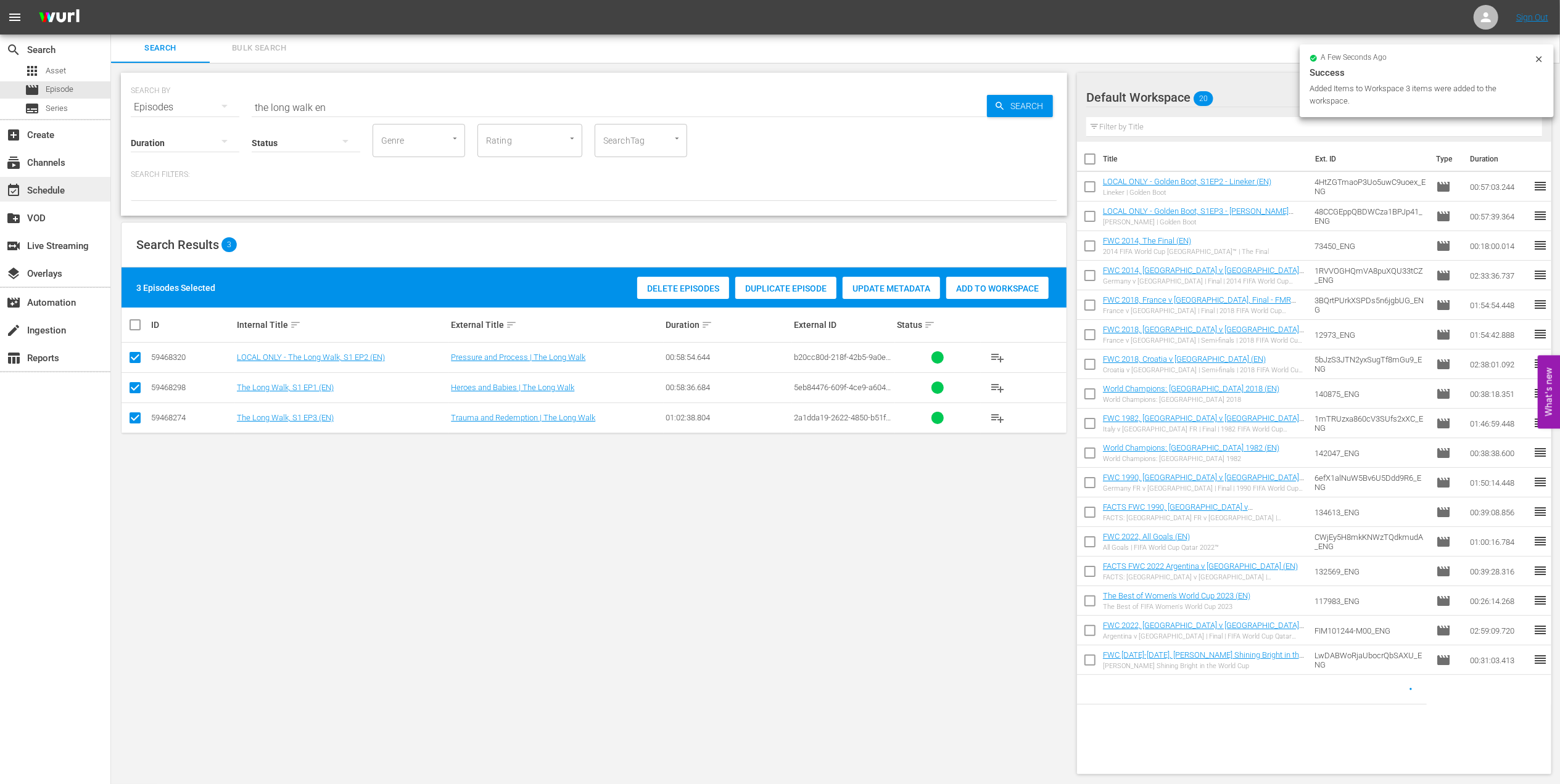
click at [71, 193] on div "event_available Schedule" at bounding box center [55, 189] width 110 height 25
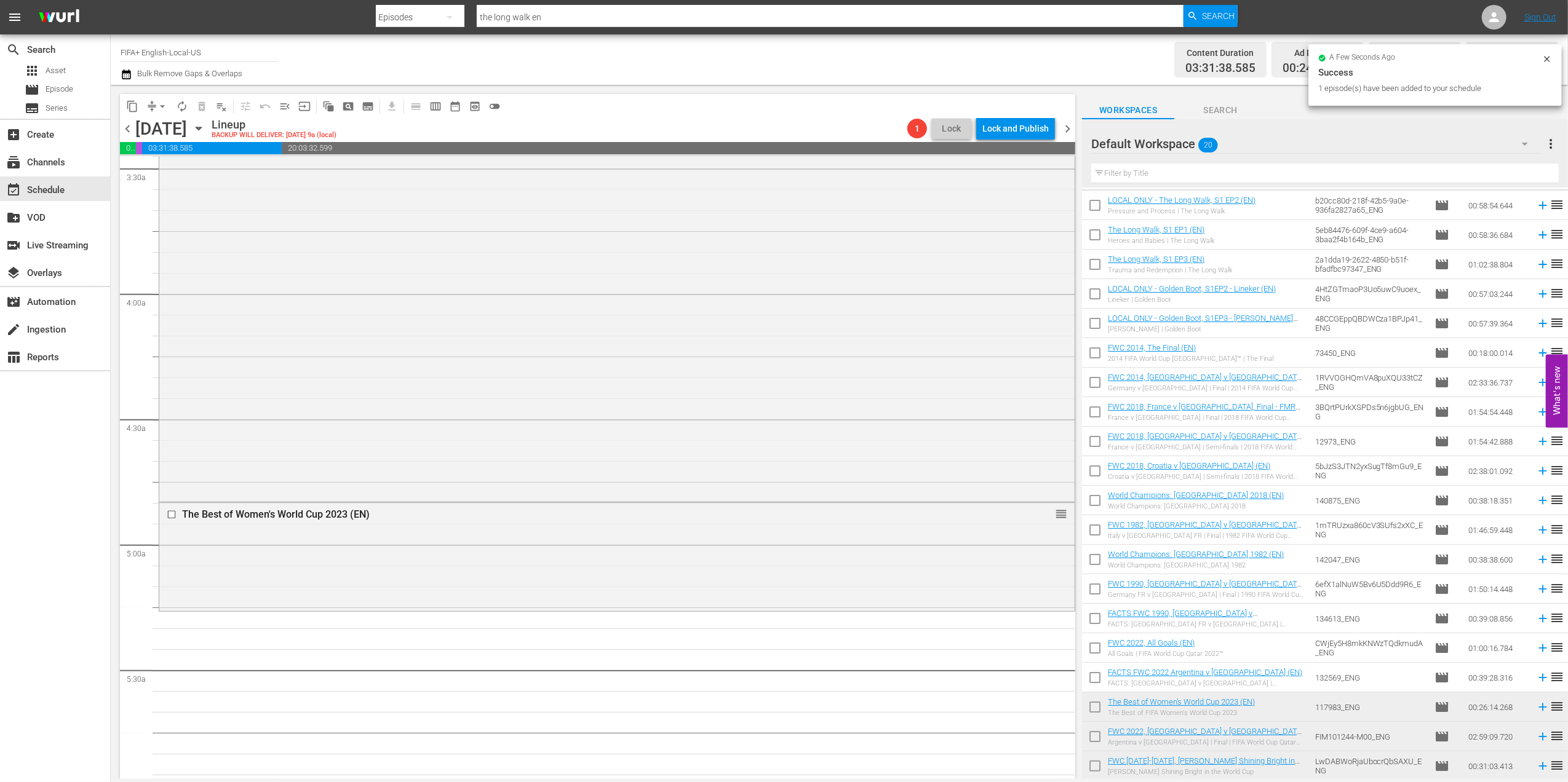
scroll to position [867, 0]
click at [975, 540] on div "The Best of Women's World Cup 2023 (EN) reorder" at bounding box center [616, 555] width 915 height 106
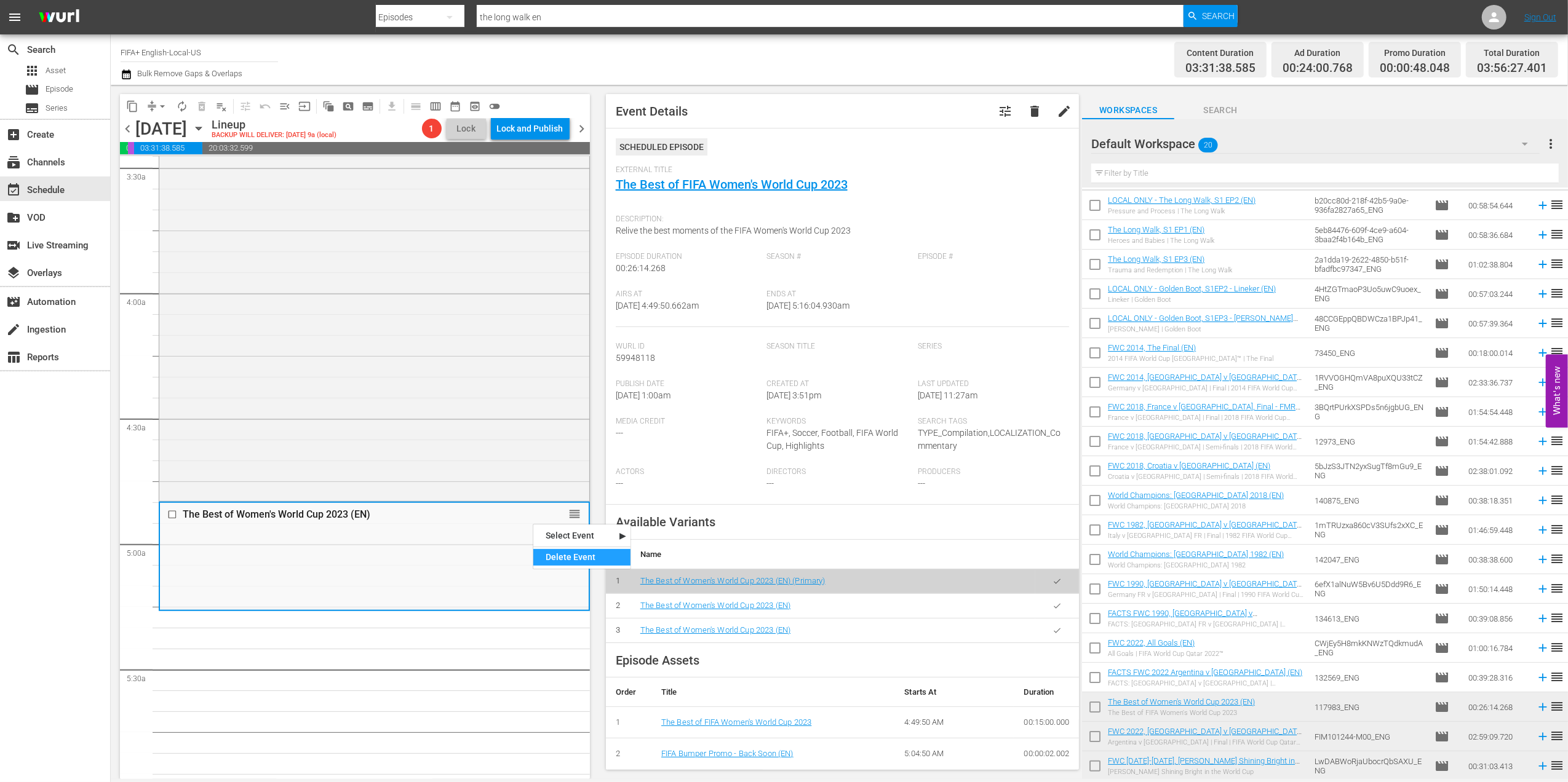
click at [577, 557] on div "Delete Event" at bounding box center [581, 557] width 97 height 17
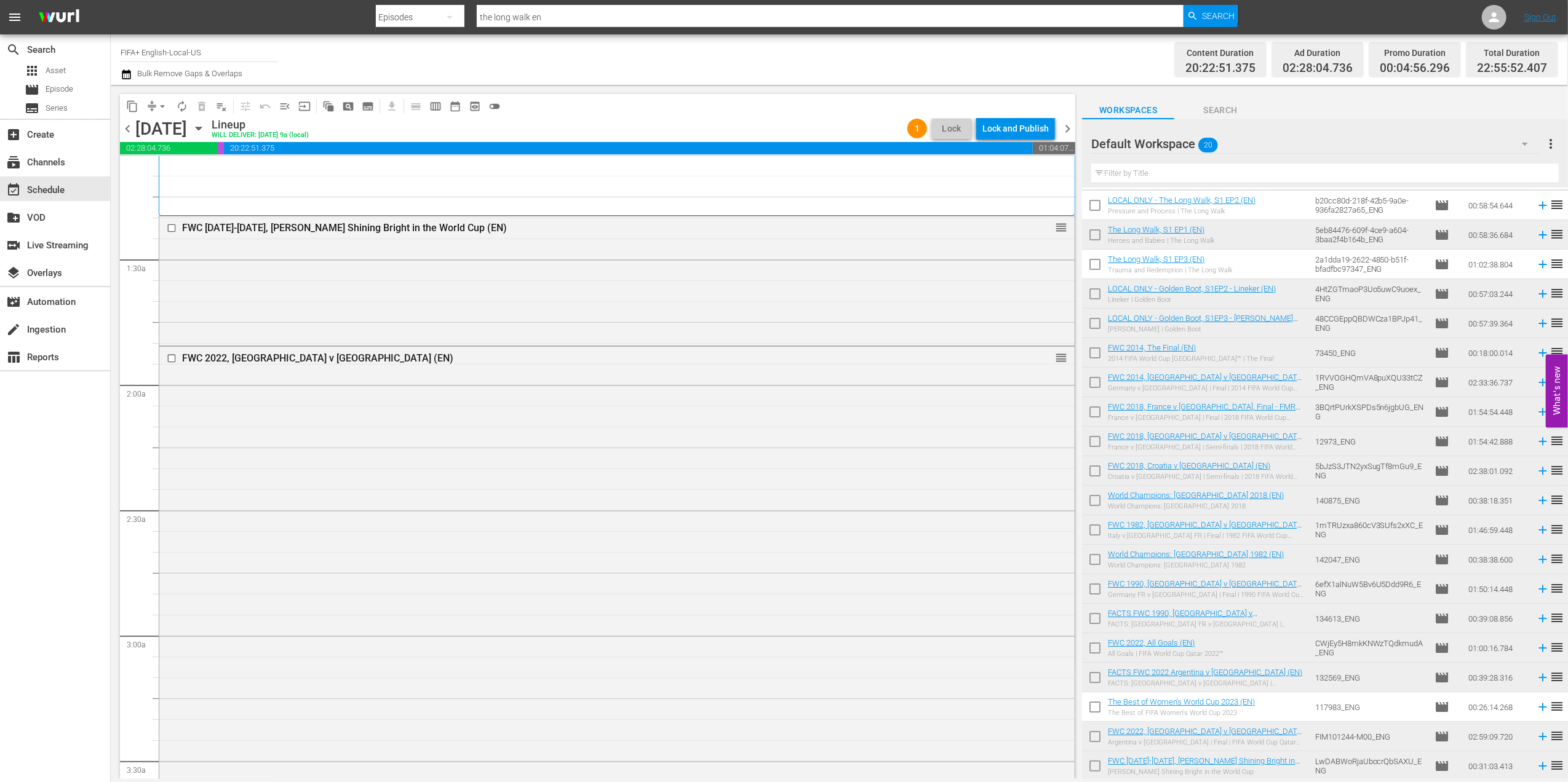
scroll to position [0, 0]
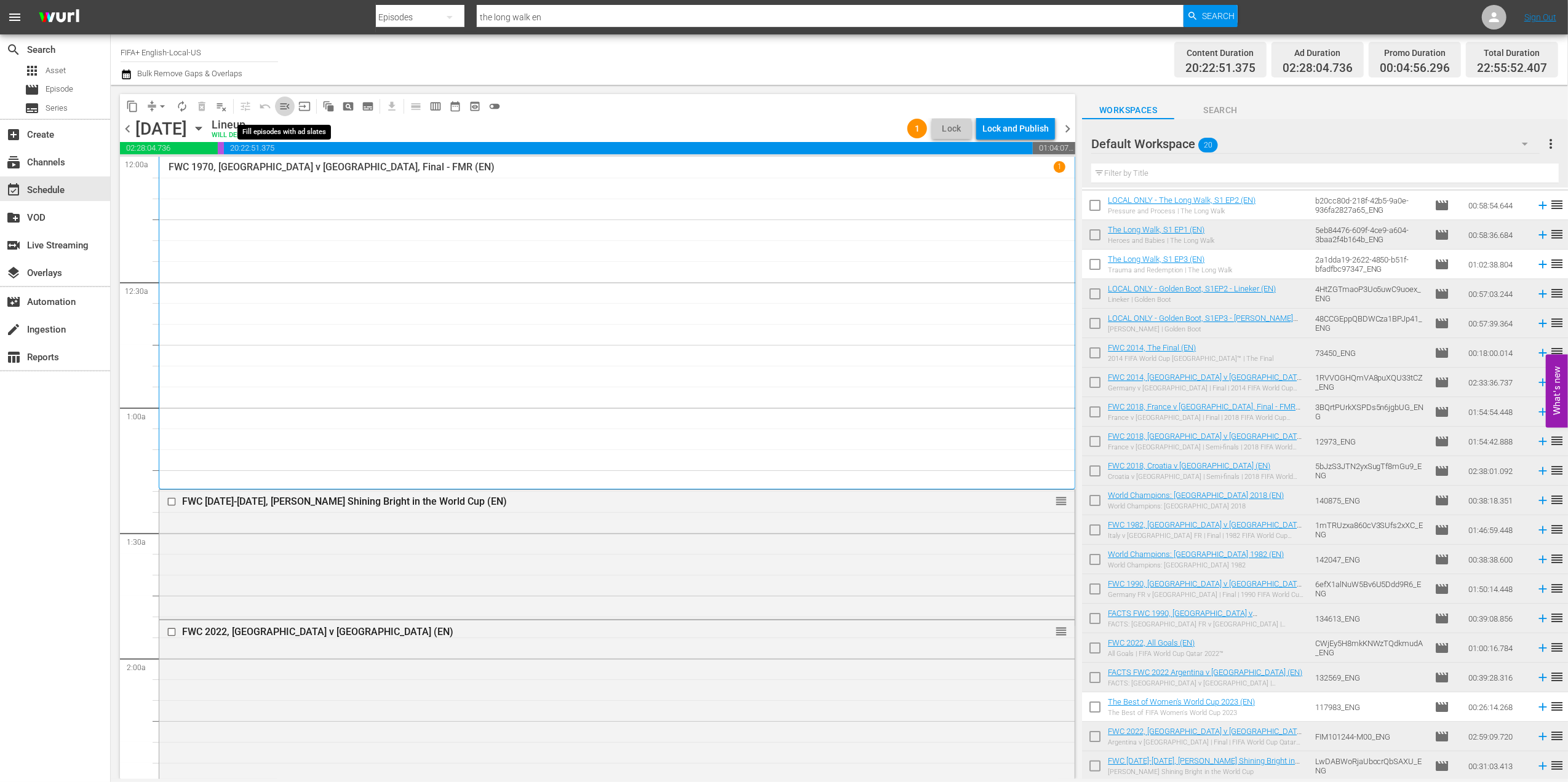
click at [281, 106] on span "menu_open" at bounding box center [285, 107] width 13 height 13
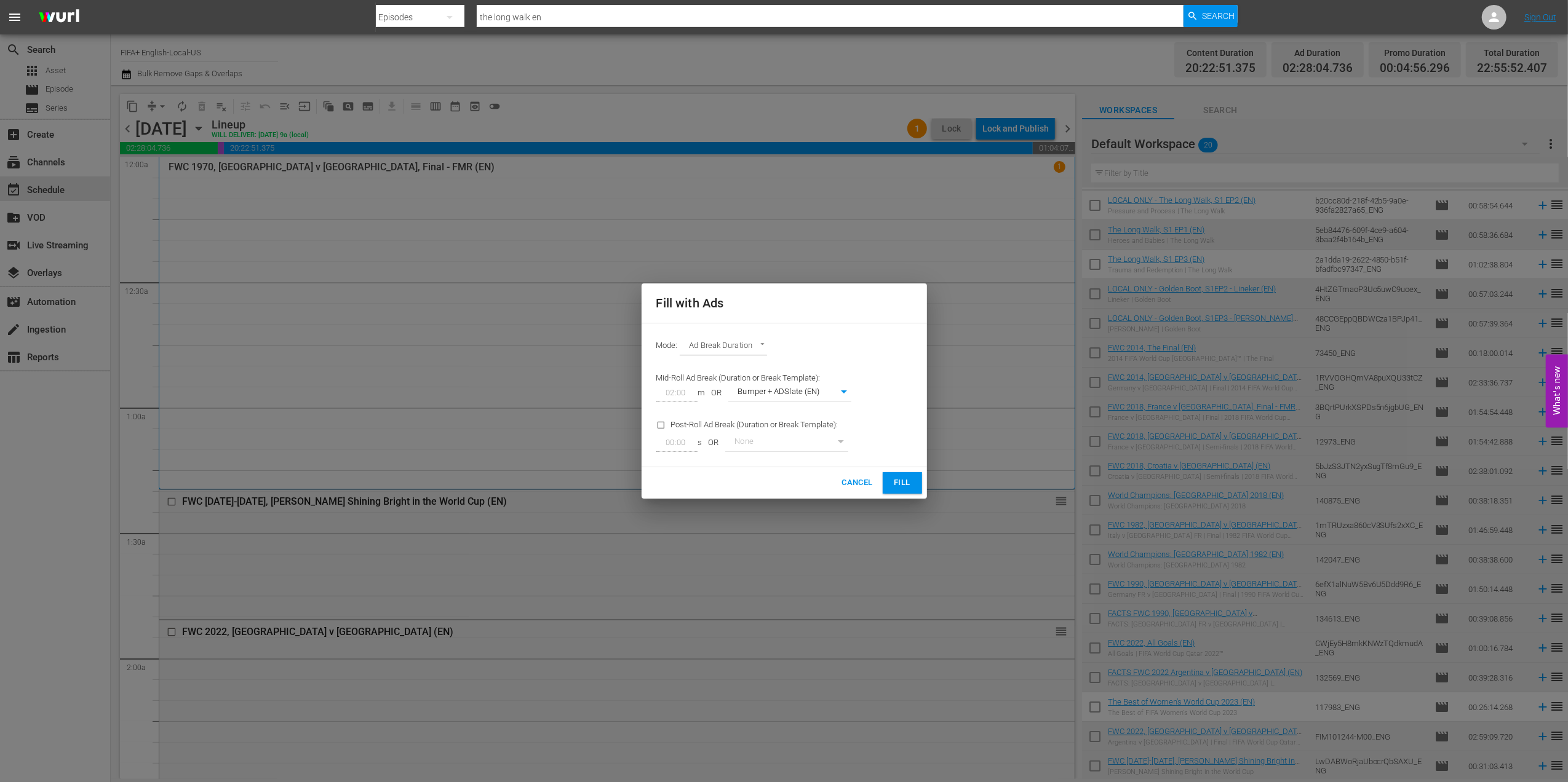
click at [901, 485] on span "Fill" at bounding box center [902, 483] width 20 height 14
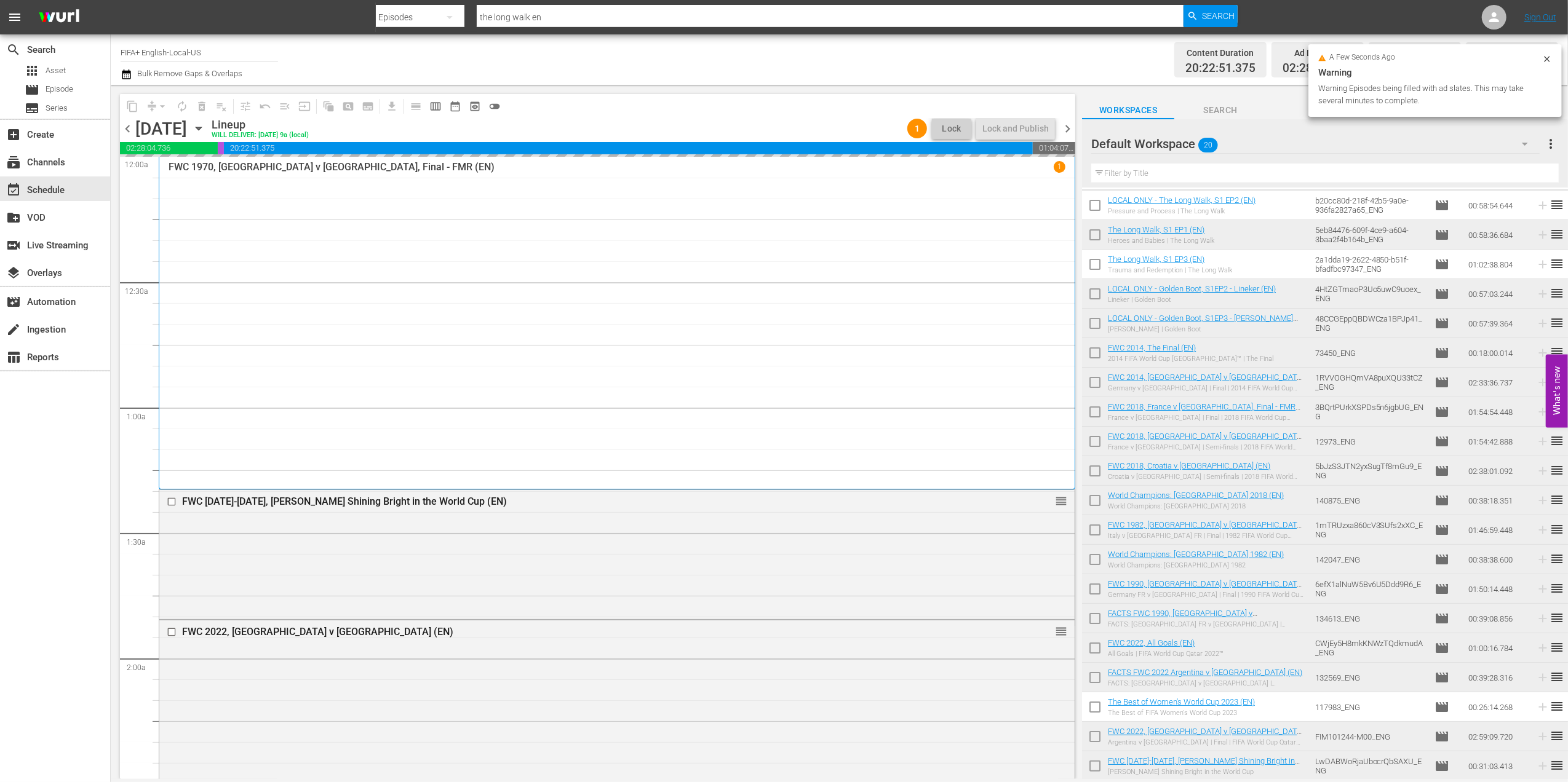
drag, startPoint x: 370, startPoint y: 139, endPoint x: 377, endPoint y: 153, distance: 15.7
click at [377, 153] on div "content_copy compress arrow_drop_down autorenew_outlined delete_forever_outline…" at bounding box center [598, 436] width 956 height 685
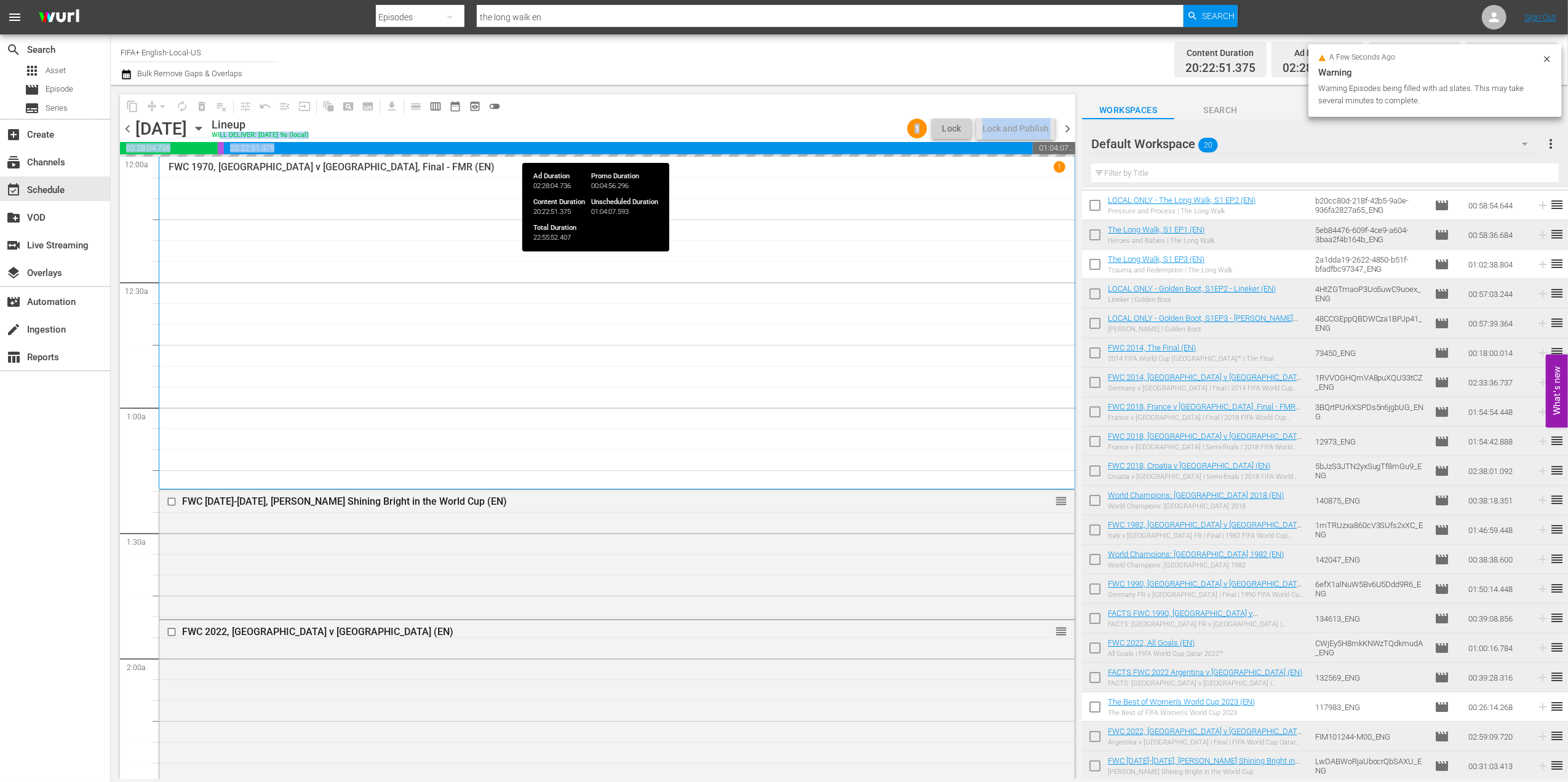
click at [635, 115] on div "content_copy compress arrow_drop_down autorenew_outlined delete_forever_outline…" at bounding box center [598, 106] width 956 height 24
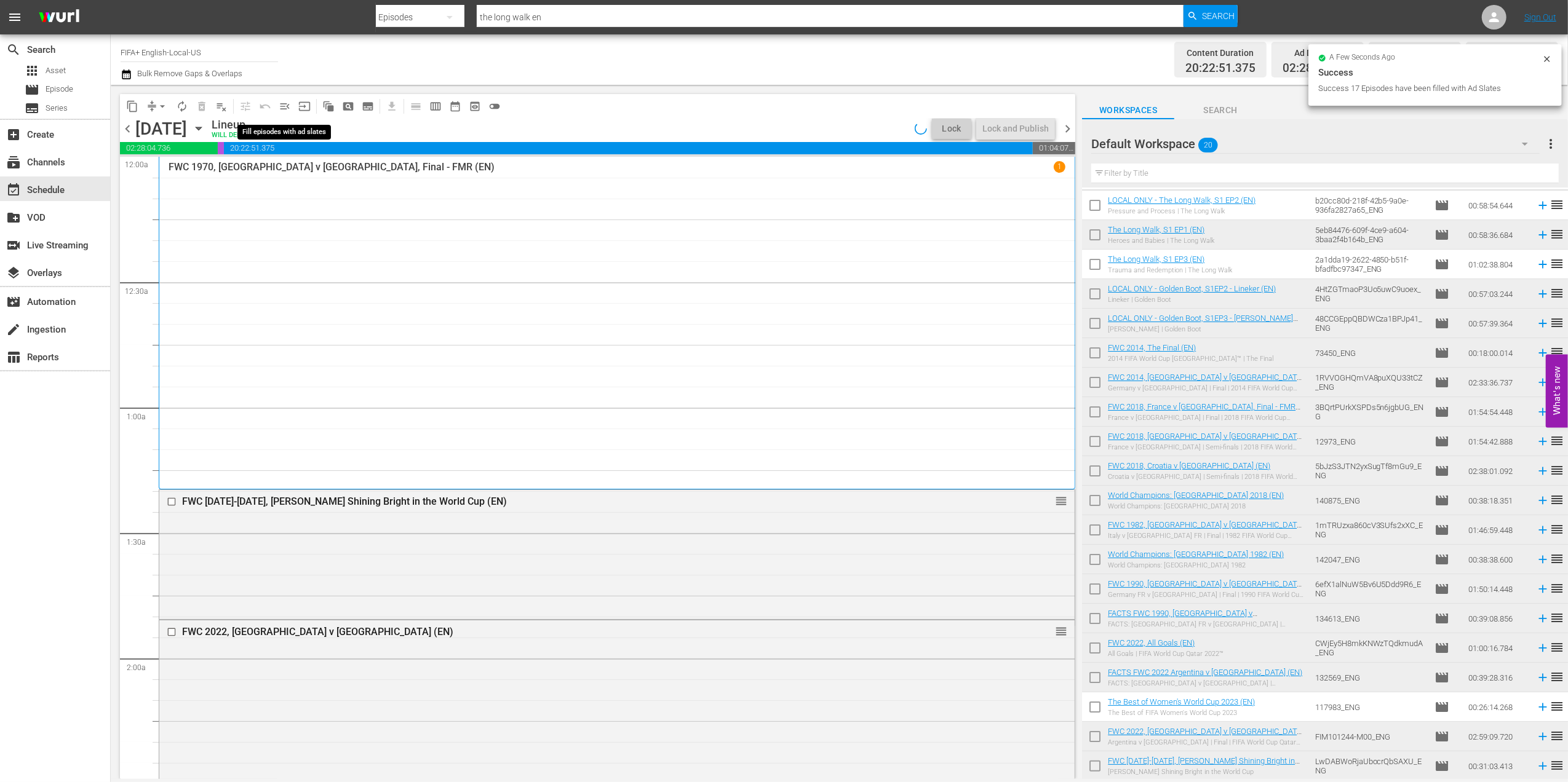
click at [286, 107] on span "menu_open" at bounding box center [285, 107] width 13 height 13
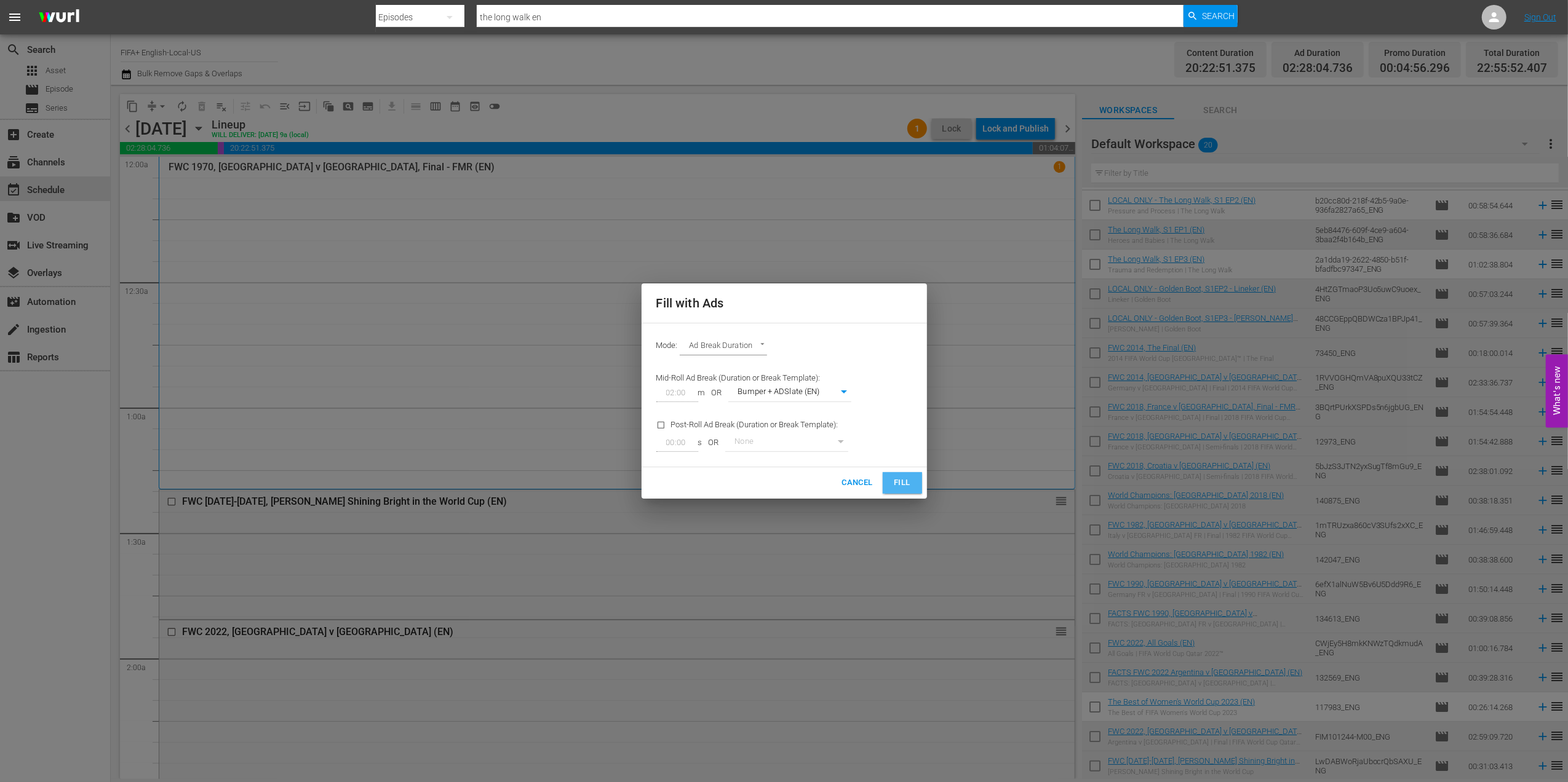
click at [902, 478] on span "Fill" at bounding box center [902, 483] width 20 height 14
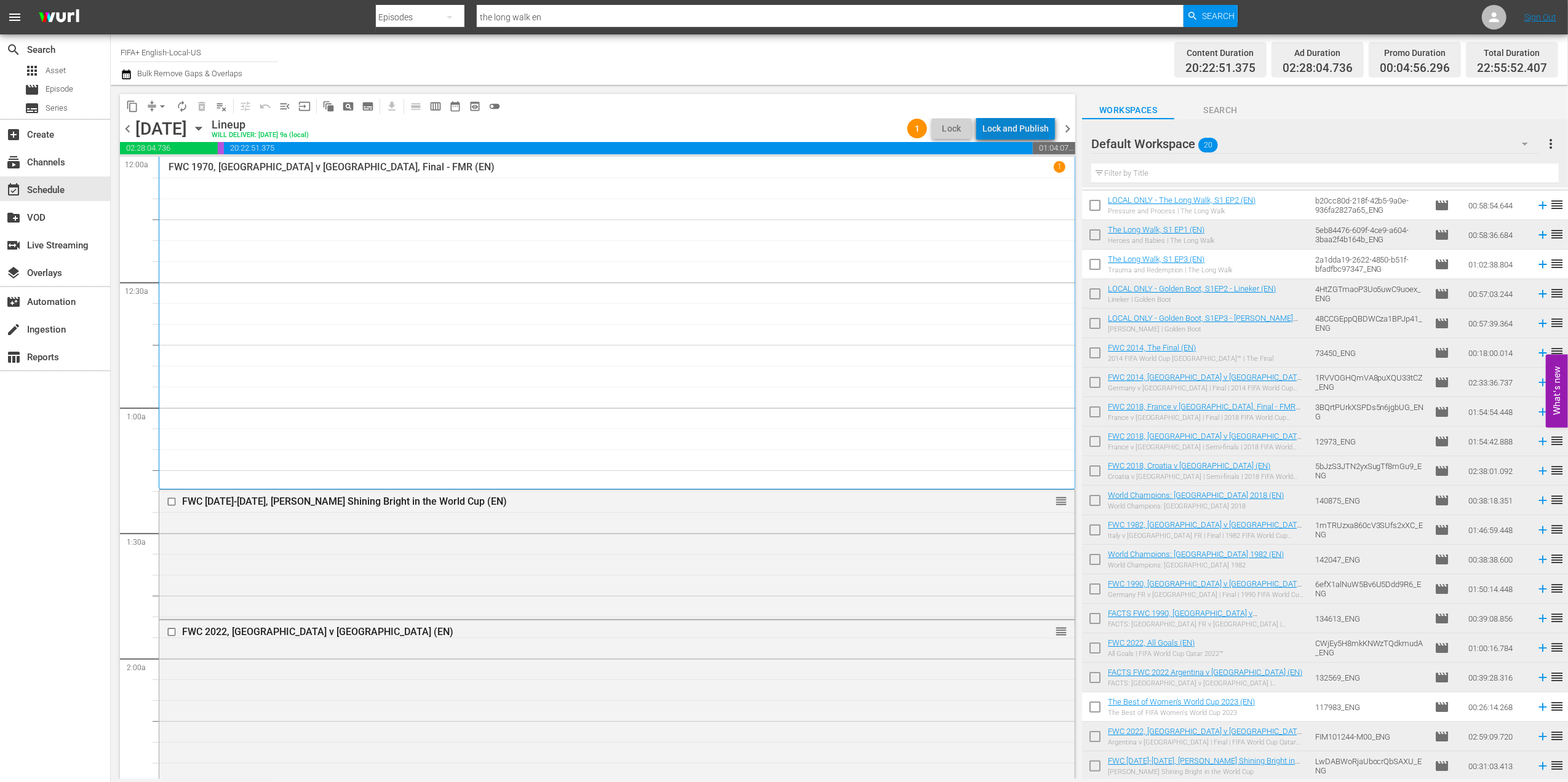
click at [1026, 133] on div "Lock and Publish" at bounding box center [1016, 129] width 66 height 22
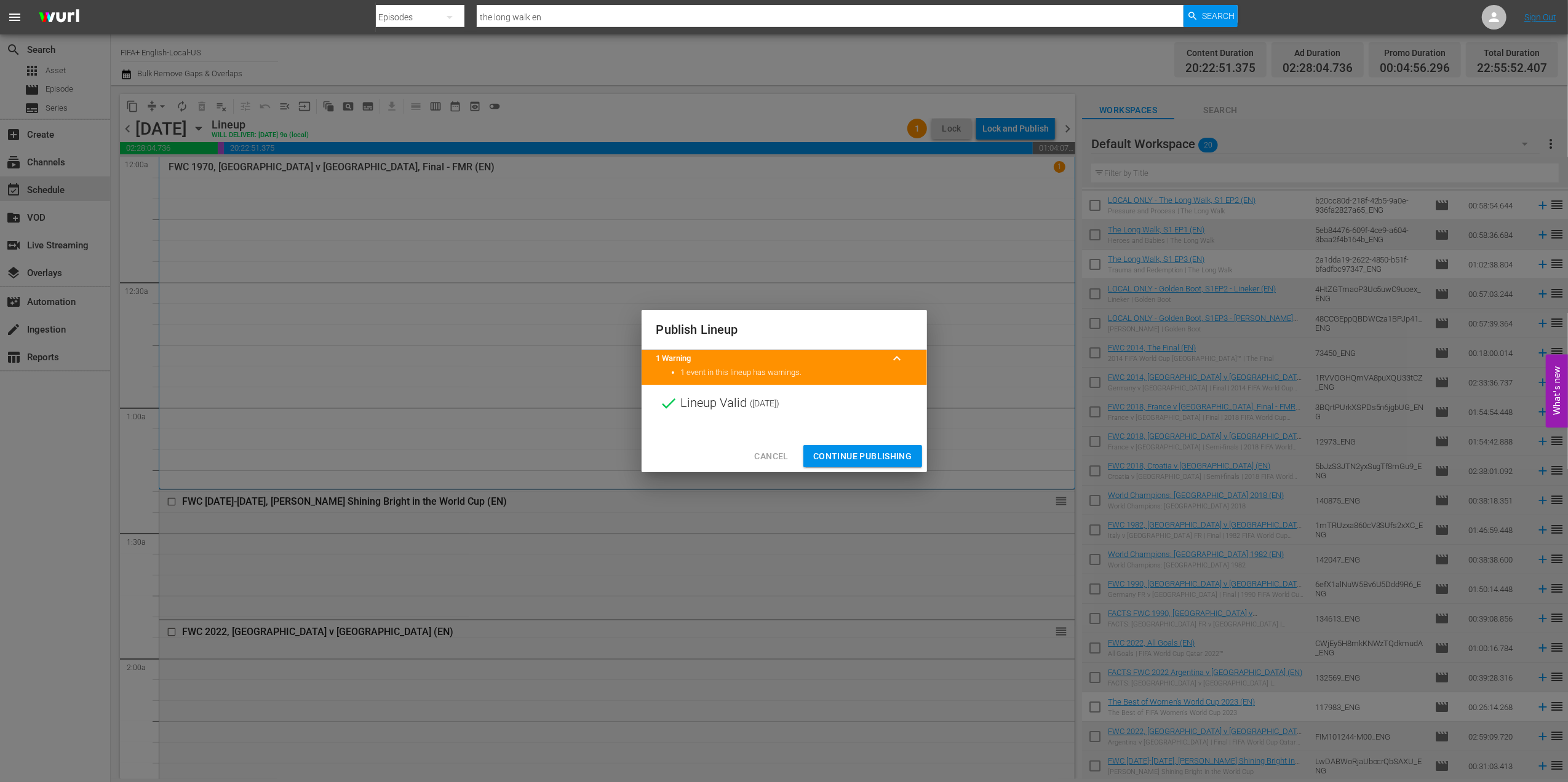
click at [866, 451] on span "Continue Publishing" at bounding box center [862, 456] width 99 height 15
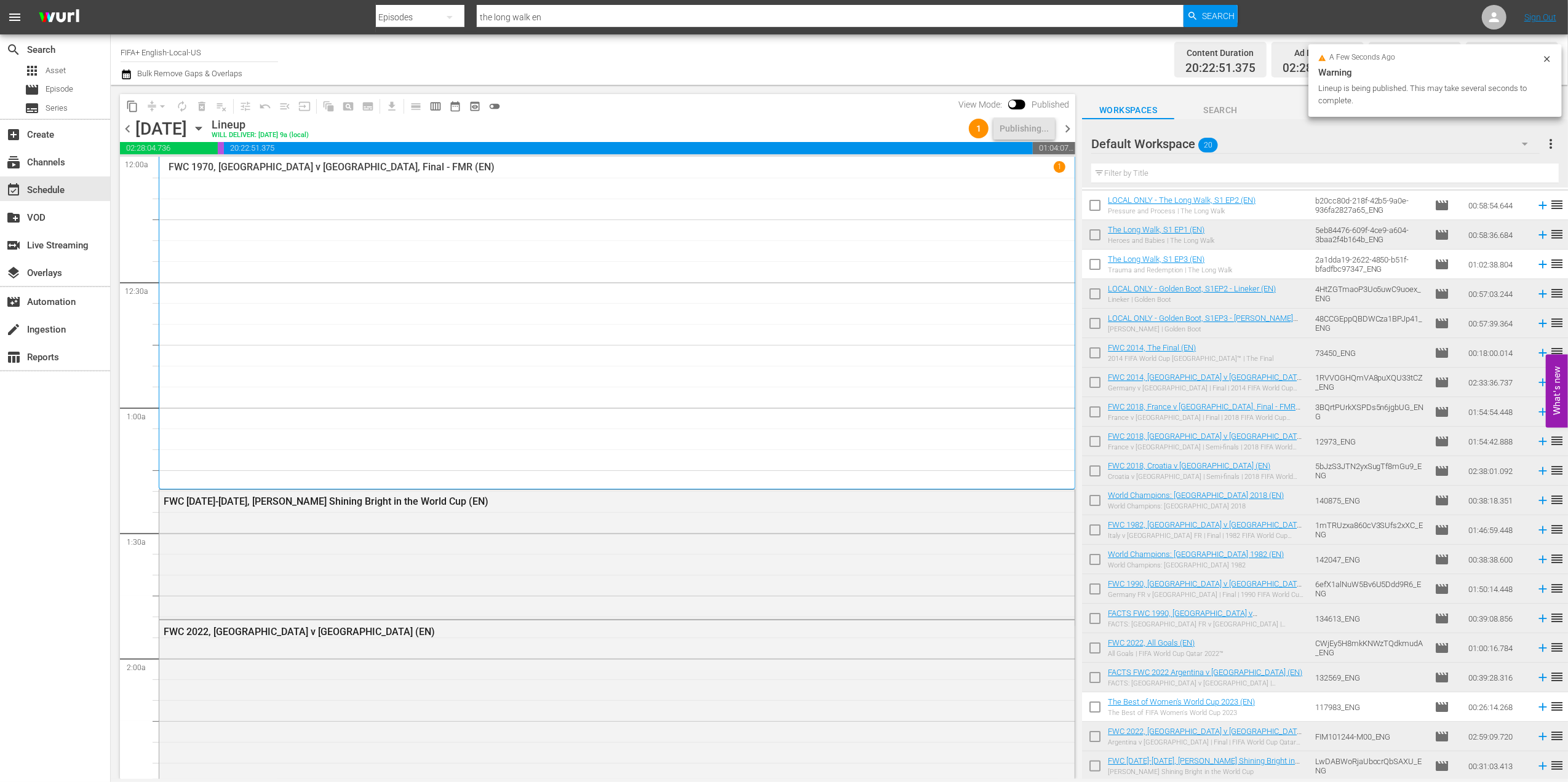
click at [1070, 127] on span "chevron_right" at bounding box center [1067, 128] width 15 height 15
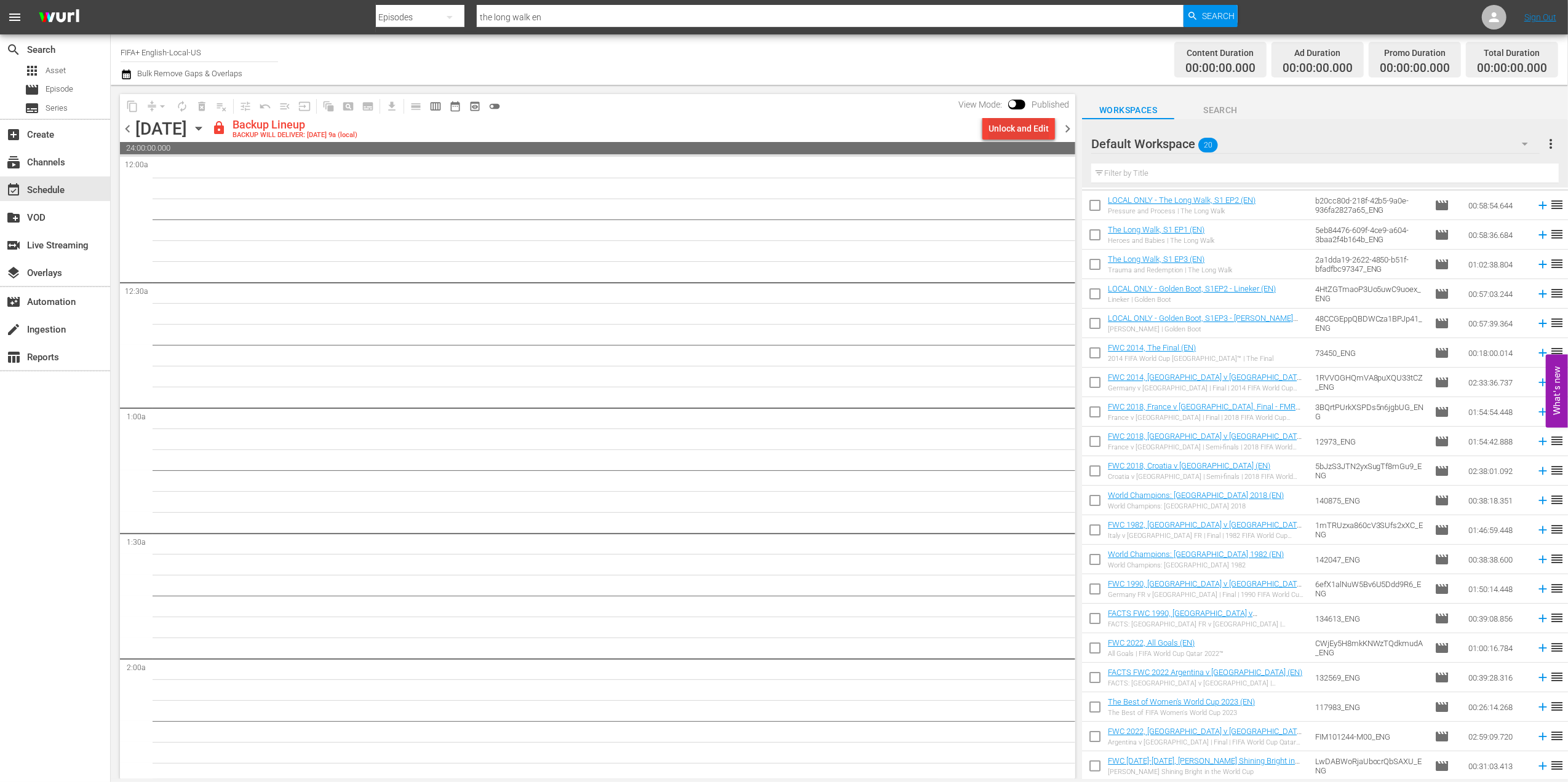
click at [1027, 128] on div "Unlock and Edit" at bounding box center [1019, 129] width 60 height 22
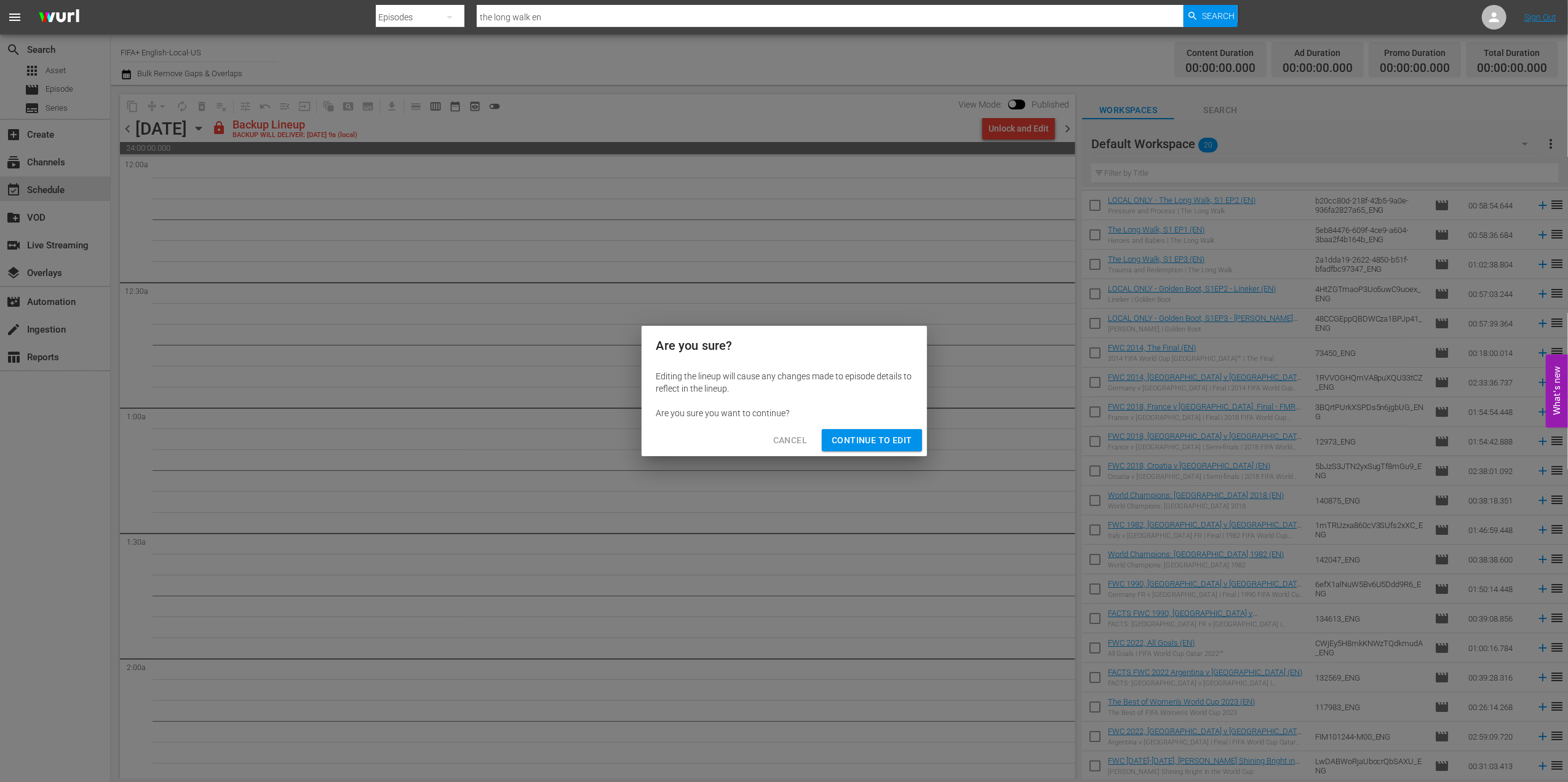
click at [873, 441] on span "Continue to Edit" at bounding box center [871, 440] width 80 height 15
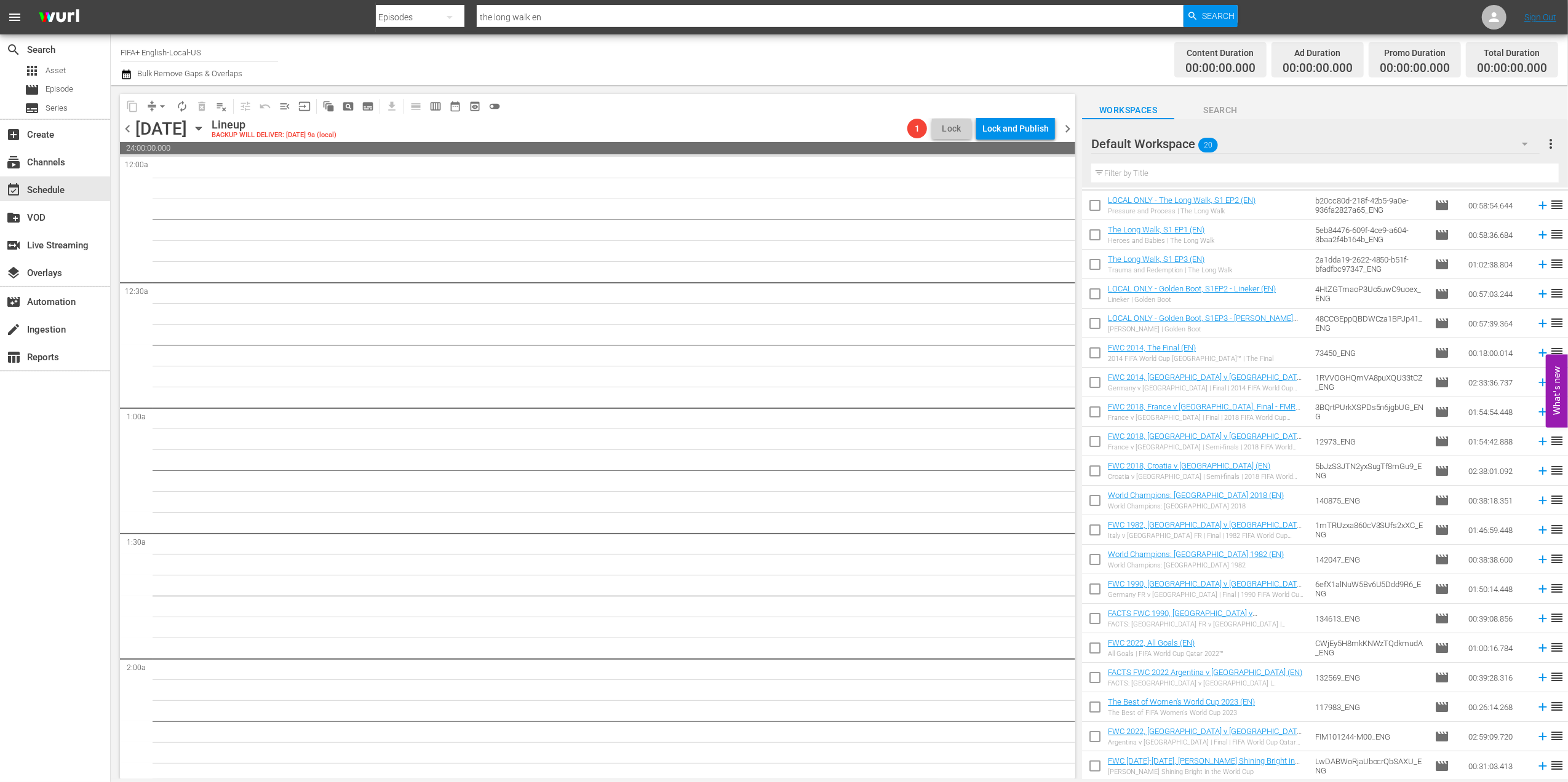
click at [126, 123] on span "chevron_left" at bounding box center [127, 128] width 15 height 15
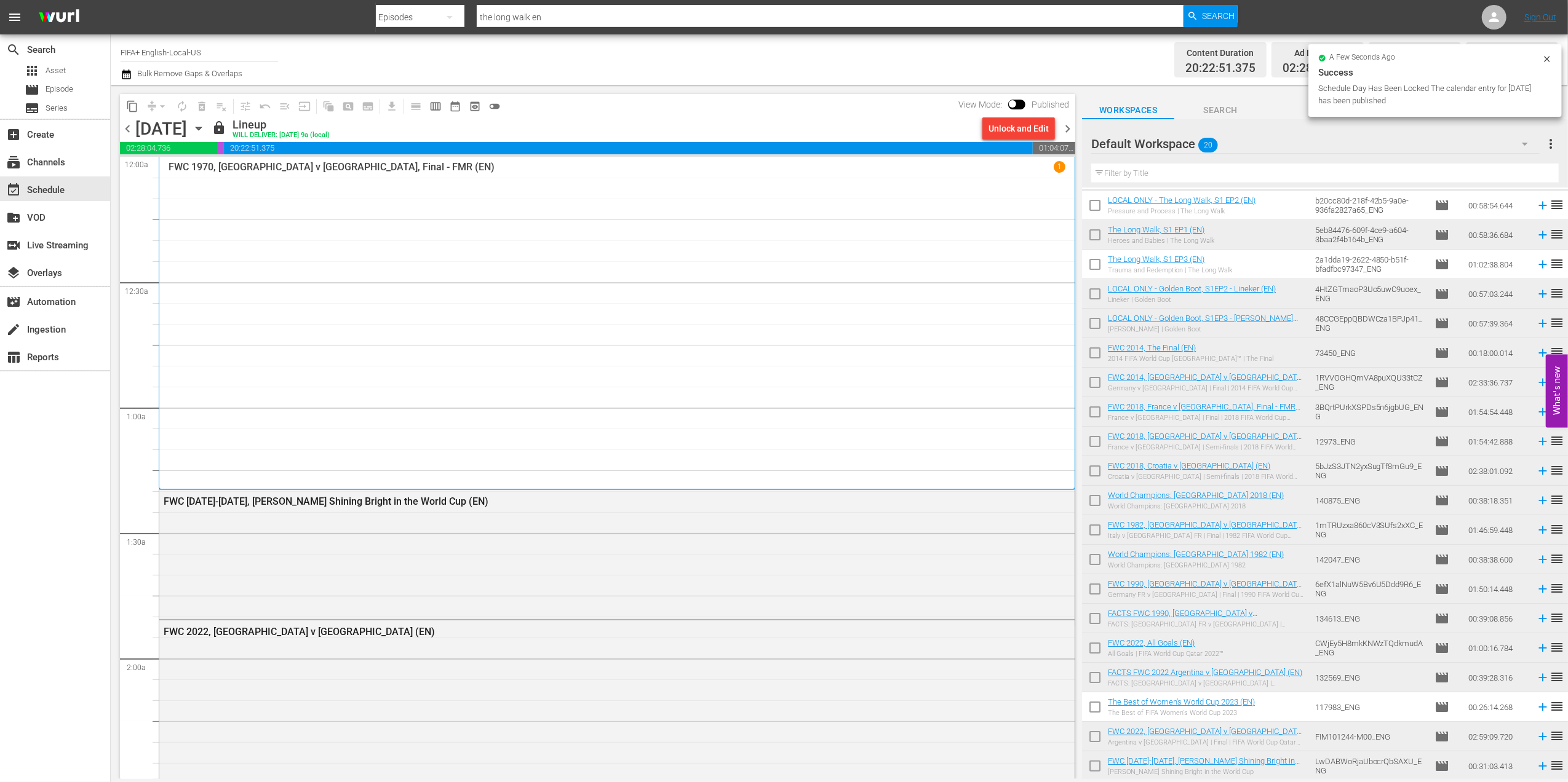
click at [1068, 129] on span "chevron_right" at bounding box center [1067, 128] width 15 height 15
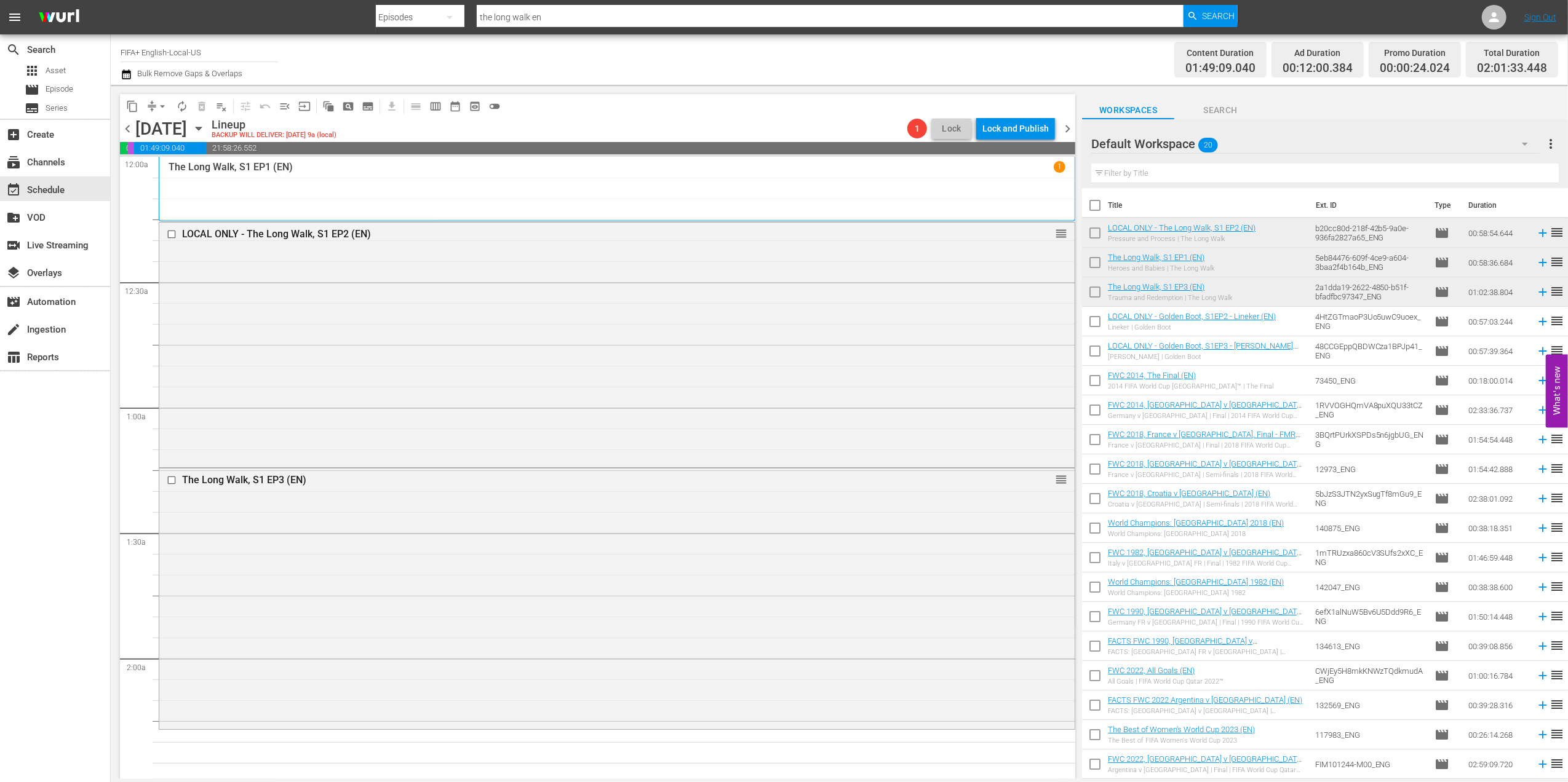
click at [1095, 207] on input "checkbox" at bounding box center [1095, 208] width 26 height 26
checkbox input "true"
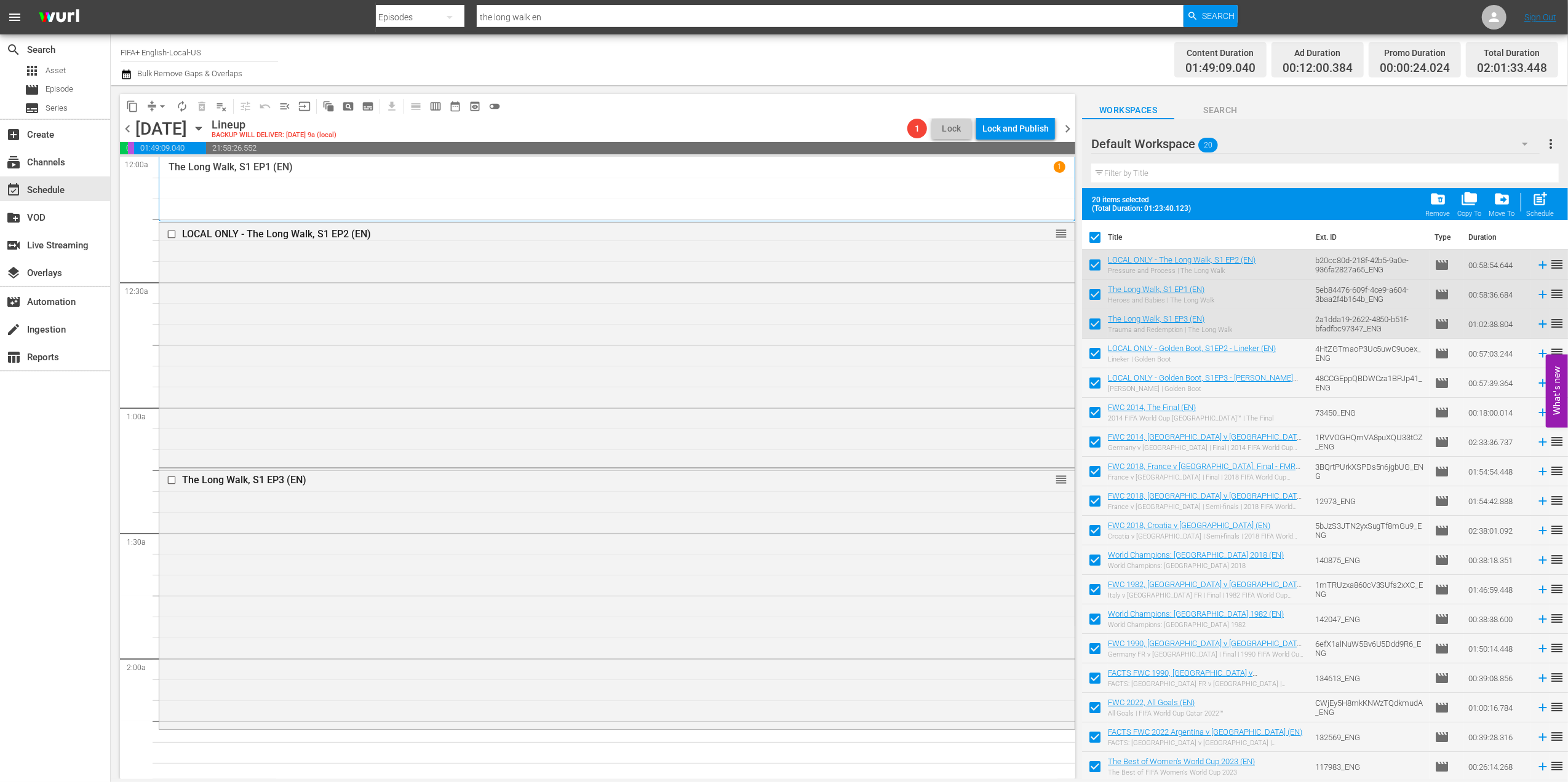
checkbox input "true"
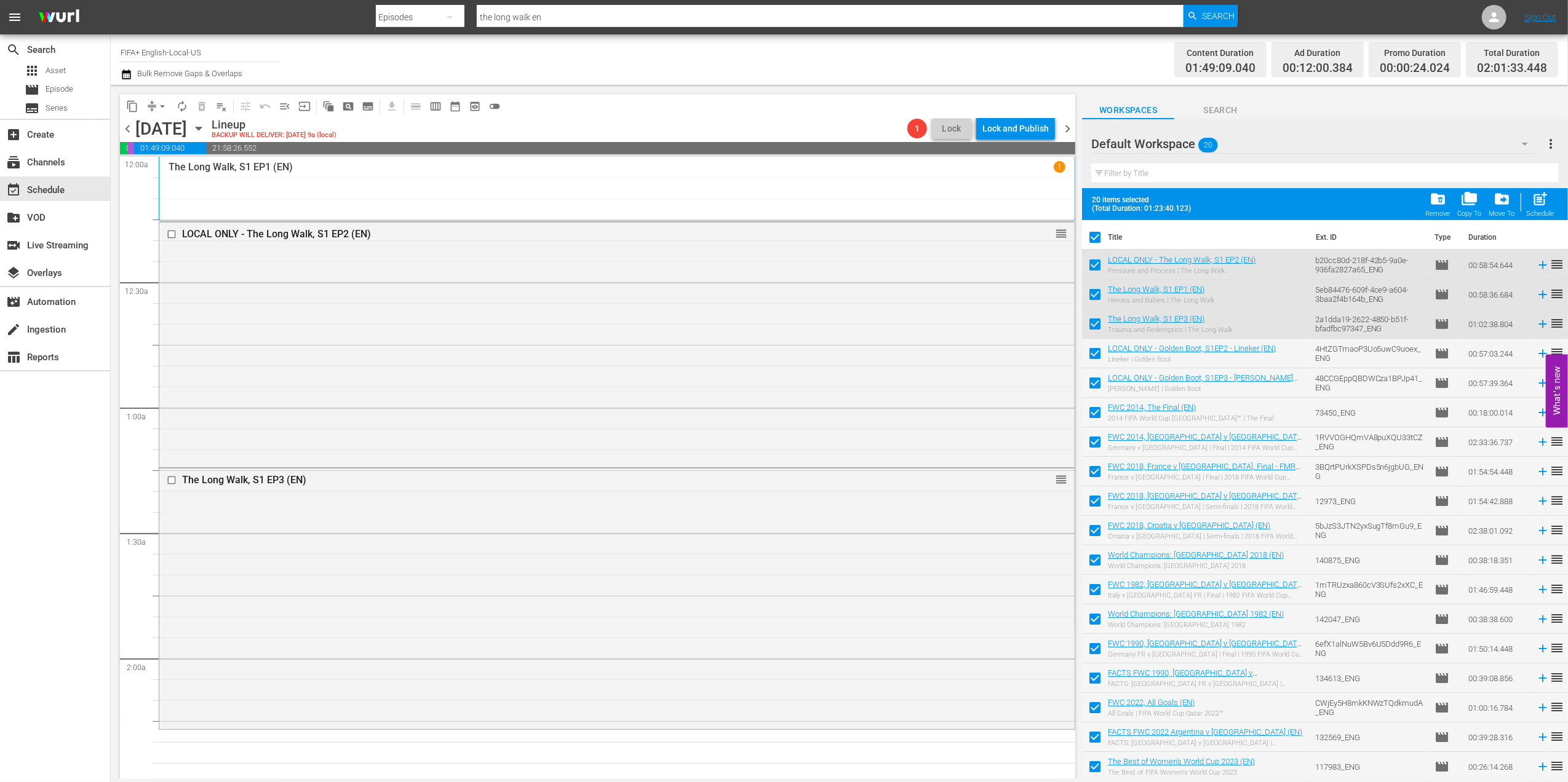
checkbox input "true"
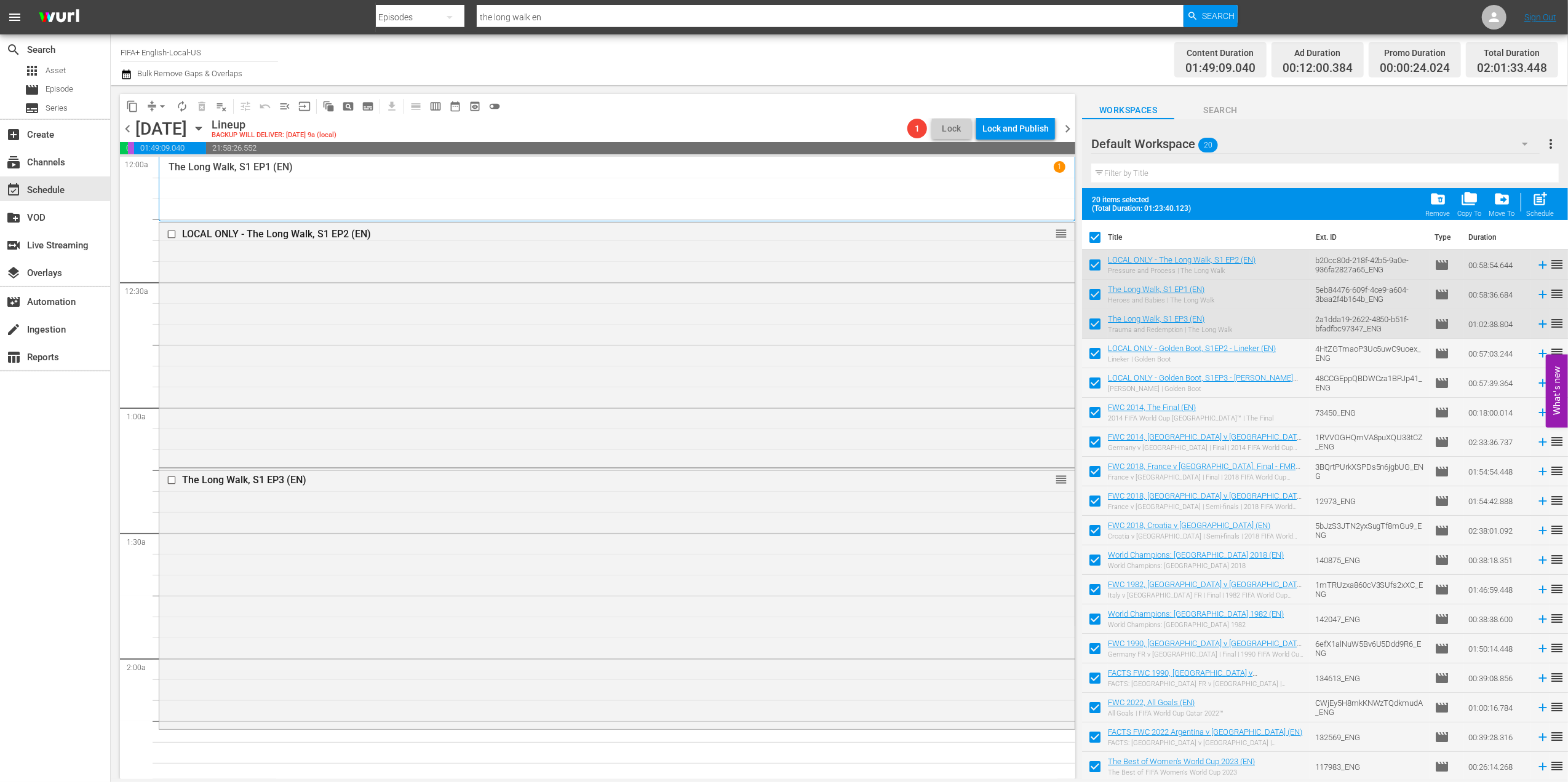
checkbox input "true"
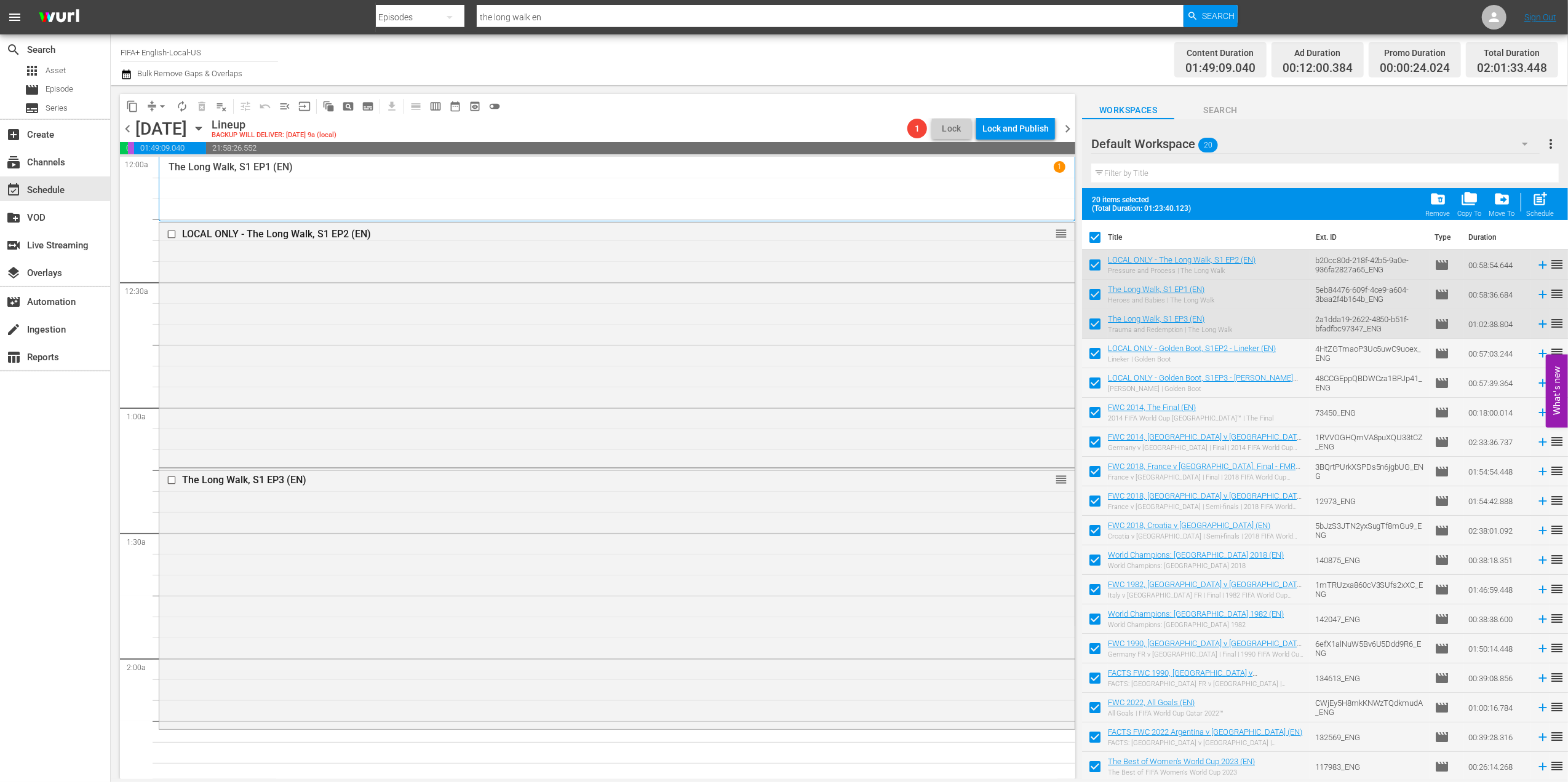
checkbox input "true"
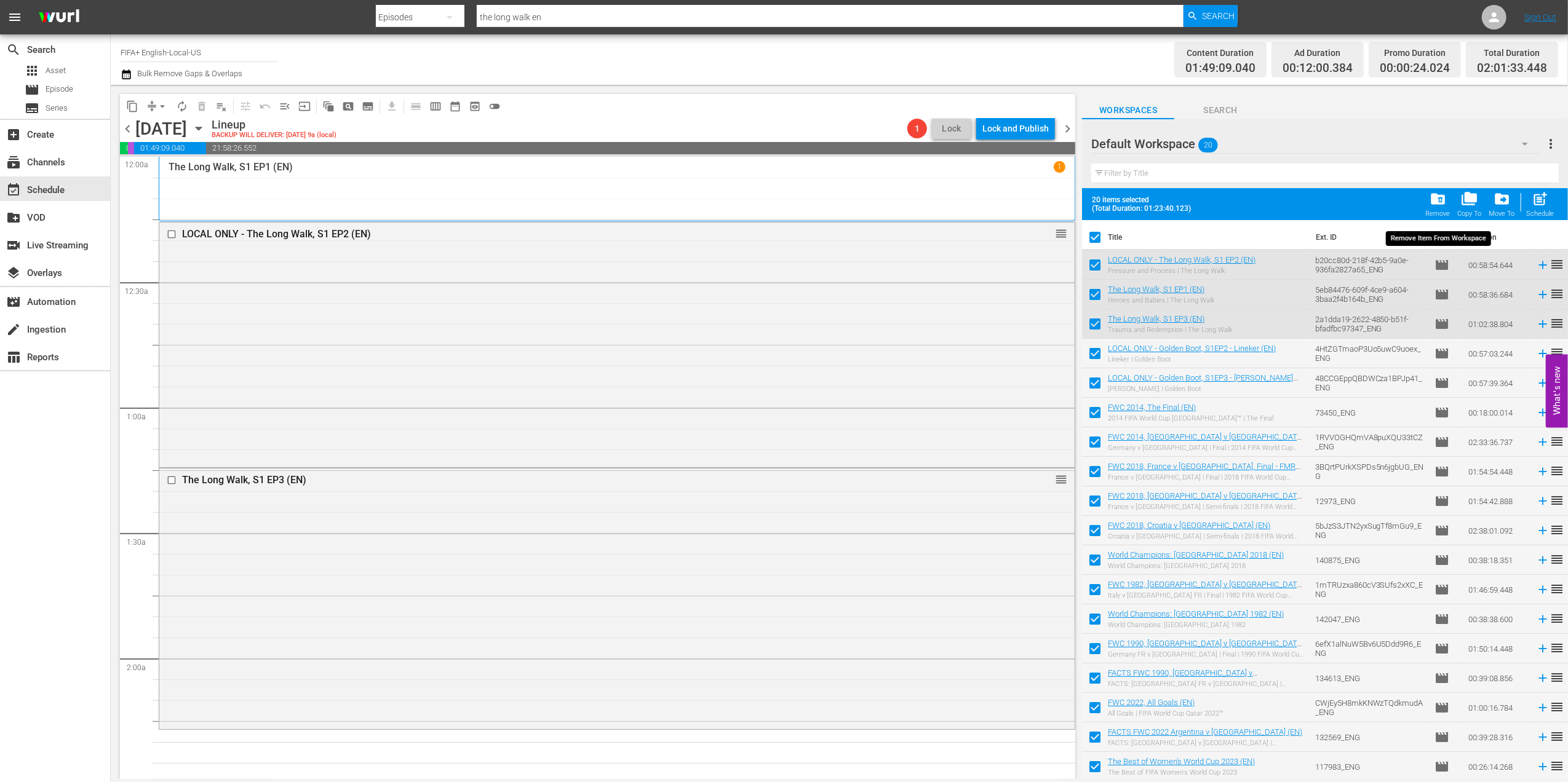
click at [1431, 210] on div "Remove" at bounding box center [1438, 213] width 25 height 8
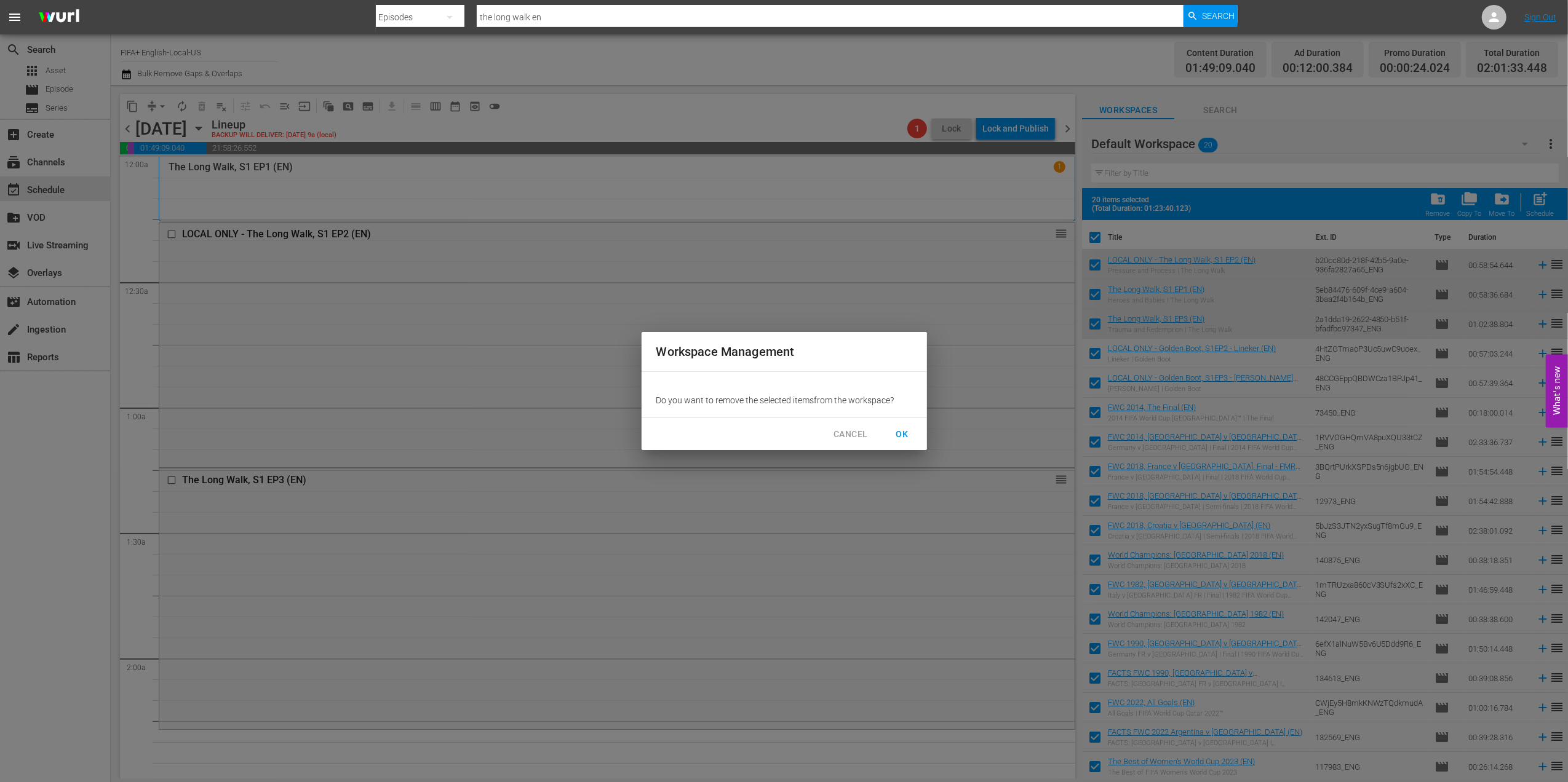
click at [896, 427] on span "OK" at bounding box center [902, 434] width 20 height 15
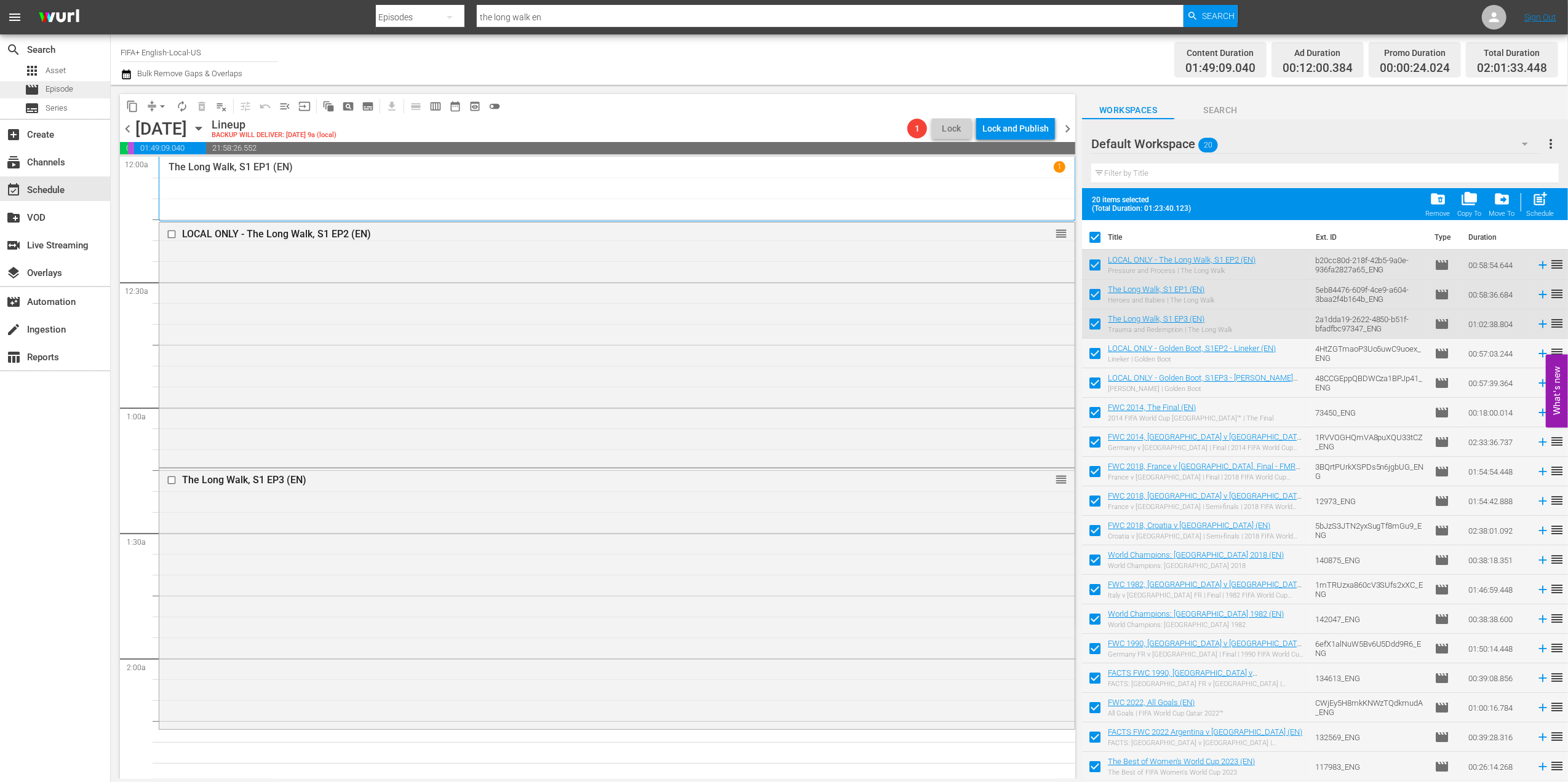
click at [40, 89] on div "movie Episode" at bounding box center [48, 90] width 48 height 17
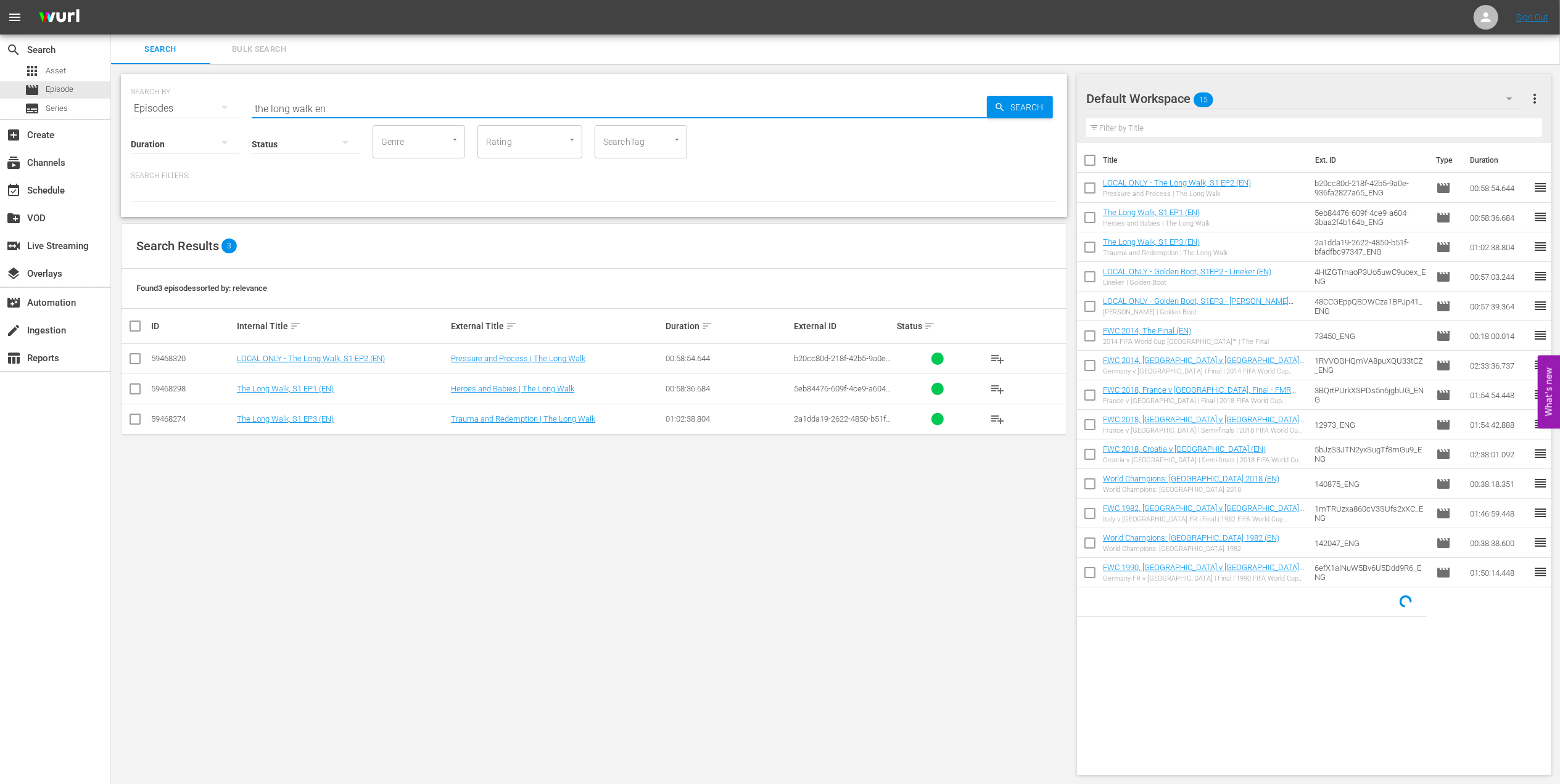
drag, startPoint x: 351, startPoint y: 111, endPoint x: 178, endPoint y: 109, distance: 173.0
click at [169, 109] on div "SEARCH BY Search By Episodes Search ID, Title, Description, Keywords, or Catego…" at bounding box center [594, 101] width 926 height 44
paste input "1954 Official Film - German Giants"
click at [448, 119] on input "1954 Official Film - German Giants" at bounding box center [619, 108] width 735 height 29
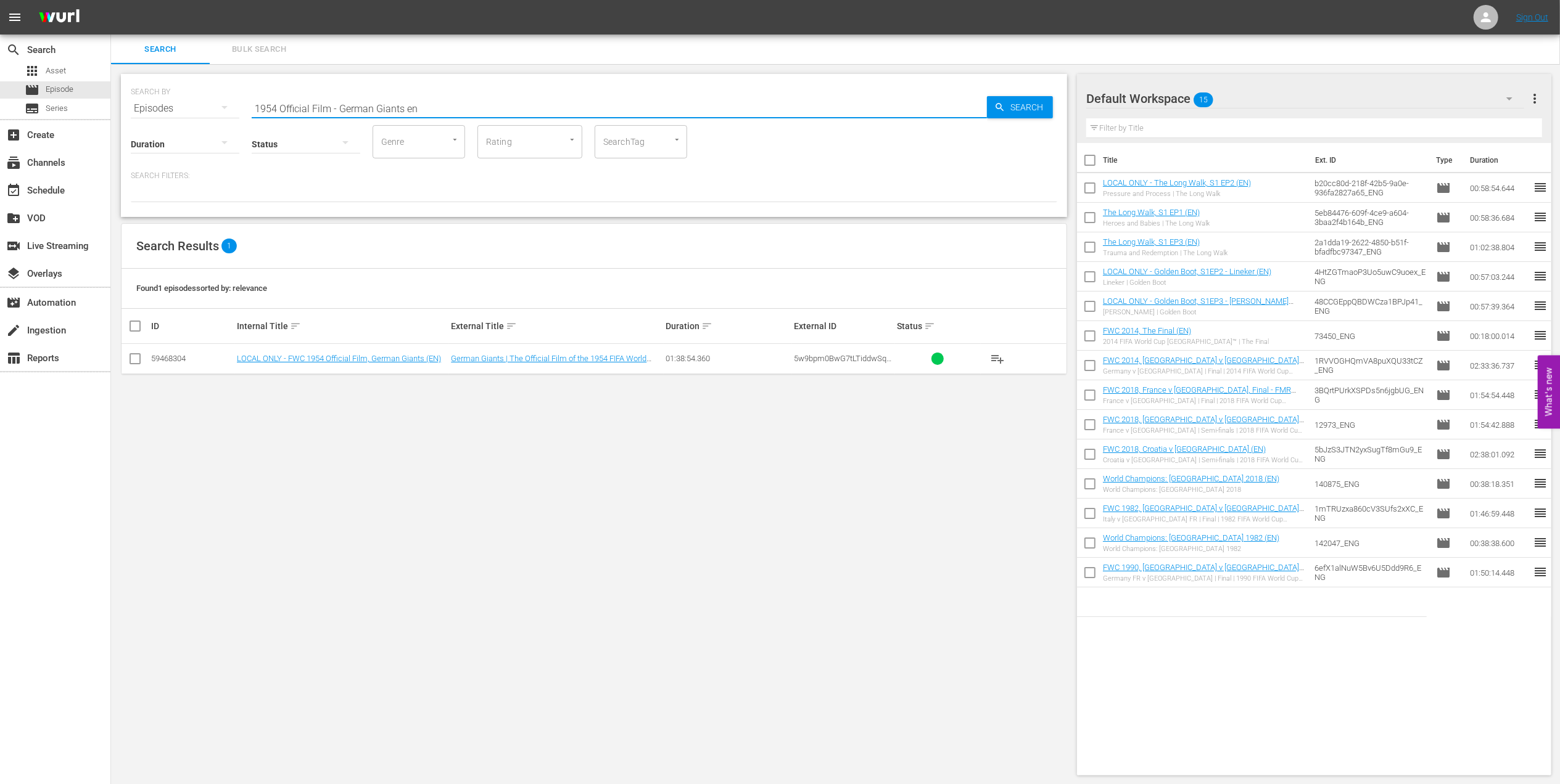
type input "1954 Official Film - German Giants en"
click at [1089, 156] on input "checkbox" at bounding box center [1090, 163] width 26 height 26
checkbox input "true"
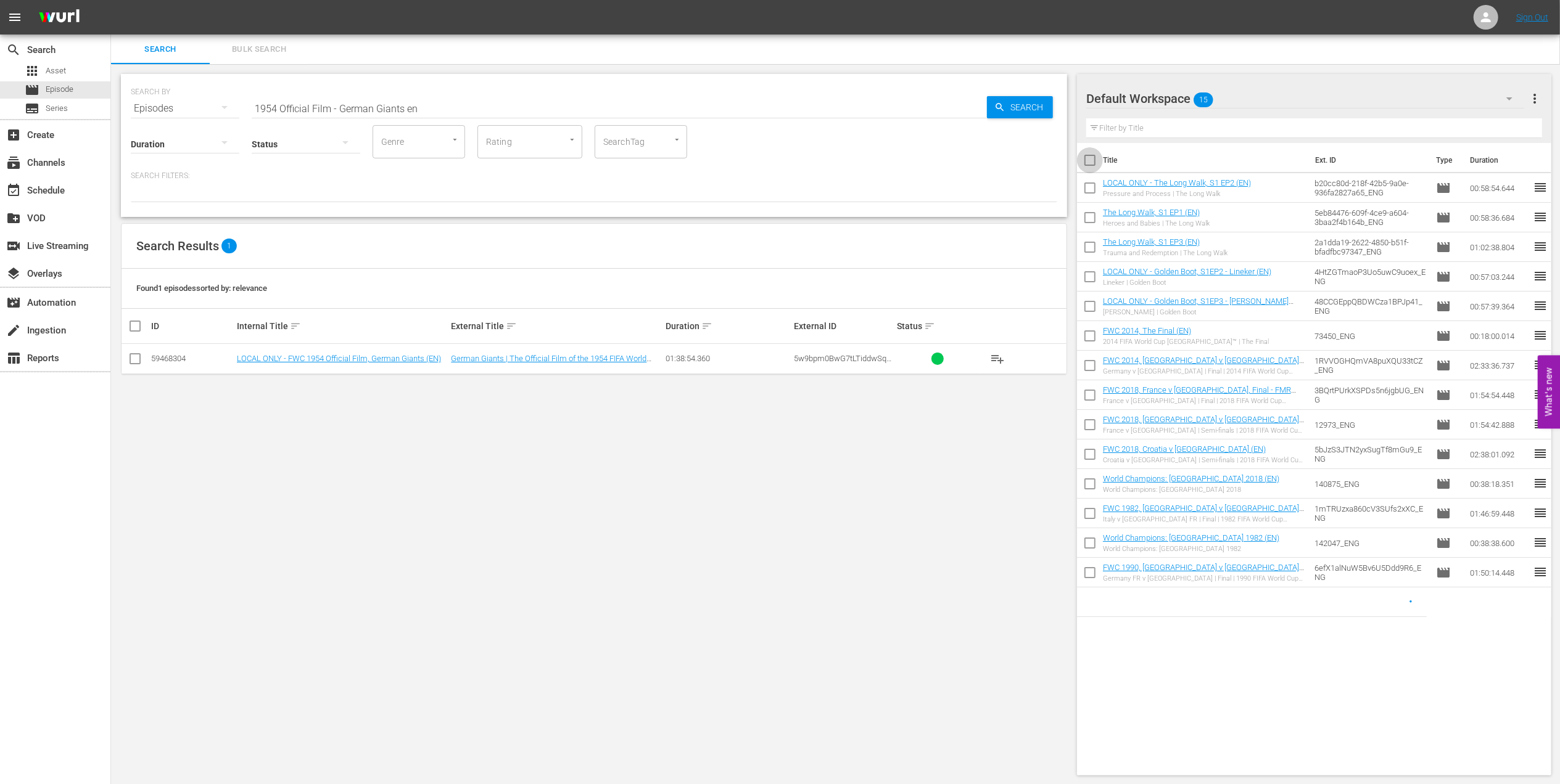
checkbox input "true"
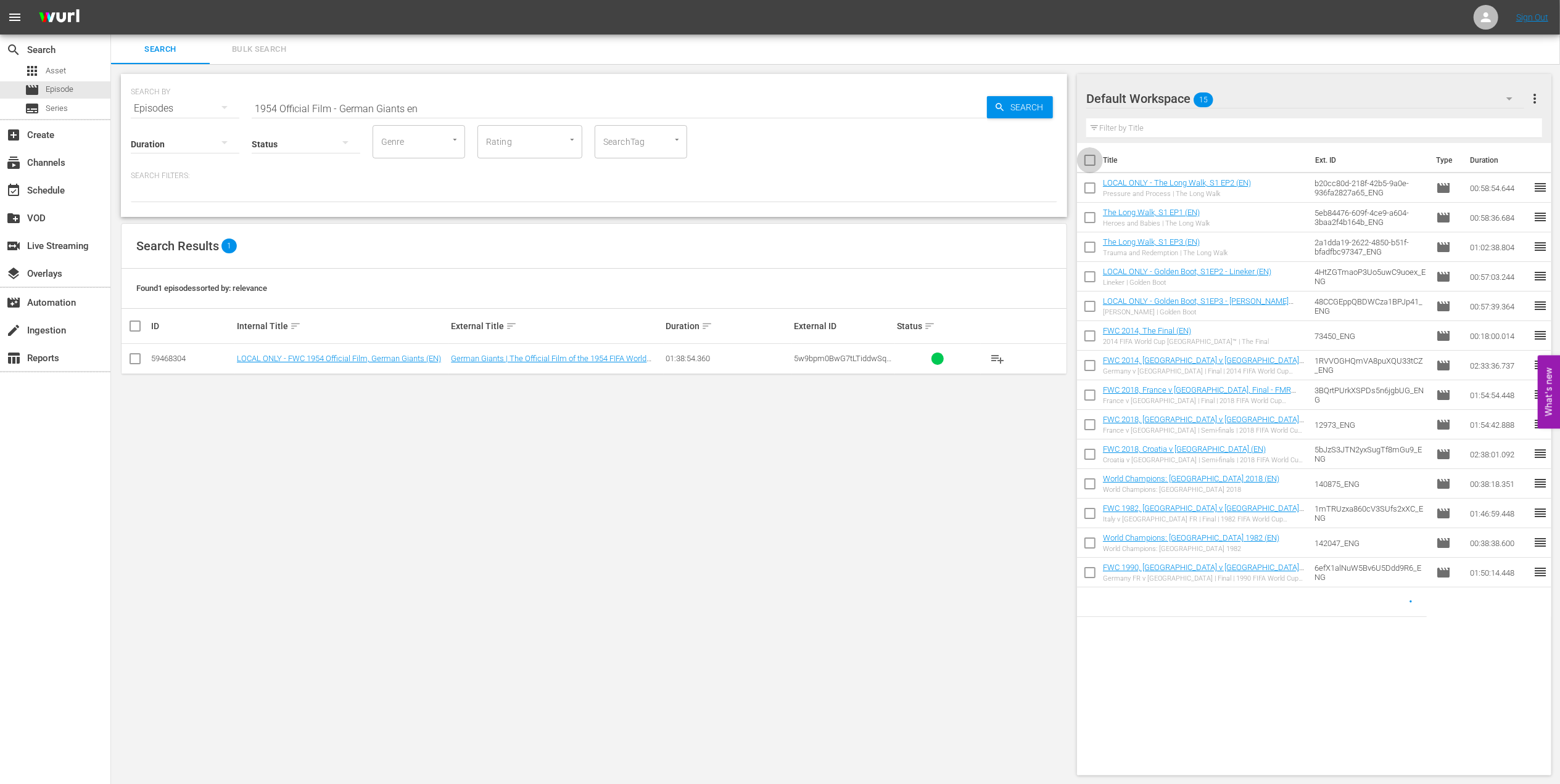
checkbox input "true"
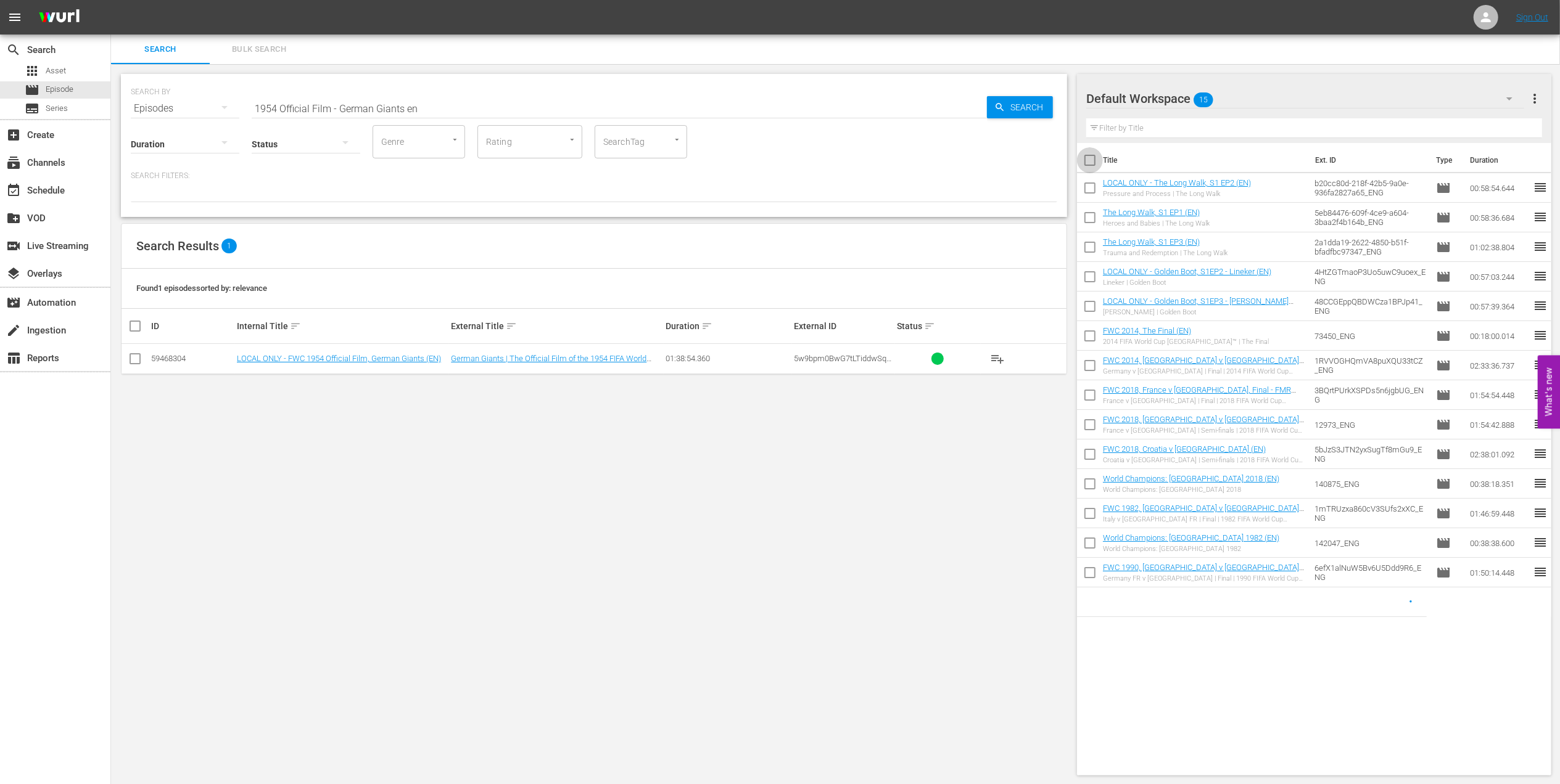
checkbox input "true"
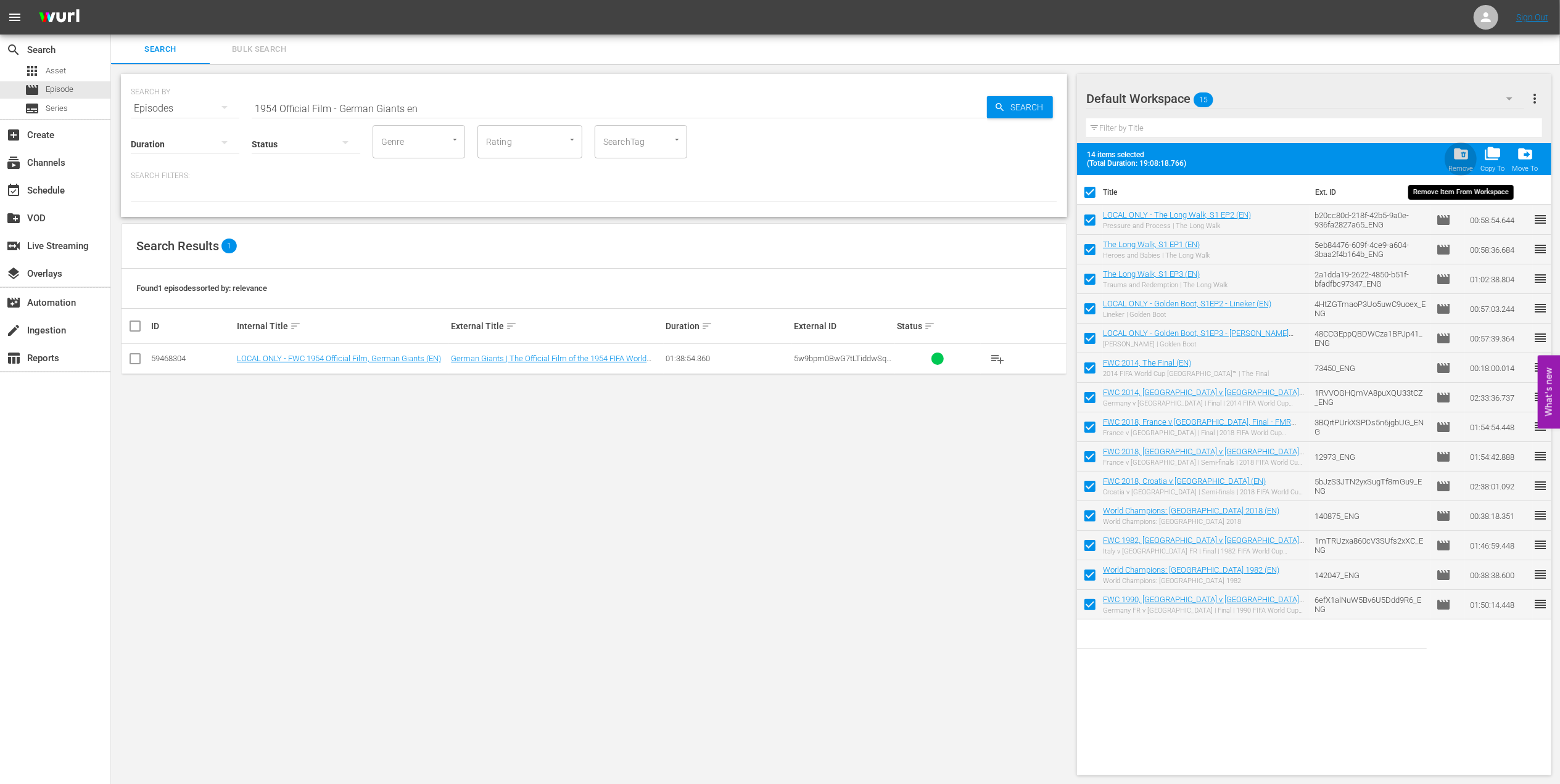
click at [1458, 159] on span "folder_delete" at bounding box center [1460, 154] width 17 height 17
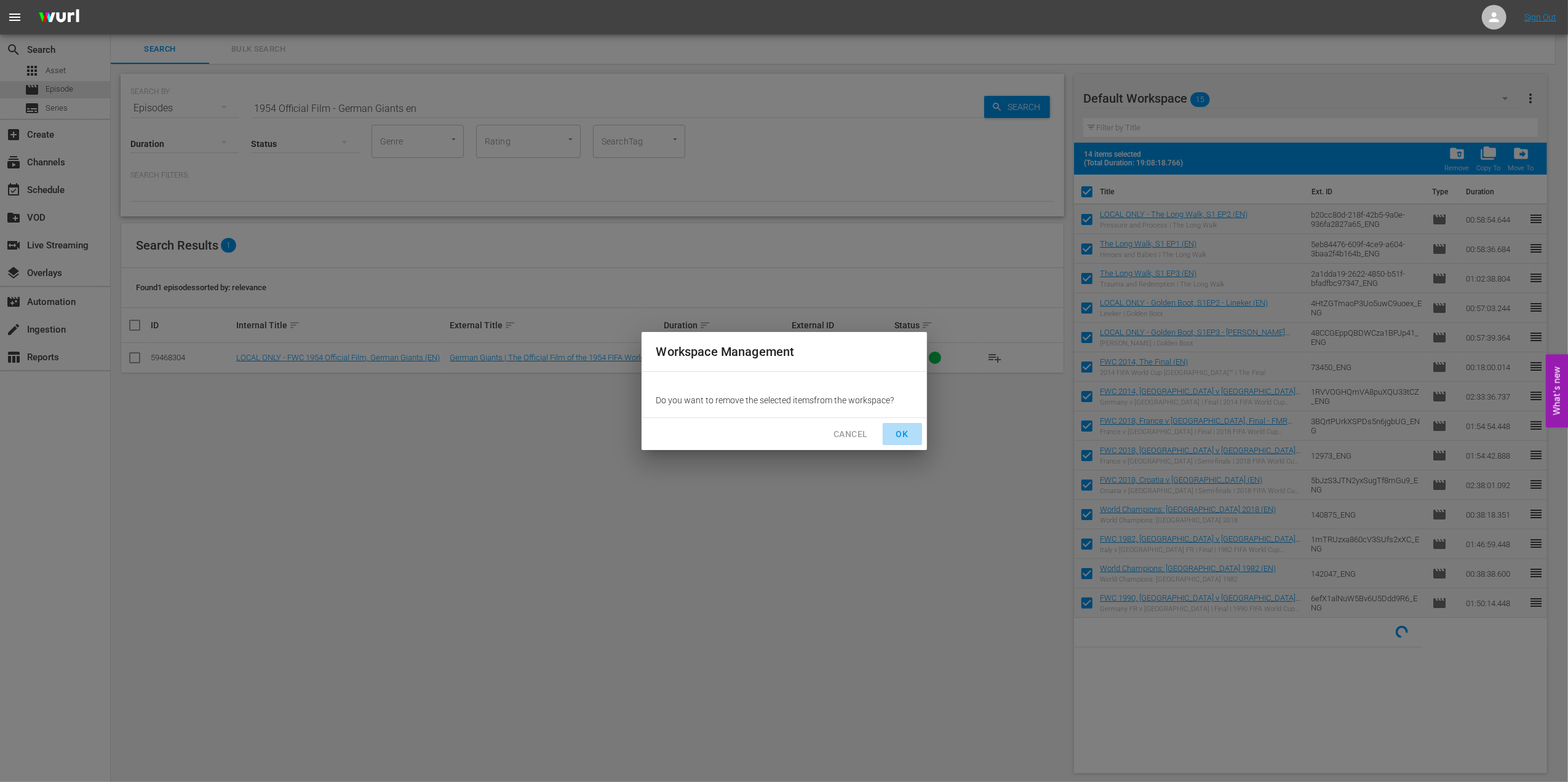
click at [903, 429] on span "OK" at bounding box center [902, 434] width 20 height 15
checkbox input "false"
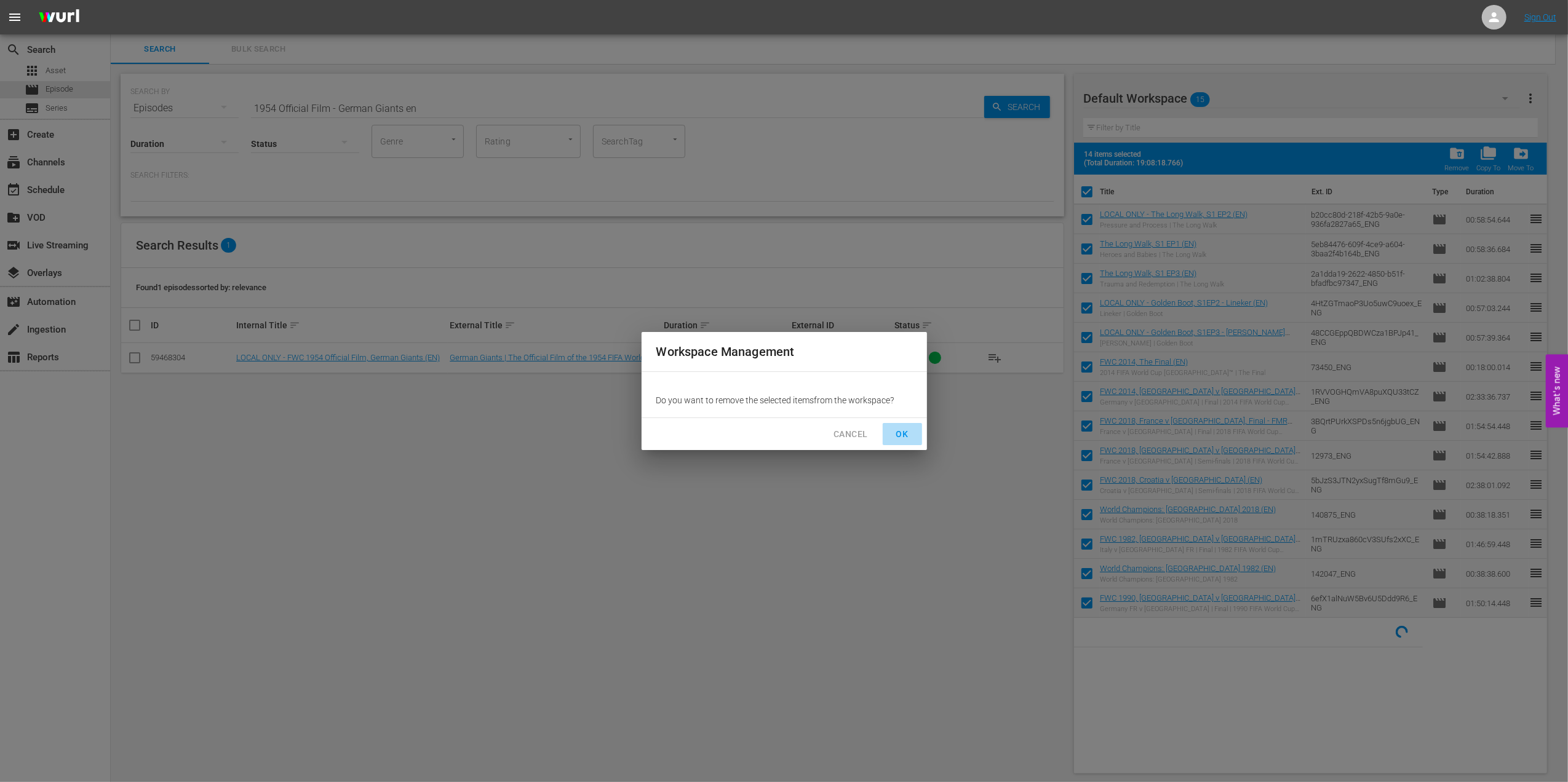
checkbox input "false"
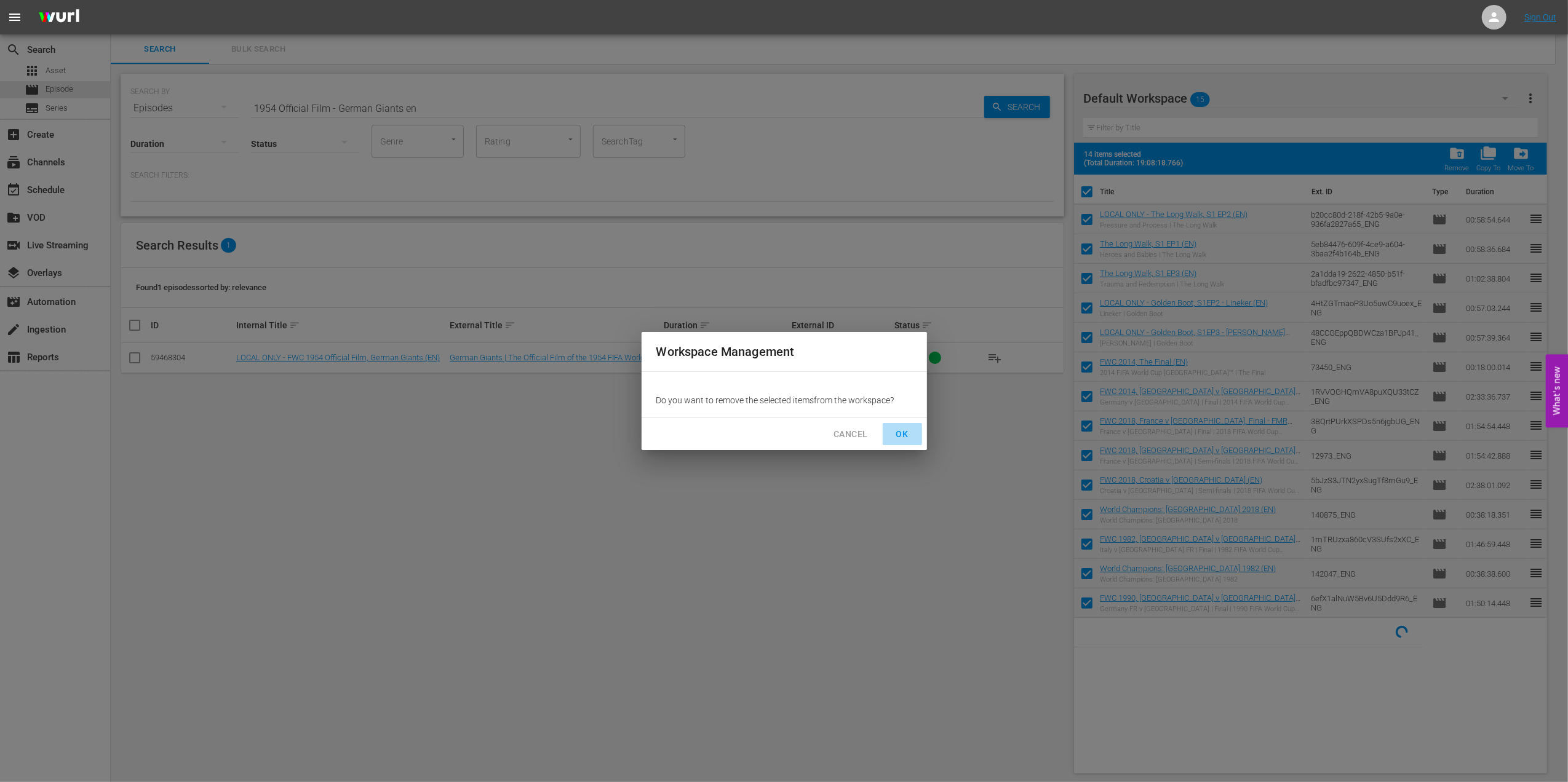
checkbox input "false"
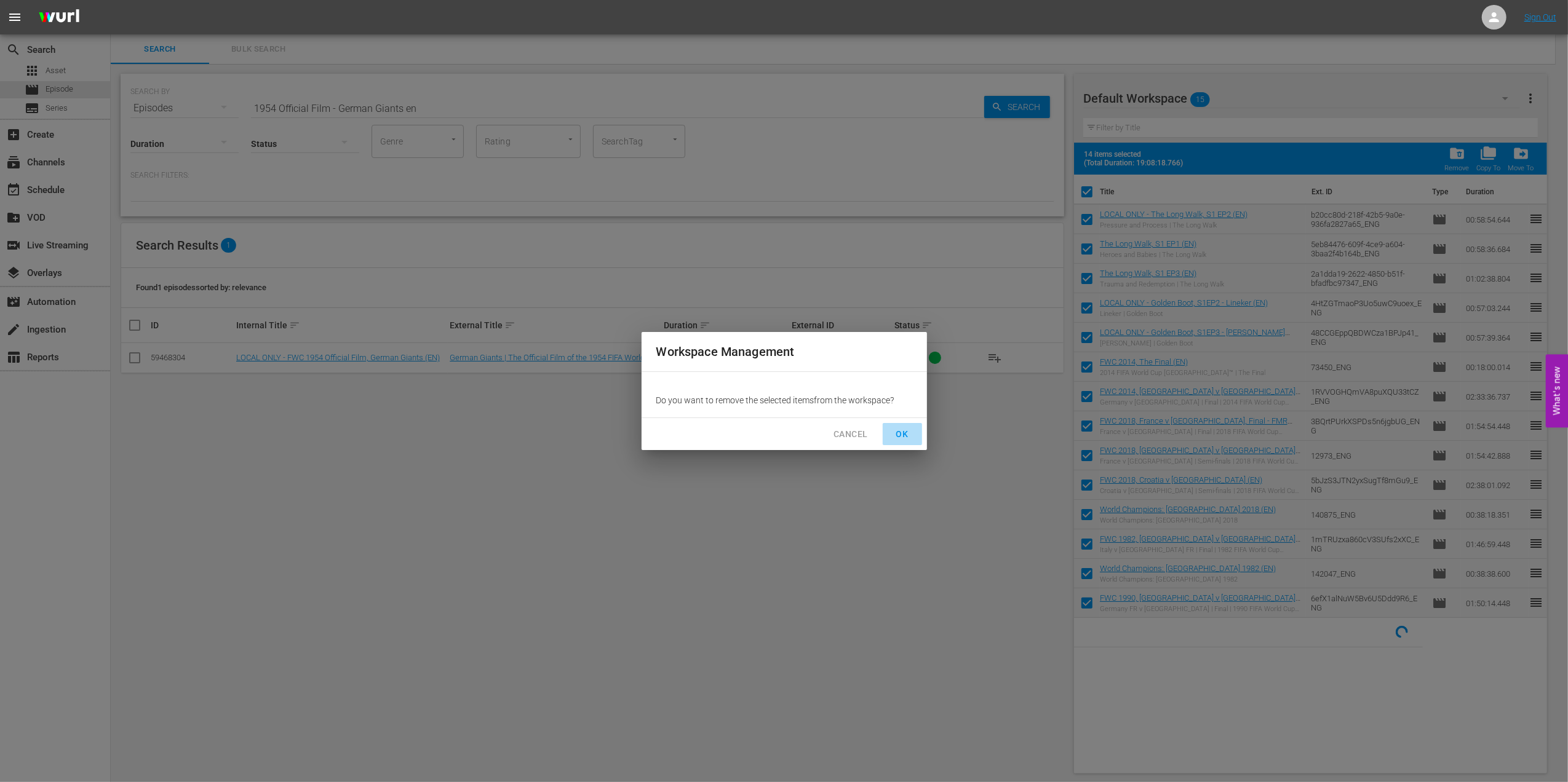
checkbox input "false"
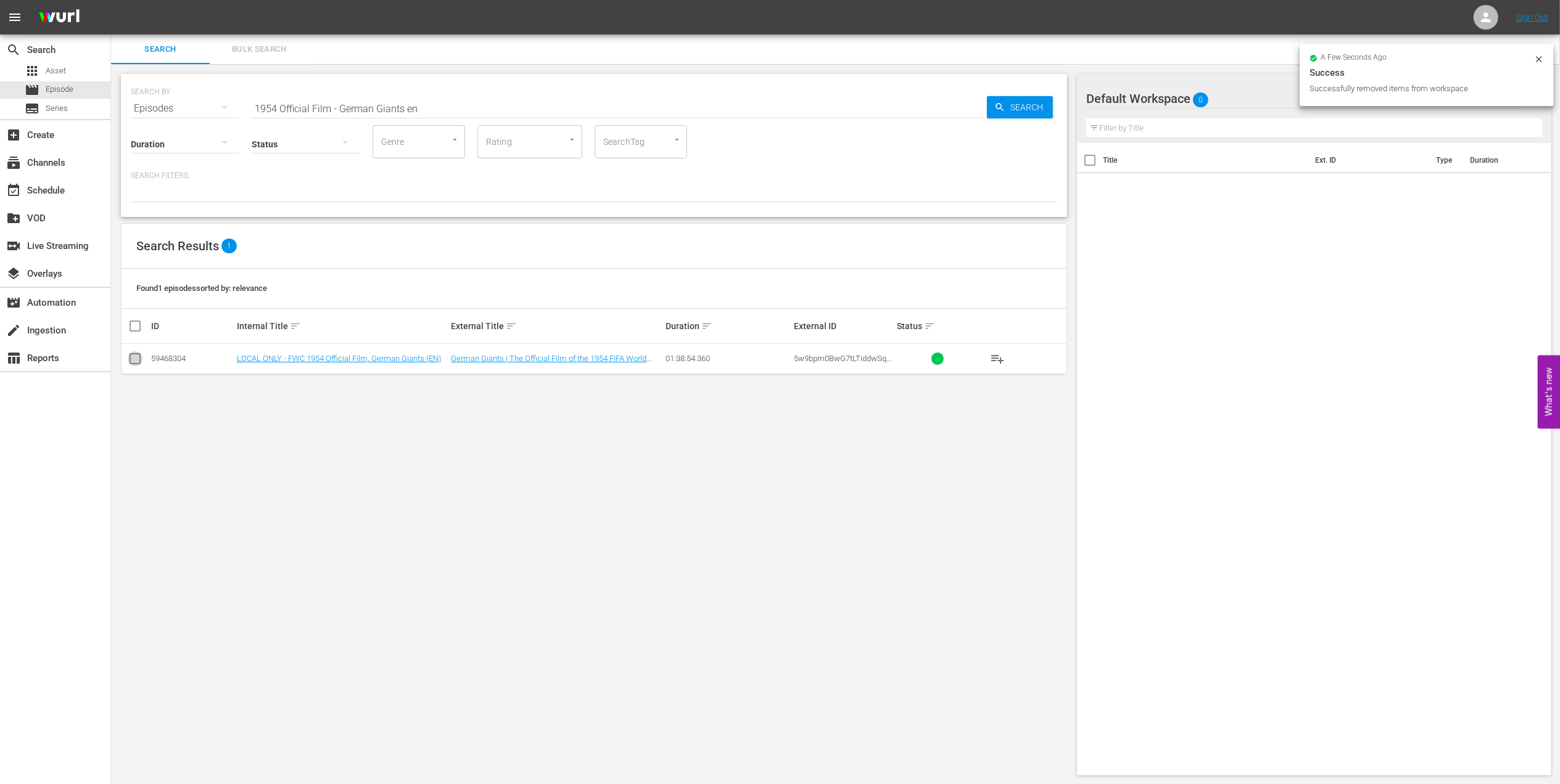
click at [135, 360] on input "checkbox" at bounding box center [135, 361] width 15 height 15
checkbox input "true"
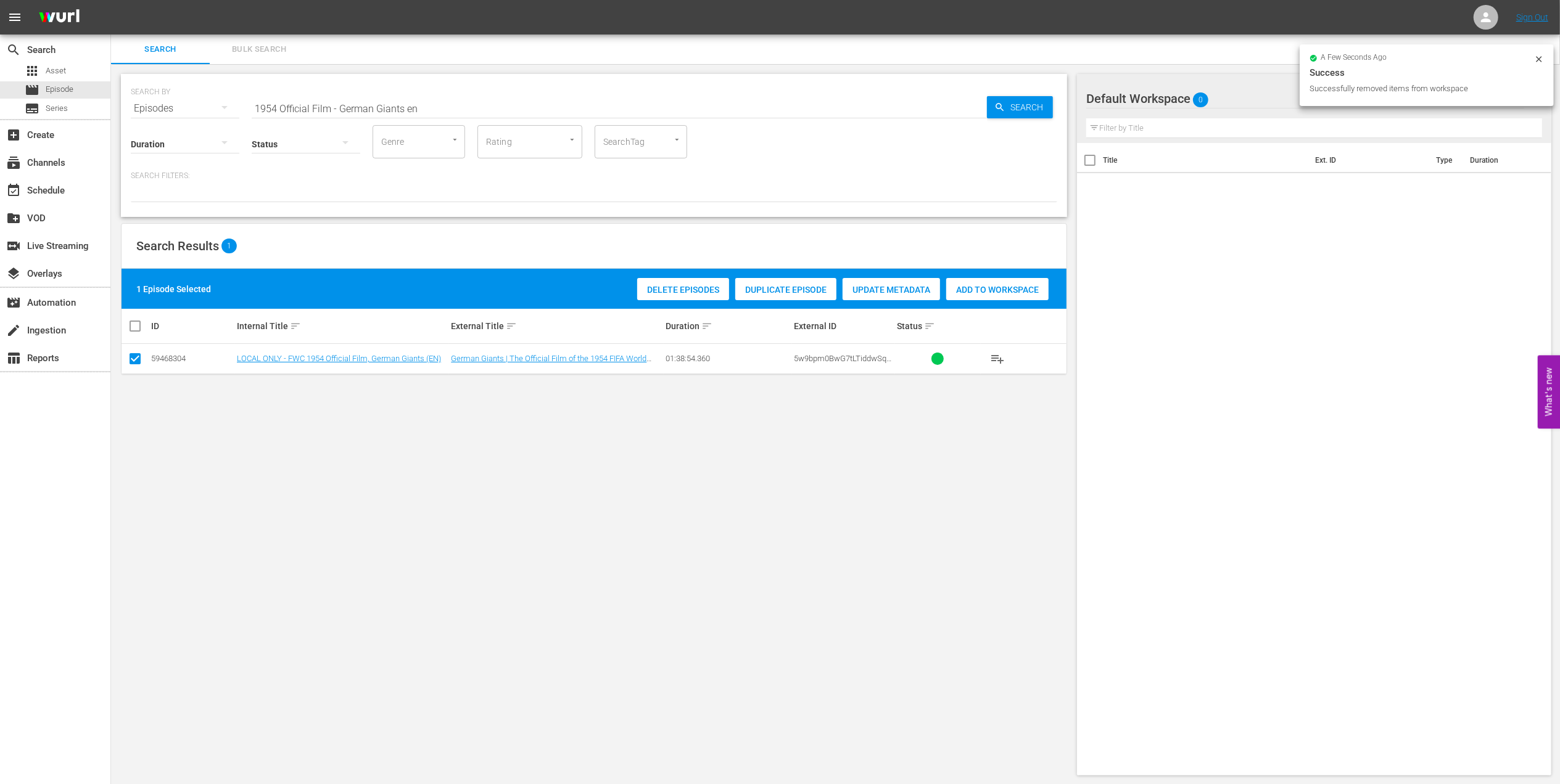
click at [986, 293] on span "Add to Workspace" at bounding box center [997, 289] width 102 height 10
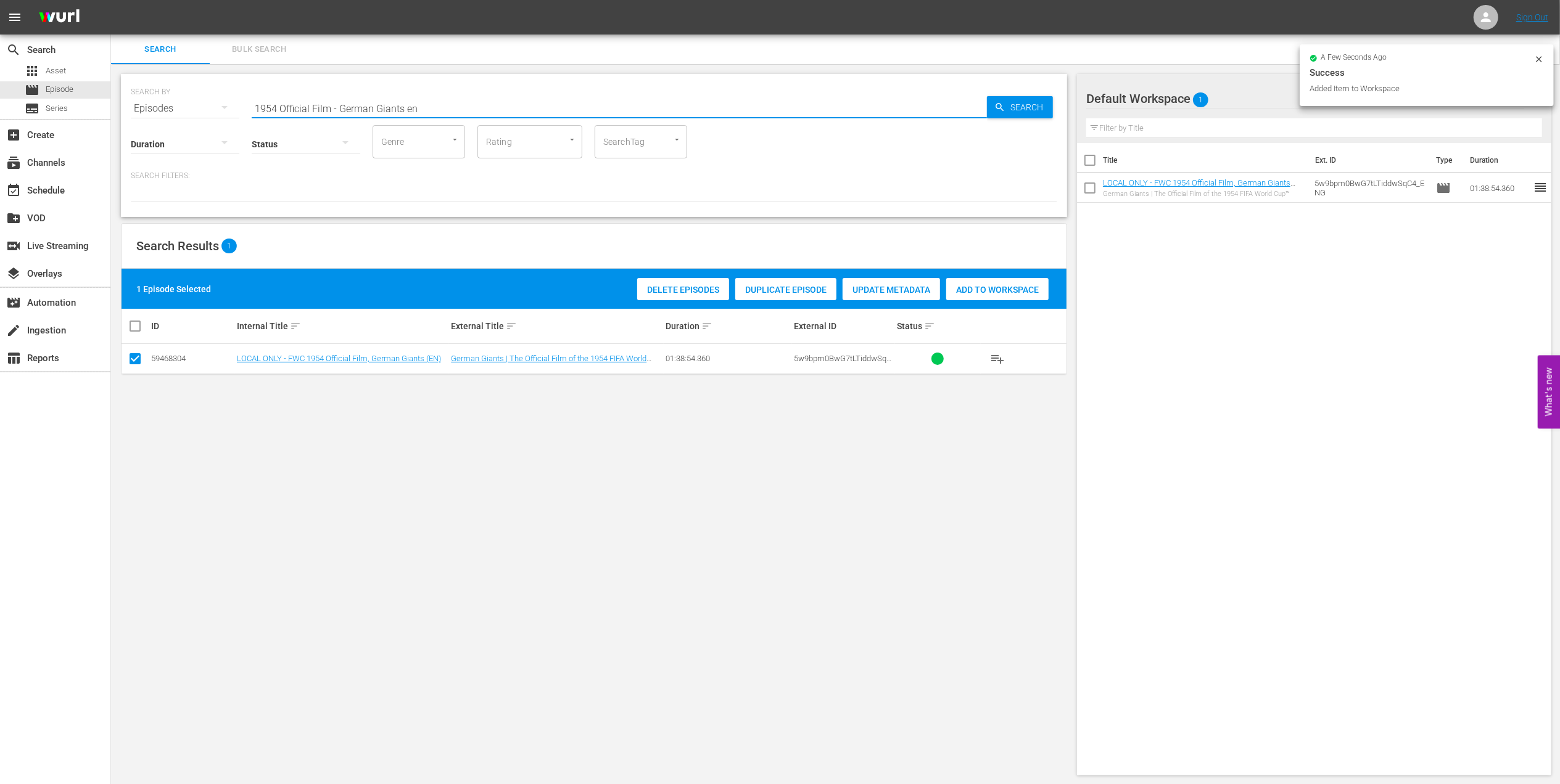
drag, startPoint x: 425, startPoint y: 104, endPoint x: 144, endPoint y: 98, distance: 281.1
click at [136, 101] on div "SEARCH BY Search By Episodes Search ID, Title, Description, Keywords, or Catego…" at bounding box center [594, 101] width 926 height 44
paste input "8 Official Film - Hinei"
click at [443, 112] on input "1958 Official Film - Hinein" at bounding box center [619, 108] width 735 height 29
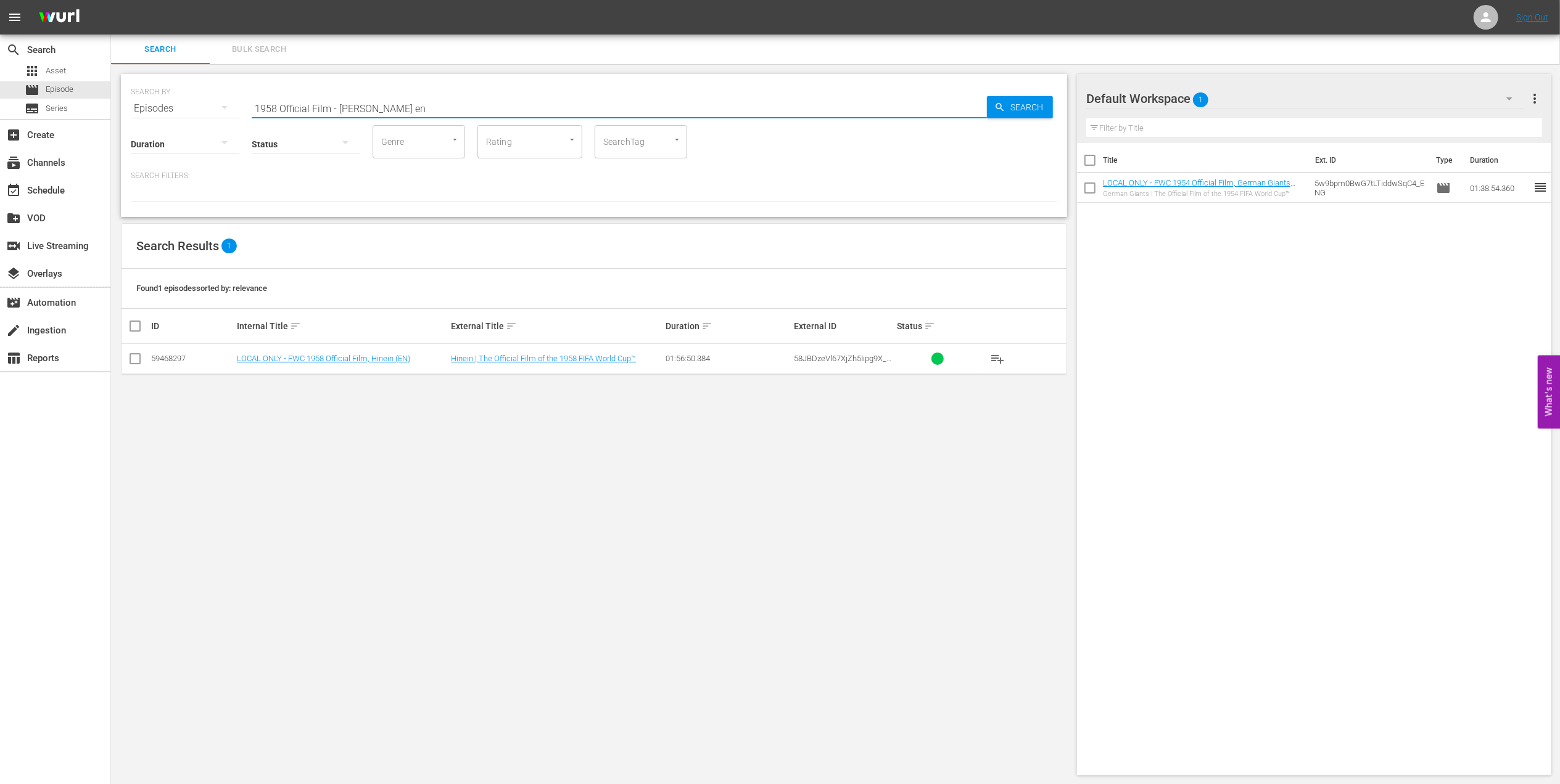
type input "1958 Official Film - [PERSON_NAME] en"
drag, startPoint x: 139, startPoint y: 356, endPoint x: 217, endPoint y: 358, distance: 78.0
click at [140, 358] on input "checkbox" at bounding box center [135, 361] width 15 height 15
checkbox input "true"
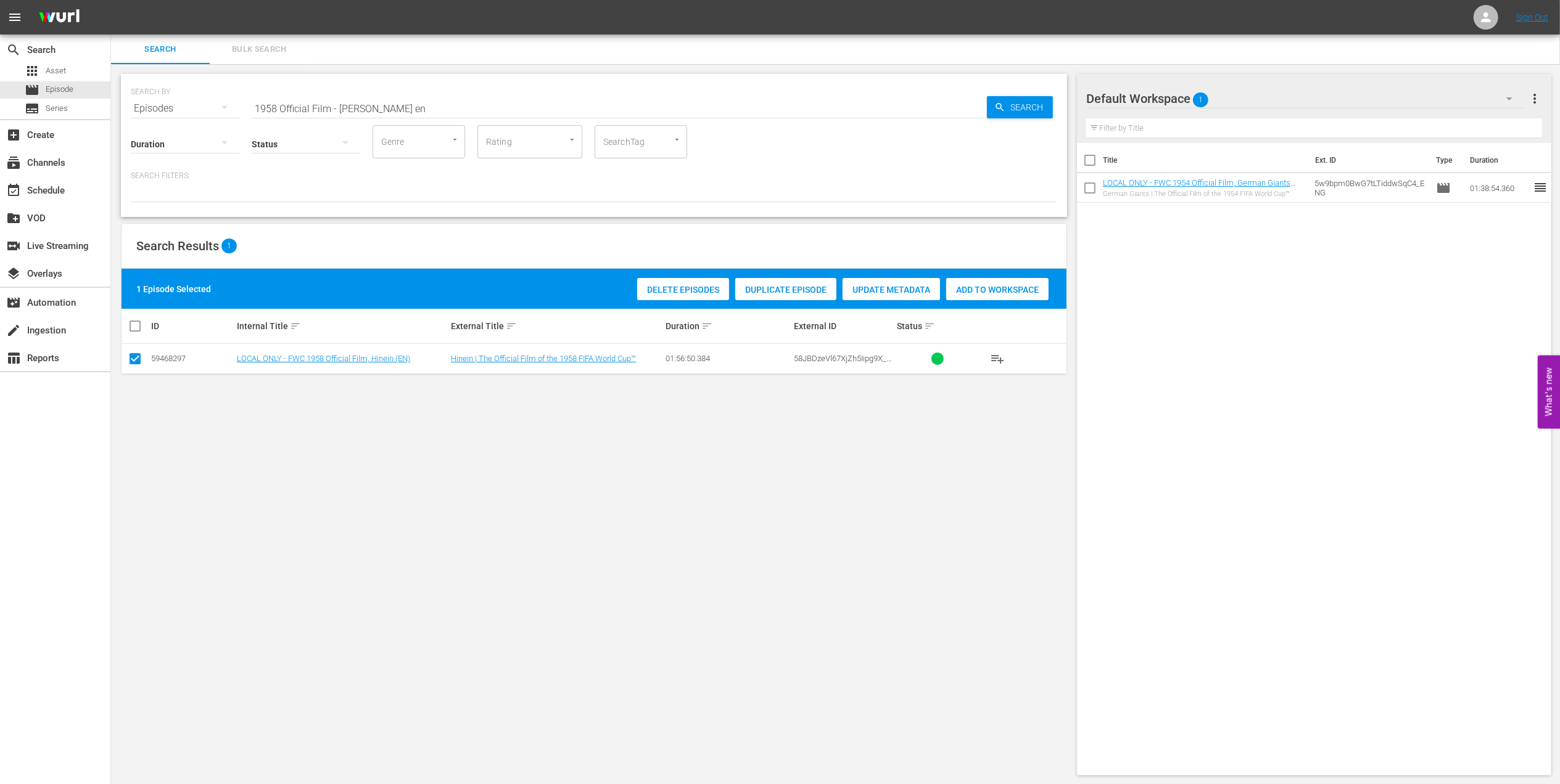
click at [993, 286] on span "Add to Workspace" at bounding box center [997, 289] width 102 height 10
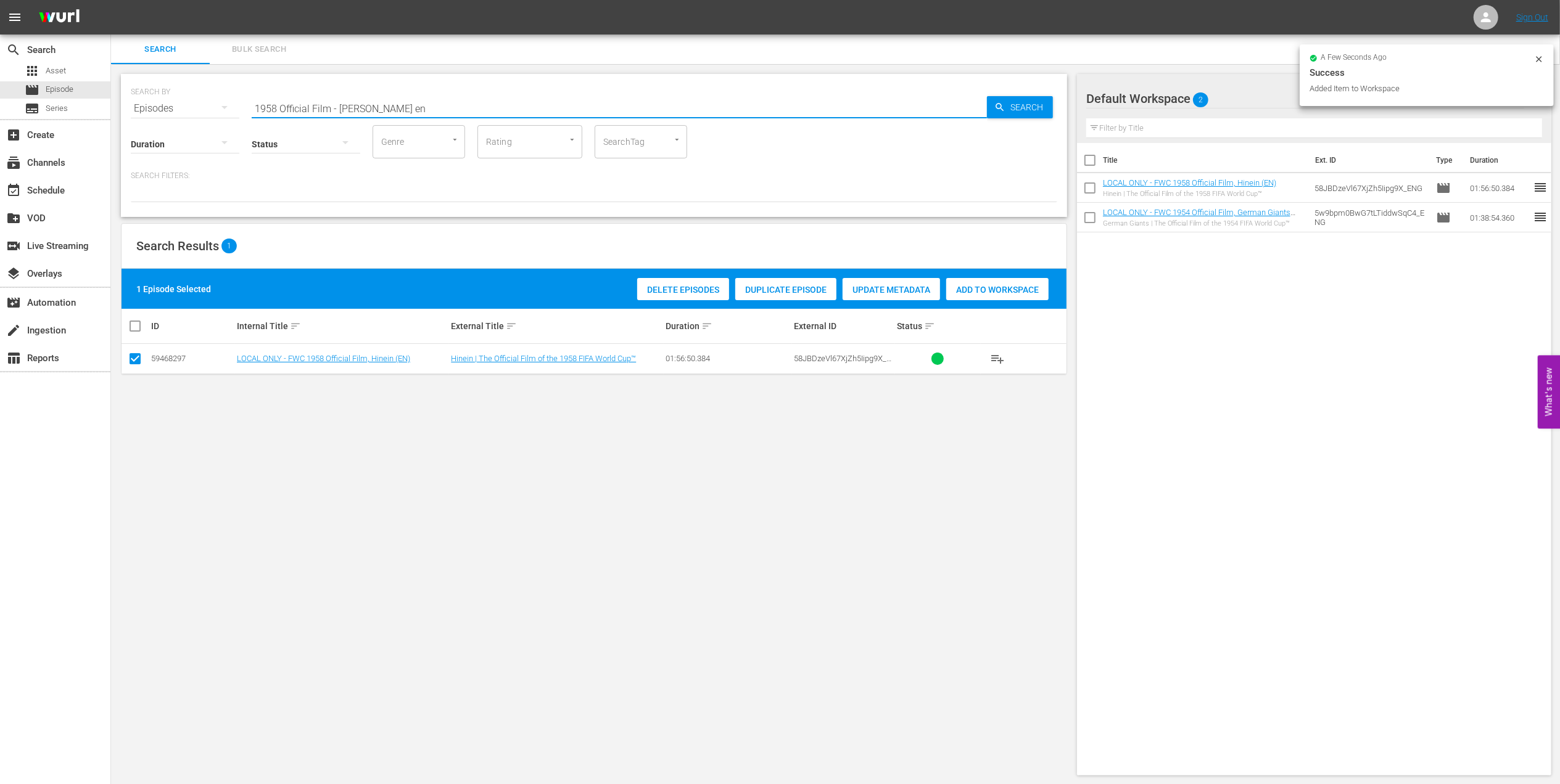
drag, startPoint x: 425, startPoint y: 105, endPoint x: 321, endPoint y: 109, distance: 104.1
click at [127, 107] on div "SEARCH BY Search By Episodes Search ID, Title, Description, Keywords, or Catego…" at bounding box center [593, 145] width 946 height 143
paste input "62 Official Film - Viva [GEOGRAPHIC_DATA]"
click at [401, 104] on input "1962 Official Film - Viva Brasil" at bounding box center [619, 108] width 735 height 29
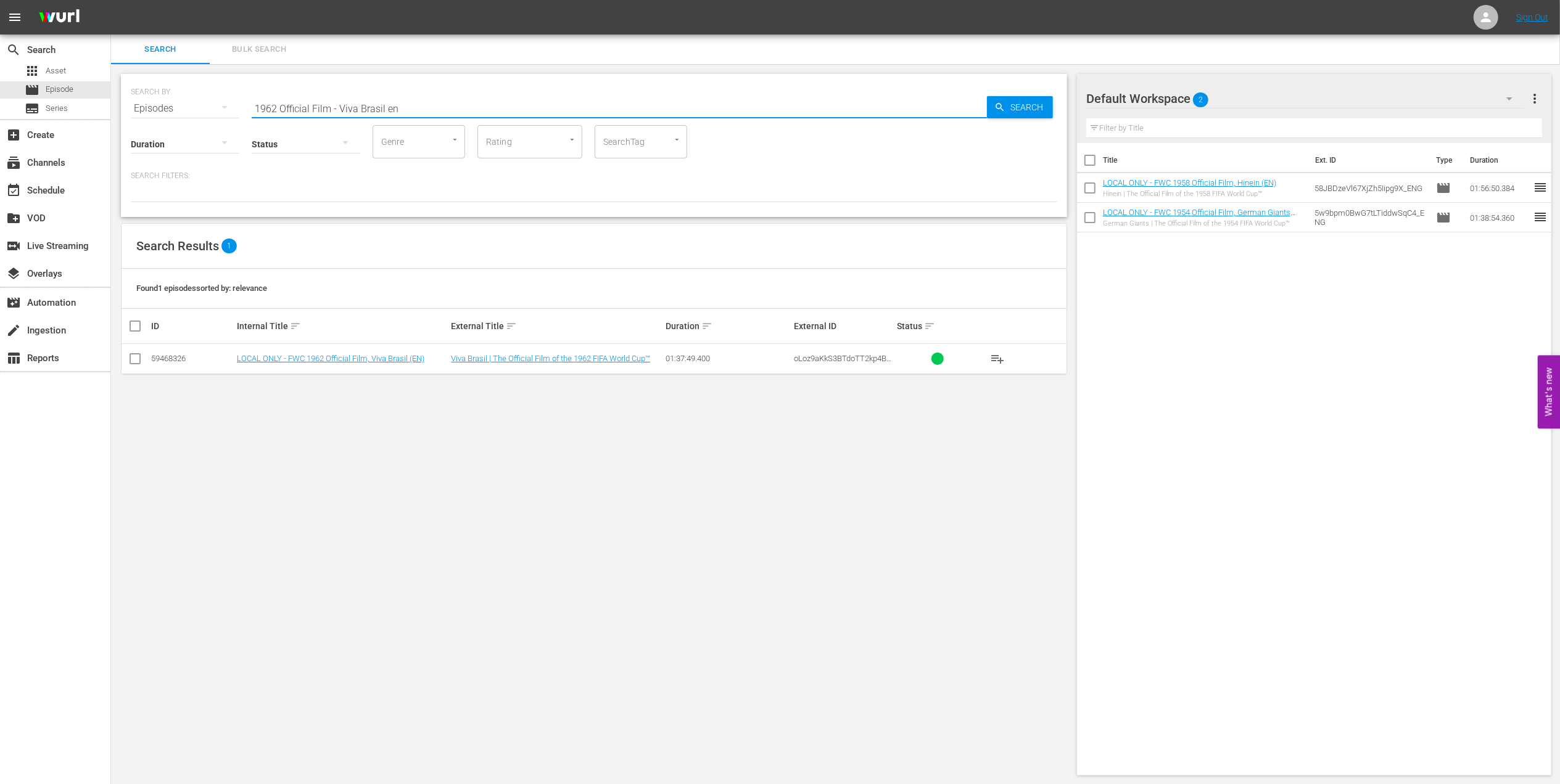
type input "1962 Official Film - Viva Brasil en"
click at [137, 360] on input "checkbox" at bounding box center [135, 361] width 15 height 15
checkbox input "true"
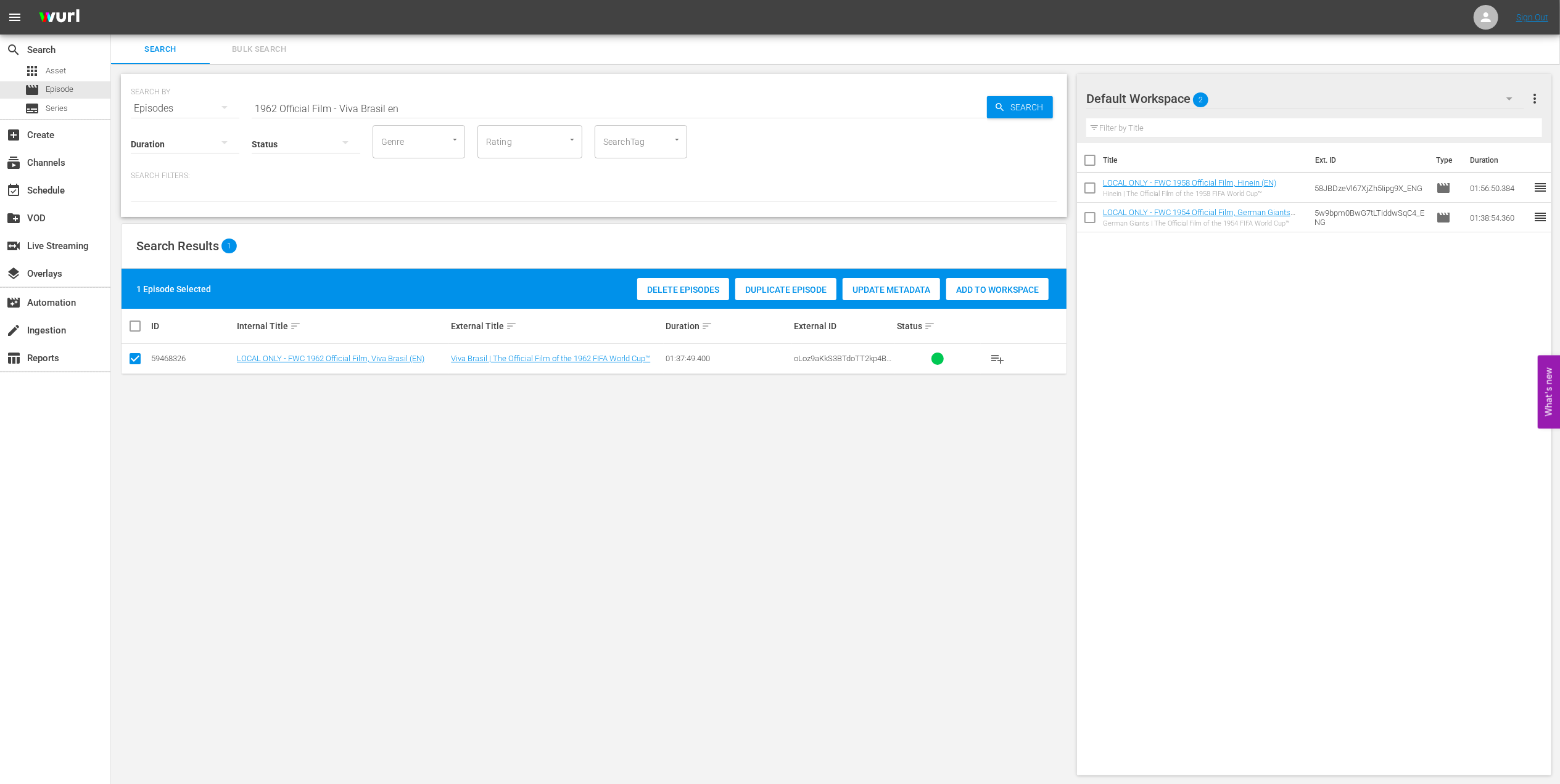
click at [1006, 293] on span "Add to Workspace" at bounding box center [997, 289] width 102 height 10
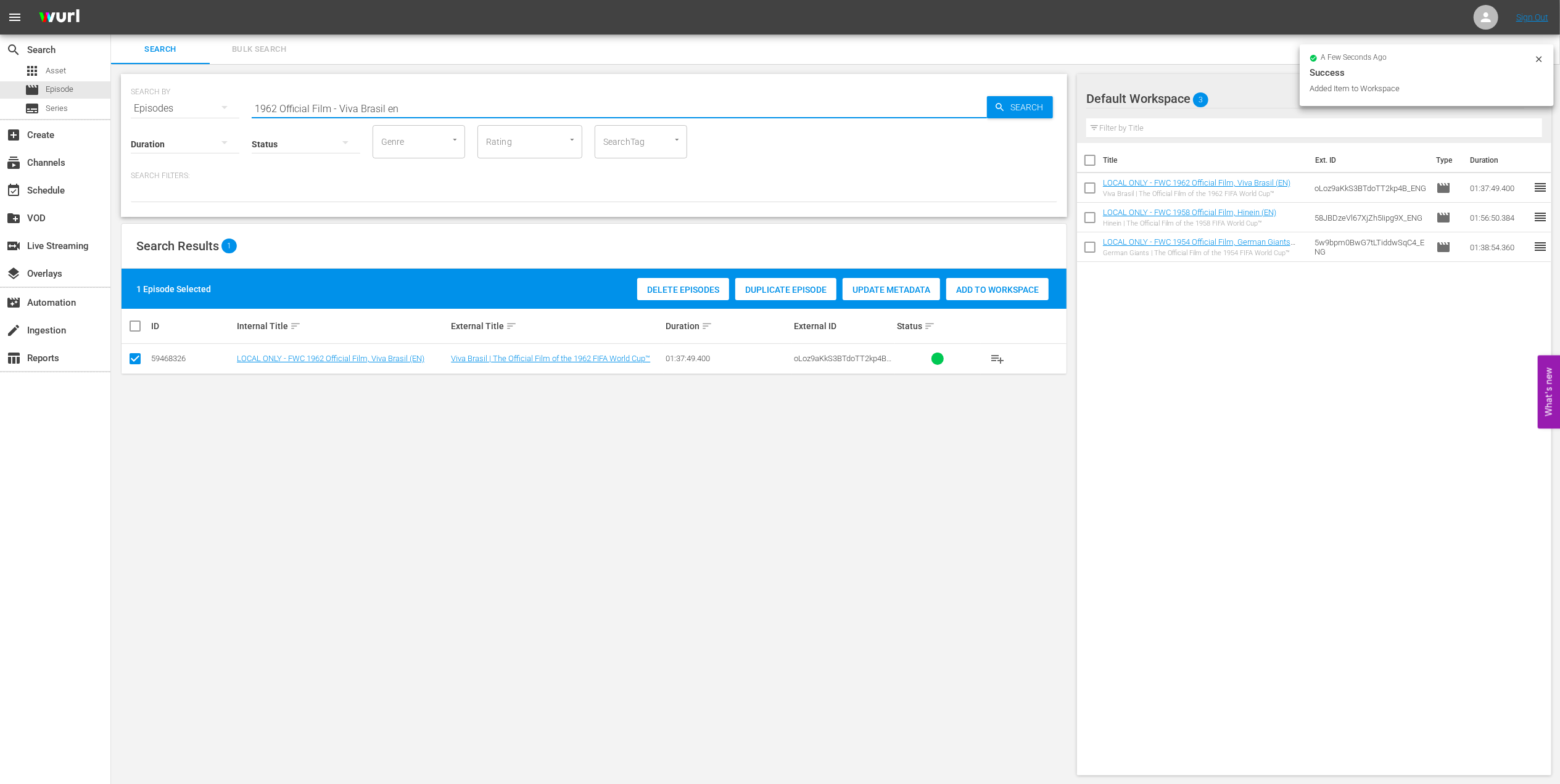
drag, startPoint x: 415, startPoint y: 107, endPoint x: 132, endPoint y: 126, distance: 283.6
click at [133, 117] on div "SEARCH BY Search By Episodes Search ID, Title, Description, Keywords, or Catego…" at bounding box center [593, 145] width 946 height 143
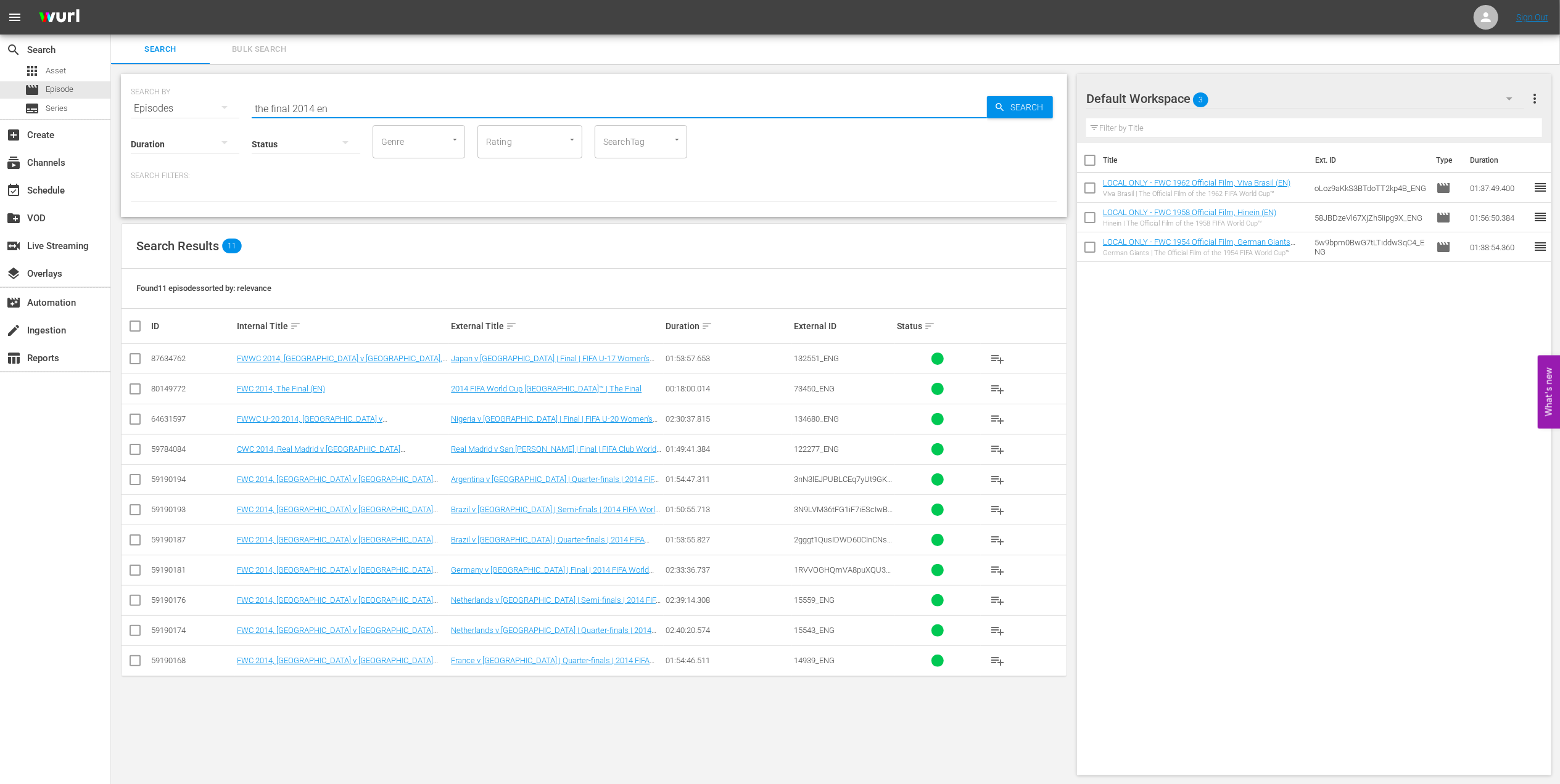
type input "the final 2014 en"
click at [136, 392] on input "checkbox" at bounding box center [135, 392] width 15 height 15
checkbox input "true"
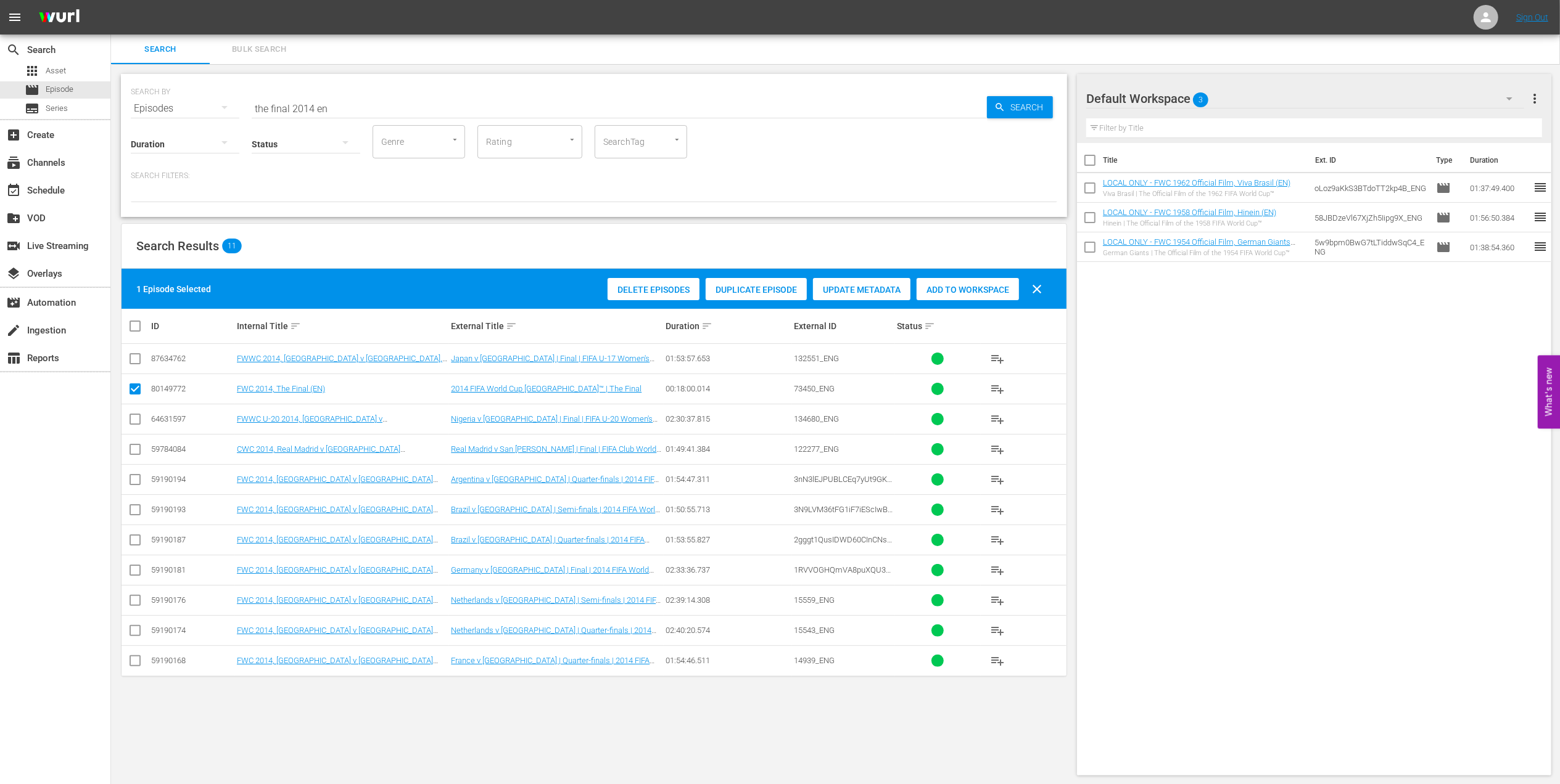
click at [960, 287] on span "Add to Workspace" at bounding box center [968, 289] width 102 height 10
click at [162, 107] on div "SEARCH BY Search By Episodes Search ID, Title, Description, Keywords, or Catego…" at bounding box center [594, 101] width 926 height 44
paste input "FWC 2014 - Final - [GEOGRAPHIC_DATA] v [GEOGRAPHIC_DATA]"
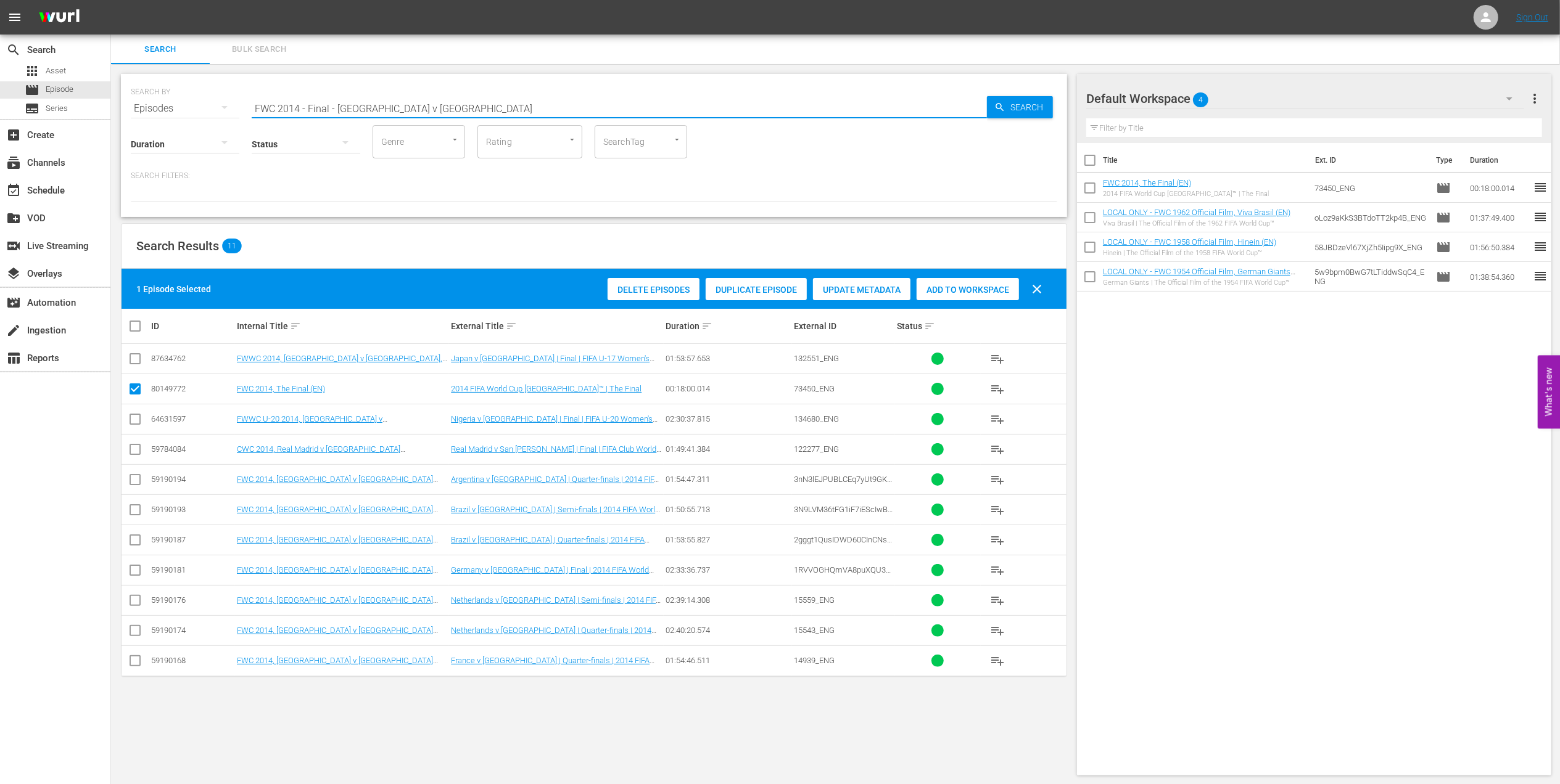
click at [465, 104] on input "FWC 2014 - Final - [GEOGRAPHIC_DATA] v [GEOGRAPHIC_DATA]" at bounding box center [619, 108] width 735 height 29
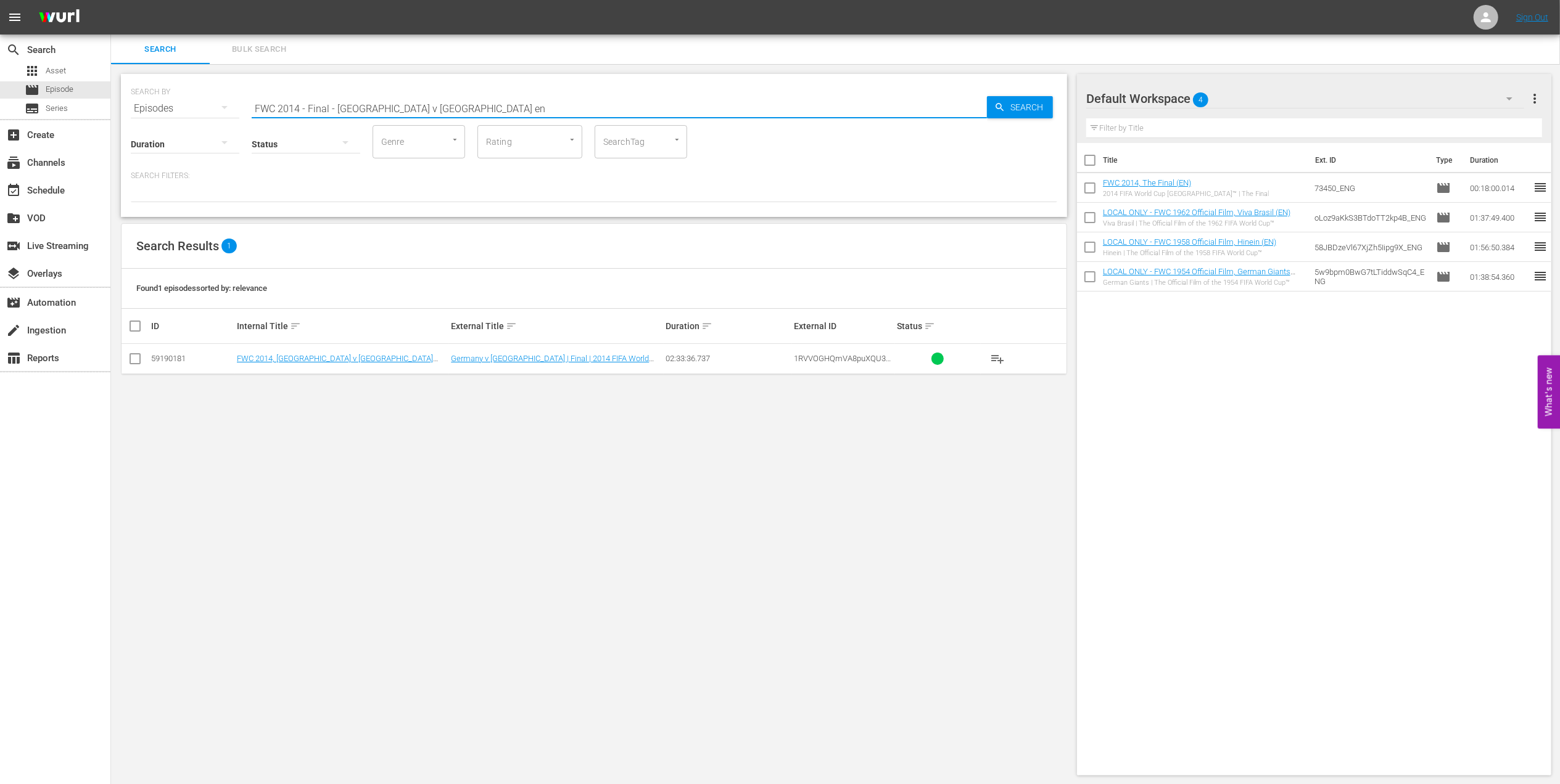
type input "FWC 2014 - Final - [GEOGRAPHIC_DATA] v [GEOGRAPHIC_DATA] en"
drag, startPoint x: 136, startPoint y: 354, endPoint x: 176, endPoint y: 363, distance: 41.0
click at [136, 356] on input "checkbox" at bounding box center [135, 361] width 15 height 15
checkbox input "true"
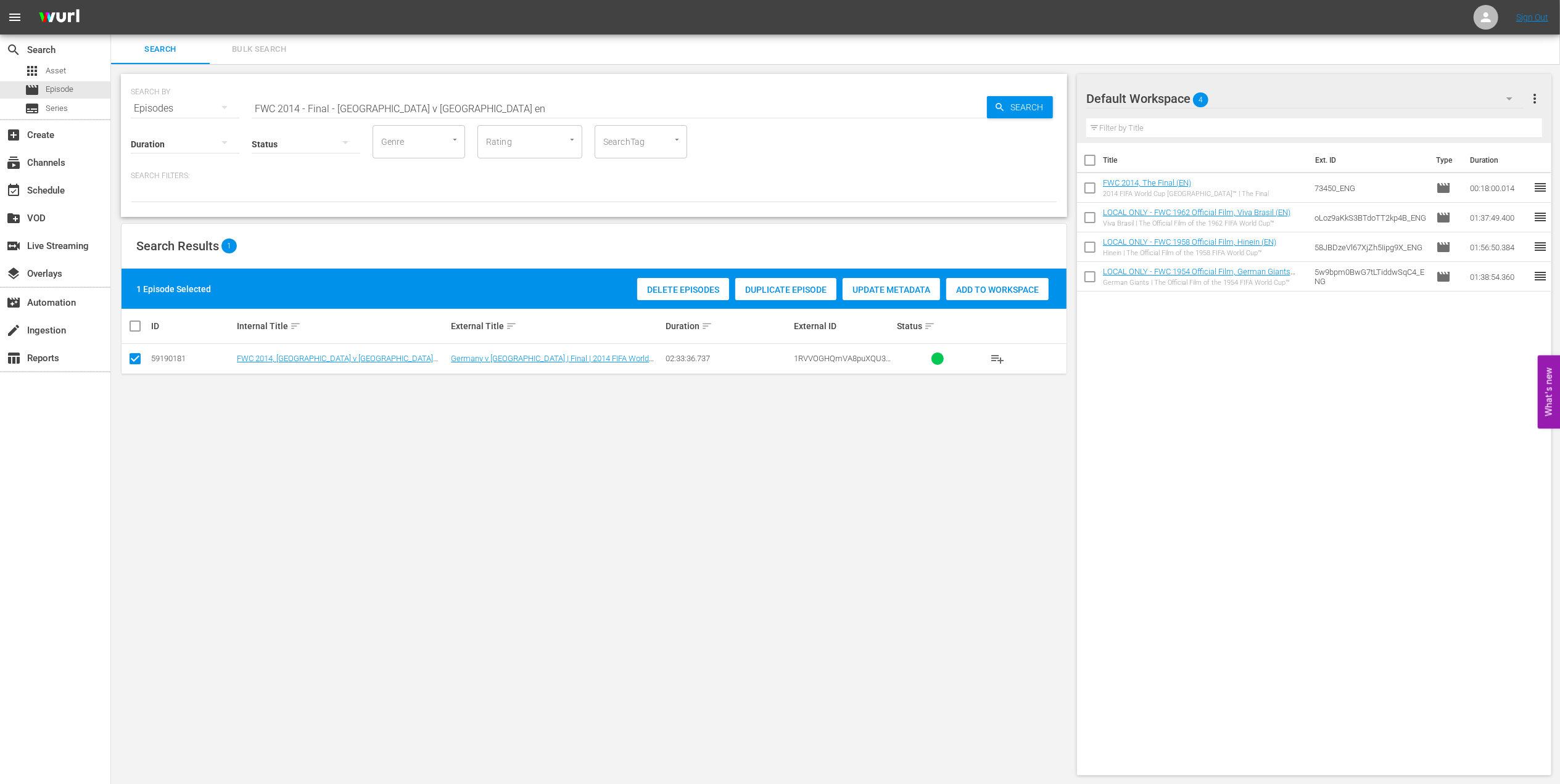
click at [956, 285] on span "Add to Workspace" at bounding box center [997, 289] width 102 height 10
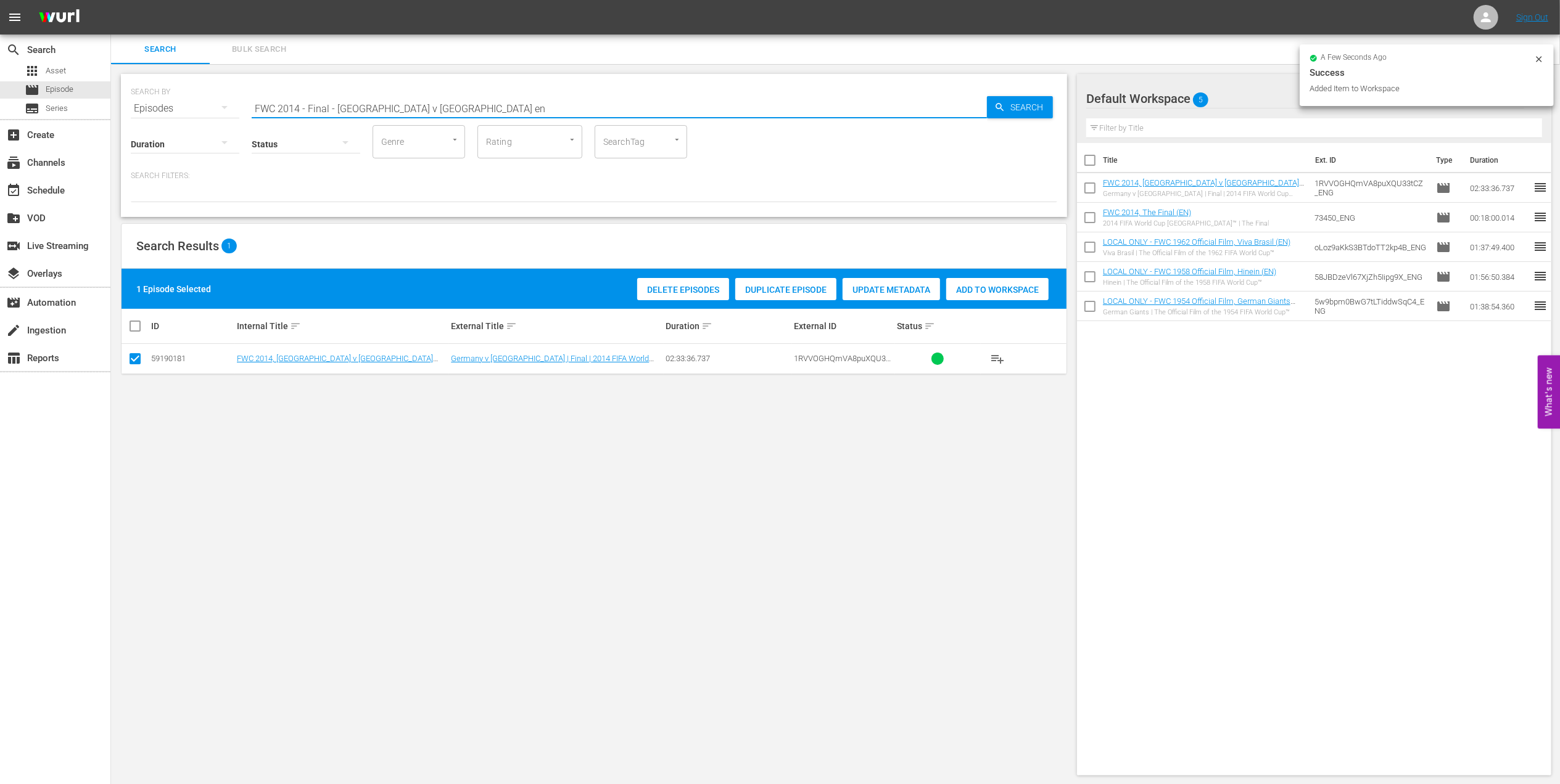
drag, startPoint x: 347, startPoint y: 120, endPoint x: 198, endPoint y: 136, distance: 149.9
click at [111, 0] on div "search Search apps Asset movie Episode subtitles Series add_box Create subscrip…" at bounding box center [835, 0] width 1449 height 0
paste input "Eyes of the World, S1EP3 - Heartbreak: [PERSON_NAME]"
click at [528, 101] on input "Eyes of the World, S1EP3 - Heartbreak: [PERSON_NAME]" at bounding box center [619, 108] width 735 height 29
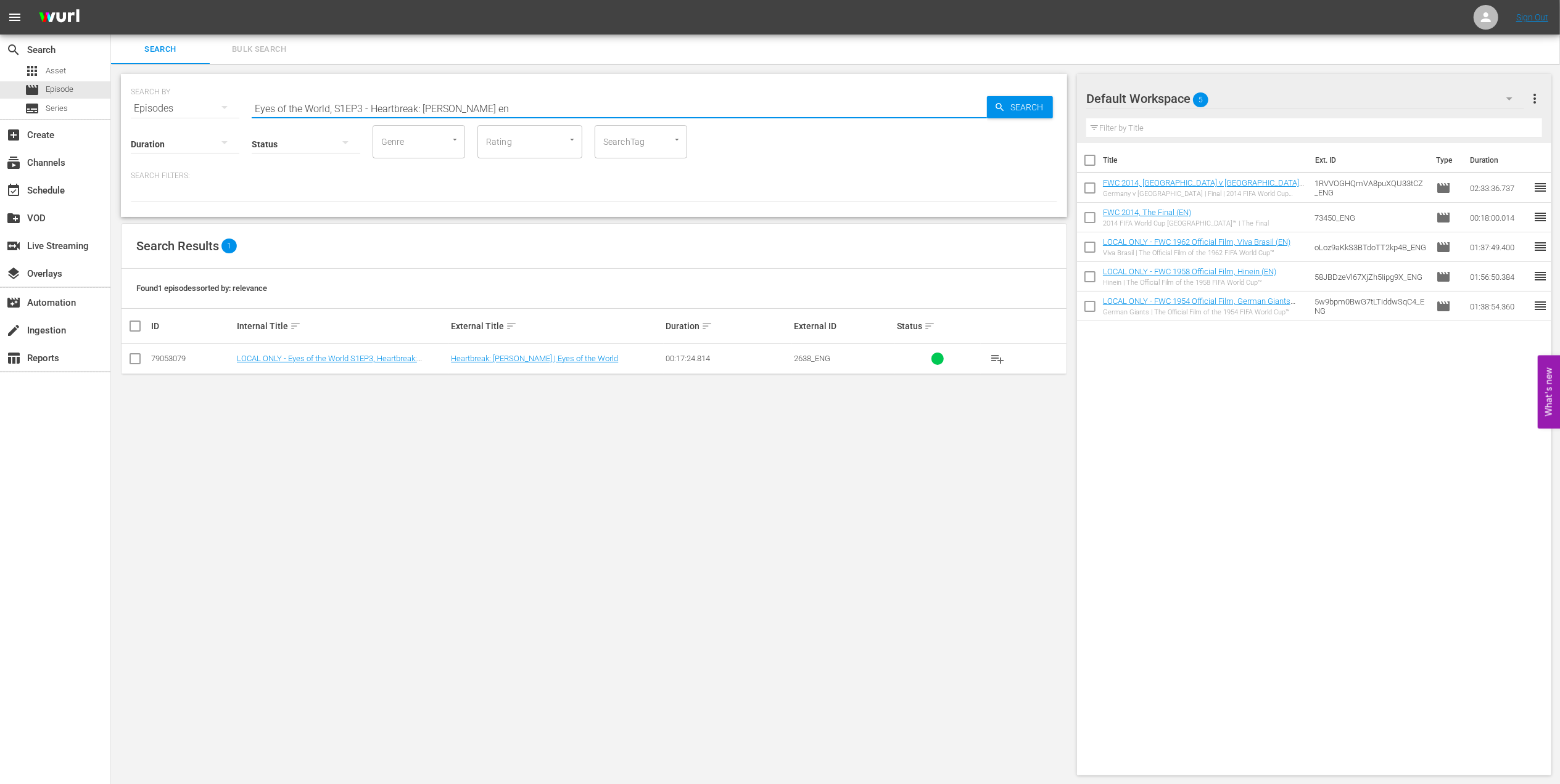
type input "Eyes of the World, S1EP3 - Heartbreak: [PERSON_NAME] en"
click at [136, 358] on input "checkbox" at bounding box center [135, 361] width 15 height 15
checkbox input "true"
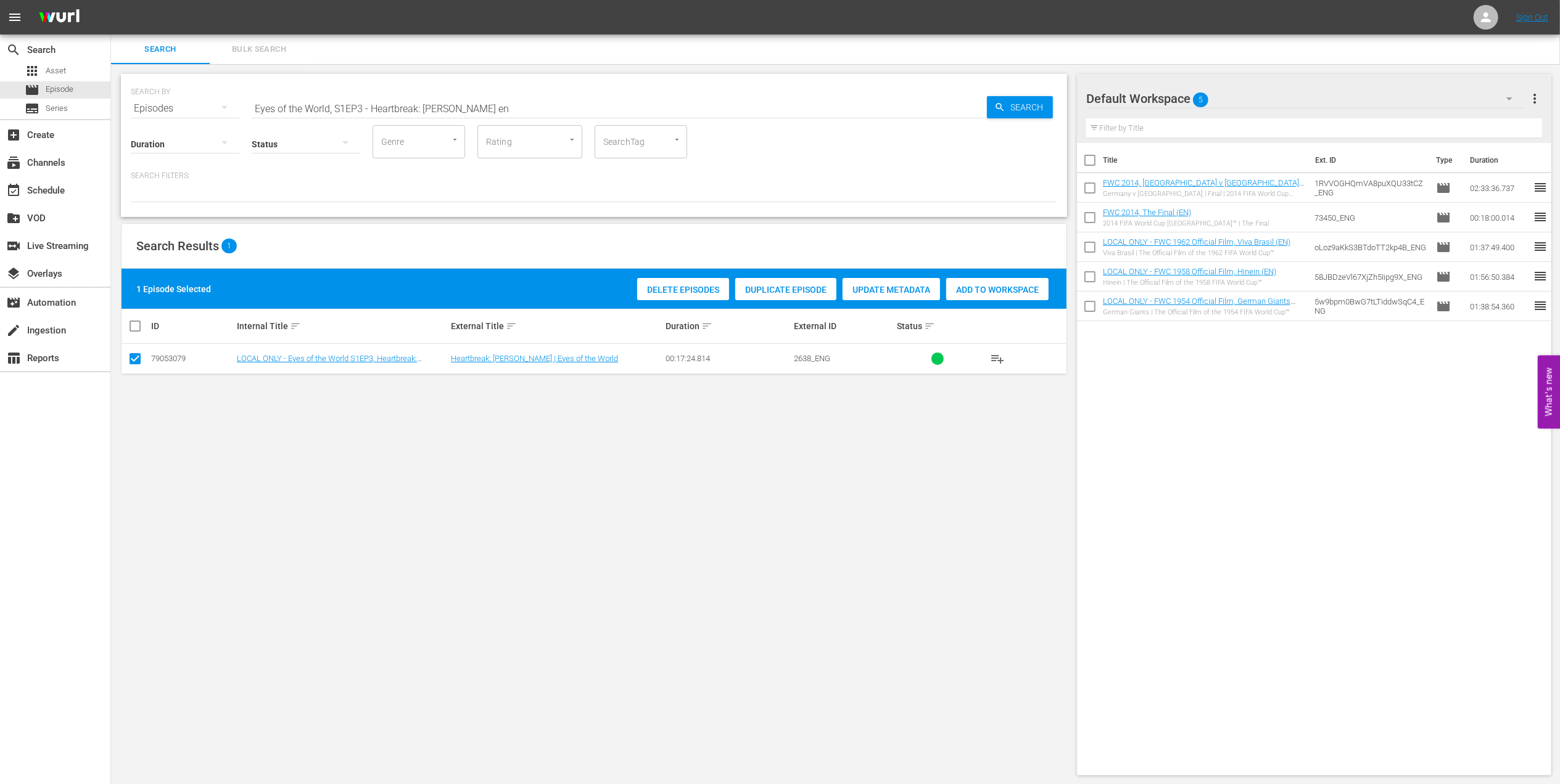
click at [992, 293] on span "Add to Workspace" at bounding box center [997, 289] width 102 height 10
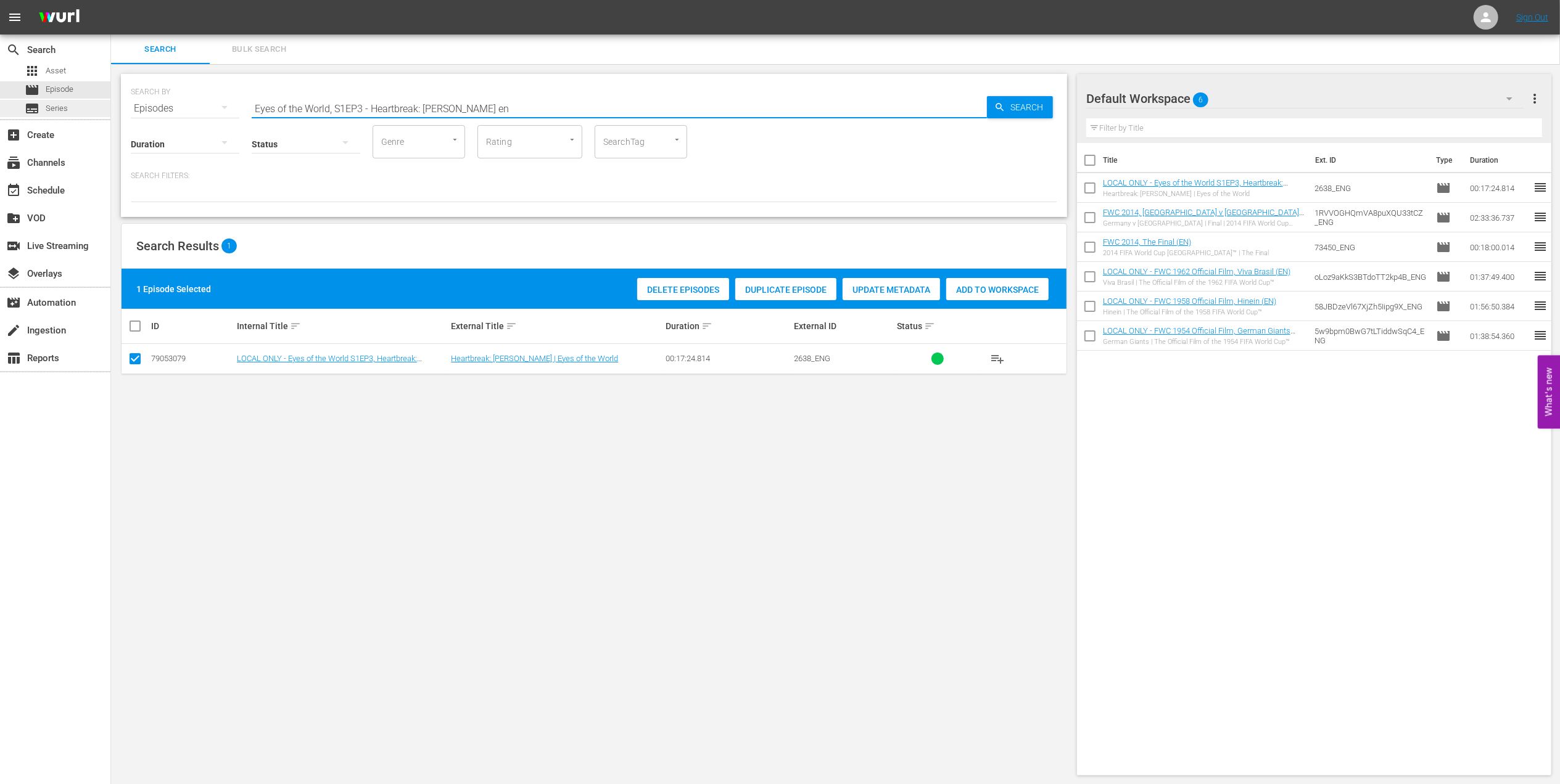
drag, startPoint x: 477, startPoint y: 109, endPoint x: 90, endPoint y: 113, distance: 387.0
click at [111, 0] on div "search Search apps Asset movie Episode subtitles Series add_box Create subscrip…" at bounding box center [835, 0] width 1449 height 0
paste input "Netherlands v [GEOGRAPHIC_DATA] | Quarter-finals | 1994 FIFA World Cup [GEOGRAP…"
click at [647, 109] on input "Netherlands v [GEOGRAPHIC_DATA] | Quarter-finals | 1994 FIFA World Cup [GEOGRAP…" at bounding box center [619, 108] width 735 height 29
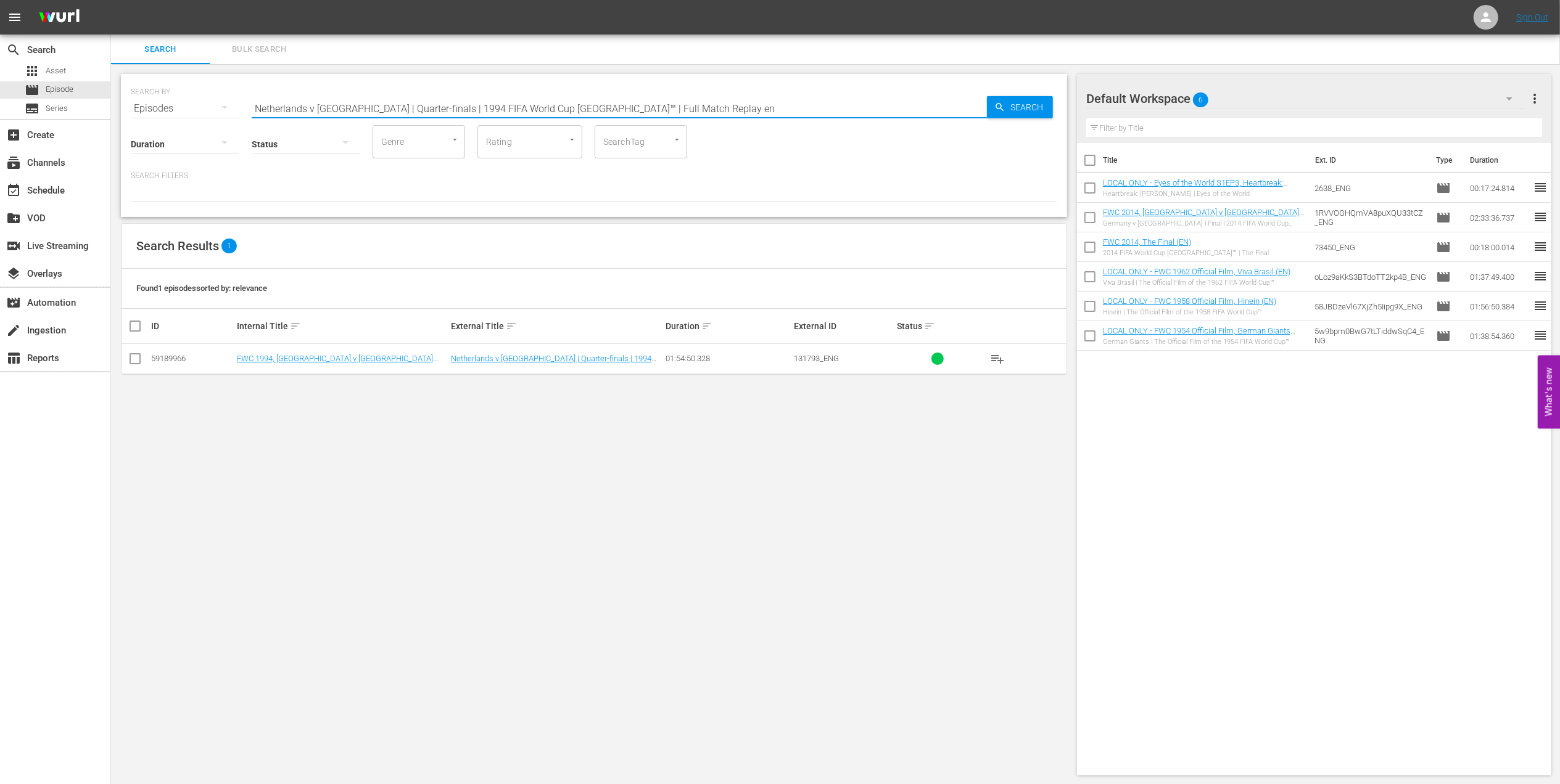
type input "Netherlands v [GEOGRAPHIC_DATA] | Quarter-finals | 1994 FIFA World Cup [GEOGRAP…"
click at [141, 357] on input "checkbox" at bounding box center [135, 361] width 15 height 15
checkbox input "true"
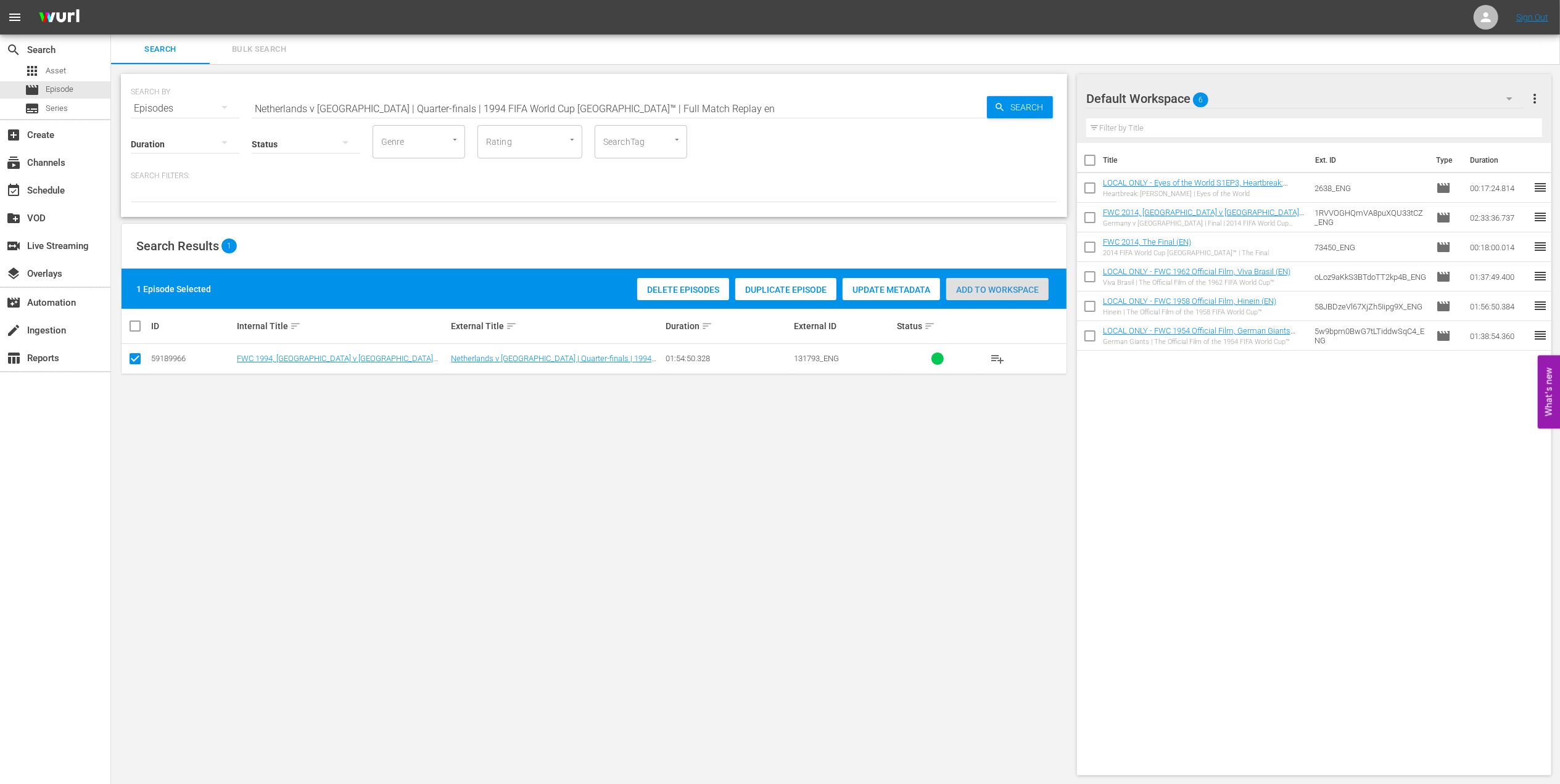
click at [984, 285] on span "Add to Workspace" at bounding box center [997, 289] width 102 height 10
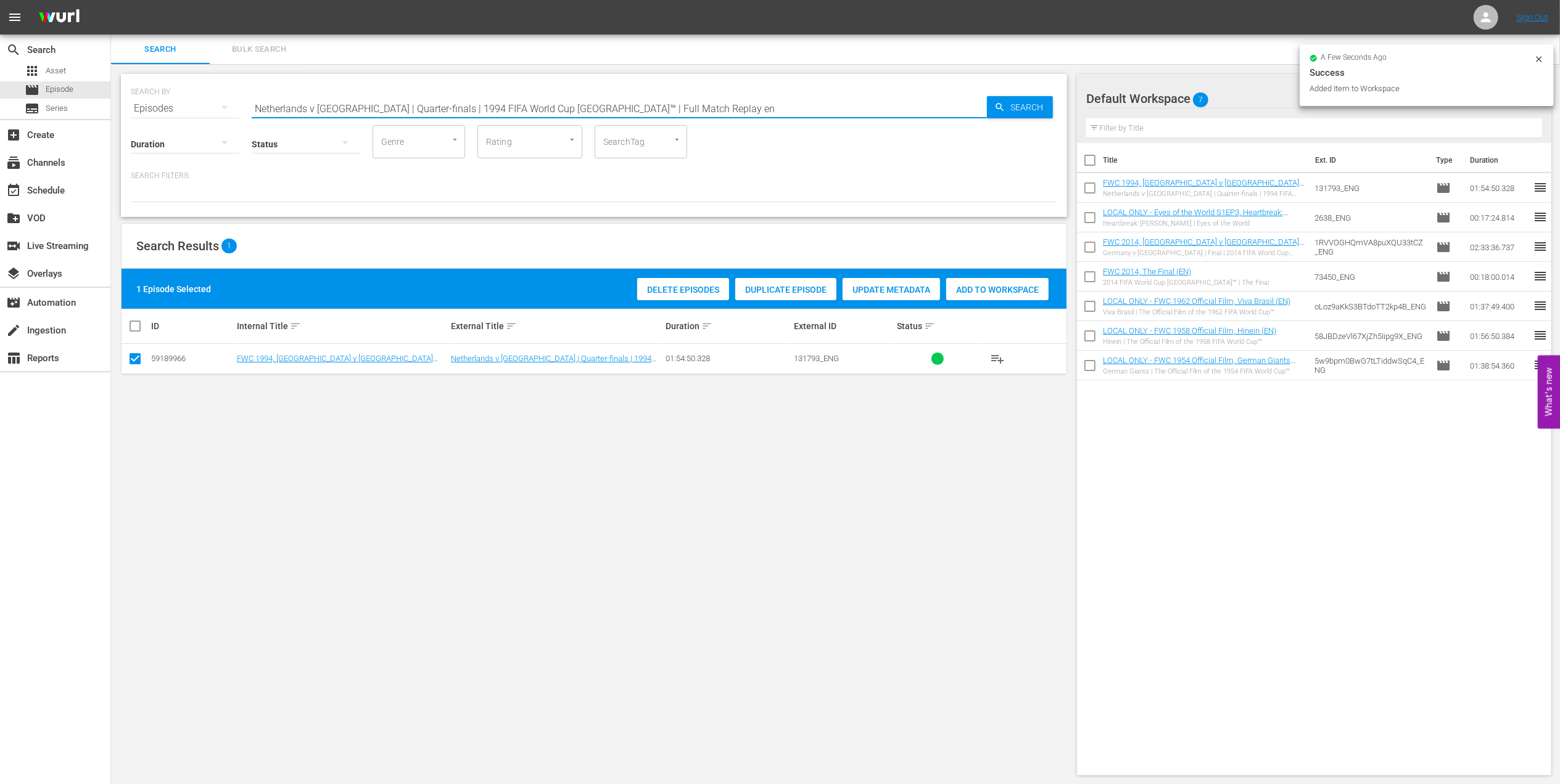
drag, startPoint x: 185, startPoint y: 101, endPoint x: 148, endPoint y: 101, distance: 37.0
click at [148, 101] on div "SEARCH BY Search By Episodes Search ID, Title, Description, Keywords, or Catego…" at bounding box center [594, 101] width 926 height 44
paste input "Italy v [GEOGRAPHIC_DATA] | Quarter-finals | 1994 FIFA World Cup USA™ | Full Ma…"
click at [585, 105] on input "Italy v [GEOGRAPHIC_DATA] | Quarter-finals | 1994 FIFA World Cup USA™ | Full Ma…" at bounding box center [619, 108] width 735 height 29
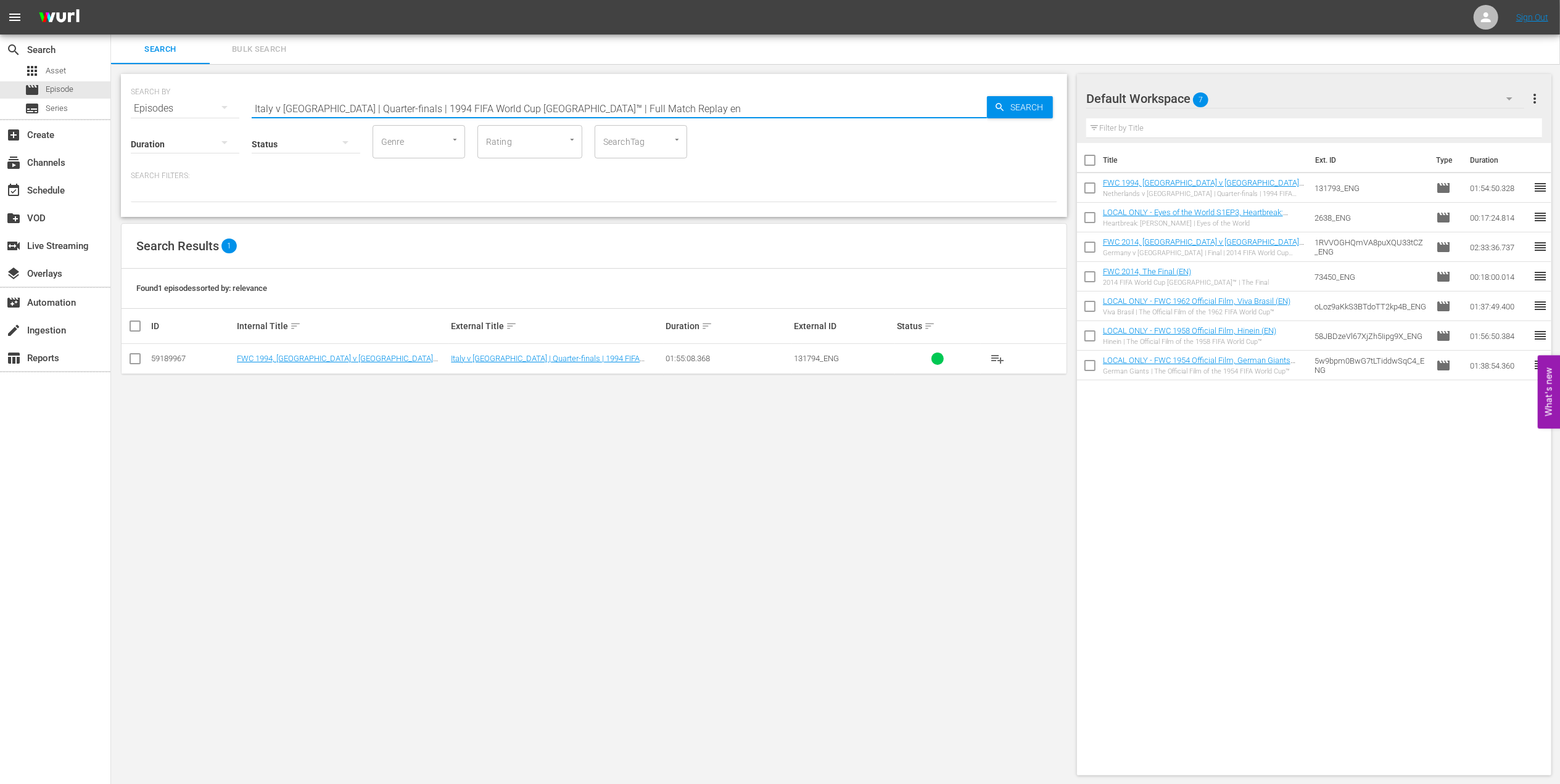
type input "Italy v [GEOGRAPHIC_DATA] | Quarter-finals | 1994 FIFA World Cup [GEOGRAPHIC_DA…"
click at [135, 361] on input "checkbox" at bounding box center [135, 361] width 15 height 15
checkbox input "true"
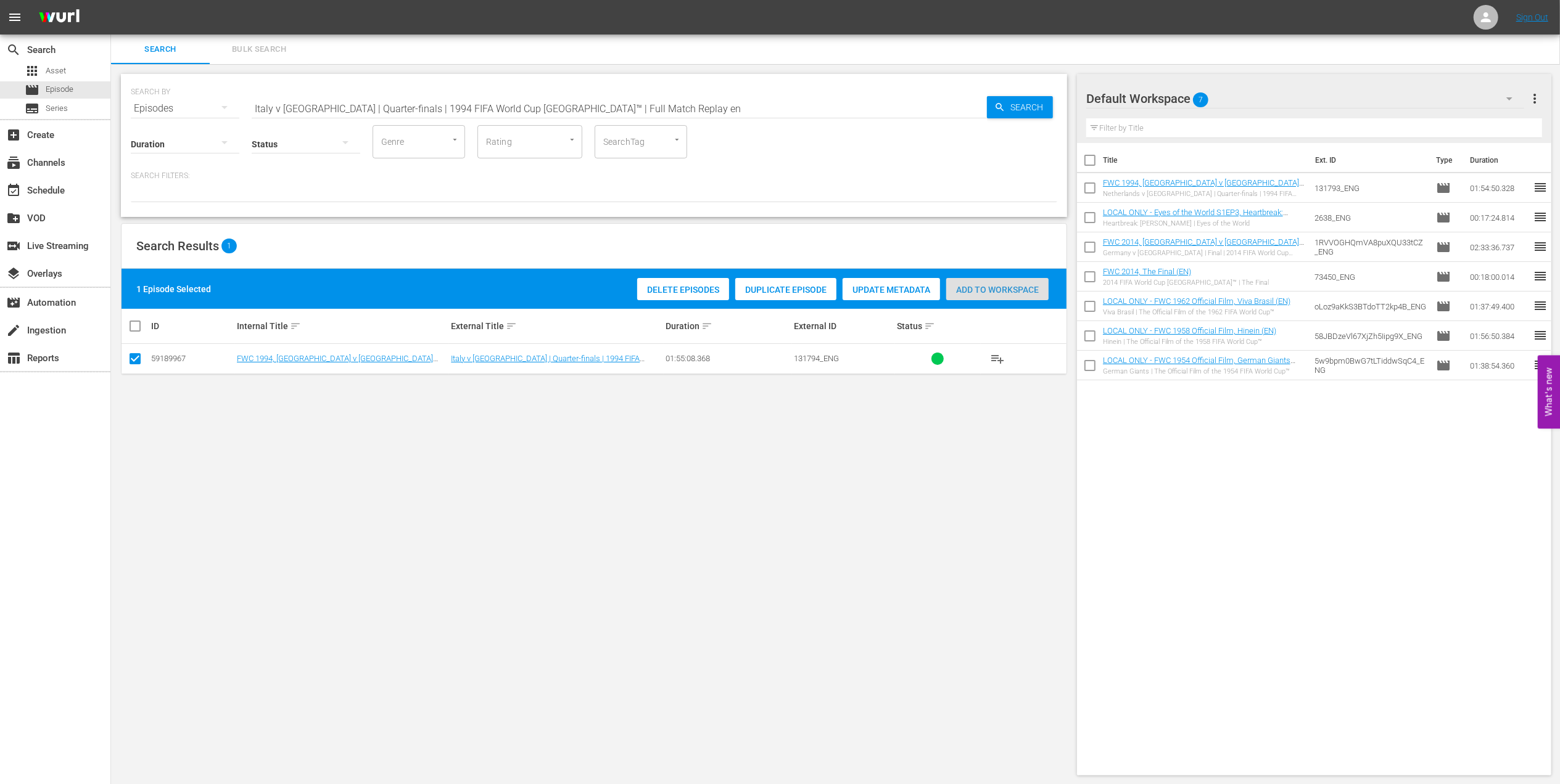
click at [1002, 287] on span "Add to Workspace" at bounding box center [997, 289] width 102 height 10
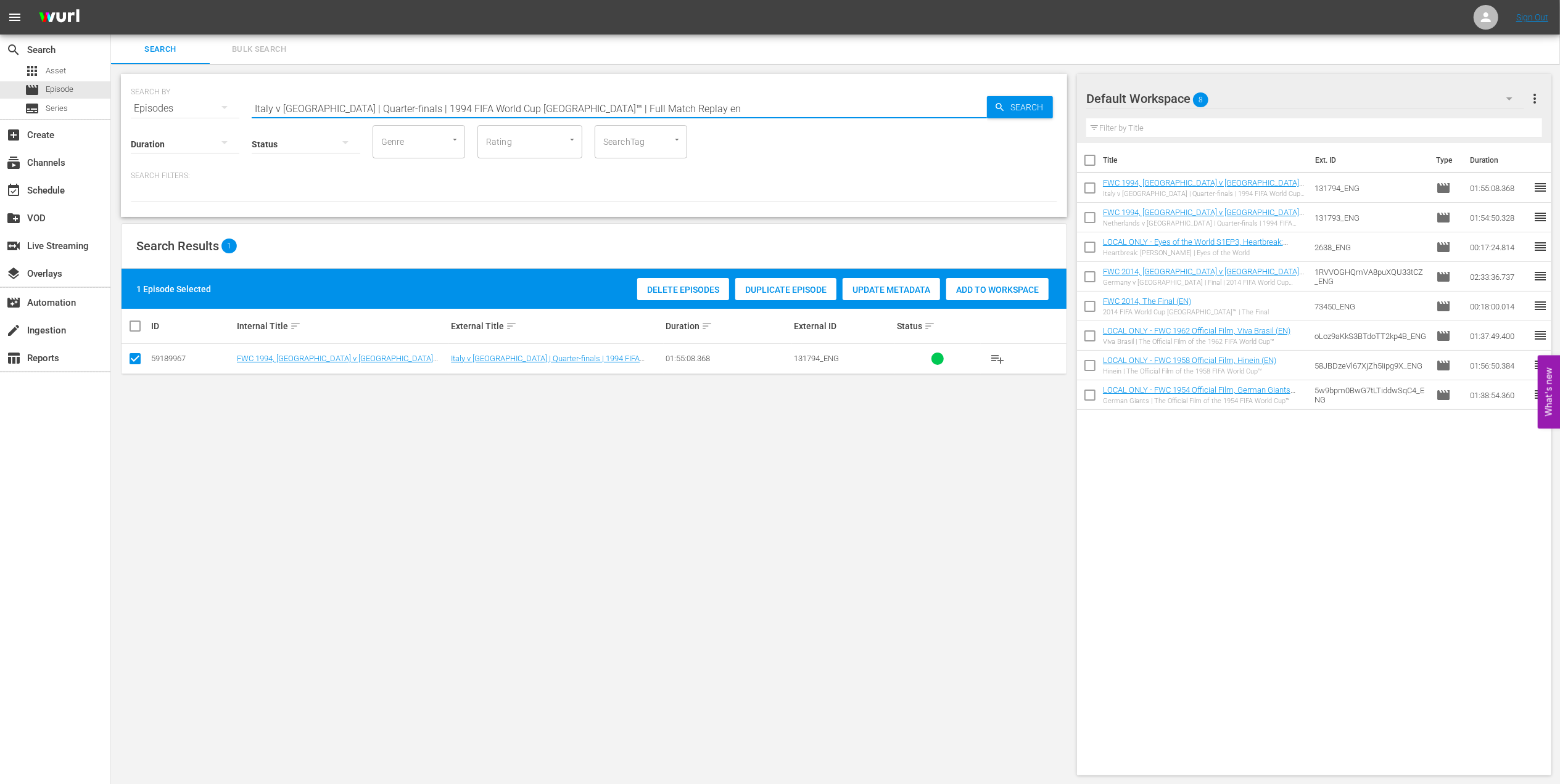
drag, startPoint x: 582, startPoint y: 106, endPoint x: 183, endPoint y: 109, distance: 399.0
click at [184, 109] on div "SEARCH BY Search By Episodes Search ID, Title, Description, Keywords, or Catego…" at bounding box center [594, 101] width 926 height 44
paste input "FWC 1994 - Final - [GEOGRAPHIC_DATA] v [GEOGRAPHIC_DATA]"
click at [537, 105] on input "FWC 1994 - Final - [GEOGRAPHIC_DATA] v [GEOGRAPHIC_DATA]" at bounding box center [619, 108] width 735 height 29
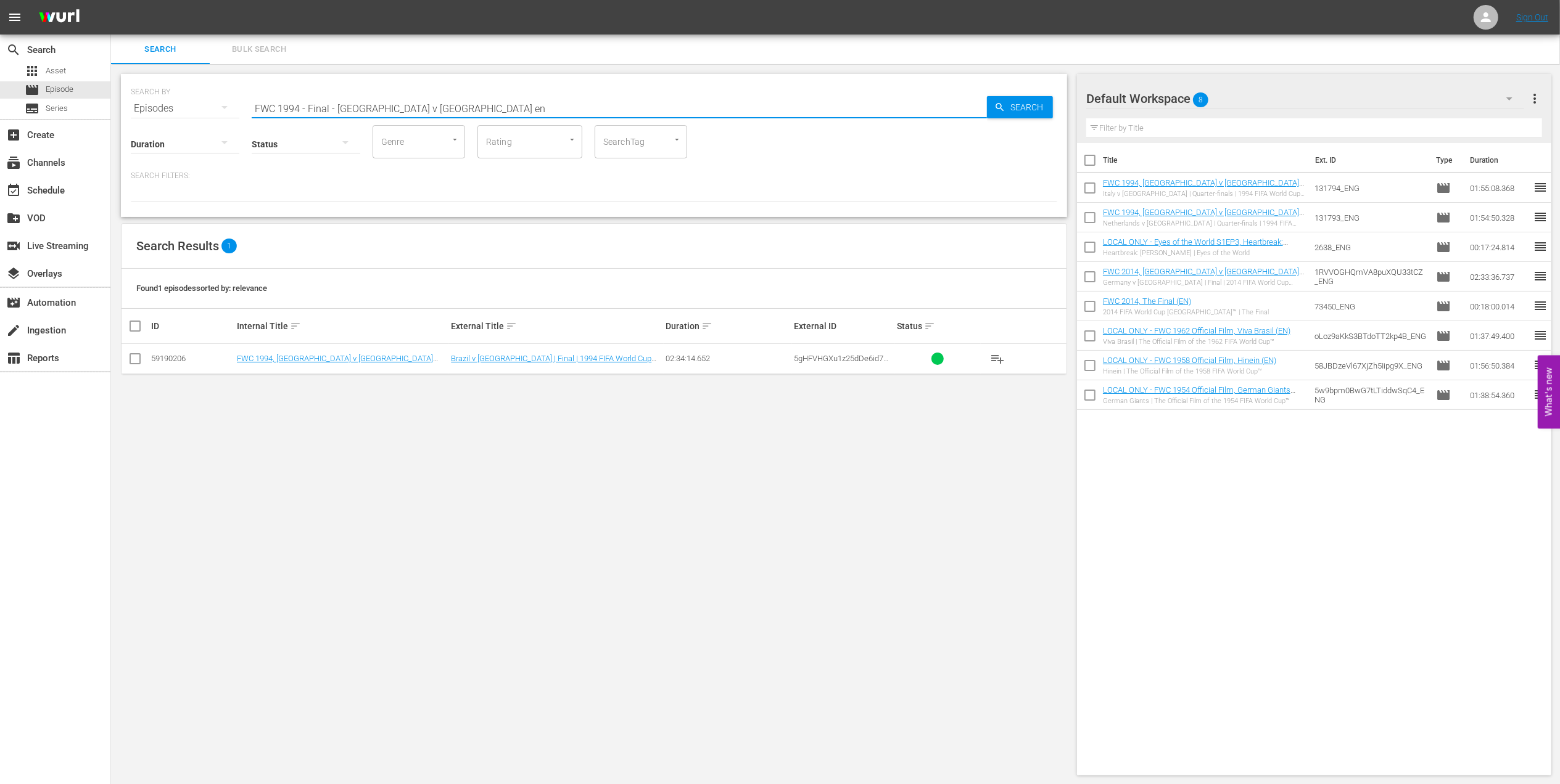
type input "FWC 1994 - Final - [GEOGRAPHIC_DATA] v [GEOGRAPHIC_DATA] en"
click at [133, 360] on input "checkbox" at bounding box center [135, 361] width 15 height 15
checkbox input "true"
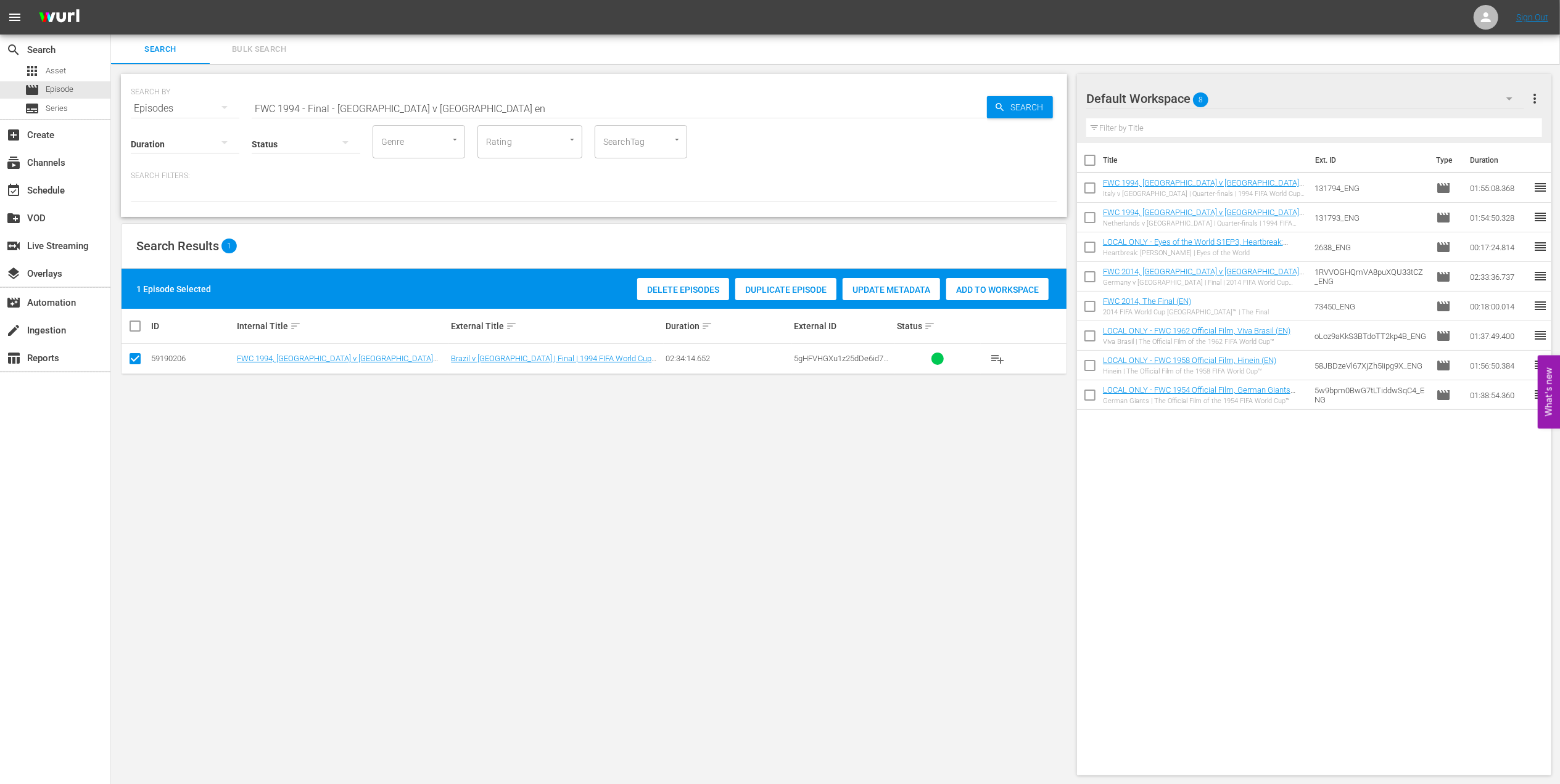
click at [1010, 287] on span "Add to Workspace" at bounding box center [997, 289] width 102 height 10
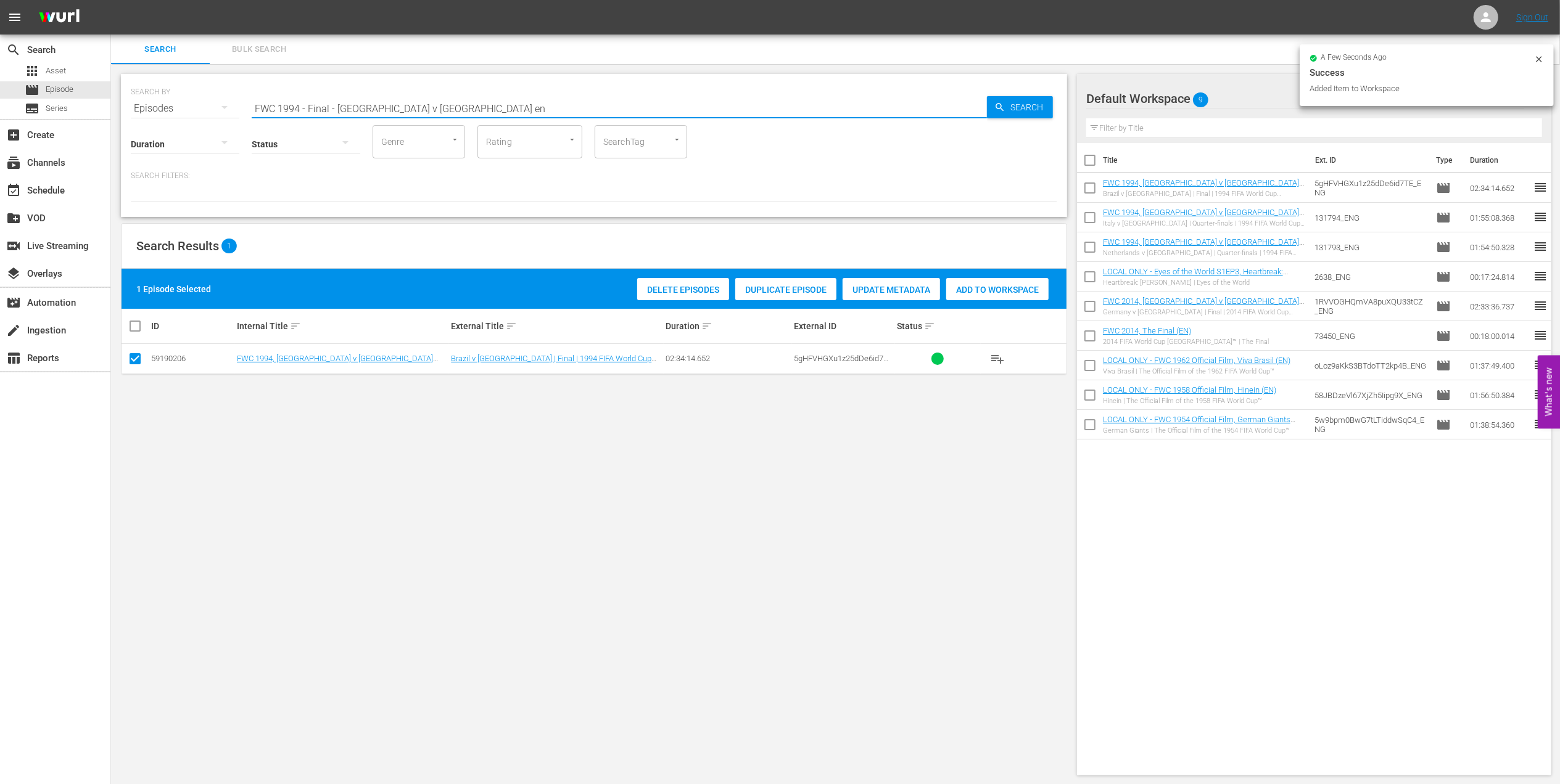
drag, startPoint x: 435, startPoint y: 111, endPoint x: 182, endPoint y: 104, distance: 253.1
click at [182, 104] on div "SEARCH BY Search By Episodes Search ID, Title, Description, Keywords, or Catego…" at bounding box center [594, 101] width 926 height 44
paste input "[PERSON_NAME] Shining Bright in the World Cup"
click at [523, 101] on input "[PERSON_NAME] Shining Bright in the World Cup" at bounding box center [619, 108] width 735 height 29
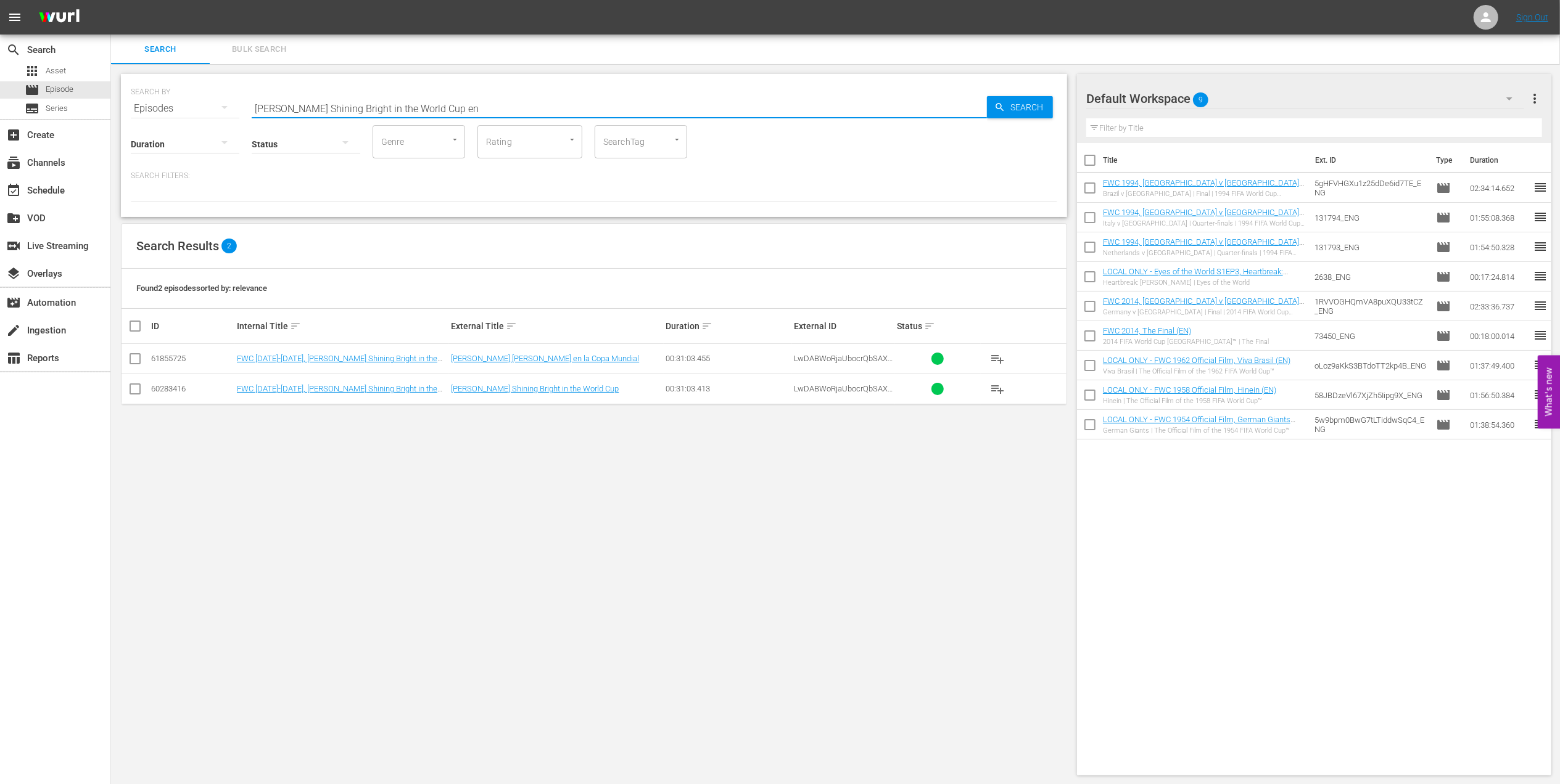
type input "[PERSON_NAME] Shining Bright in the World Cup en"
drag, startPoint x: 132, startPoint y: 388, endPoint x: 166, endPoint y: 387, distance: 34.0
click at [133, 388] on input "checkbox" at bounding box center [135, 392] width 15 height 15
checkbox input "true"
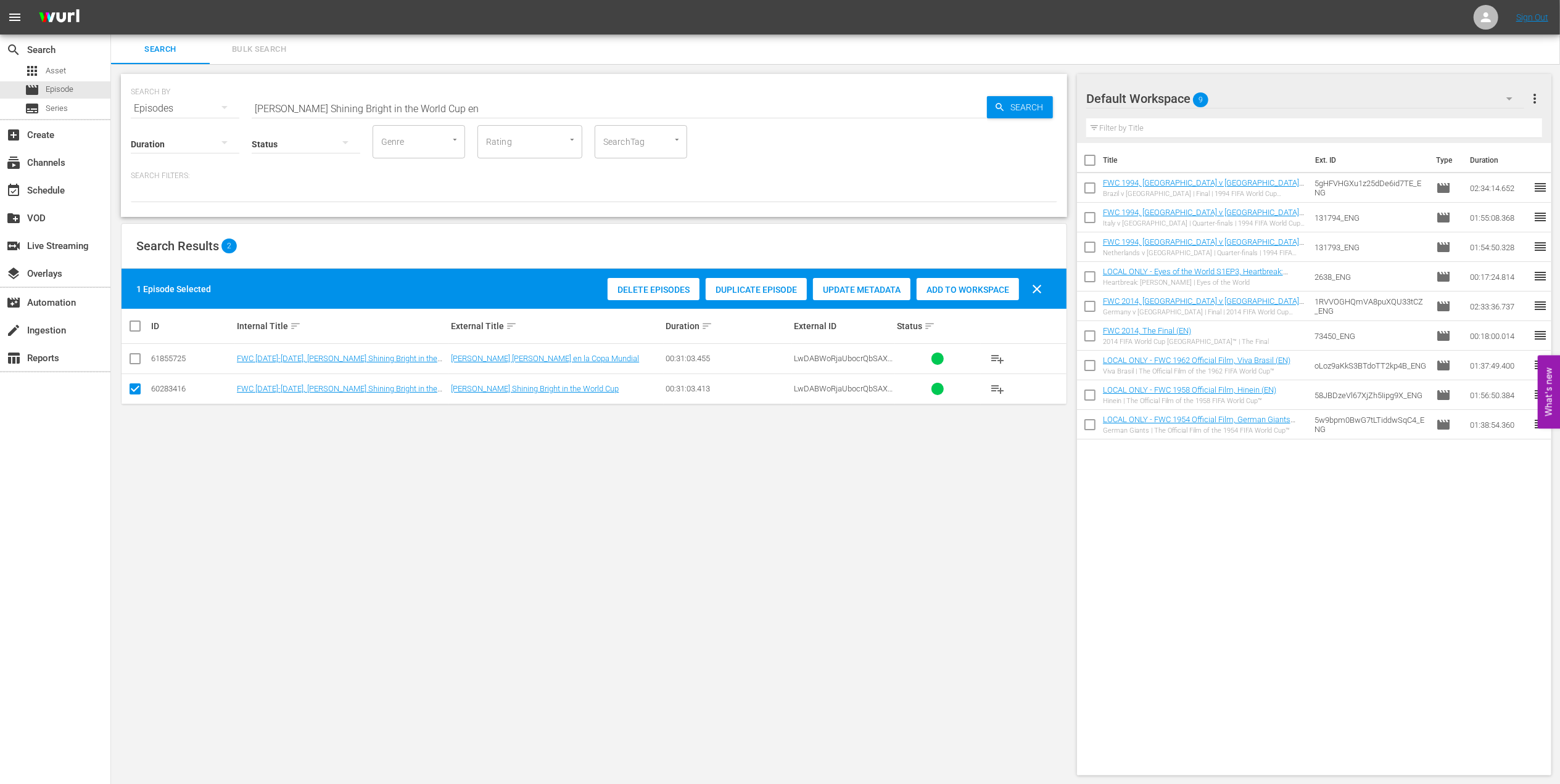
click at [977, 290] on span "Add to Workspace" at bounding box center [968, 289] width 102 height 10
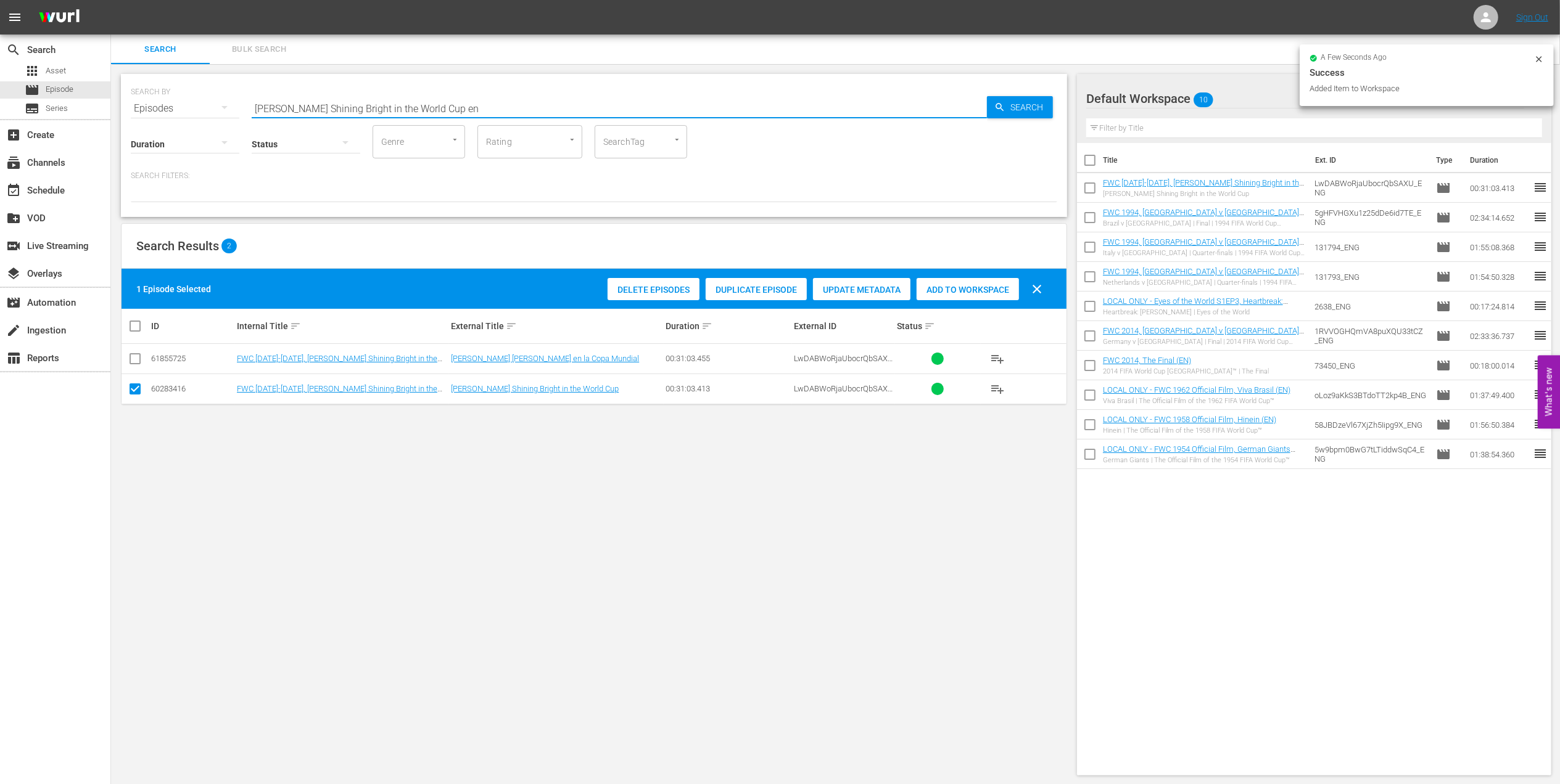
drag, startPoint x: 423, startPoint y: 104, endPoint x: 163, endPoint y: 109, distance: 260.0
click at [132, 104] on div "SEARCH BY Search By Episodes Search ID, Title, Description, Keywords, or Catego…" at bounding box center [594, 101] width 926 height 44
paste input "FWC 2022 - Final - [GEOGRAPHIC_DATA] v [GEOGRAPHIC_DATA]"
click at [462, 101] on input "FWC 2022 - Final - [GEOGRAPHIC_DATA] v [GEOGRAPHIC_DATA]" at bounding box center [619, 108] width 735 height 29
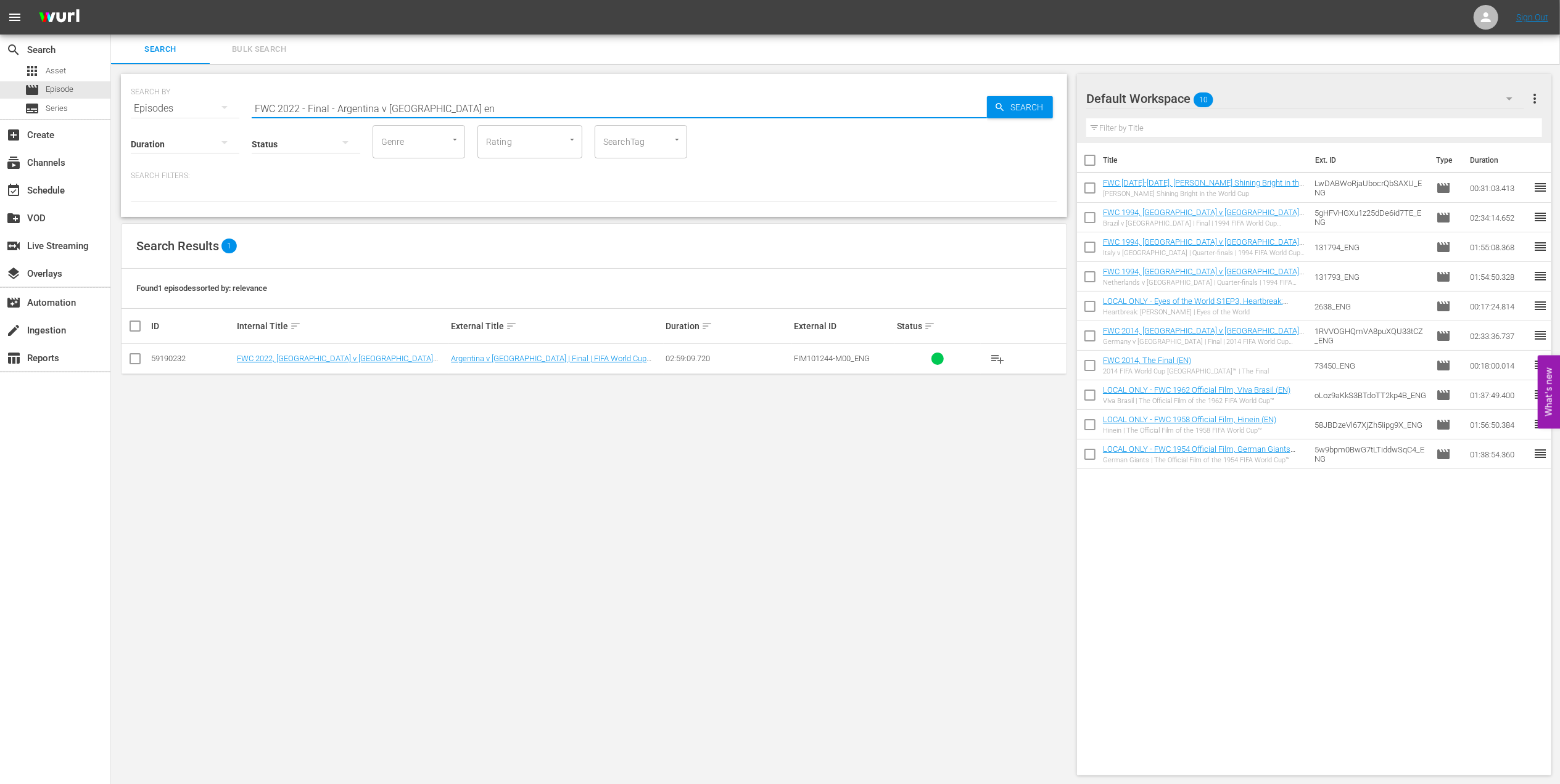
type input "FWC 2022 - Final - Argentina v [GEOGRAPHIC_DATA] en"
click at [132, 357] on input "checkbox" at bounding box center [135, 361] width 15 height 15
checkbox input "true"
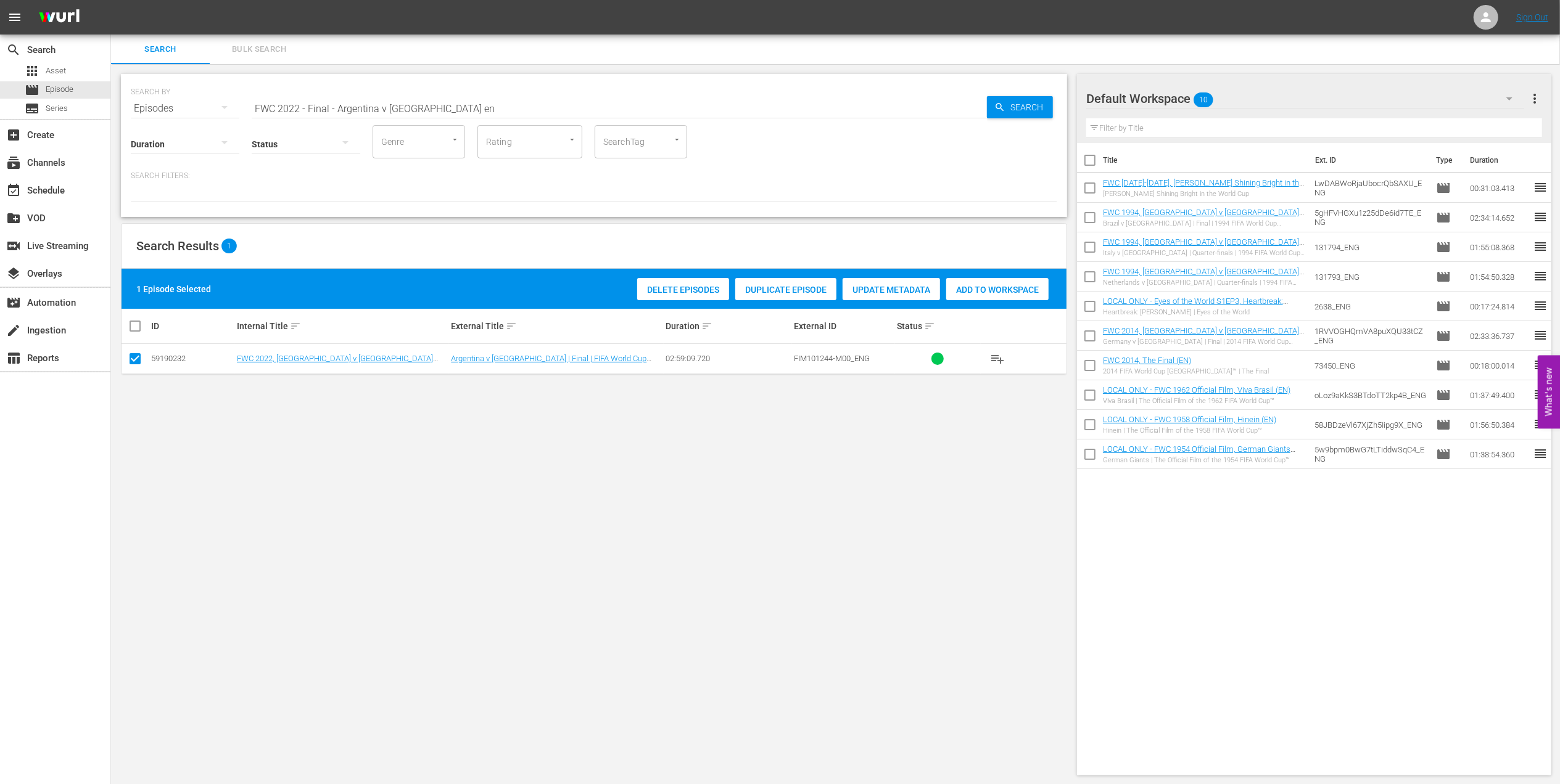
click at [971, 285] on span "Add to Workspace" at bounding box center [997, 289] width 102 height 10
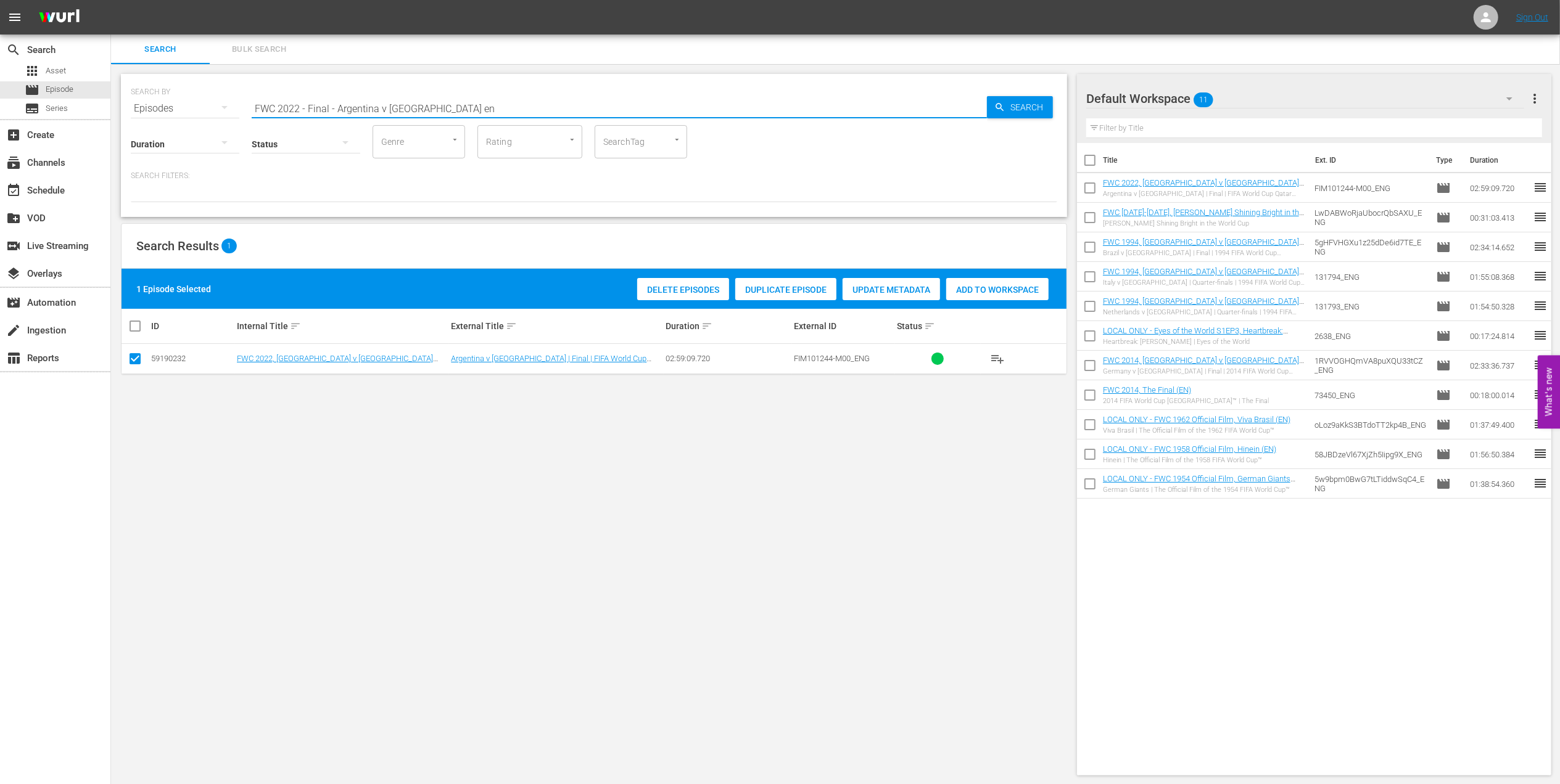
drag, startPoint x: 231, startPoint y: 105, endPoint x: 245, endPoint y: 105, distance: 14.0
click at [164, 105] on div "SEARCH BY Search By Episodes Search ID, Title, Description, Keywords, or Catego…" at bounding box center [594, 101] width 926 height 44
paste input "1970 - Final - [GEOGRAPHIC_DATA] v [GEOGRAPHIC_DATA]"
click at [449, 105] on input "FWC 1970 - Final - [GEOGRAPHIC_DATA] v [GEOGRAPHIC_DATA]" at bounding box center [619, 108] width 735 height 29
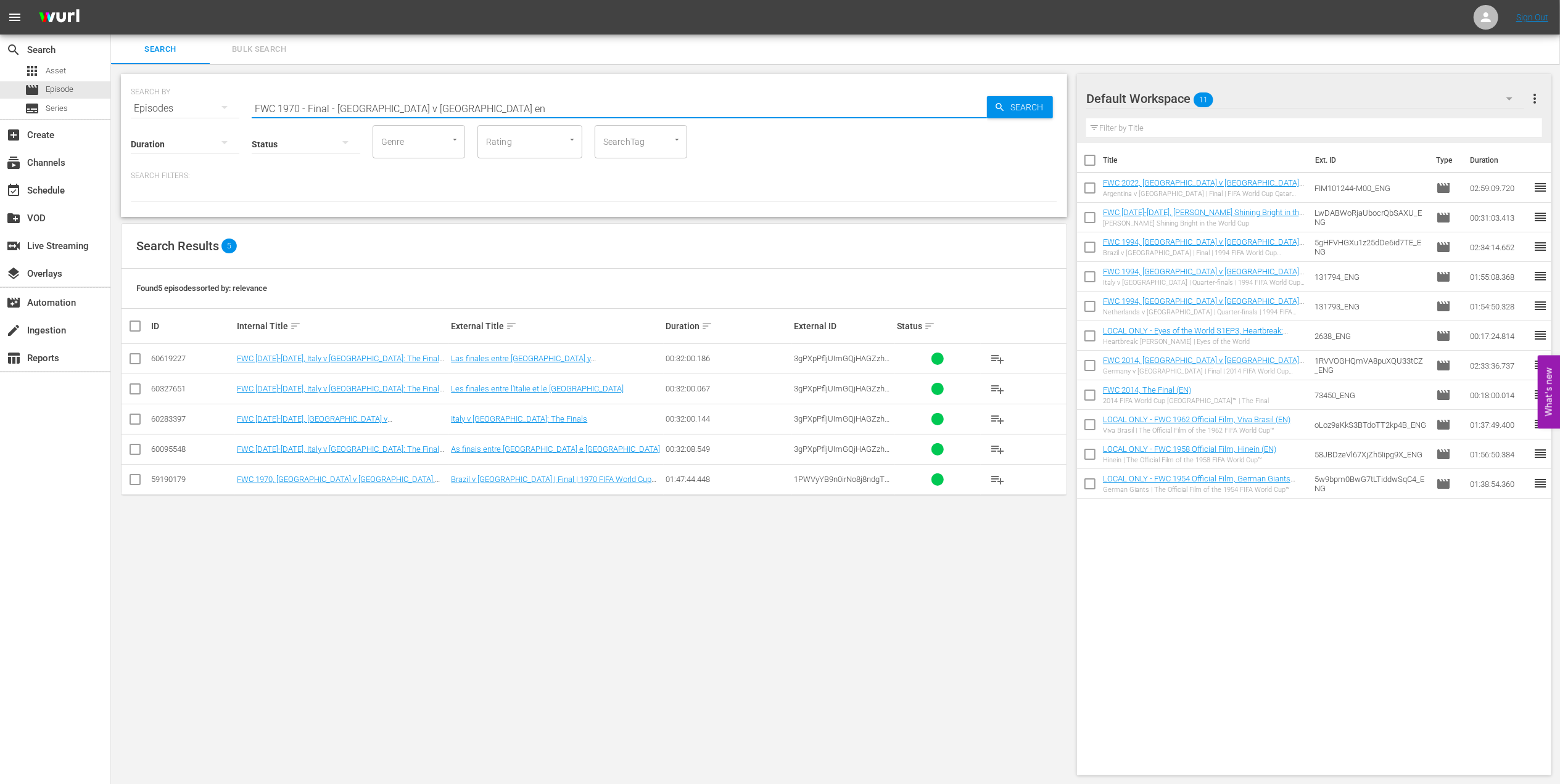
type input "FWC 1970 - Final - [GEOGRAPHIC_DATA] v [GEOGRAPHIC_DATA] en"
click at [140, 484] on input "checkbox" at bounding box center [135, 482] width 15 height 15
checkbox input "true"
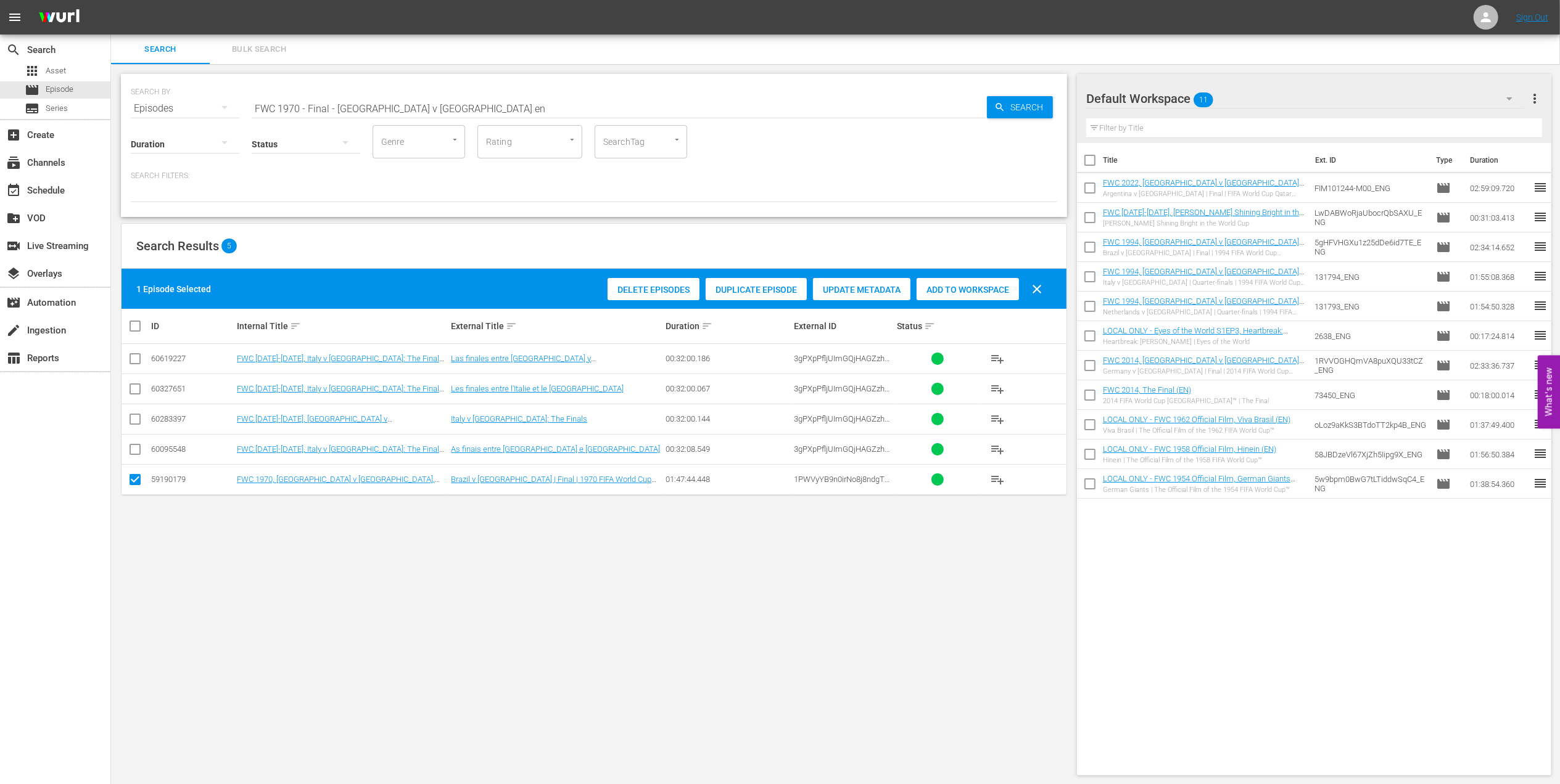
click at [972, 293] on span "Add to Workspace" at bounding box center [968, 289] width 102 height 10
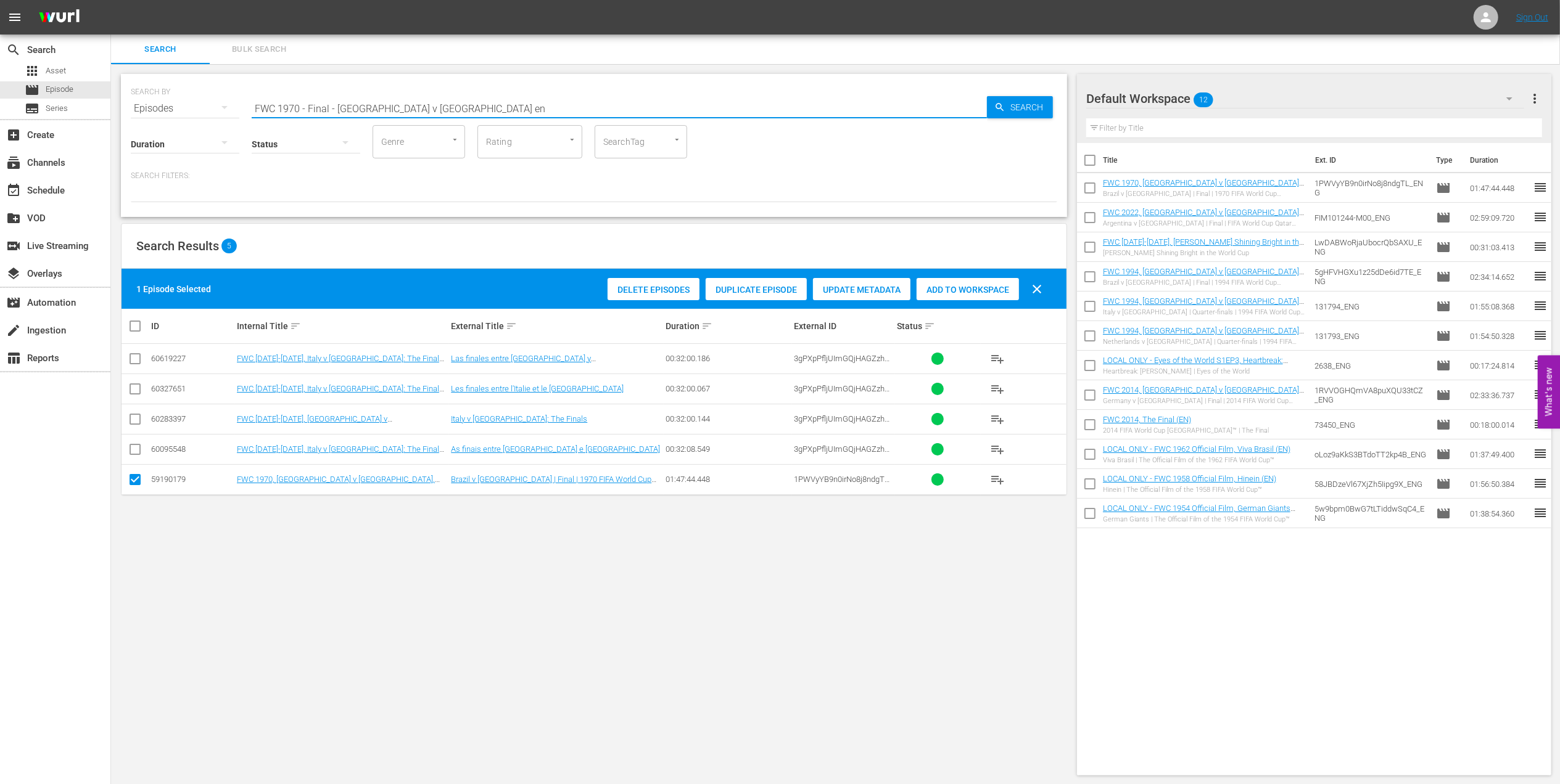
drag, startPoint x: 259, startPoint y: 106, endPoint x: 138, endPoint y: 106, distance: 121.0
click at [138, 106] on div "SEARCH BY Search By Episodes Search ID, Title, Description, Keywords, or Catego…" at bounding box center [594, 101] width 926 height 44
paste input "LOCAL ONLY - FWC 1970 Official Film, The World at their Feet"
click at [549, 107] on input "LOCAL ONLY - FWC 1970 Official Film, The World at their Feet" at bounding box center [619, 108] width 735 height 29
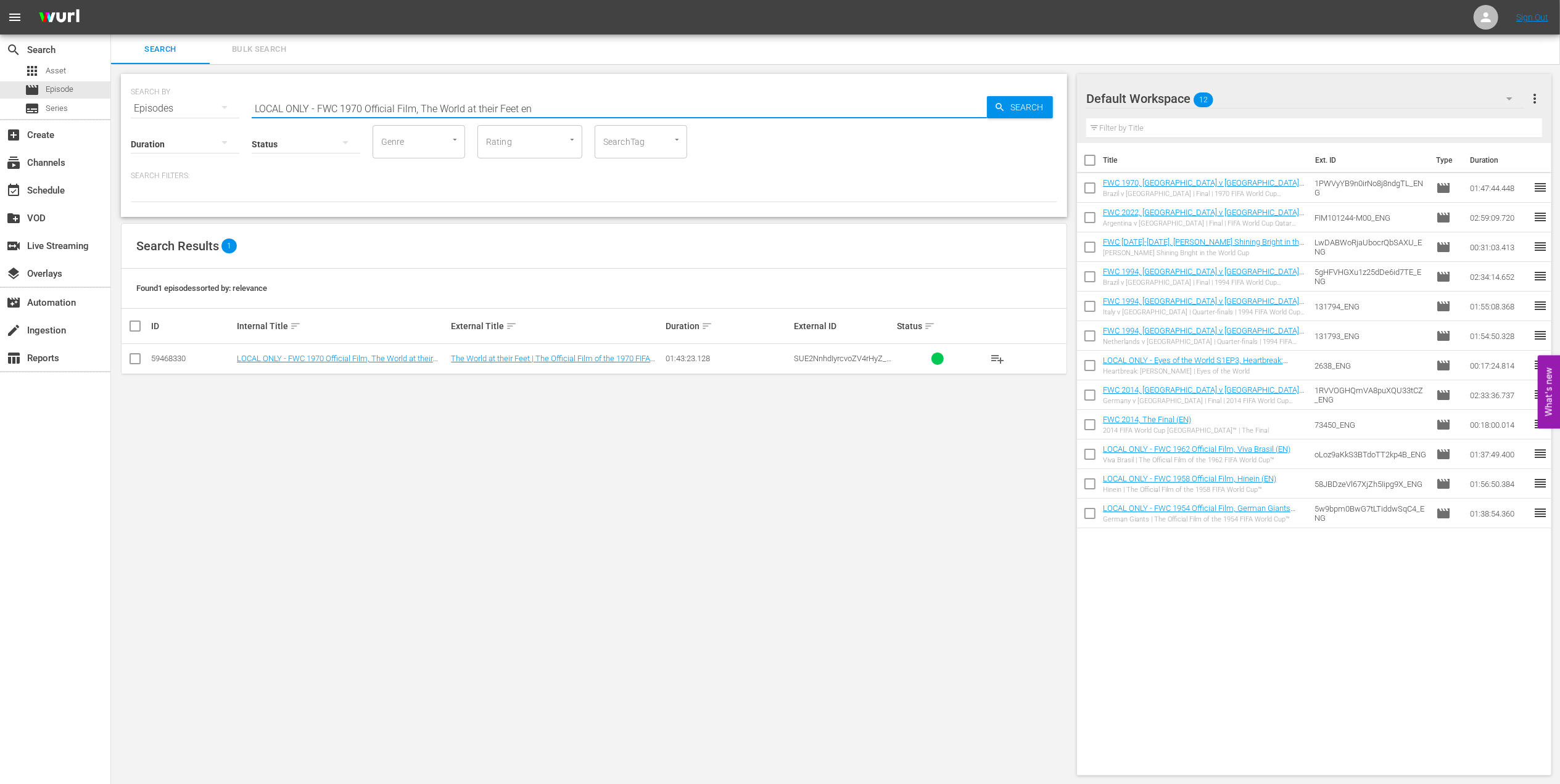
type input "LOCAL ONLY - FWC 1970 Official Film, The World at their Feet en"
click at [140, 361] on input "checkbox" at bounding box center [135, 361] width 15 height 15
checkbox input "true"
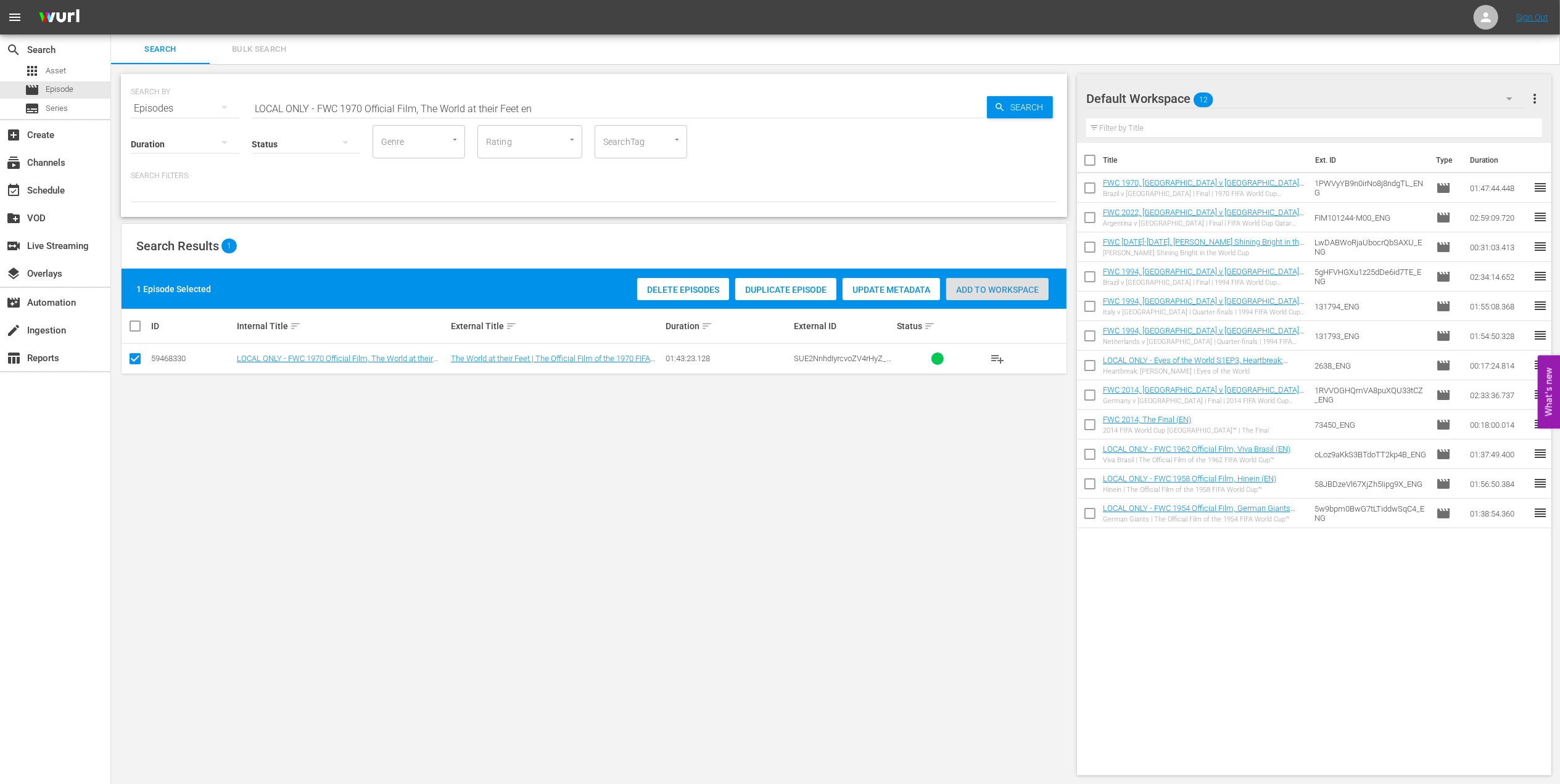
click at [995, 296] on div "Add to Workspace" at bounding box center [997, 290] width 102 height 24
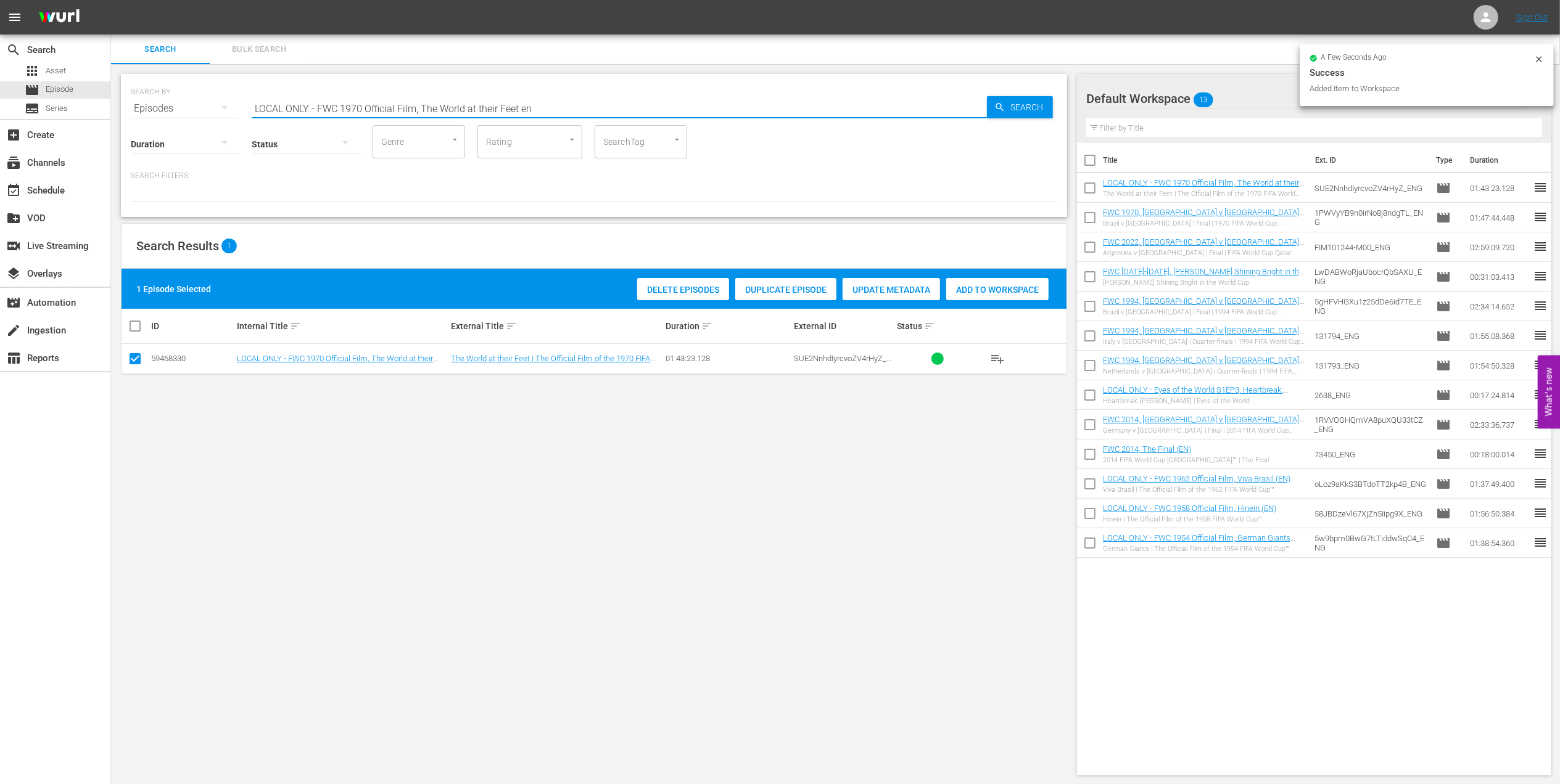
drag, startPoint x: 429, startPoint y: 106, endPoint x: 198, endPoint y: 101, distance: 231.1
click at [198, 101] on div "SEARCH BY Search By Episodes Search ID, Title, Description, Keywords, or Catego…" at bounding box center [594, 101] width 926 height 44
paste input "FWC 1974 - Final - [GEOGRAPHIC_DATA] v [GEOGRAPHIC_DATA]"
click at [516, 102] on input "FWC 1974 - Final - [GEOGRAPHIC_DATA] v [GEOGRAPHIC_DATA]" at bounding box center [619, 108] width 735 height 29
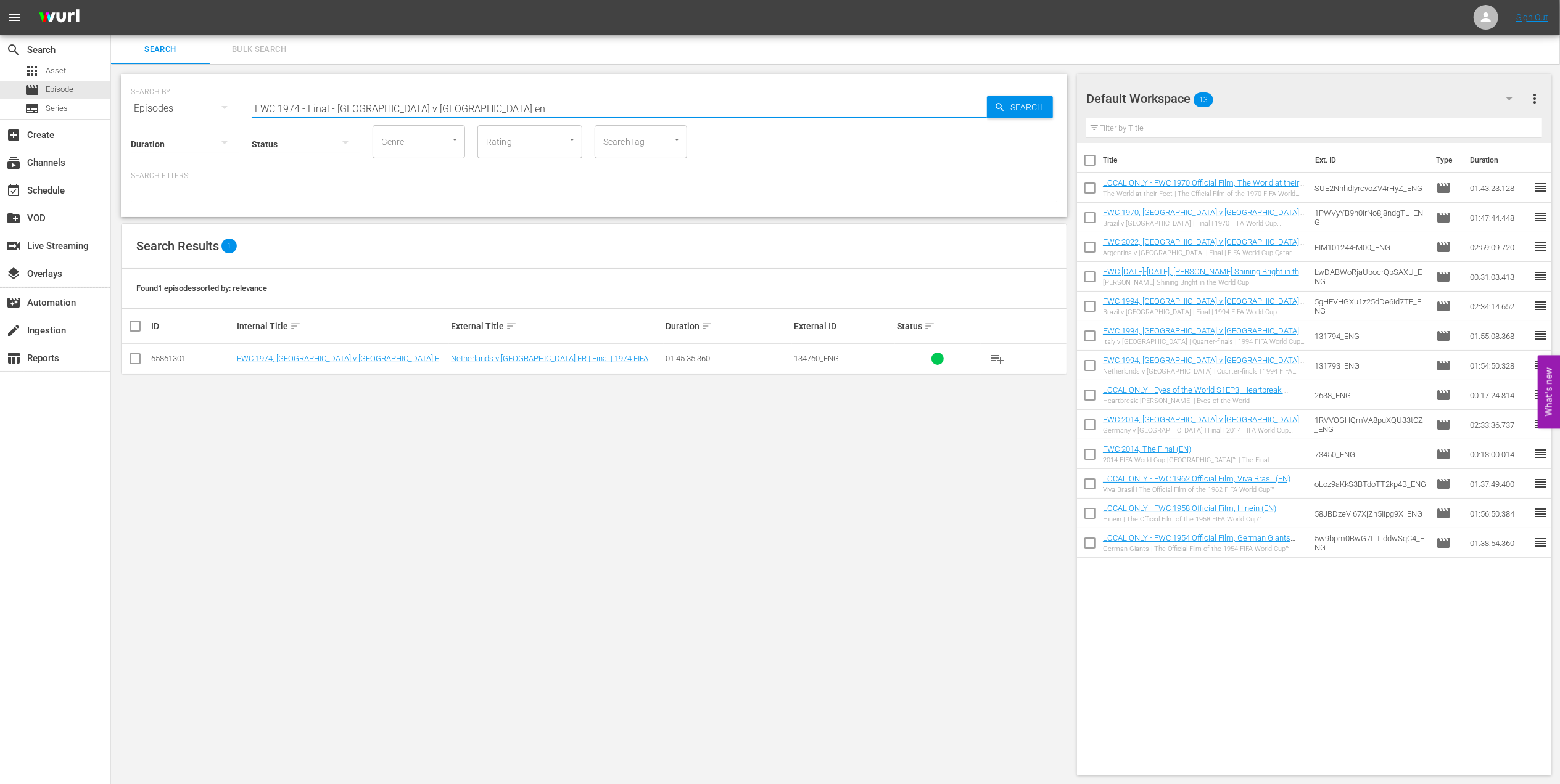
type input "FWC 1974 - Final - [GEOGRAPHIC_DATA] v [GEOGRAPHIC_DATA] en"
click at [140, 361] on input "checkbox" at bounding box center [135, 361] width 15 height 15
checkbox input "true"
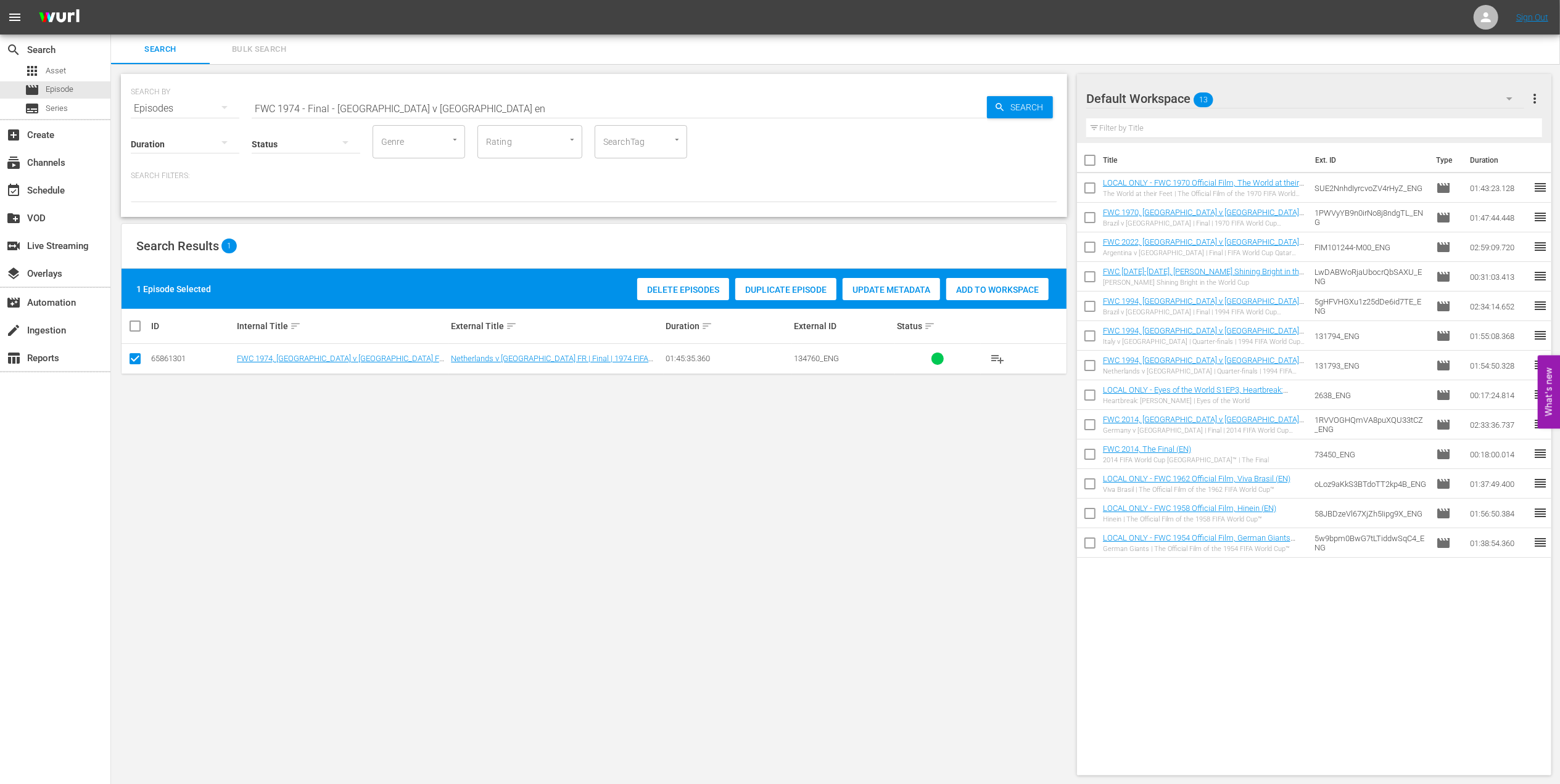
click at [972, 294] on span "Add to Workspace" at bounding box center [997, 289] width 102 height 10
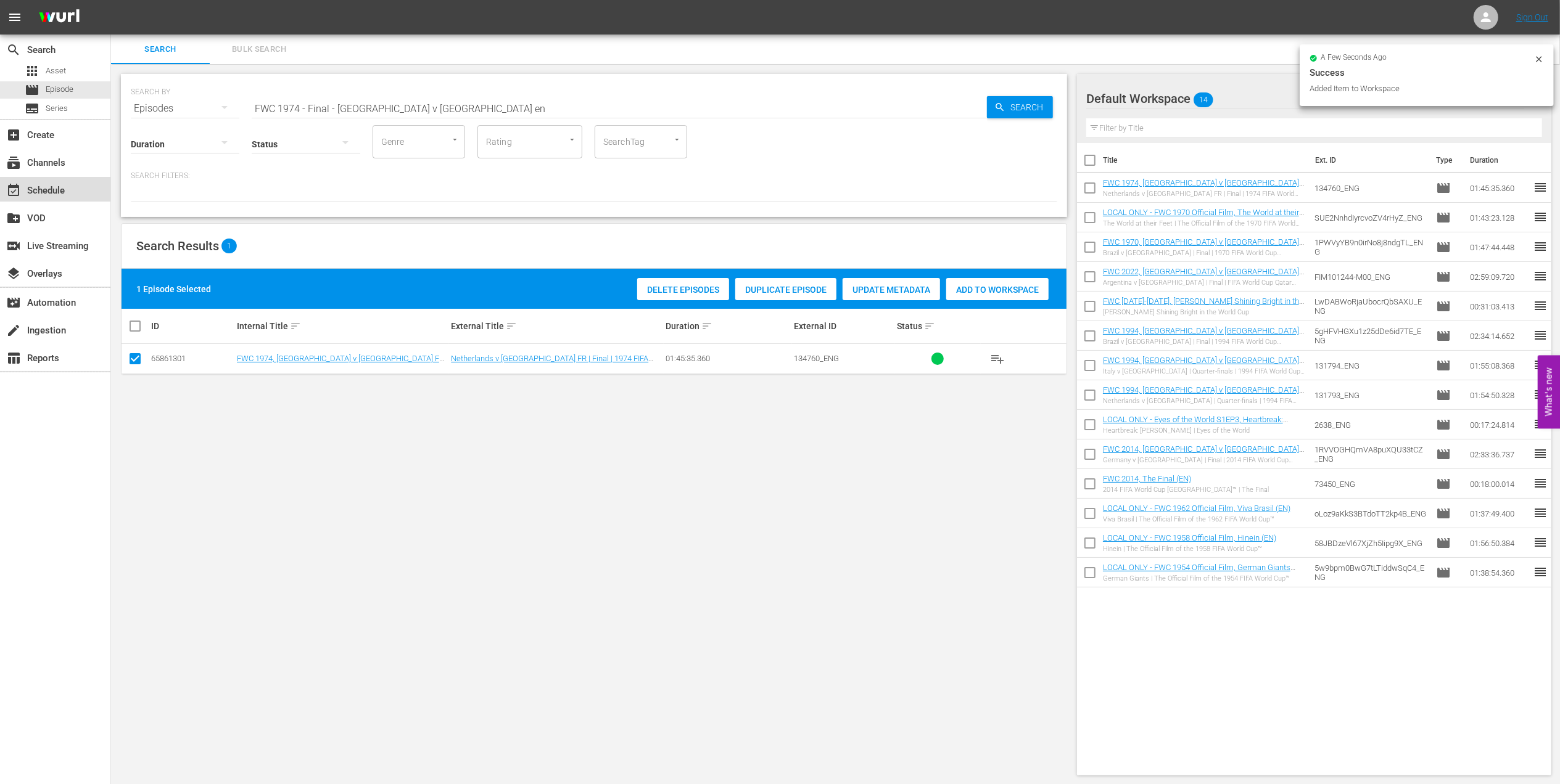
click at [44, 193] on div "event_available Schedule" at bounding box center [34, 189] width 69 height 11
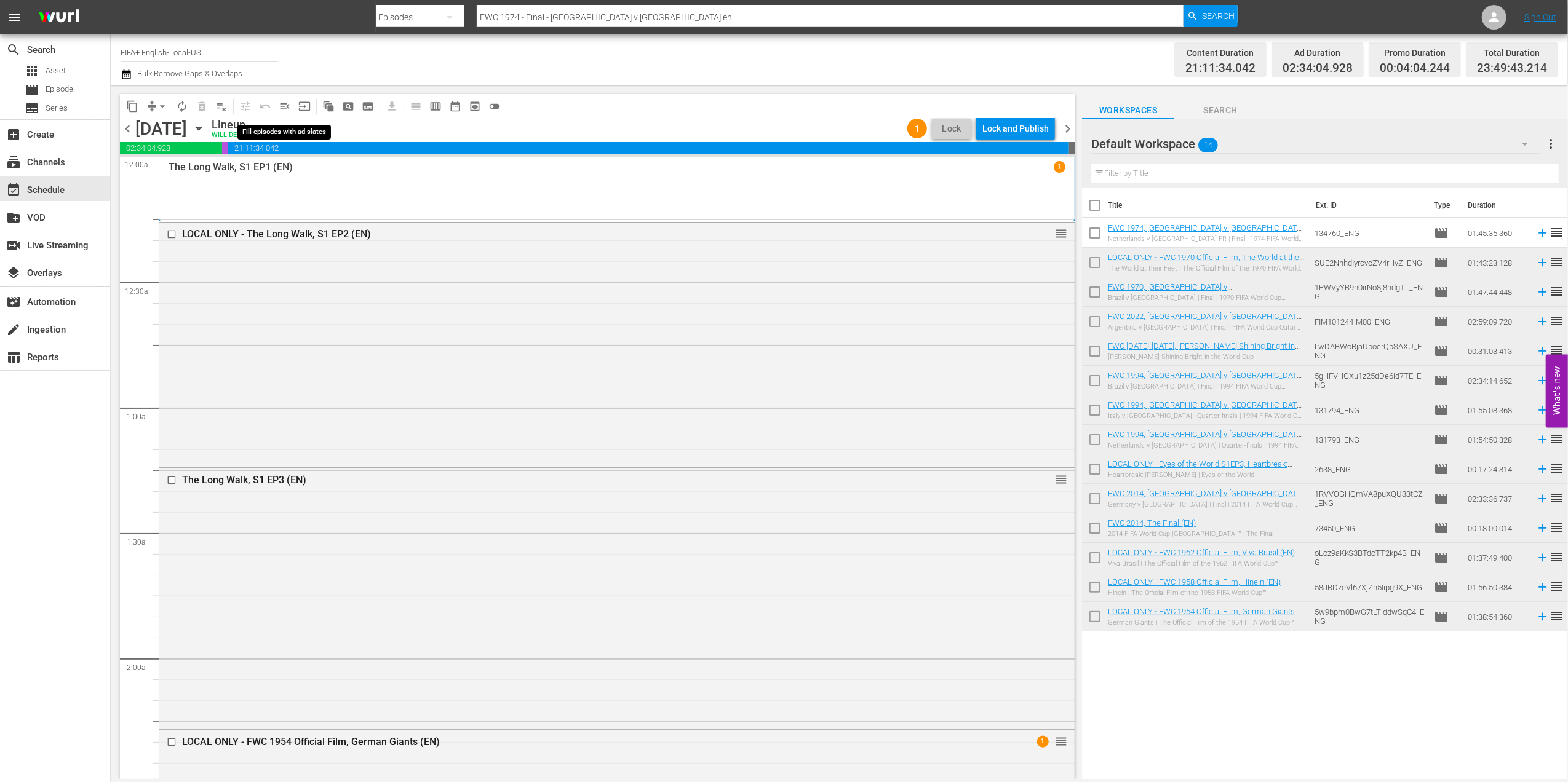
click at [283, 106] on span "menu_open" at bounding box center [285, 107] width 13 height 13
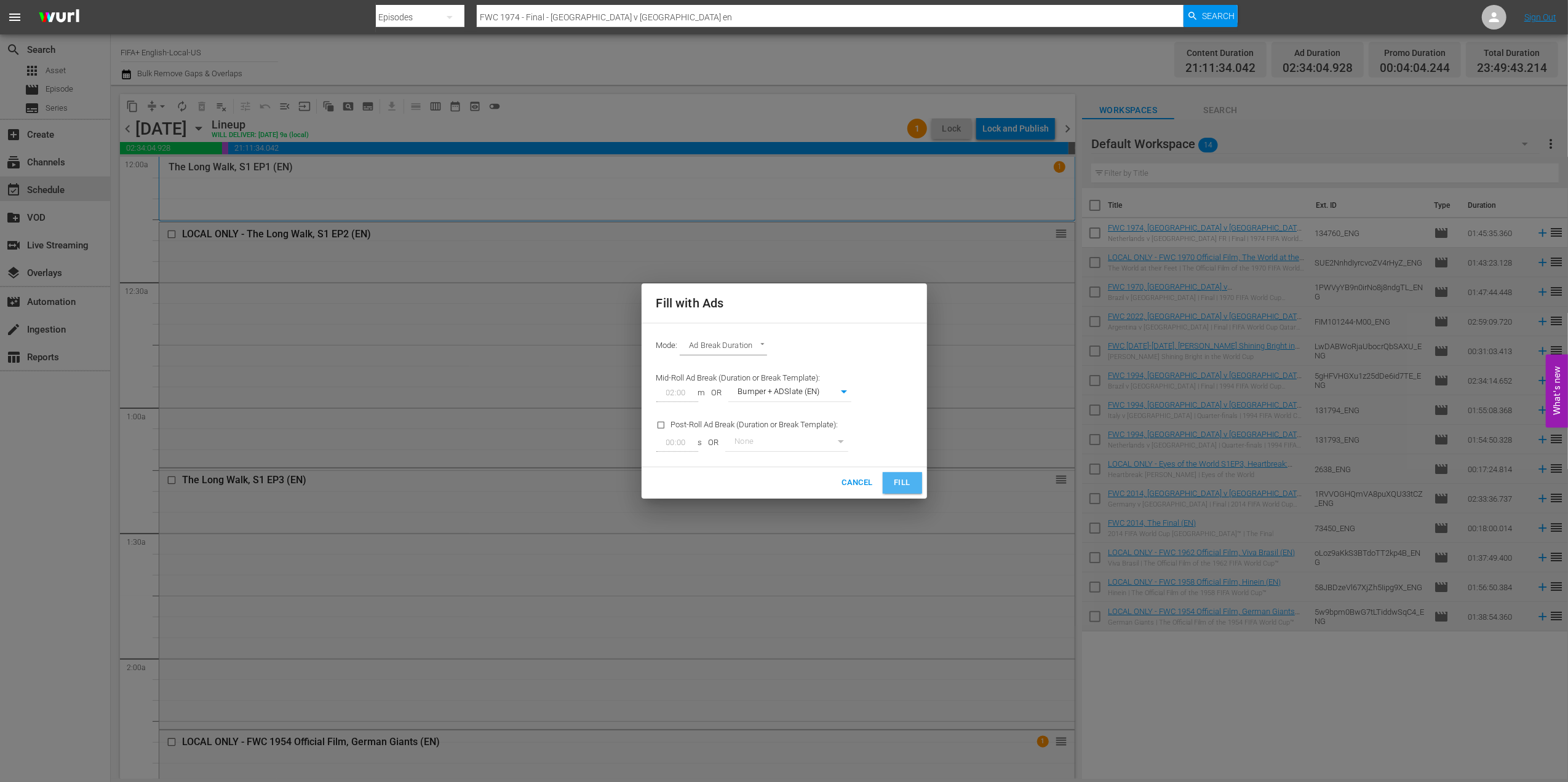
click at [917, 487] on button "Fill" at bounding box center [903, 482] width 40 height 21
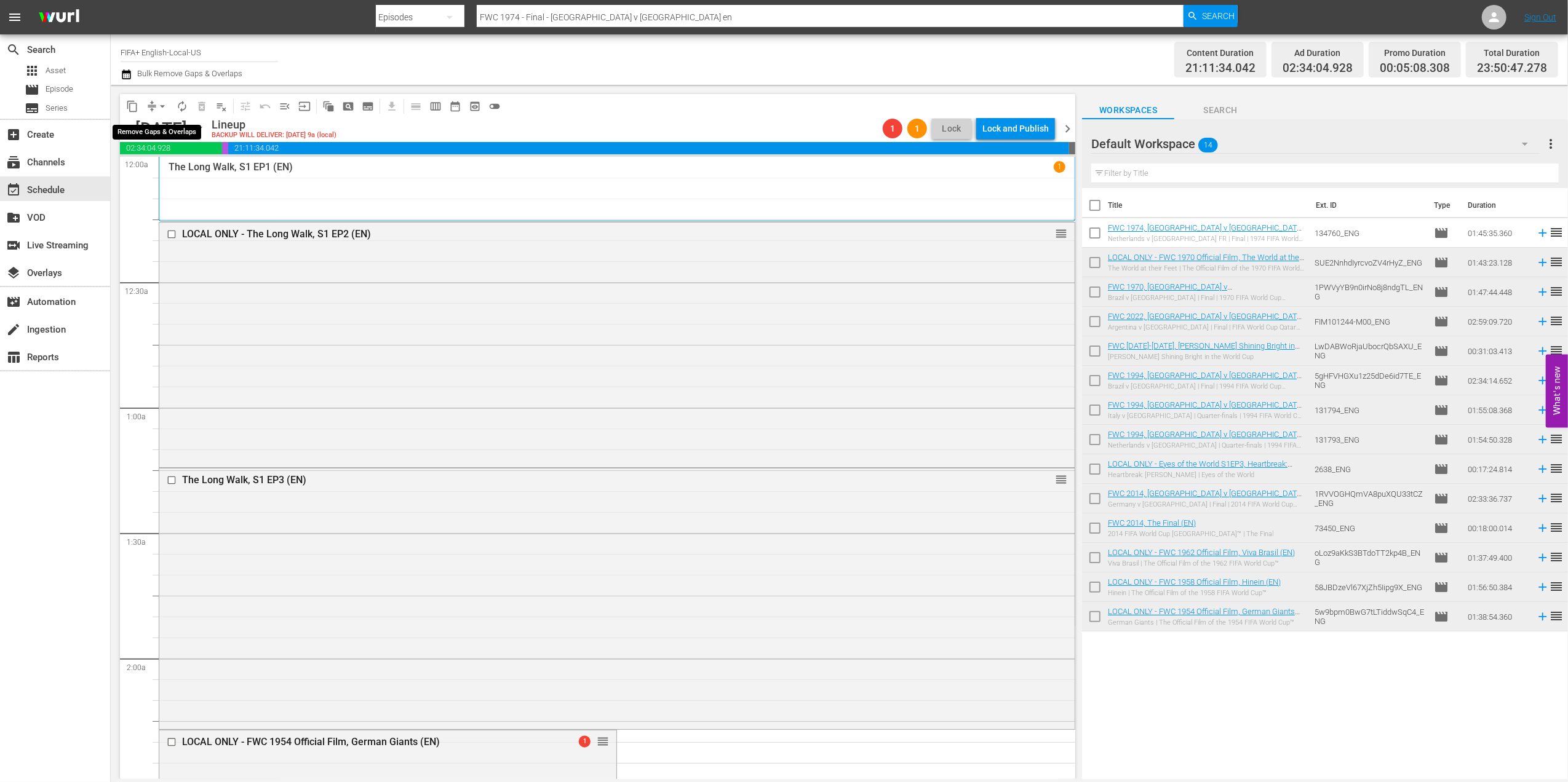
click at [166, 107] on span "arrow_drop_down" at bounding box center [163, 107] width 13 height 13
click at [190, 166] on li "Align to End of Previous Day" at bounding box center [162, 172] width 129 height 21
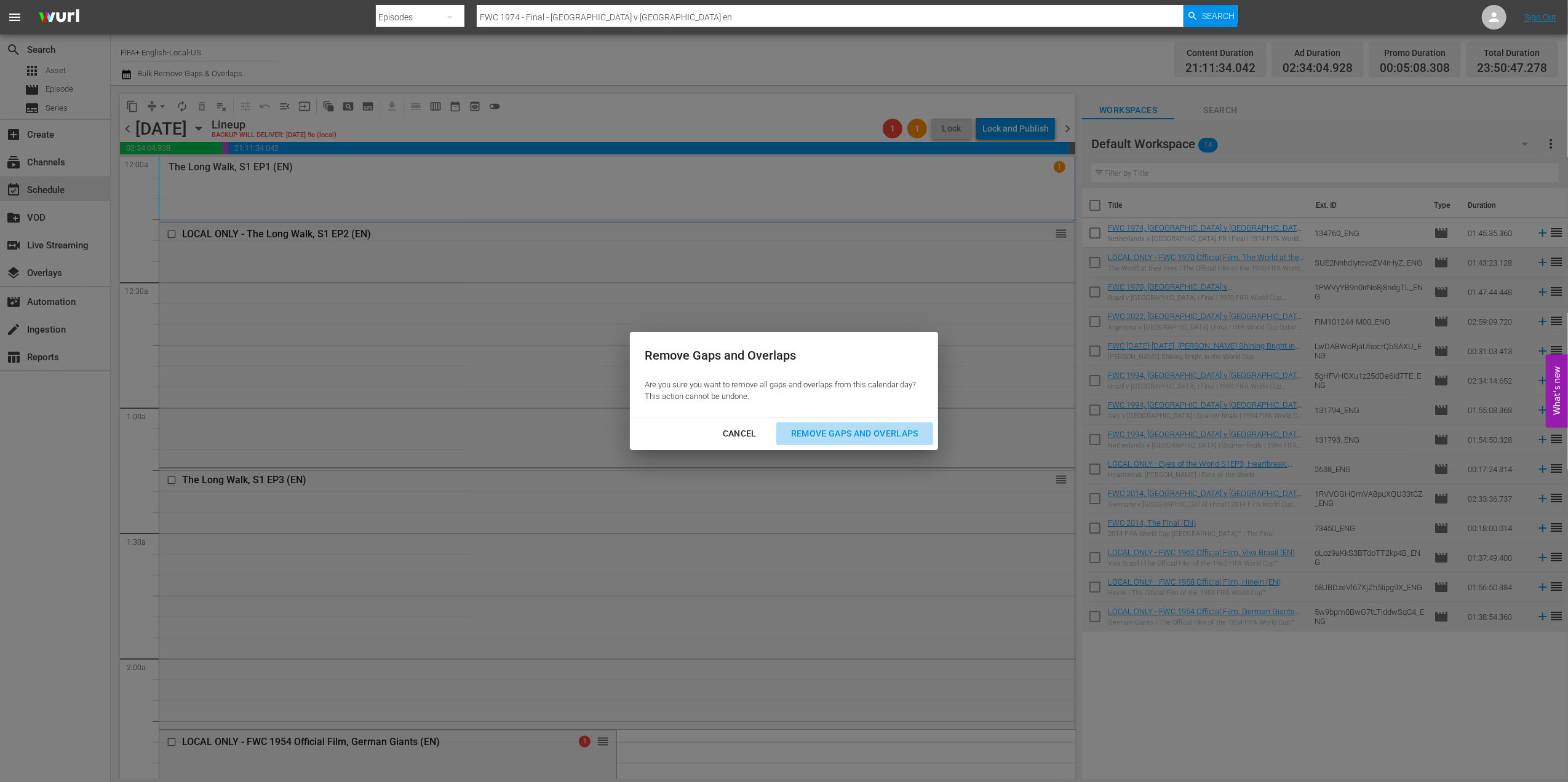
click at [881, 427] on div "Remove Gaps and Overlaps" at bounding box center [855, 433] width 147 height 15
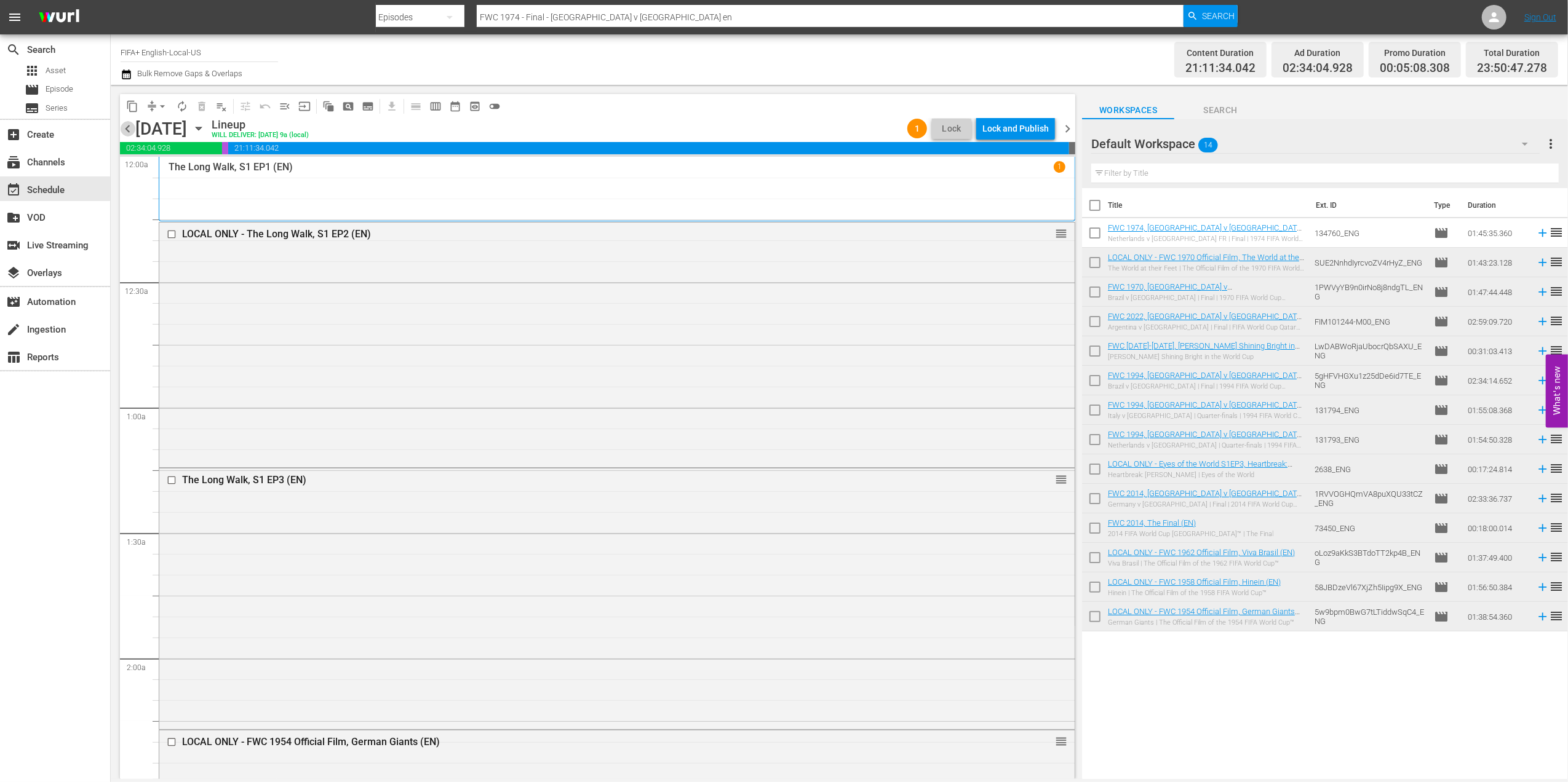
click at [129, 126] on span "chevron_left" at bounding box center [127, 128] width 15 height 15
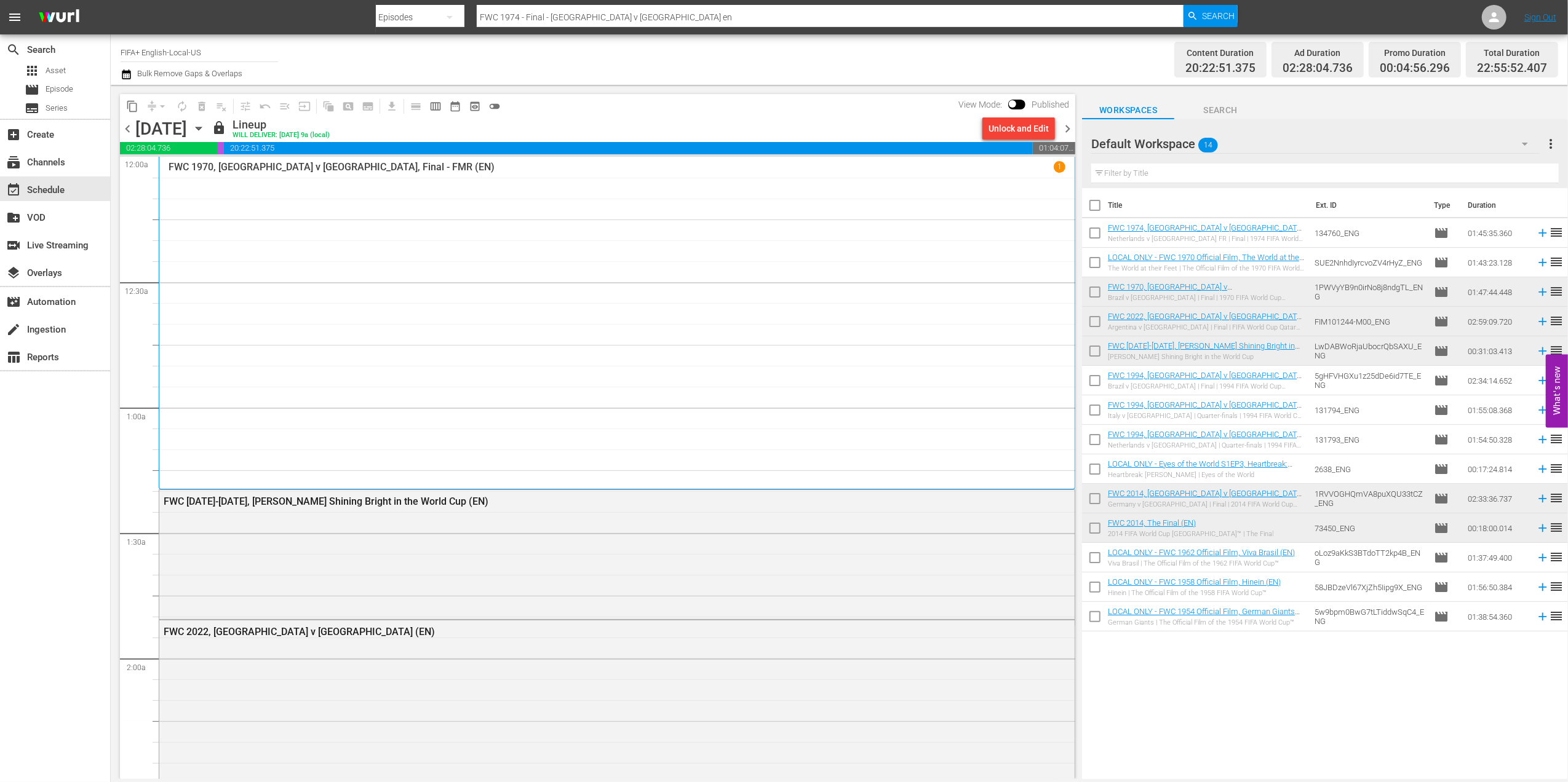
click at [1070, 128] on span "chevron_right" at bounding box center [1067, 128] width 15 height 15
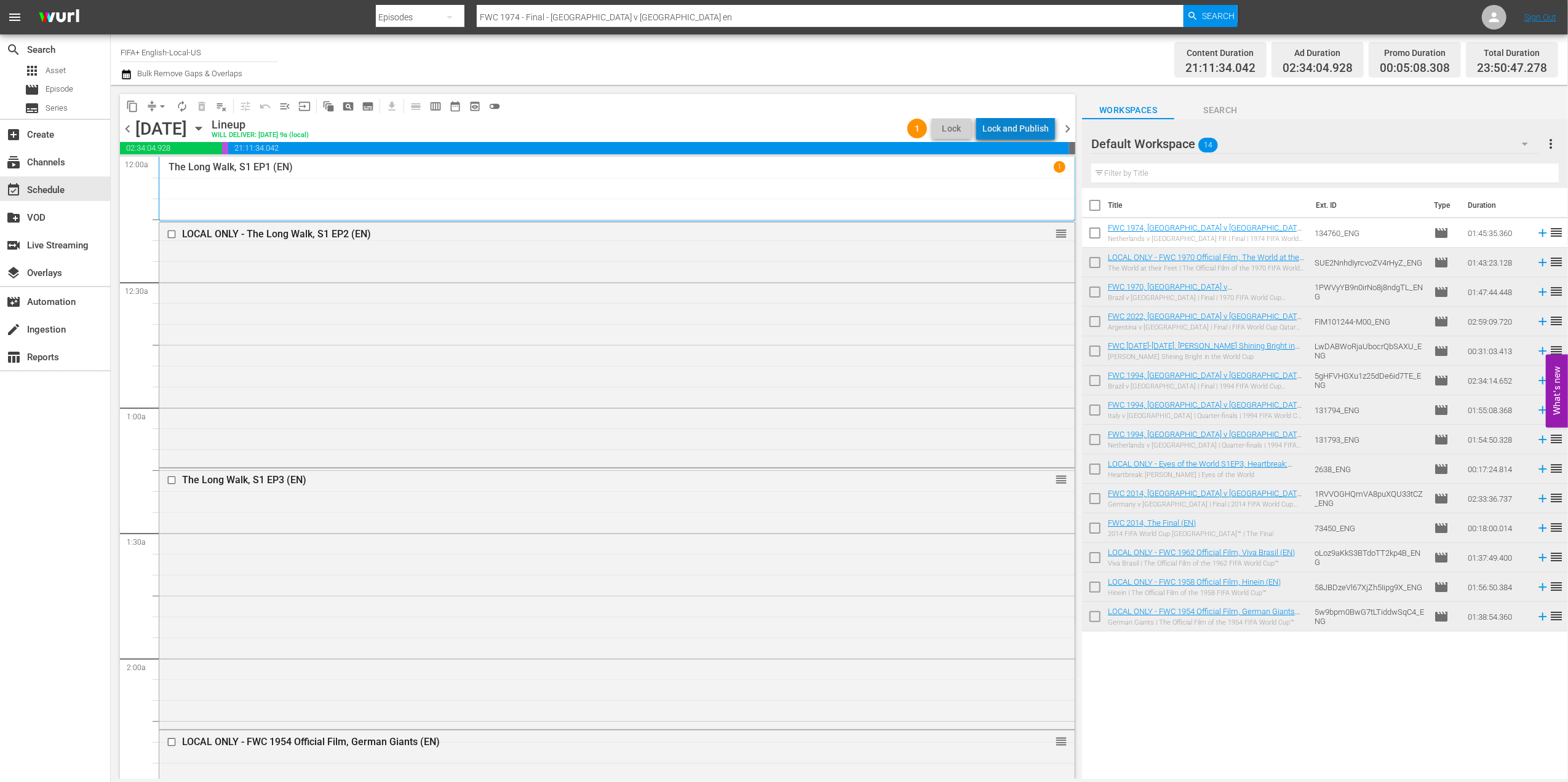
click at [1028, 127] on div "Lock and Publish" at bounding box center [1016, 129] width 66 height 22
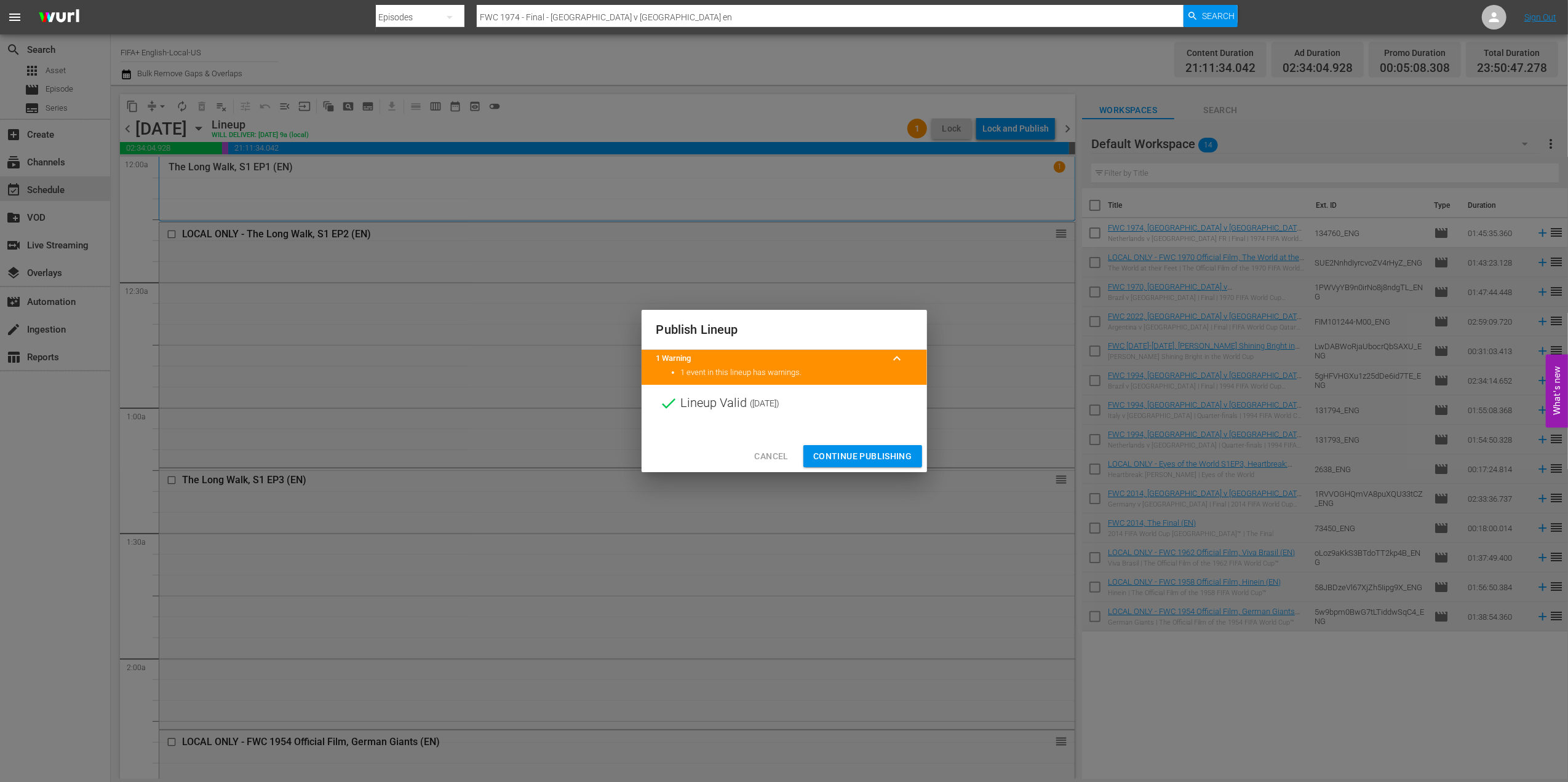
click at [864, 450] on span "Continue Publishing" at bounding box center [862, 456] width 99 height 15
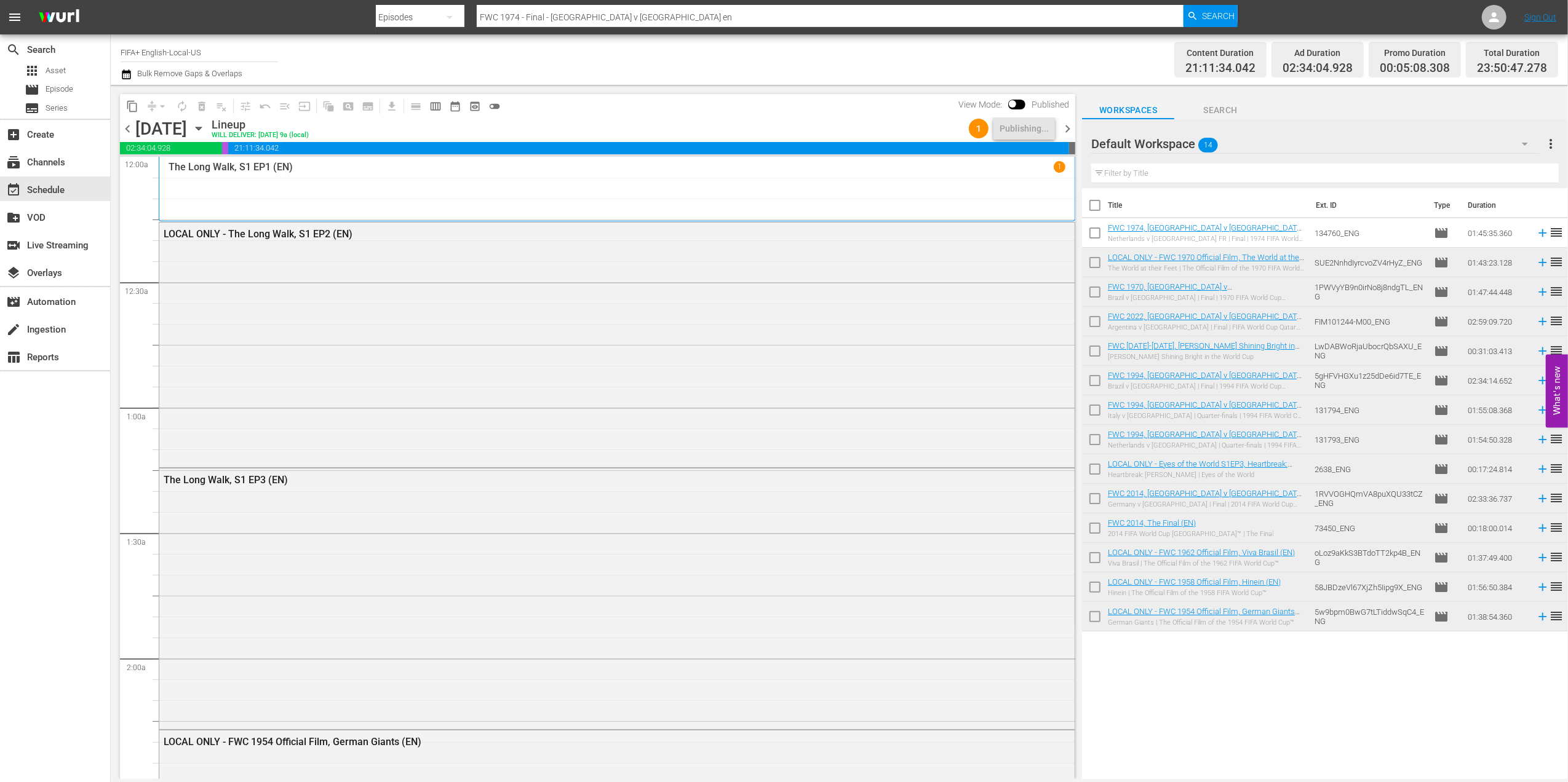
click at [1096, 208] on input "checkbox" at bounding box center [1095, 208] width 26 height 26
checkbox input "true"
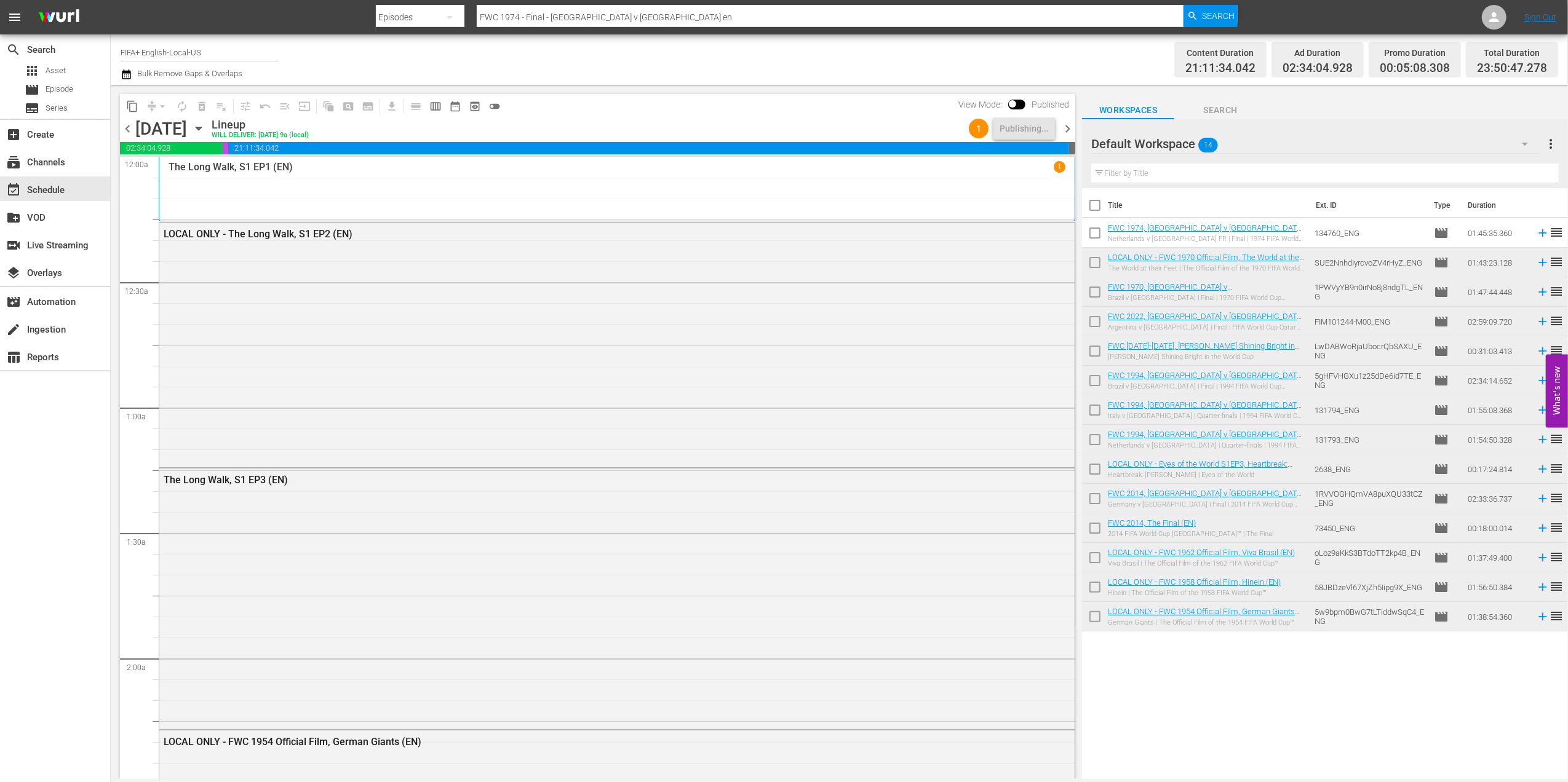
checkbox input "true"
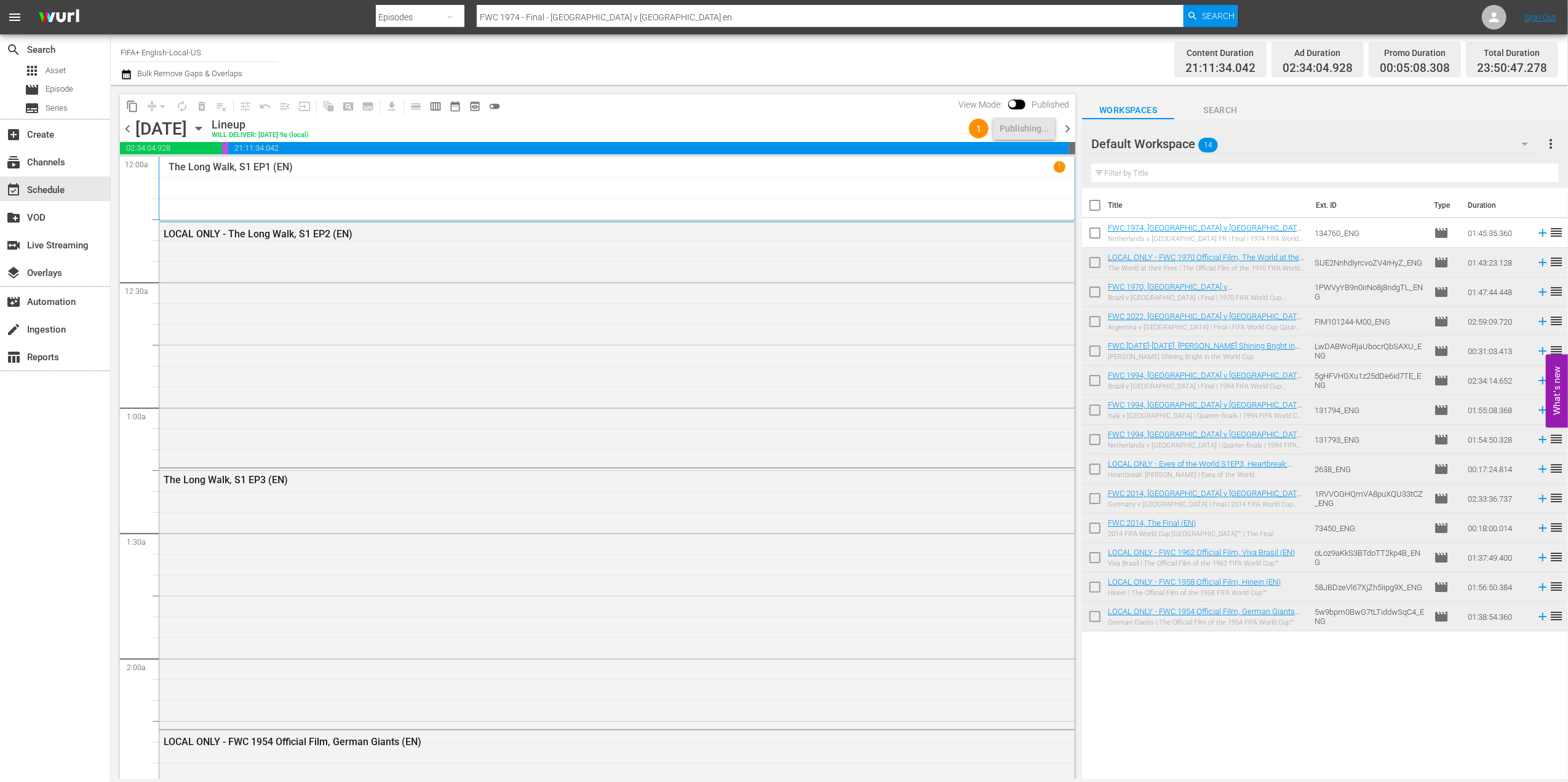
checkbox input "true"
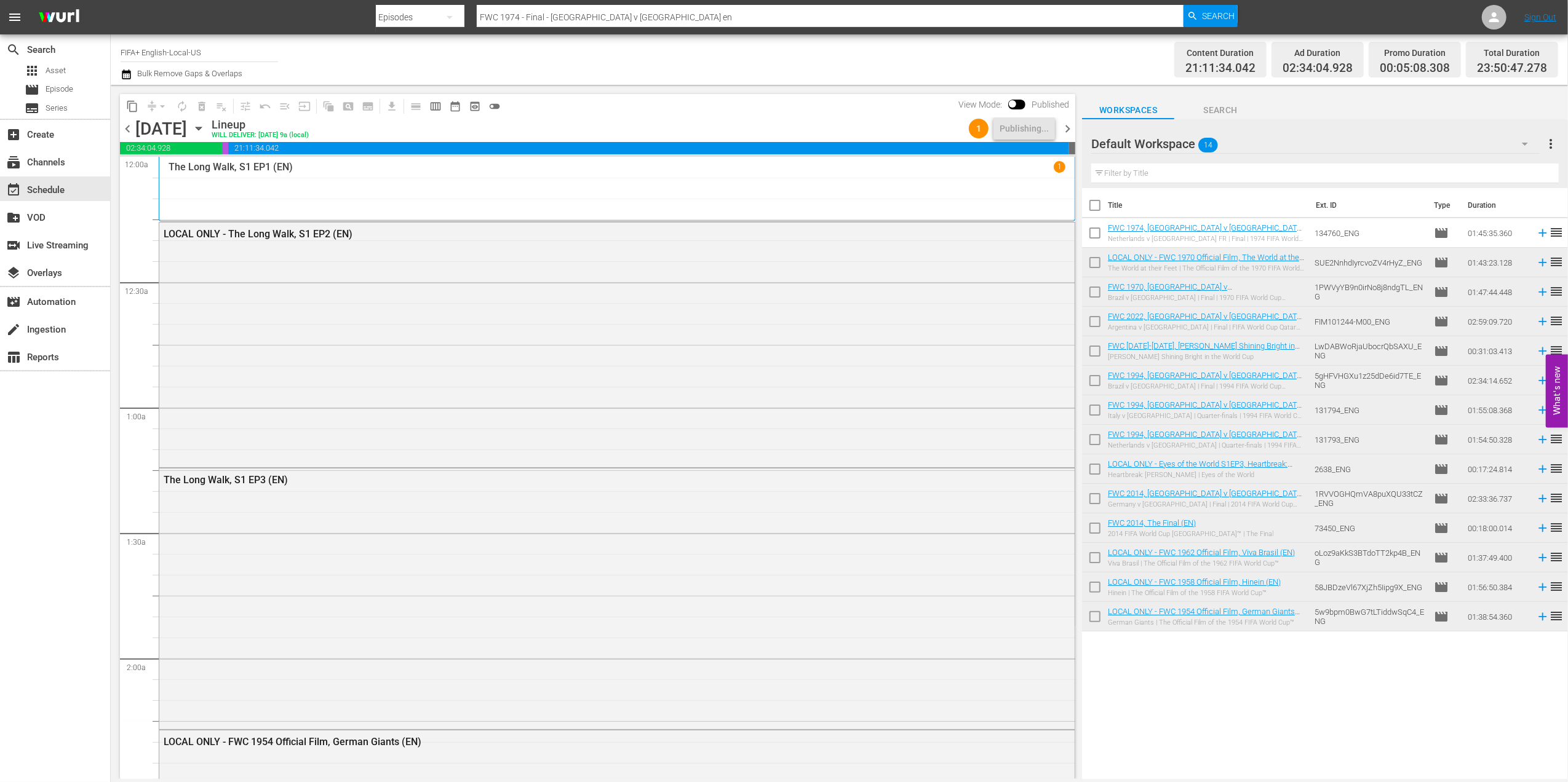
checkbox input "true"
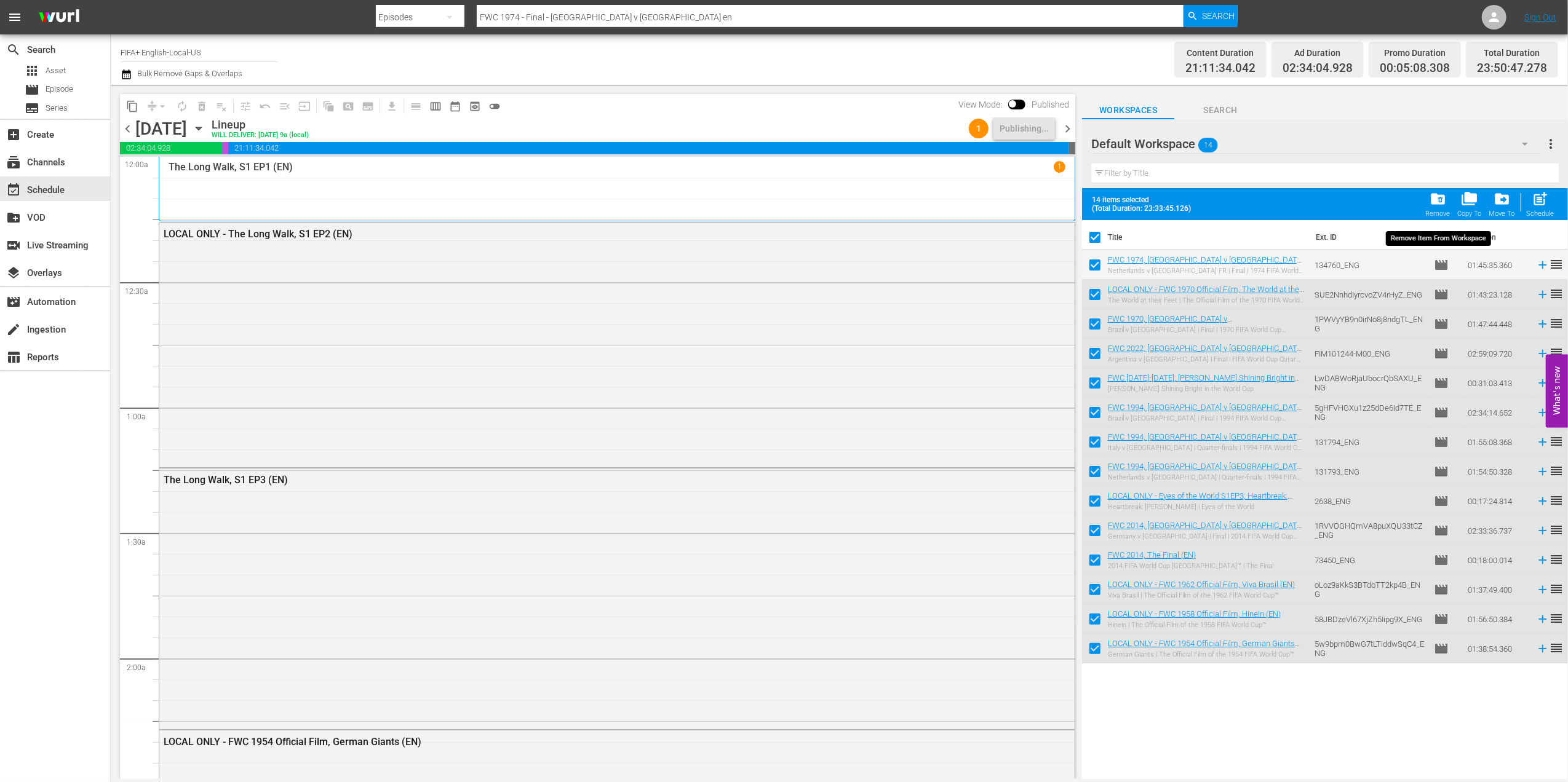
click at [1427, 205] on div "folder_delete Remove" at bounding box center [1438, 204] width 25 height 27
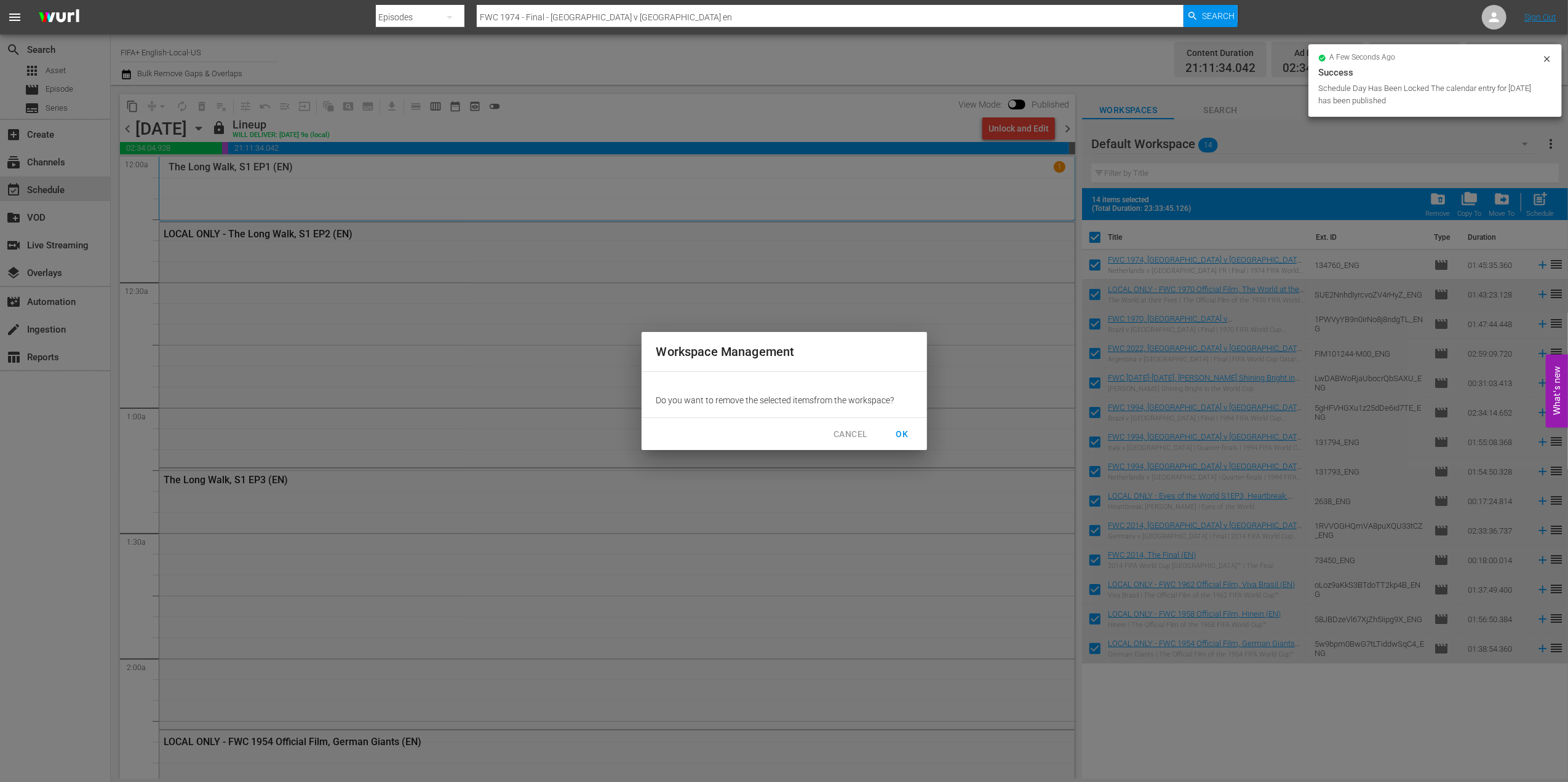
click at [899, 436] on span "OK" at bounding box center [902, 434] width 20 height 15
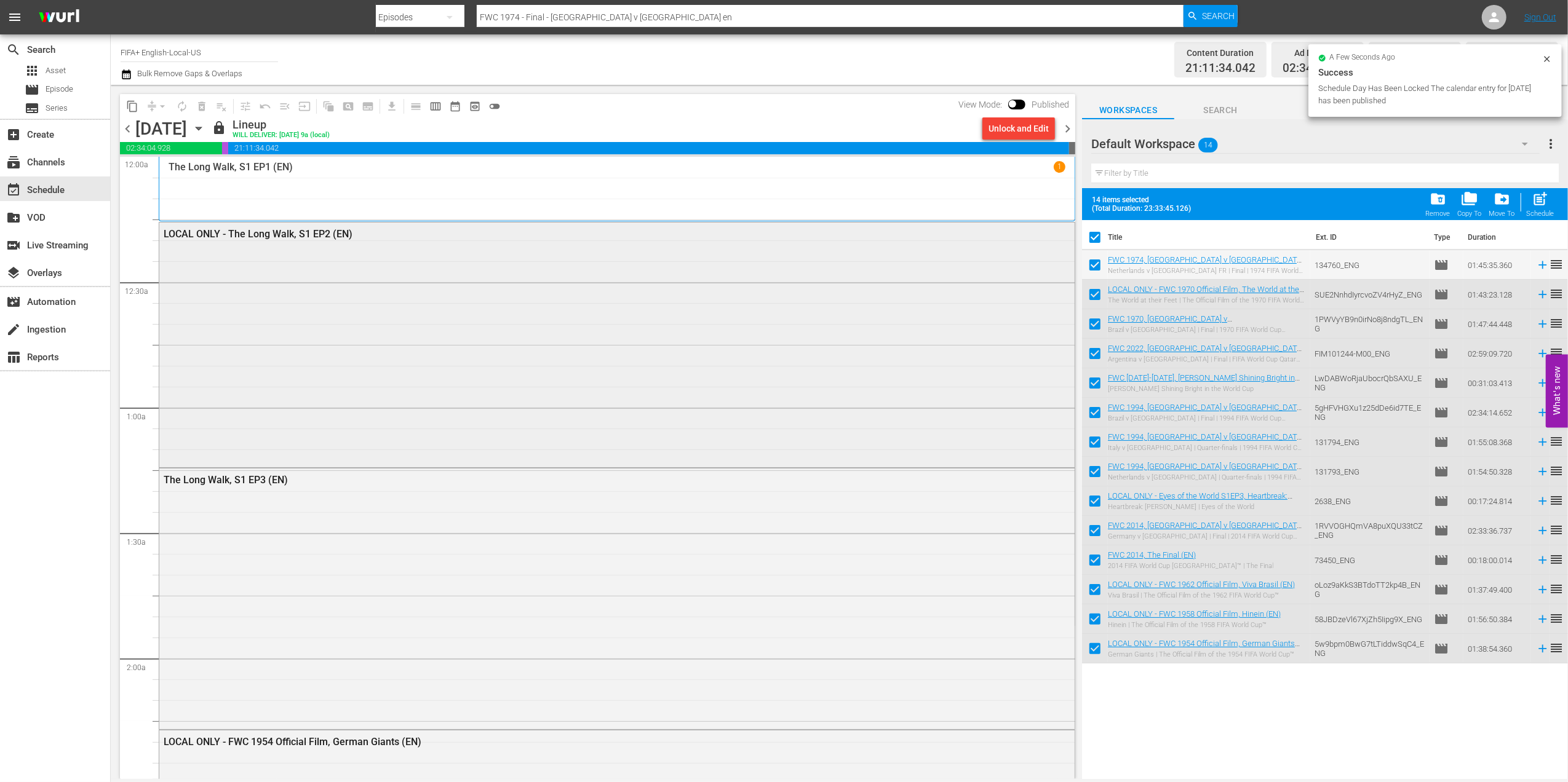
checkbox input "false"
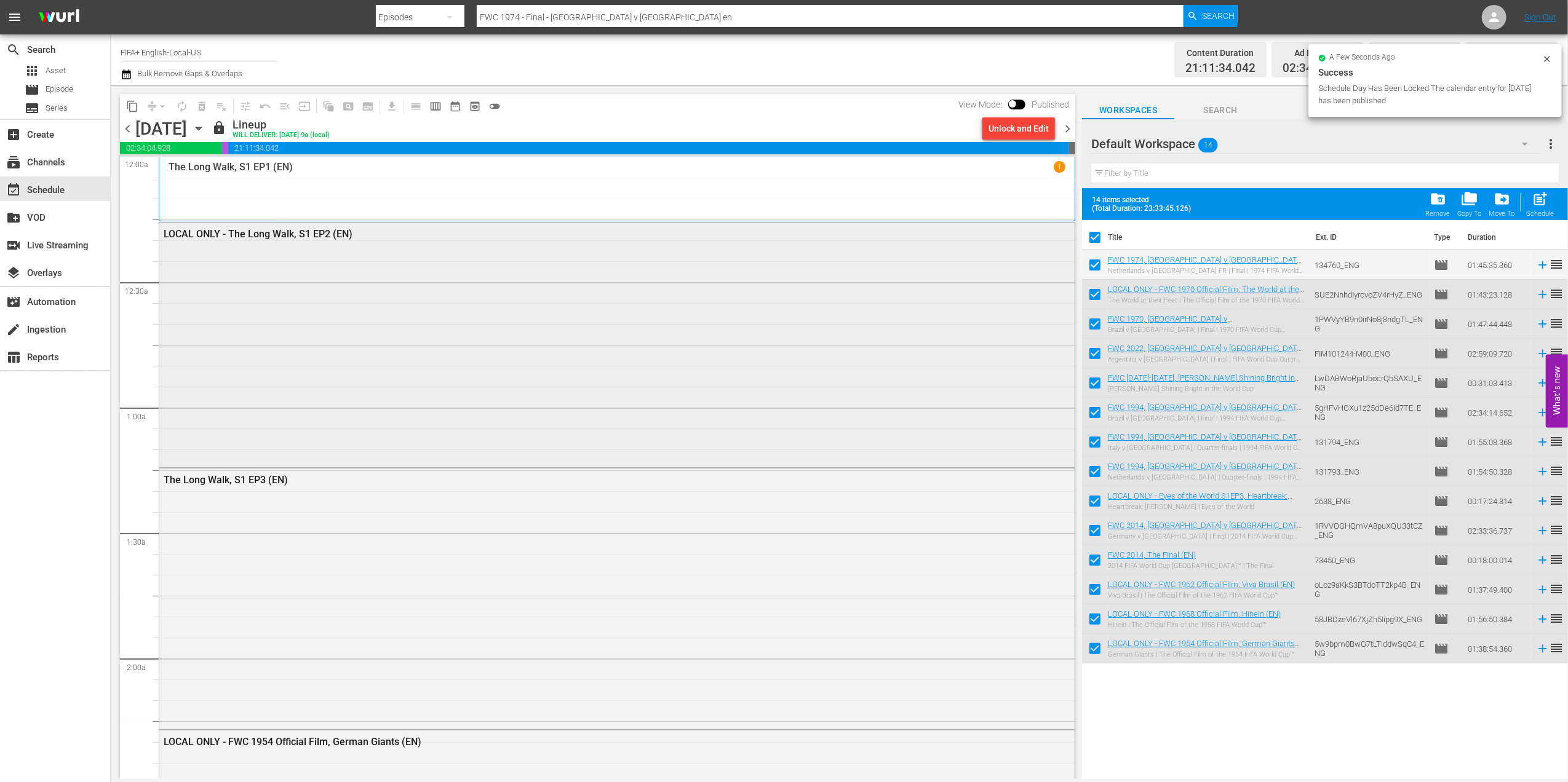
checkbox input "false"
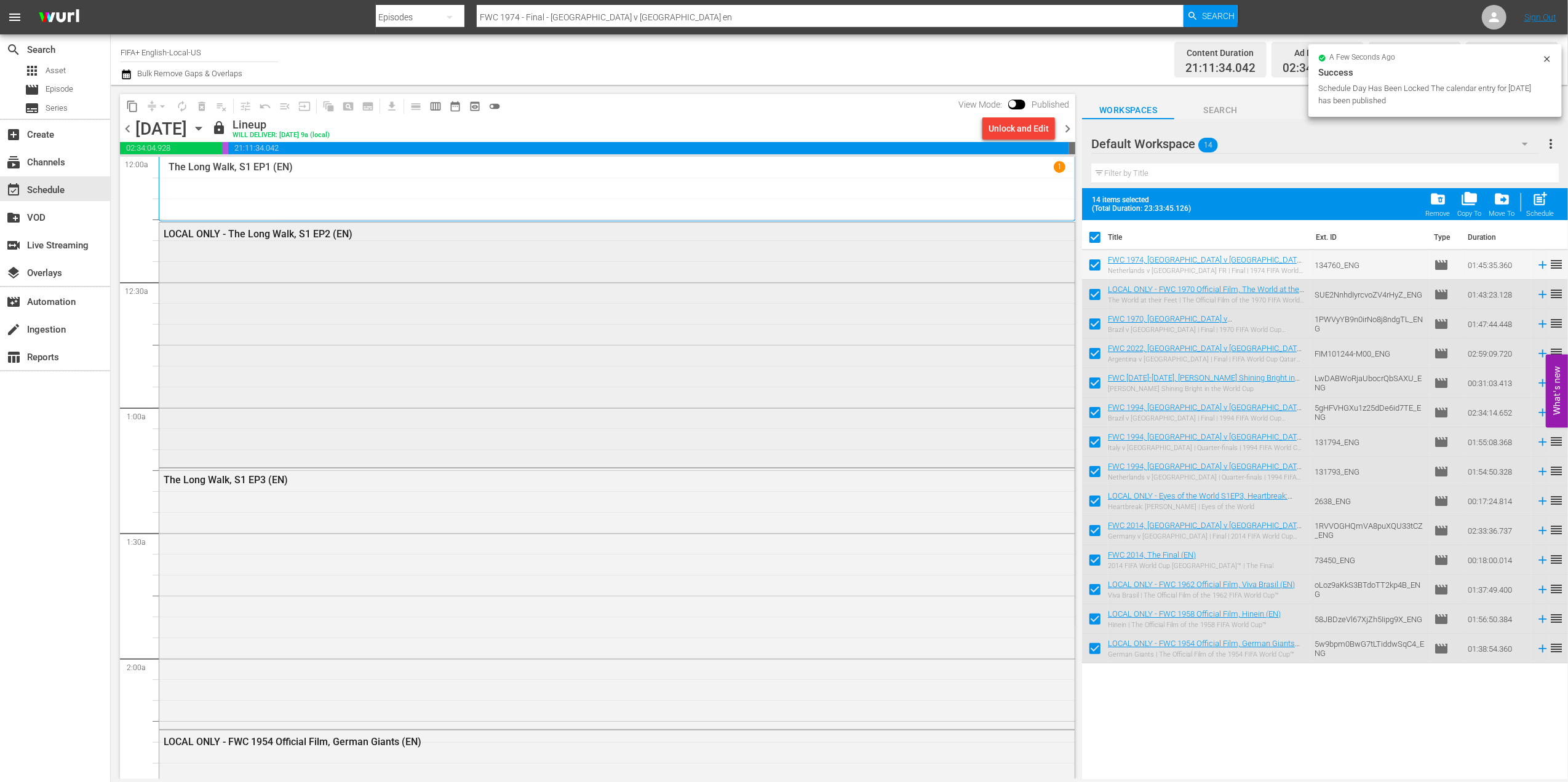
checkbox input "false"
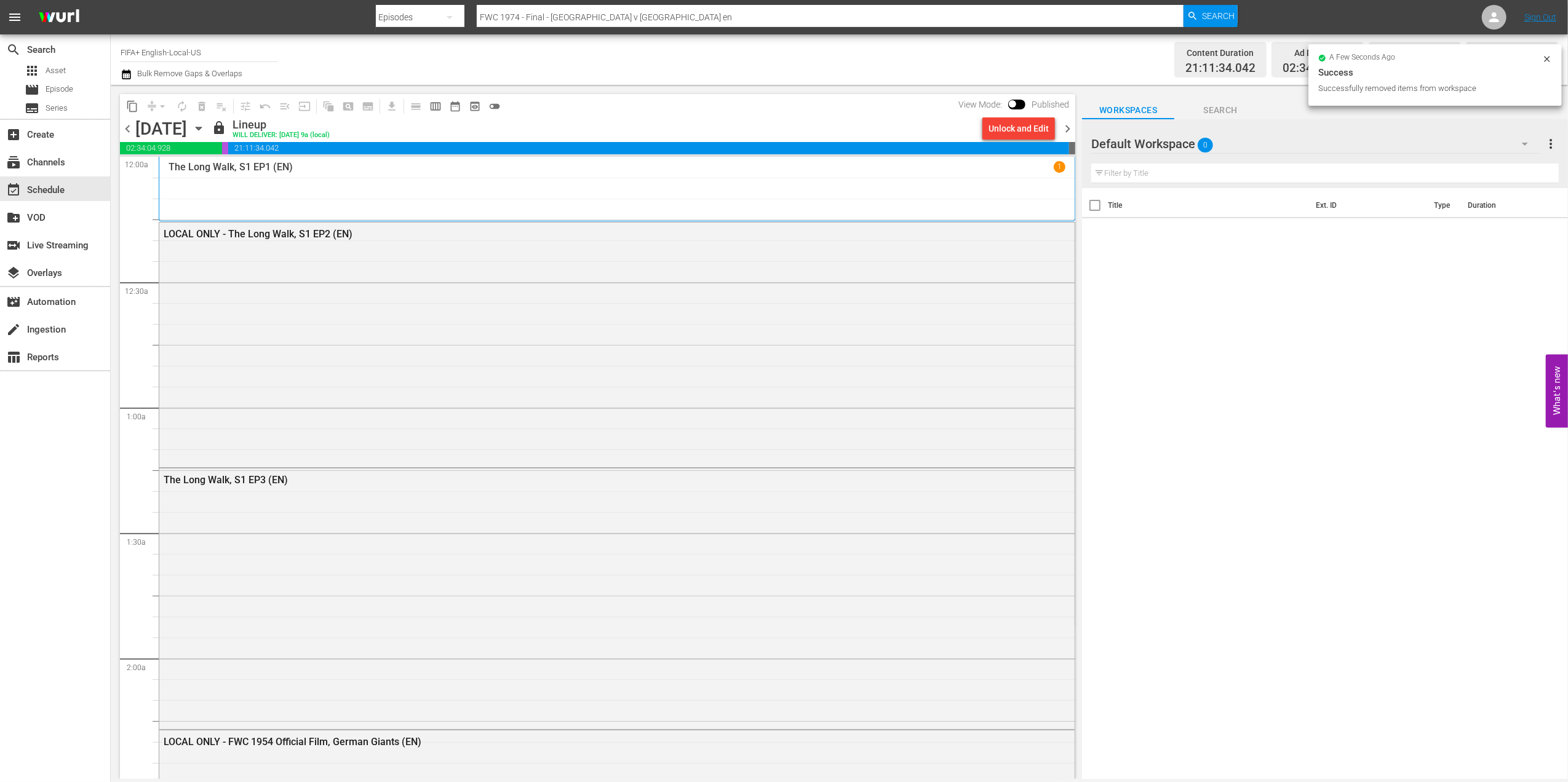
click at [1069, 128] on span "chevron_right" at bounding box center [1067, 128] width 15 height 15
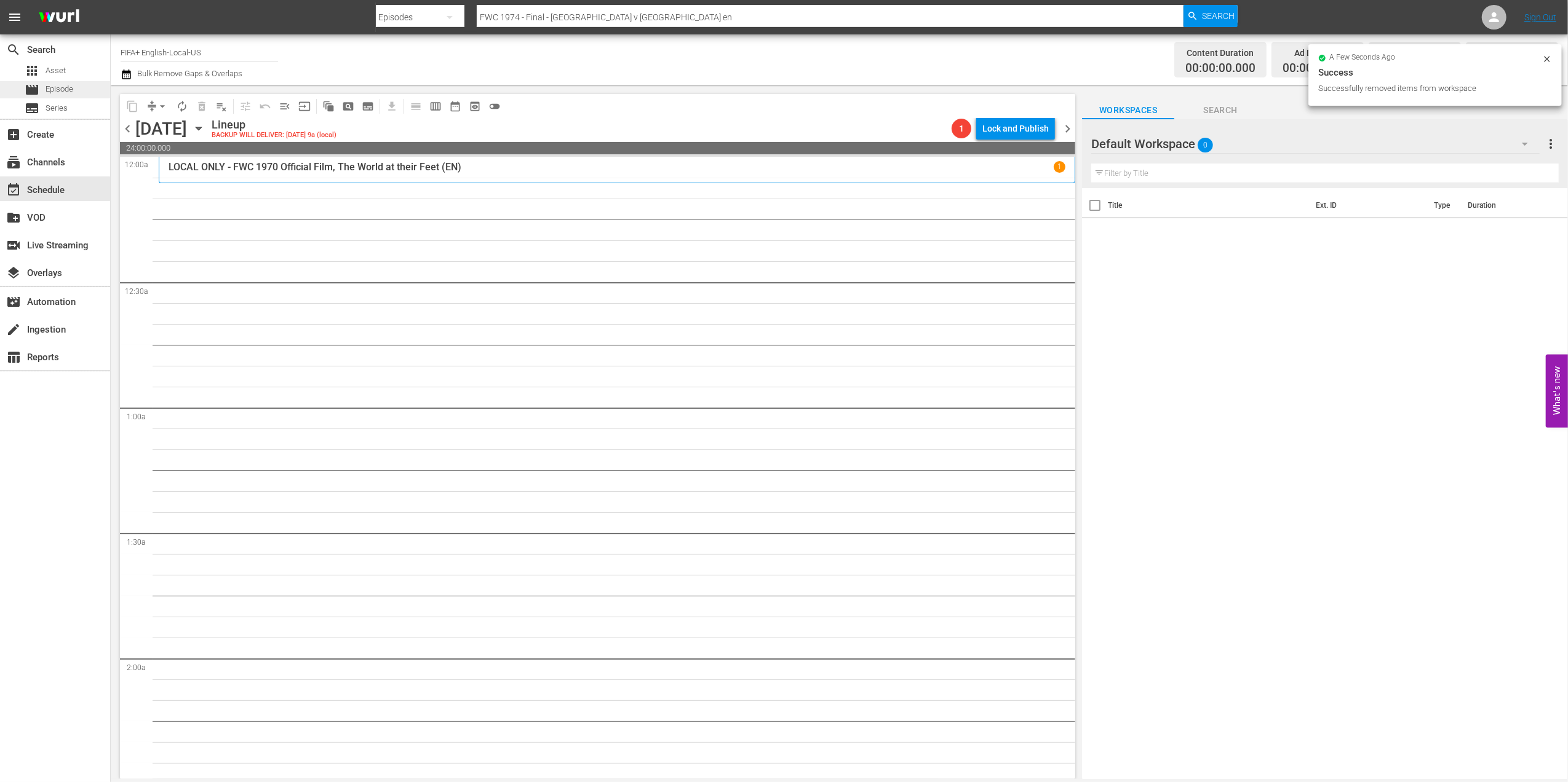
click at [69, 85] on span "Episode" at bounding box center [59, 89] width 28 height 13
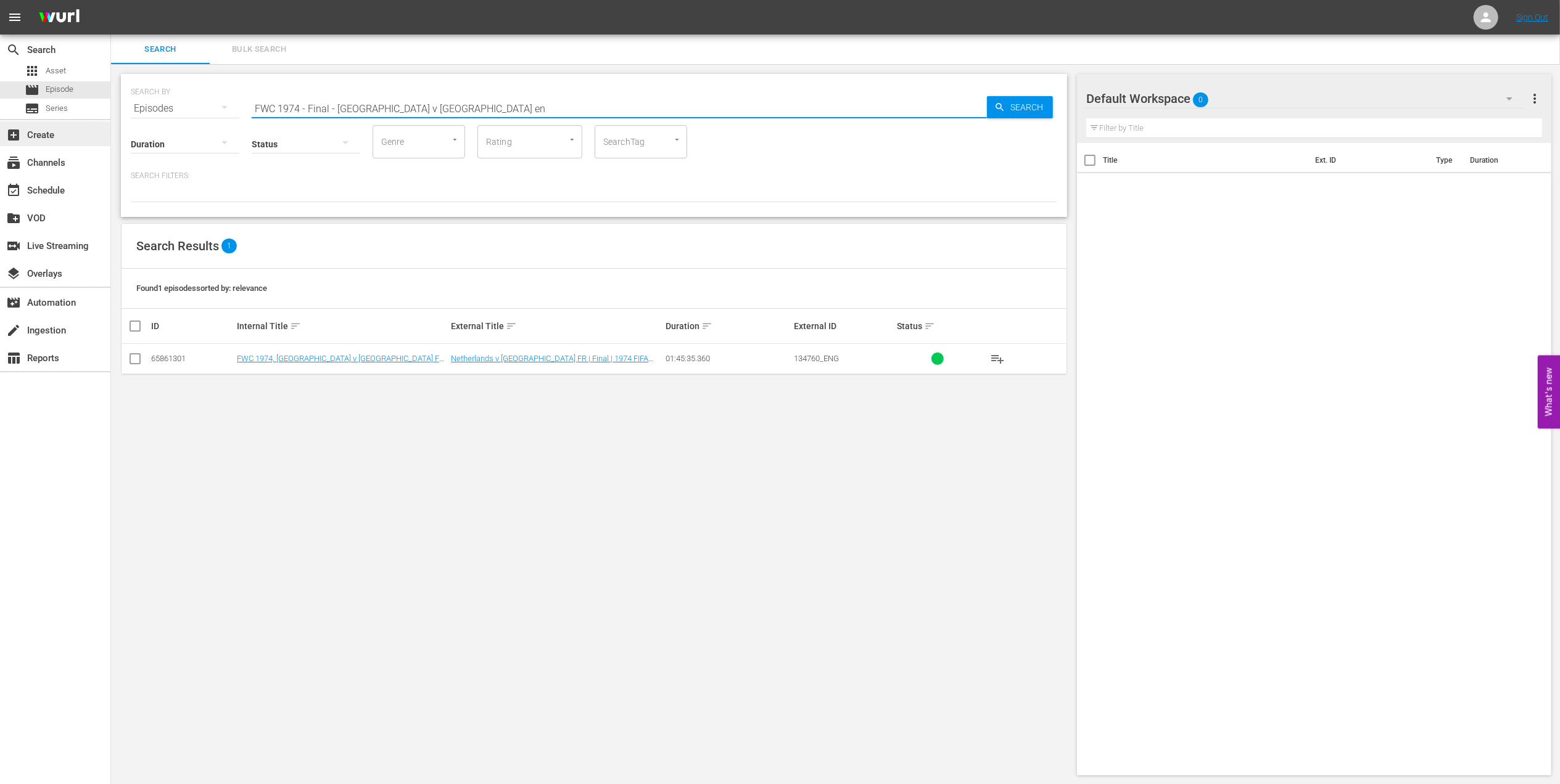
drag, startPoint x: 458, startPoint y: 107, endPoint x: 76, endPoint y: 143, distance: 383.7
click at [111, 0] on div "search Search apps Asset movie Episode subtitles Series add_box Create subscrip…" at bounding box center [835, 0] width 1449 height 0
type input "sweden v [GEOGRAPHIC_DATA]"
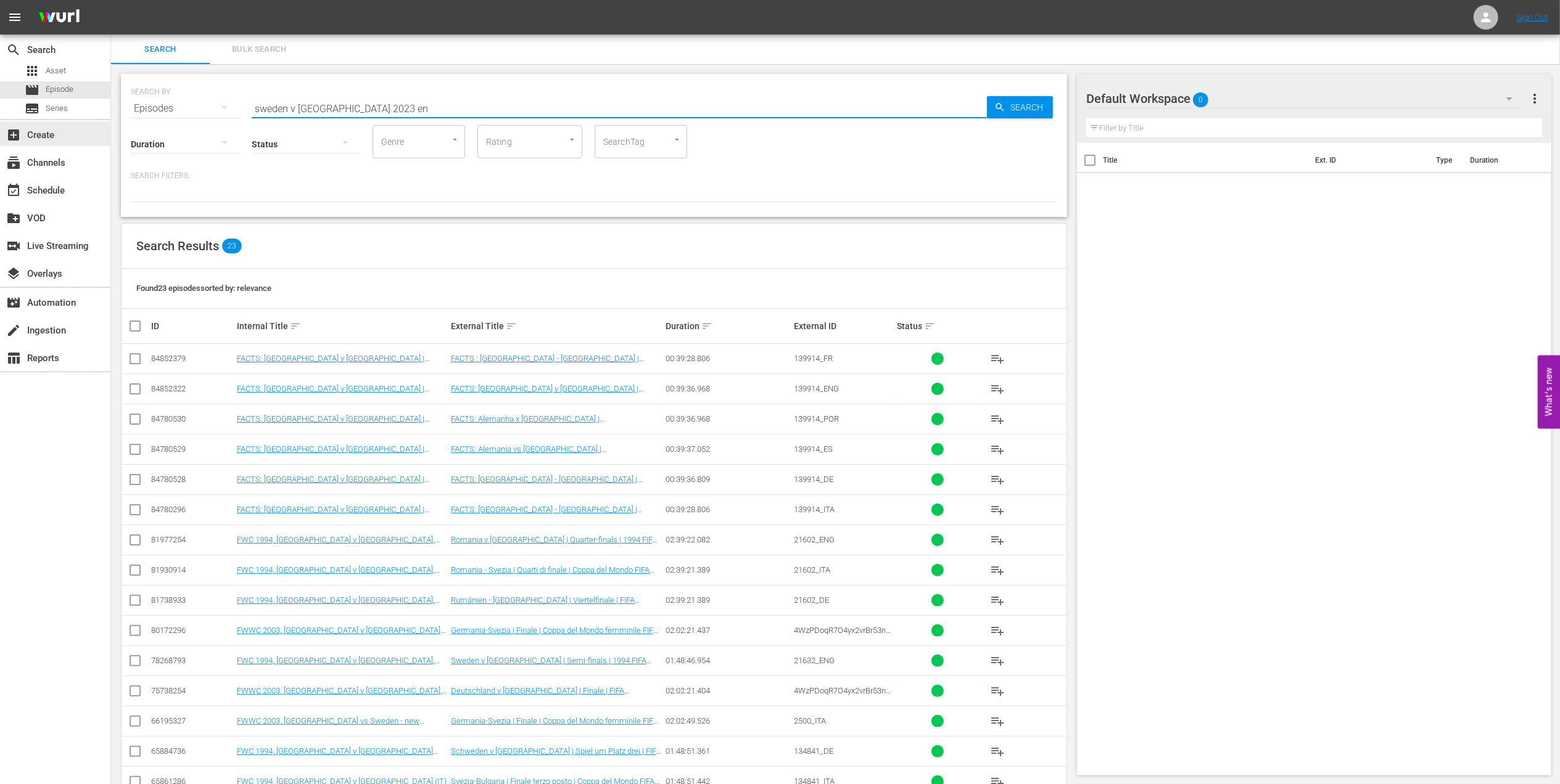
type input "sweden v [GEOGRAPHIC_DATA] 2023 en"
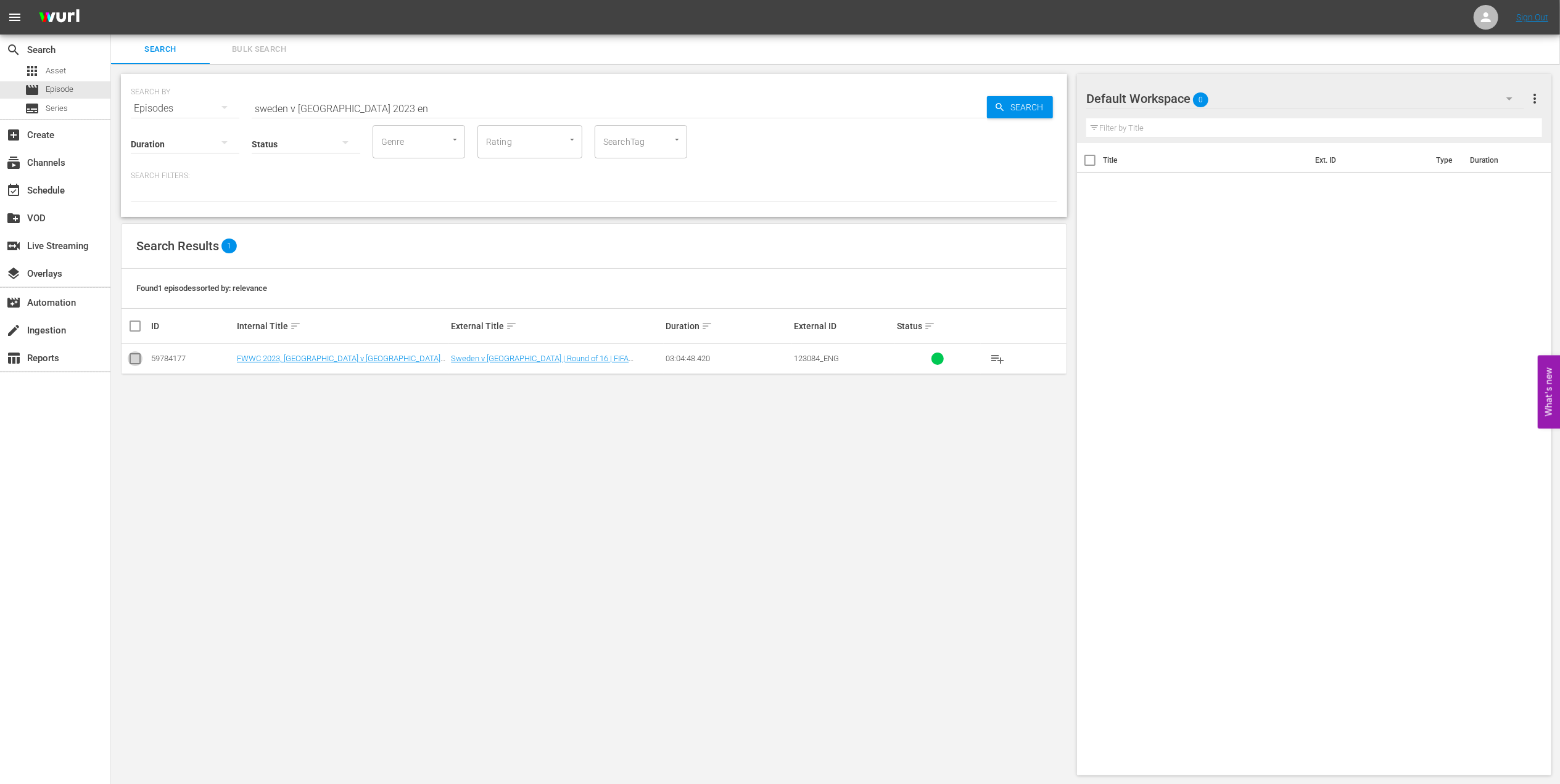
click at [135, 365] on input "checkbox" at bounding box center [135, 361] width 15 height 15
checkbox input "true"
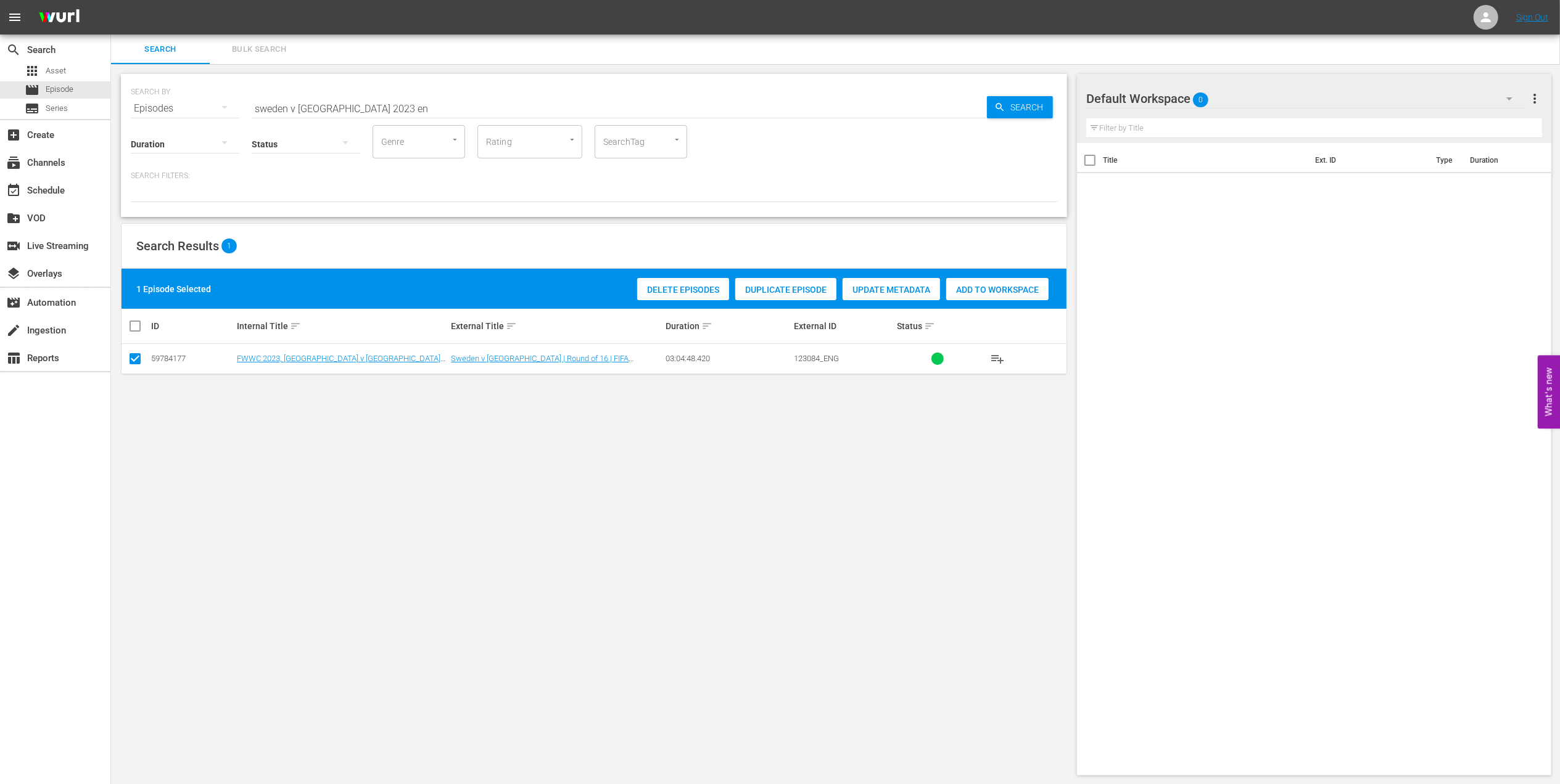
click at [1006, 289] on span "Add to Workspace" at bounding box center [997, 289] width 102 height 10
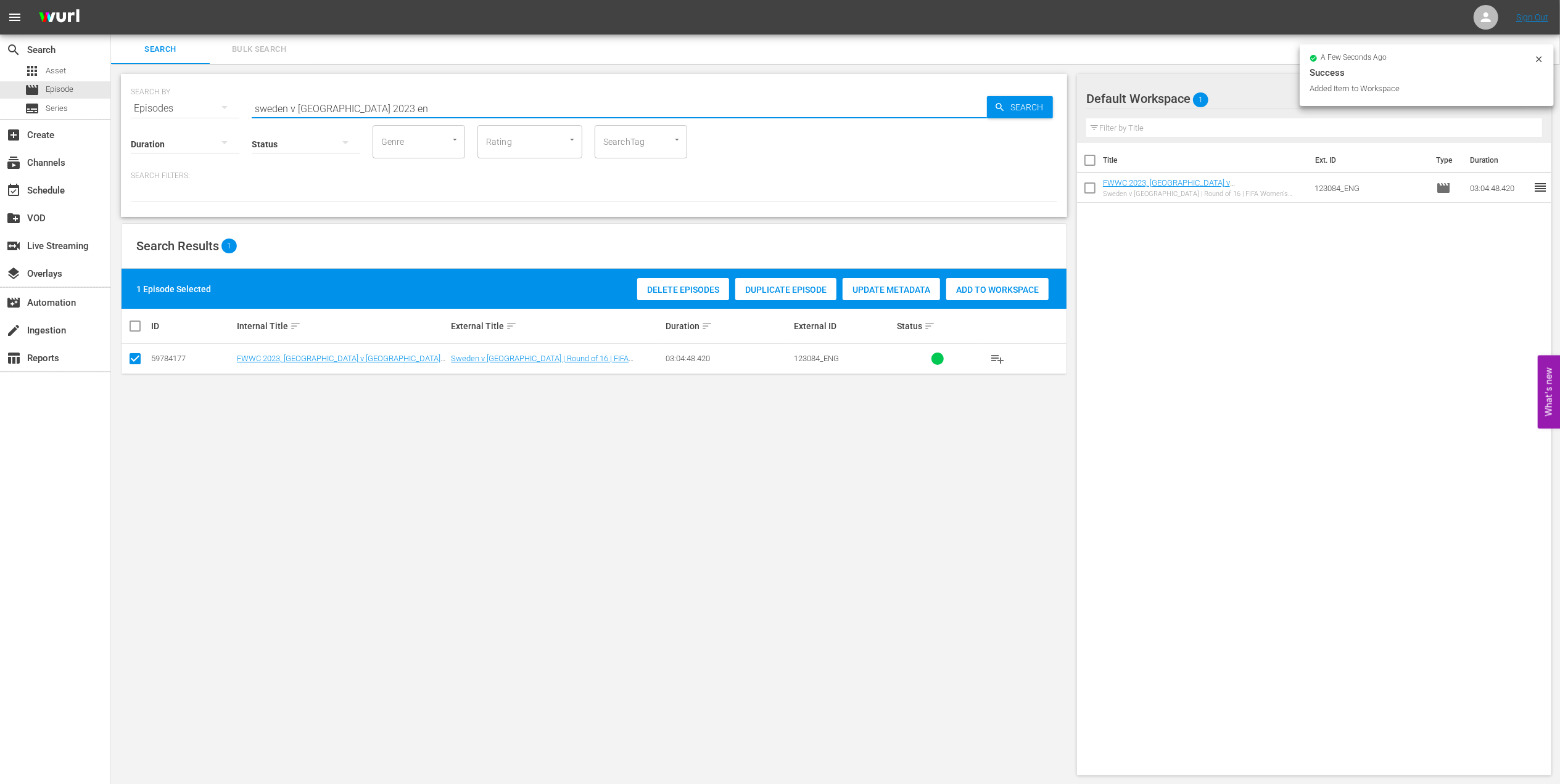
drag, startPoint x: 376, startPoint y: 109, endPoint x: 178, endPoint y: 109, distance: 198.0
click at [180, 109] on div "SEARCH BY Search By Episodes Search ID, Title, Description, Keywords, or Catego…" at bounding box center [594, 101] width 926 height 44
paste input "EP 4 - [PERSON_NAME] | Icons"
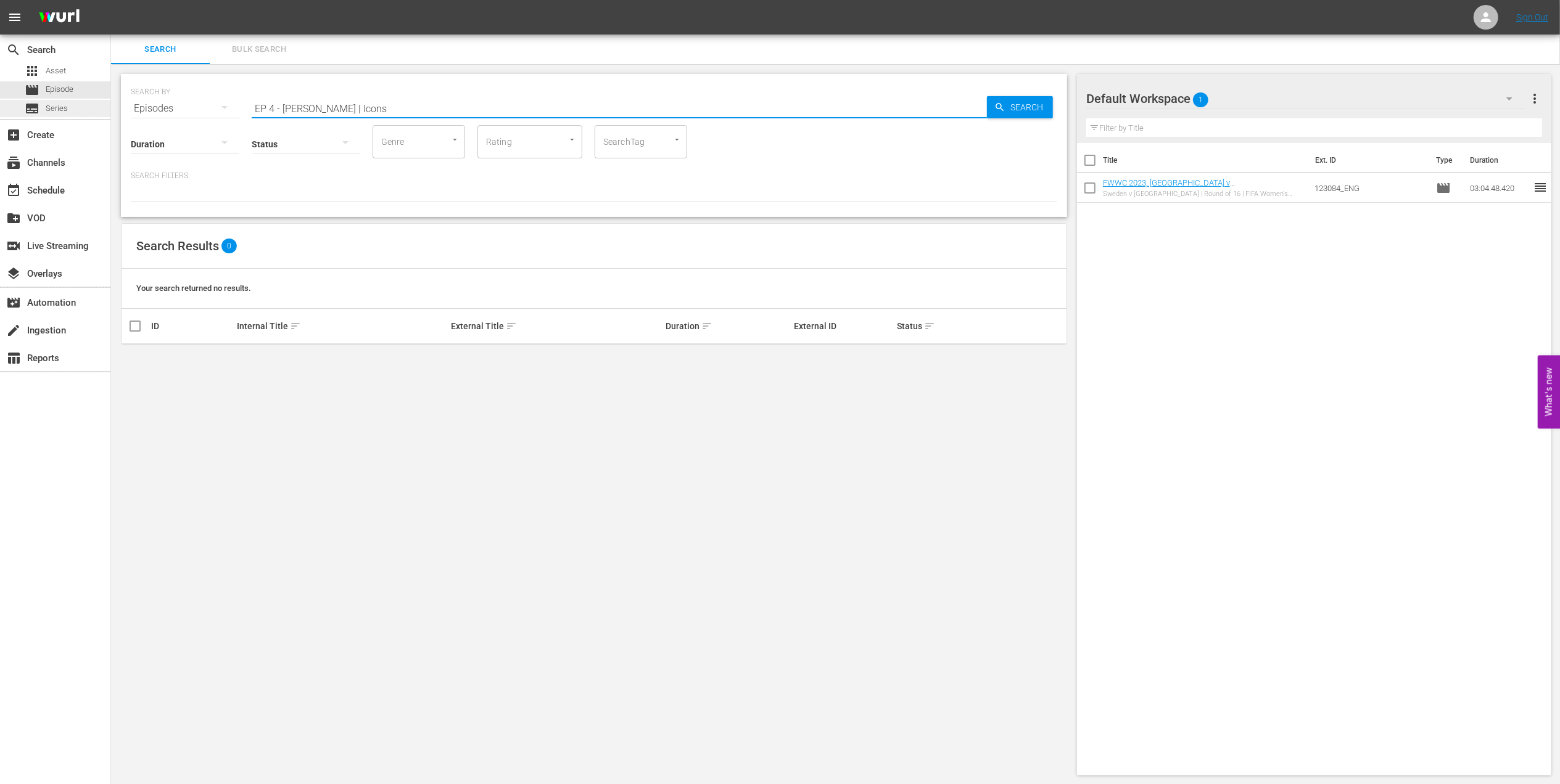
drag, startPoint x: 335, startPoint y: 104, endPoint x: 59, endPoint y: 117, distance: 276.3
click at [111, 0] on div "search Search apps Asset movie Episode subtitles Series add_box Create subscrip…" at bounding box center [835, 0] width 1449 height 0
click at [302, 109] on input "Icons" at bounding box center [619, 108] width 735 height 29
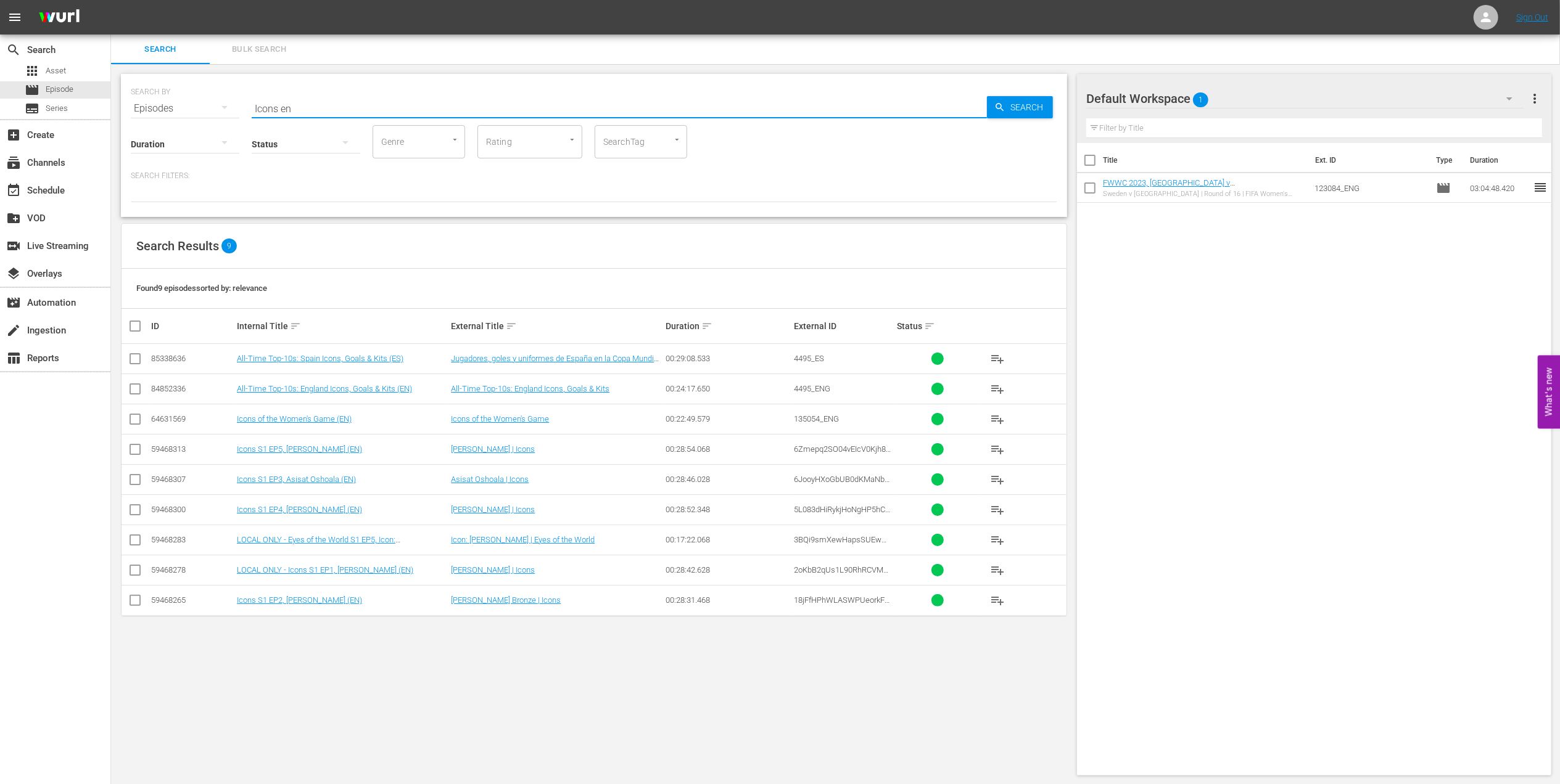
type input "Icons en"
drag, startPoint x: 135, startPoint y: 509, endPoint x: 144, endPoint y: 509, distance: 9.0
click at [135, 509] on input "checkbox" at bounding box center [135, 512] width 15 height 15
checkbox input "true"
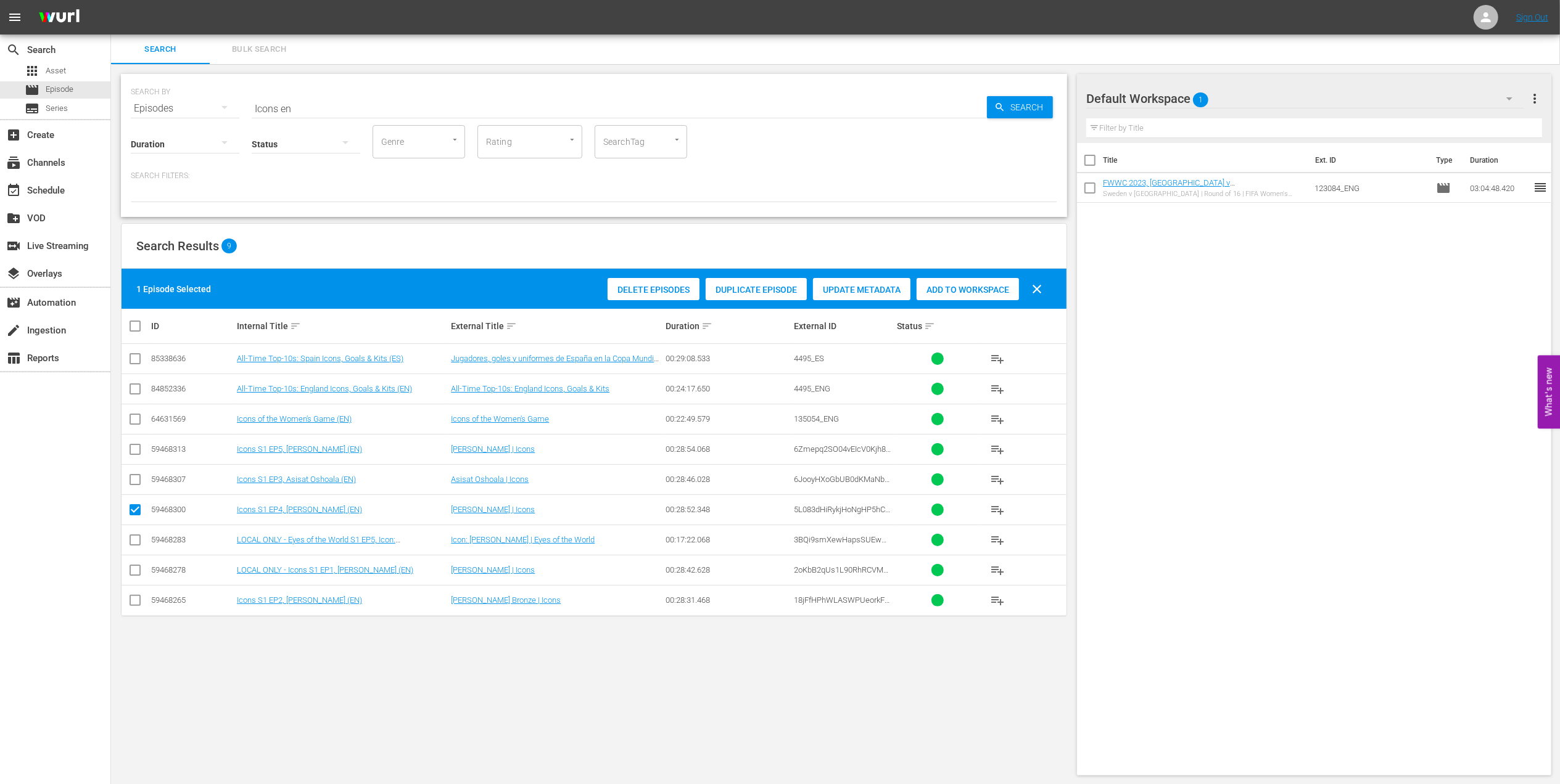
click at [982, 274] on div "Delete Episodes Duplicate Episode Update Metadata Add to Workspace clear" at bounding box center [828, 289] width 447 height 29
click at [978, 285] on span "Add to Workspace" at bounding box center [968, 289] width 102 height 10
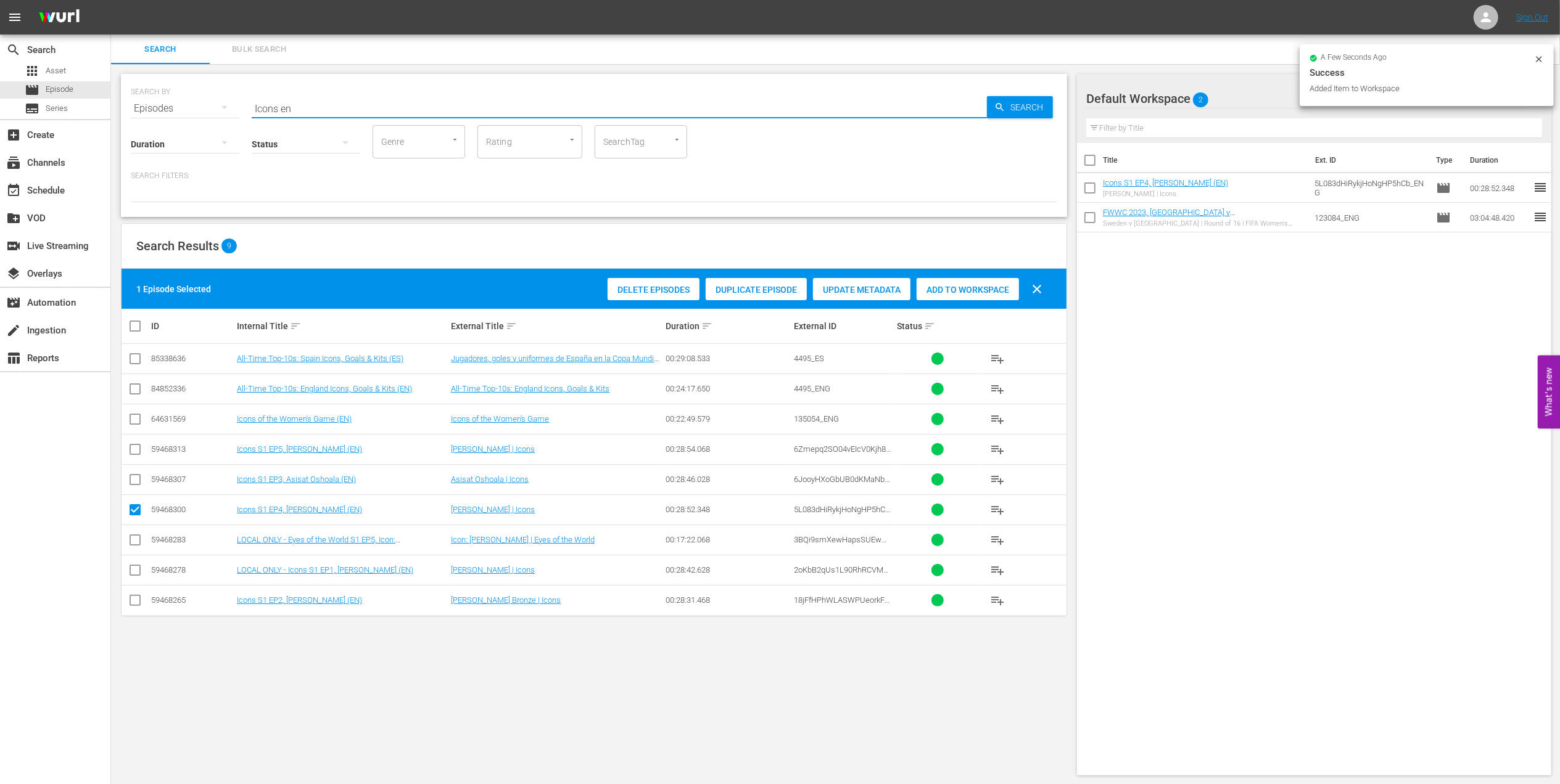
drag, startPoint x: 324, startPoint y: 100, endPoint x: 117, endPoint y: 104, distance: 207.0
click at [121, 98] on div "SEARCH BY Search By Episodes Search ID, Title, Description, Keywords, or Catego…" at bounding box center [593, 145] width 946 height 143
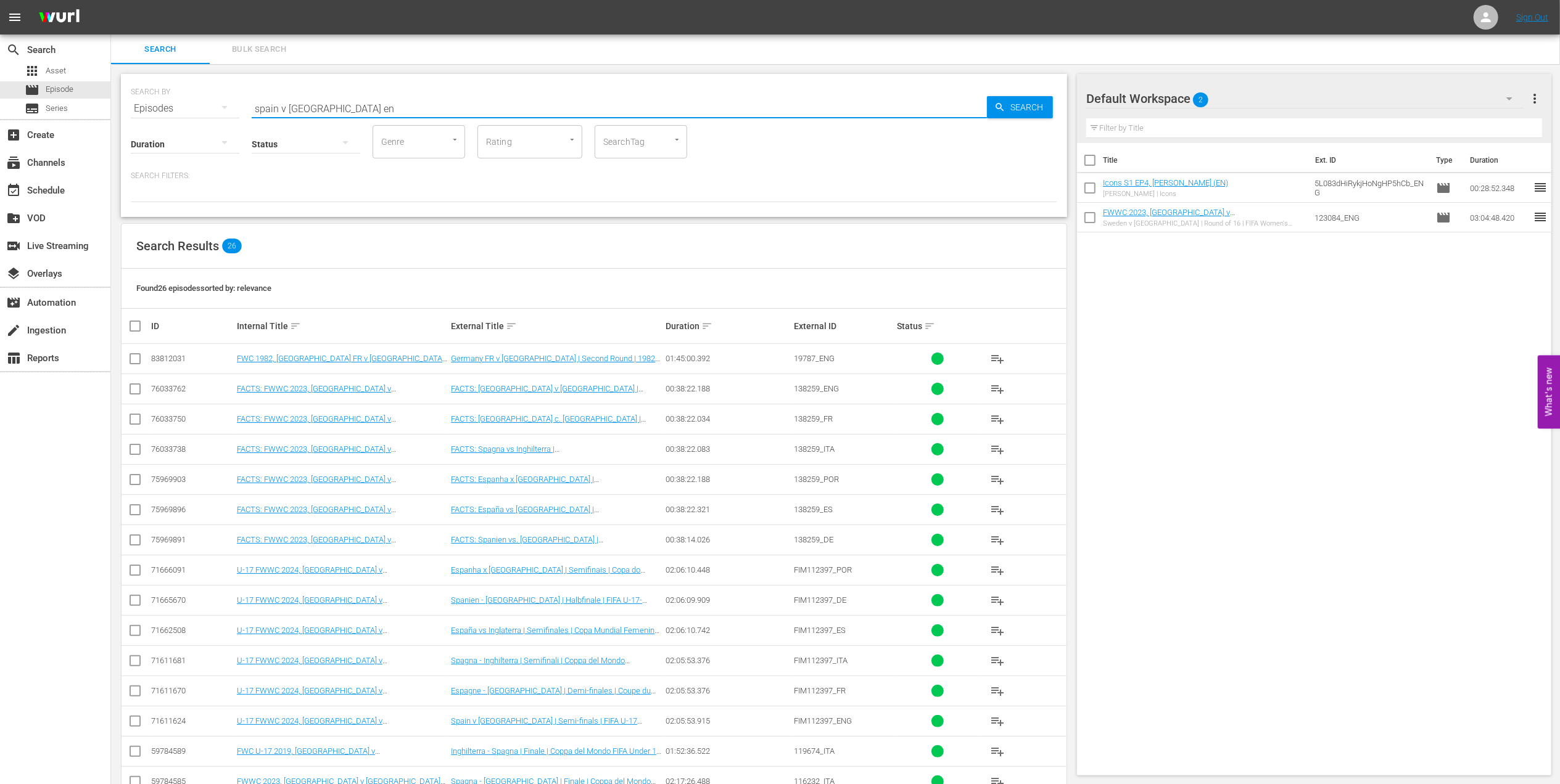
click at [324, 107] on input "spain v england en" at bounding box center [619, 108] width 735 height 29
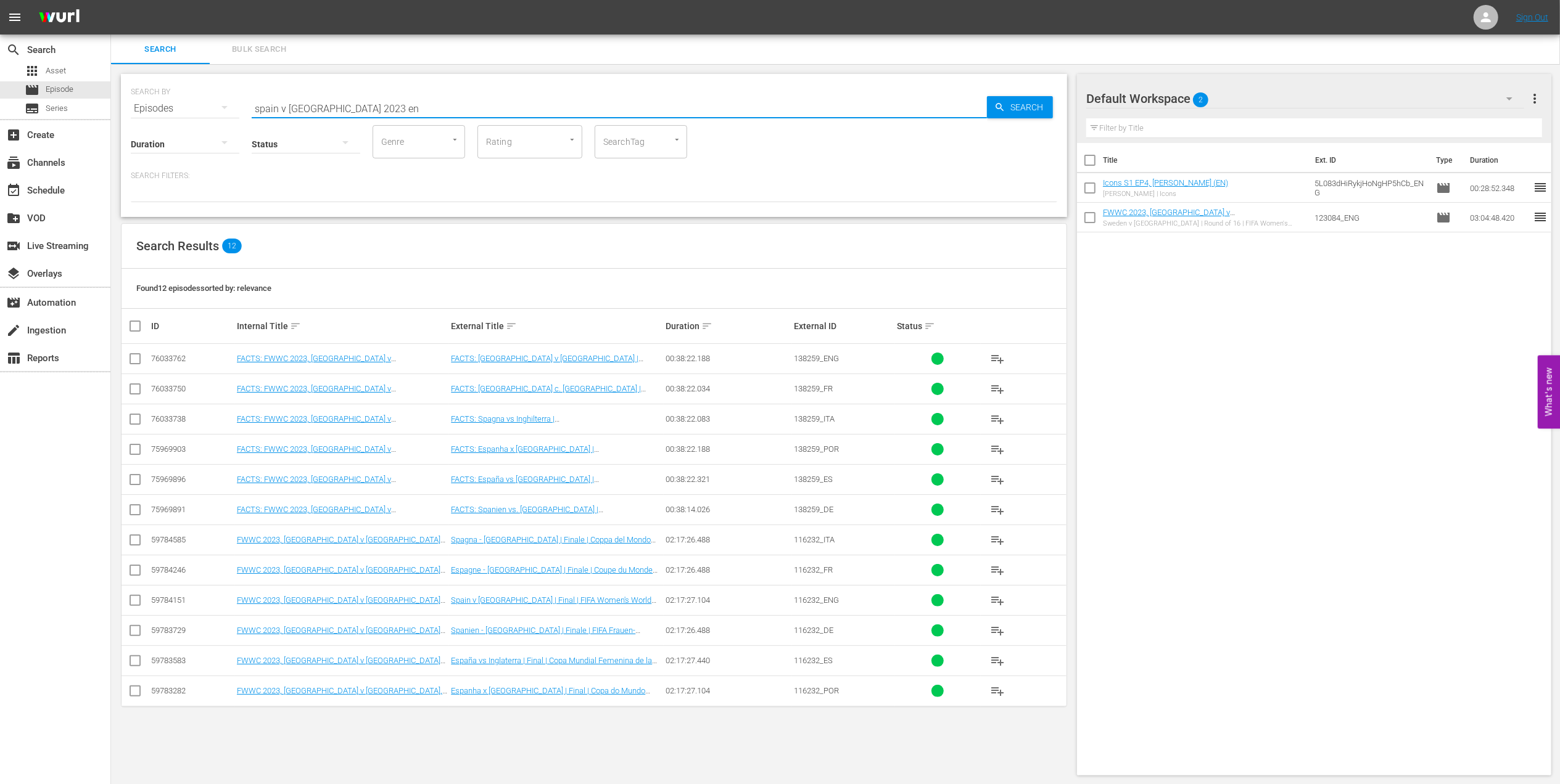
type input "spain v england 2023 en"
click at [136, 602] on input "checkbox" at bounding box center [135, 602] width 15 height 15
checkbox input "true"
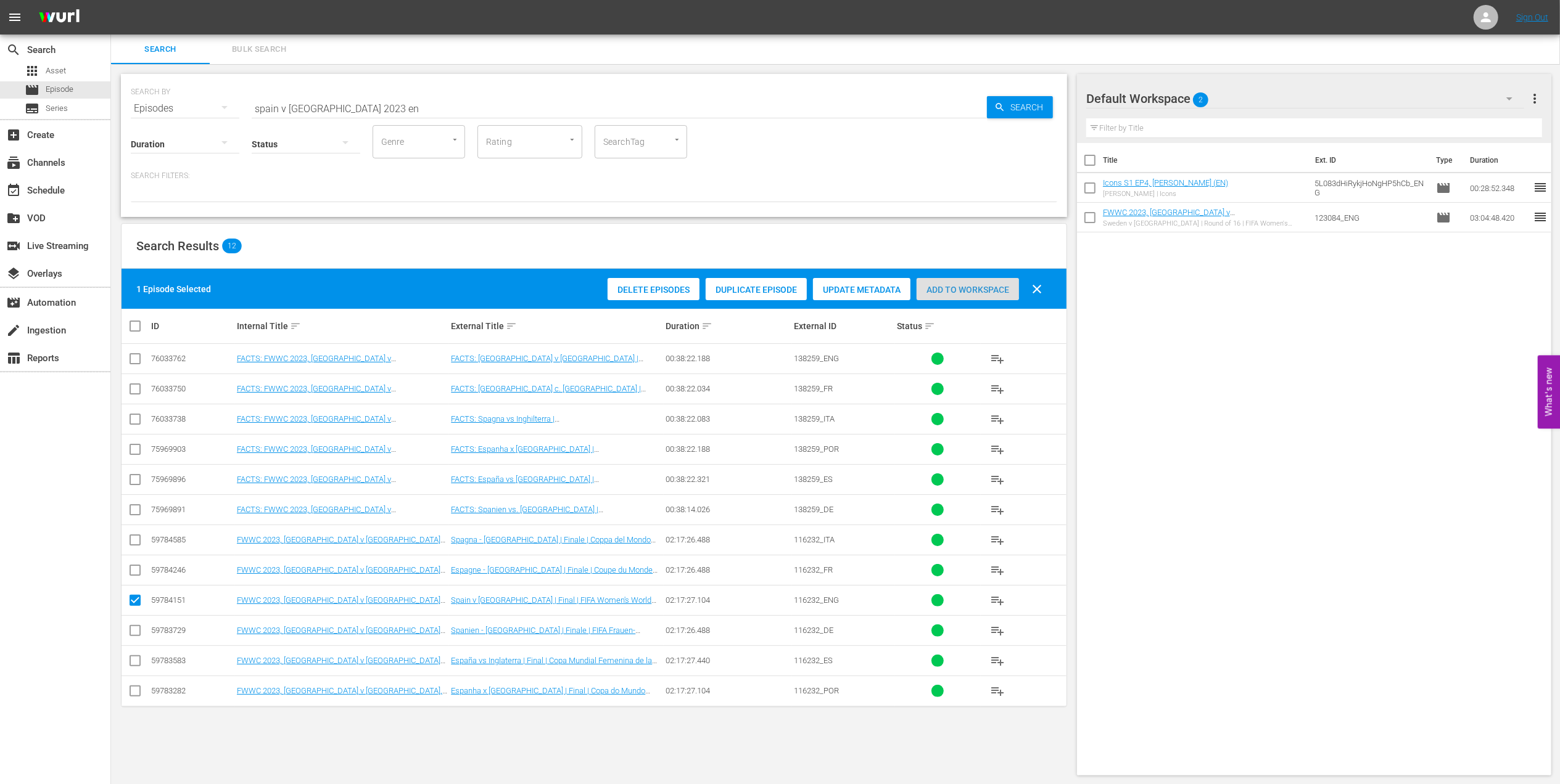
click at [950, 289] on span "Add to Workspace" at bounding box center [968, 289] width 102 height 10
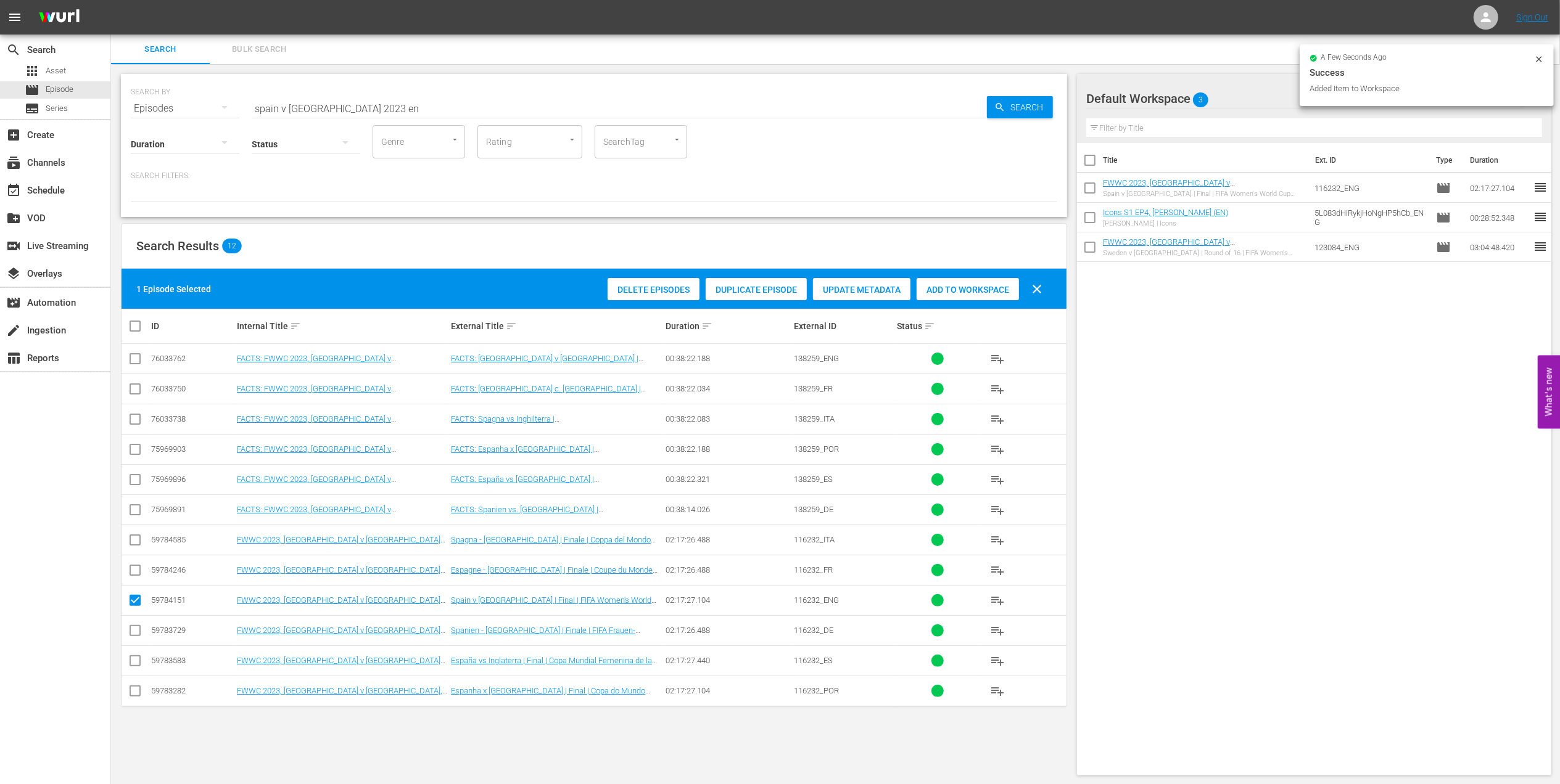
drag, startPoint x: 378, startPoint y: 102, endPoint x: 193, endPoint y: 104, distance: 185.0
click at [178, 101] on div "SEARCH BY Search By Episodes Search ID, Title, Description, Keywords, or Catego…" at bounding box center [594, 101] width 926 height 44
paste input "The Best of FIFA Women's World Cup 2023"
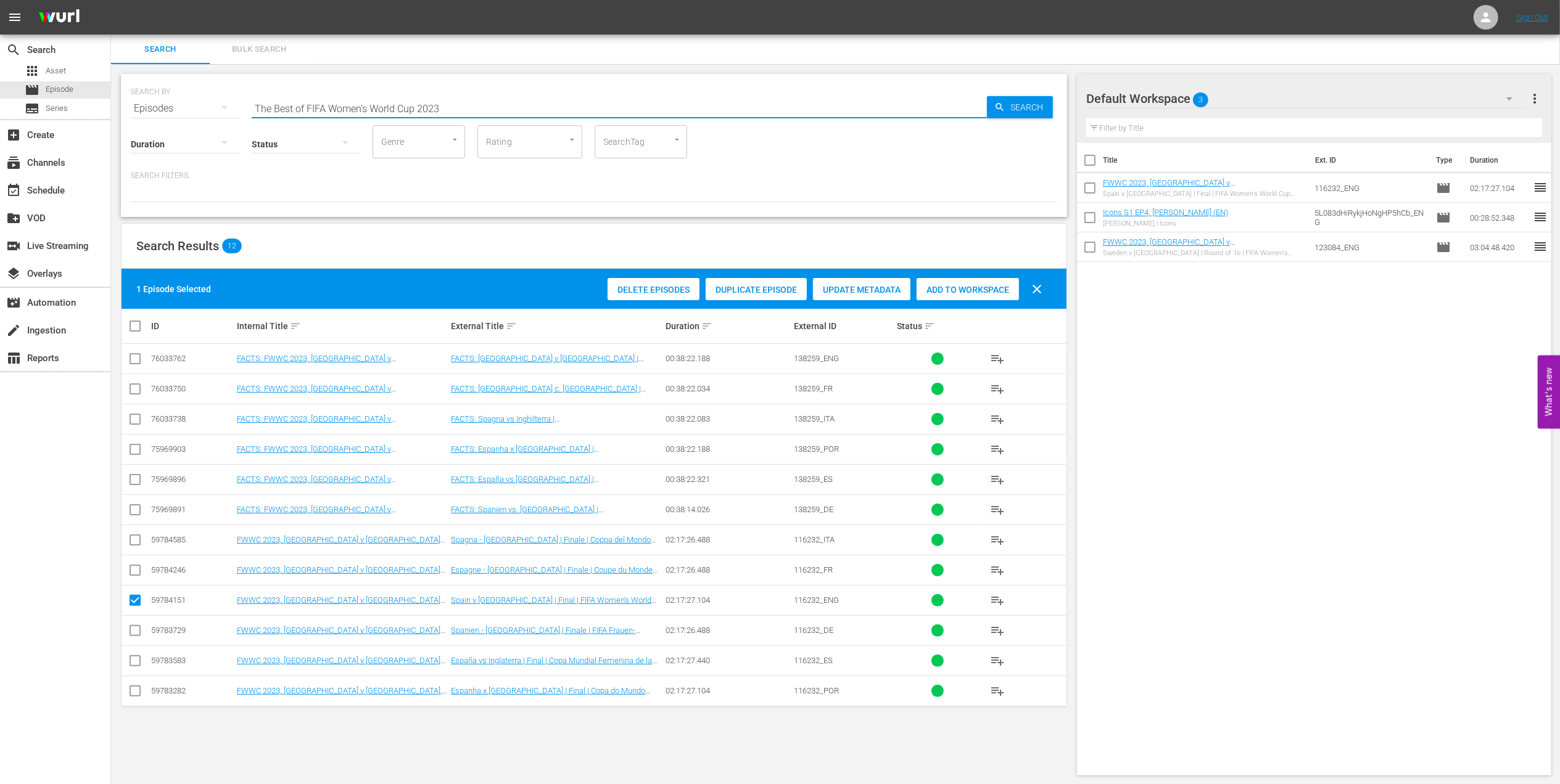
click at [484, 102] on input "The Best of FIFA Women's World Cup 2023" at bounding box center [619, 108] width 735 height 29
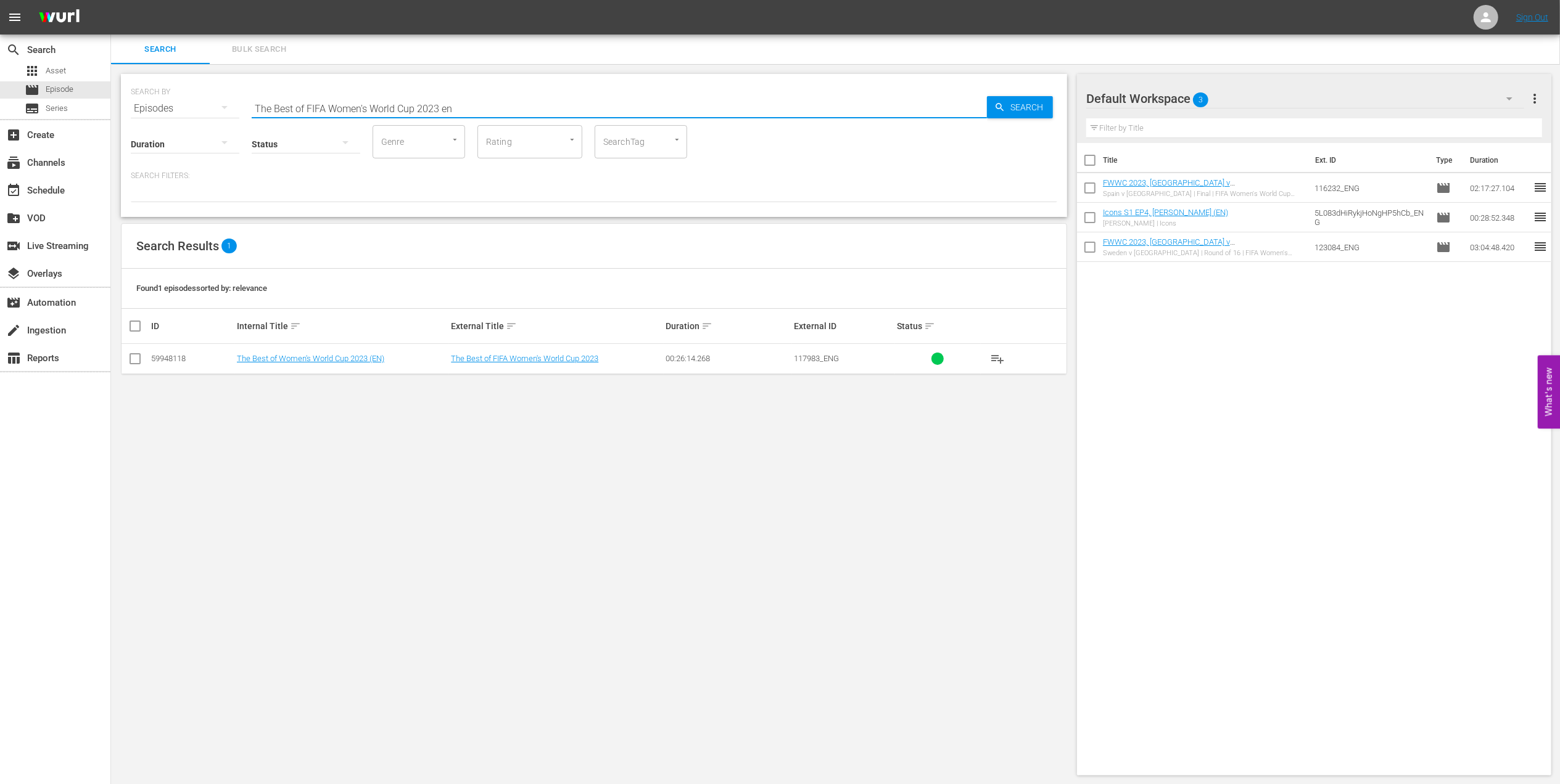
type input "The Best of FIFA Women's World Cup 2023 en"
drag, startPoint x: 140, startPoint y: 356, endPoint x: 420, endPoint y: 361, distance: 280.0
click at [140, 355] on input "checkbox" at bounding box center [135, 361] width 15 height 15
checkbox input "true"
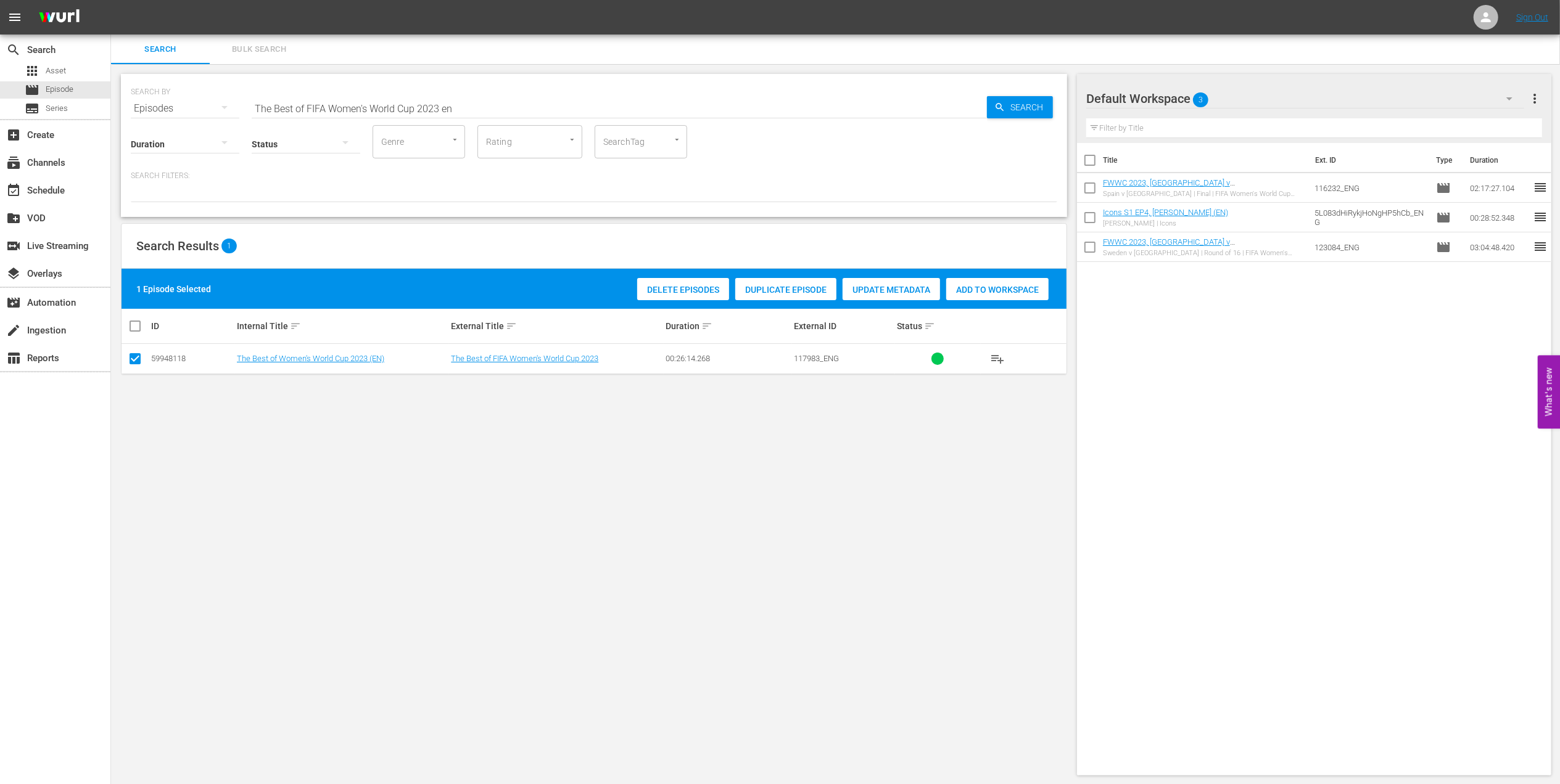
click at [973, 285] on span "Add to Workspace" at bounding box center [997, 289] width 102 height 10
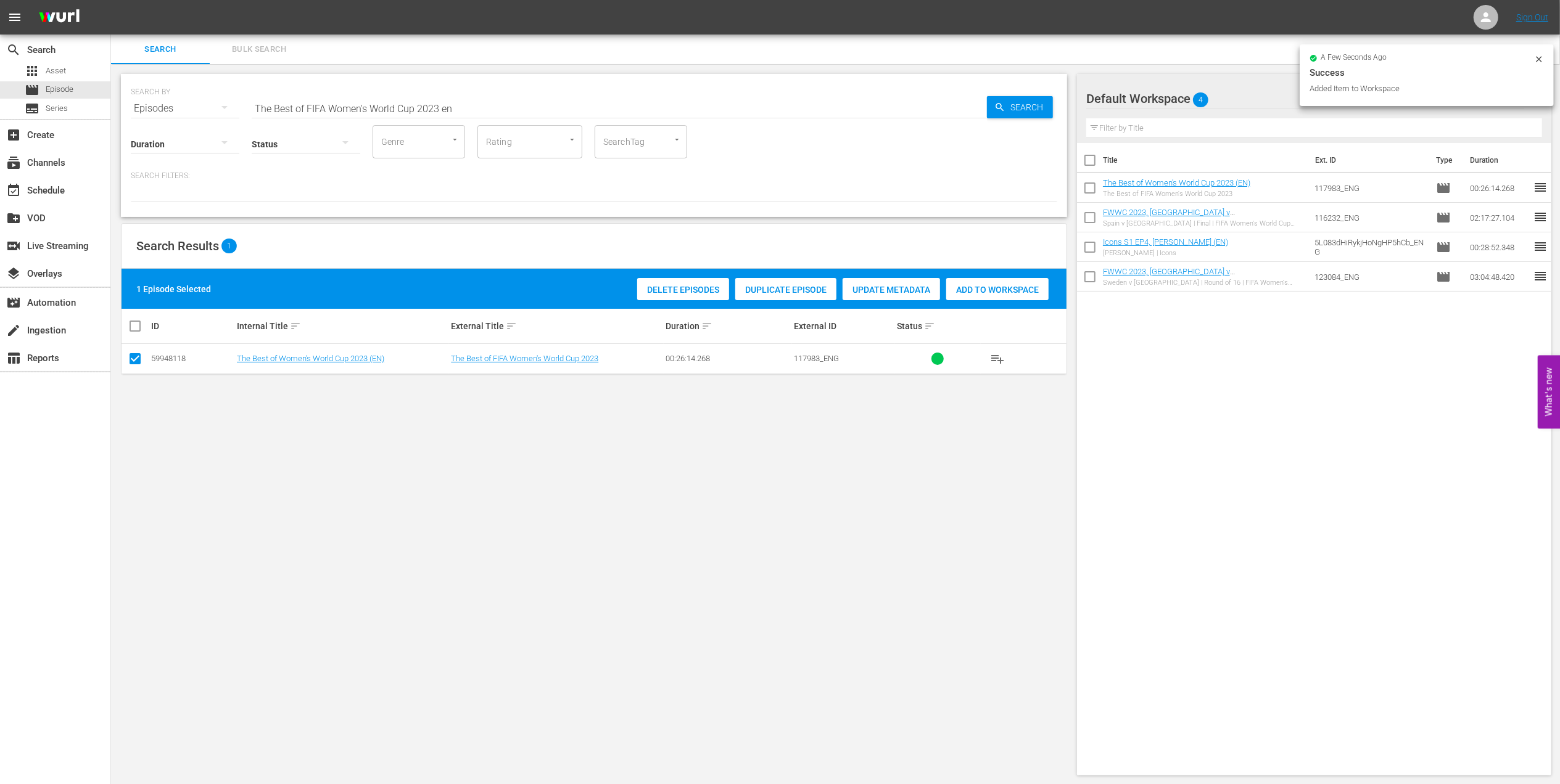
drag, startPoint x: 473, startPoint y: 107, endPoint x: 176, endPoint y: 105, distance: 297.0
click at [176, 105] on div "SEARCH BY Search By Episodes Search ID, Title, Description, Keywords, or Catego…" at bounding box center [594, 101] width 926 height 44
paste input "FWC 2022 All Goals Collectio"
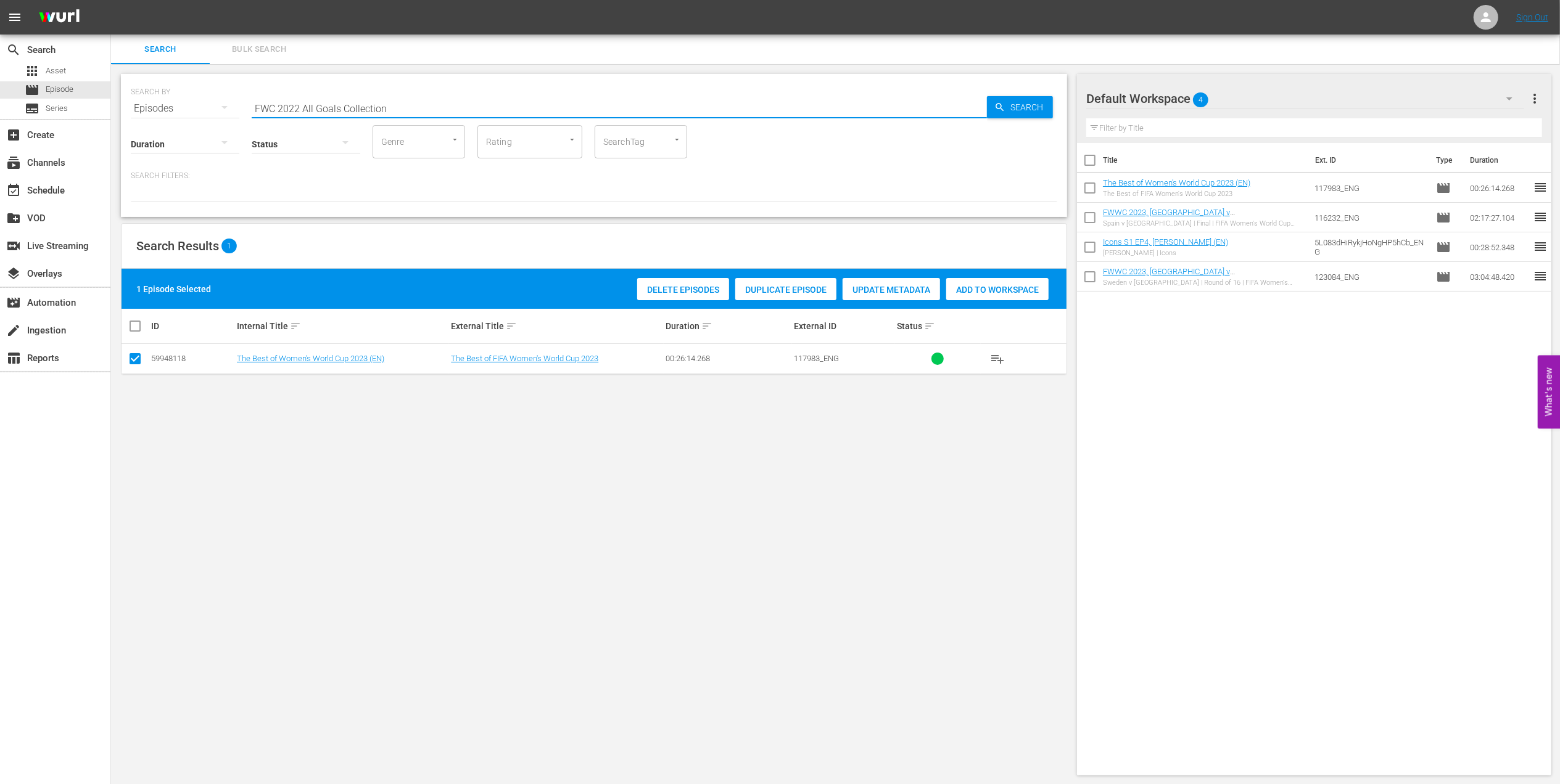
drag, startPoint x: 301, startPoint y: 107, endPoint x: 77, endPoint y: 118, distance: 224.3
click at [111, 0] on div "search Search apps Asset movie Episode subtitles Series add_box Create subscrip…" at bounding box center [835, 0] width 1449 height 0
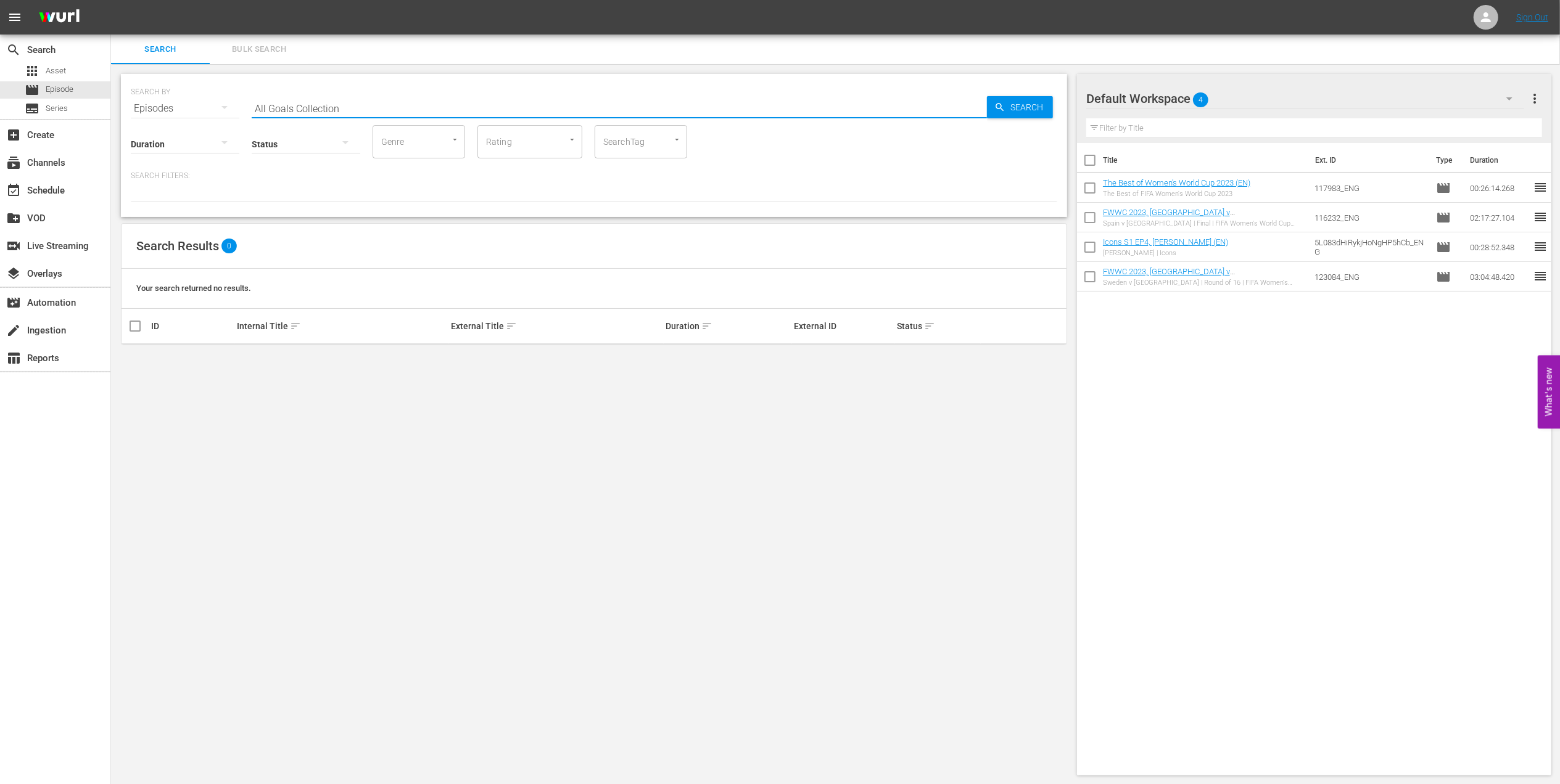
drag, startPoint x: 351, startPoint y: 101, endPoint x: 346, endPoint y: 107, distance: 7.8
click at [351, 102] on input "All Goals Collection" at bounding box center [619, 108] width 735 height 29
type input "All Goals 2022 en"
click at [140, 357] on input "checkbox" at bounding box center [135, 361] width 15 height 15
checkbox input "true"
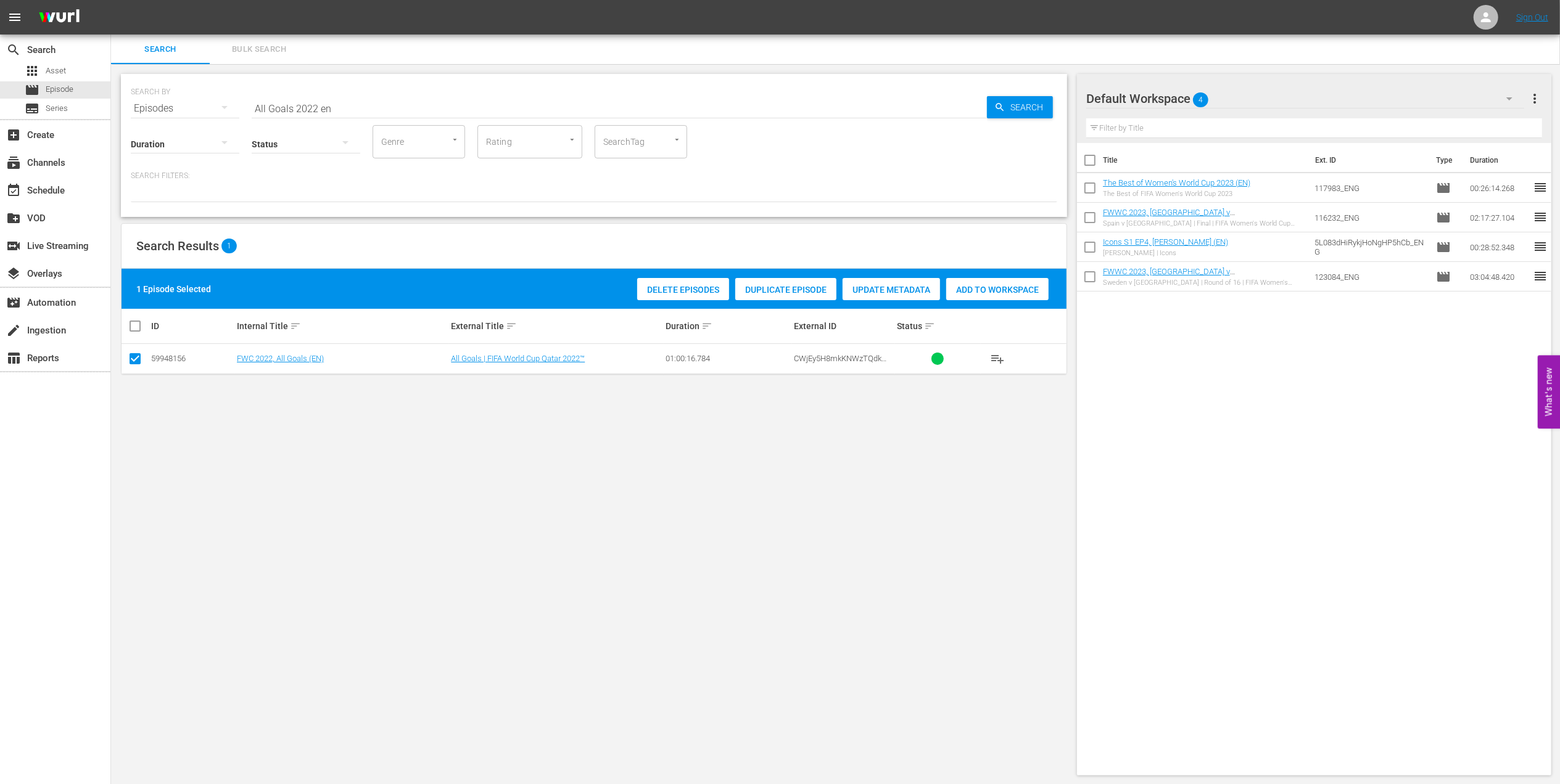
click at [972, 291] on span "Add to Workspace" at bounding box center [997, 289] width 102 height 10
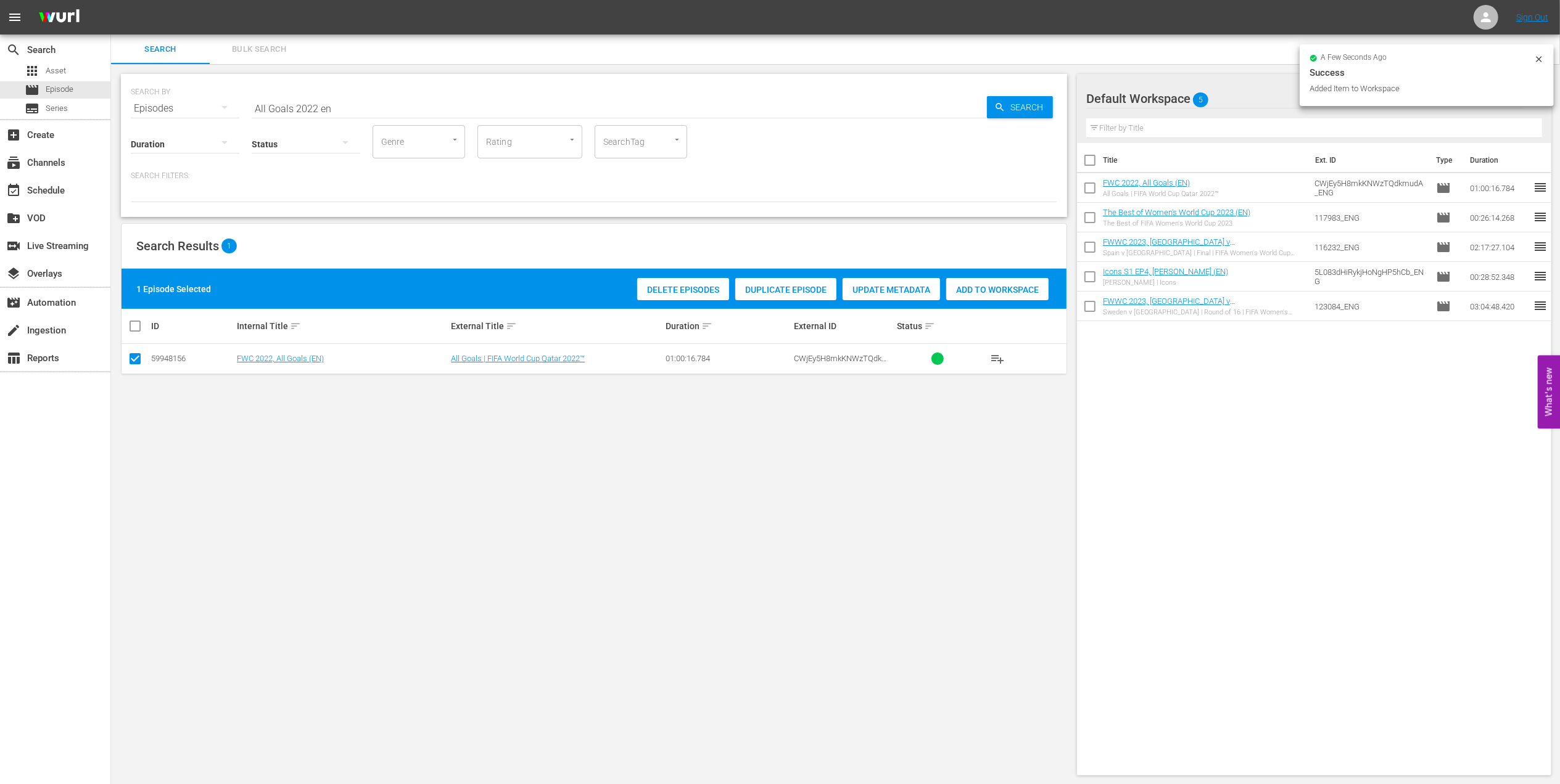
drag, startPoint x: 342, startPoint y: 109, endPoint x: 191, endPoint y: 107, distance: 151.0
click at [191, 107] on div "SEARCH BY Search By Episodes Search ID, Title, Description, Keywords, or Catego…" at bounding box center [594, 101] width 926 height 44
paste input "FWC 2022 - Final - [GEOGRAPHIC_DATA] v [GEOGRAPHIC_DATA]"
click at [422, 107] on input "FWC 2022 - Final - [GEOGRAPHIC_DATA] v [GEOGRAPHIC_DATA]" at bounding box center [619, 108] width 735 height 29
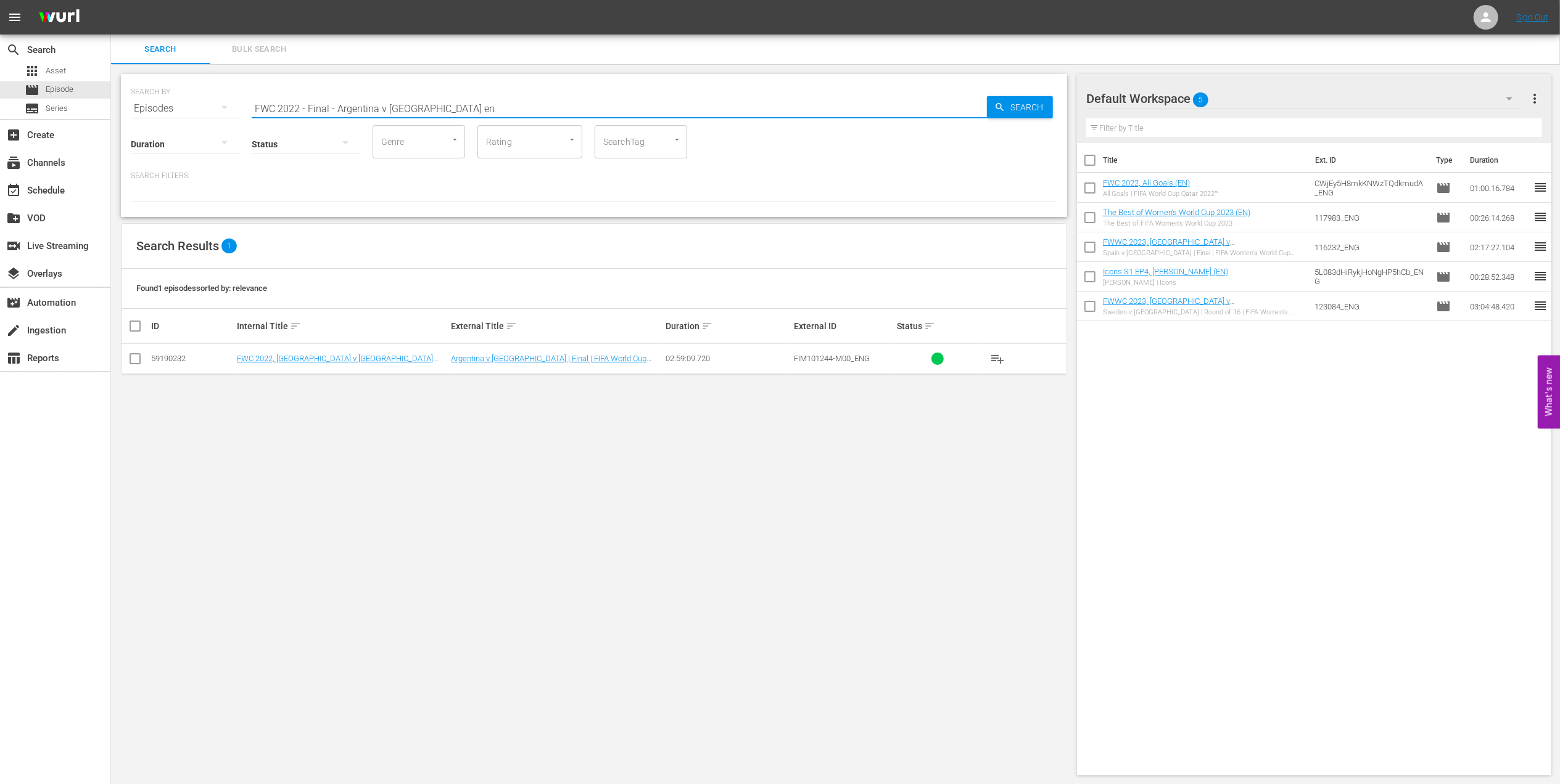
type input "FWC 2022 - Final - Argentina v [GEOGRAPHIC_DATA] en"
click at [136, 356] on input "checkbox" at bounding box center [135, 361] width 15 height 15
checkbox input "true"
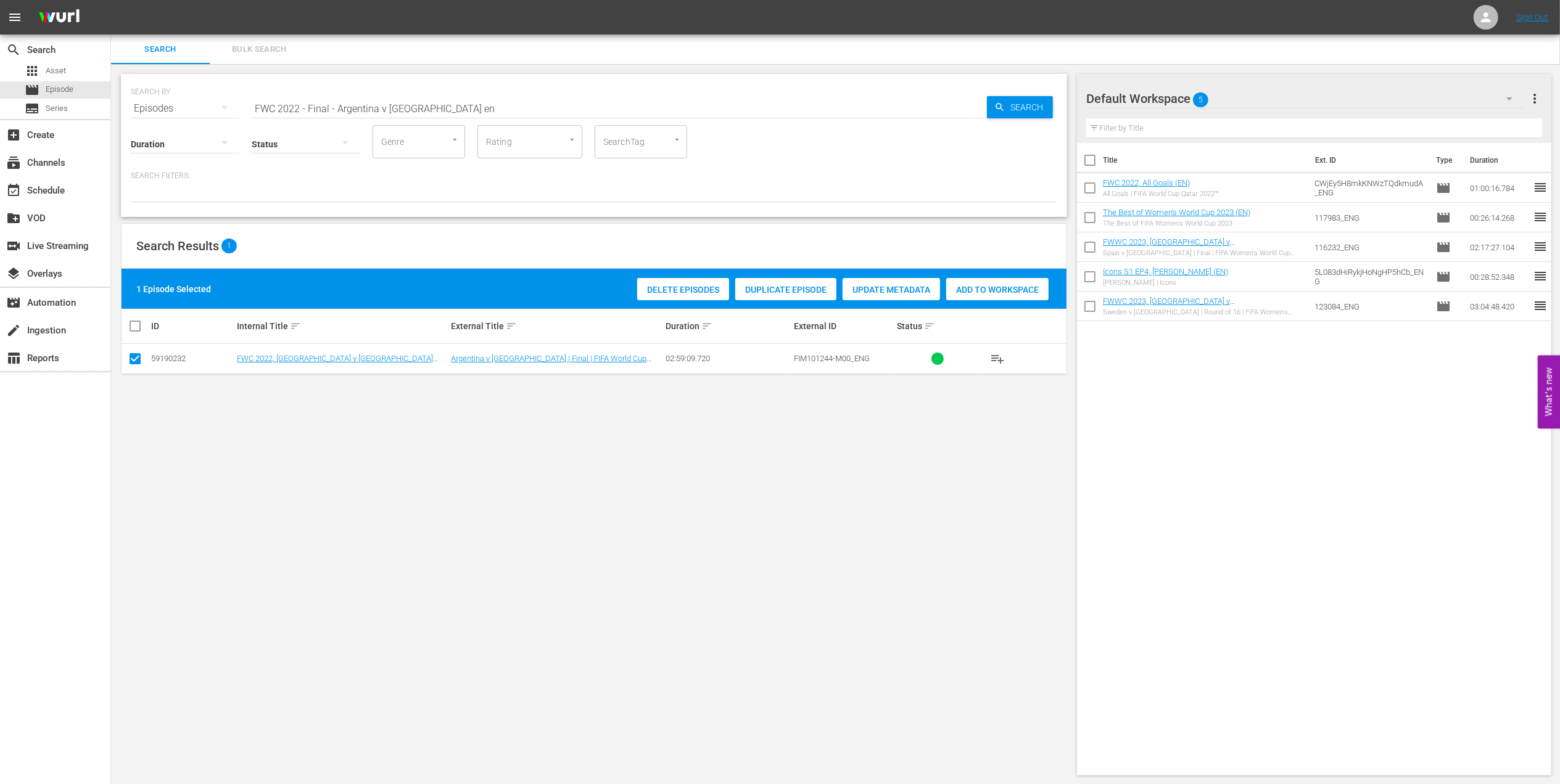
click at [986, 289] on span "Add to Workspace" at bounding box center [997, 289] width 102 height 10
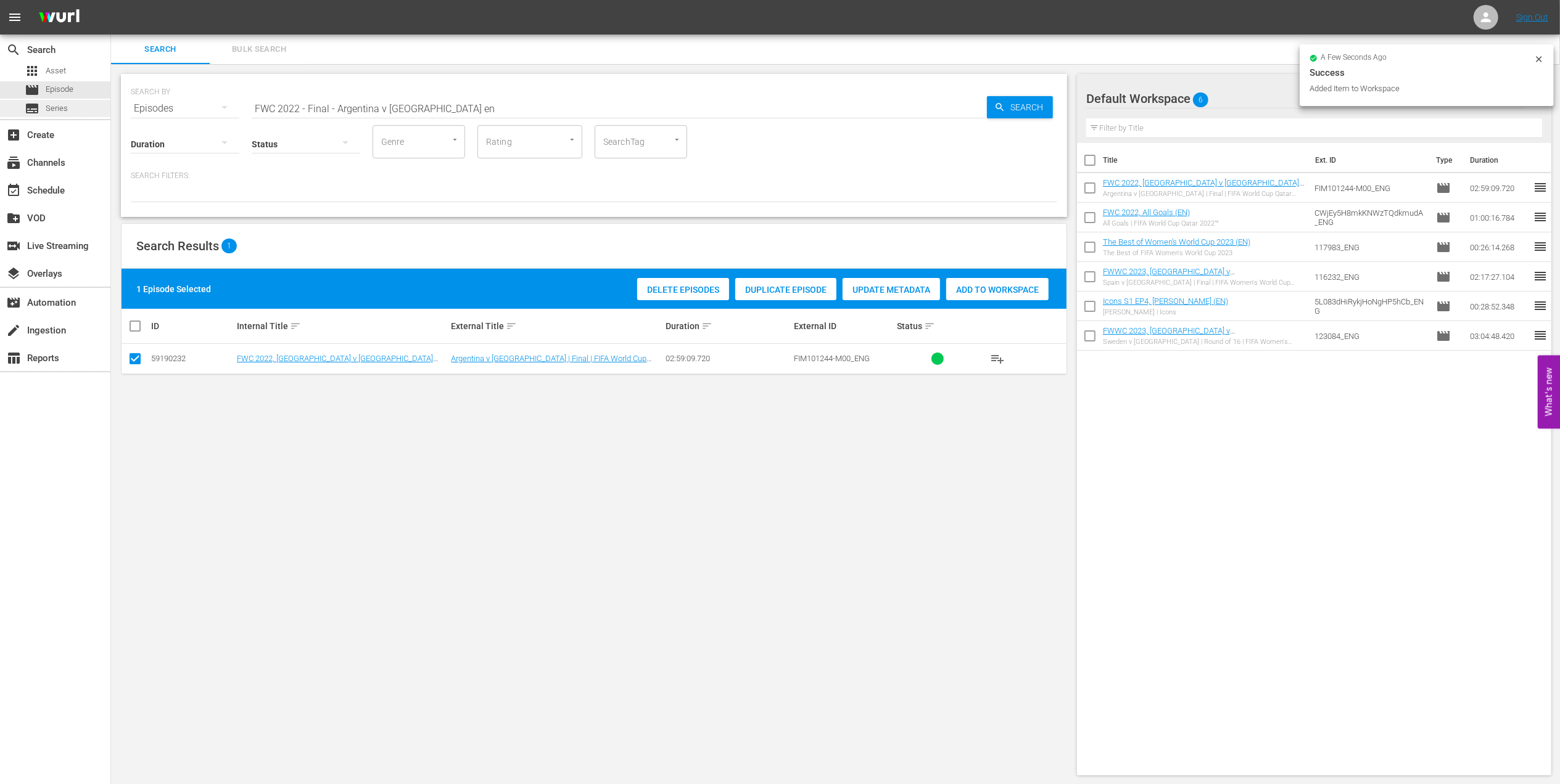
drag, startPoint x: 280, startPoint y: 107, endPoint x: 107, endPoint y: 109, distance: 173.0
click at [111, 0] on div "search Search apps Asset movie Episode subtitles Series add_box Create subscrip…" at bounding box center [835, 0] width 1449 height 0
paste input "IR Iran v USA | Group B | FIFA World Cup 2022 | Full Match Replay"
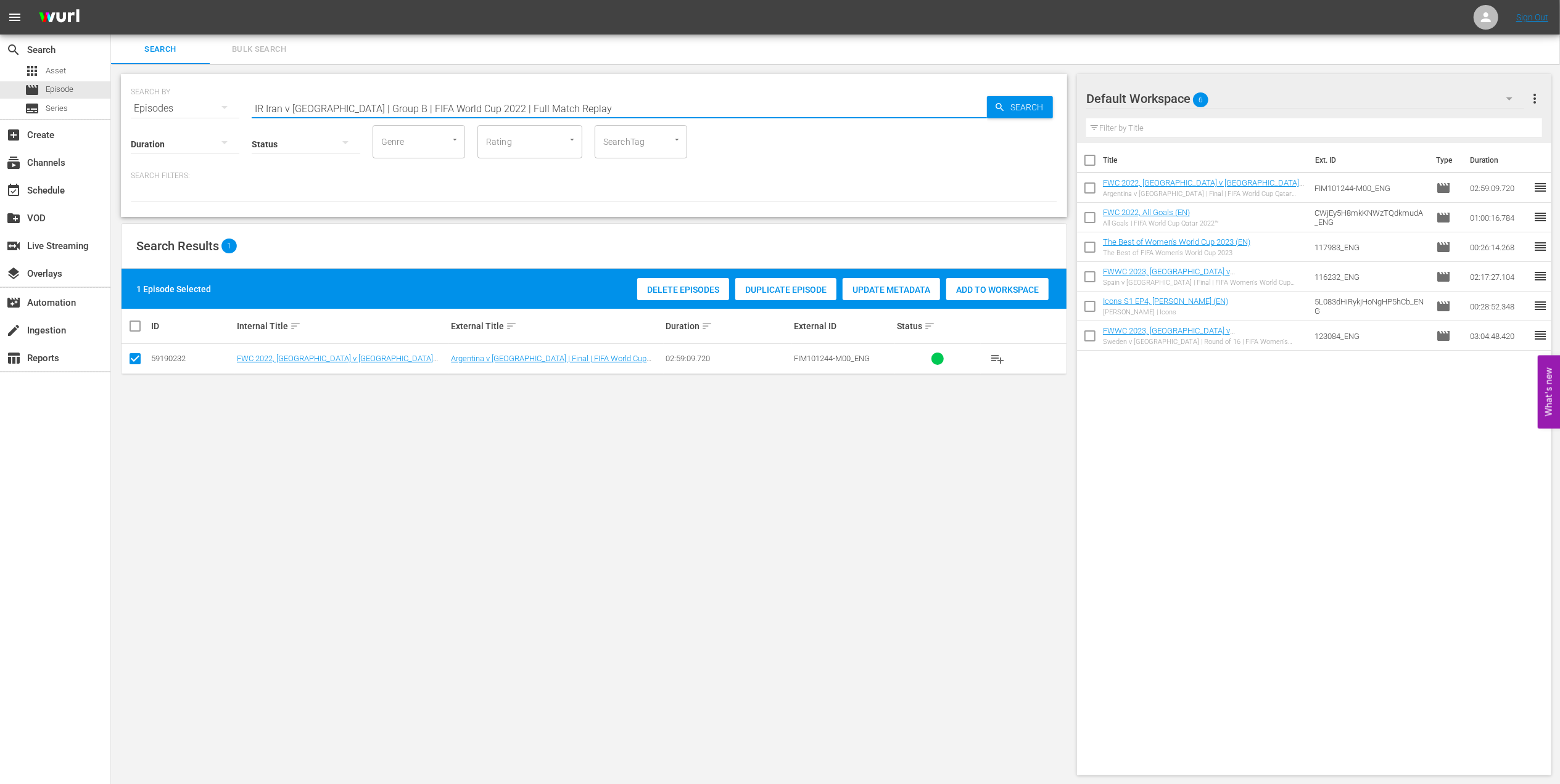
click at [550, 100] on input "IR Iran v USA | Group B | FIFA World Cup 2022 | Full Match Replay" at bounding box center [619, 108] width 735 height 29
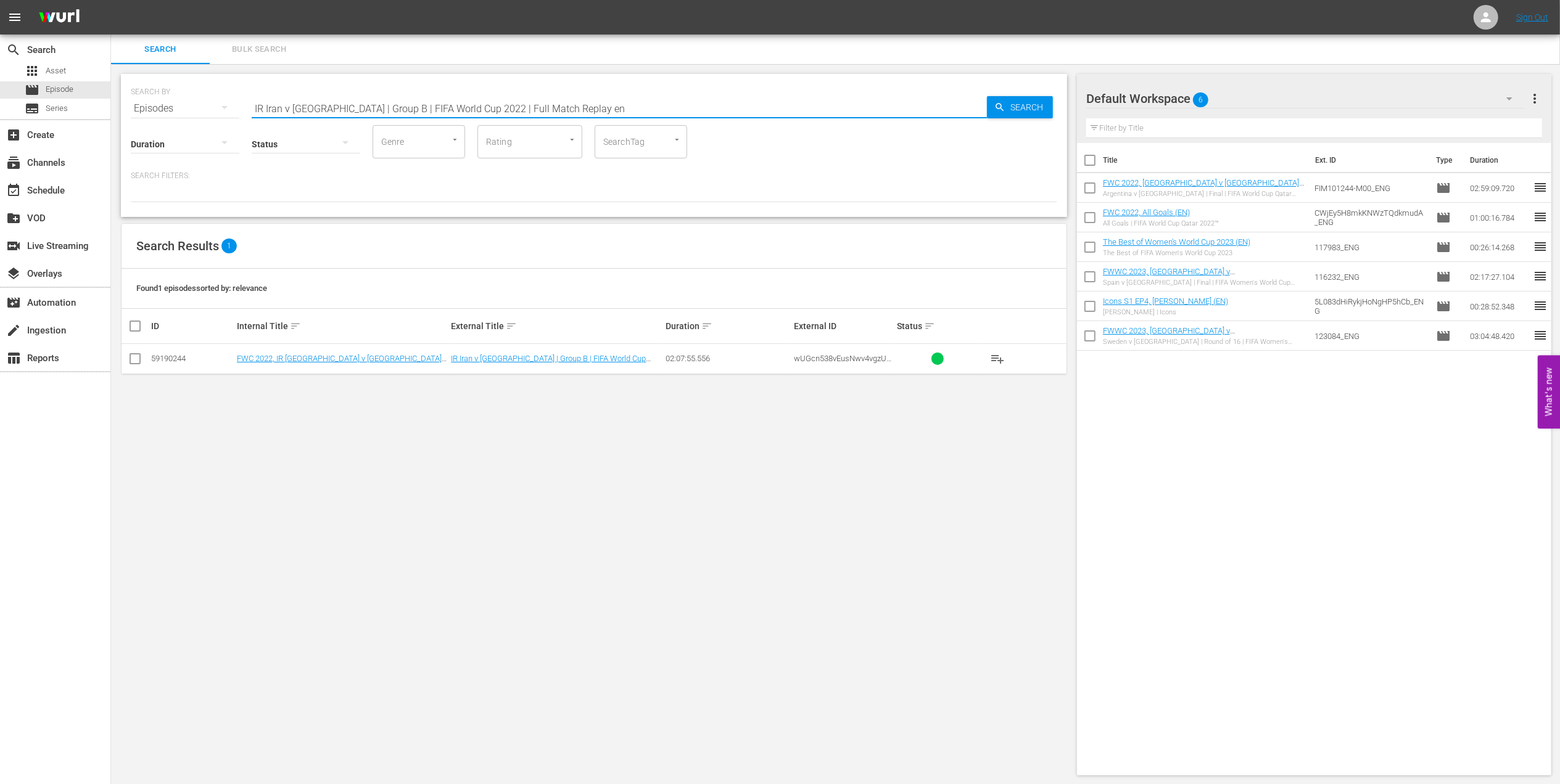
type input "IR Iran v USA | Group B | FIFA World Cup 2022 | Full Match Replay en"
drag, startPoint x: 137, startPoint y: 355, endPoint x: 205, endPoint y: 359, distance: 68.1
click at [137, 355] on input "checkbox" at bounding box center [135, 361] width 15 height 15
checkbox input "true"
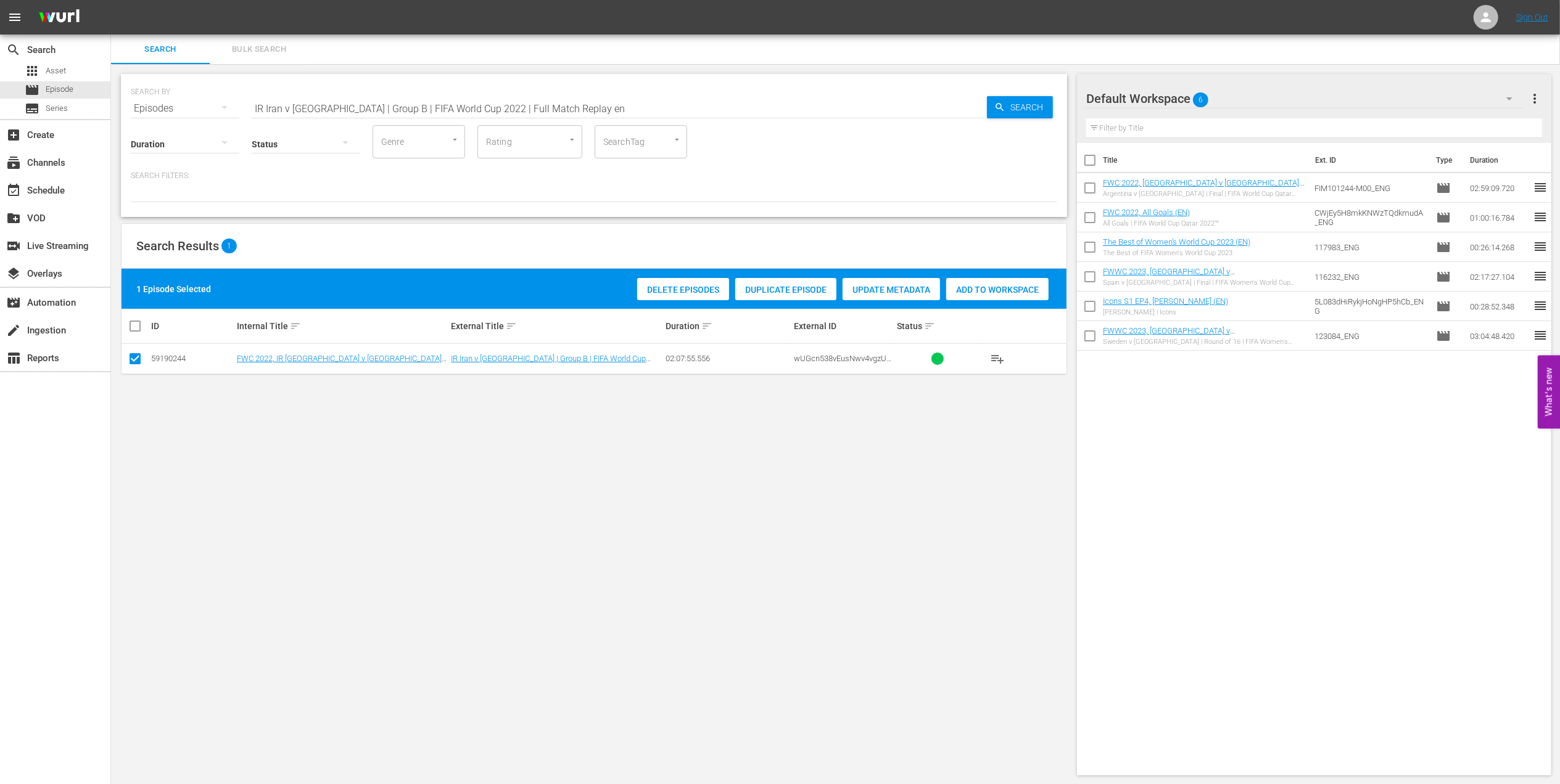
click at [962, 287] on span "Add to Workspace" at bounding box center [997, 289] width 102 height 10
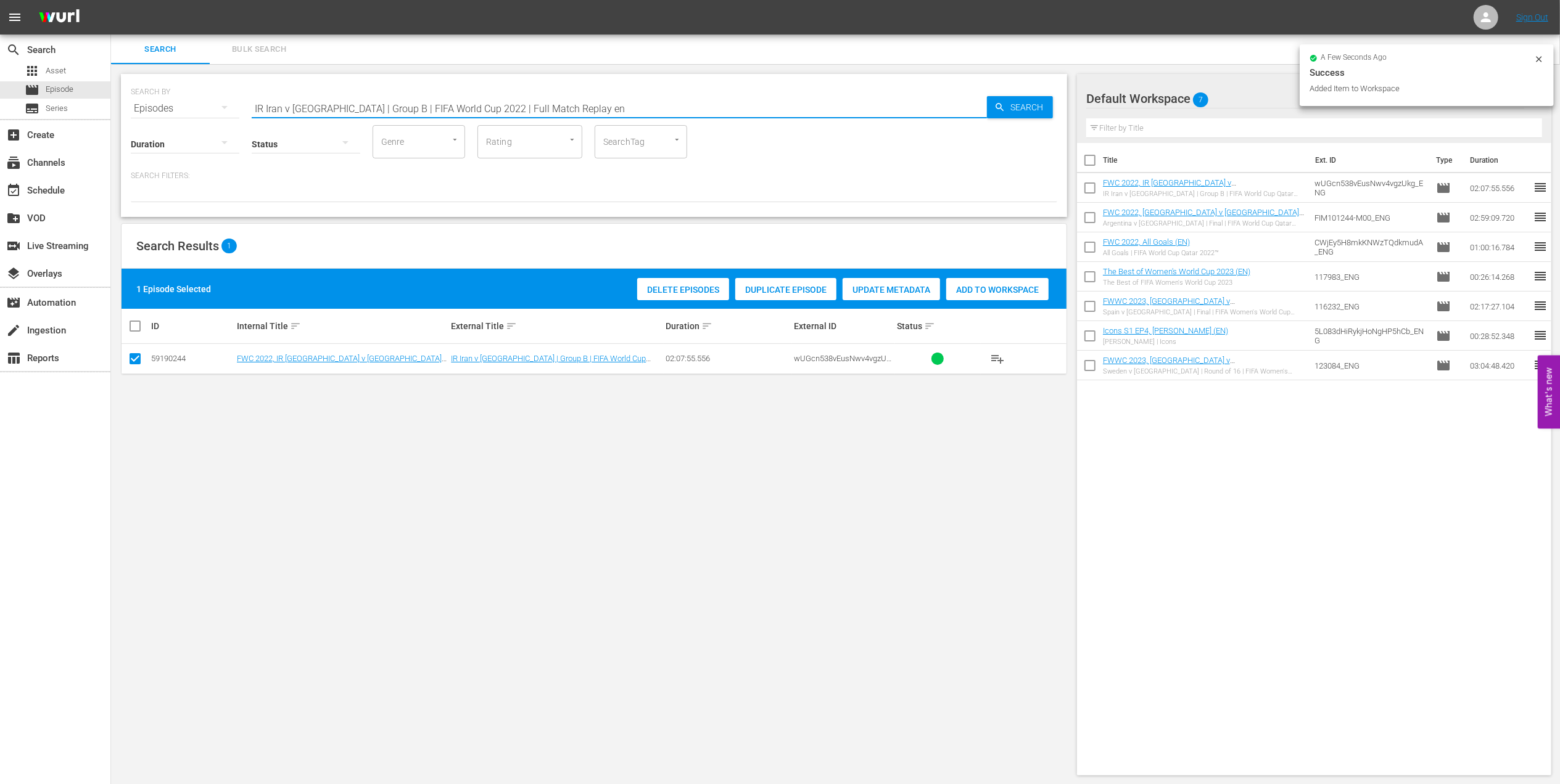
drag, startPoint x: 267, startPoint y: 104, endPoint x: 116, endPoint y: 111, distance: 151.2
click at [116, 109] on div "SEARCH BY Search By Episodes Search ID, Title, Description, Keywords, or Catego…" at bounding box center [594, 425] width 966 height 721
paste input "Netherlands v USA | Round of 16 | FIFA World Cup 2022 | Full Match Replay"
click at [587, 99] on input "Netherlands v USA | Round of 16 | FIFA World Cup 2022 | Full Match Replay" at bounding box center [619, 108] width 735 height 29
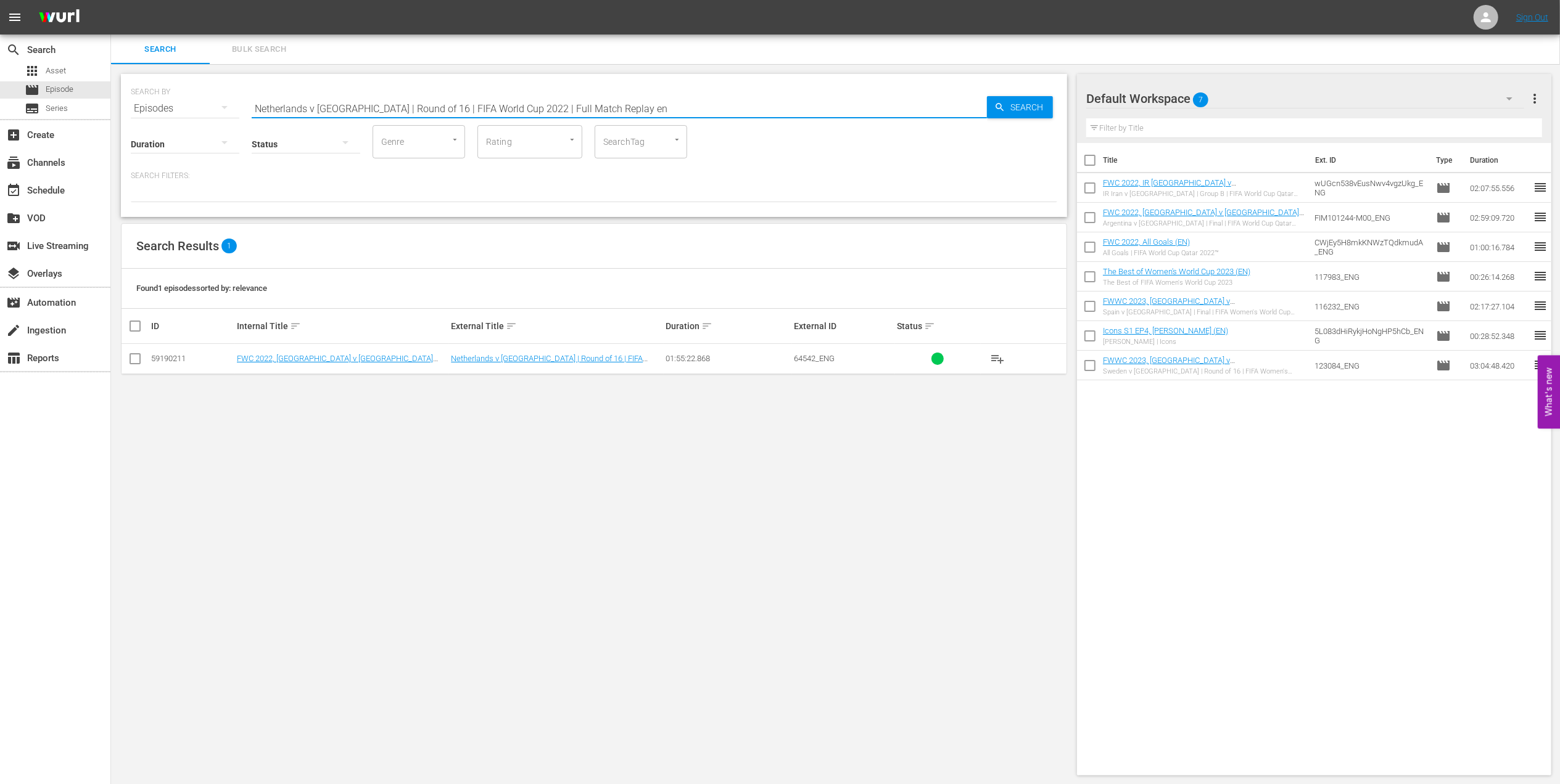
type input "Netherlands v USA | Round of 16 | FIFA World Cup 2022 | Full Match Replay en"
click at [136, 359] on input "checkbox" at bounding box center [135, 361] width 15 height 15
checkbox input "true"
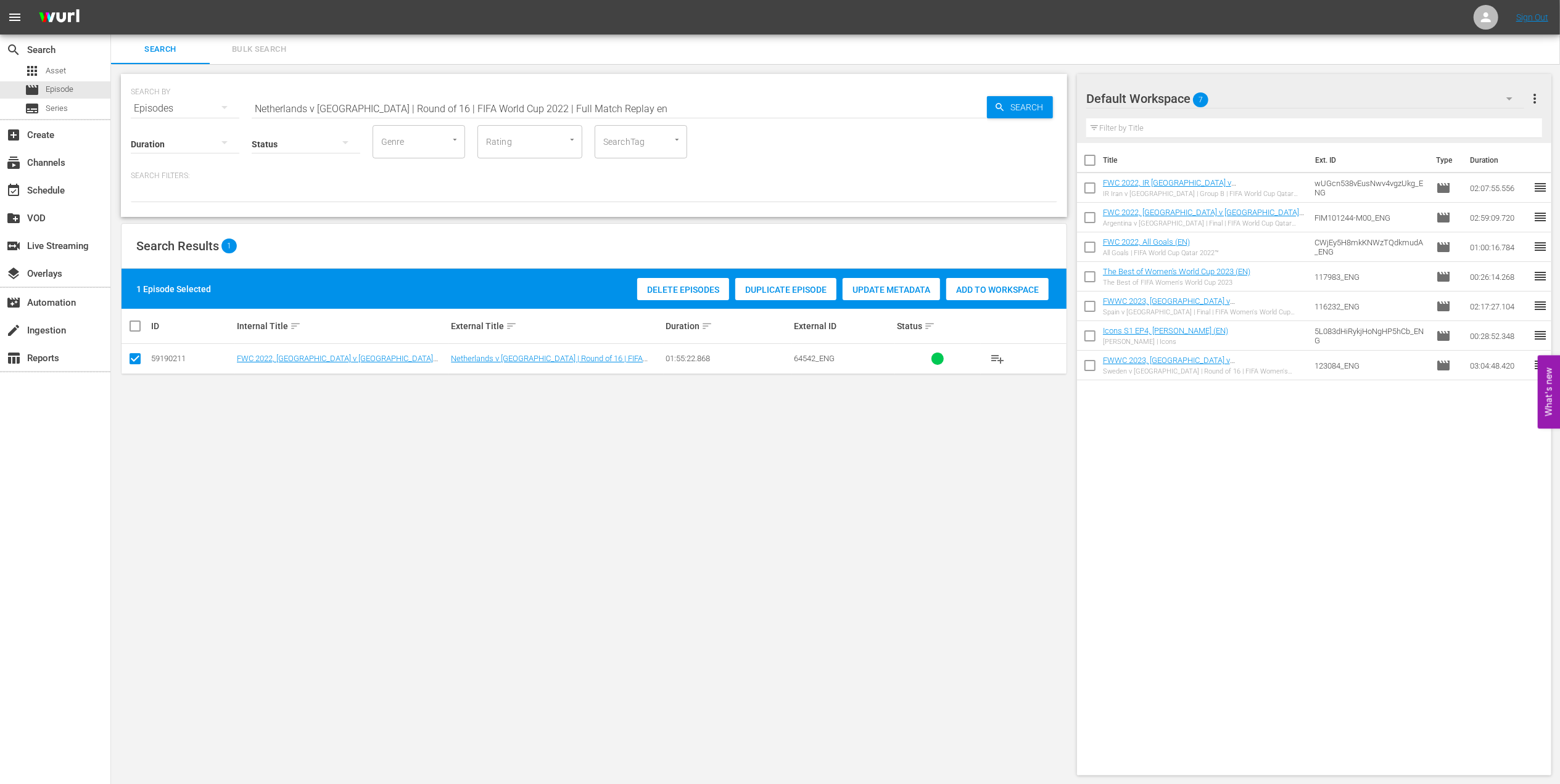
click at [1006, 282] on div "Add to Workspace" at bounding box center [997, 290] width 102 height 24
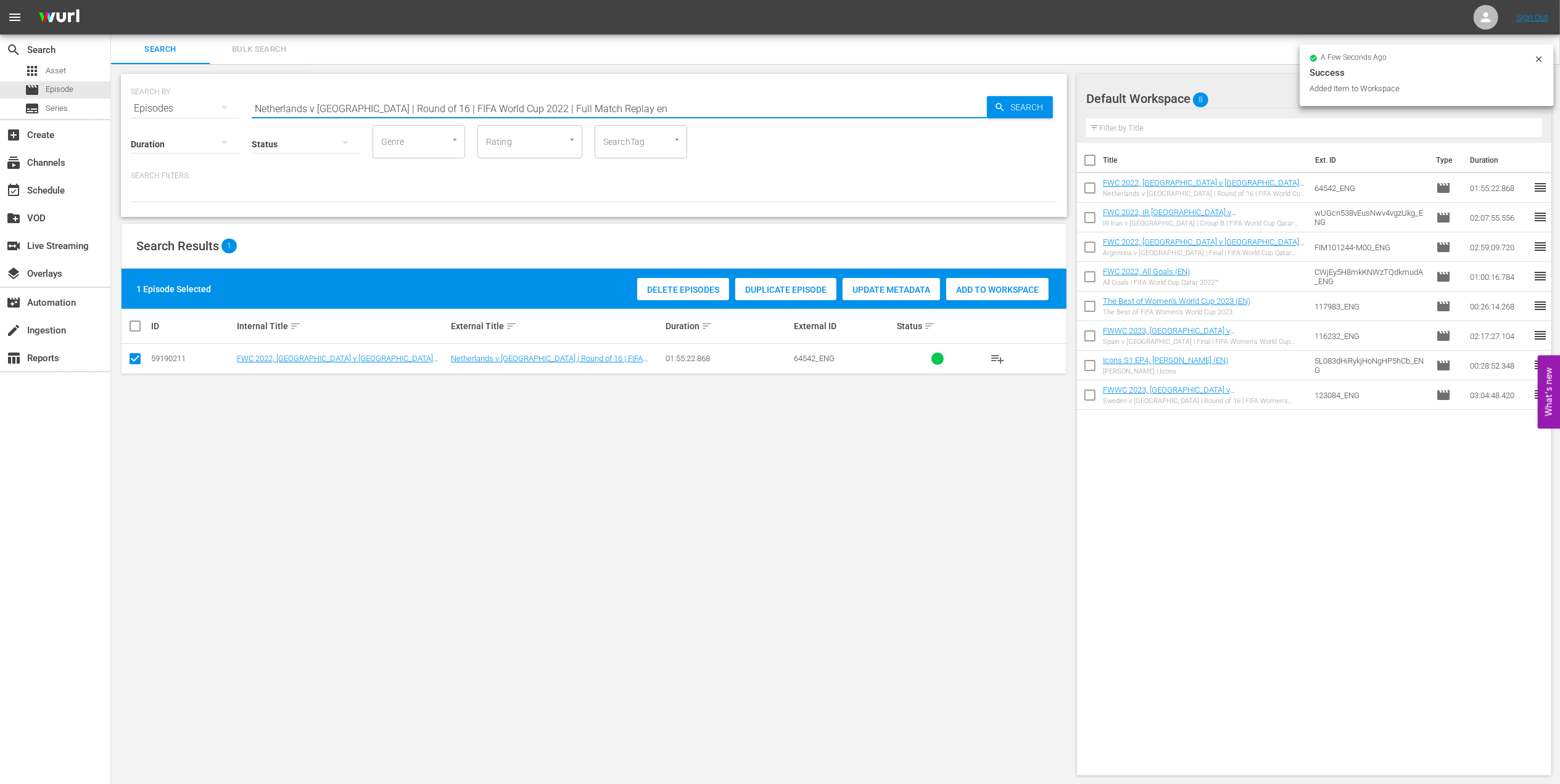
drag, startPoint x: 596, startPoint y: 111, endPoint x: 211, endPoint y: 120, distance: 385.1
click at [169, 117] on div "SEARCH BY Search By Episodes Search ID, Title, Description, Keywords, or Catego…" at bounding box center [593, 145] width 946 height 143
paste input "EP 5 - Icon: Diego Maradona | Eyes of the World"
click at [508, 101] on input "EP 5 - Icon: Diego Maradona | Eyes of the World" at bounding box center [619, 108] width 735 height 29
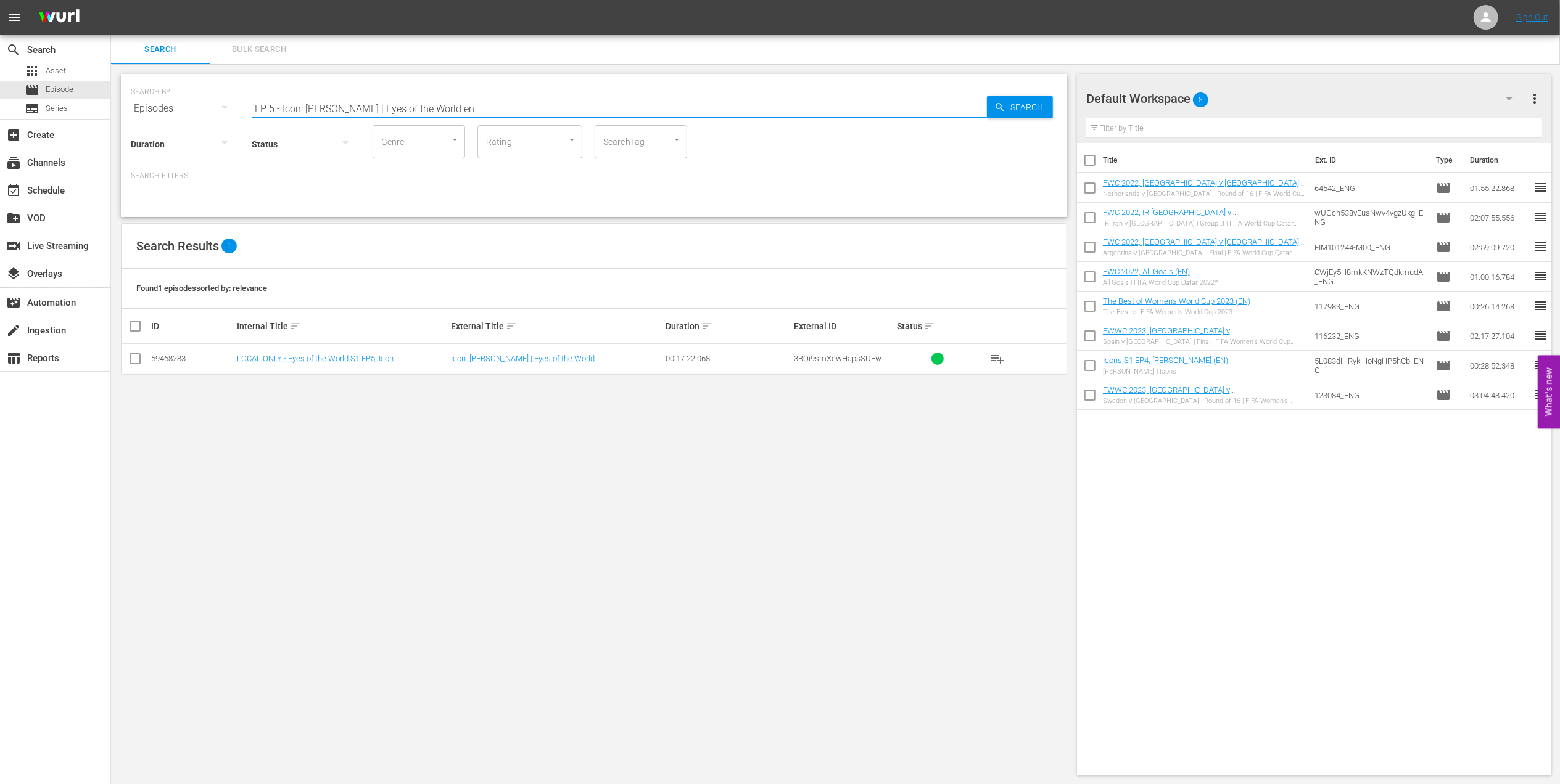
type input "EP 5 - Icon: Diego Maradona | Eyes of the World en"
click at [139, 358] on input "checkbox" at bounding box center [135, 361] width 15 height 15
checkbox input "true"
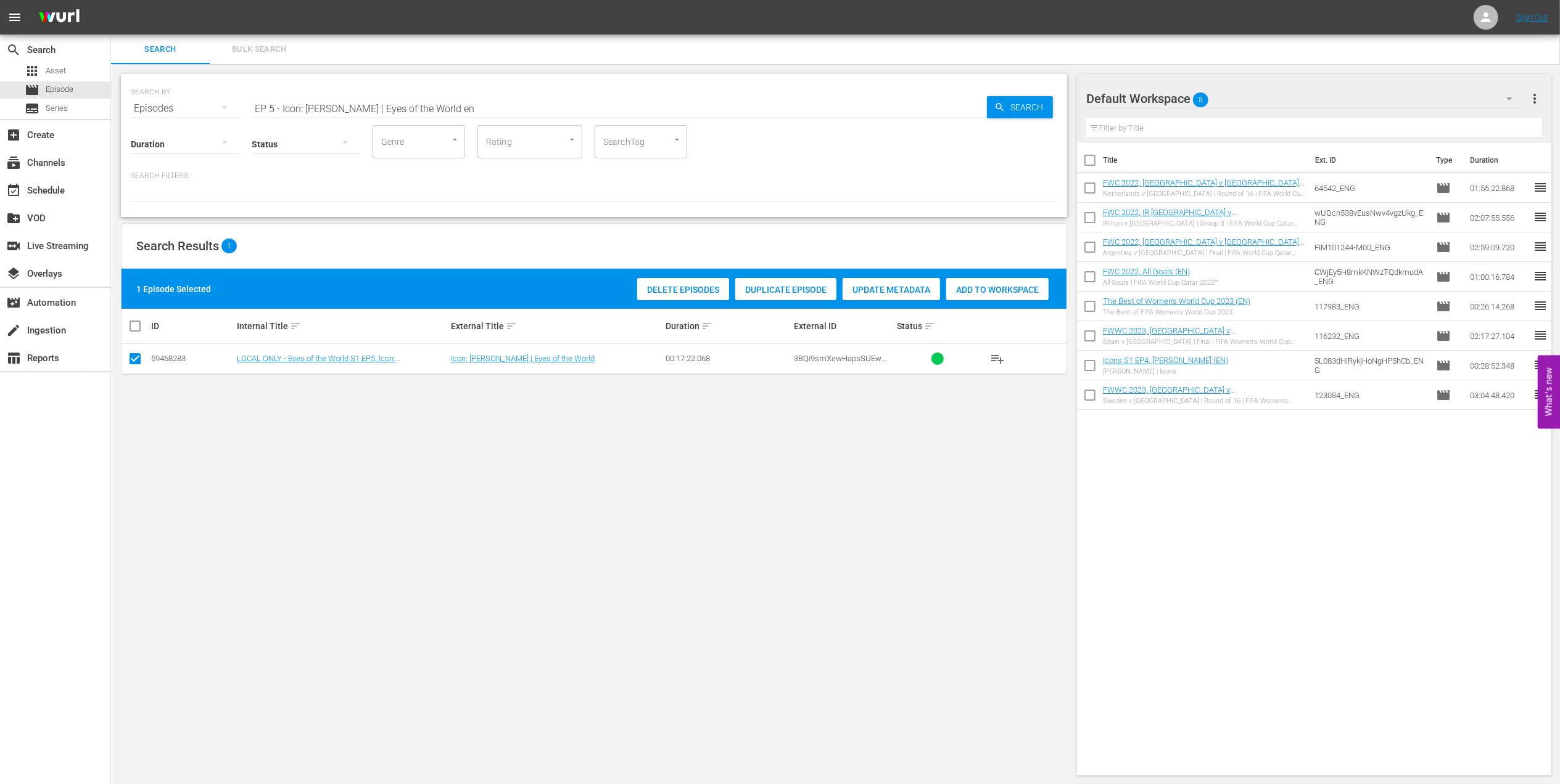
click at [965, 287] on span "Add to Workspace" at bounding box center [997, 289] width 102 height 10
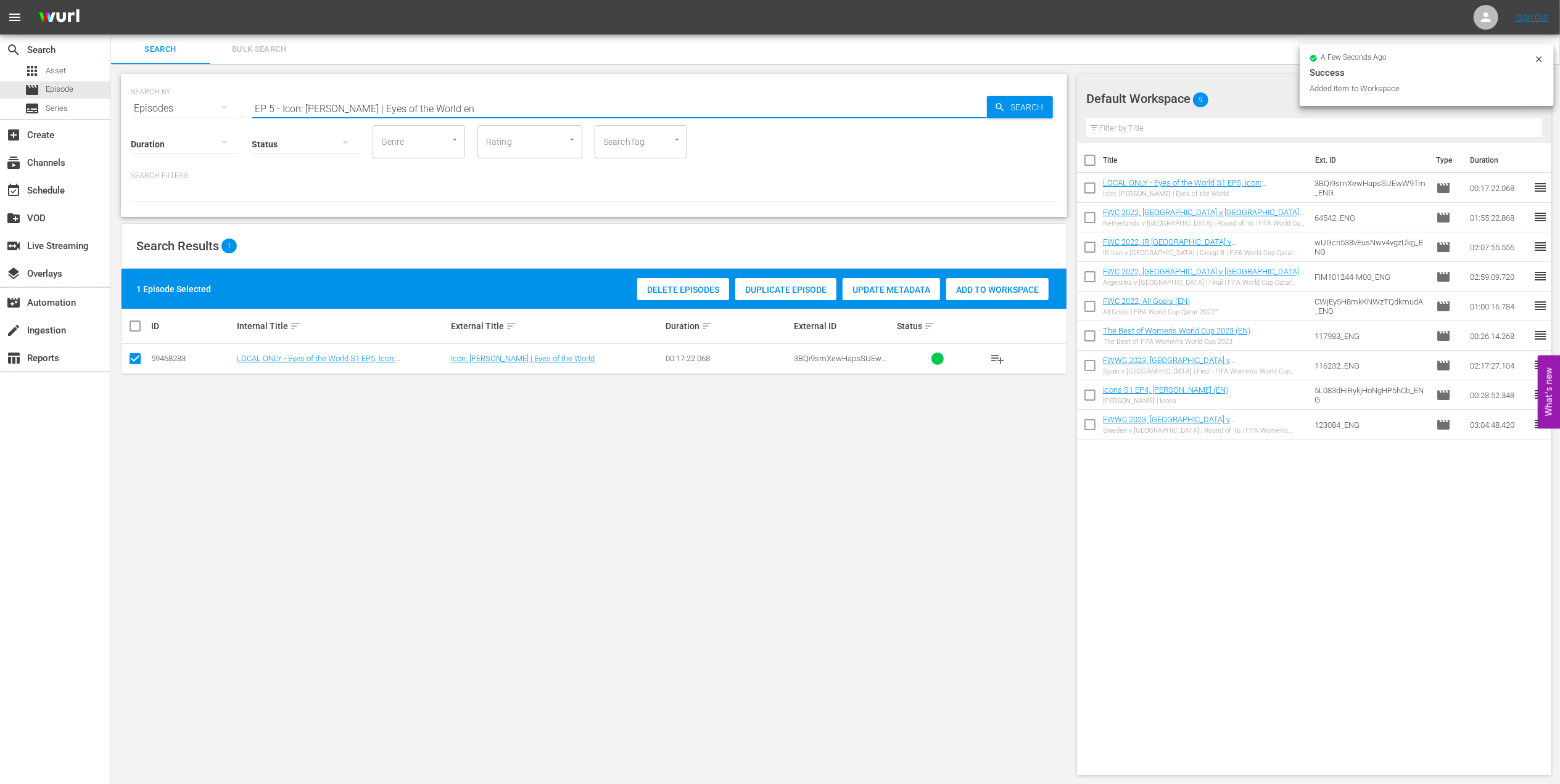
drag, startPoint x: 439, startPoint y: 107, endPoint x: 220, endPoint y: 111, distance: 219.0
click at [220, 109] on div "SEARCH BY Search By Episodes Search ID, Title, Description, Keywords, or Catego…" at bounding box center [594, 101] width 926 height 44
paste input "Maradona: His Legacy"
click at [473, 104] on input "Maradona: His Legacy" at bounding box center [619, 108] width 735 height 29
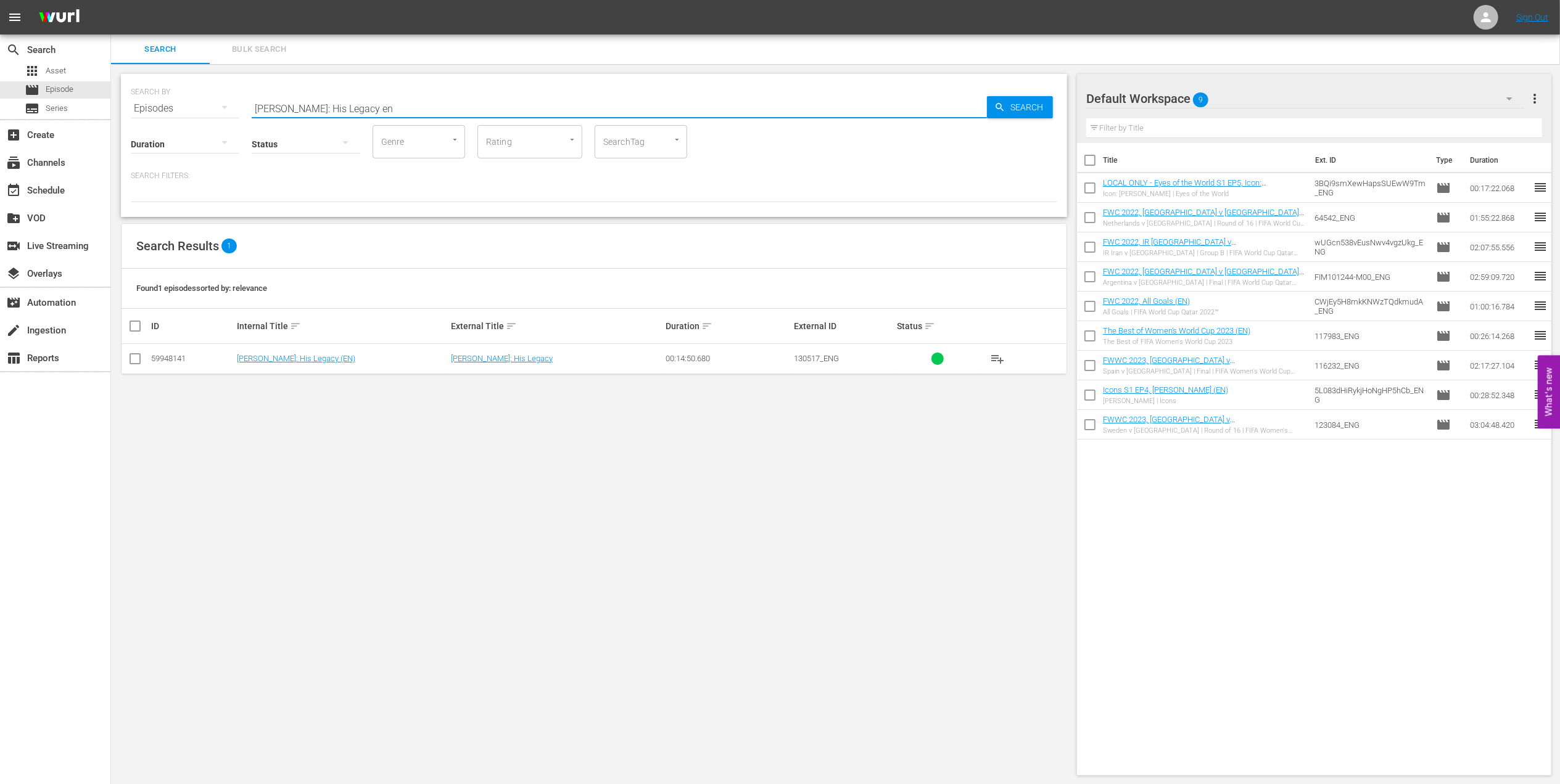
type input "Maradona: His Legacy en"
click at [132, 361] on input "checkbox" at bounding box center [135, 361] width 15 height 15
checkbox input "true"
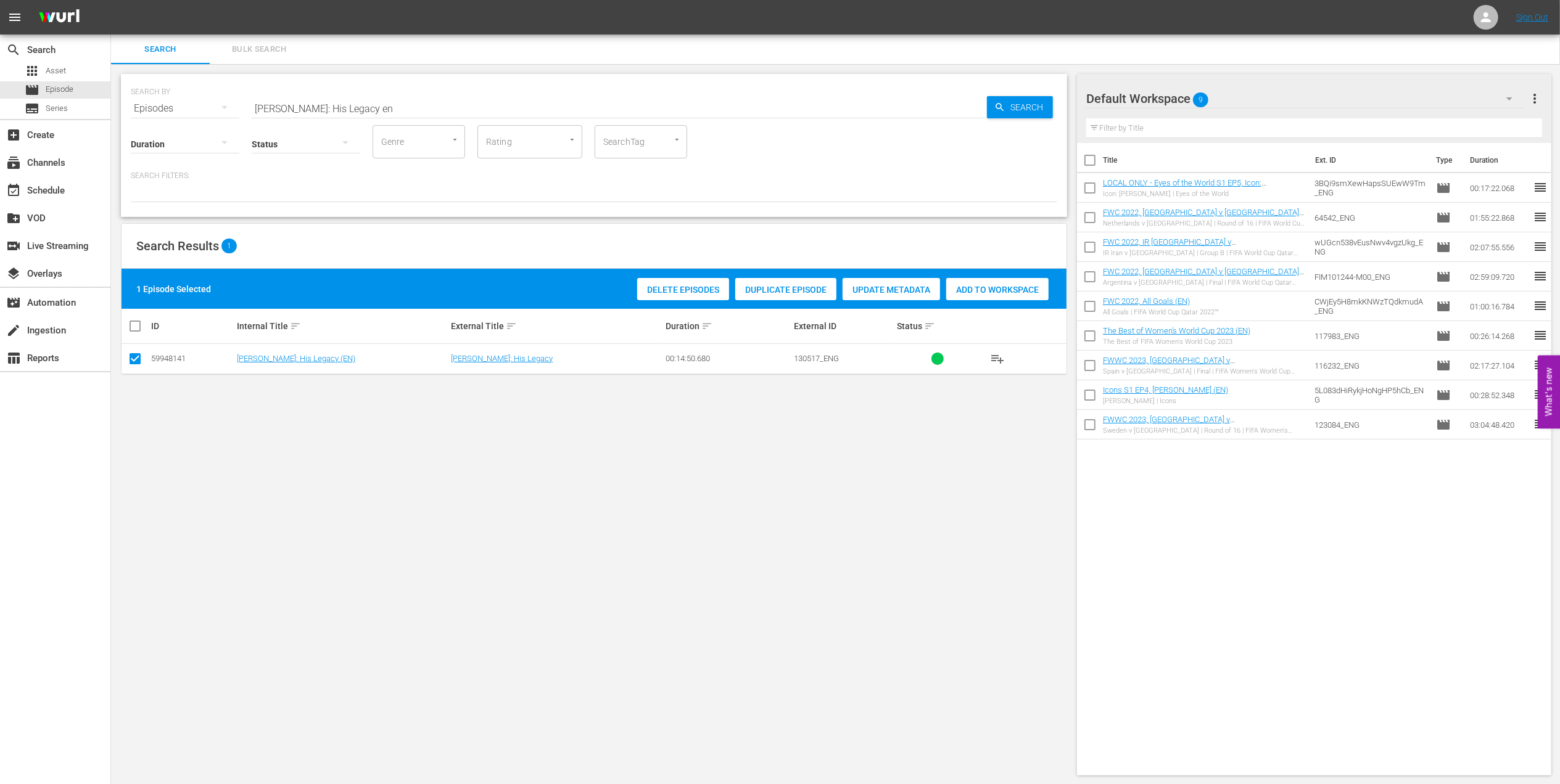
click at [998, 292] on span "Add to Workspace" at bounding box center [997, 289] width 102 height 10
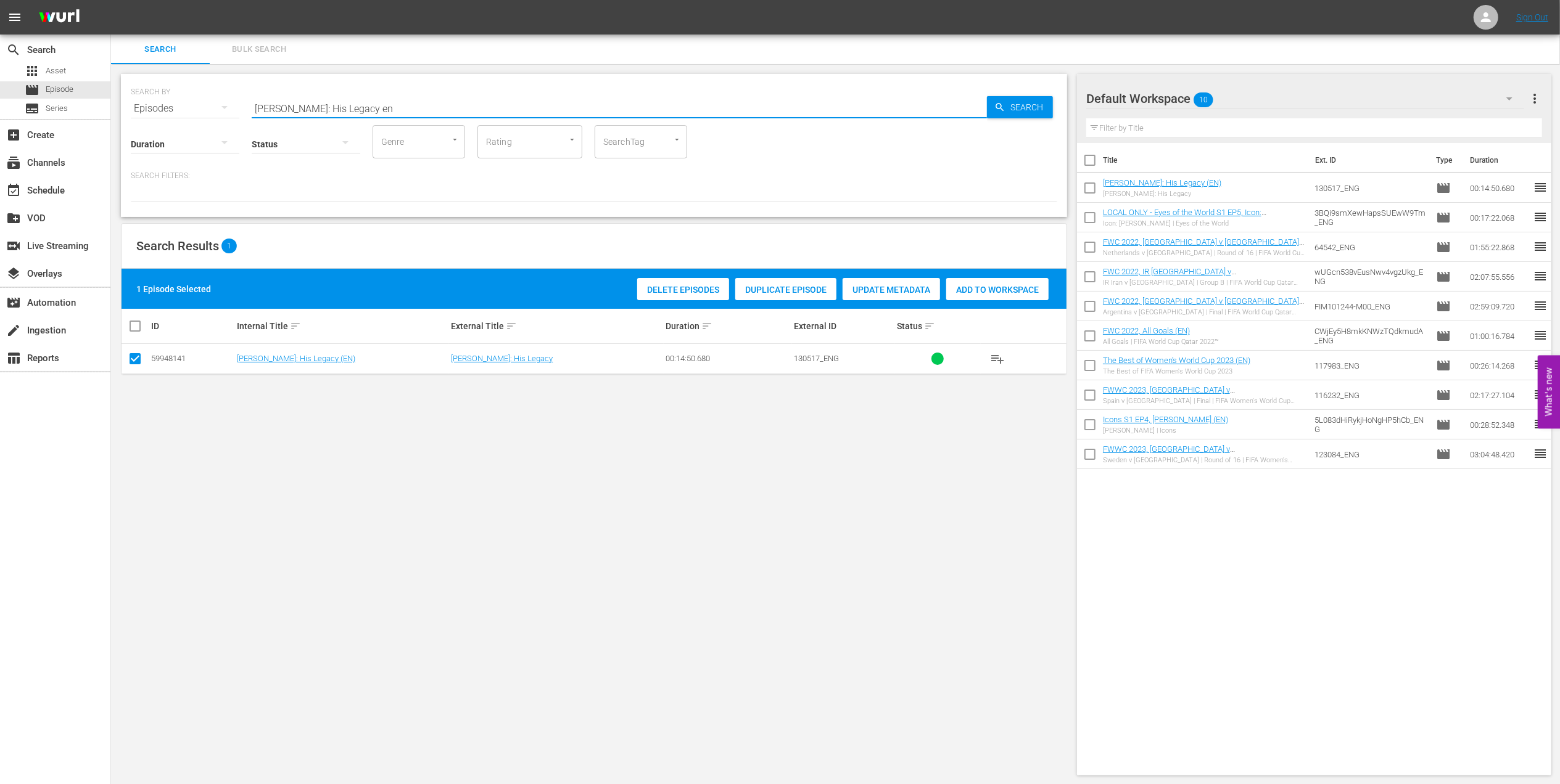
drag, startPoint x: 210, startPoint y: 112, endPoint x: 178, endPoint y: 113, distance: 32.0
click at [179, 113] on div "SEARCH BY Search By Episodes Search ID, Title, Description, Keywords, or Catego…" at bounding box center [594, 101] width 926 height 44
paste input "From Earth to Olympus: Lionel Messi and Diego Maradona World Champions"
click at [648, 95] on input "From Earth to Olympus: Lionel Messi and Diego Maradona World Champions" at bounding box center [619, 108] width 735 height 29
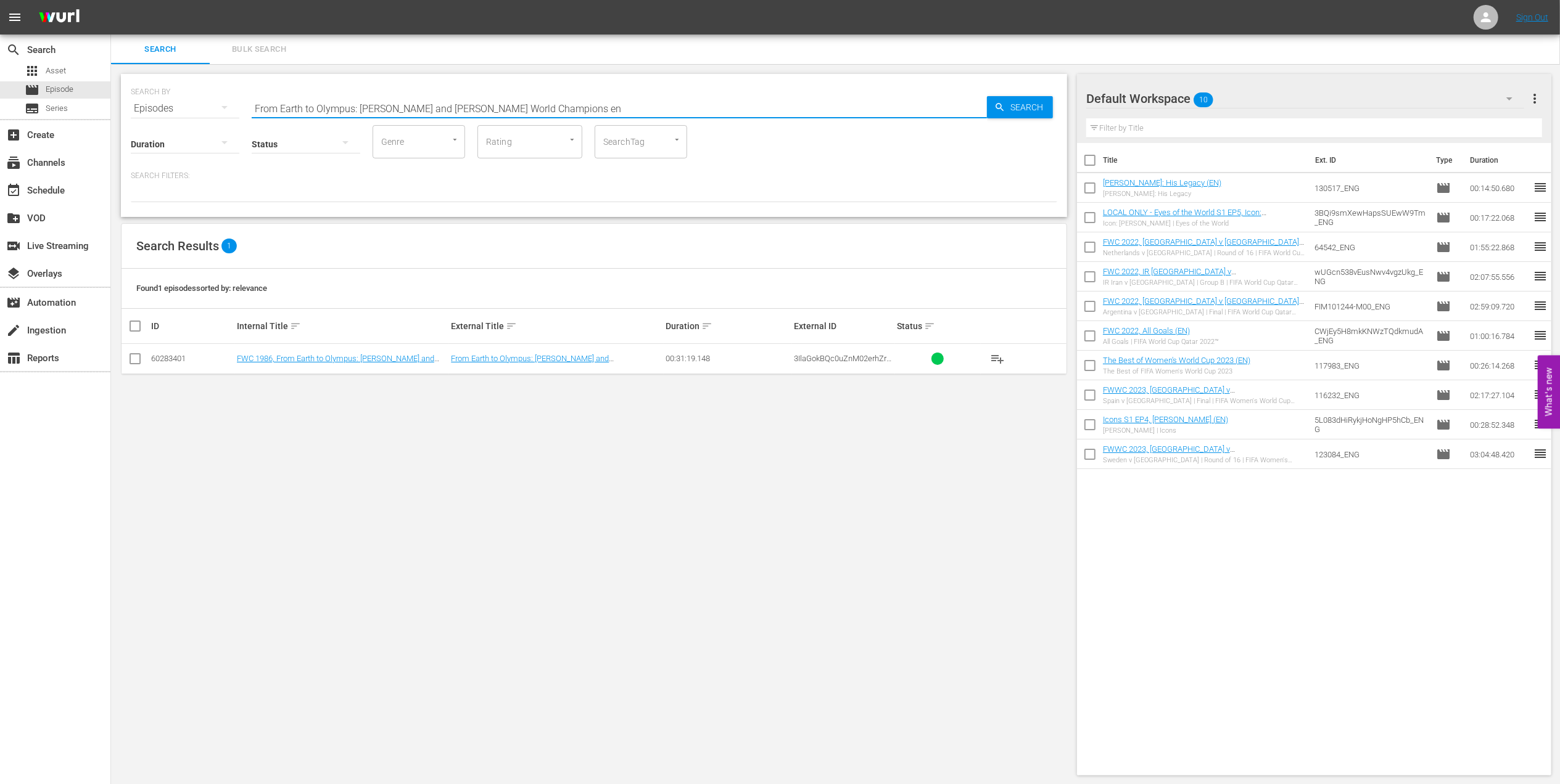
type input "From Earth to Olympus: Lionel Messi and Diego Maradona World Champions en"
drag, startPoint x: 133, startPoint y: 356, endPoint x: 295, endPoint y: 373, distance: 162.9
click at [133, 357] on input "checkbox" at bounding box center [135, 361] width 15 height 15
checkbox input "true"
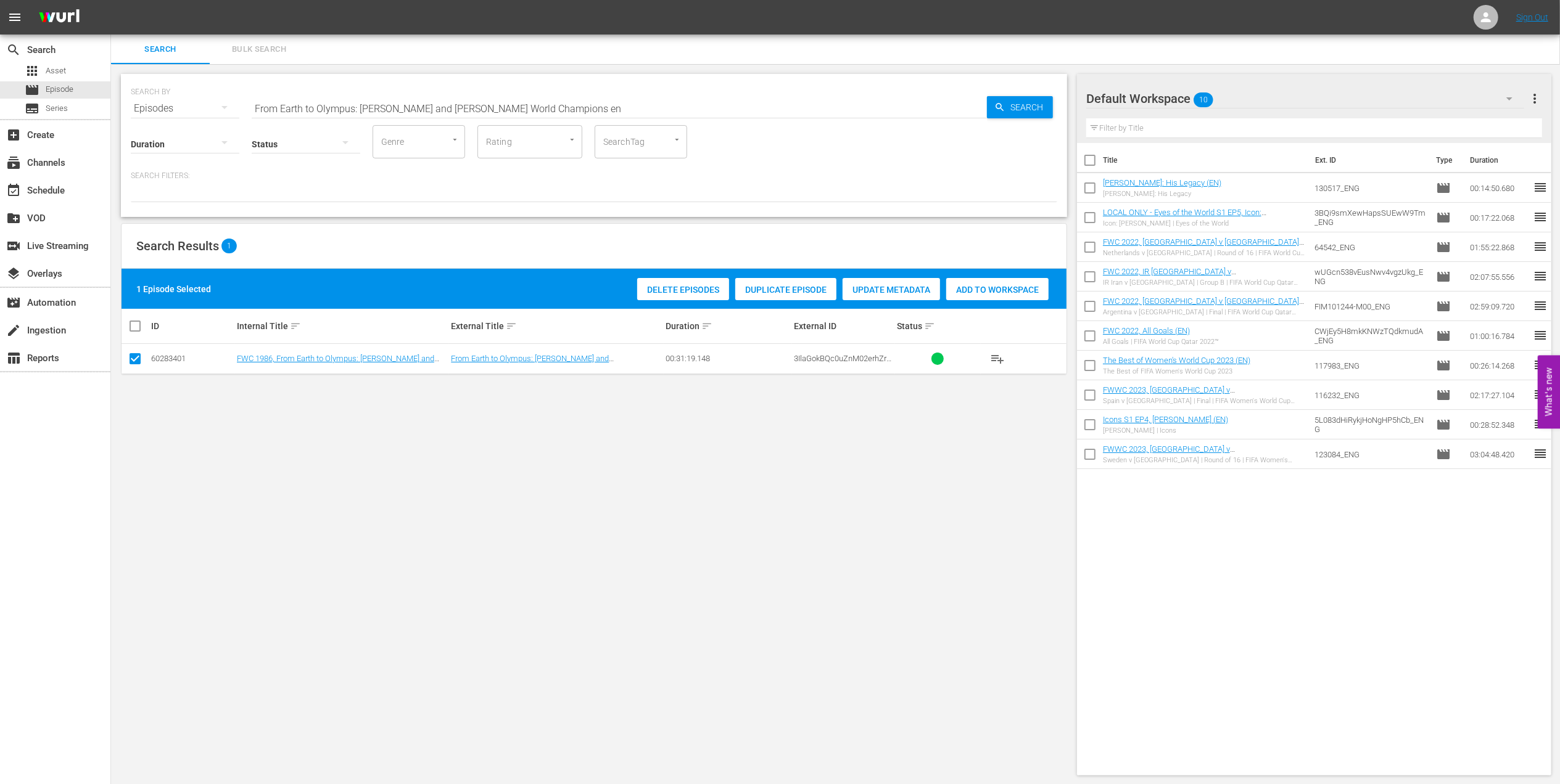
click at [990, 284] on div "Add to Workspace" at bounding box center [997, 290] width 102 height 24
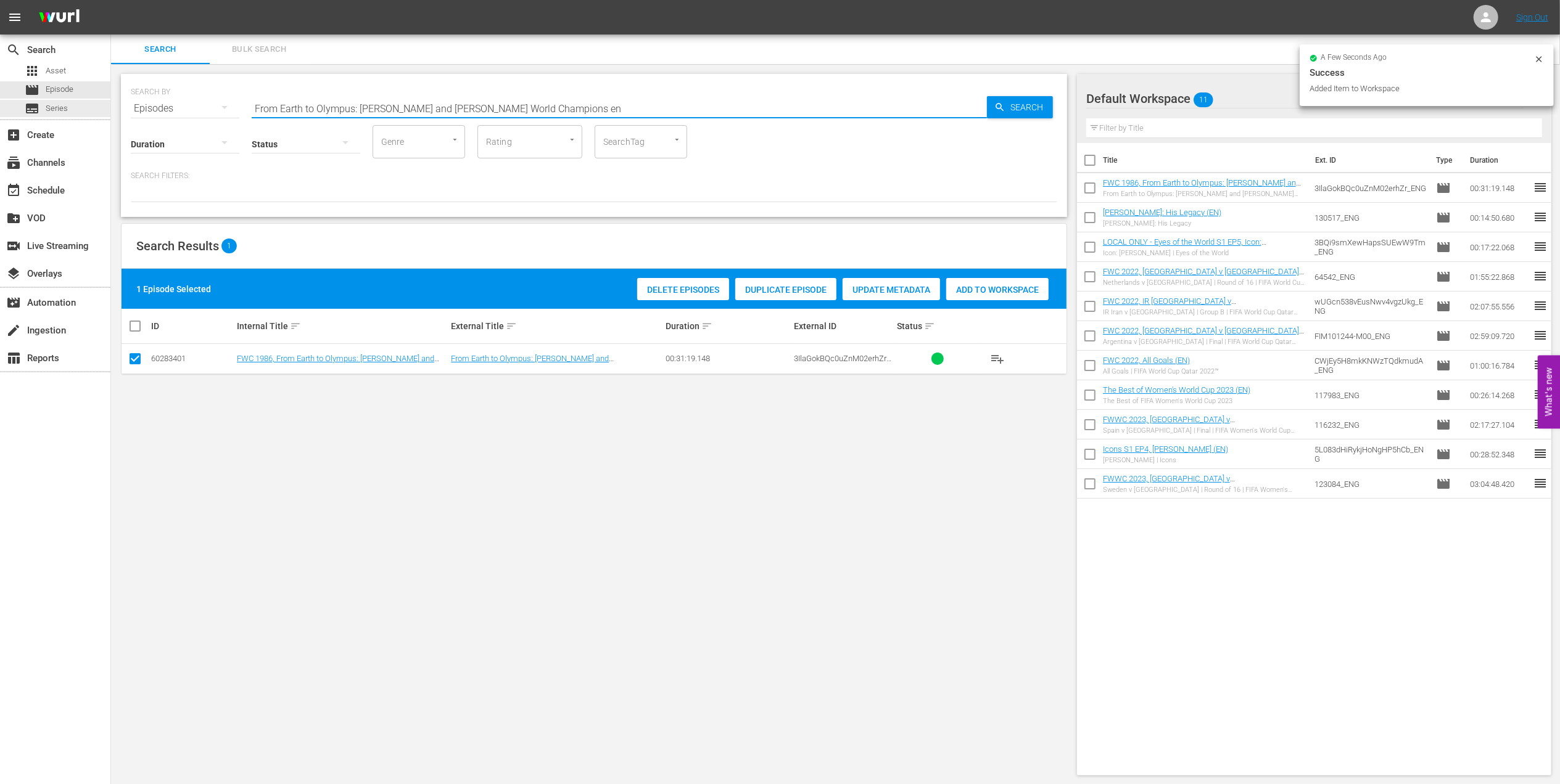
drag, startPoint x: 197, startPoint y: 106, endPoint x: 117, endPoint y: 109, distance: 80.1
click at [111, 0] on div "search Search apps Asset movie Episode subtitles Series add_box Create subscrip…" at bounding box center [835, 0] width 1449 height 0
paste input "Belgium v USA | Round of 16 | FIFA World Cup 2014 | Full Match Replay"
click at [580, 94] on input "Belgium v USA | Round of 16 | FIFA World Cup 2014 | Full Match Replayn" at bounding box center [619, 108] width 735 height 29
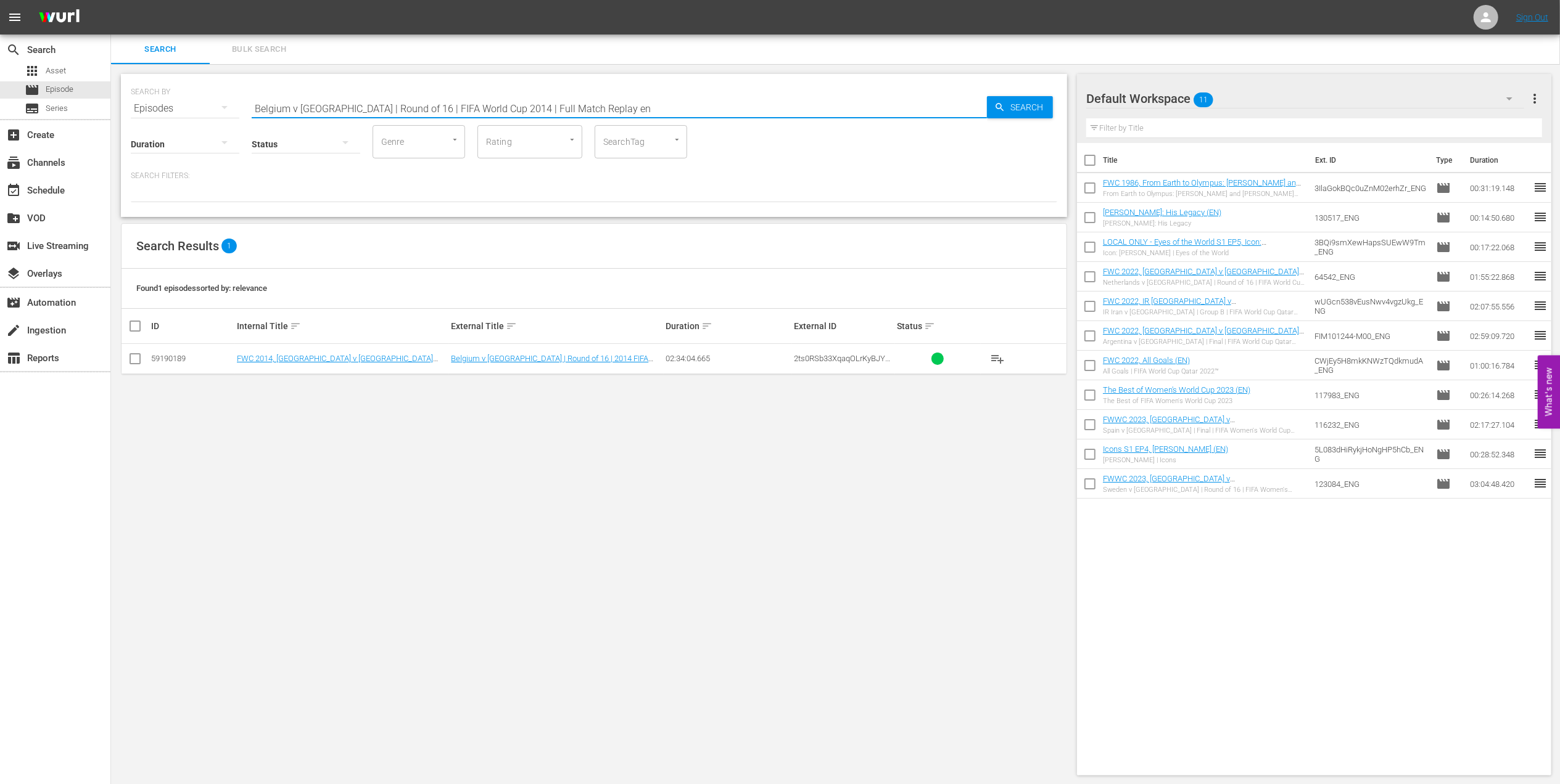
type input "Belgium v USA | Round of 16 | FIFA World Cup 2014 | Full Match Replay en"
click at [128, 361] on input "checkbox" at bounding box center [135, 361] width 15 height 15
checkbox input "true"
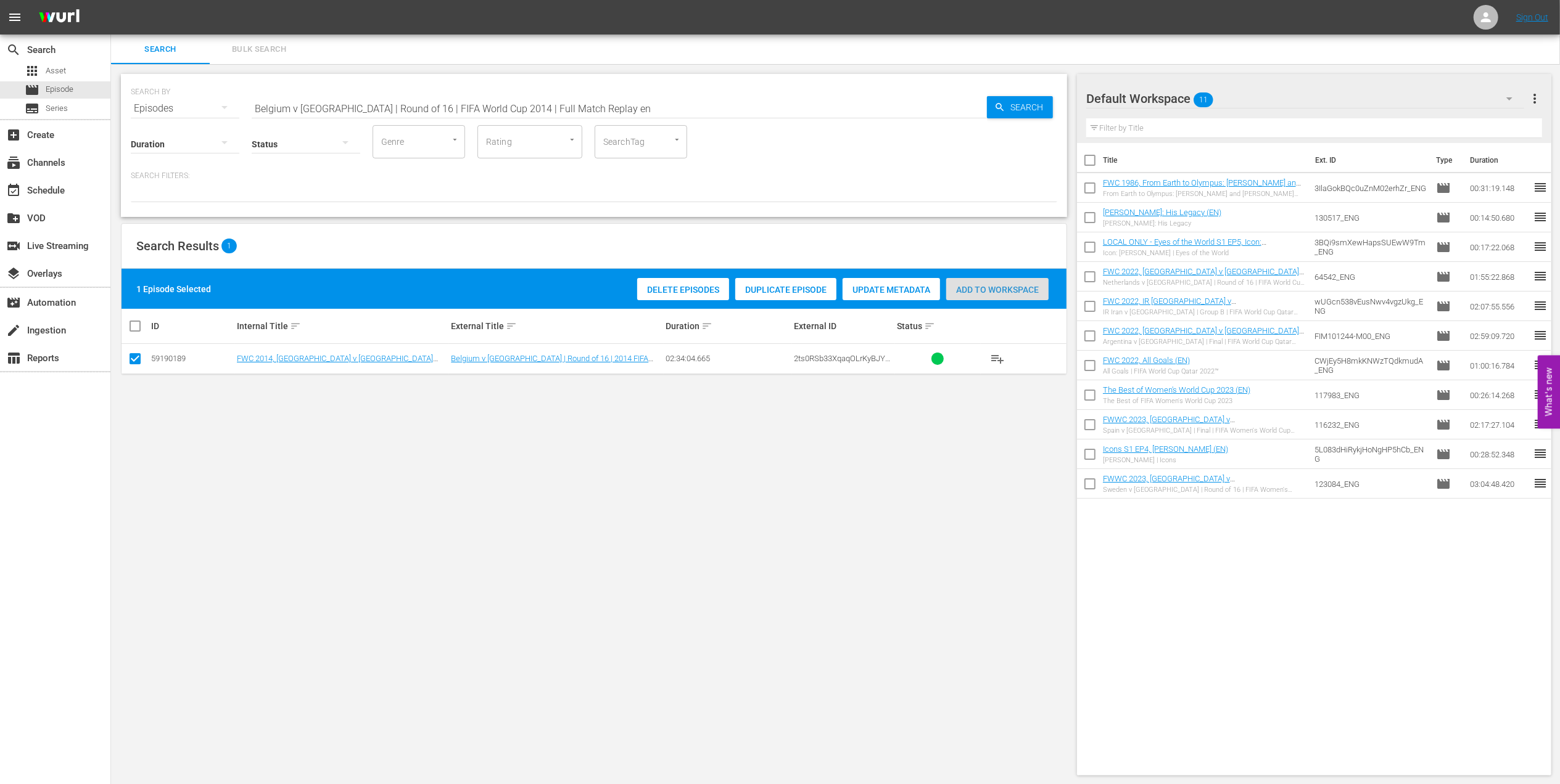
click at [993, 285] on span "Add to Workspace" at bounding box center [997, 289] width 102 height 10
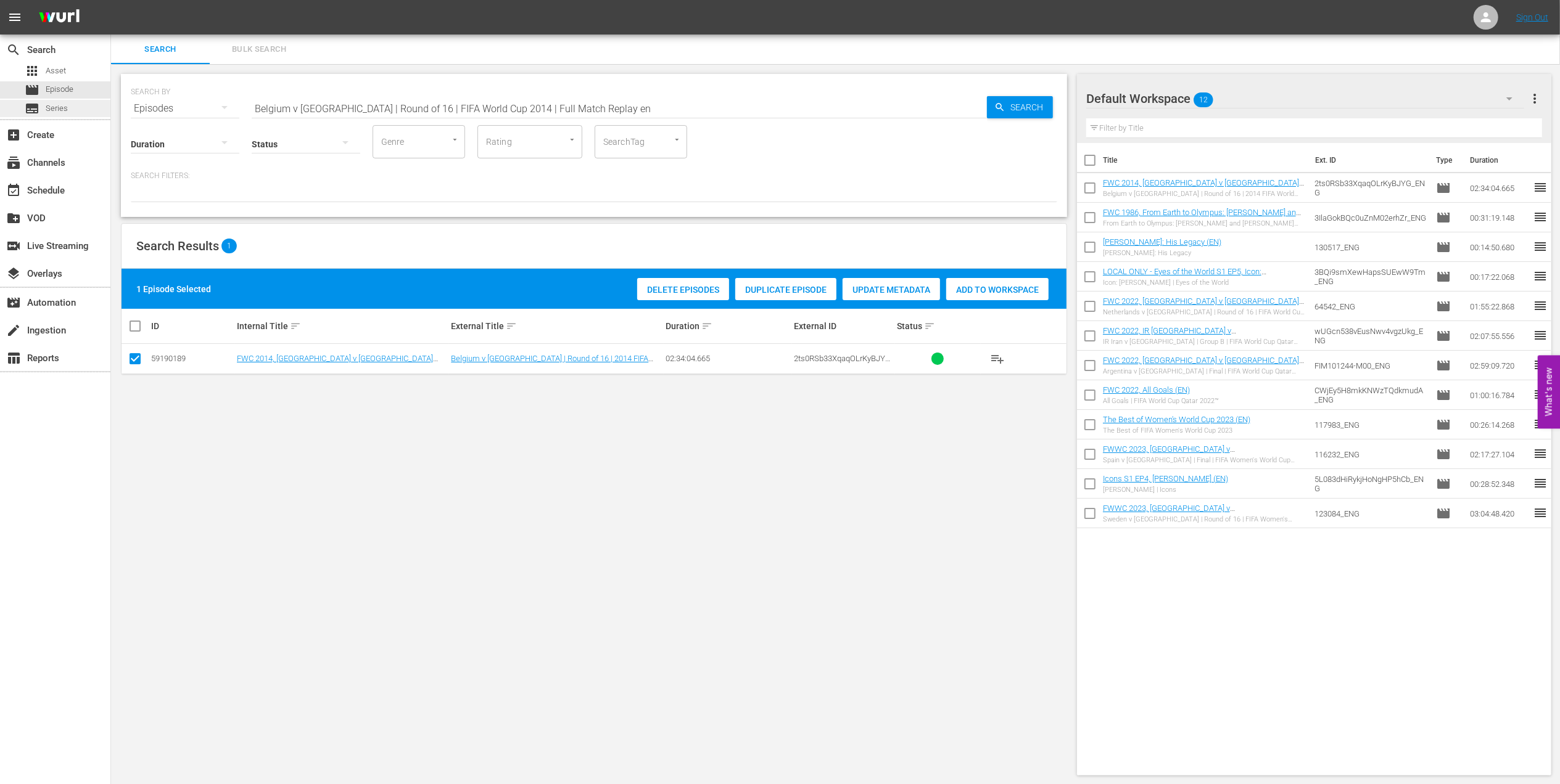
drag, startPoint x: 148, startPoint y: 107, endPoint x: 102, endPoint y: 109, distance: 46.0
click at [111, 0] on div "search Search apps Asset movie Episode subtitles Series add_box Create subscrip…" at bounding box center [835, 0] width 1449 height 0
paste input "FWC 2014 - Final - [GEOGRAPHIC_DATA] v [GEOGRAPHIC_DATA]"
click at [535, 102] on input "FWC 2014 - Final - [GEOGRAPHIC_DATA] v [GEOGRAPHIC_DATA]" at bounding box center [619, 108] width 735 height 29
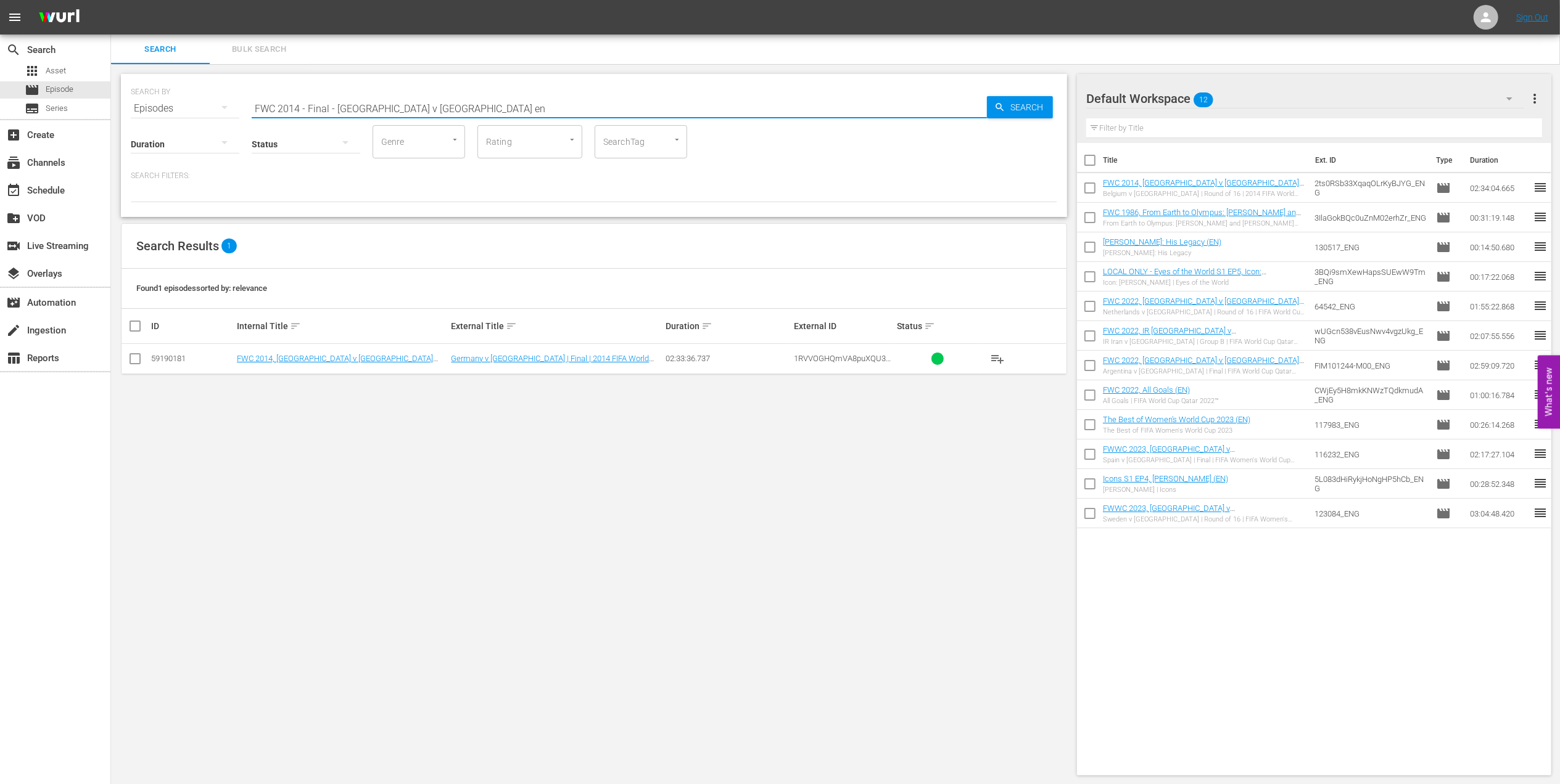
type input "FWC 2014 - Final - [GEOGRAPHIC_DATA] v [GEOGRAPHIC_DATA] en"
click at [135, 359] on input "checkbox" at bounding box center [135, 361] width 15 height 15
checkbox input "true"
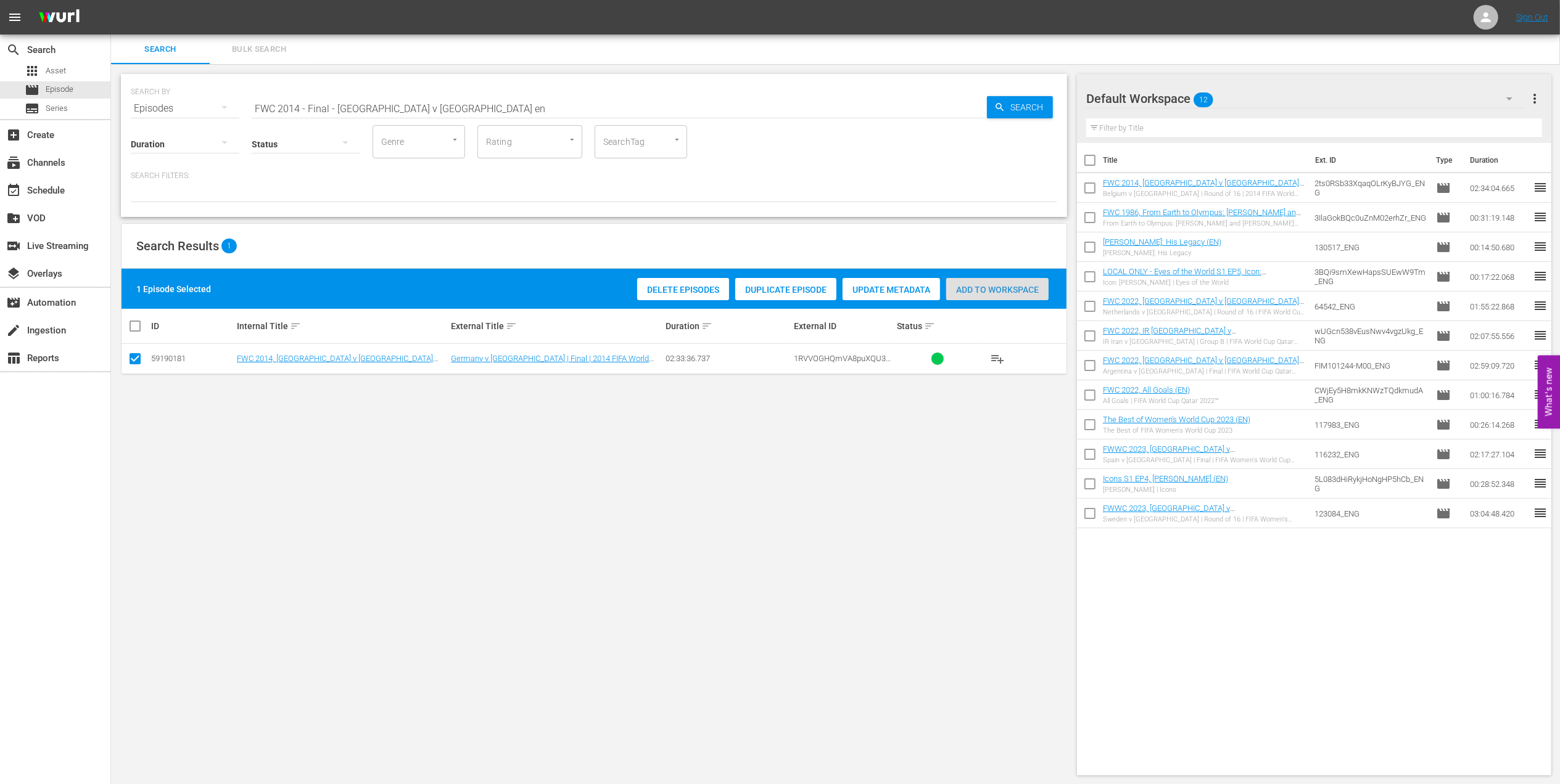
click at [1022, 291] on span "Add to Workspace" at bounding box center [997, 289] width 102 height 10
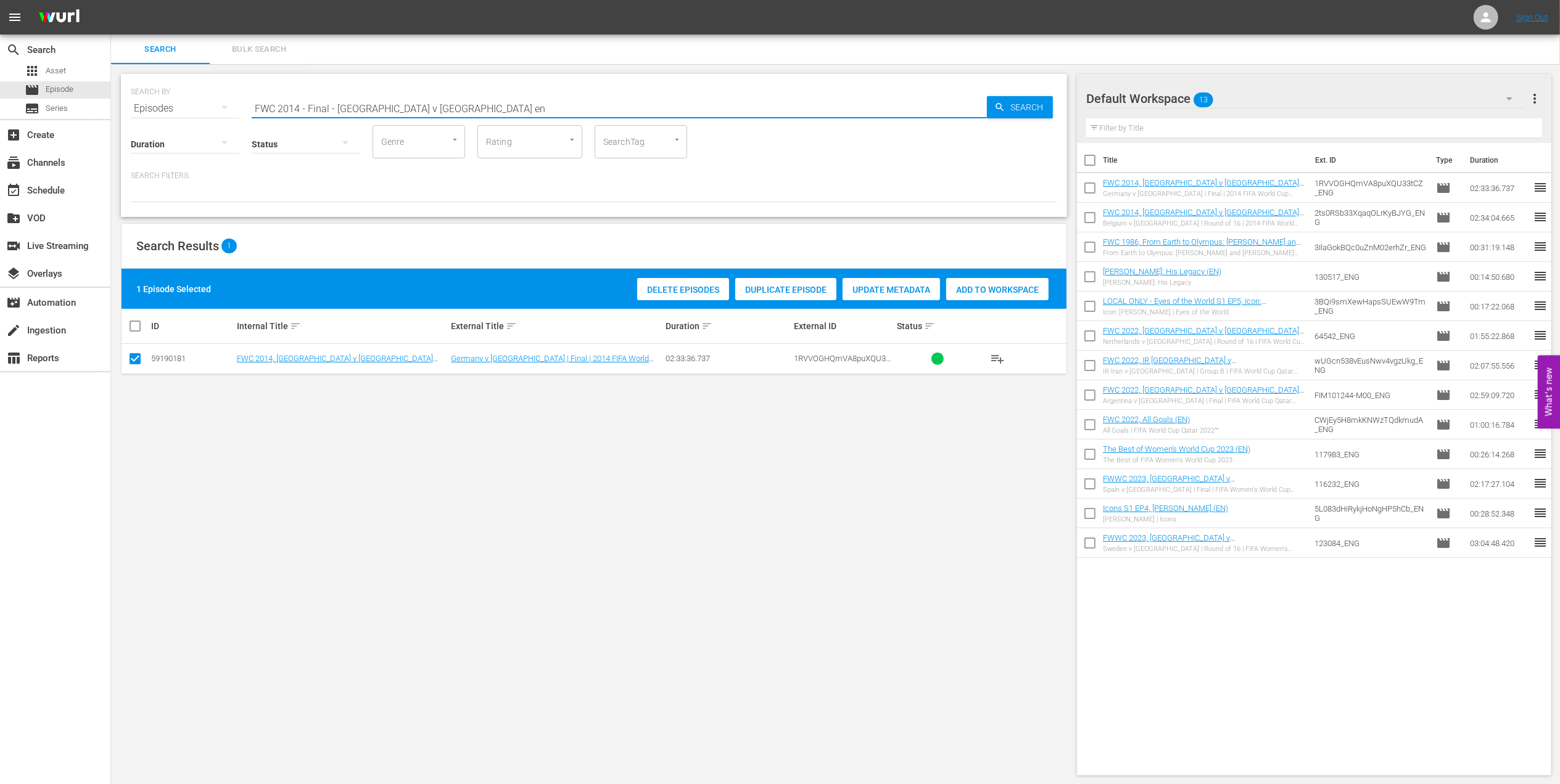
drag, startPoint x: 417, startPoint y: 100, endPoint x: 126, endPoint y: 100, distance: 291.0
click at [126, 98] on div "SEARCH BY Search By Episodes Search ID, Title, Description, Keywords, or Catego…" at bounding box center [593, 145] width 946 height 143
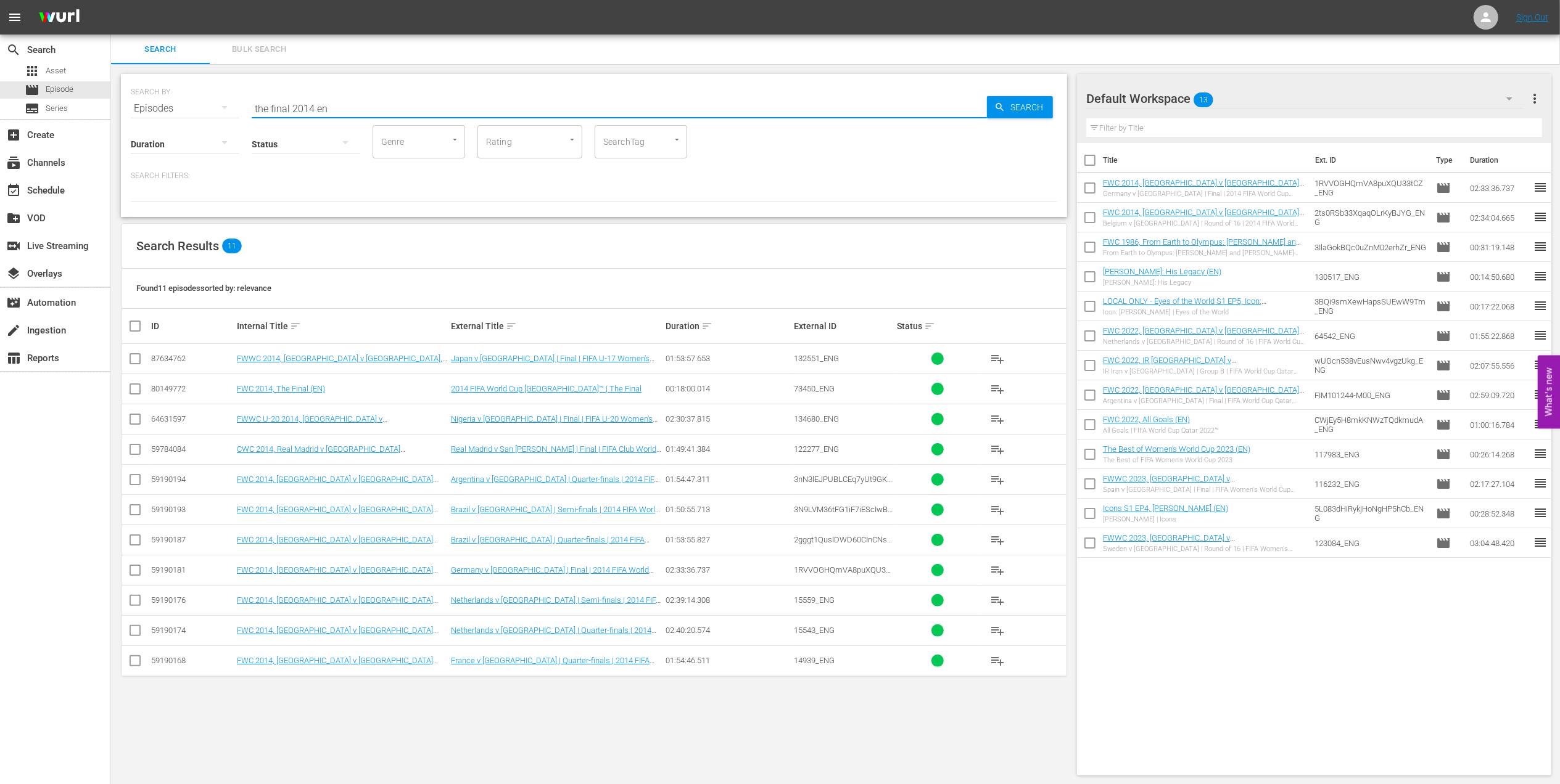
type input "the final 2014 en"
click at [136, 388] on input "checkbox" at bounding box center [135, 392] width 15 height 15
checkbox input "true"
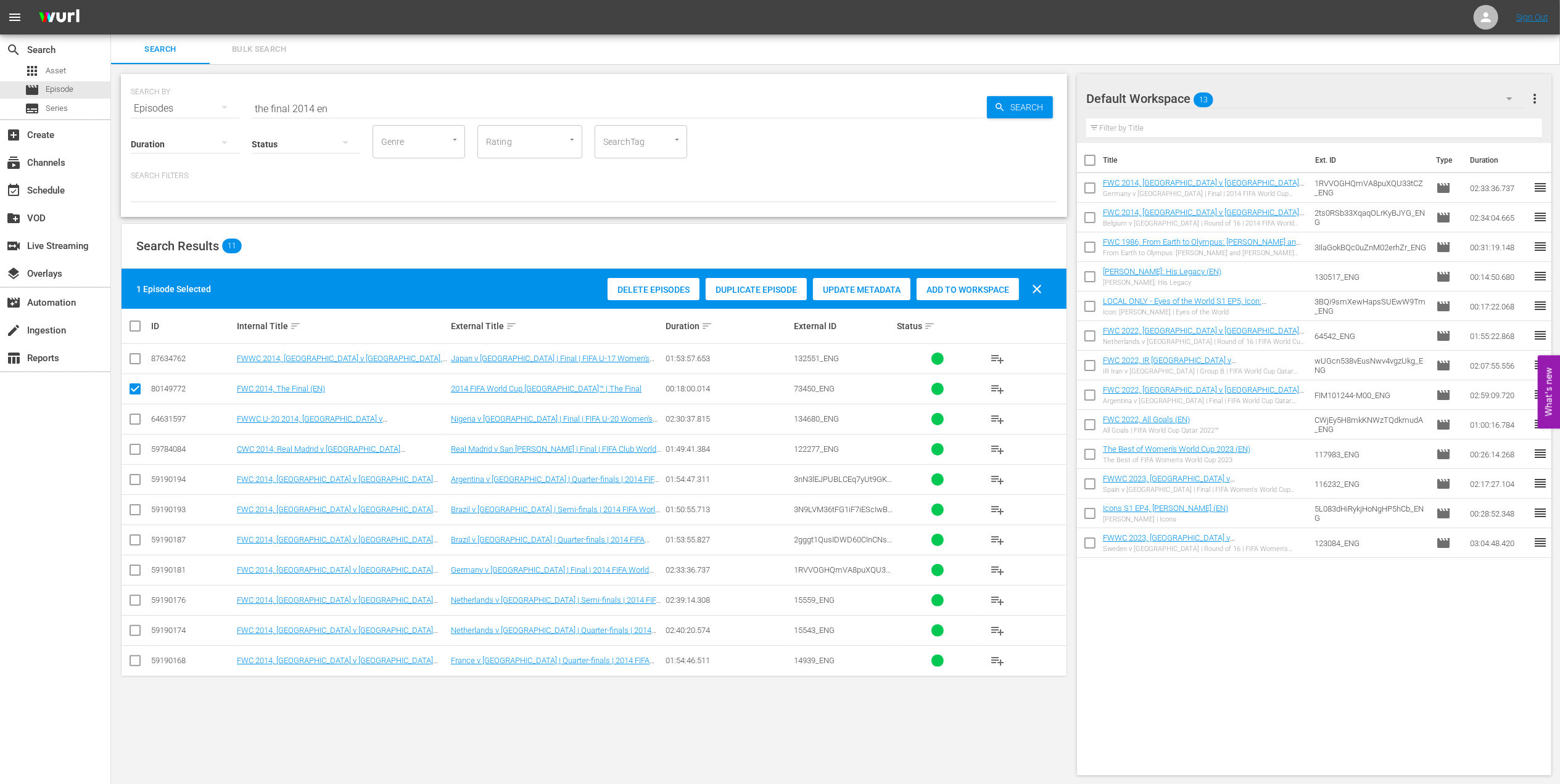
click at [956, 285] on span "Add to Workspace" at bounding box center [968, 289] width 102 height 10
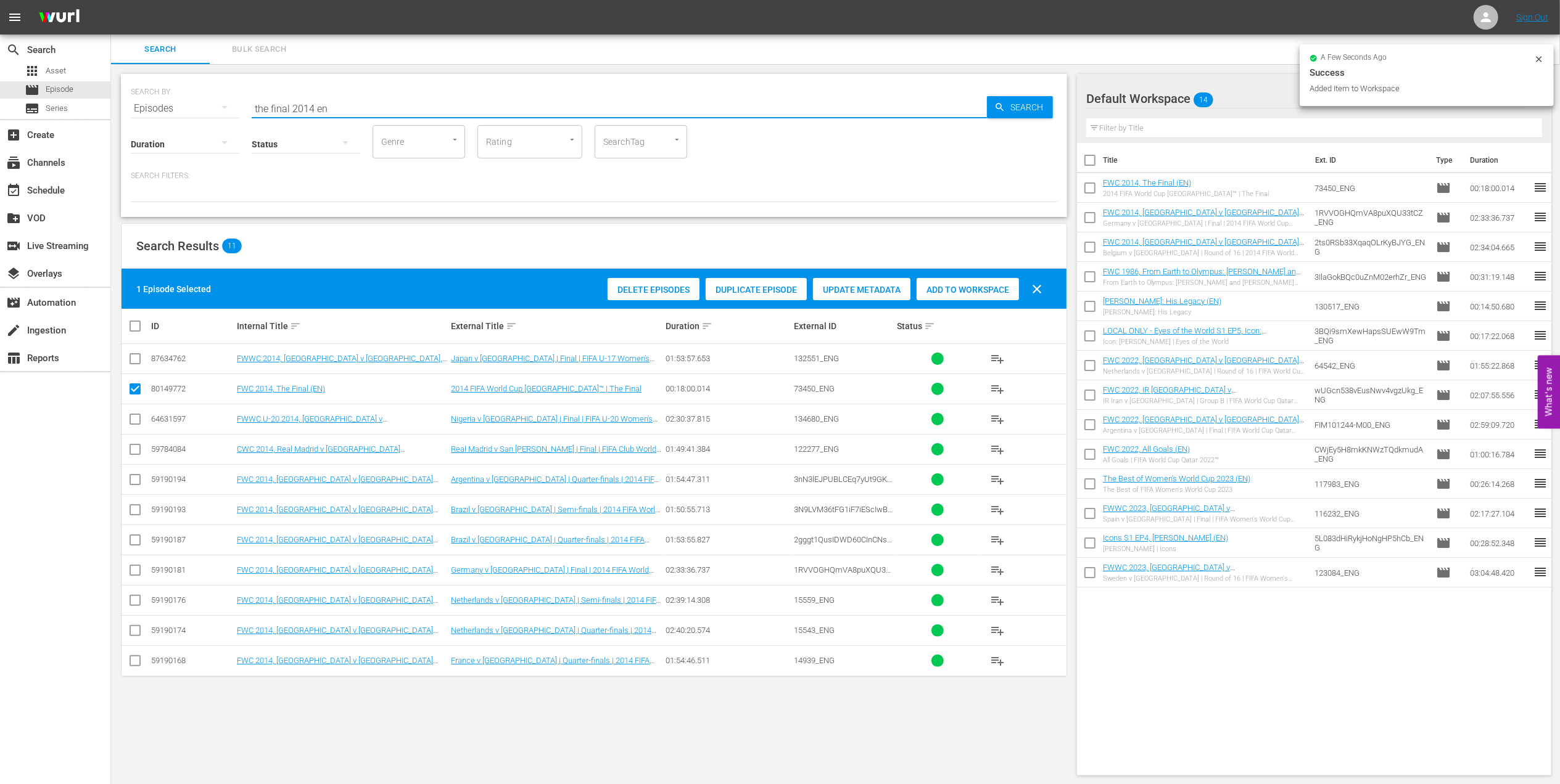
drag, startPoint x: 358, startPoint y: 109, endPoint x: 218, endPoint y: 114, distance: 140.1
click at [162, 111] on div "SEARCH BY Search By Episodes Search ID, Title, Description, Keywords, or Catego…" at bounding box center [594, 101] width 926 height 44
paste input "FWC 1966 - Final - England v Germany"
click at [476, 105] on input "FWC 1966 - Final - England v Germany" at bounding box center [619, 108] width 735 height 29
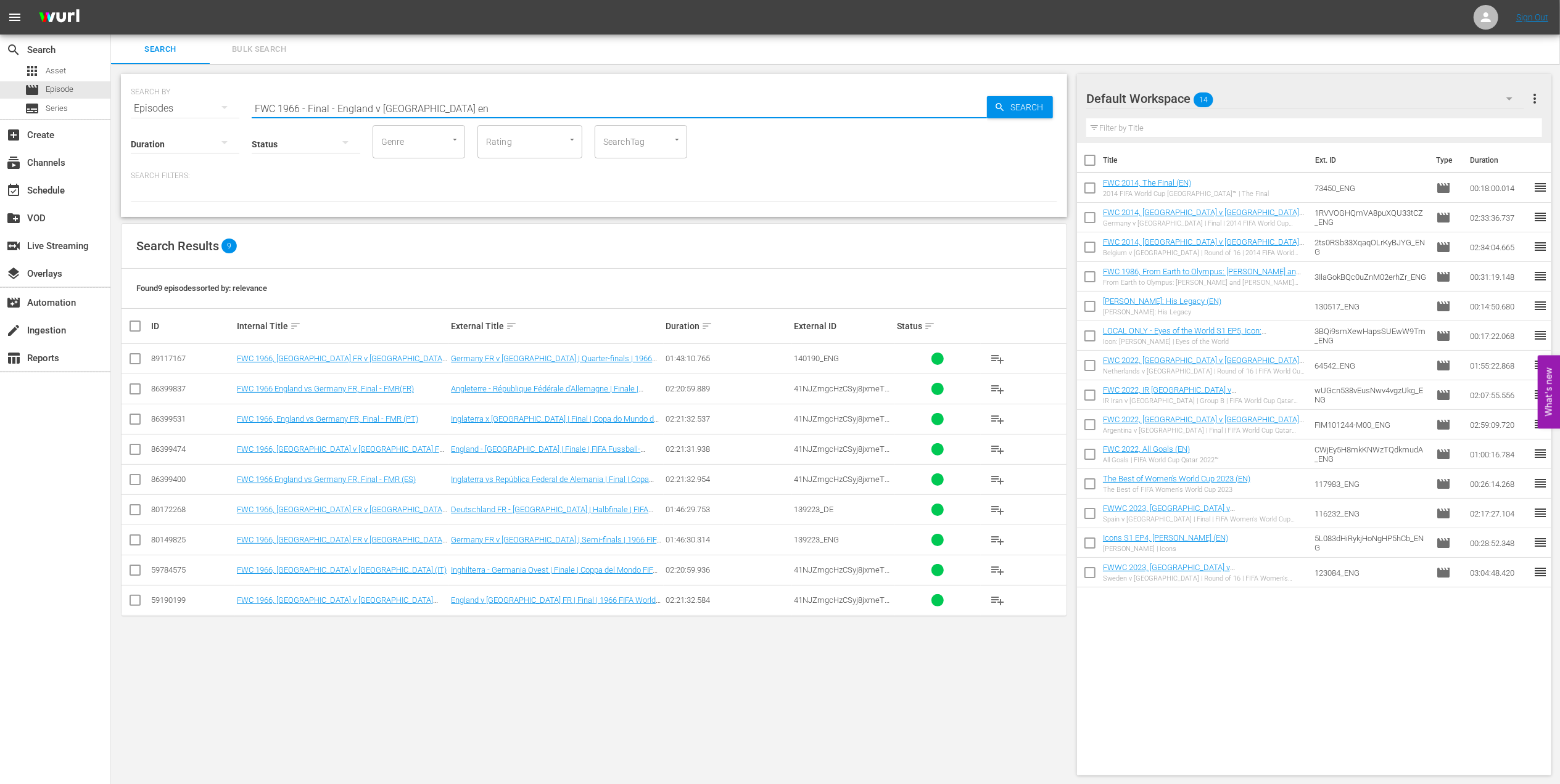
type input "FWC 1966 - Final - England v Germany en"
click at [137, 598] on input "checkbox" at bounding box center [135, 602] width 15 height 15
checkbox input "true"
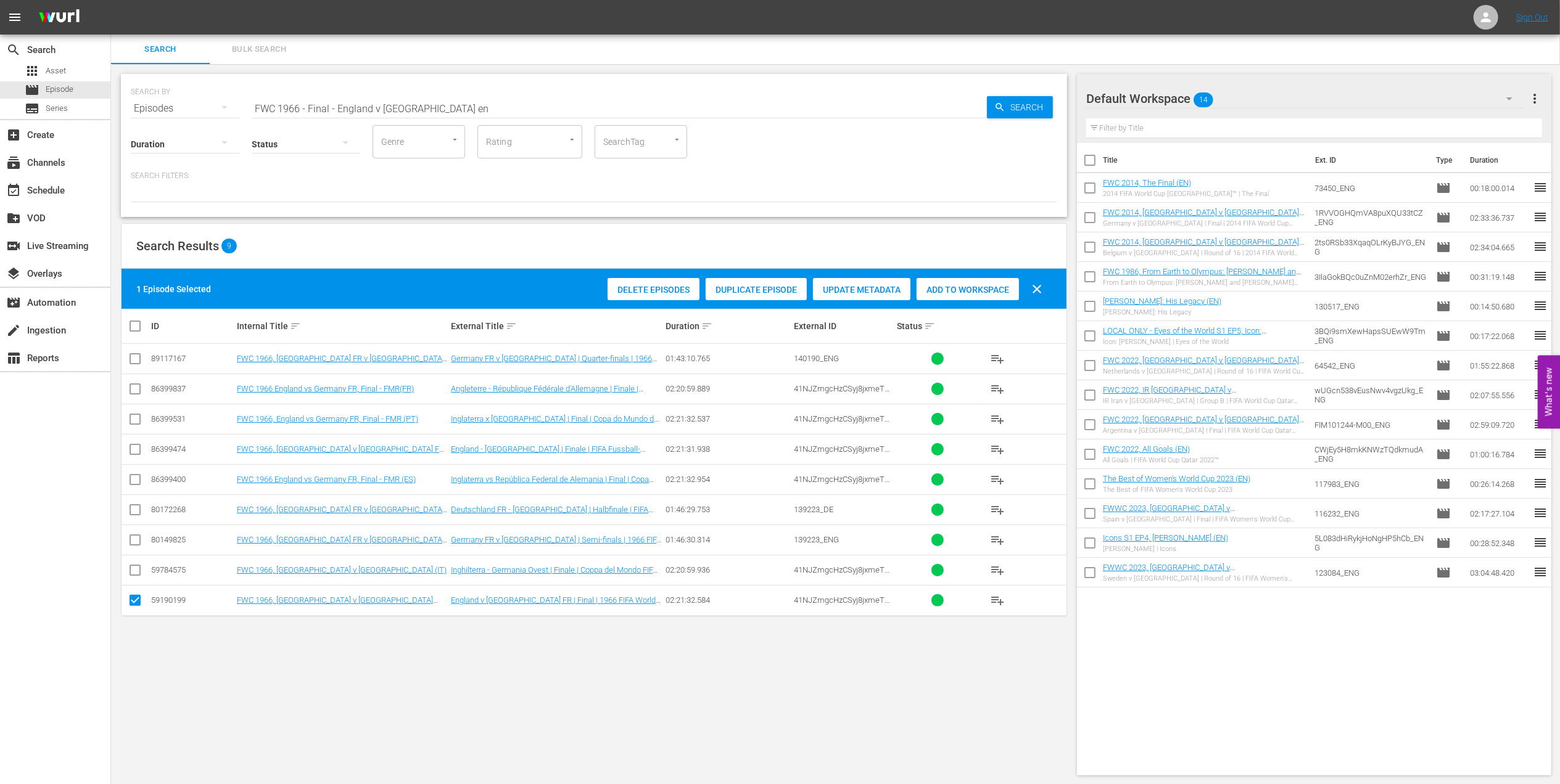
click at [960, 287] on span "Add to Workspace" at bounding box center [968, 289] width 102 height 10
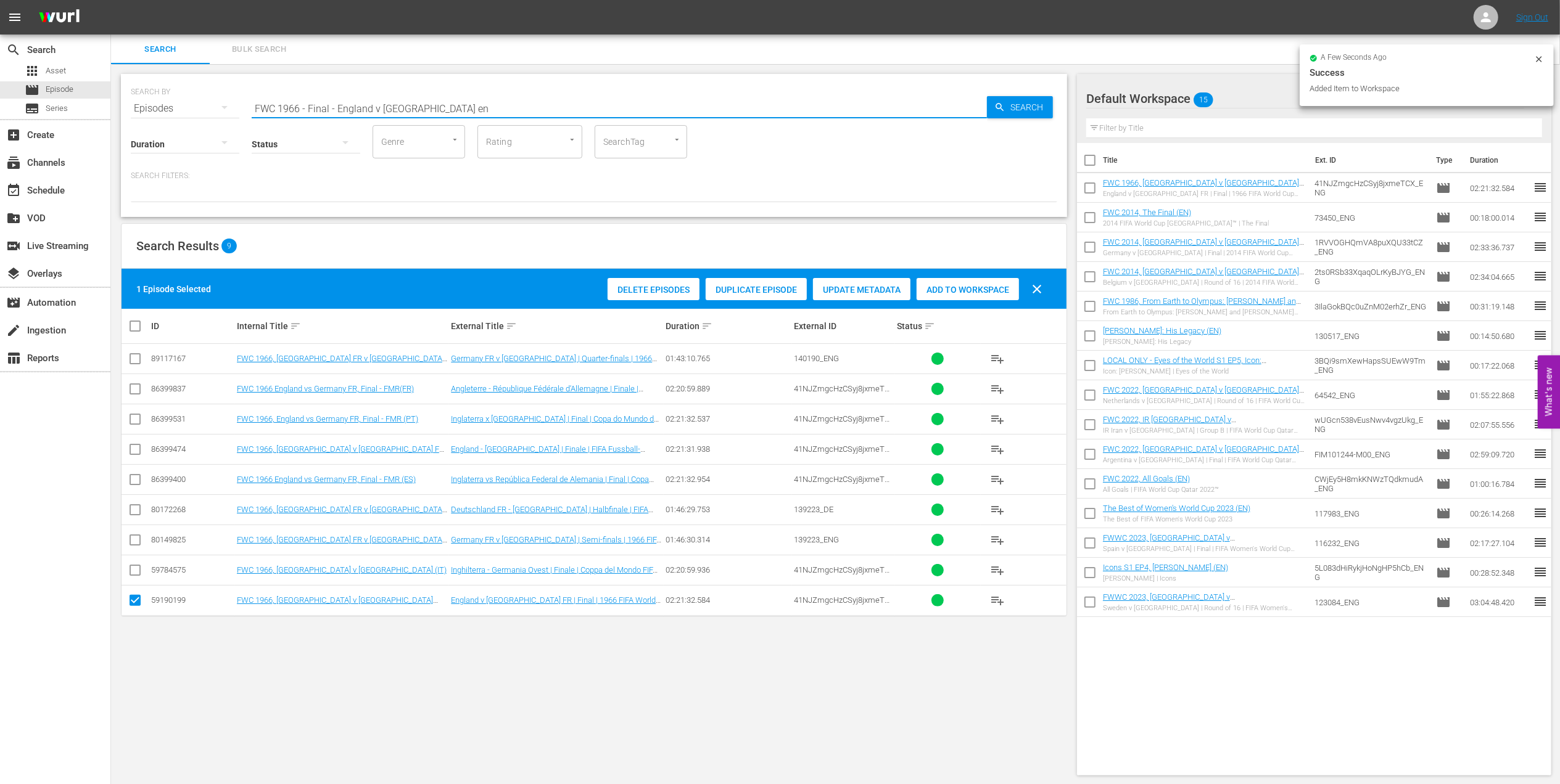
drag, startPoint x: 449, startPoint y: 106, endPoint x: 156, endPoint y: 107, distance: 293.0
click at [157, 106] on div "SEARCH BY Search By Episodes Search ID, Title, Description, Keywords, or Catego…" at bounding box center [594, 101] width 926 height 44
paste input "70 - Final - Brazil v Italy"
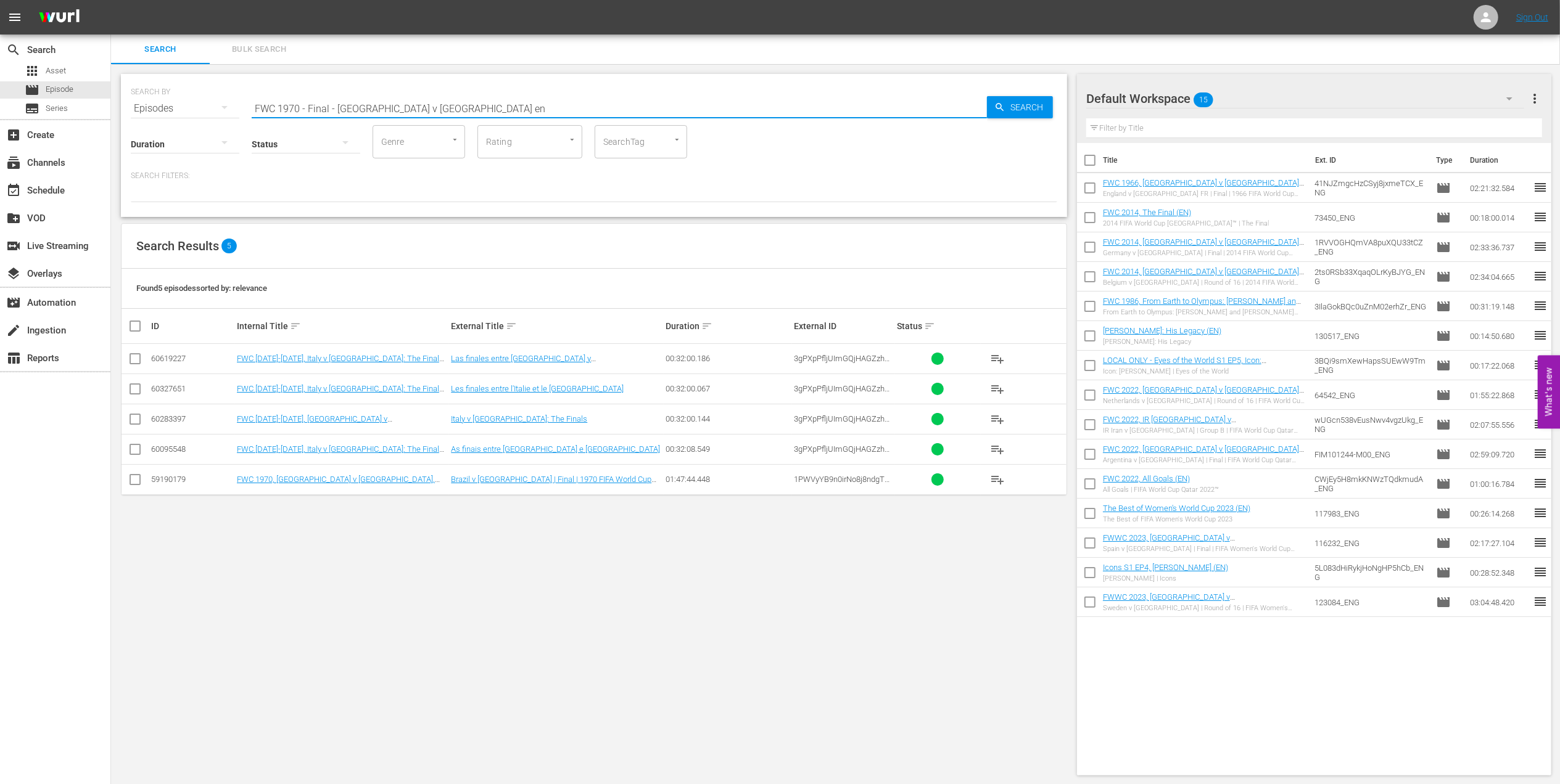
type input "FWC 1970 - Final - [GEOGRAPHIC_DATA] v [GEOGRAPHIC_DATA] en"
click at [135, 480] on input "checkbox" at bounding box center [135, 482] width 15 height 15
checkbox input "true"
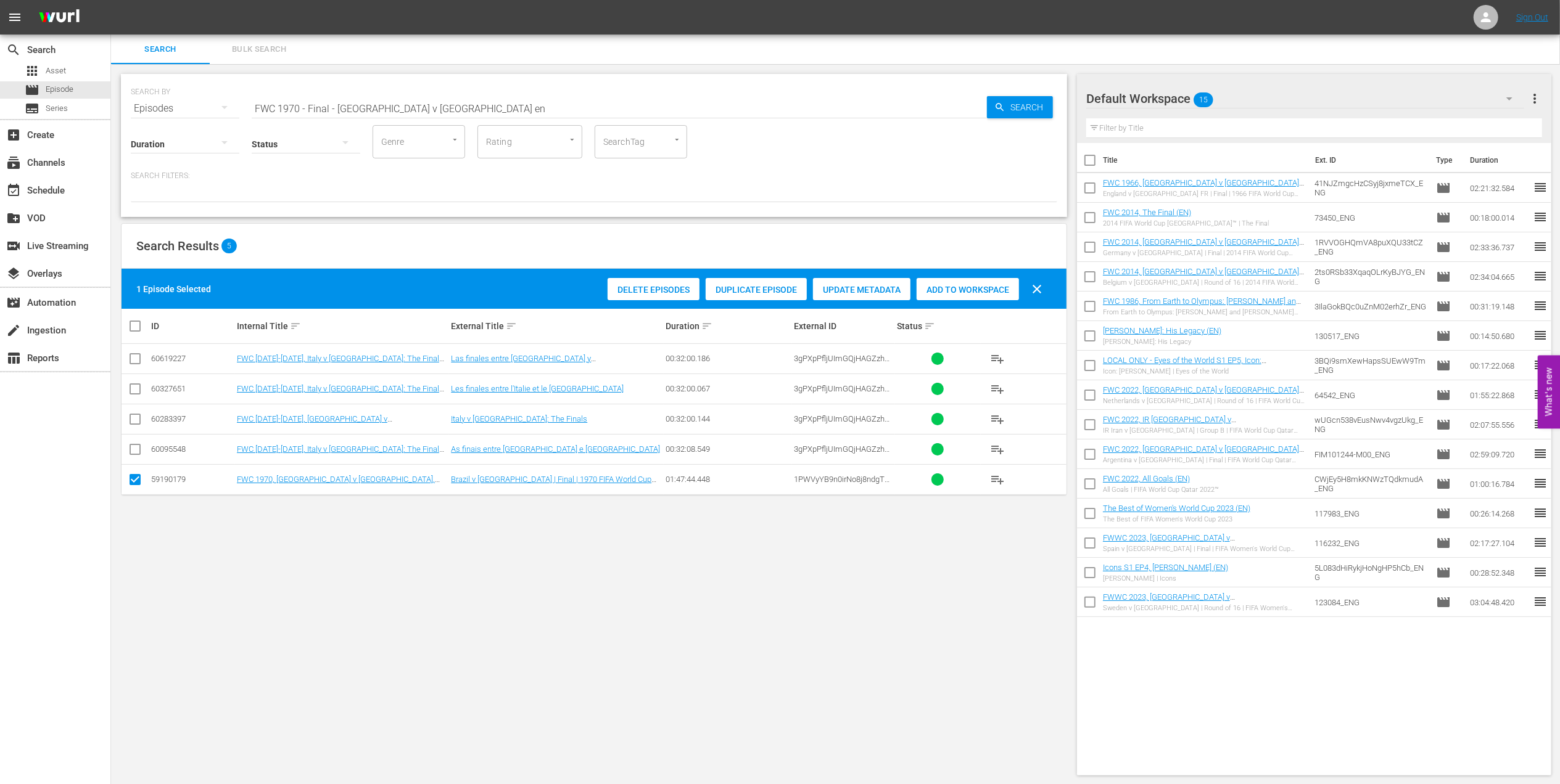
click at [962, 289] on span "Add to Workspace" at bounding box center [968, 289] width 102 height 10
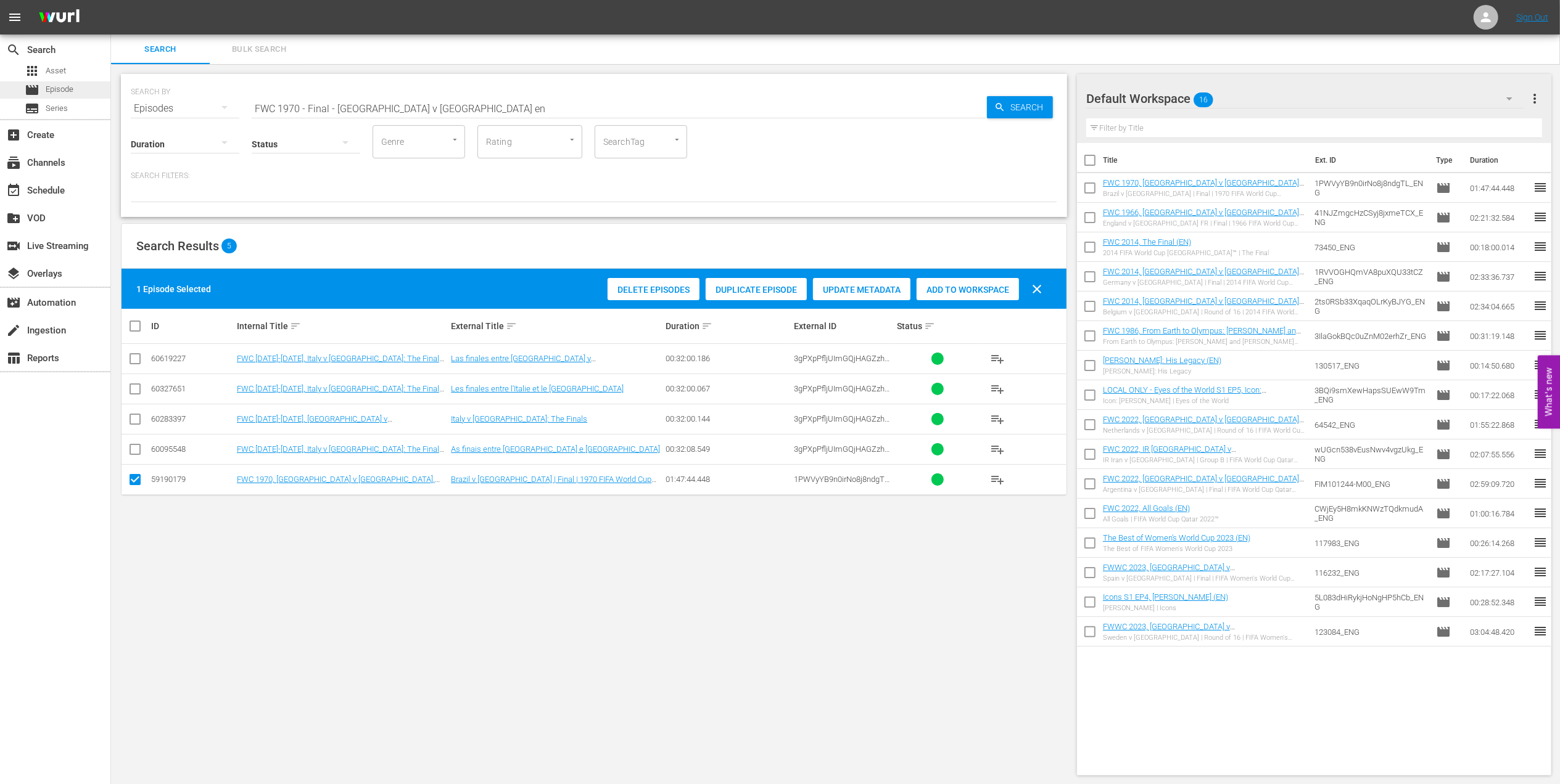
click at [86, 91] on div "movie Episode" at bounding box center [55, 90] width 110 height 17
drag, startPoint x: 420, startPoint y: 107, endPoint x: 260, endPoint y: 107, distance: 160.0
click at [136, 107] on div "SEARCH BY Search By Episodes Search ID, Title, Description, Keywords, or Catego…" at bounding box center [594, 101] width 926 height 44
paste input "4 - Final - Netherlands v Germany"
click at [467, 105] on input "FWC 1974 - Final - [GEOGRAPHIC_DATA] v [GEOGRAPHIC_DATA]" at bounding box center [619, 108] width 735 height 29
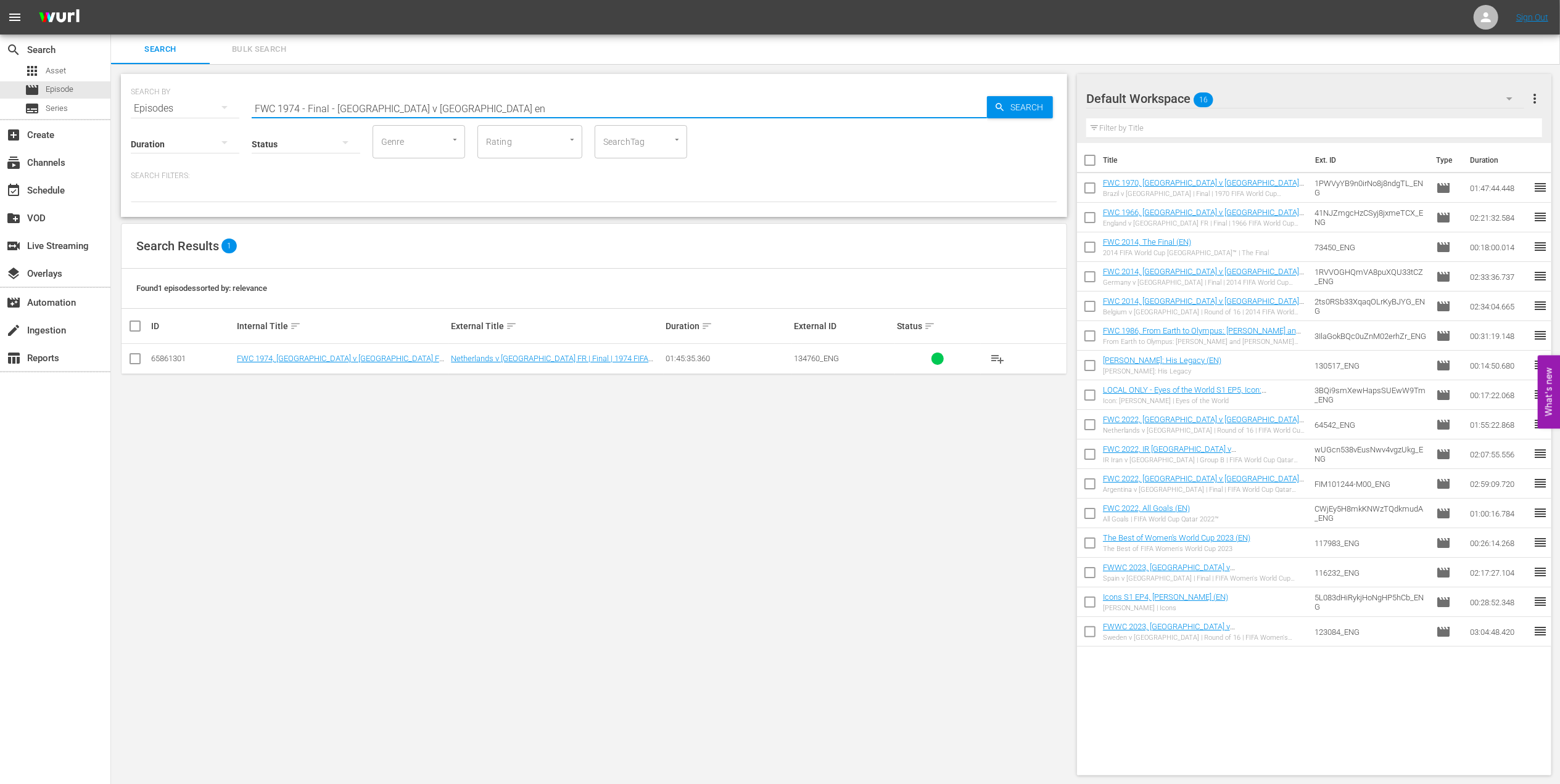
type input "FWC 1974 - Final - [GEOGRAPHIC_DATA] v [GEOGRAPHIC_DATA] en"
click at [135, 359] on input "checkbox" at bounding box center [135, 361] width 15 height 15
checkbox input "true"
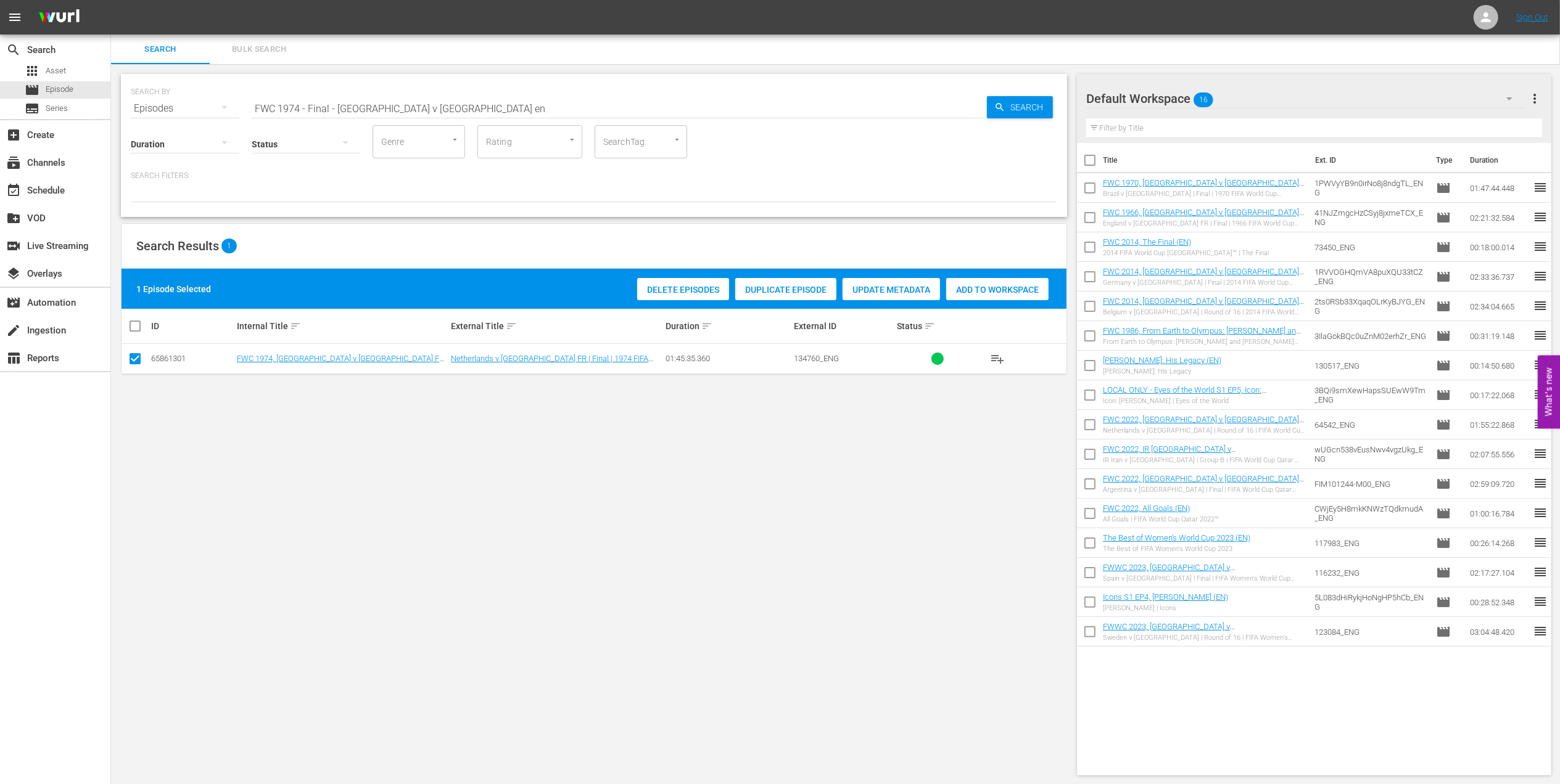
click at [964, 289] on span "Add to Workspace" at bounding box center [997, 289] width 102 height 10
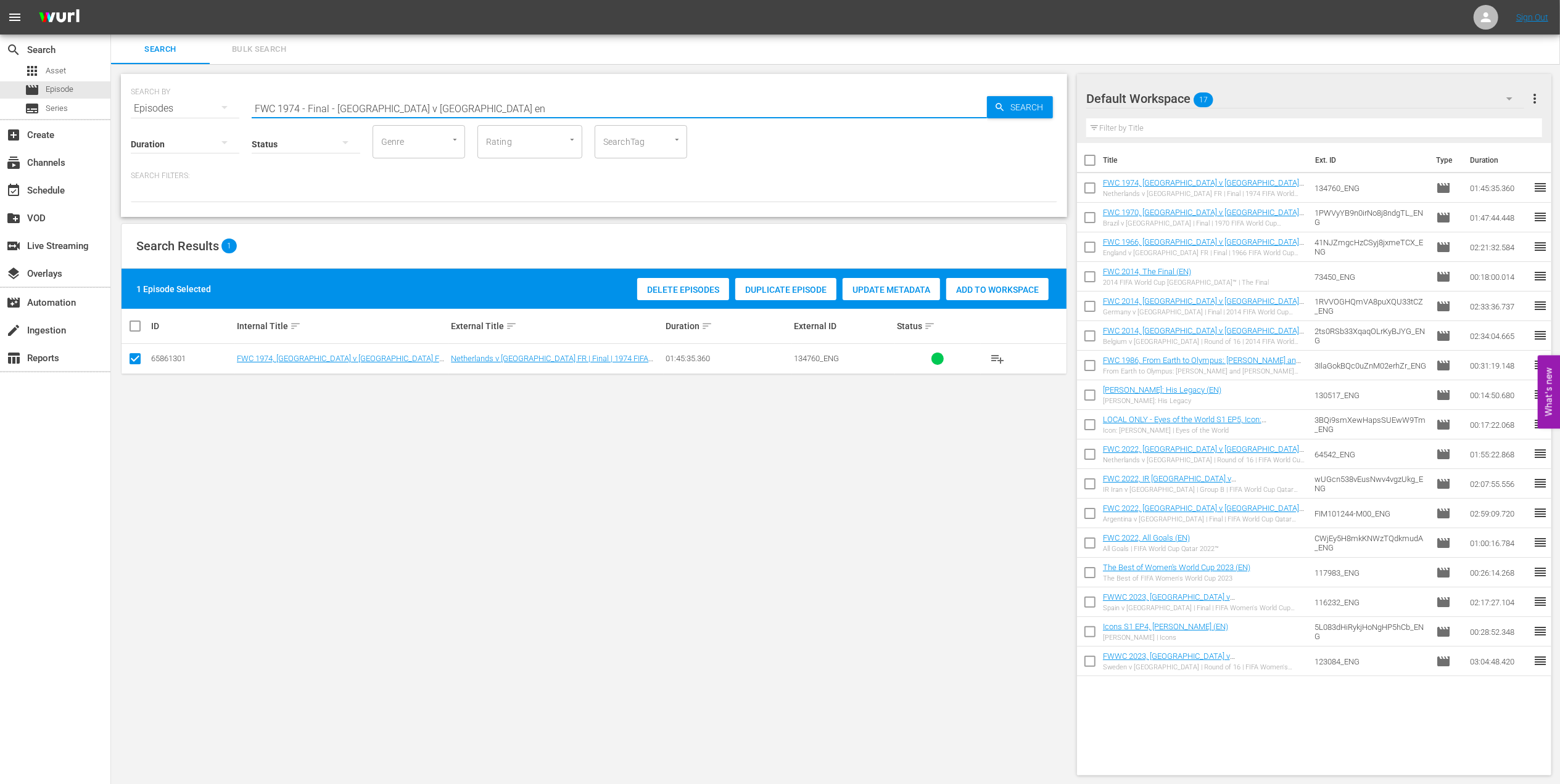
click at [124, 106] on div "SEARCH BY Search By Episodes Search ID, Title, Description, Keywords, or Catego…" at bounding box center [593, 145] width 946 height 143
paste input "82 - Final - Italy v Germany"
click at [492, 106] on input "FWC 1982 - Final - [GEOGRAPHIC_DATA] v [GEOGRAPHIC_DATA]" at bounding box center [619, 108] width 735 height 29
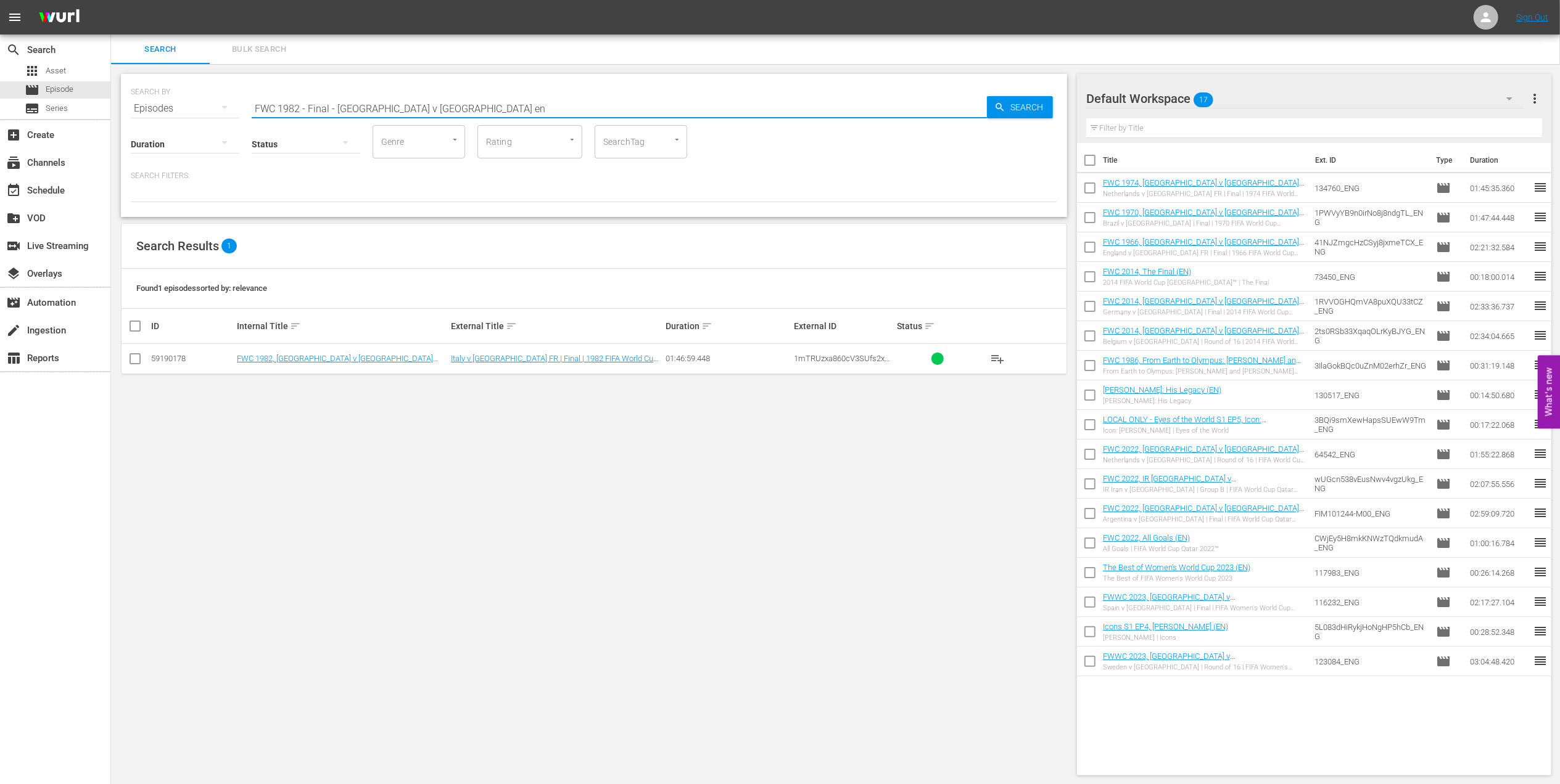
type input "FWC 1982 - Final - [GEOGRAPHIC_DATA] v [GEOGRAPHIC_DATA] en"
click at [133, 358] on input "checkbox" at bounding box center [135, 361] width 15 height 15
checkbox input "true"
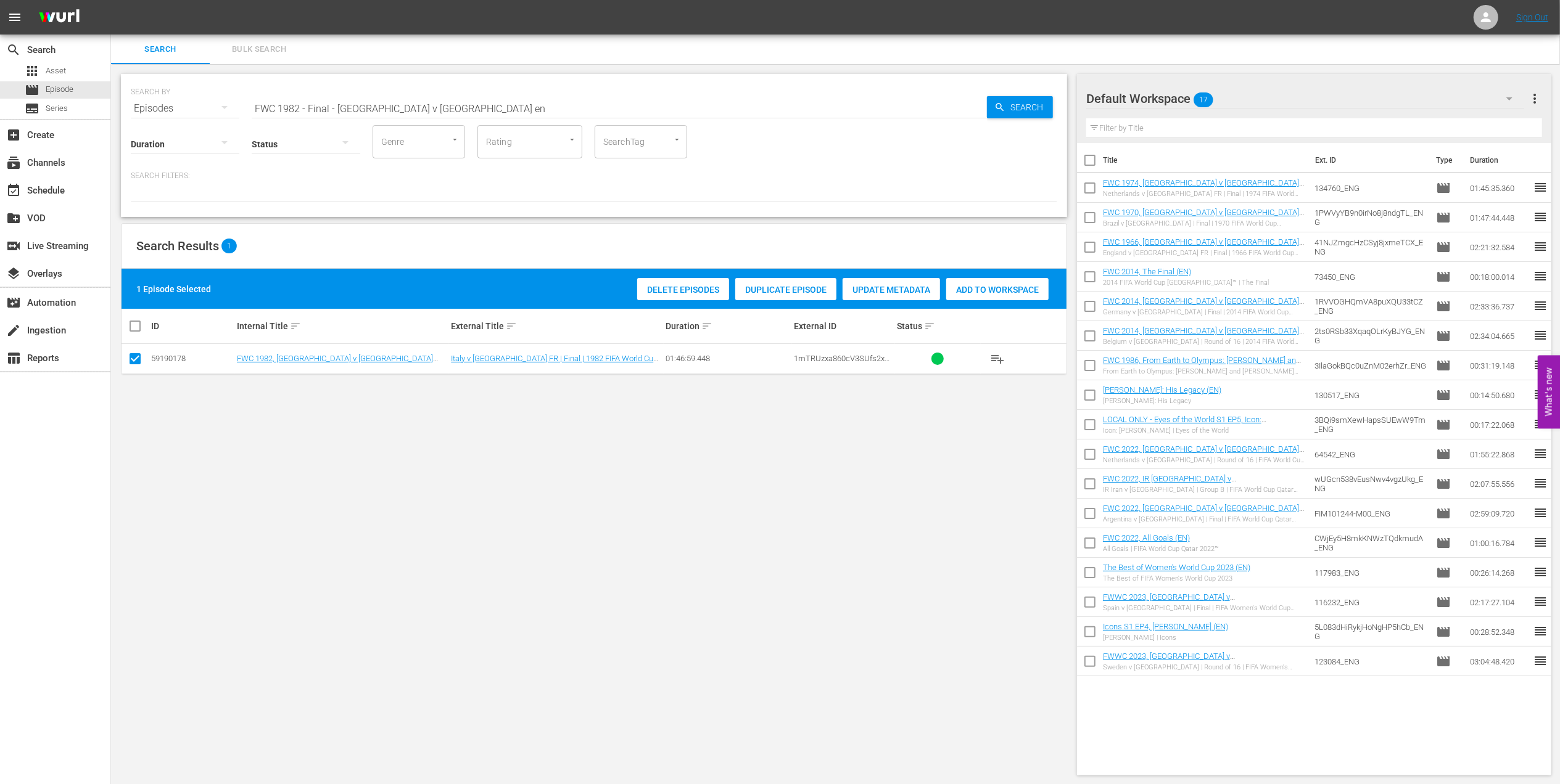
click at [963, 282] on div "Add to Workspace" at bounding box center [997, 290] width 102 height 24
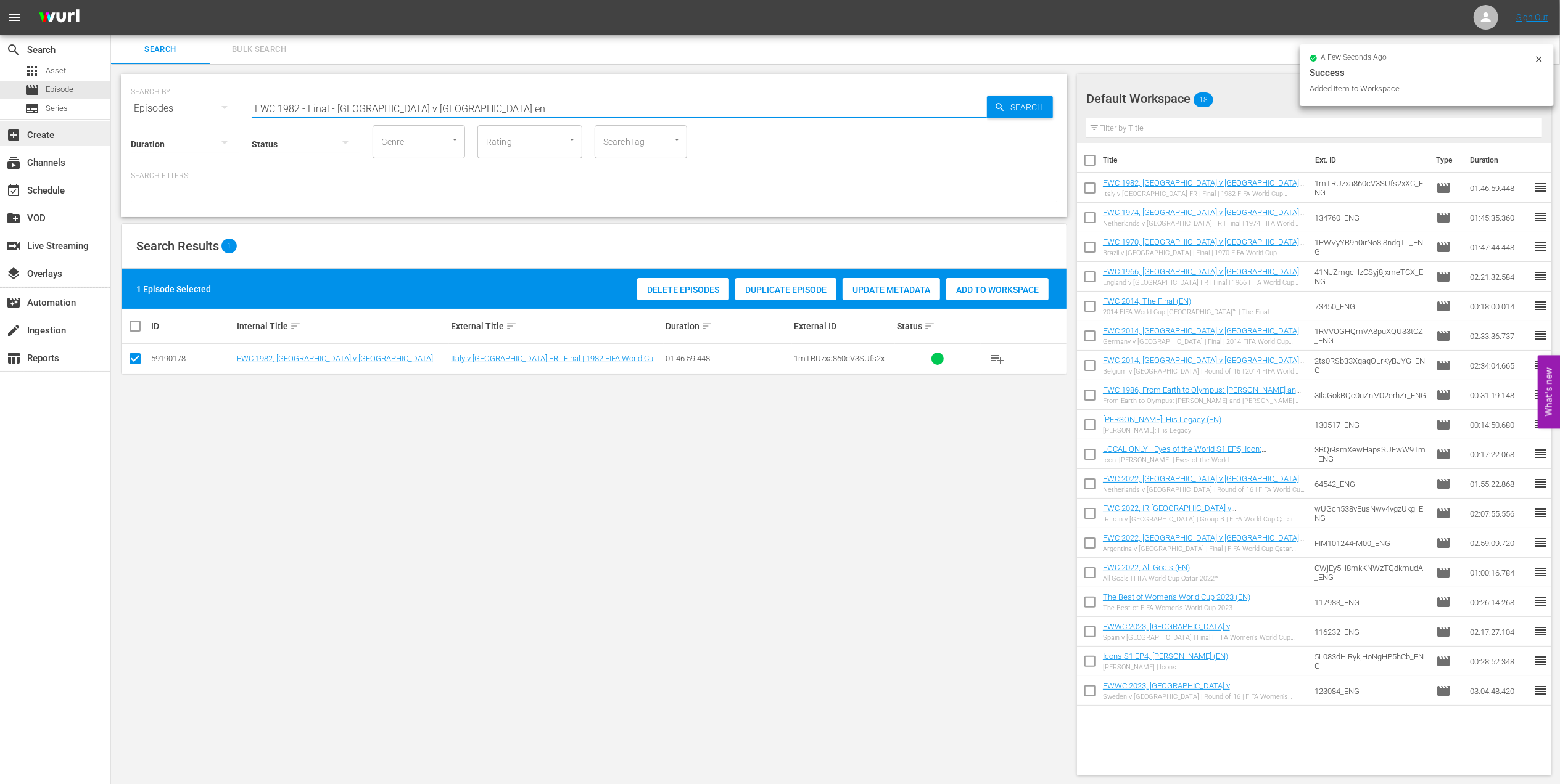
drag, startPoint x: 129, startPoint y: 114, endPoint x: 107, endPoint y: 132, distance: 28.4
click at [113, 117] on div "SEARCH BY Search By Episodes Search ID, Title, Description, Keywords, or Catego…" at bounding box center [594, 425] width 966 height 721
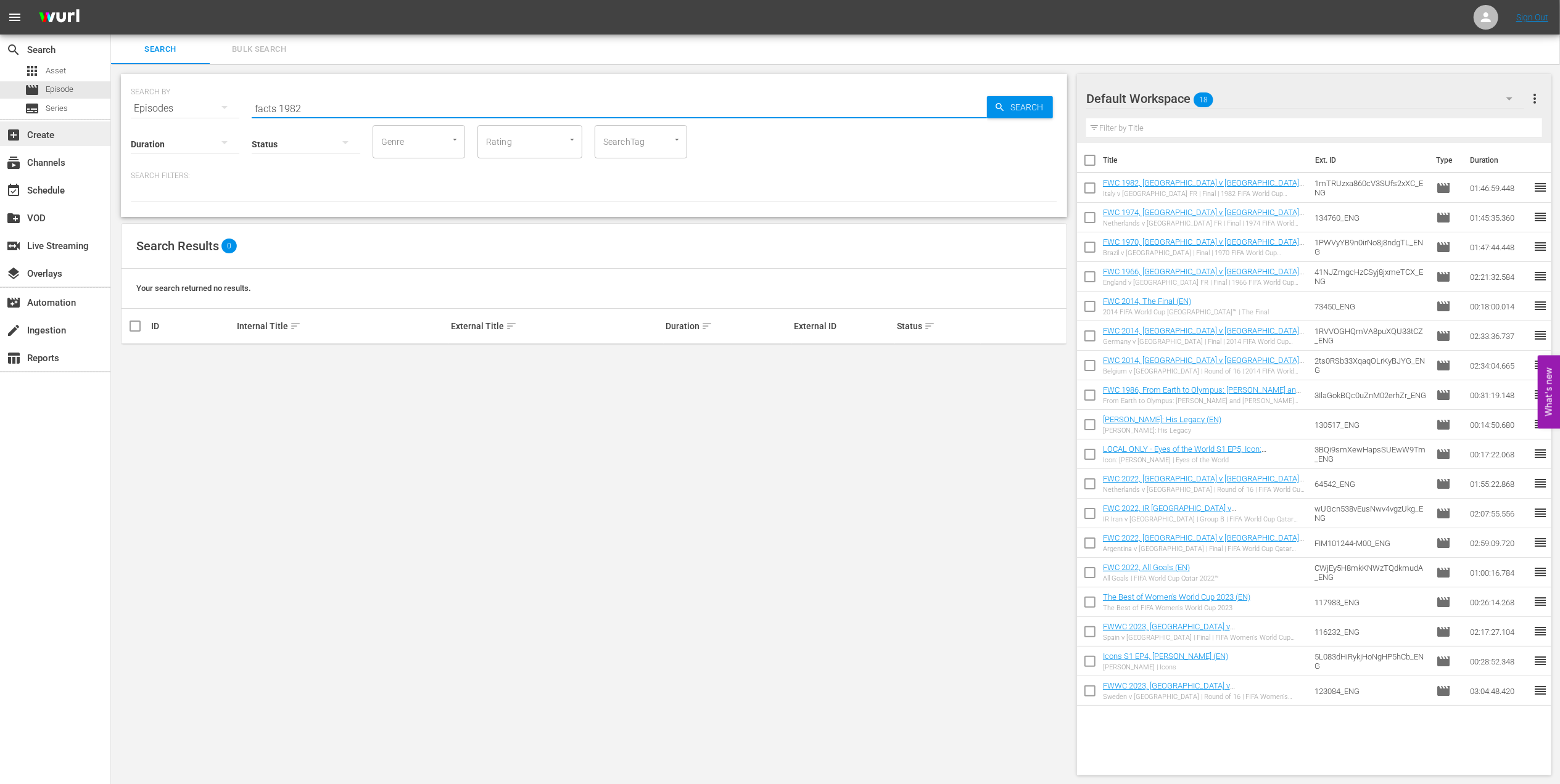
type input "facts 1982"
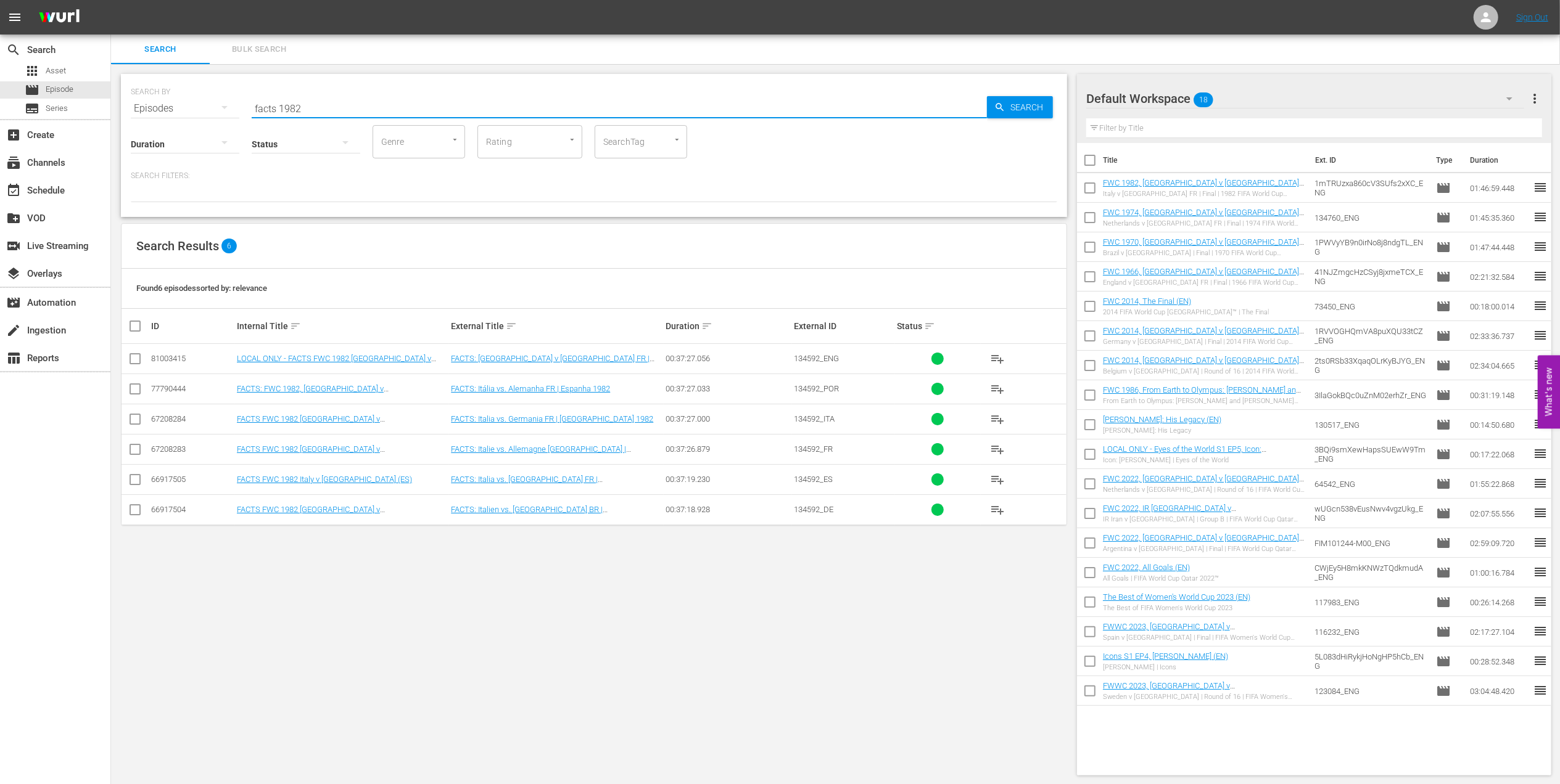
click at [134, 357] on input "checkbox" at bounding box center [135, 361] width 15 height 15
checkbox input "true"
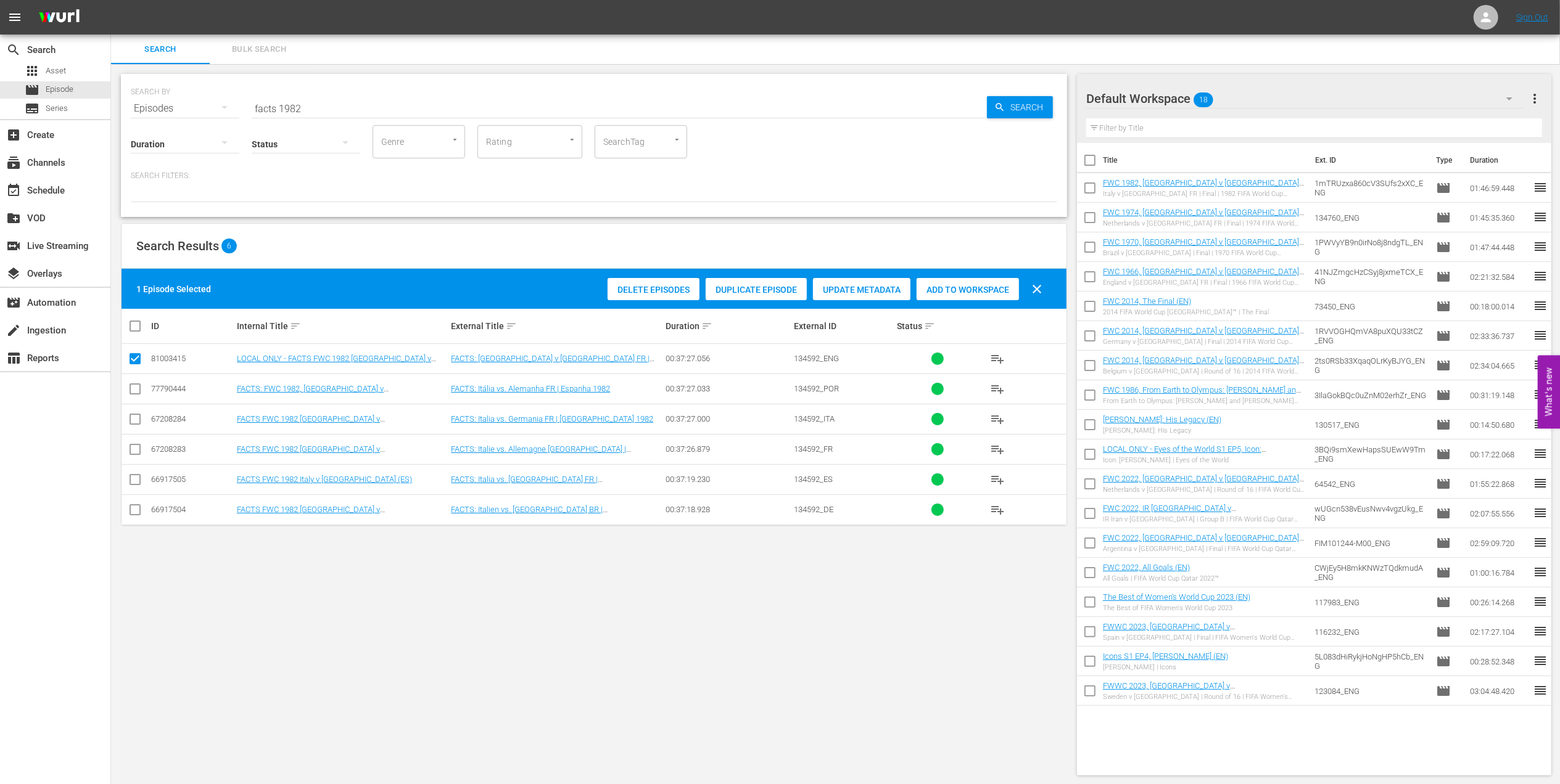
click at [982, 284] on div "Add to Workspace" at bounding box center [968, 290] width 102 height 24
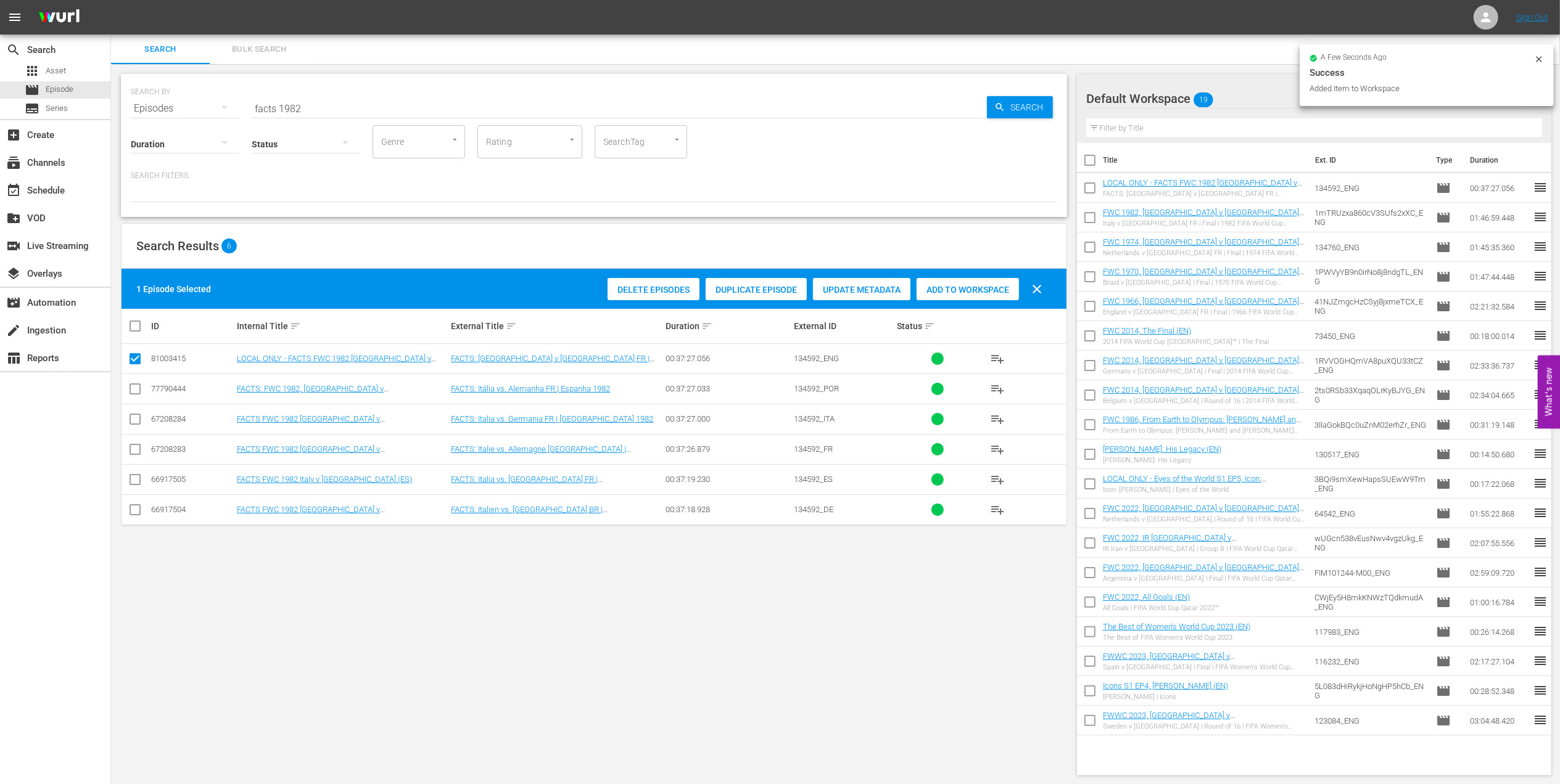
click at [167, 109] on div "SEARCH BY Search By Episodes Search ID, Title, Description, Keywords, or Catego…" at bounding box center [594, 101] width 926 height 44
paste input "1986 Official Film - Hero"
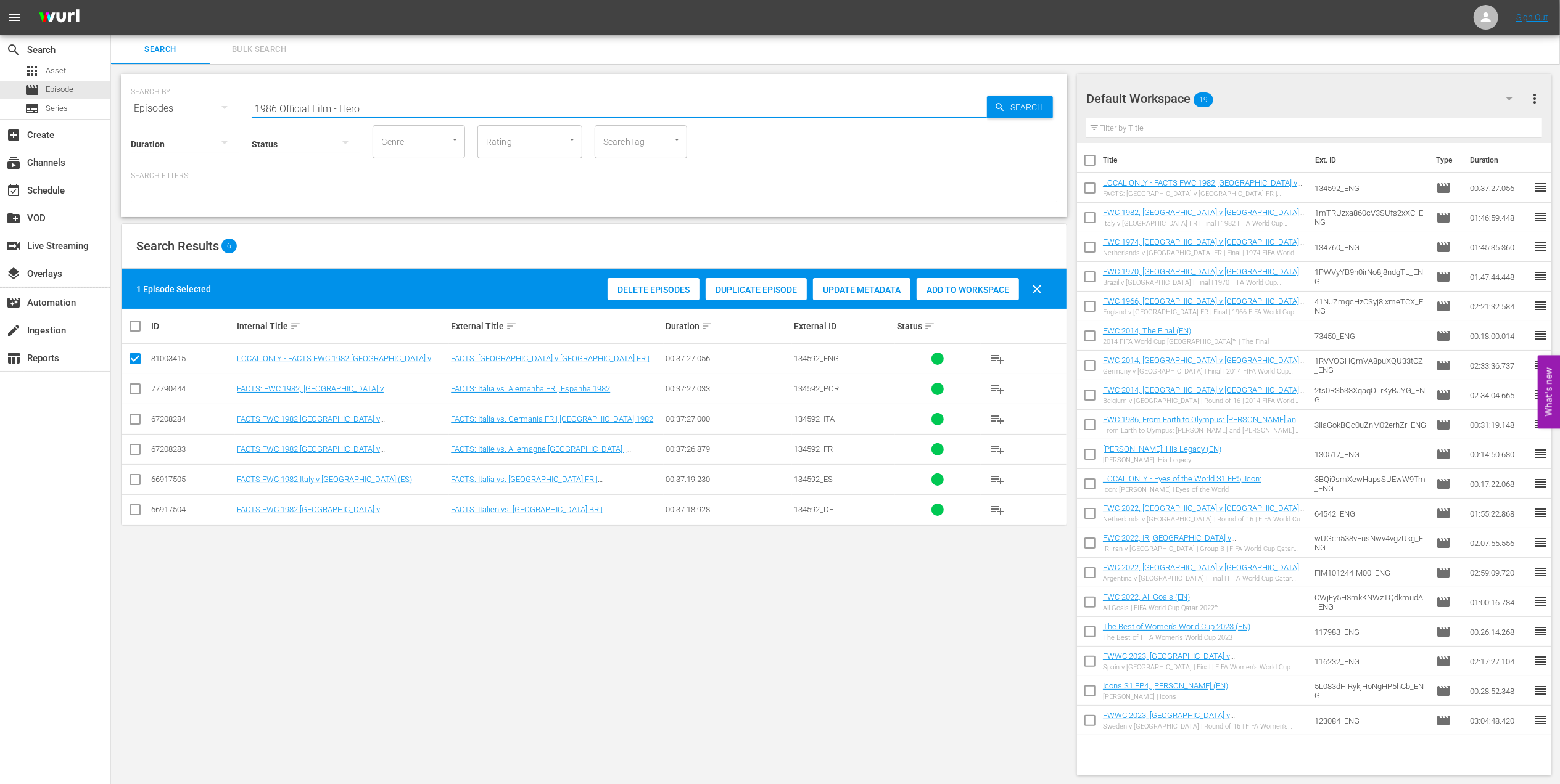
click at [444, 101] on input "1986 Official Film - Hero" at bounding box center [619, 108] width 735 height 29
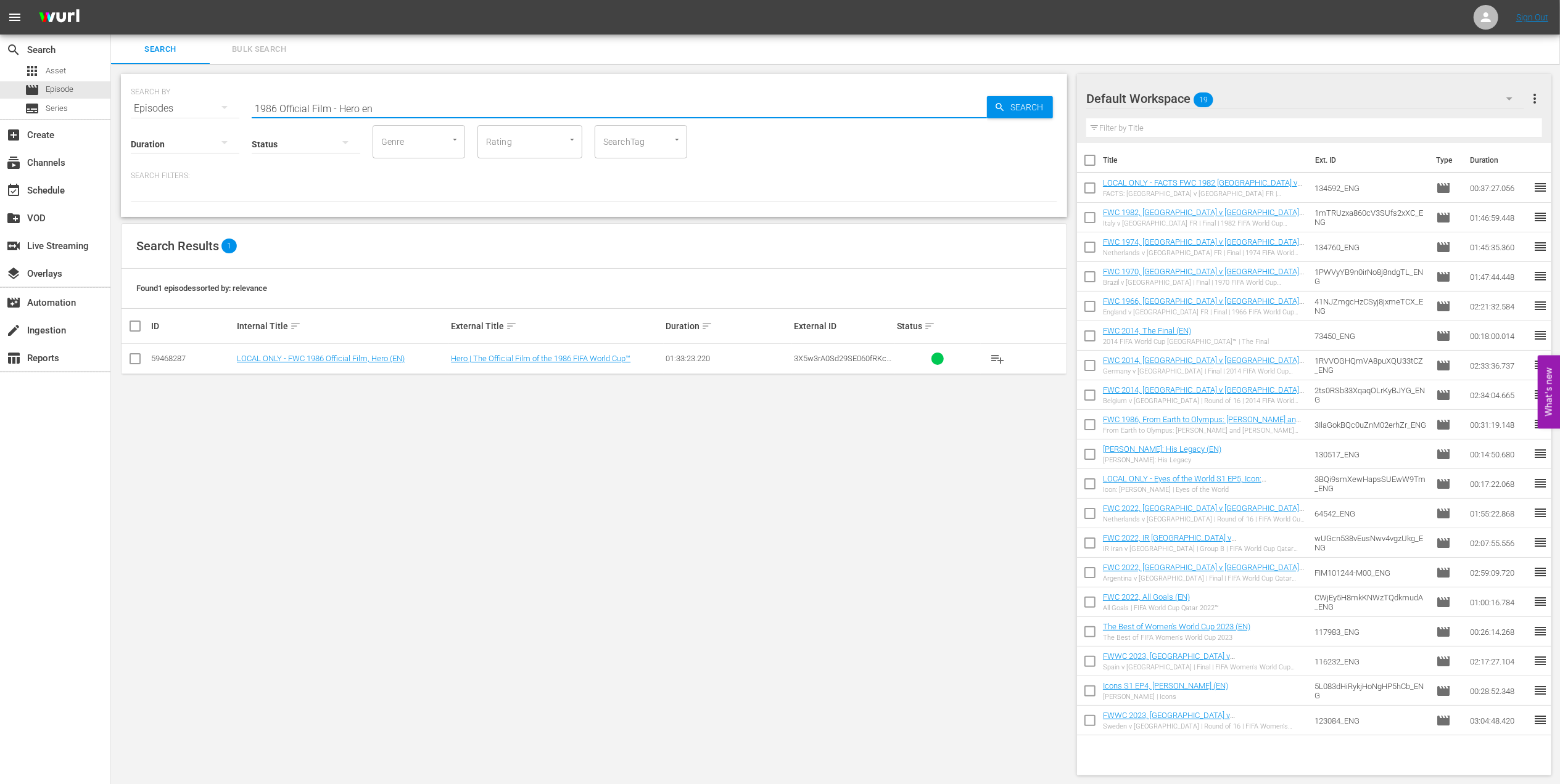
type input "1986 Official Film - Hero en"
click at [137, 358] on input "checkbox" at bounding box center [135, 361] width 15 height 15
checkbox input "true"
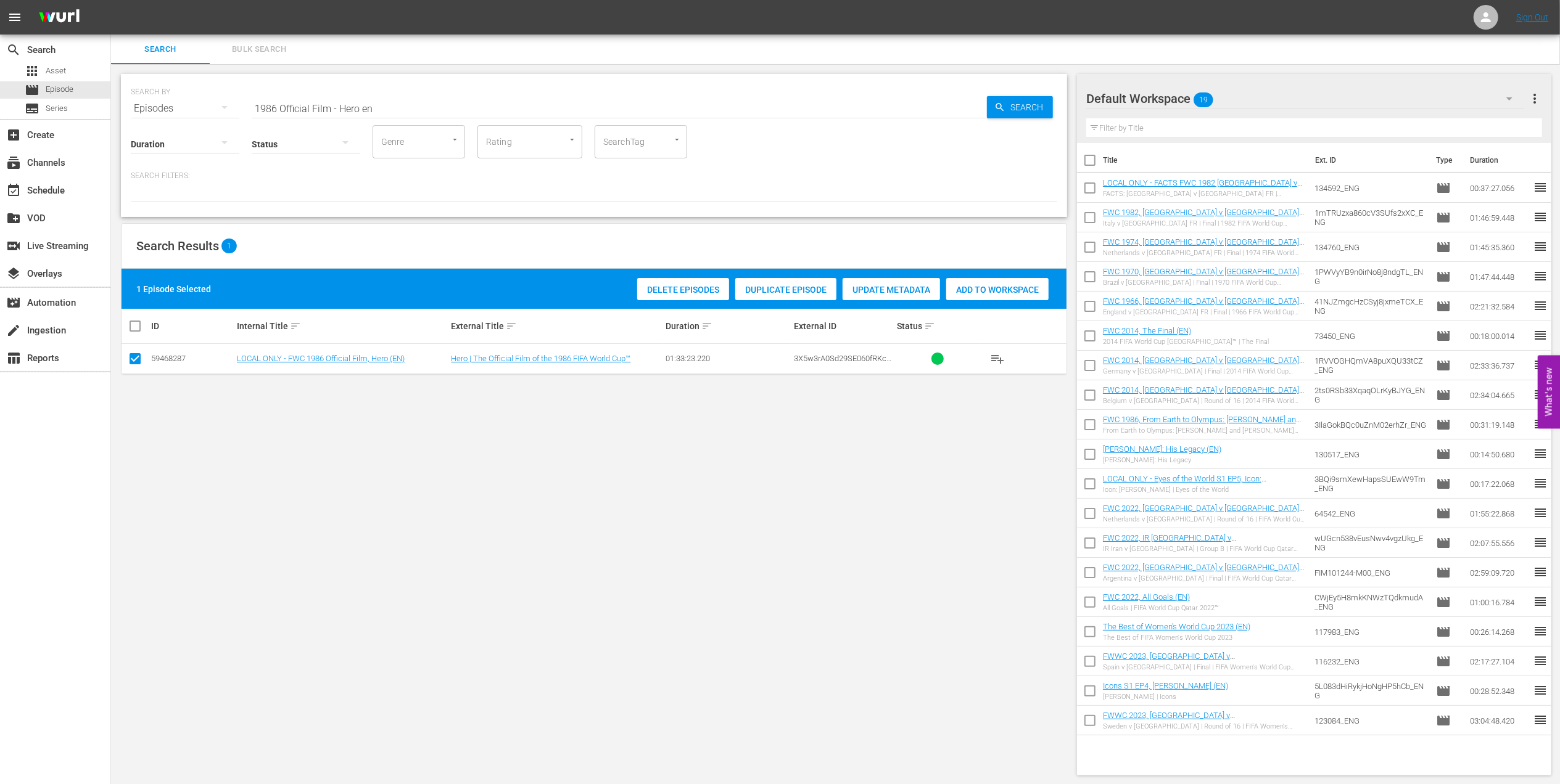
click at [972, 286] on span "Add to Workspace" at bounding box center [997, 289] width 102 height 10
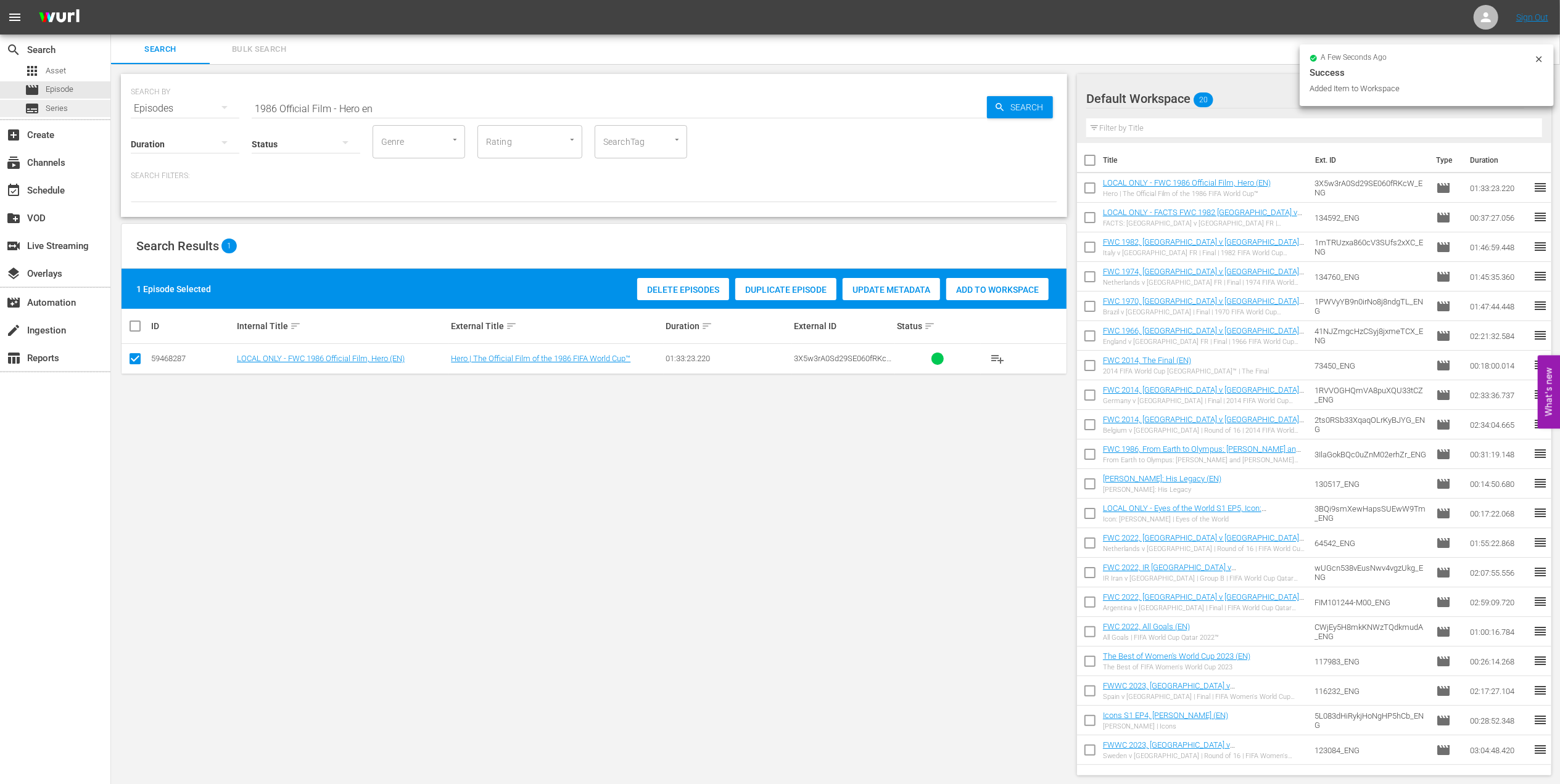
drag, startPoint x: 297, startPoint y: 101, endPoint x: 105, endPoint y: 101, distance: 192.0
click at [111, 0] on div "search Search apps Asset movie Episode subtitles Series add_box Create subscrip…" at bounding box center [835, 0] width 1449 height 0
paste input "98 Official Film - La Coupe de la Gloire"
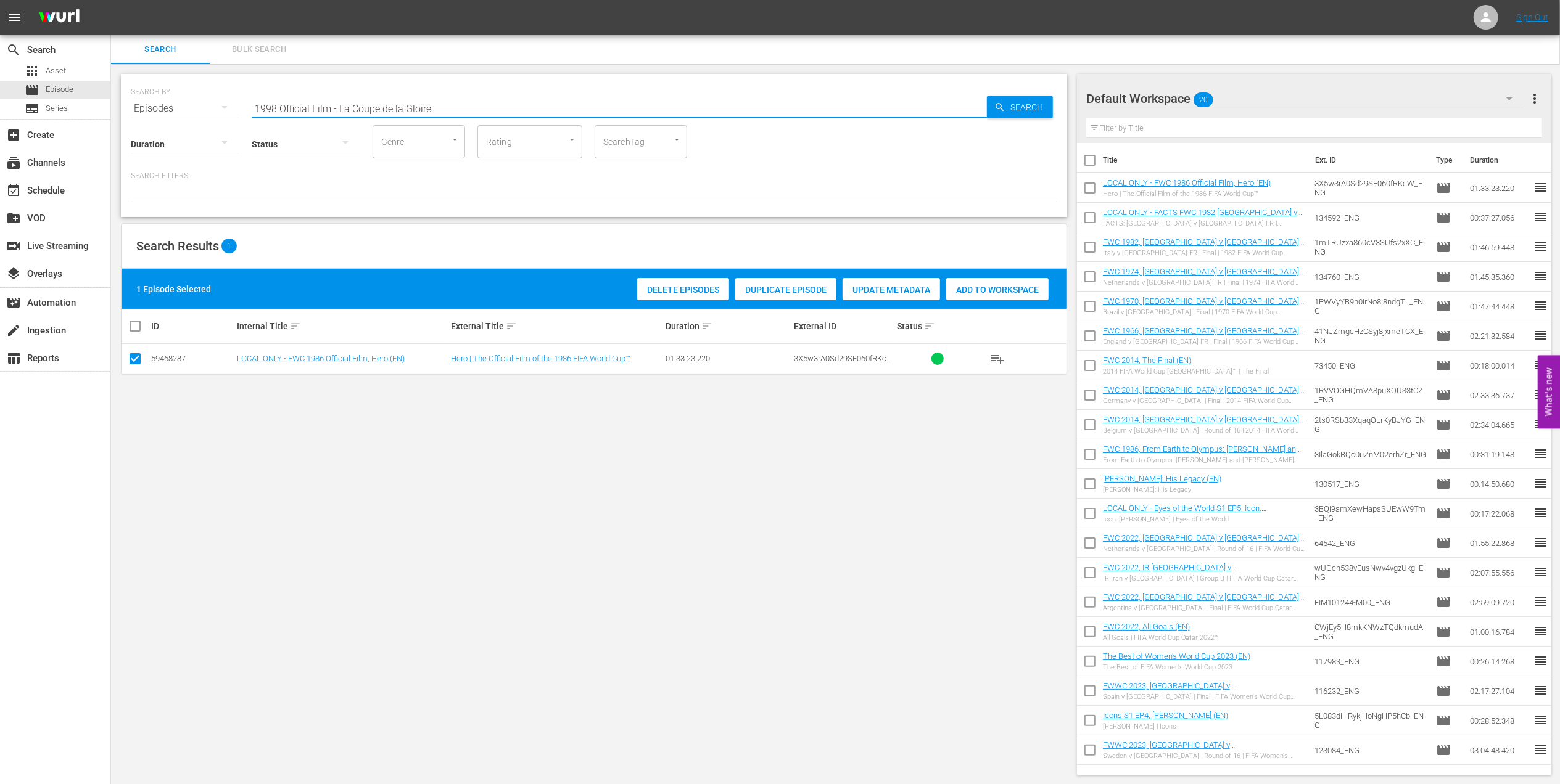
click at [462, 104] on input "1998 Official Film - La Coupe de la Gloire" at bounding box center [619, 108] width 735 height 29
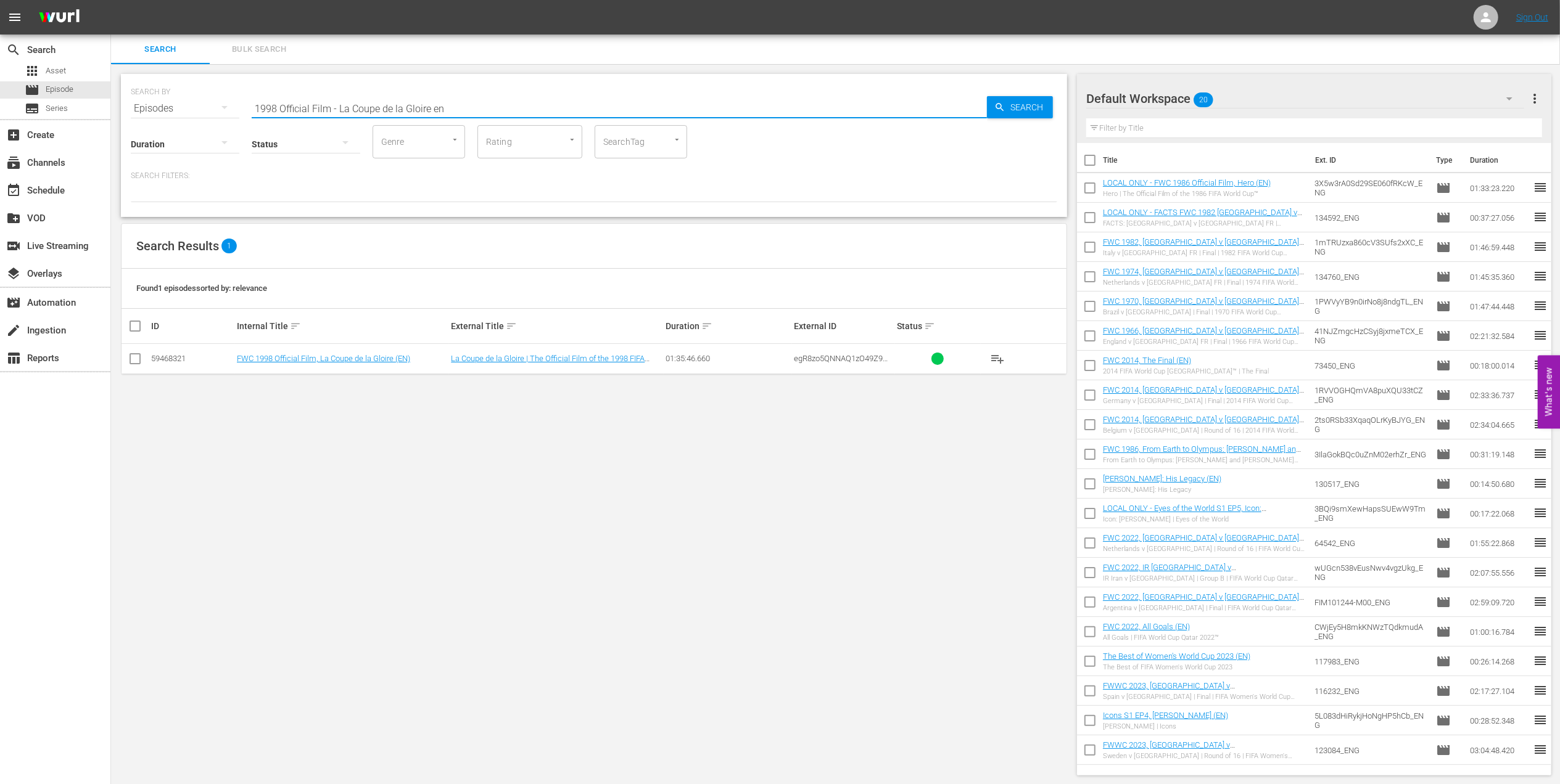
type input "1998 Official Film - La Coupe de la Gloire en"
click at [126, 356] on td at bounding box center [135, 359] width 28 height 30
drag, startPoint x: 133, startPoint y: 356, endPoint x: 393, endPoint y: 359, distance: 260.0
click at [133, 355] on input "checkbox" at bounding box center [135, 361] width 15 height 15
checkbox input "true"
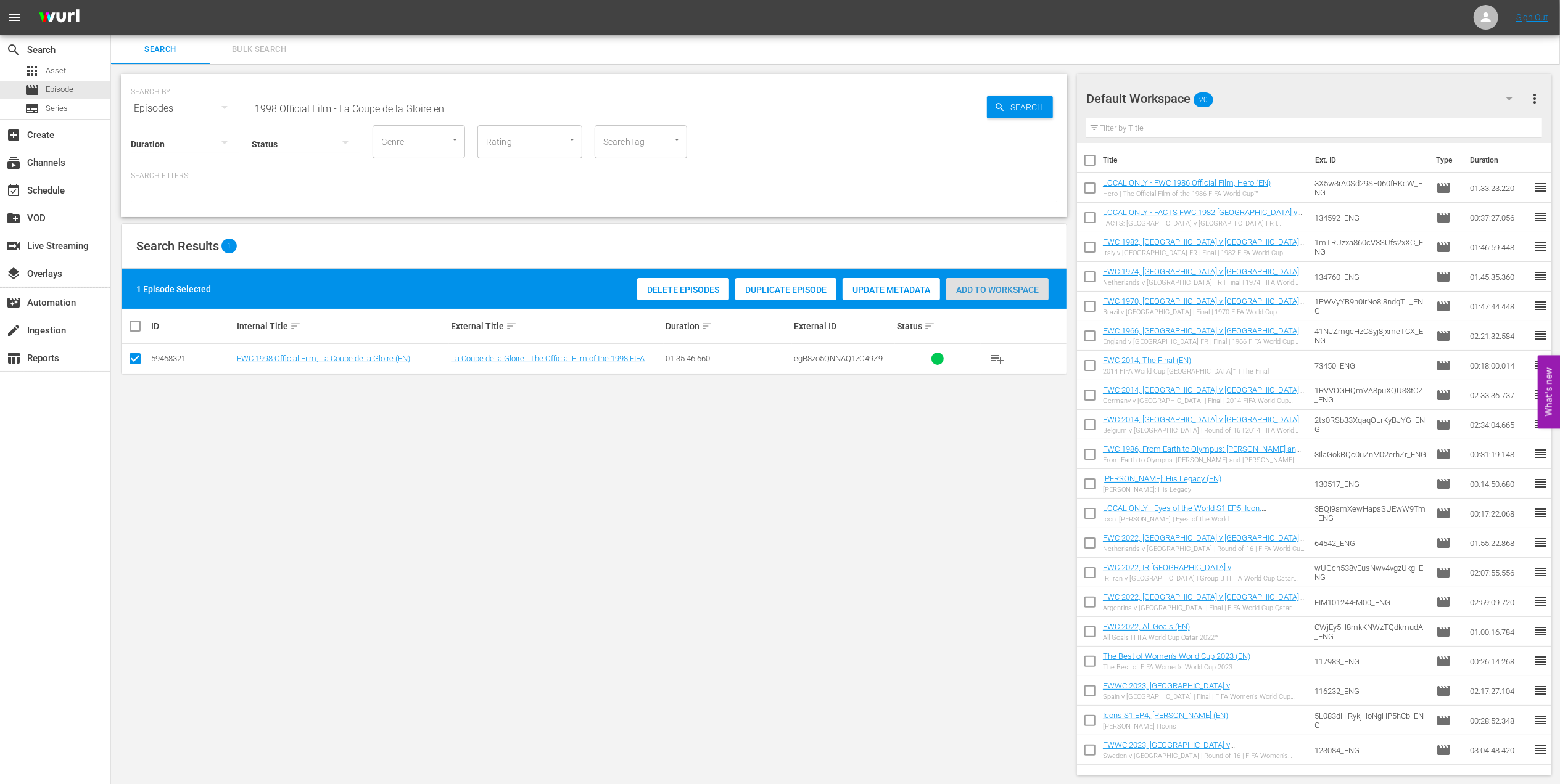
click at [995, 293] on span "Add to Workspace" at bounding box center [997, 289] width 102 height 10
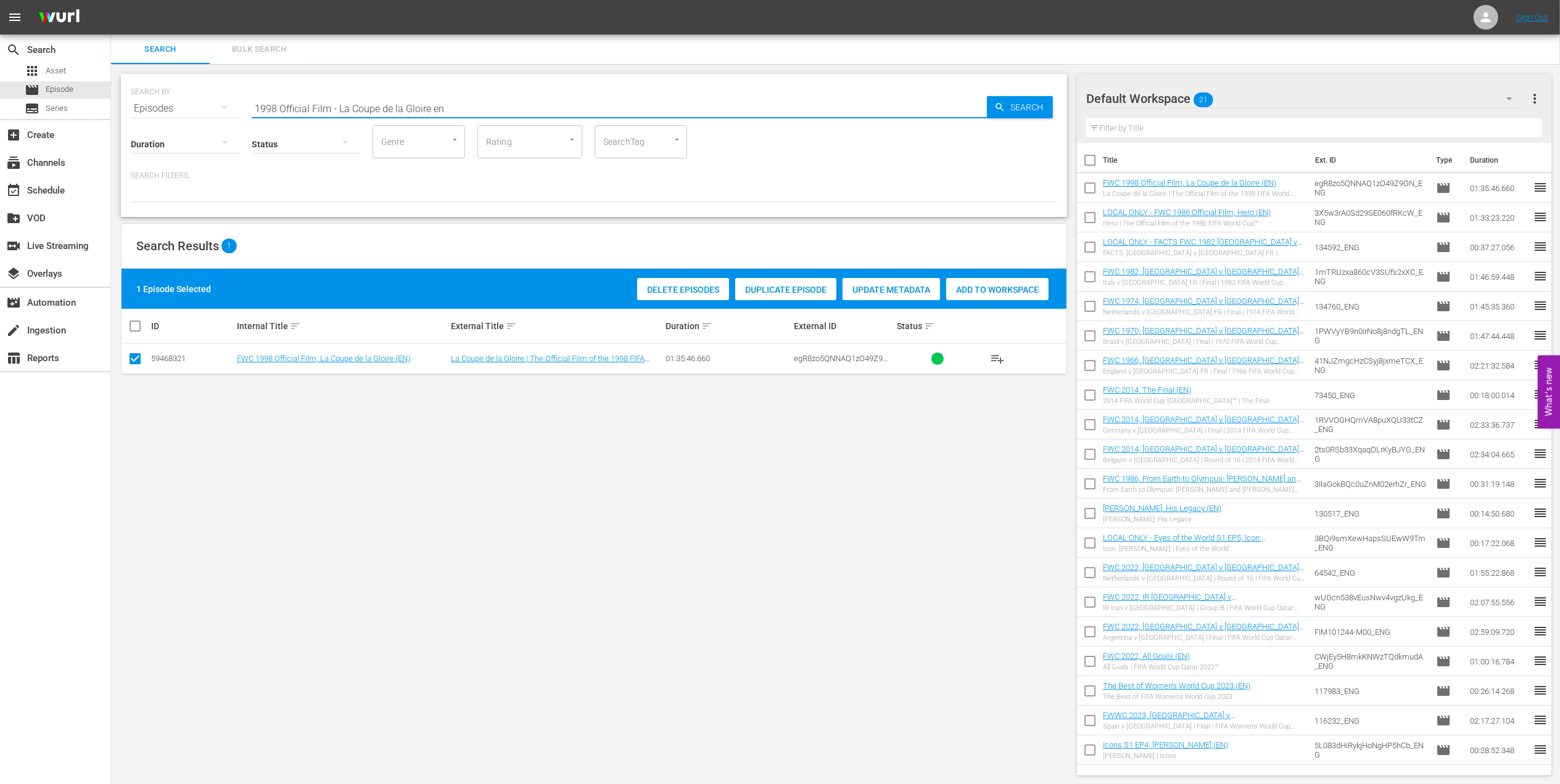
drag, startPoint x: 457, startPoint y: 107, endPoint x: 205, endPoint y: 107, distance: 252.0
click at [185, 107] on div "SEARCH BY Search By Episodes Search ID, Title, Description, Keywords, or Catego…" at bounding box center [594, 101] width 926 height 44
paste input "World Champions: France 1998"
click at [447, 107] on input "World Champions: France 1998" at bounding box center [619, 108] width 735 height 29
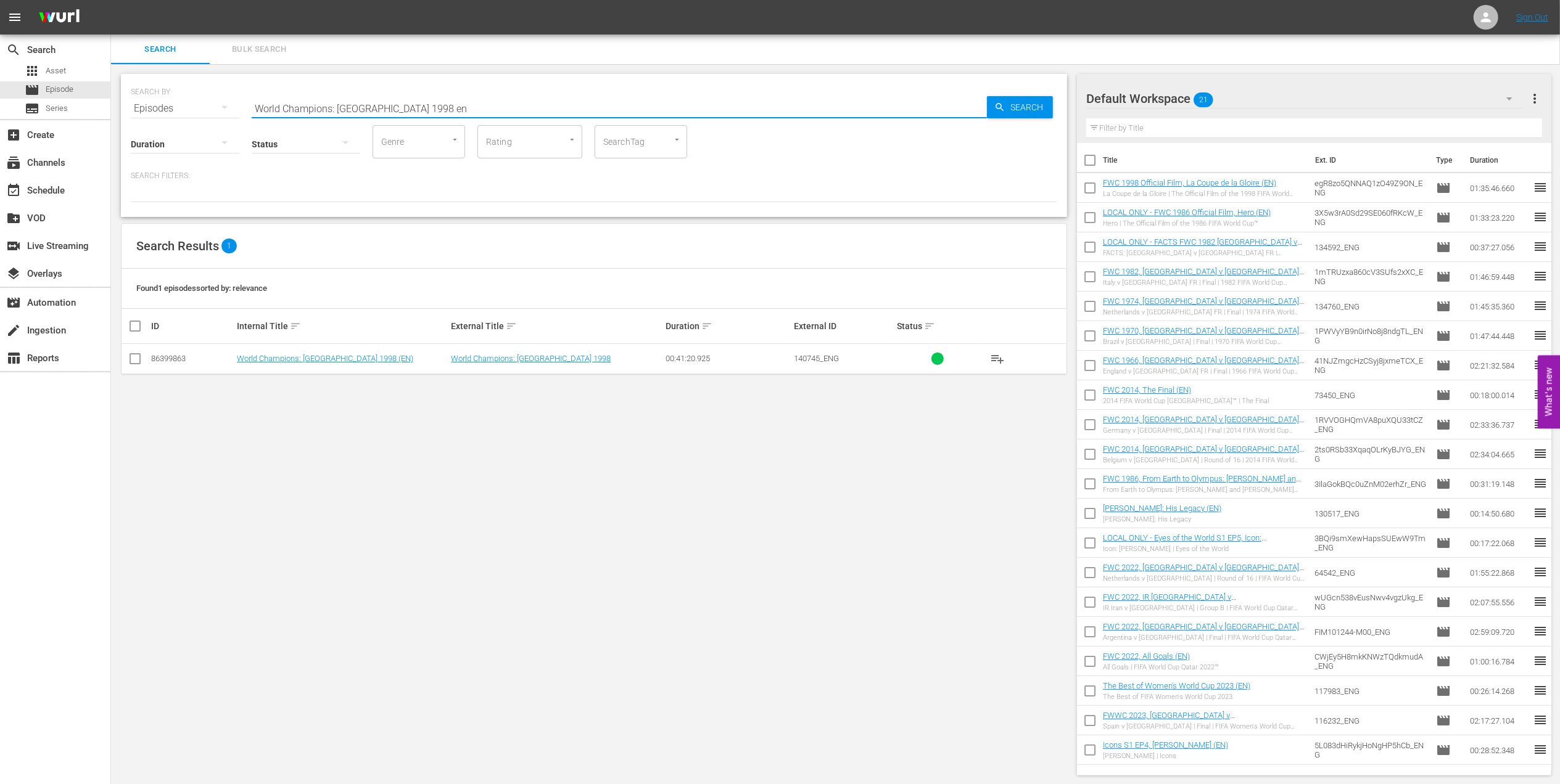
type input "World Champions: France 1998 en"
click at [139, 362] on input "checkbox" at bounding box center [135, 361] width 15 height 15
checkbox input "true"
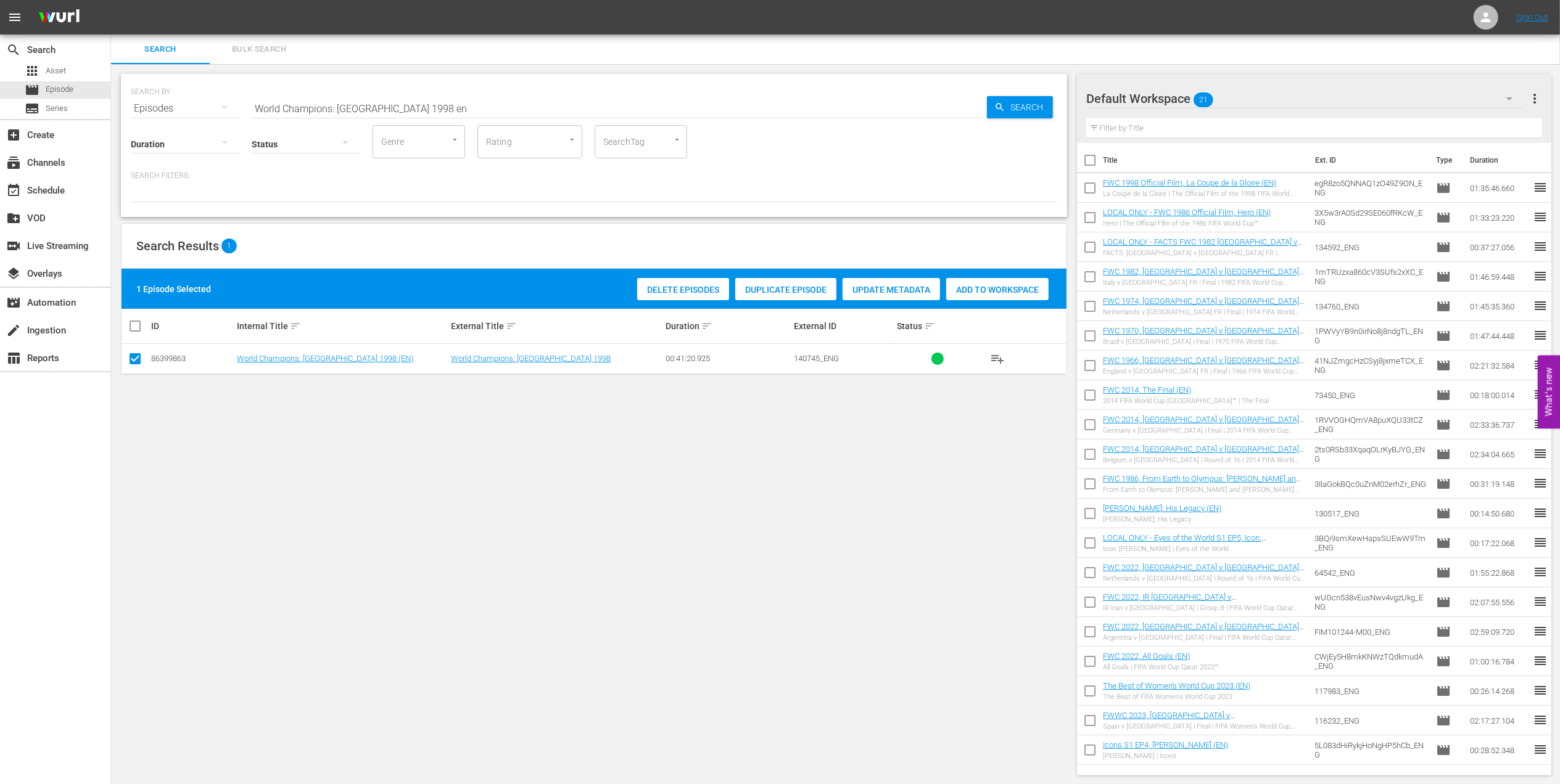
click at [972, 295] on div "Add to Workspace" at bounding box center [997, 290] width 102 height 24
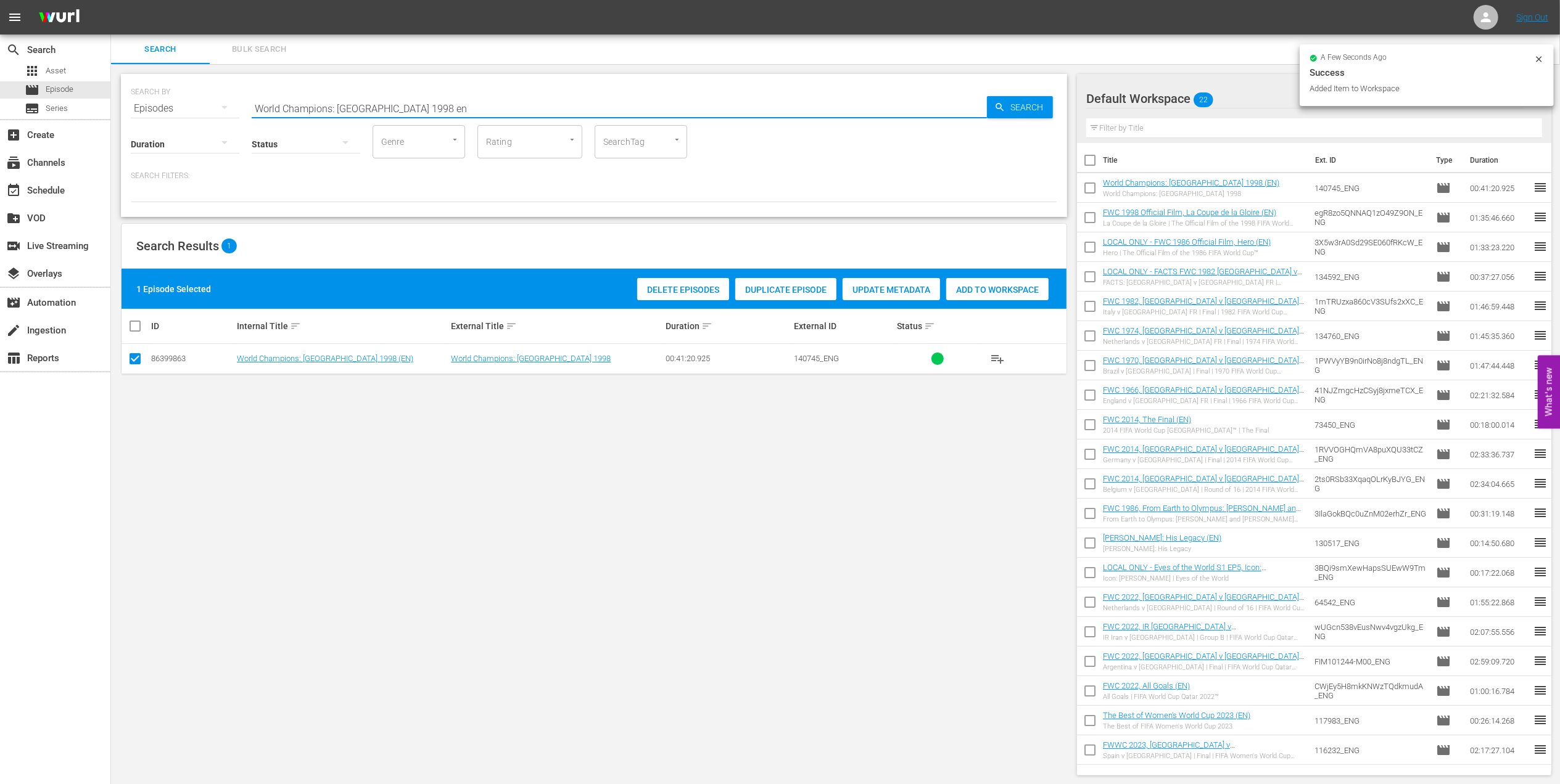
drag, startPoint x: 355, startPoint y: 100, endPoint x: 169, endPoint y: 101, distance: 186.0
click at [169, 100] on div "SEARCH BY Search By Episodes Search ID, Title, Description, Keywords, or Catego…" at bounding box center [594, 101] width 926 height 44
paste input "FWC 1978 - Final - Argentina v Netherlands"
click at [462, 101] on input "FWC 1978 - Final - Argentina v Netherlands" at bounding box center [619, 108] width 735 height 29
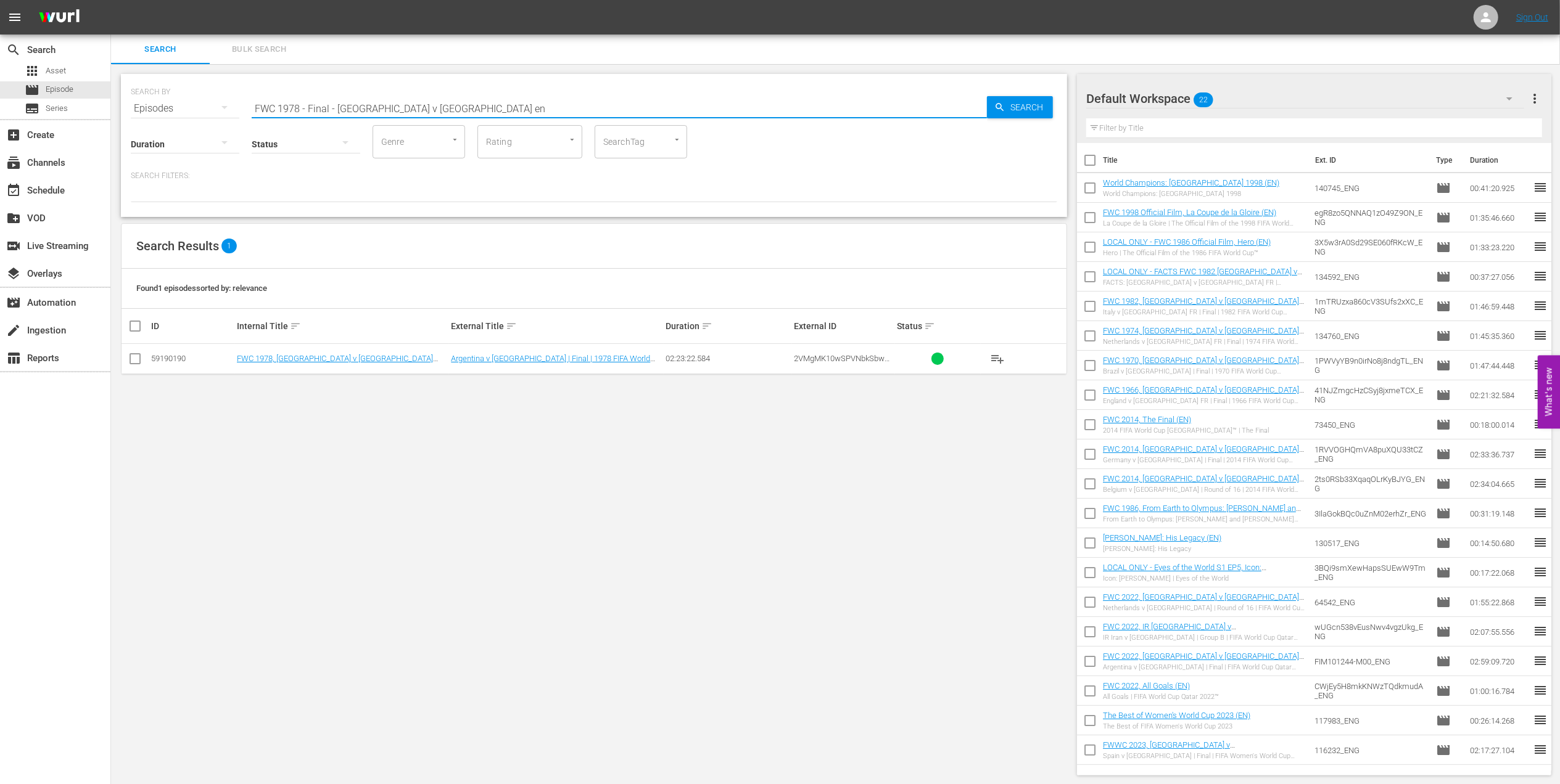
type input "FWC 1978 - Final - Argentina v Netherlands en"
click at [136, 355] on input "checkbox" at bounding box center [135, 361] width 15 height 15
checkbox input "true"
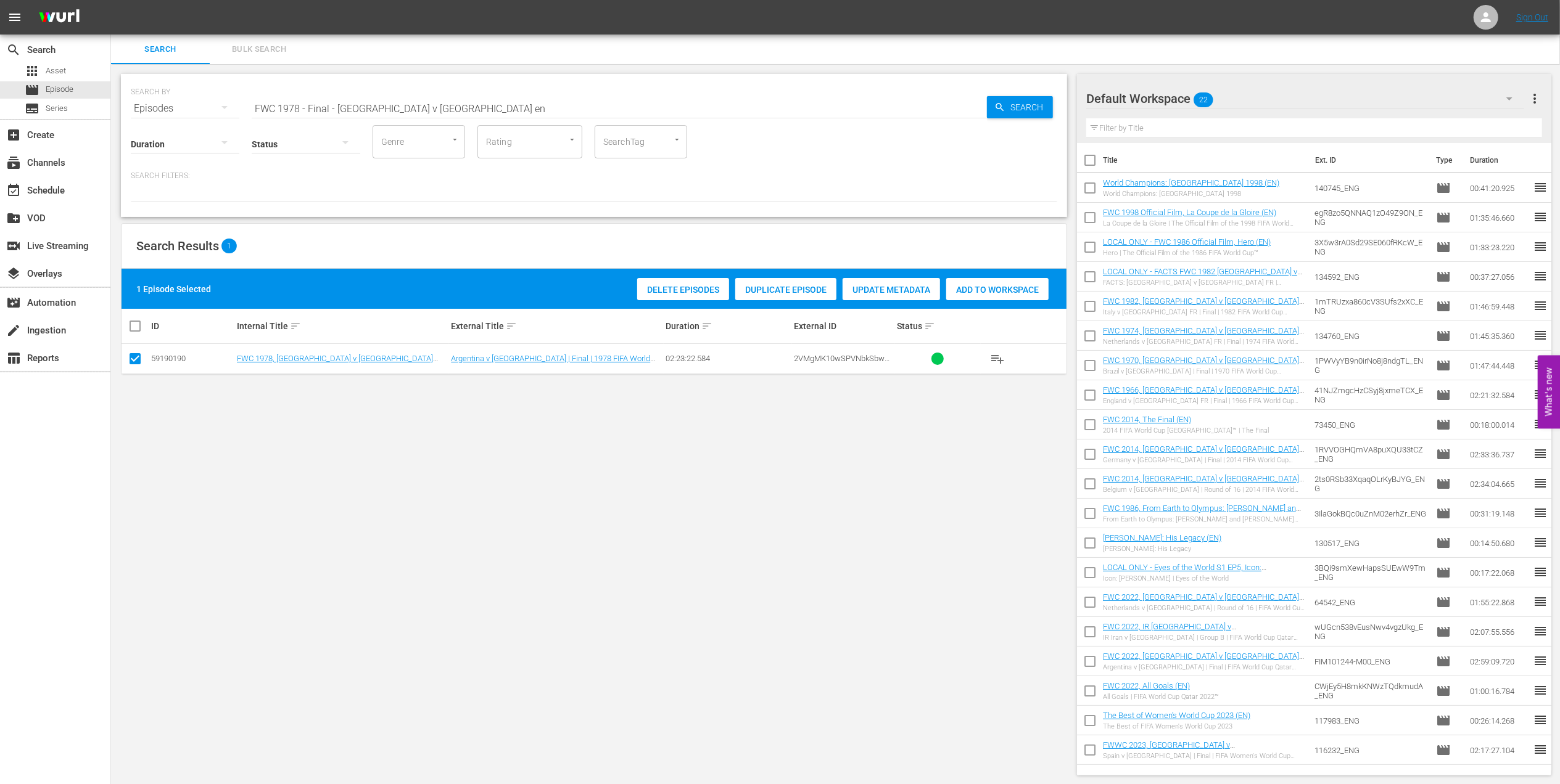
click at [970, 289] on span "Add to Workspace" at bounding box center [997, 289] width 102 height 10
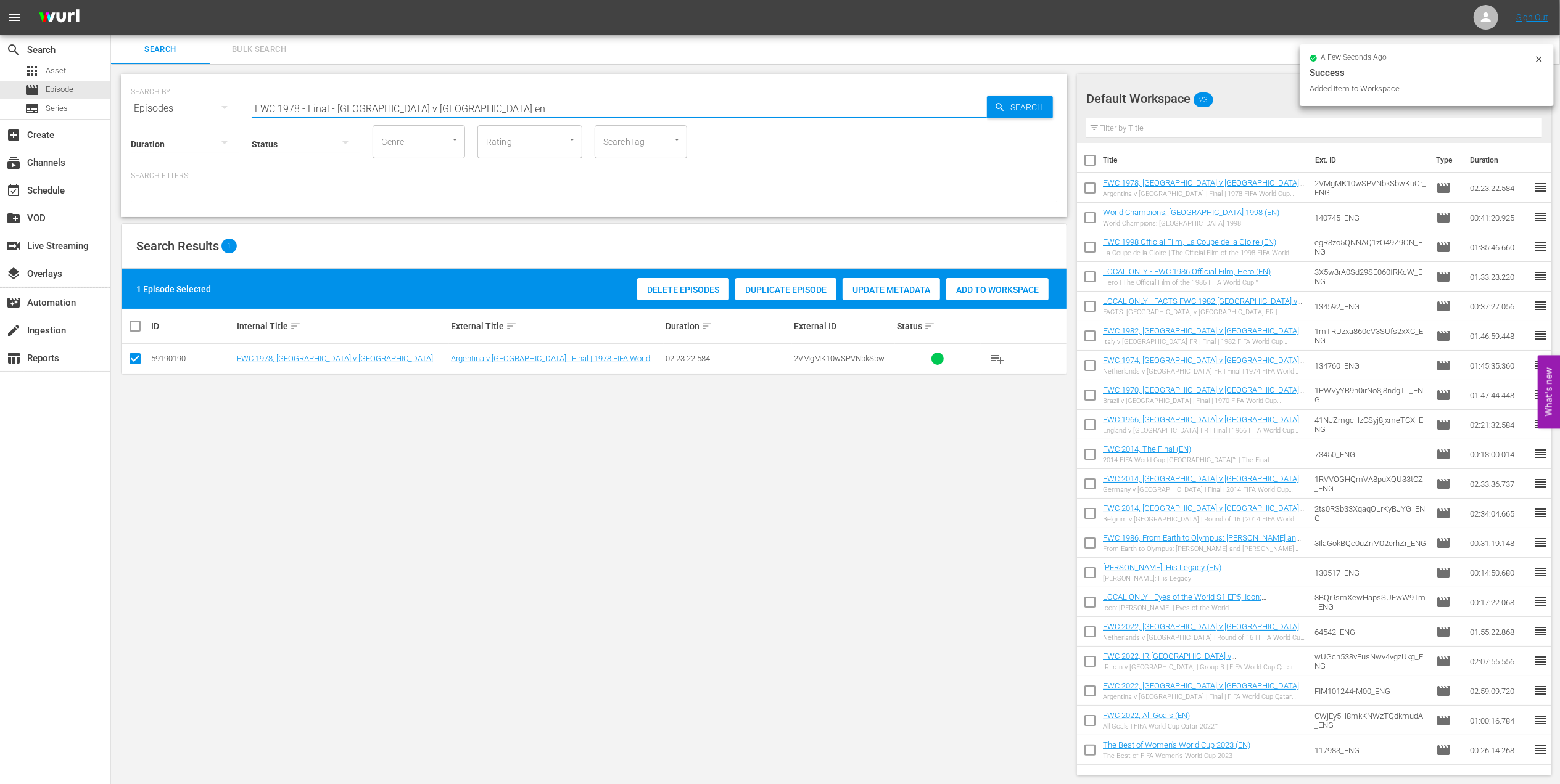
drag, startPoint x: 321, startPoint y: 118, endPoint x: 247, endPoint y: 118, distance: 74.0
click at [248, 118] on div "SEARCH BY Search By Episodes Search ID, Title, Description, Keywords, or Catego…" at bounding box center [594, 101] width 926 height 44
paste input "86 - Final - Argentina v Germany"
click at [495, 106] on input "FWC 1986 - Final - Argentina v Germany" at bounding box center [619, 108] width 735 height 29
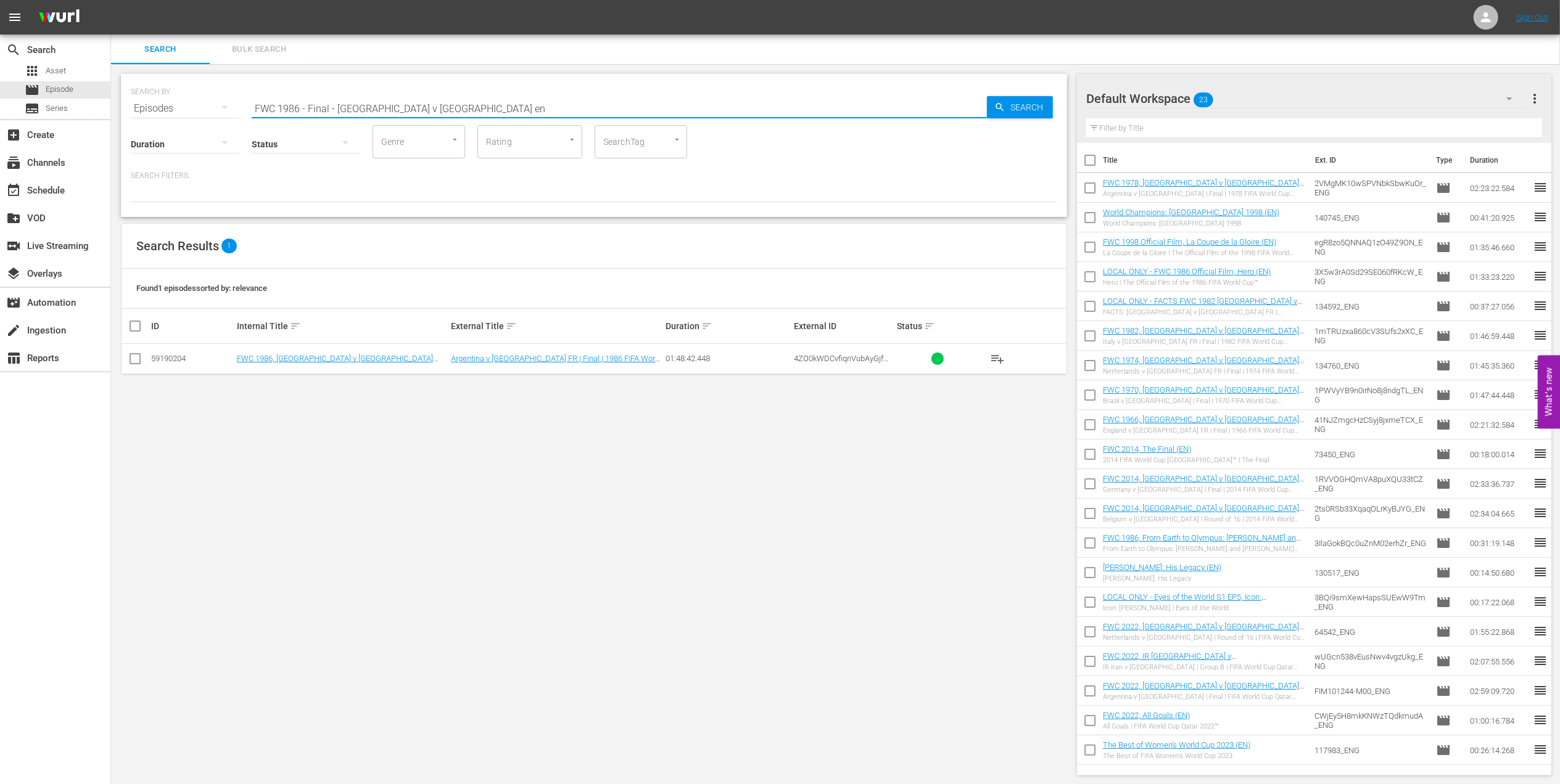
type input "FWC 1986 - Final - Argentina v Germany en"
click at [137, 362] on input "checkbox" at bounding box center [135, 361] width 15 height 15
checkbox input "true"
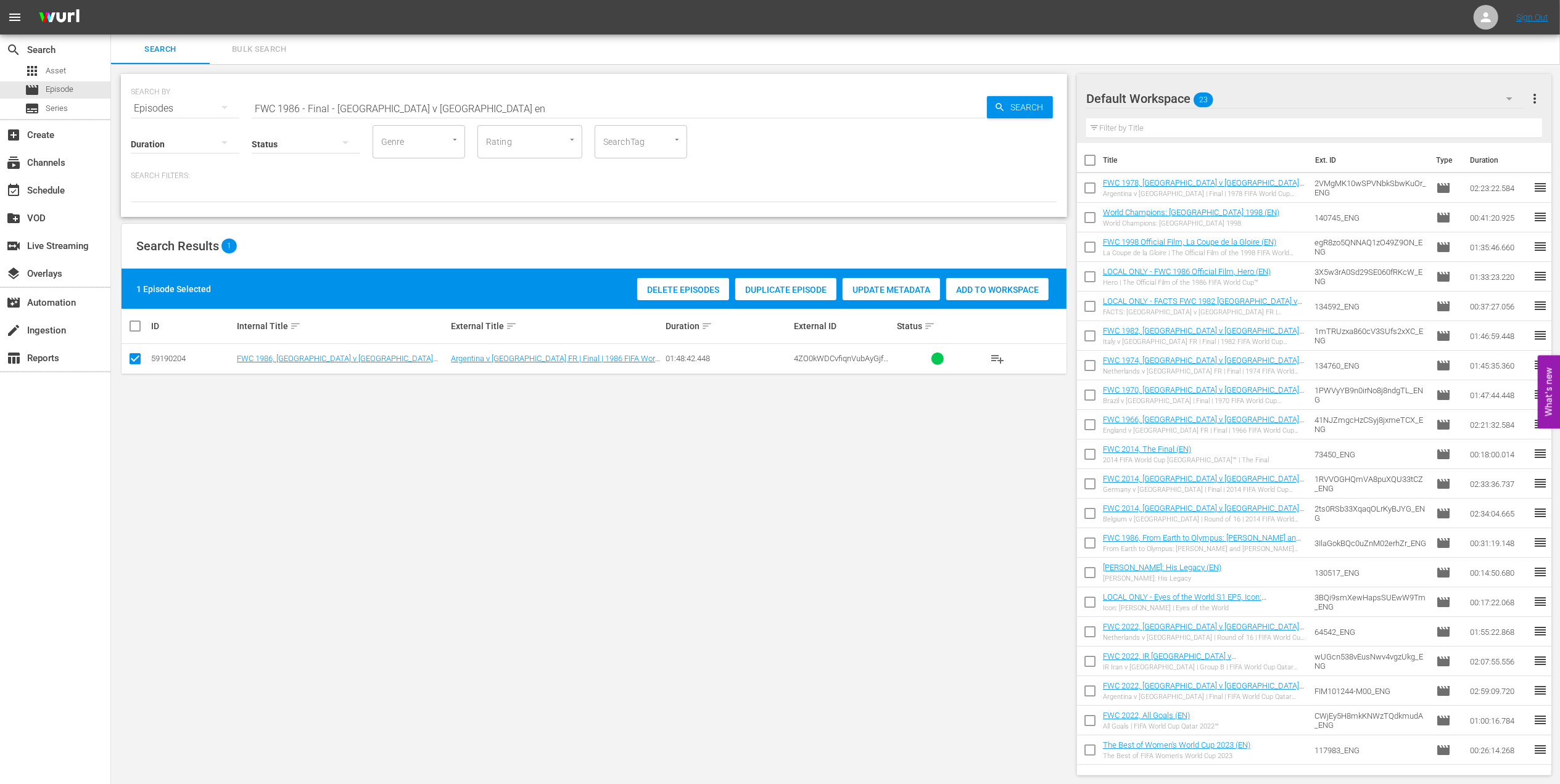
click at [963, 289] on span "Add to Workspace" at bounding box center [997, 289] width 102 height 10
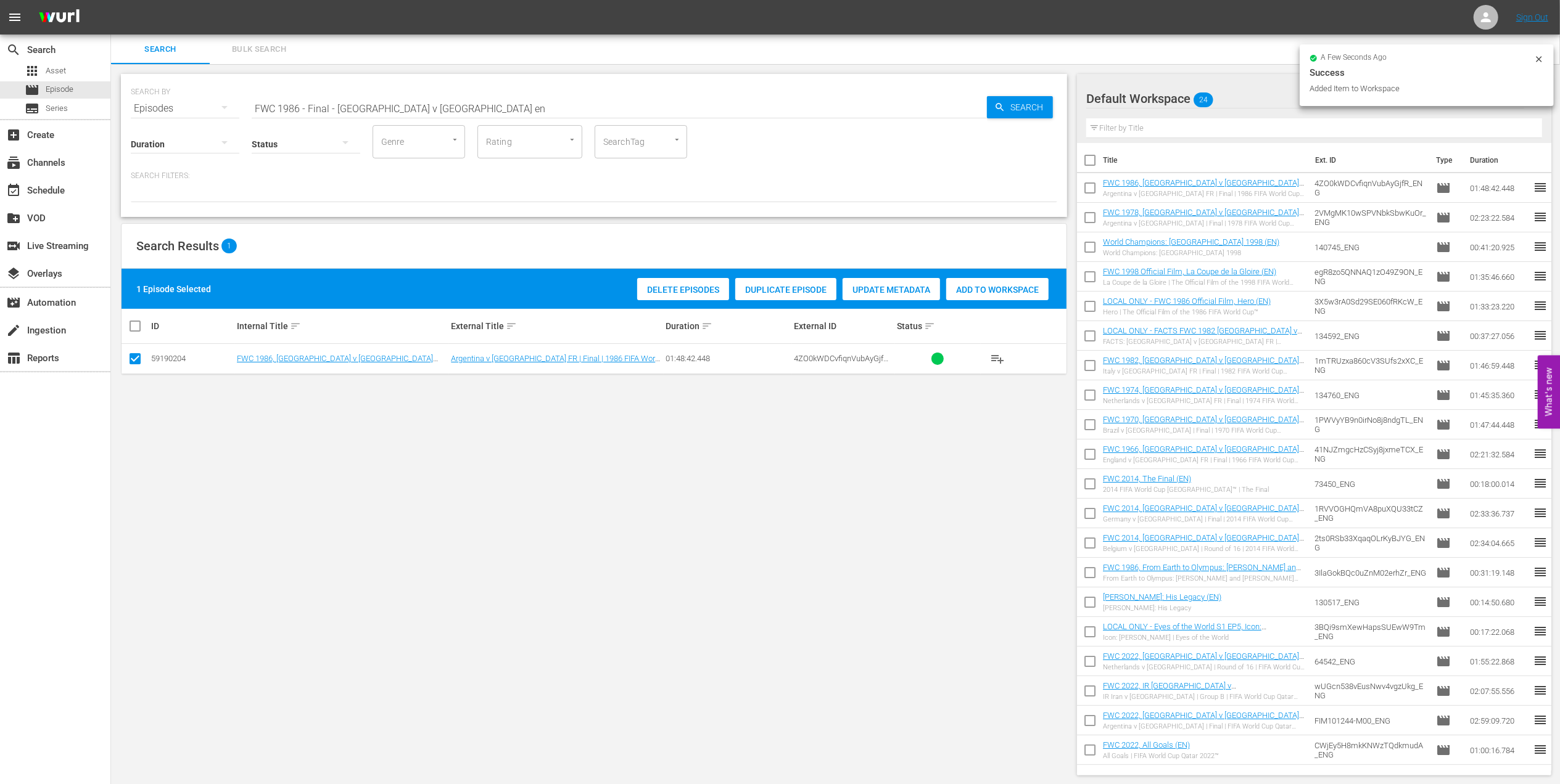
drag, startPoint x: 206, startPoint y: 107, endPoint x: 186, endPoint y: 109, distance: 20.1
click at [190, 107] on div "SEARCH BY Search By Episodes Search ID, Title, Description, Keywords, or Catego…" at bounding box center [594, 101] width 926 height 44
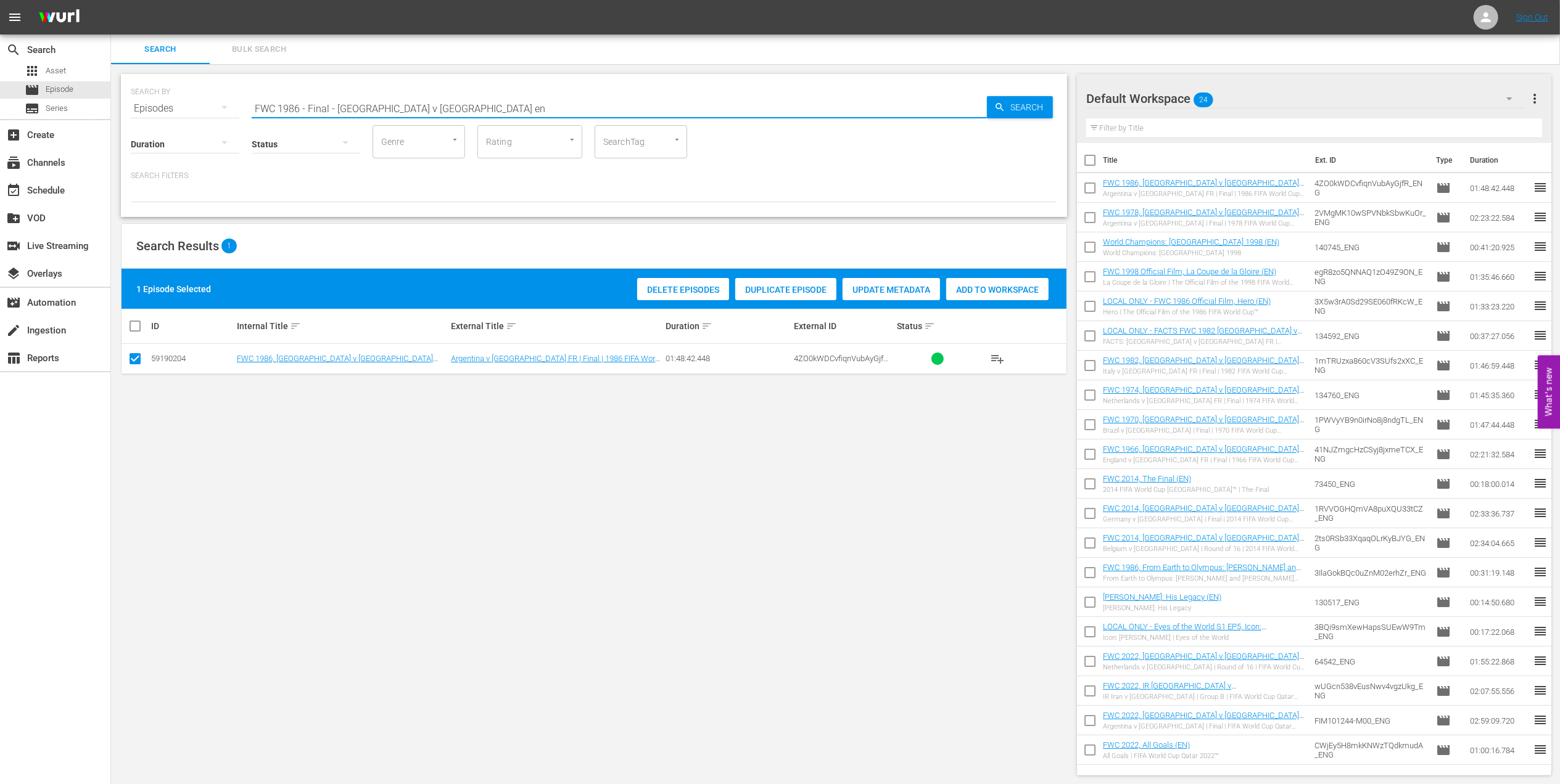
paste input "EP 5 - Icon: Diego Maradona | Eyes of the World"
click at [473, 107] on input "EP 5 - Icon: Diego Maradona | Eyes of the World" at bounding box center [619, 108] width 735 height 29
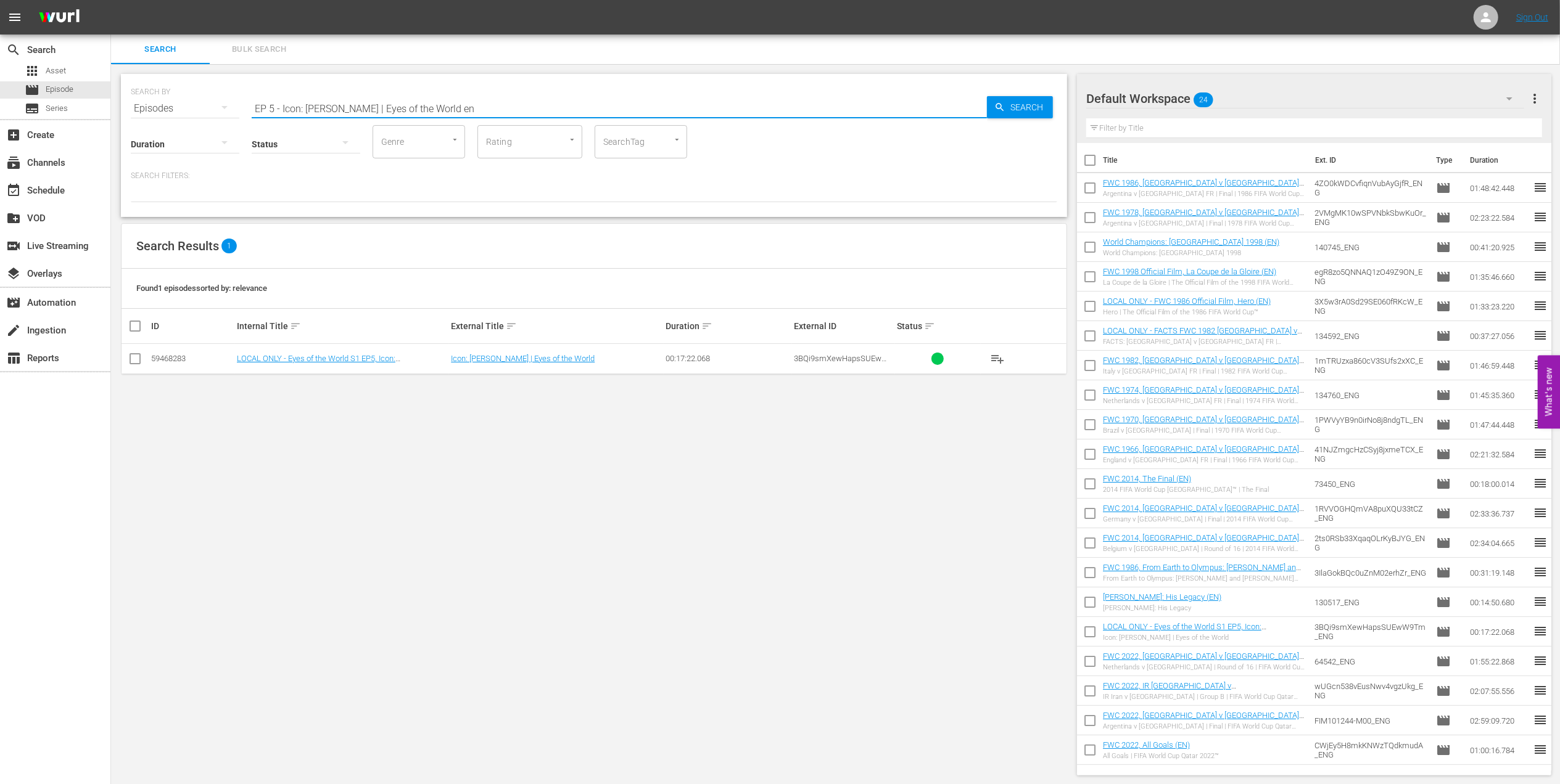
type input "EP 5 - Icon: Diego Maradona | Eyes of the World en"
click at [134, 358] on input "checkbox" at bounding box center [135, 361] width 15 height 15
checkbox input "true"
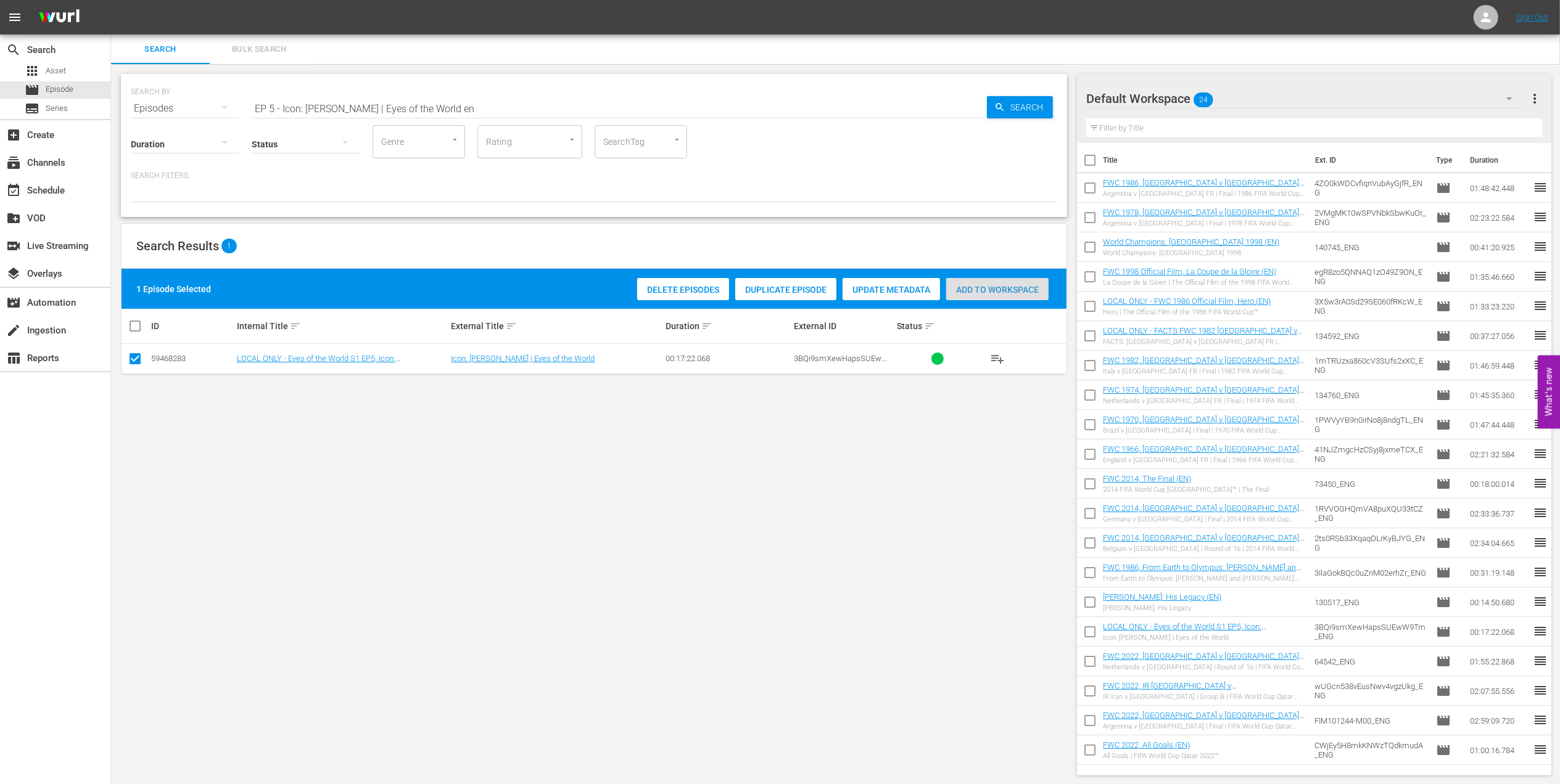
click at [998, 289] on span "Add to Workspace" at bounding box center [997, 289] width 102 height 10
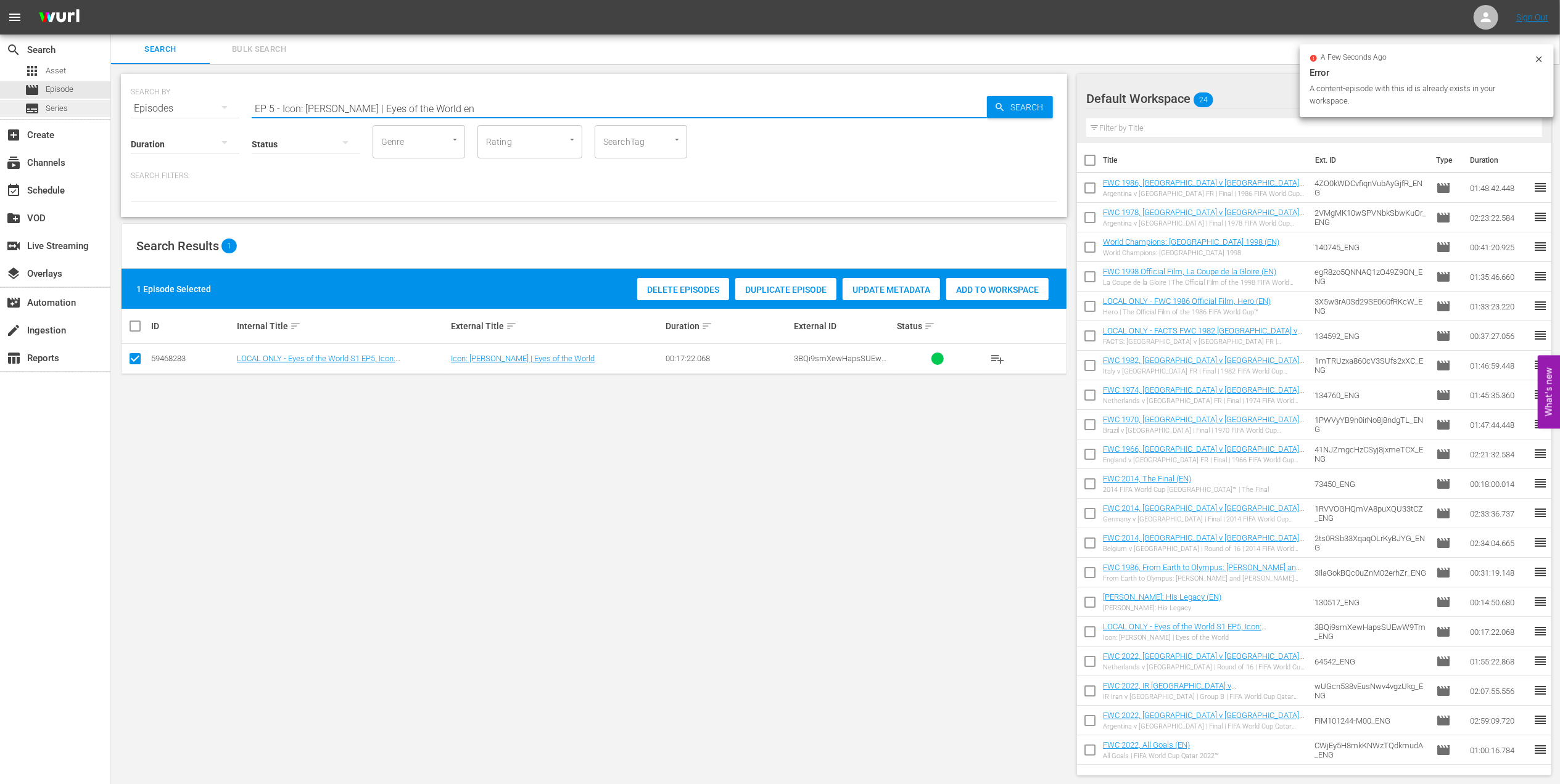
drag, startPoint x: 361, startPoint y: 106, endPoint x: 102, endPoint y: 106, distance: 259.0
click at [111, 0] on div "search Search apps Asset movie Episode subtitles Series add_box Create subscrip…" at bounding box center [835, 0] width 1449 height 0
paste input "FWC 1990 - Final - [GEOGRAPHIC_DATA] v [GEOGRAPHIC_DATA]"
click at [462, 107] on input "FWC 1990 - Final - [GEOGRAPHIC_DATA] v [GEOGRAPHIC_DATA]" at bounding box center [619, 108] width 735 height 29
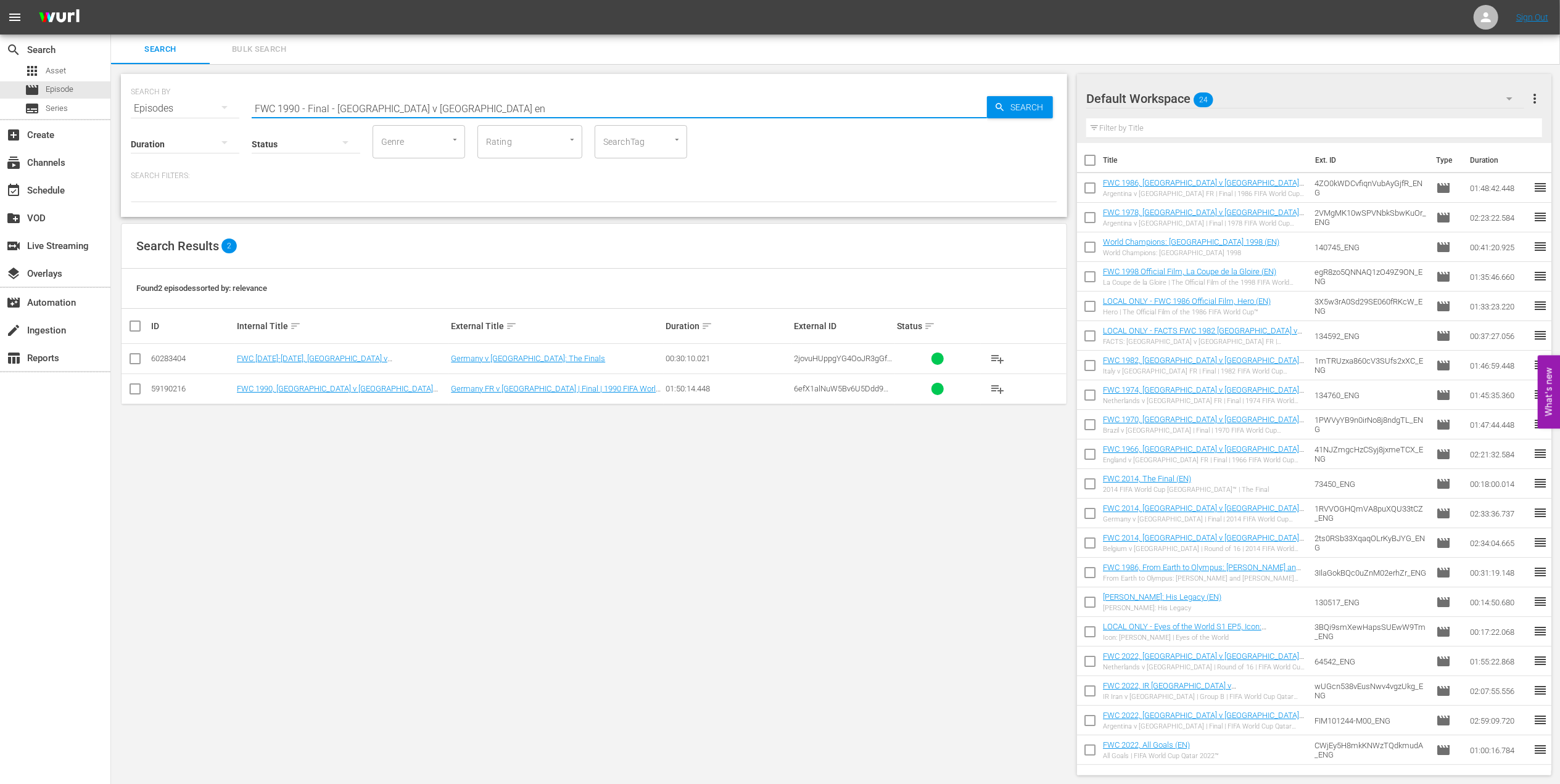
type input "FWC 1990 - Final - [GEOGRAPHIC_DATA] v [GEOGRAPHIC_DATA] en"
click at [136, 390] on input "checkbox" at bounding box center [135, 392] width 15 height 15
checkbox input "true"
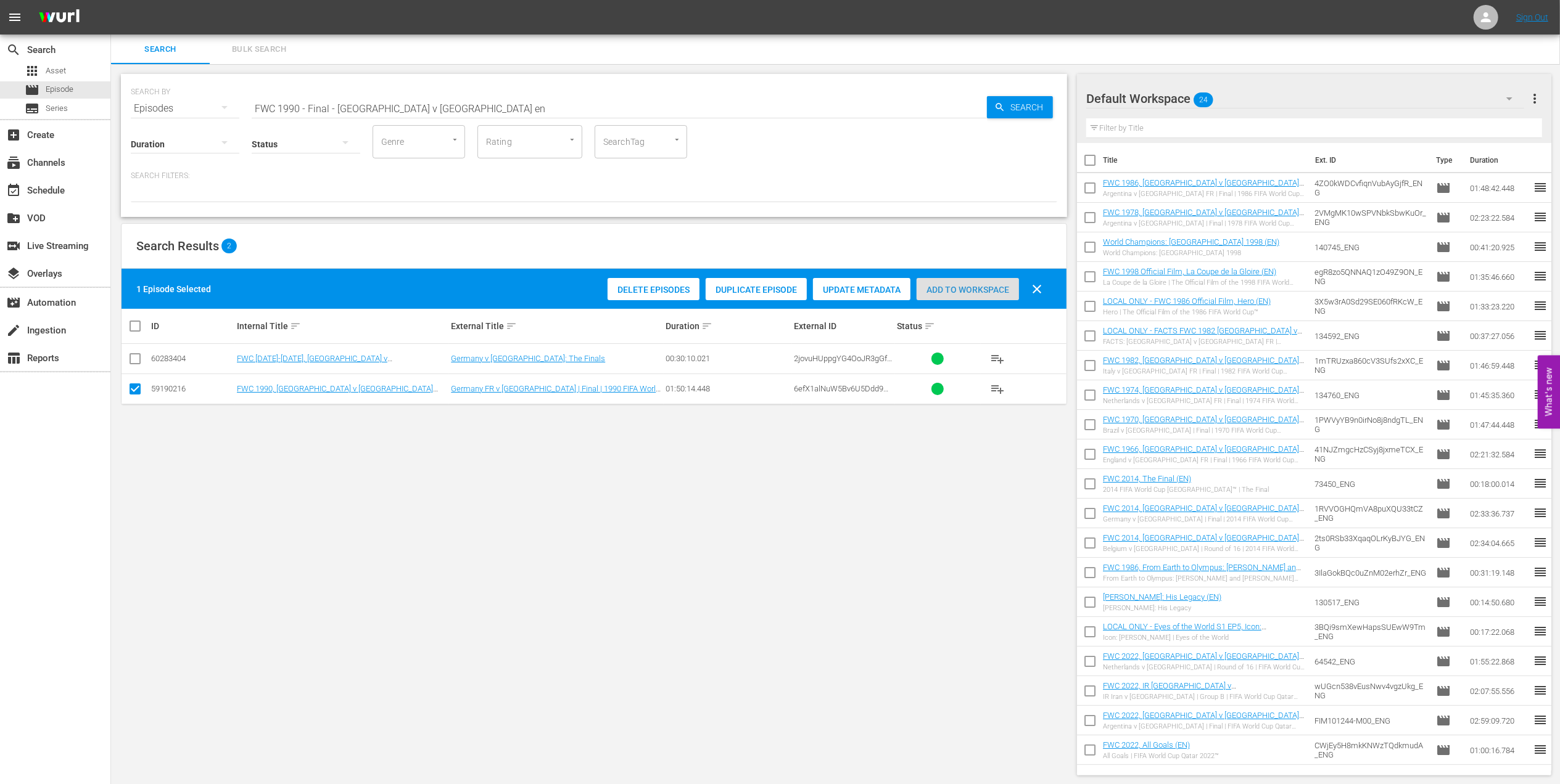
click at [958, 291] on span "Add to Workspace" at bounding box center [968, 289] width 102 height 10
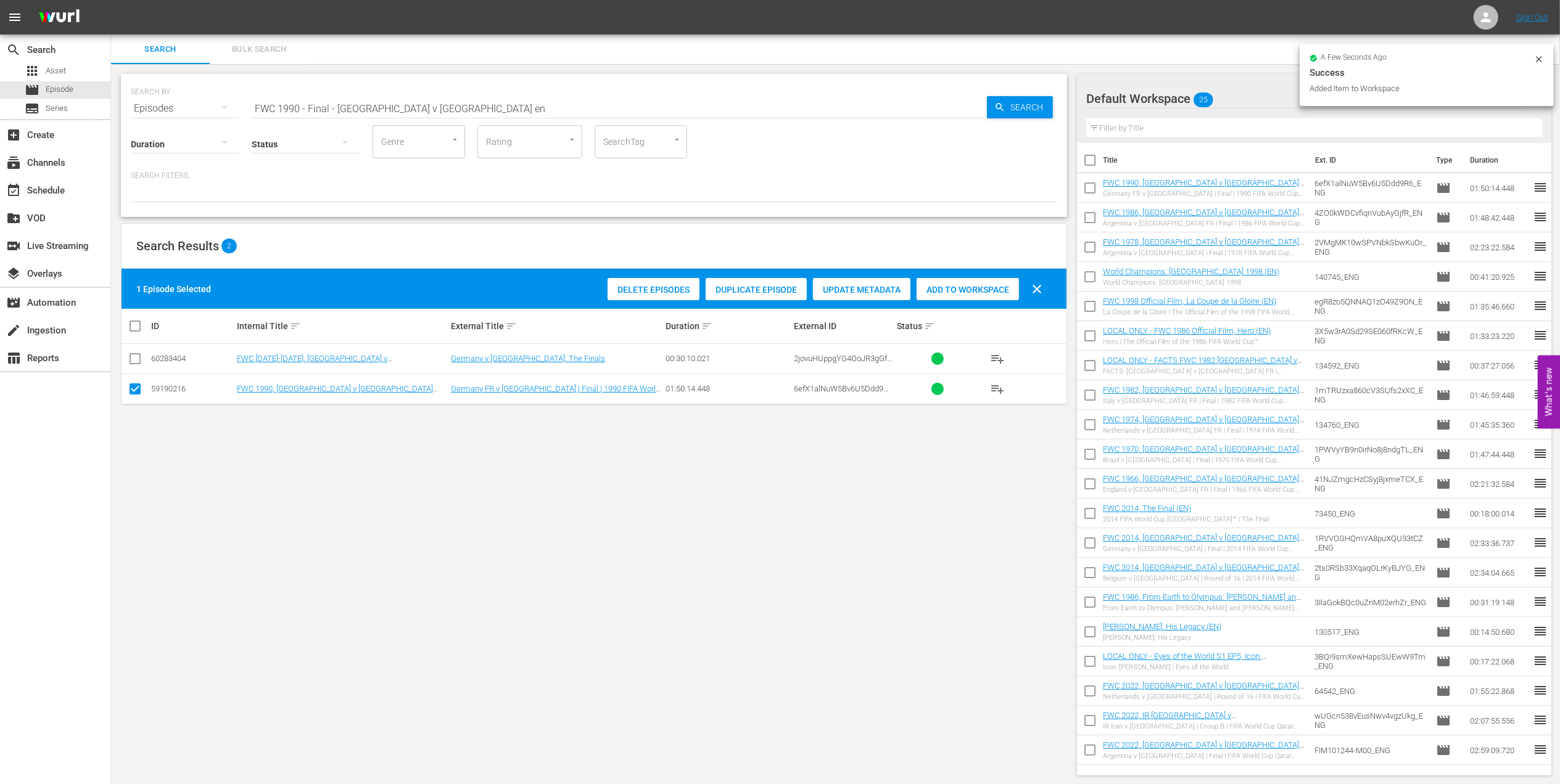
drag, startPoint x: 404, startPoint y: 104, endPoint x: 137, endPoint y: 104, distance: 267.0
click at [137, 104] on div "SEARCH BY Search By Episodes Search ID, Title, Description, Keywords, or Catego…" at bounding box center [594, 101] width 926 height 44
paste input "2014 - Final - Germany v Argentina"
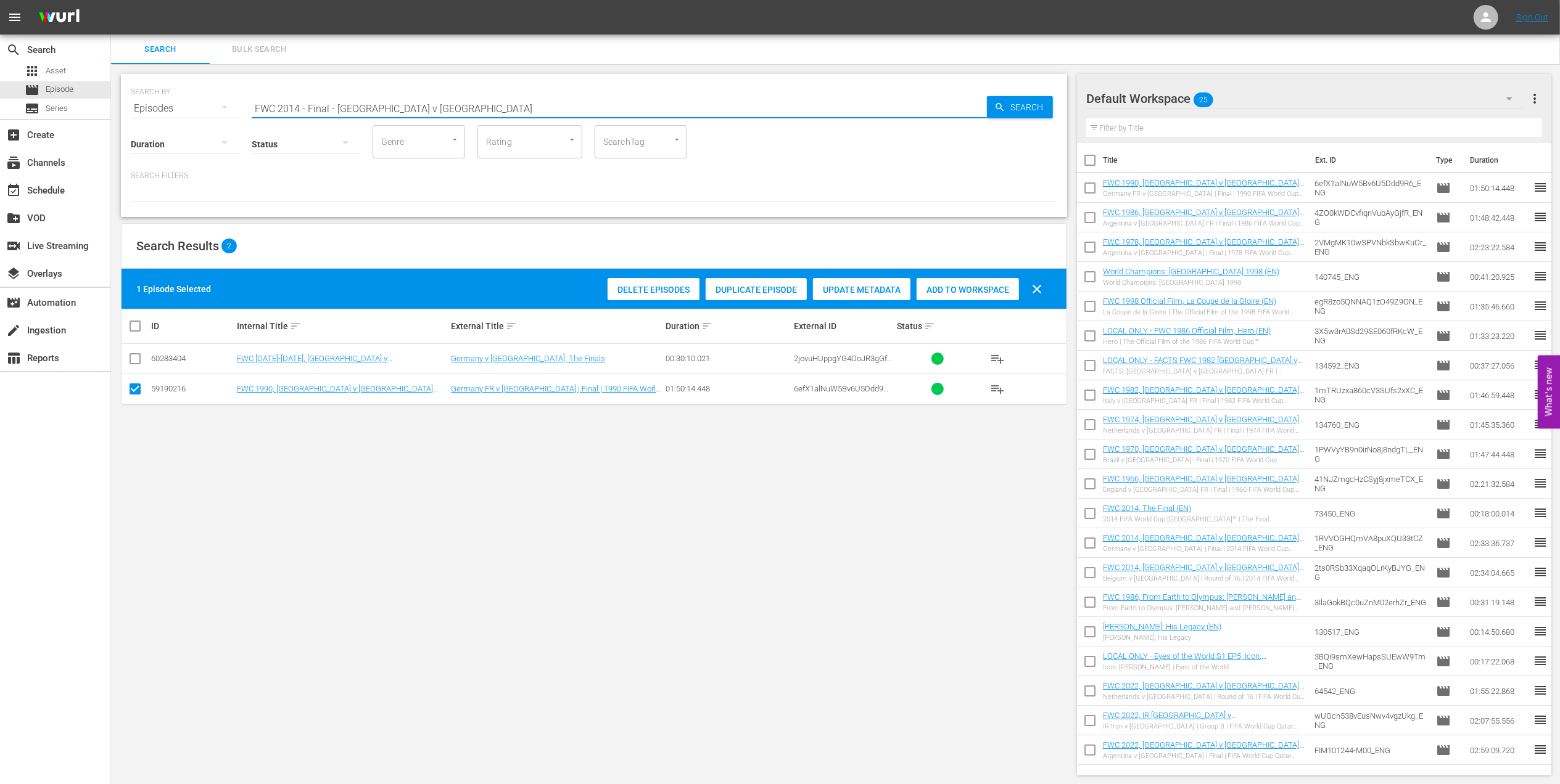
click at [475, 106] on input "FWC 2014 - Final - [GEOGRAPHIC_DATA] v [GEOGRAPHIC_DATA]" at bounding box center [619, 108] width 735 height 29
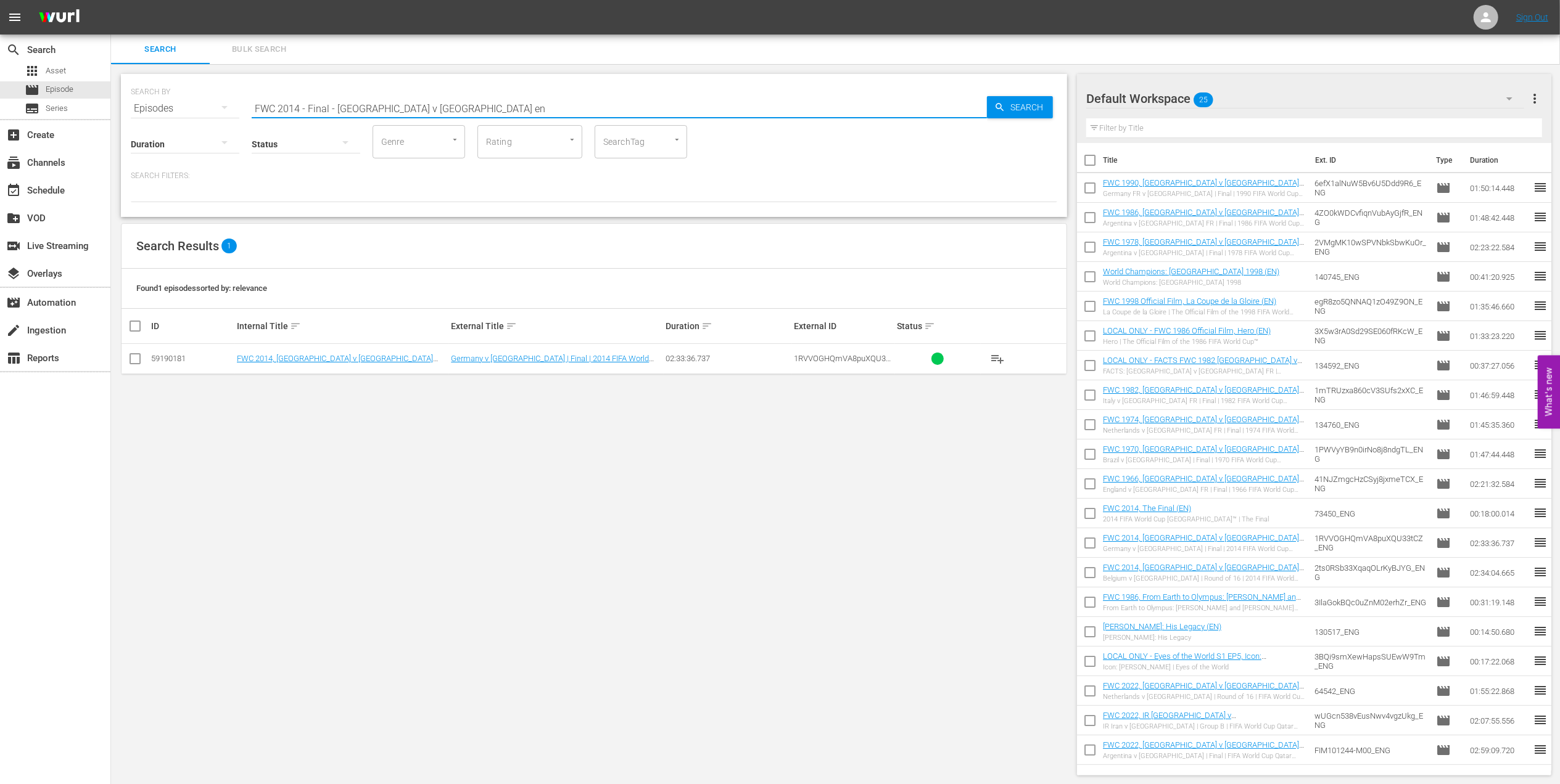
type input "FWC 2014 - Final - [GEOGRAPHIC_DATA] v [GEOGRAPHIC_DATA] en"
click at [136, 359] on input "checkbox" at bounding box center [135, 361] width 15 height 15
checkbox input "true"
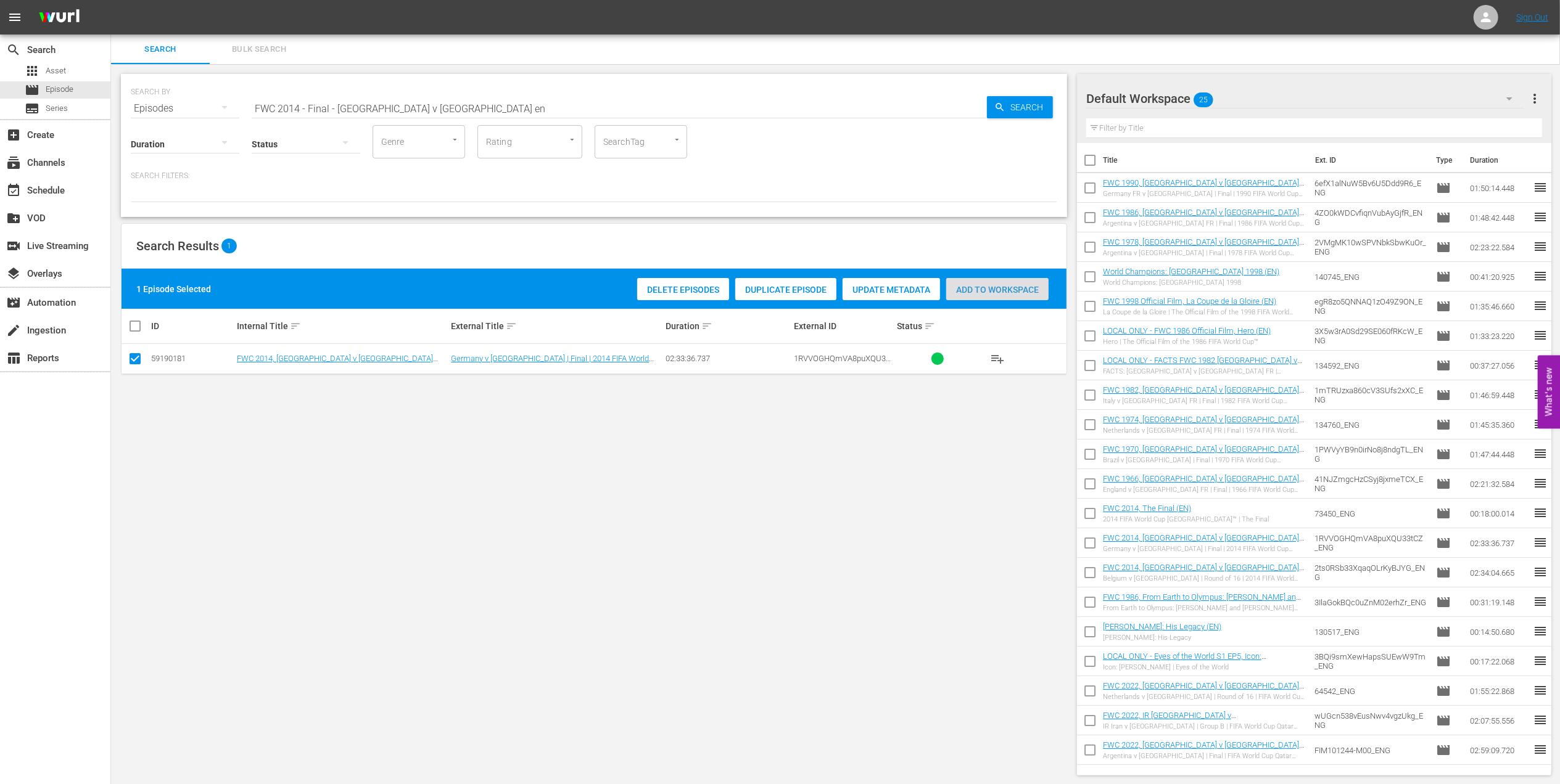
click at [1000, 286] on span "Add to Workspace" at bounding box center [997, 289] width 102 height 10
drag, startPoint x: 465, startPoint y: 111, endPoint x: 160, endPoint y: 112, distance: 305.0
click at [161, 112] on div "SEARCH BY Search By Episodes Search ID, Title, Description, Keywords, or Catego…" at bounding box center [594, 101] width 926 height 44
paste input "[PERSON_NAME] Shining Bright in the World Cup"
click at [460, 101] on input "[PERSON_NAME] Shining Bright in the World Cup" at bounding box center [619, 108] width 735 height 29
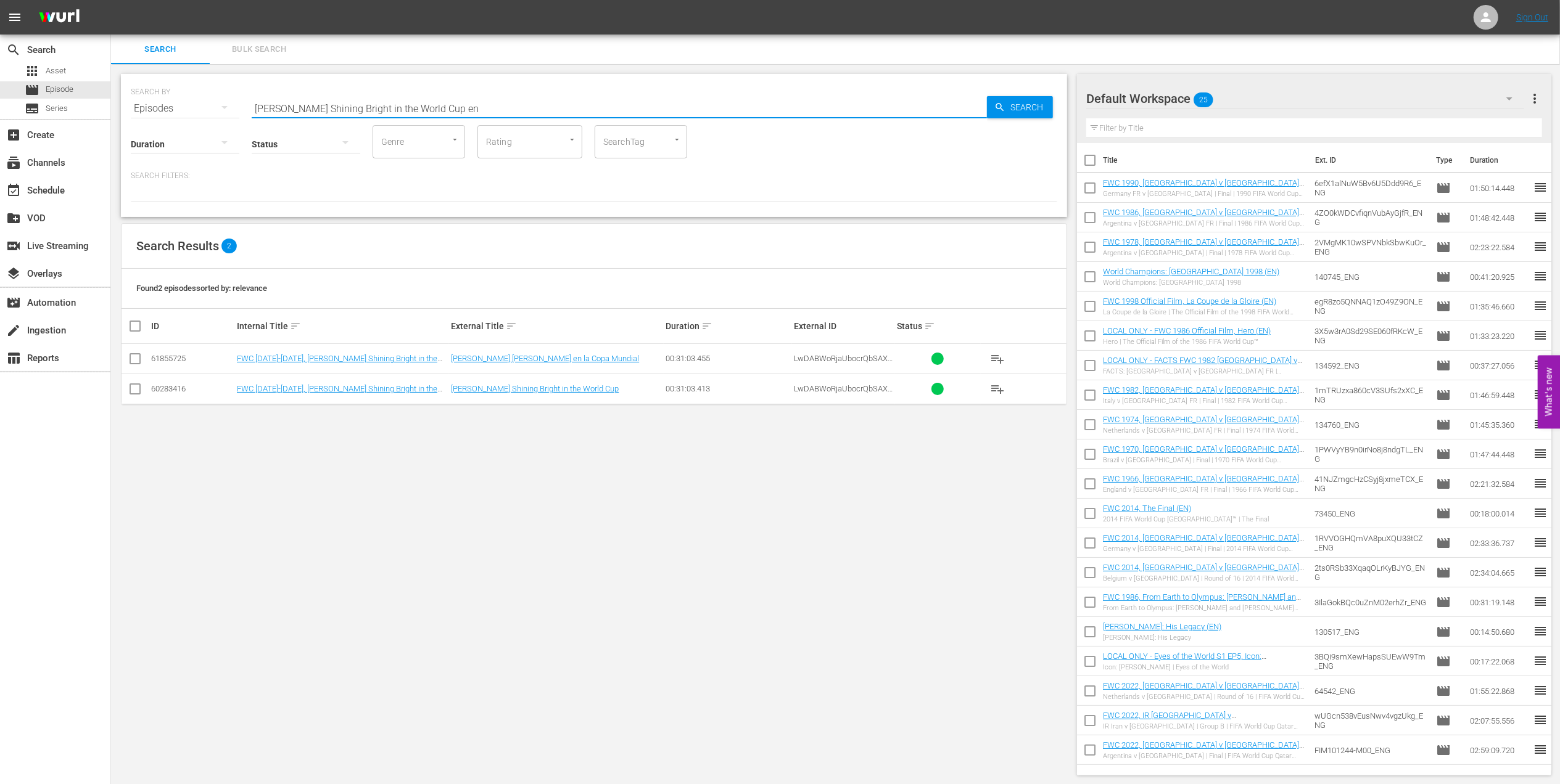
type input "[PERSON_NAME] Shining Bright in the World Cup en"
click at [137, 392] on input "checkbox" at bounding box center [135, 392] width 15 height 15
checkbox input "true"
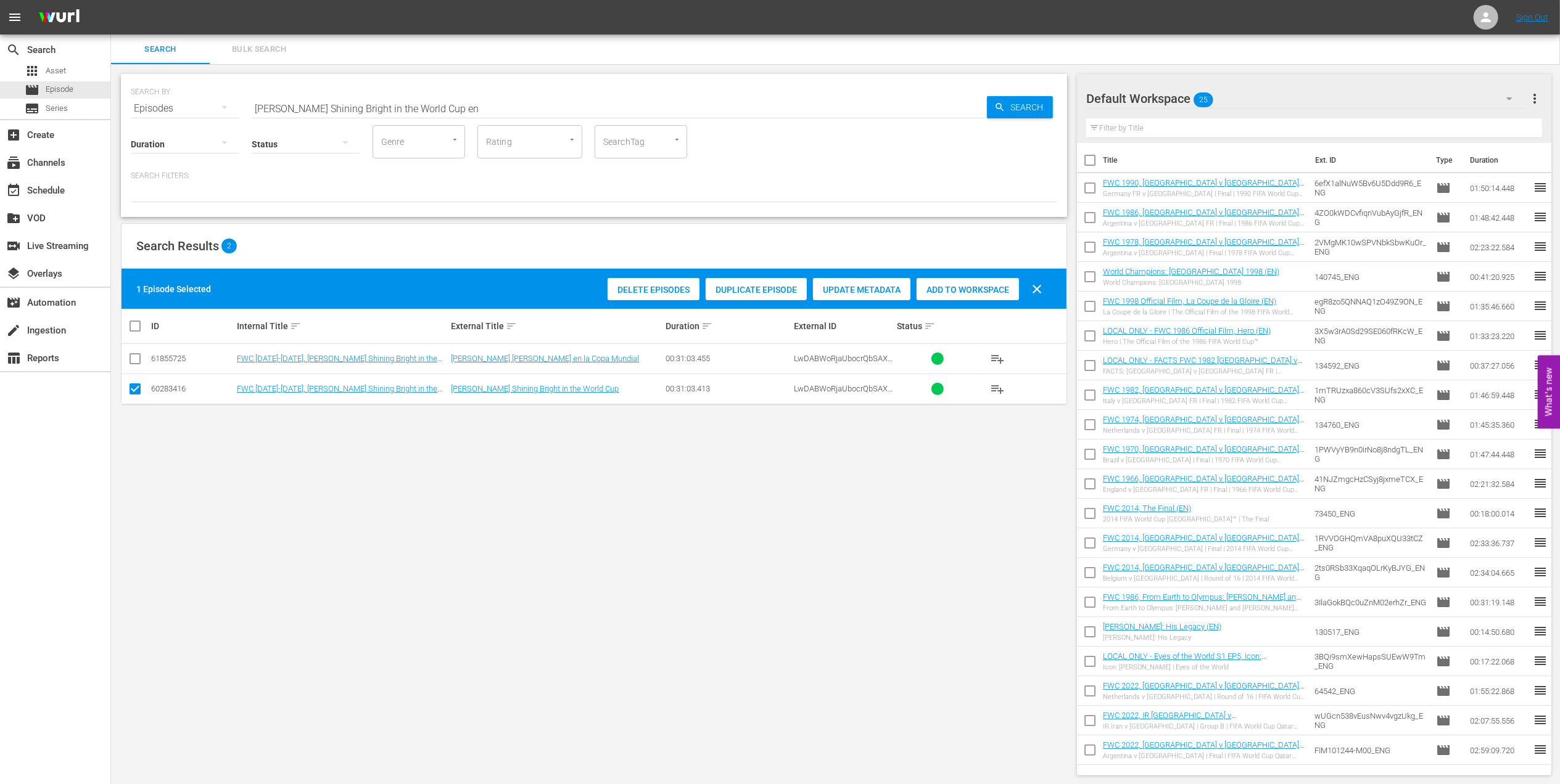
click at [972, 284] on div "Add to Workspace" at bounding box center [968, 290] width 102 height 24
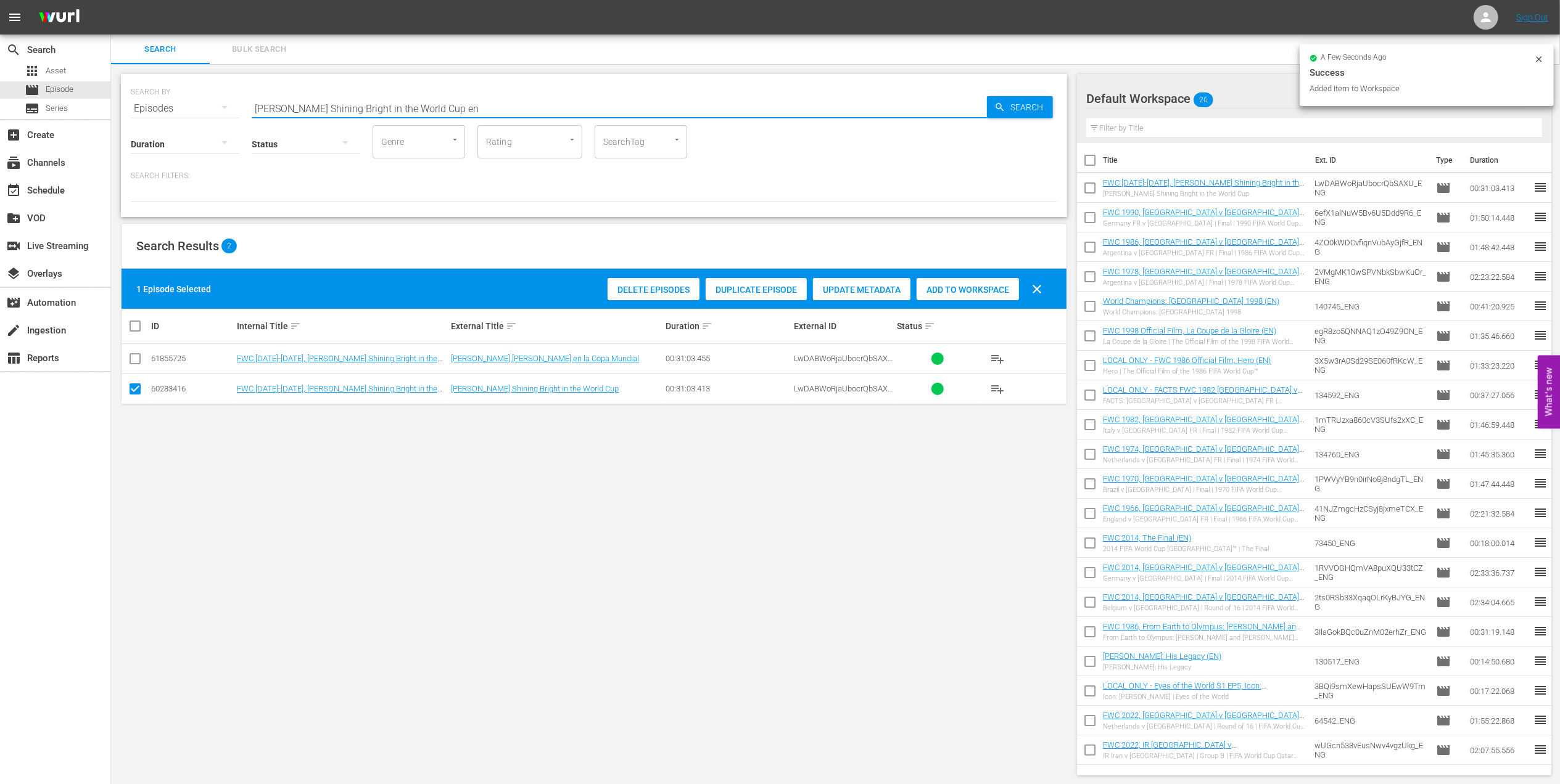
drag, startPoint x: 475, startPoint y: 109, endPoint x: 171, endPoint y: 106, distance: 304.0
click at [171, 106] on div "SEARCH BY Search By Episodes Search ID, Title, Description, Keywords, or Catego…" at bounding box center [594, 101] width 926 height 44
paste input "FWC 2022 - Final - [GEOGRAPHIC_DATA] v [GEOGRAPHIC_DATA]"
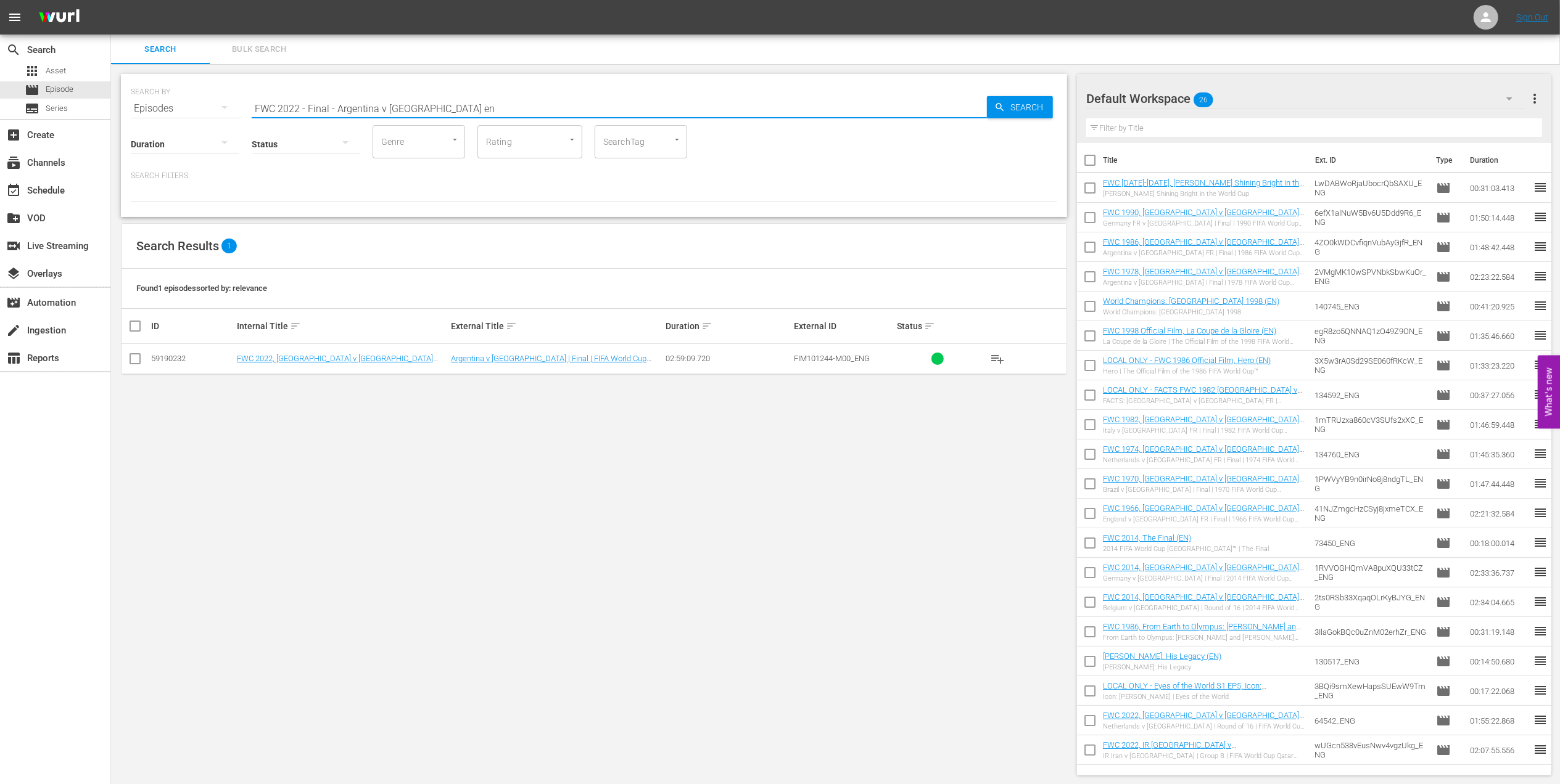
type input "FWC 2022 - Final - Argentina v [GEOGRAPHIC_DATA] en"
drag, startPoint x: 126, startPoint y: 357, endPoint x: 136, endPoint y: 361, distance: 10.8
click at [127, 358] on td at bounding box center [135, 359] width 28 height 30
click at [136, 361] on input "checkbox" at bounding box center [135, 361] width 15 height 15
checkbox input "true"
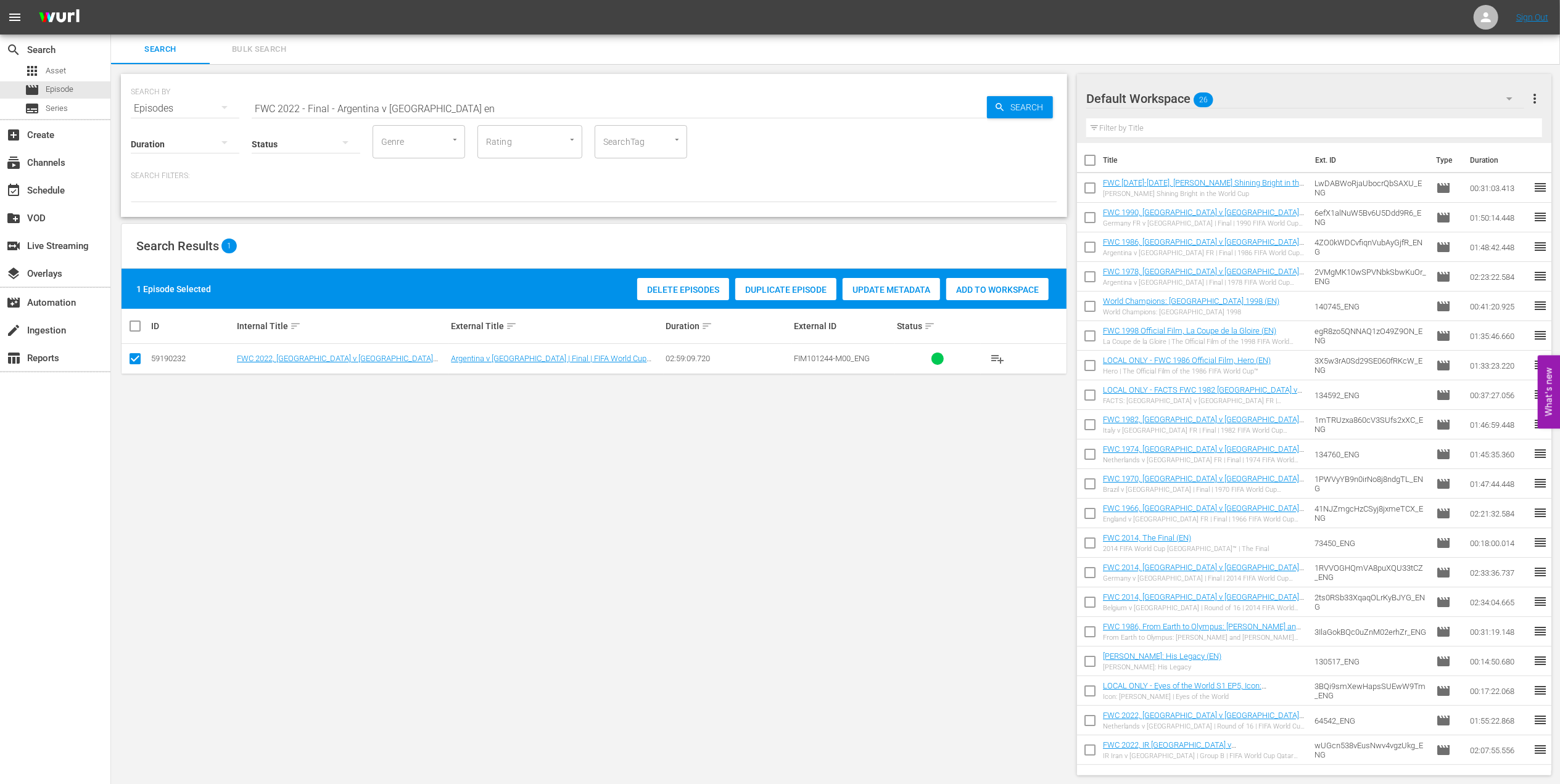
click at [958, 287] on span "Add to Workspace" at bounding box center [997, 289] width 102 height 10
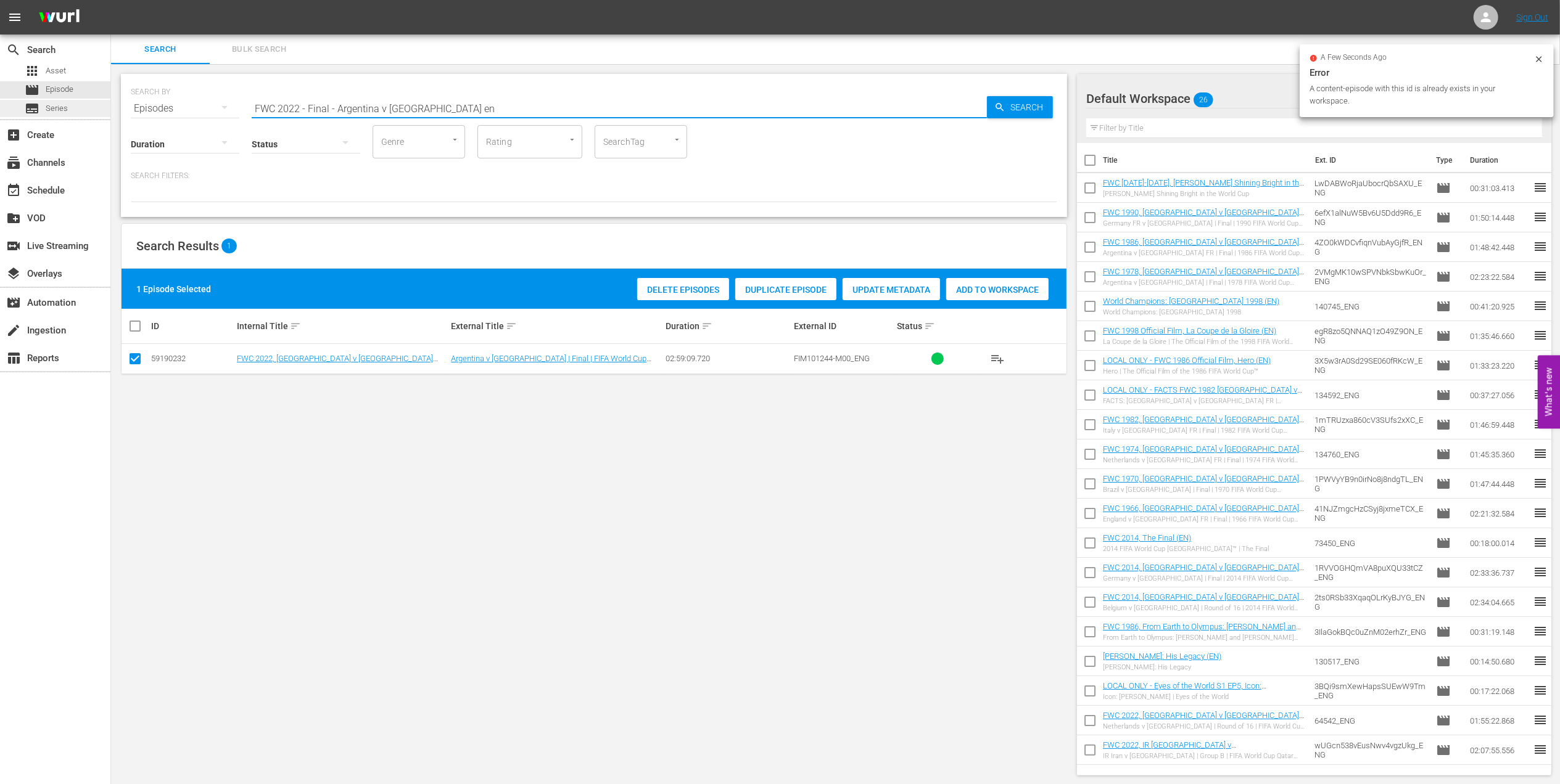
drag, startPoint x: 236, startPoint y: 112, endPoint x: 91, endPoint y: 117, distance: 145.1
click at [111, 0] on div "search Search apps Asset movie Episode subtitles Series add_box Create subscrip…" at bounding box center [835, 0] width 1449 height 0
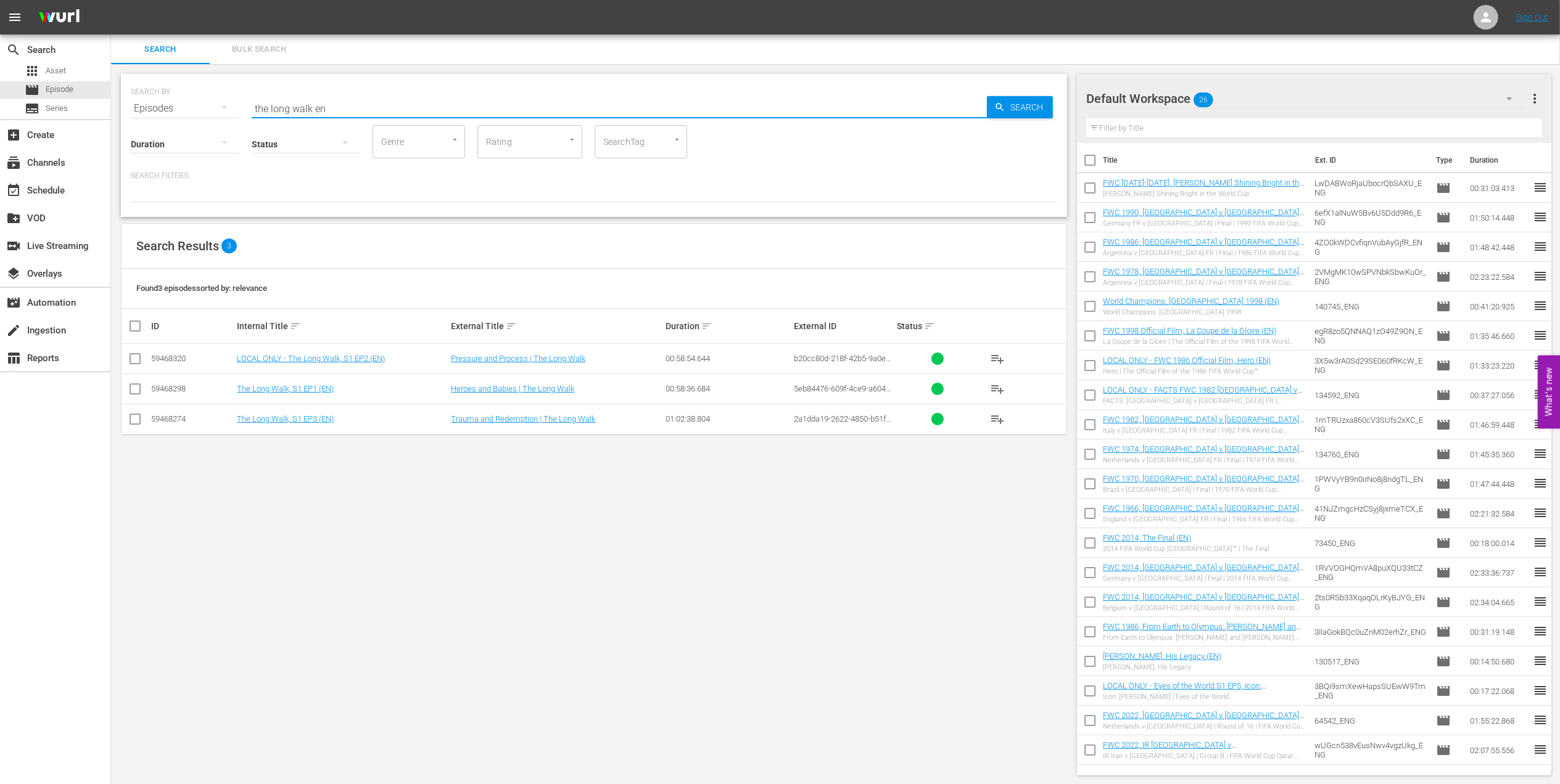
type input "the long walk en"
click at [135, 361] on input "checkbox" at bounding box center [135, 361] width 15 height 15
checkbox input "true"
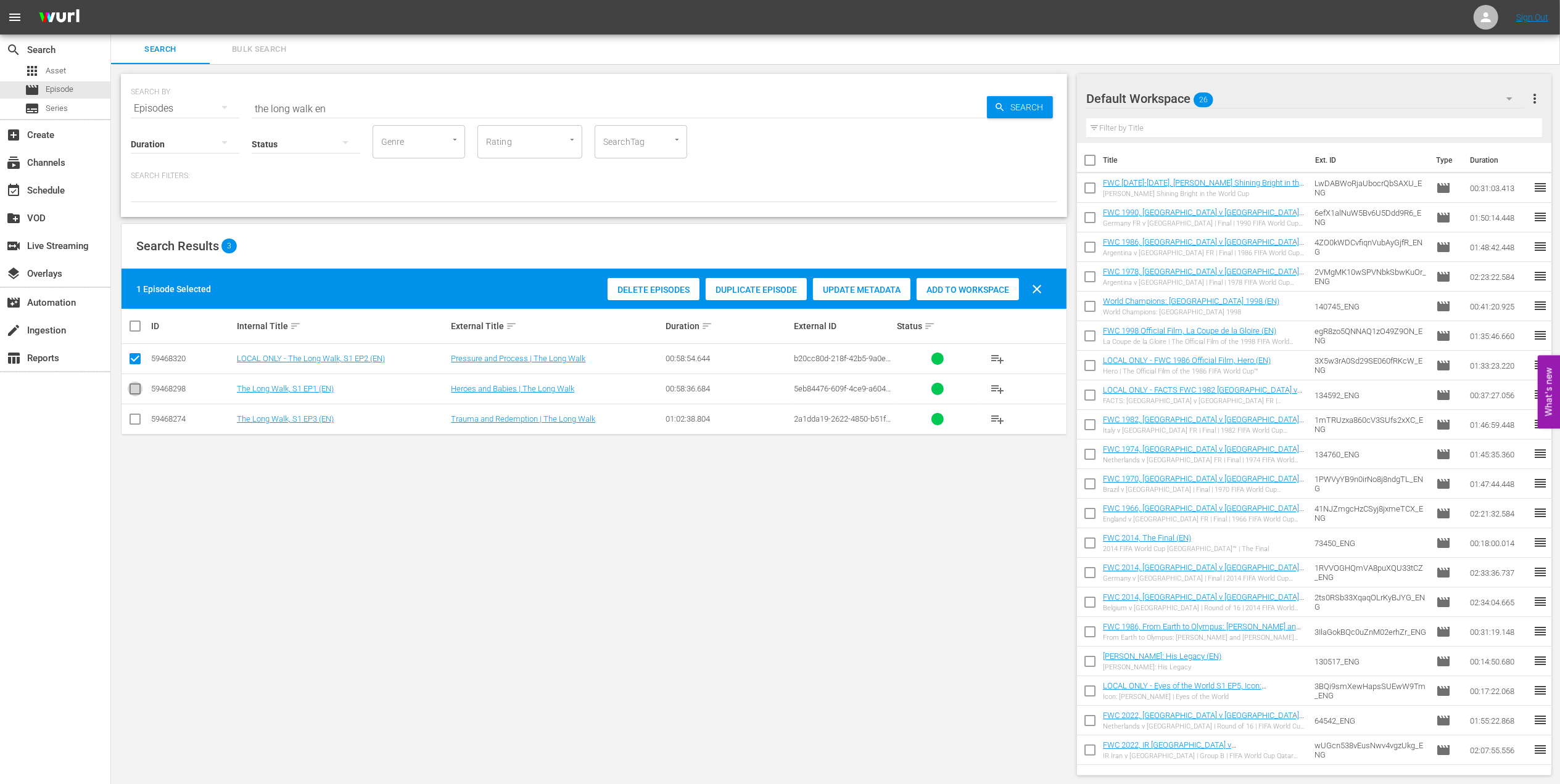
drag, startPoint x: 139, startPoint y: 390, endPoint x: 139, endPoint y: 411, distance: 21.0
click at [139, 392] on input "checkbox" at bounding box center [135, 392] width 15 height 15
checkbox input "true"
click at [140, 418] on input "checkbox" at bounding box center [135, 422] width 15 height 15
checkbox input "true"
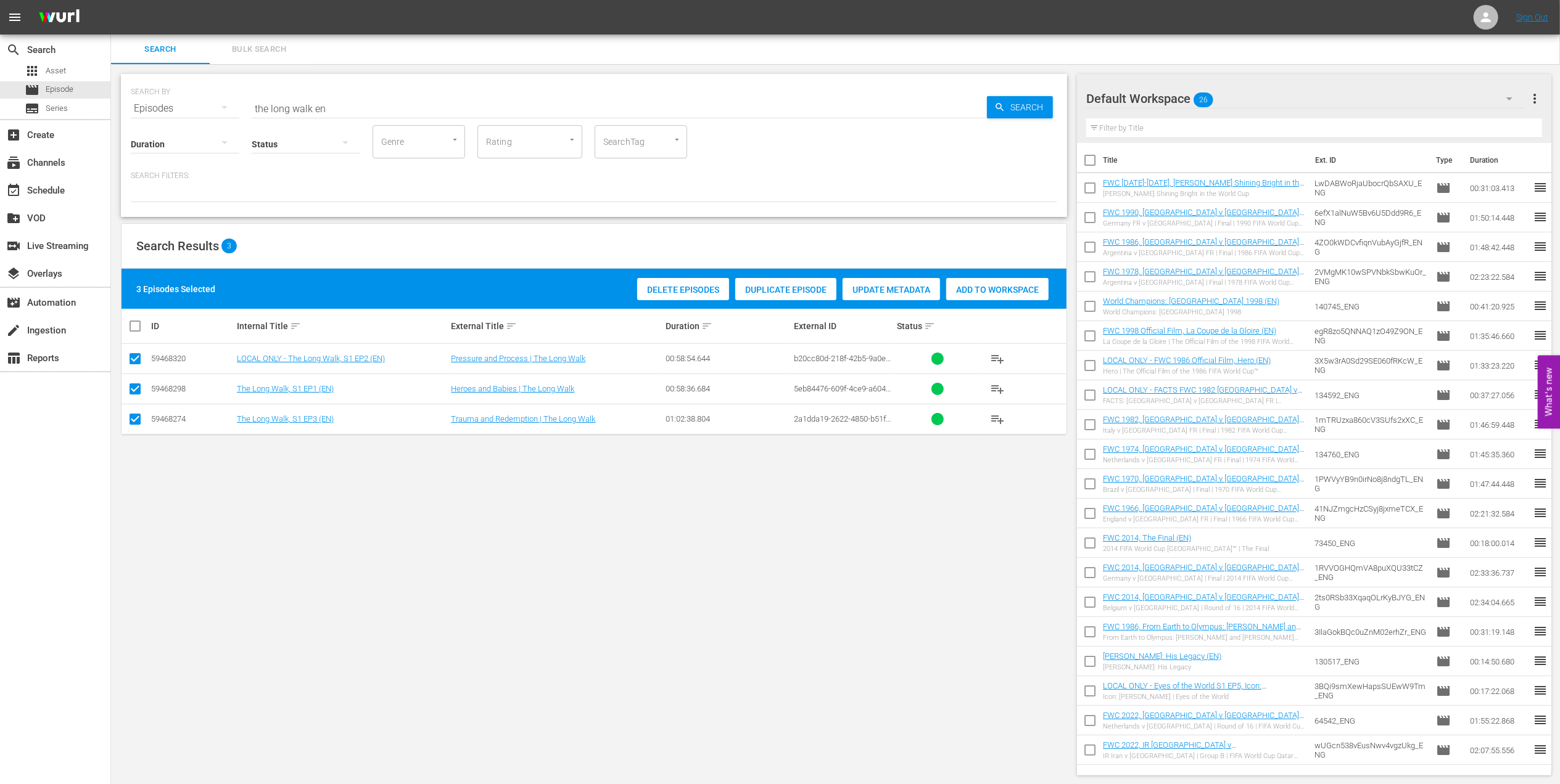
click at [975, 285] on span "Add to Workspace" at bounding box center [997, 289] width 102 height 10
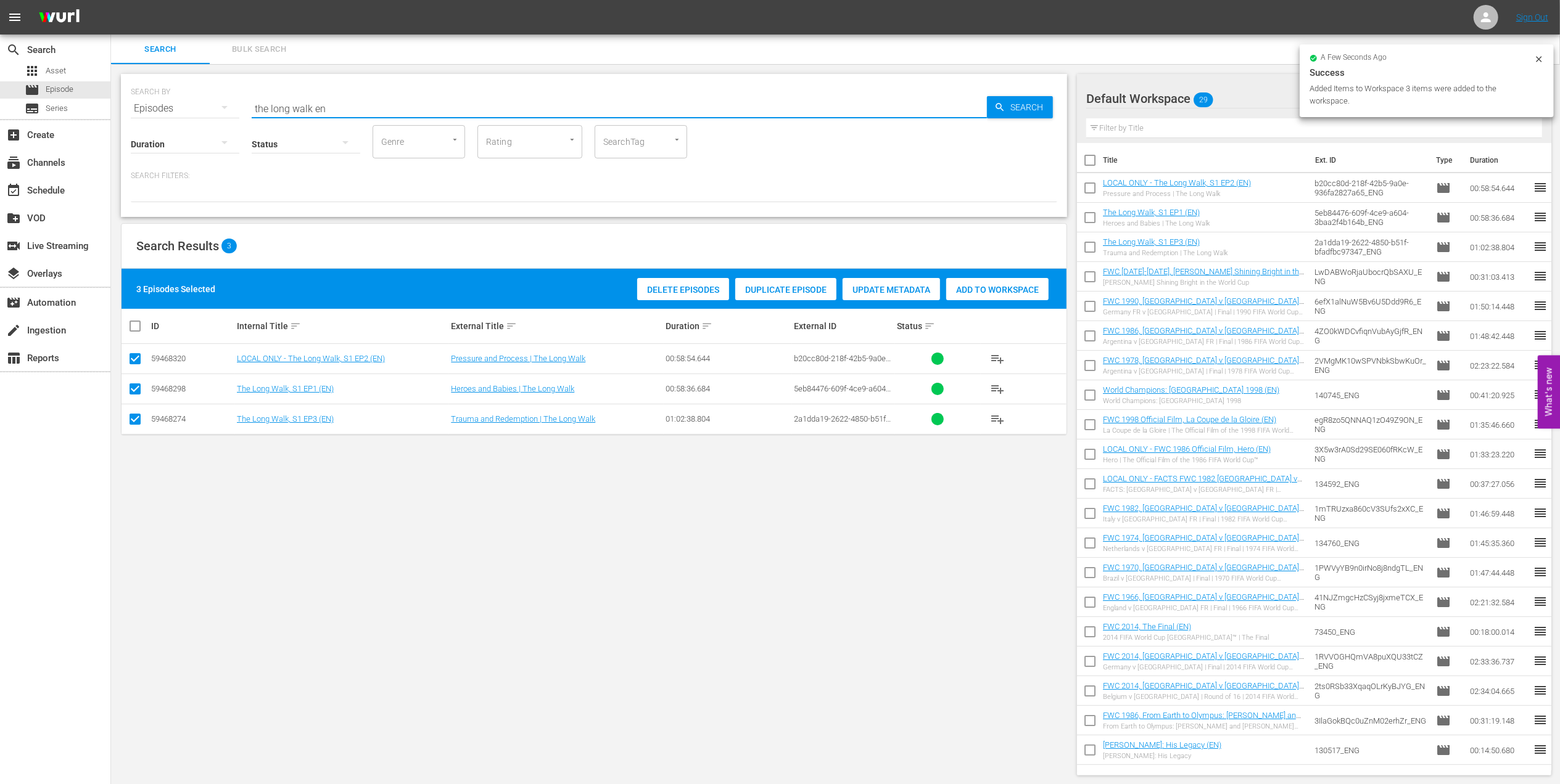
drag, startPoint x: 348, startPoint y: 109, endPoint x: 122, endPoint y: 135, distance: 227.5
click at [124, 115] on div "SEARCH BY Search By Episodes Search ID, Title, Description, Keywords, or Catego…" at bounding box center [593, 145] width 946 height 143
type input "golden boot en"
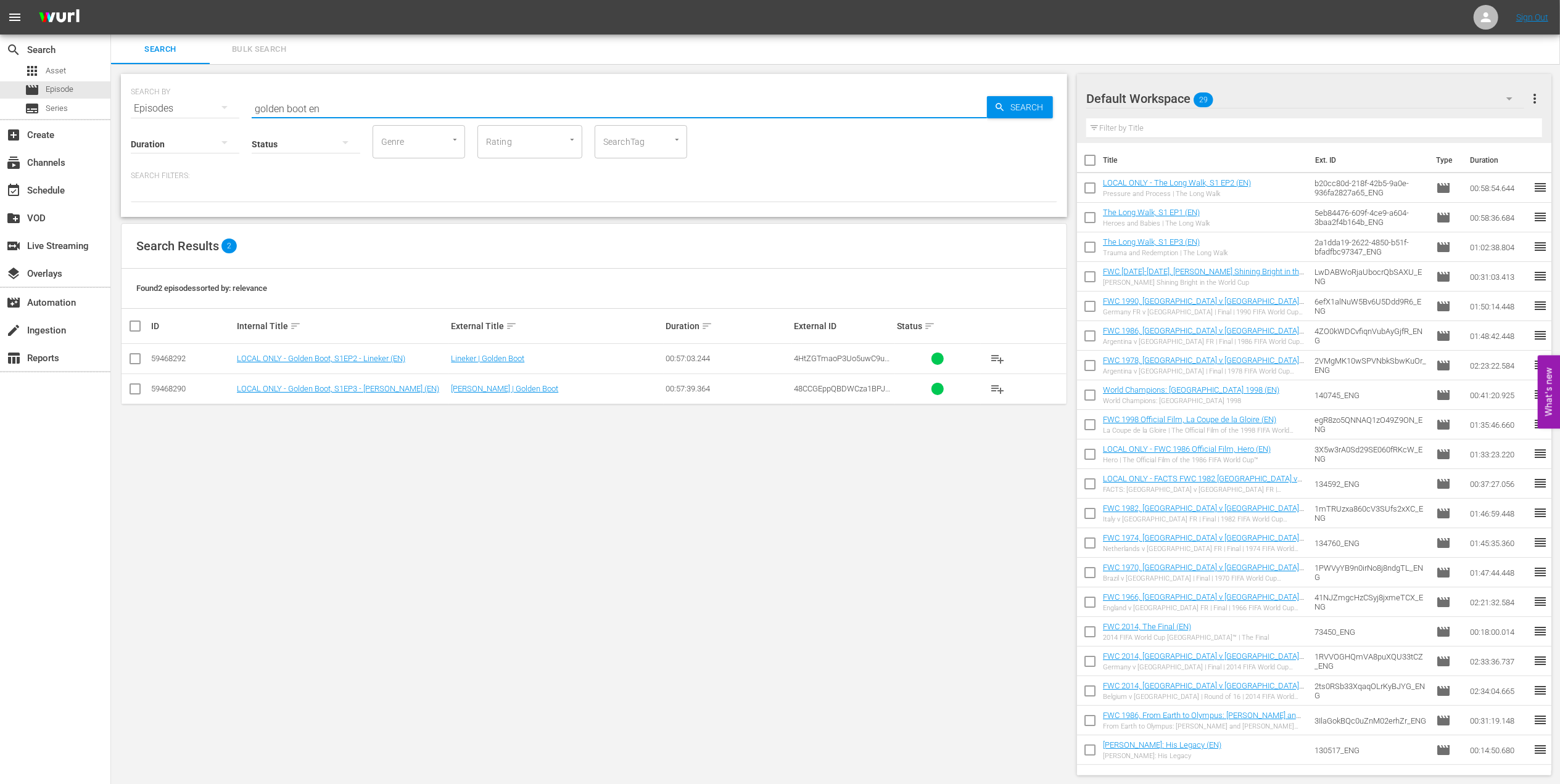
click at [140, 390] on input "checkbox" at bounding box center [135, 392] width 15 height 15
checkbox input "true"
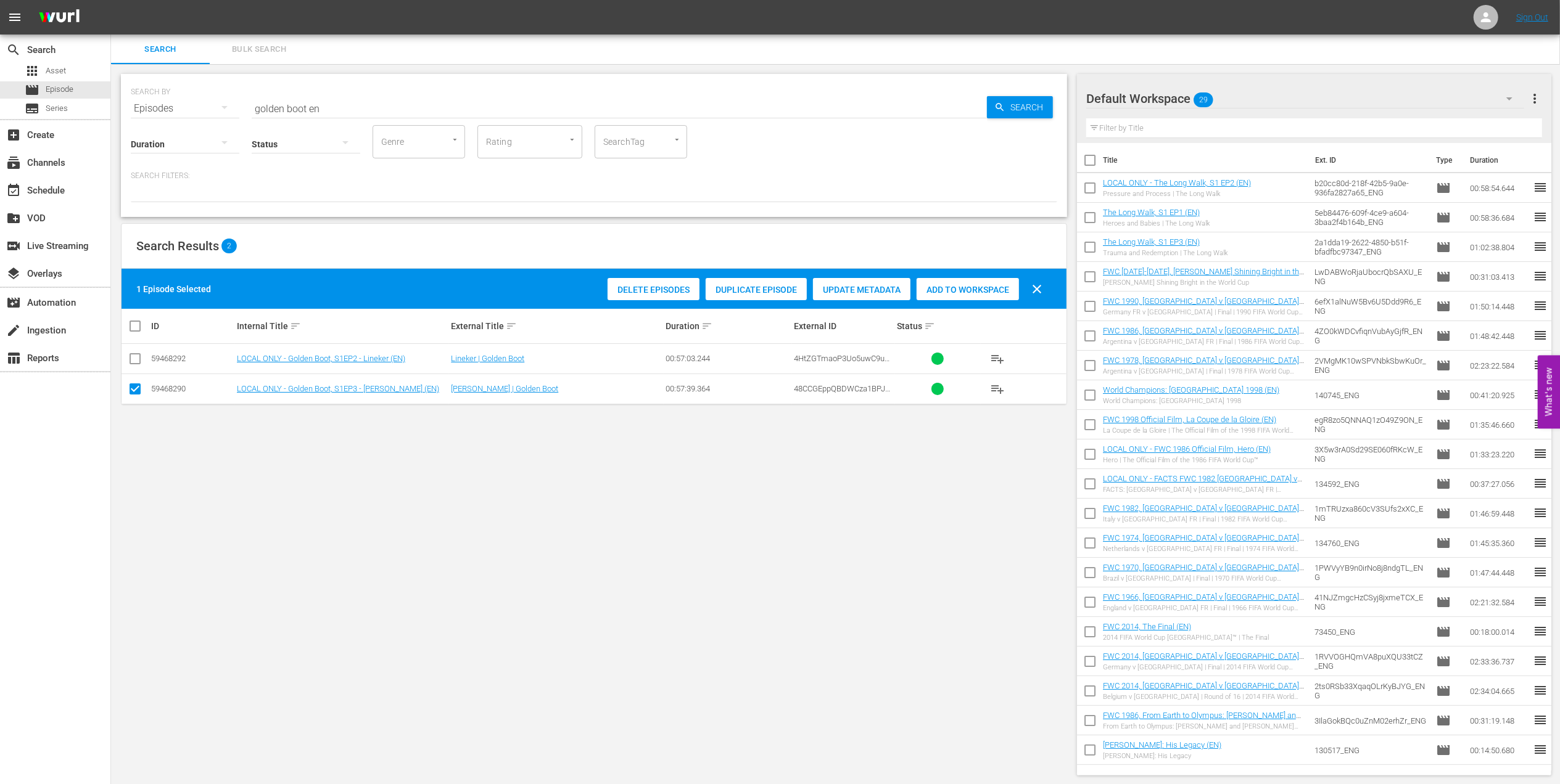
click at [979, 281] on div "Add to Workspace" at bounding box center [968, 290] width 102 height 24
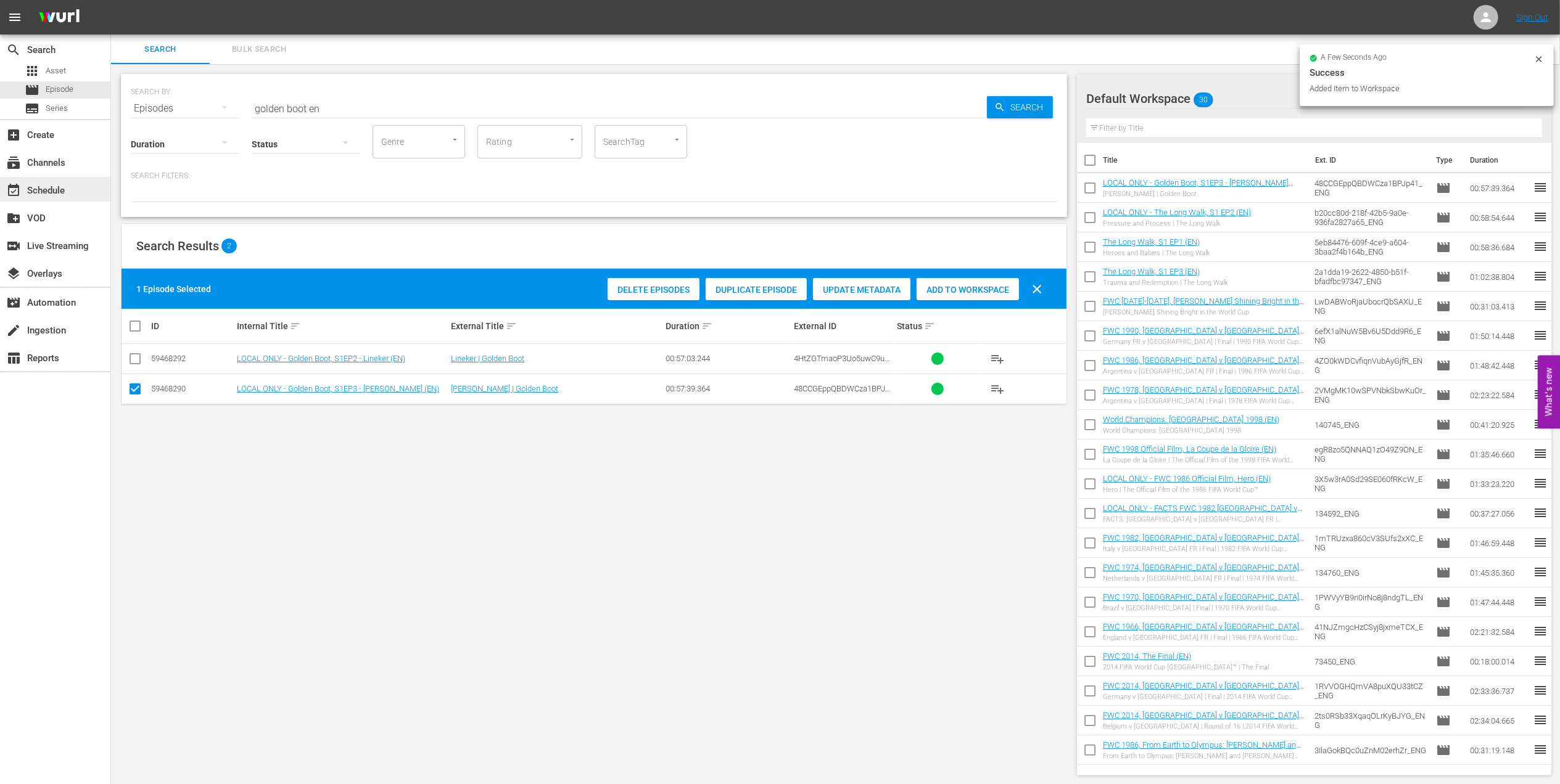
click at [56, 186] on div "event_available Schedule" at bounding box center [34, 189] width 69 height 11
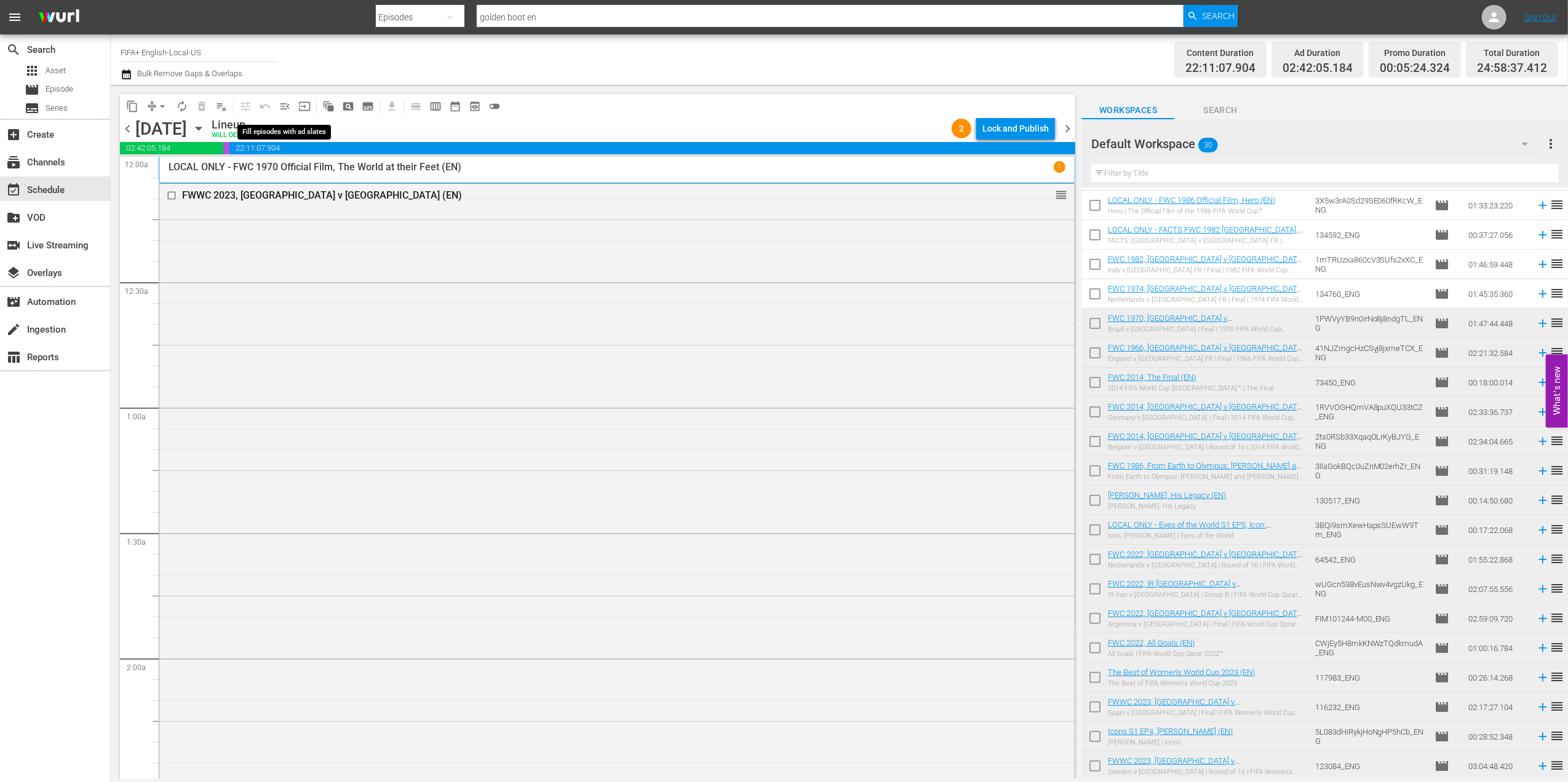
click at [286, 111] on span "menu_open" at bounding box center [285, 107] width 13 height 13
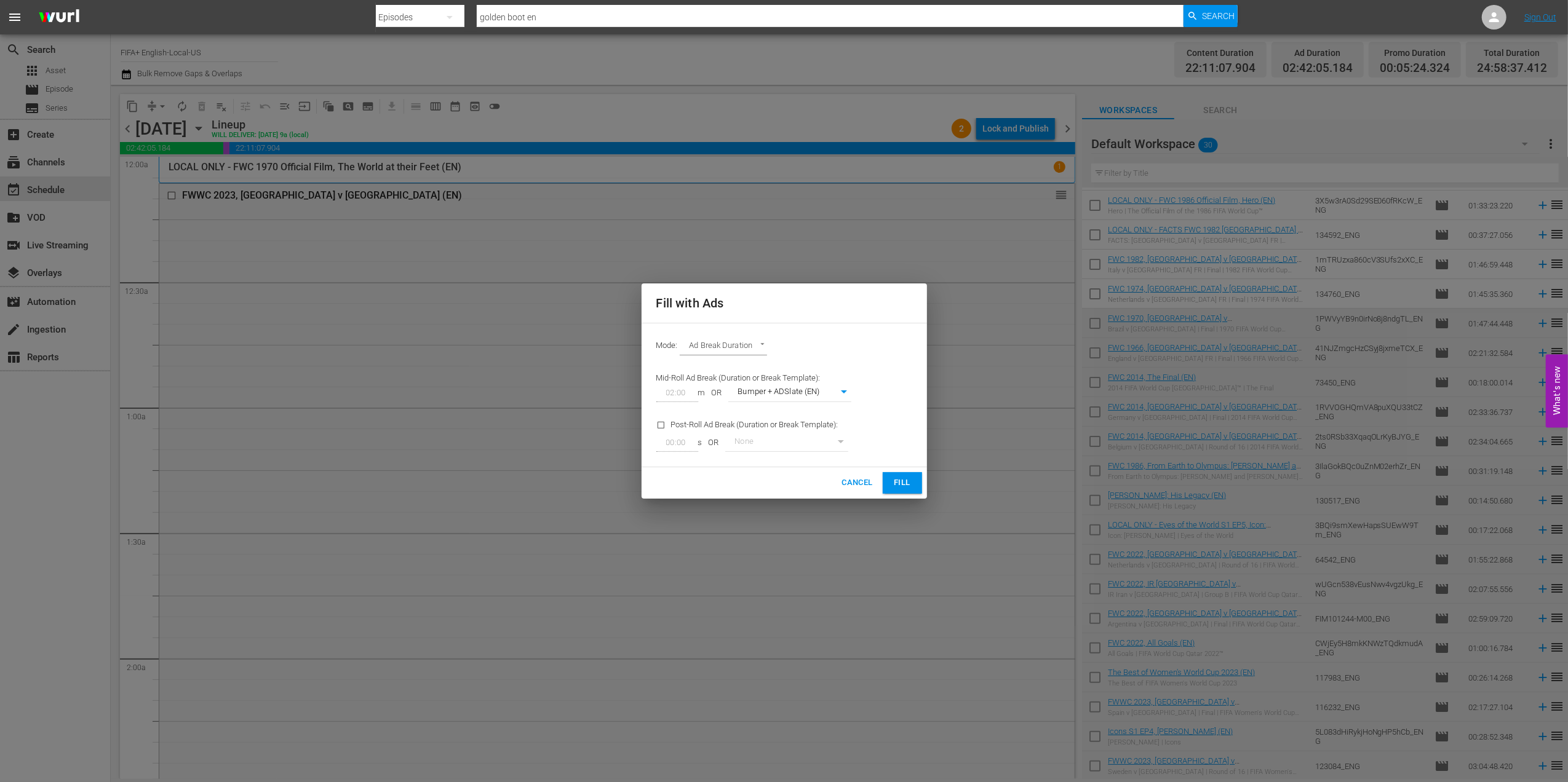
click at [907, 475] on button "Fill" at bounding box center [903, 482] width 40 height 21
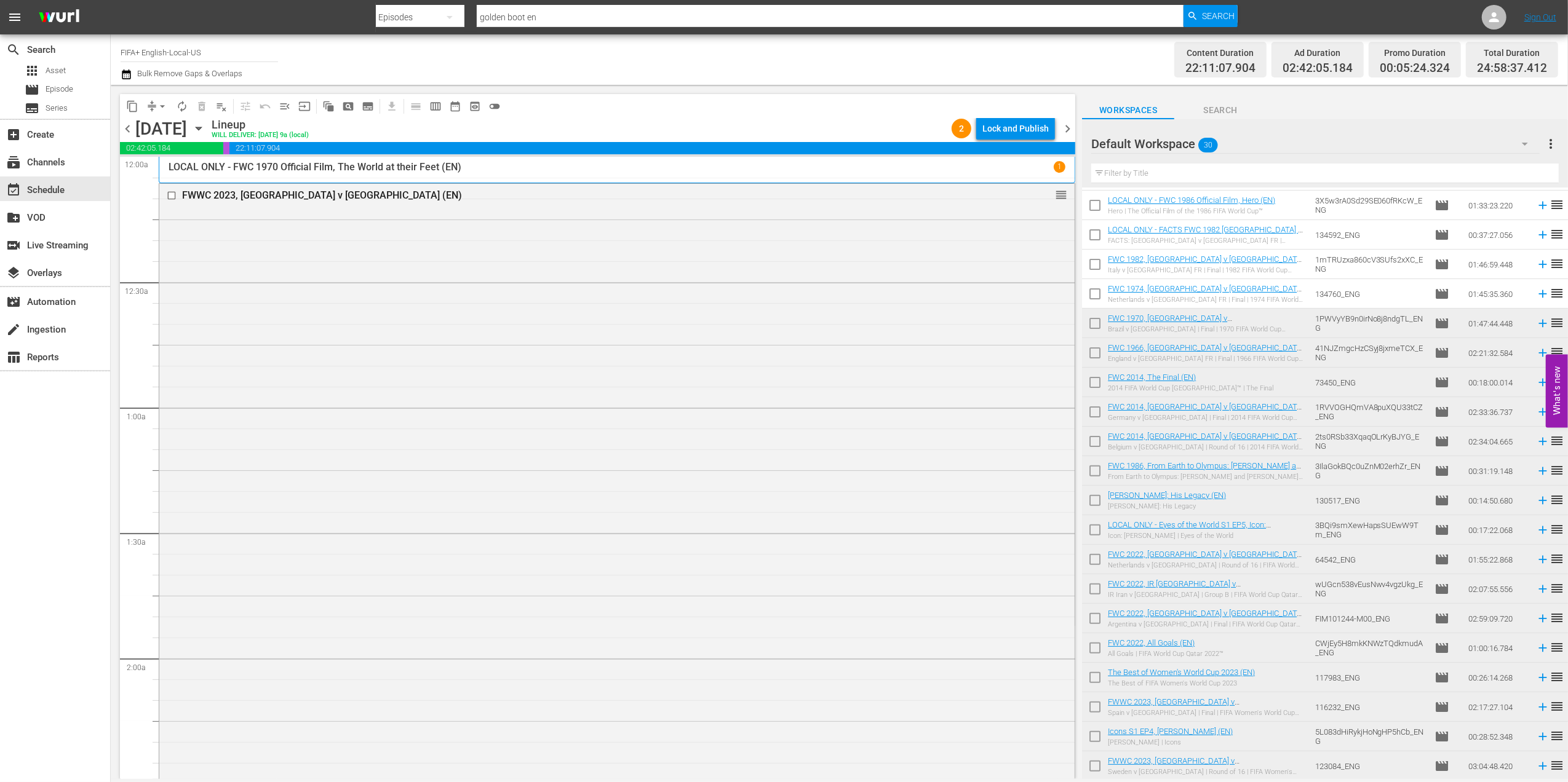
click at [282, 109] on span "menu_open" at bounding box center [285, 107] width 13 height 13
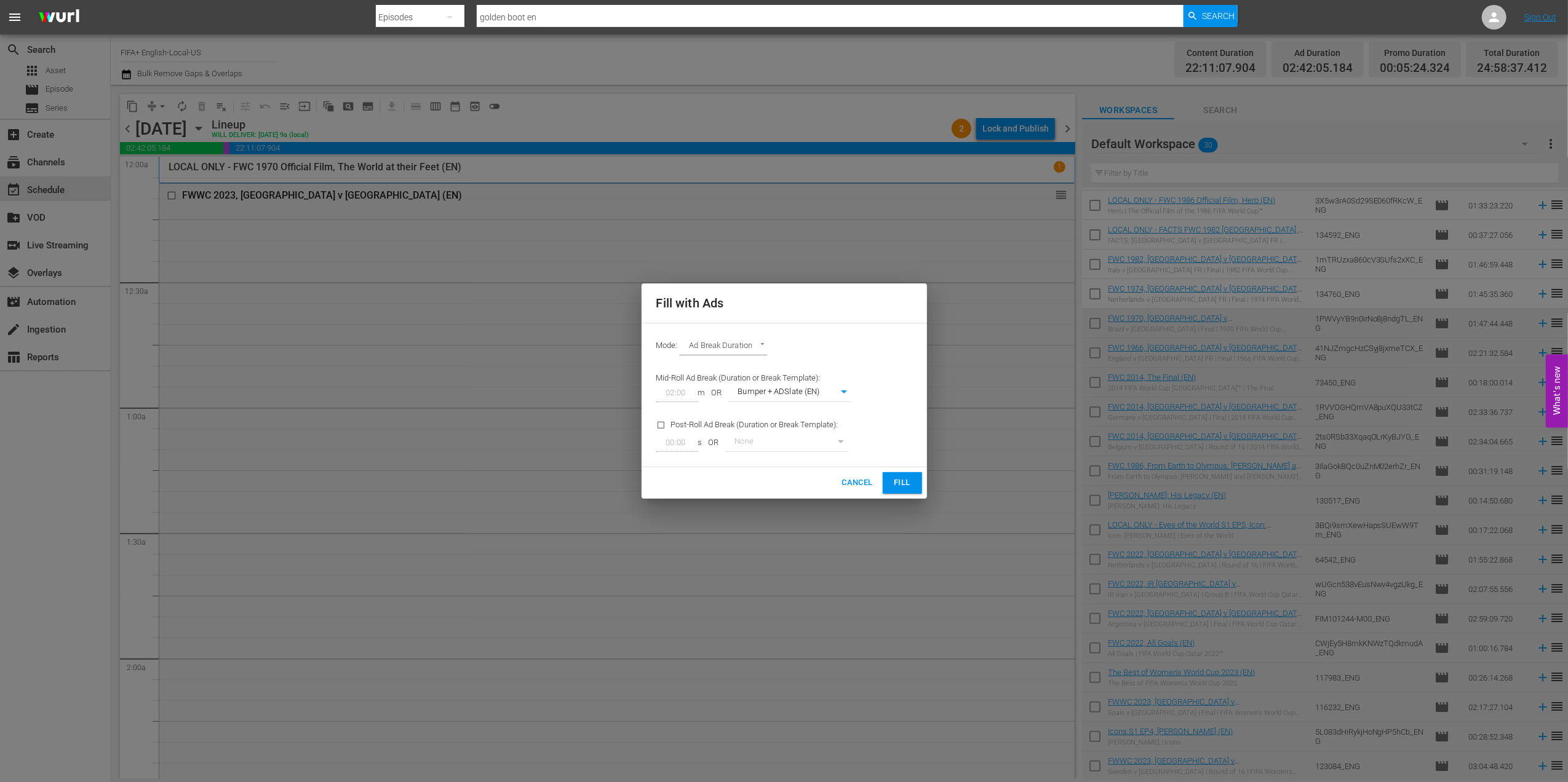
click at [913, 489] on button "Fill" at bounding box center [903, 482] width 40 height 21
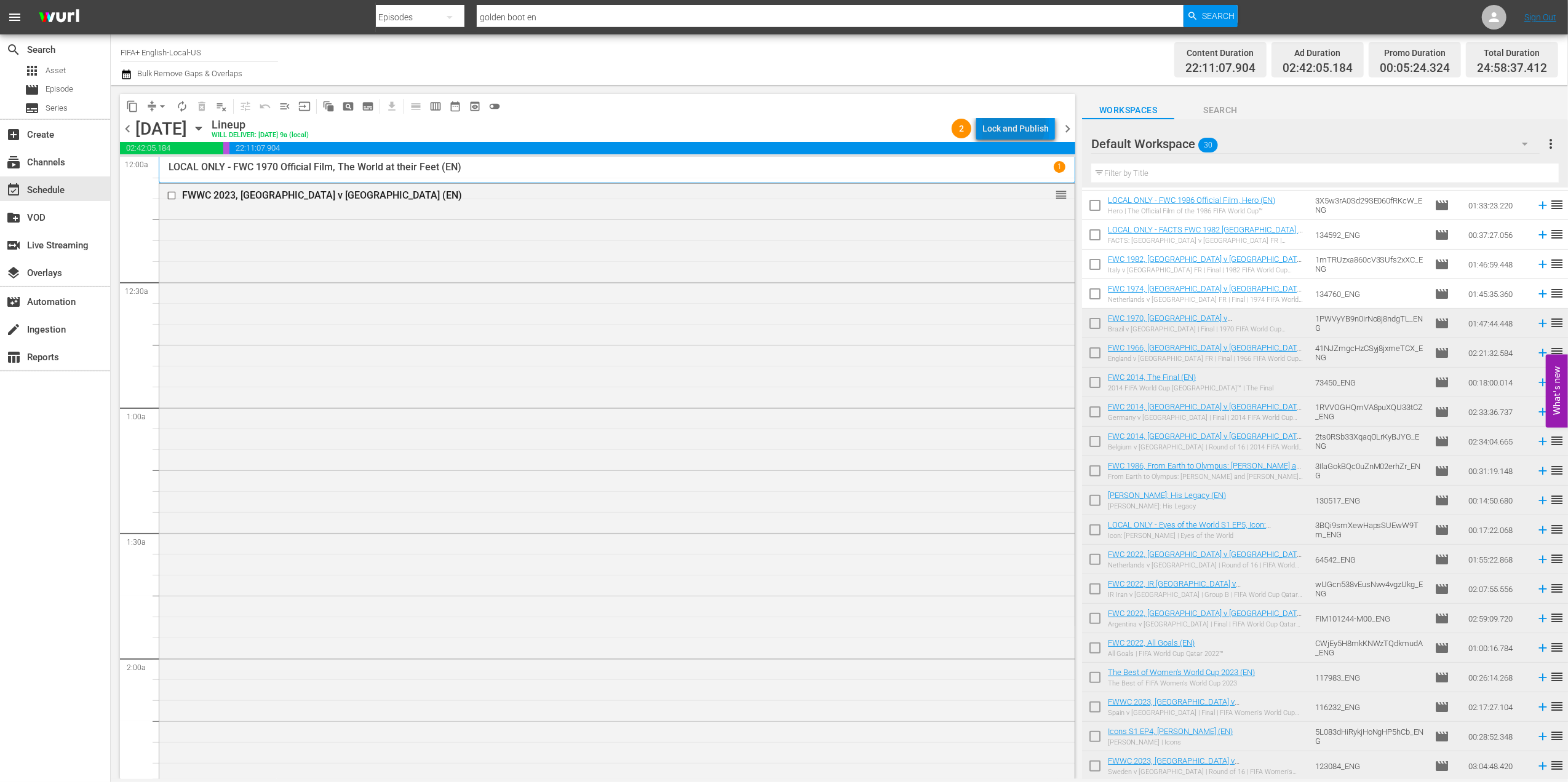
click at [1013, 123] on div "Lock and Publish" at bounding box center [1016, 129] width 66 height 22
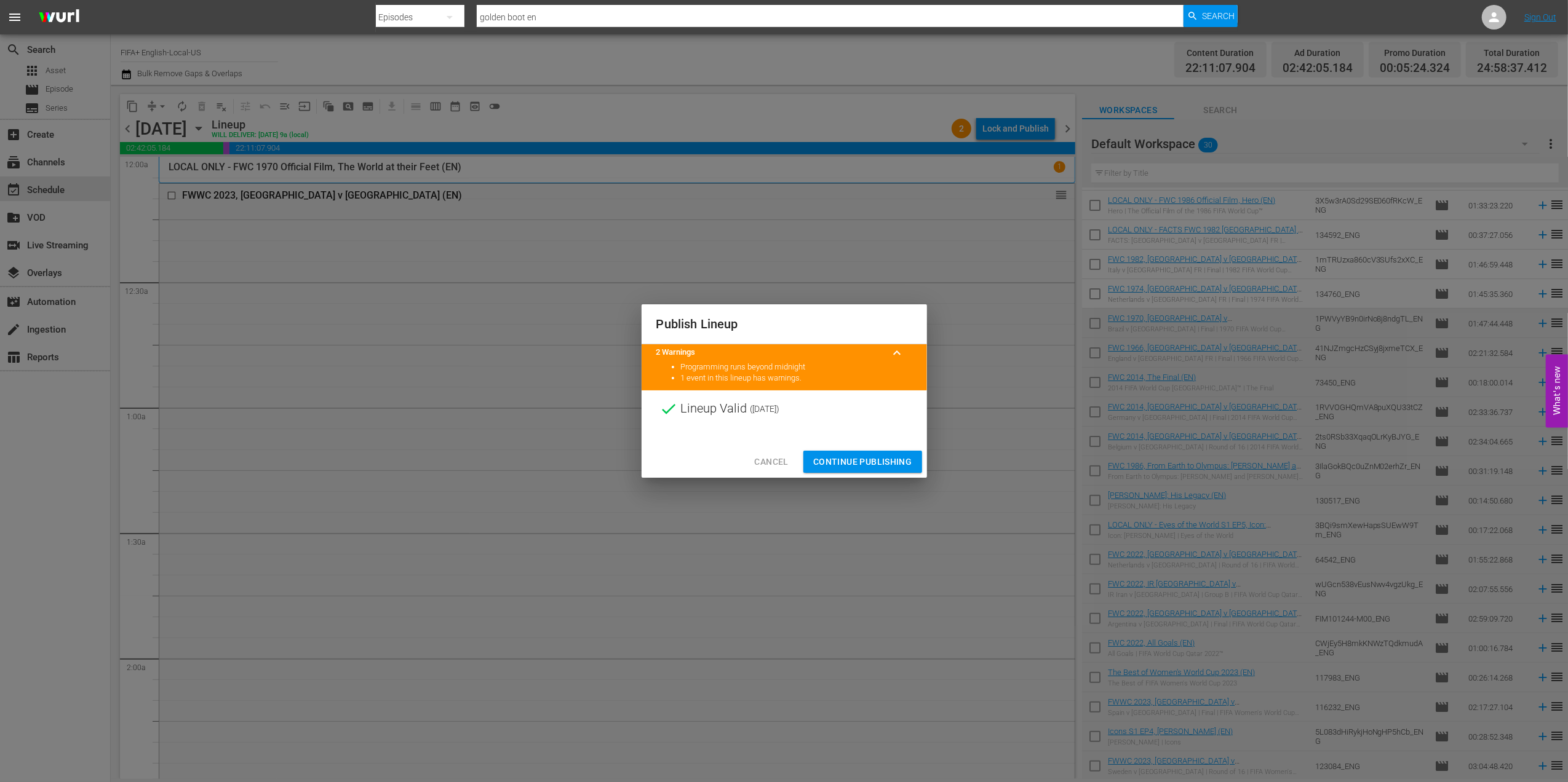
click at [866, 463] on span "Continue Publishing" at bounding box center [862, 462] width 99 height 15
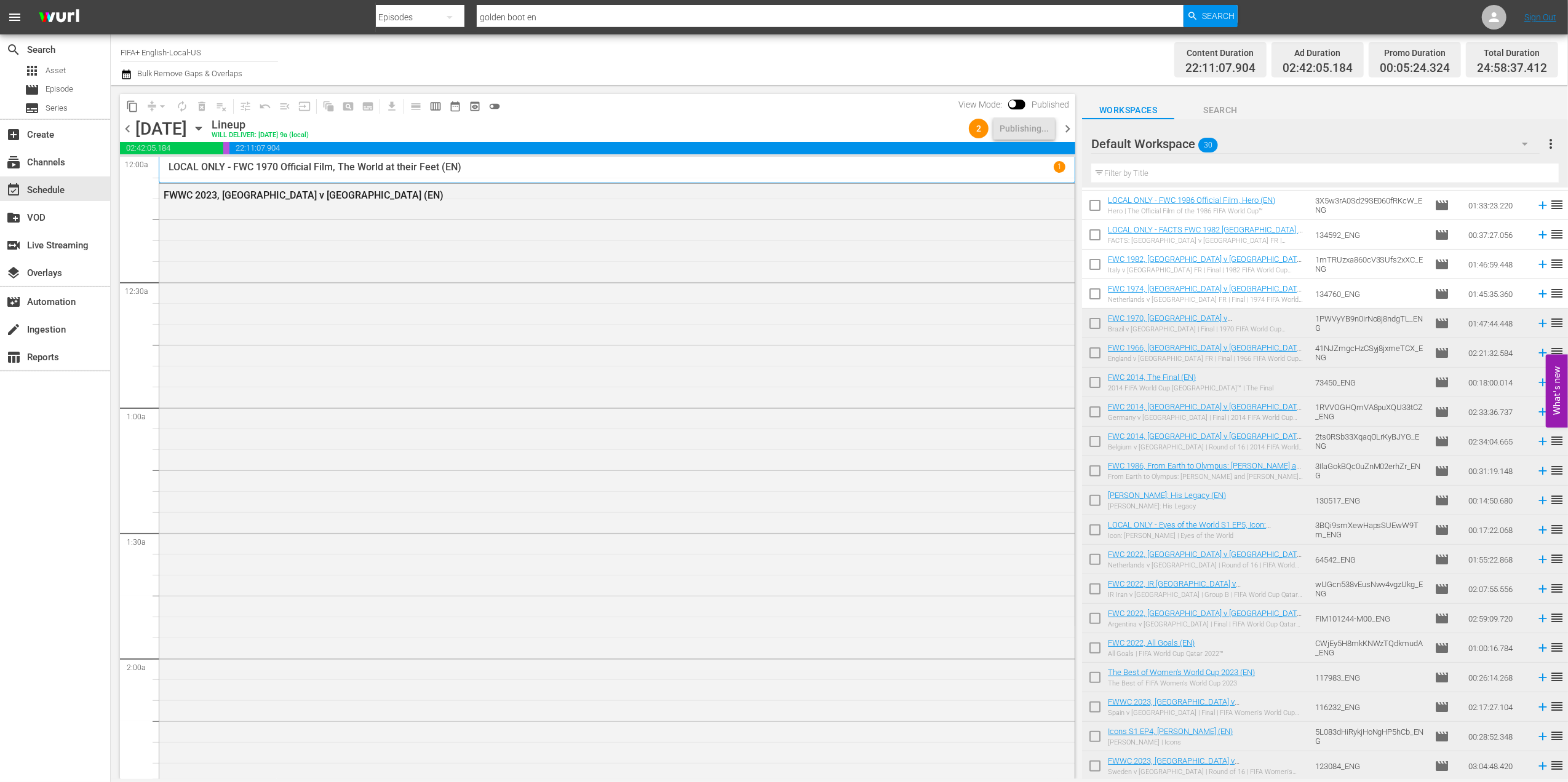
click at [1068, 131] on span "chevron_right" at bounding box center [1067, 128] width 15 height 15
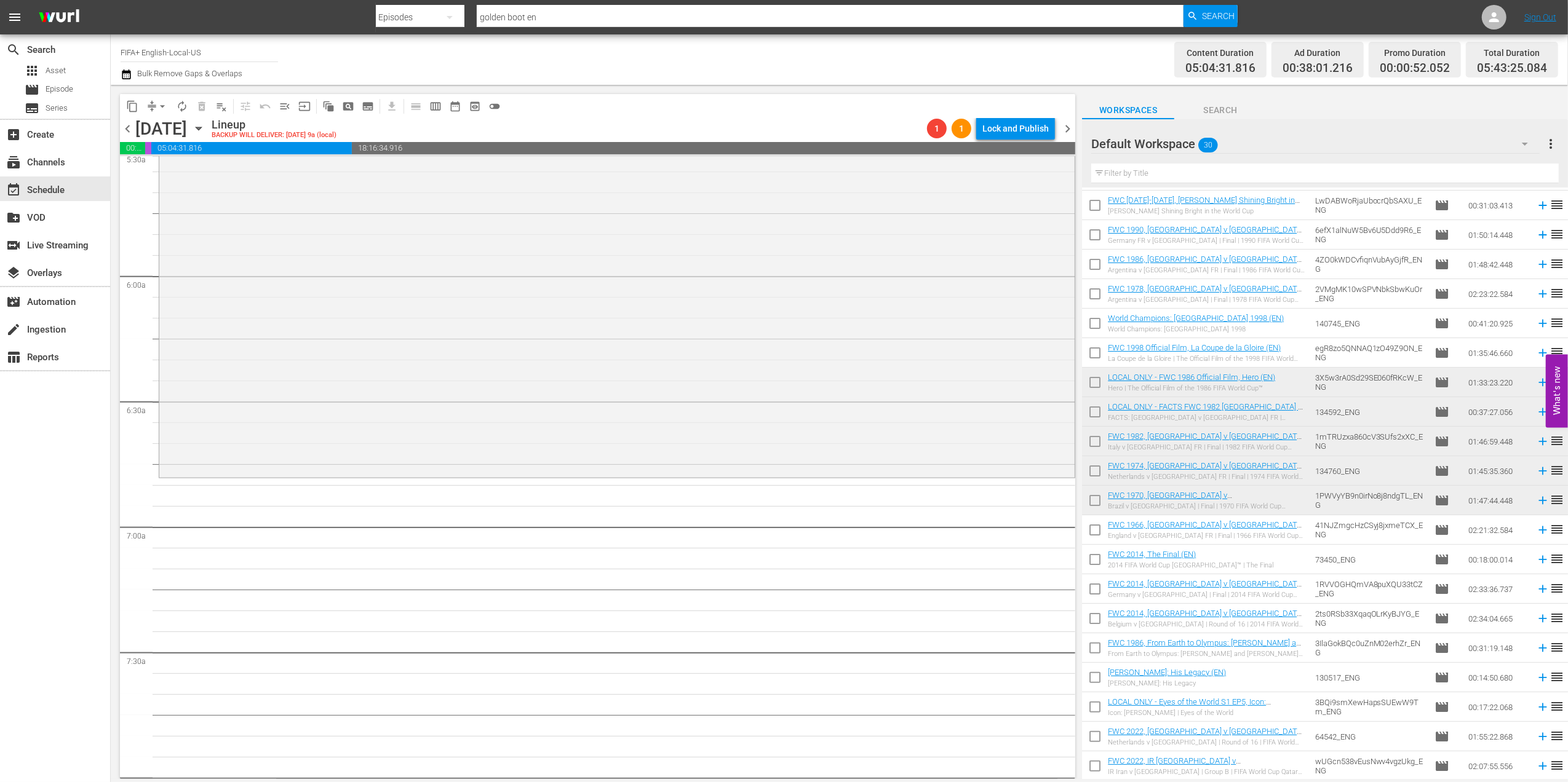
scroll to position [1387, 0]
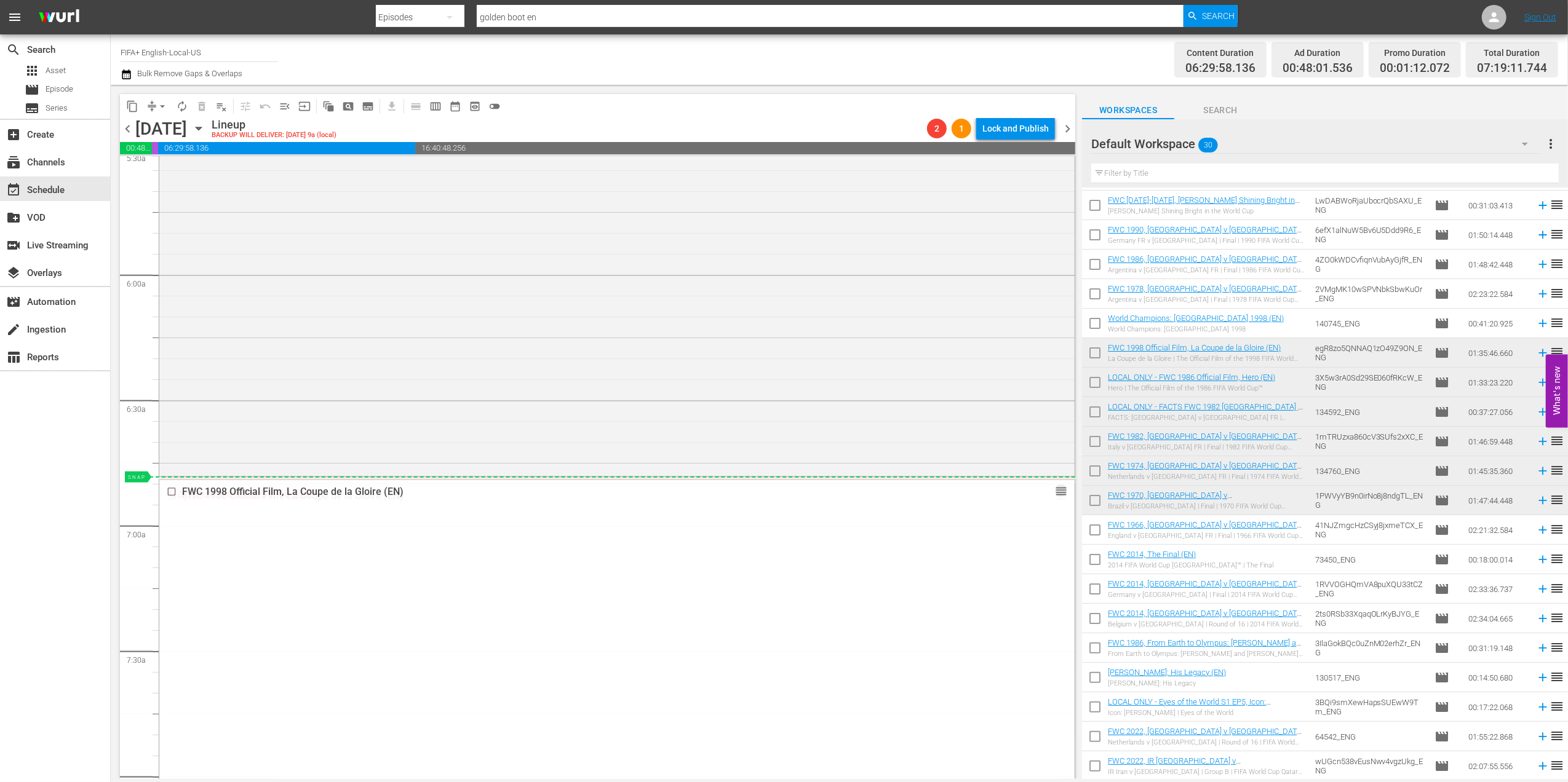
drag, startPoint x: 1047, startPoint y: 493, endPoint x: 1049, endPoint y: 480, distance: 13.2
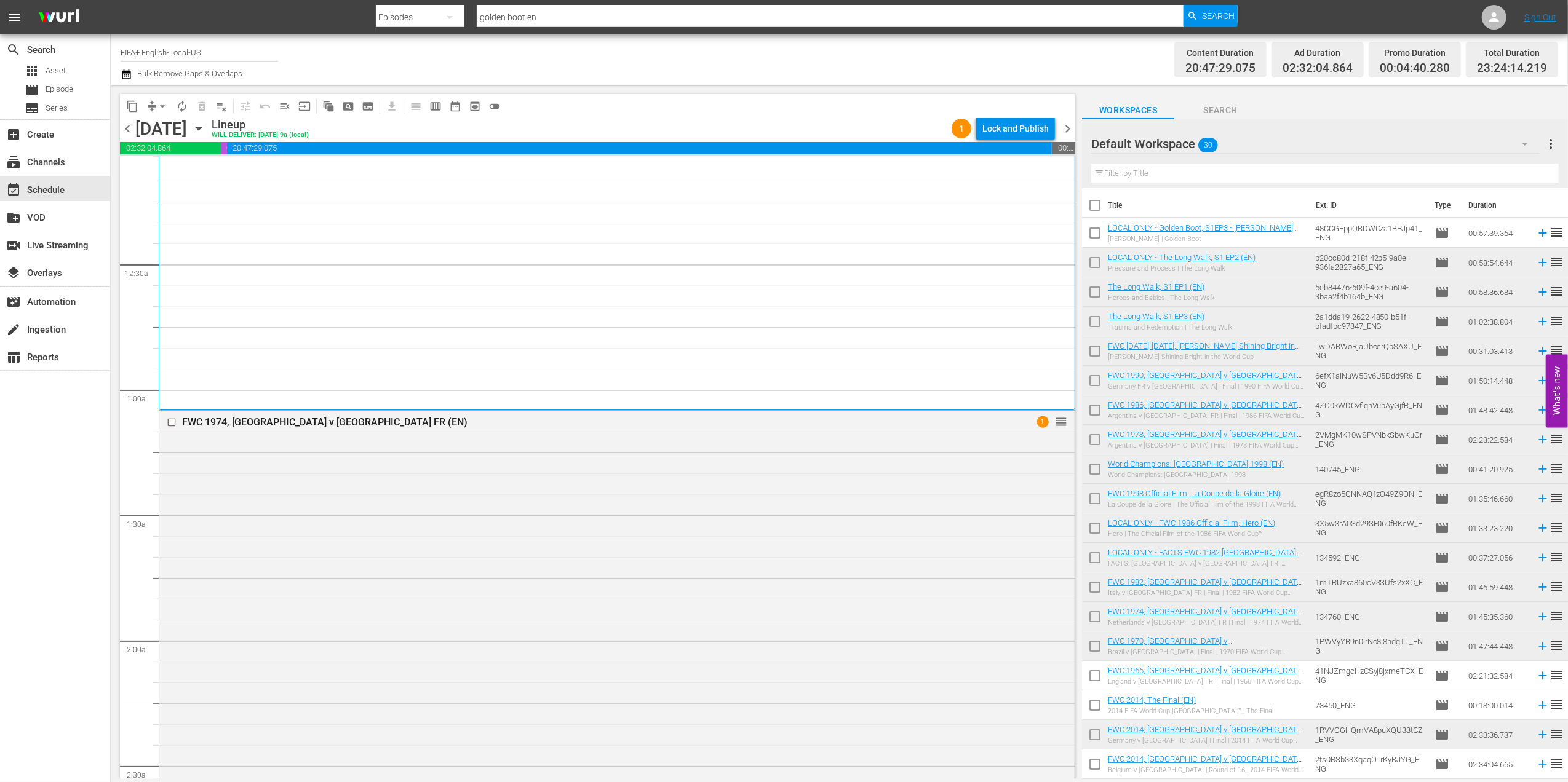
scroll to position [0, 0]
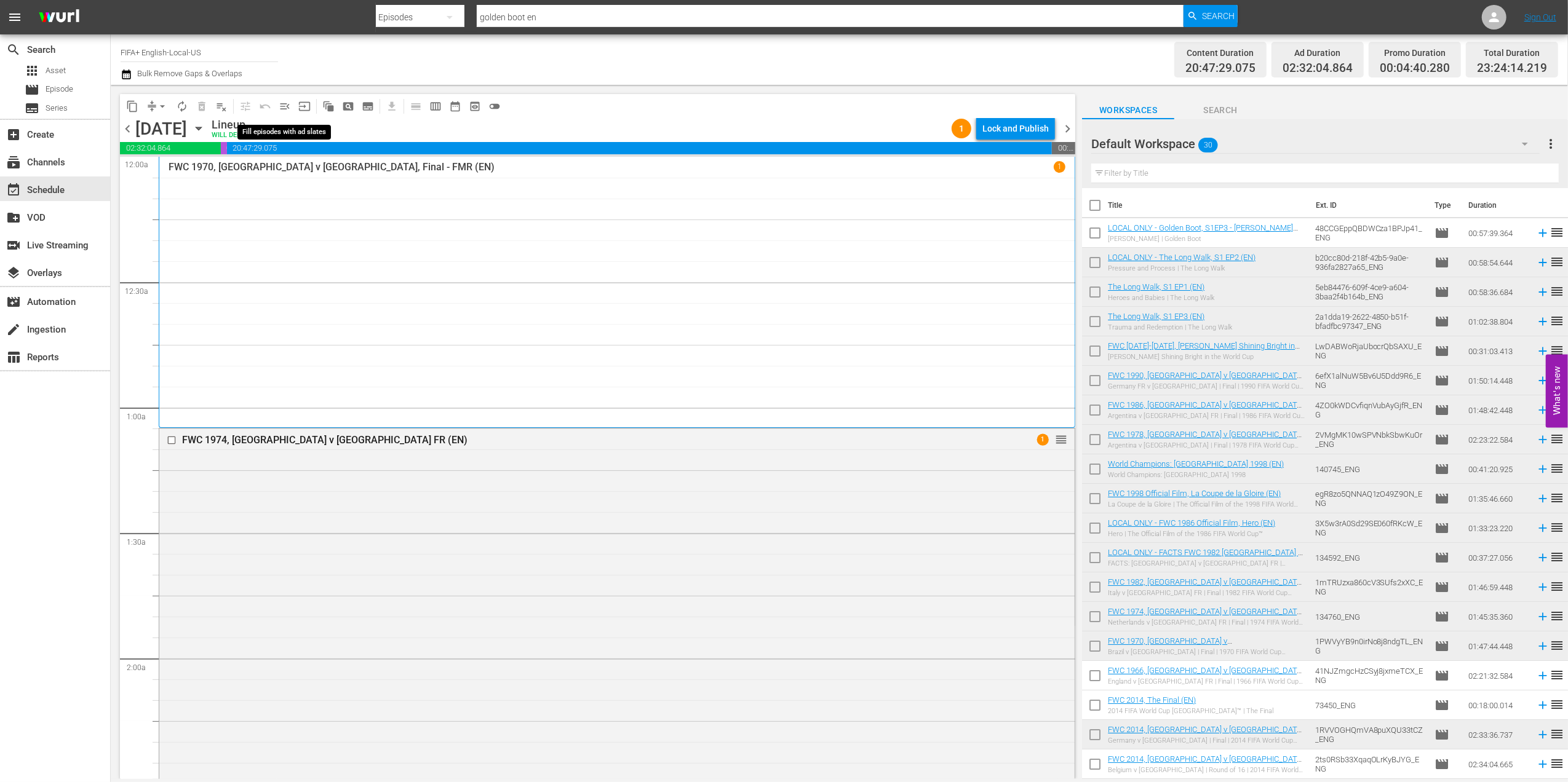
click at [278, 104] on span "menu_open" at bounding box center [285, 107] width 13 height 13
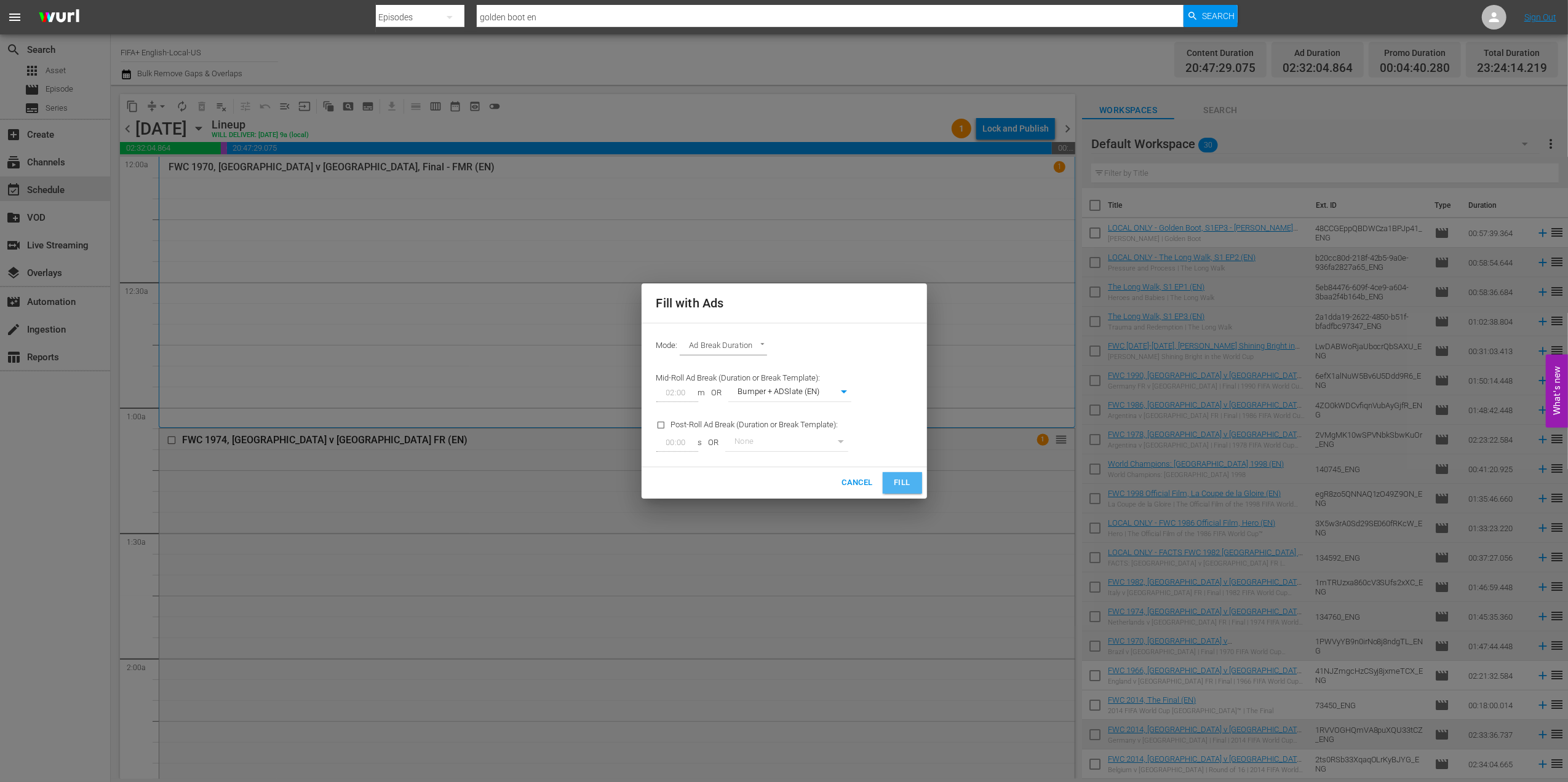
click at [901, 481] on span "Fill" at bounding box center [902, 483] width 20 height 14
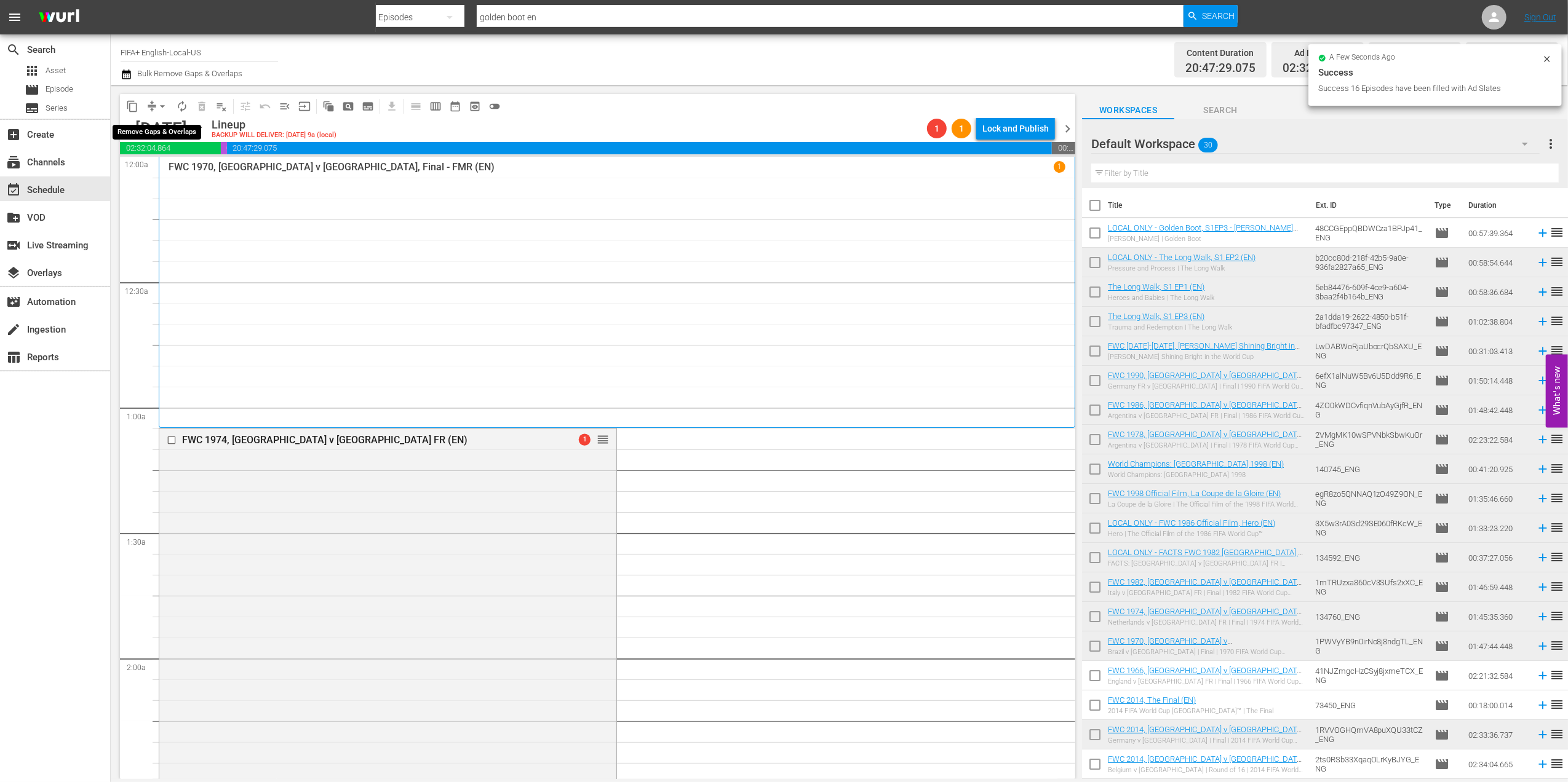
click at [162, 102] on span "arrow_drop_down" at bounding box center [163, 107] width 13 height 13
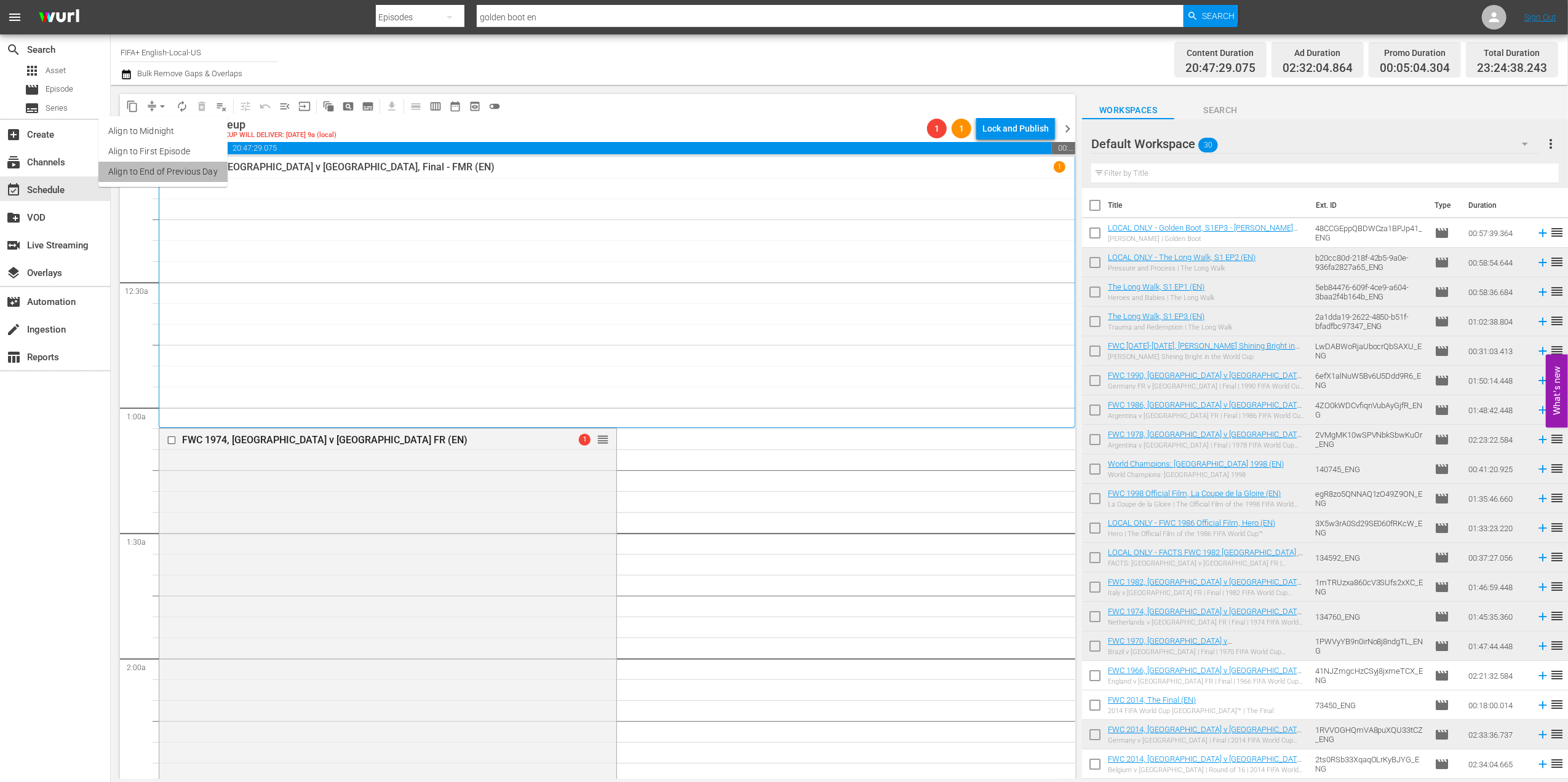
click at [203, 173] on li "Align to End of Previous Day" at bounding box center [162, 172] width 129 height 21
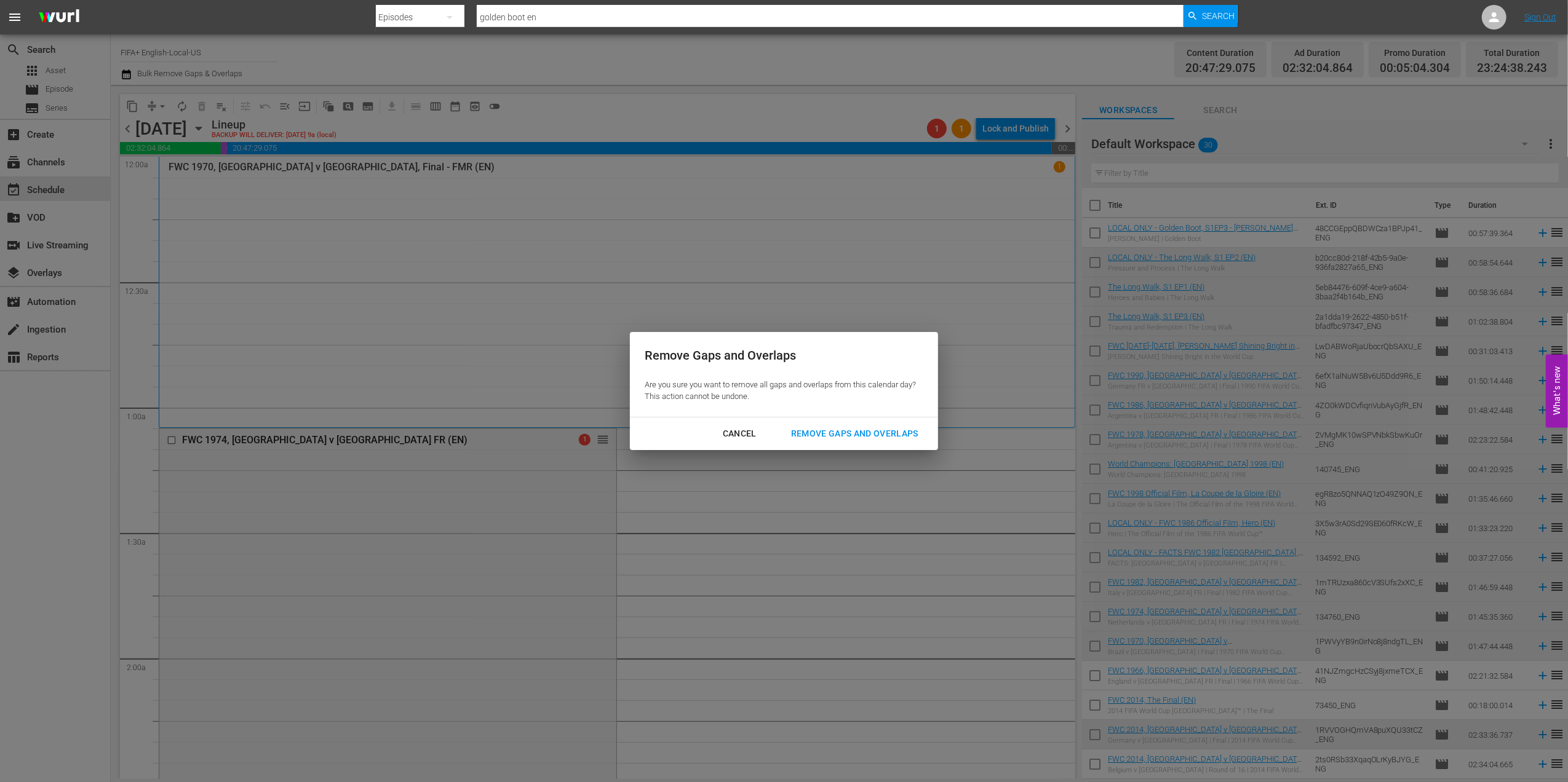
click at [887, 438] on div "Remove Gaps and Overlaps" at bounding box center [855, 433] width 147 height 15
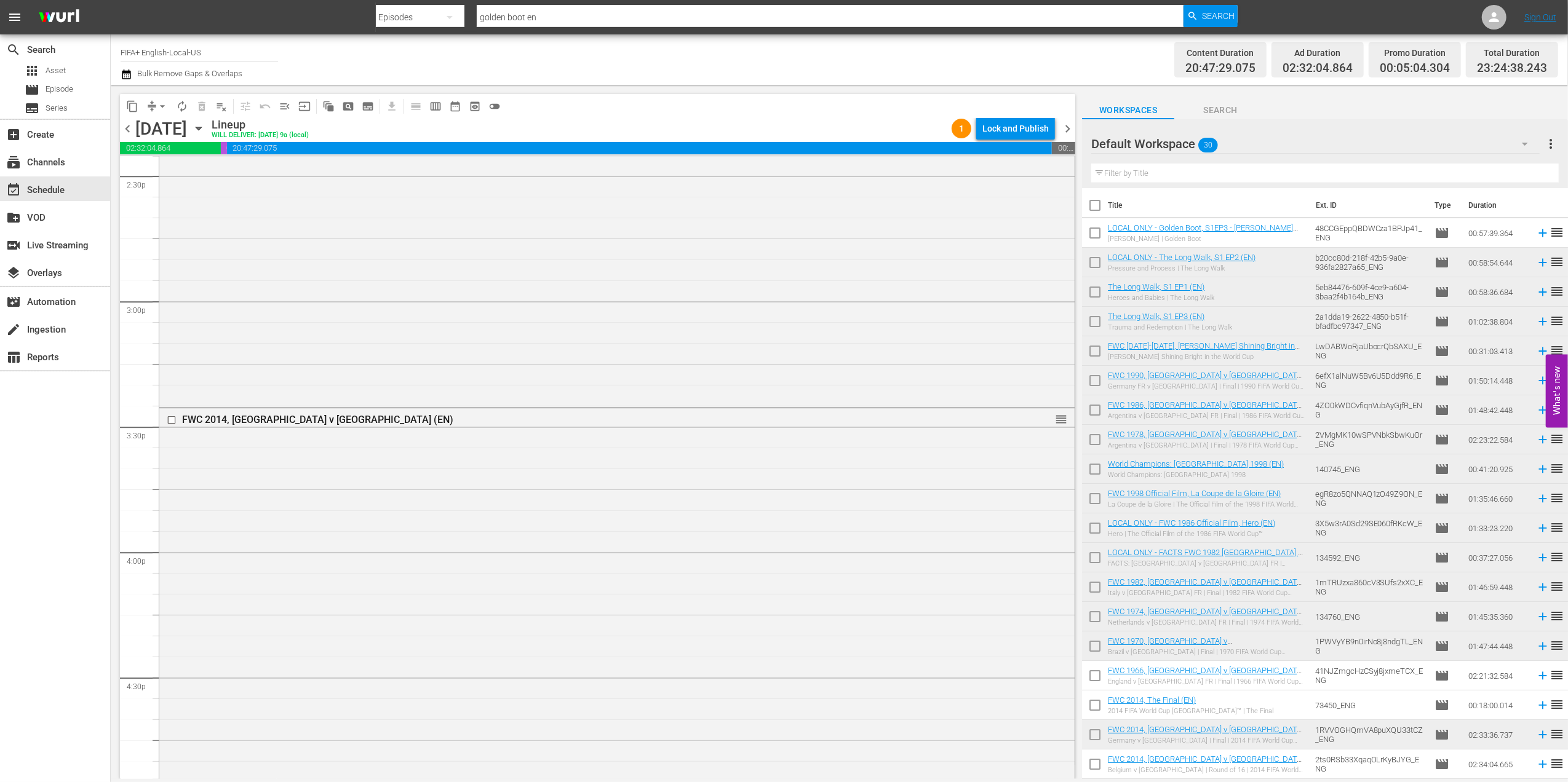
scroll to position [5522, 0]
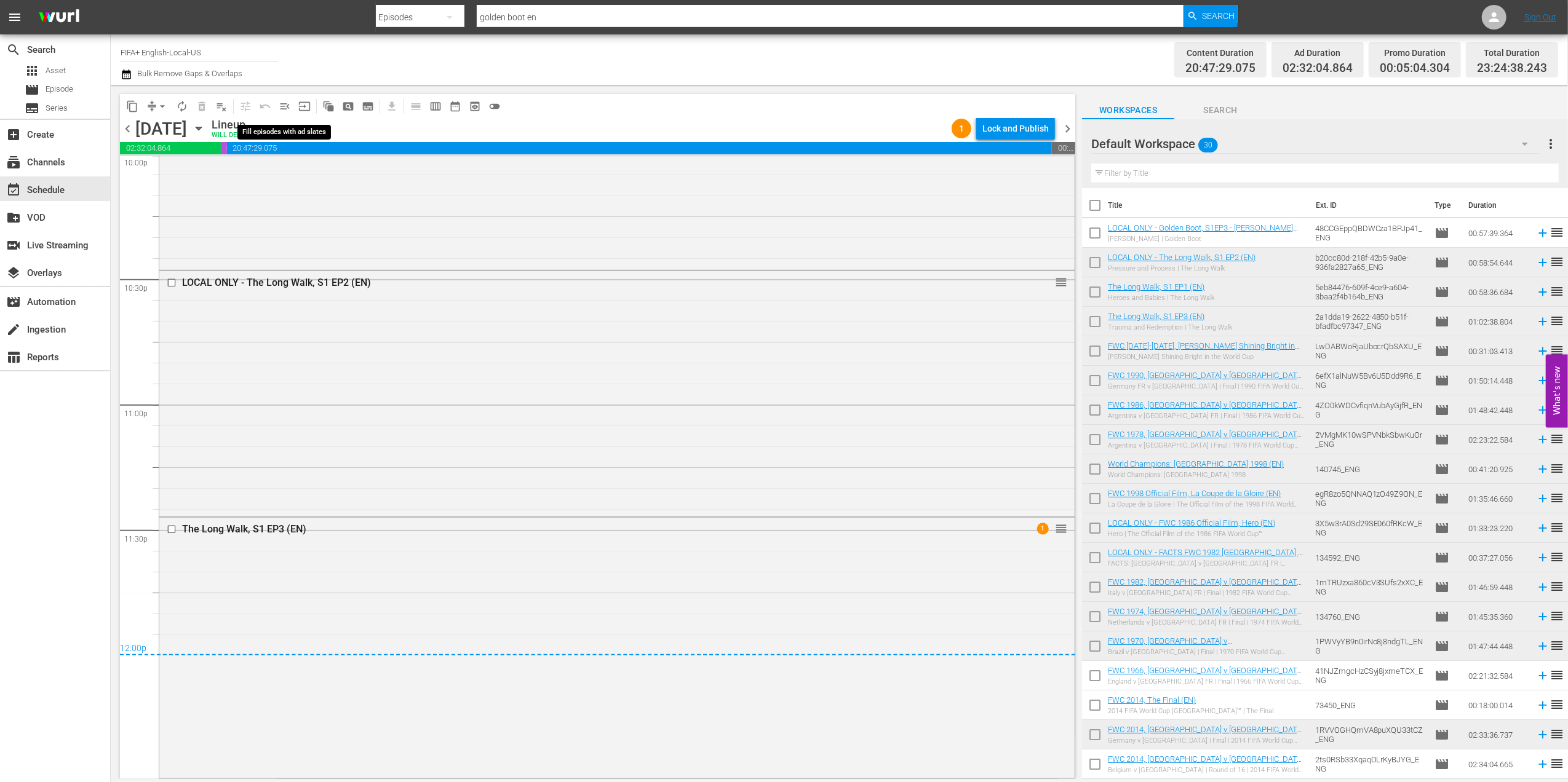
click at [283, 106] on span "menu_open" at bounding box center [285, 107] width 13 height 13
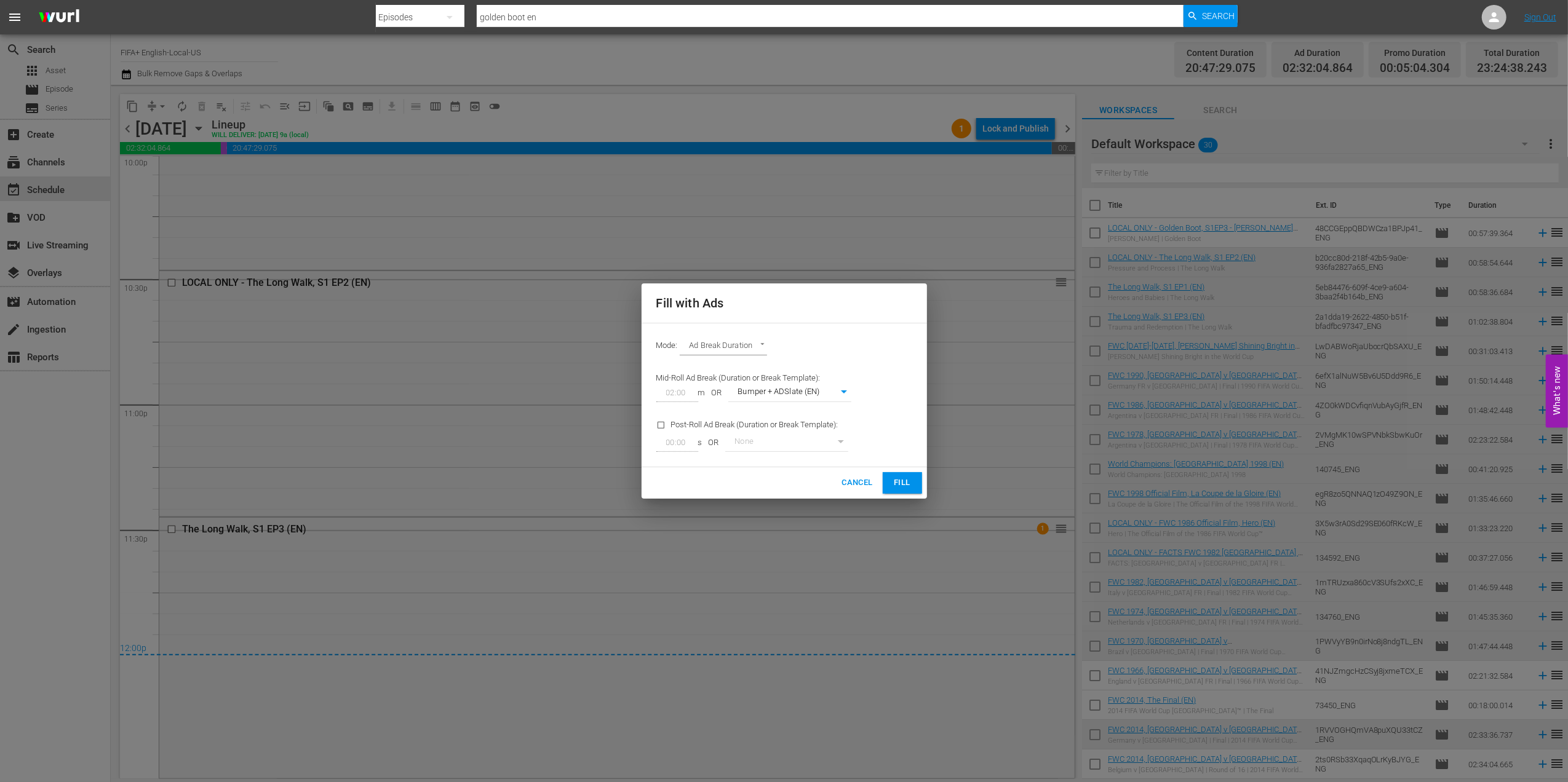
click at [911, 483] on span "Fill" at bounding box center [902, 483] width 20 height 14
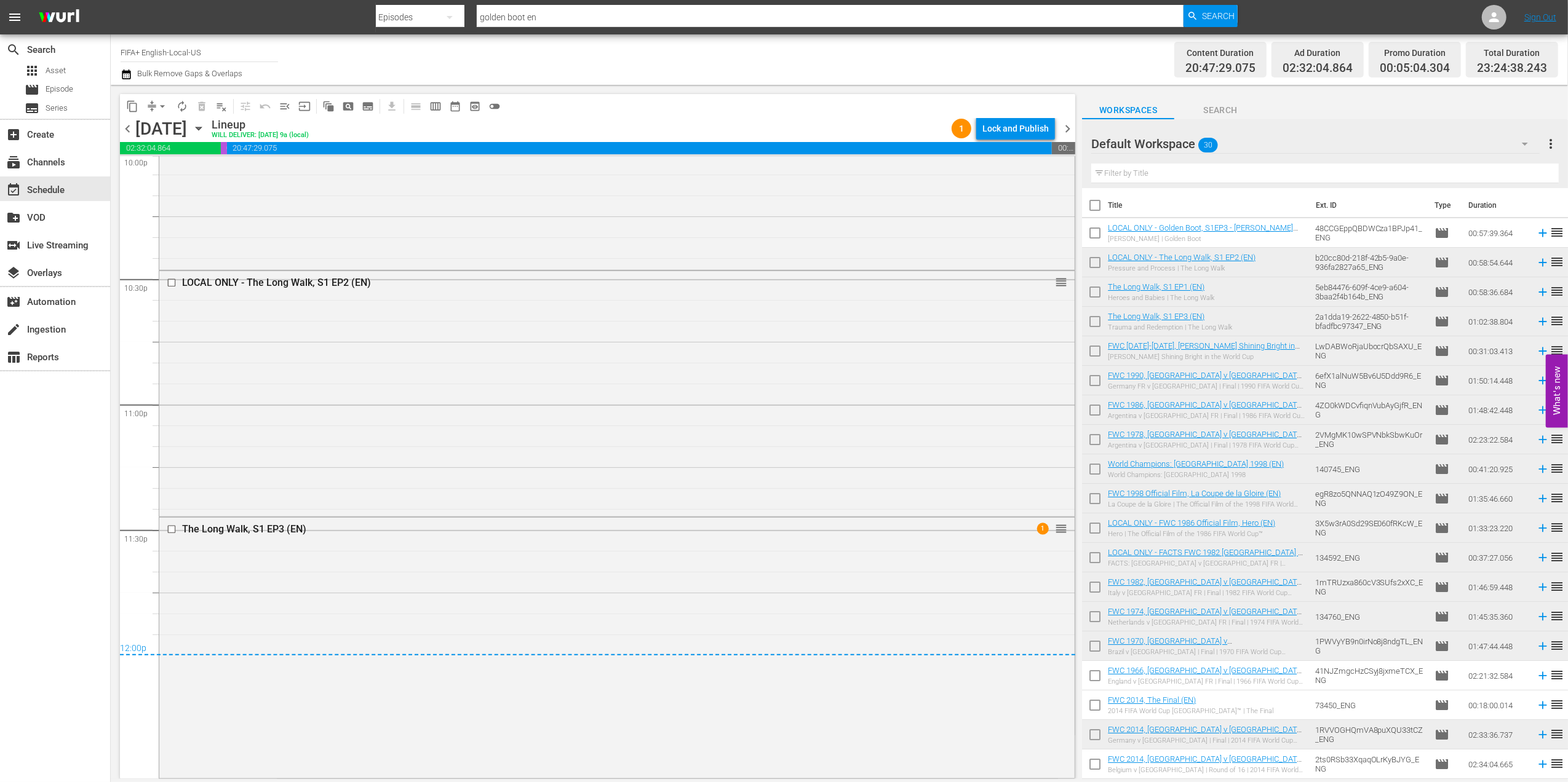
click at [1035, 131] on div "Lock and Publish" at bounding box center [1016, 129] width 66 height 22
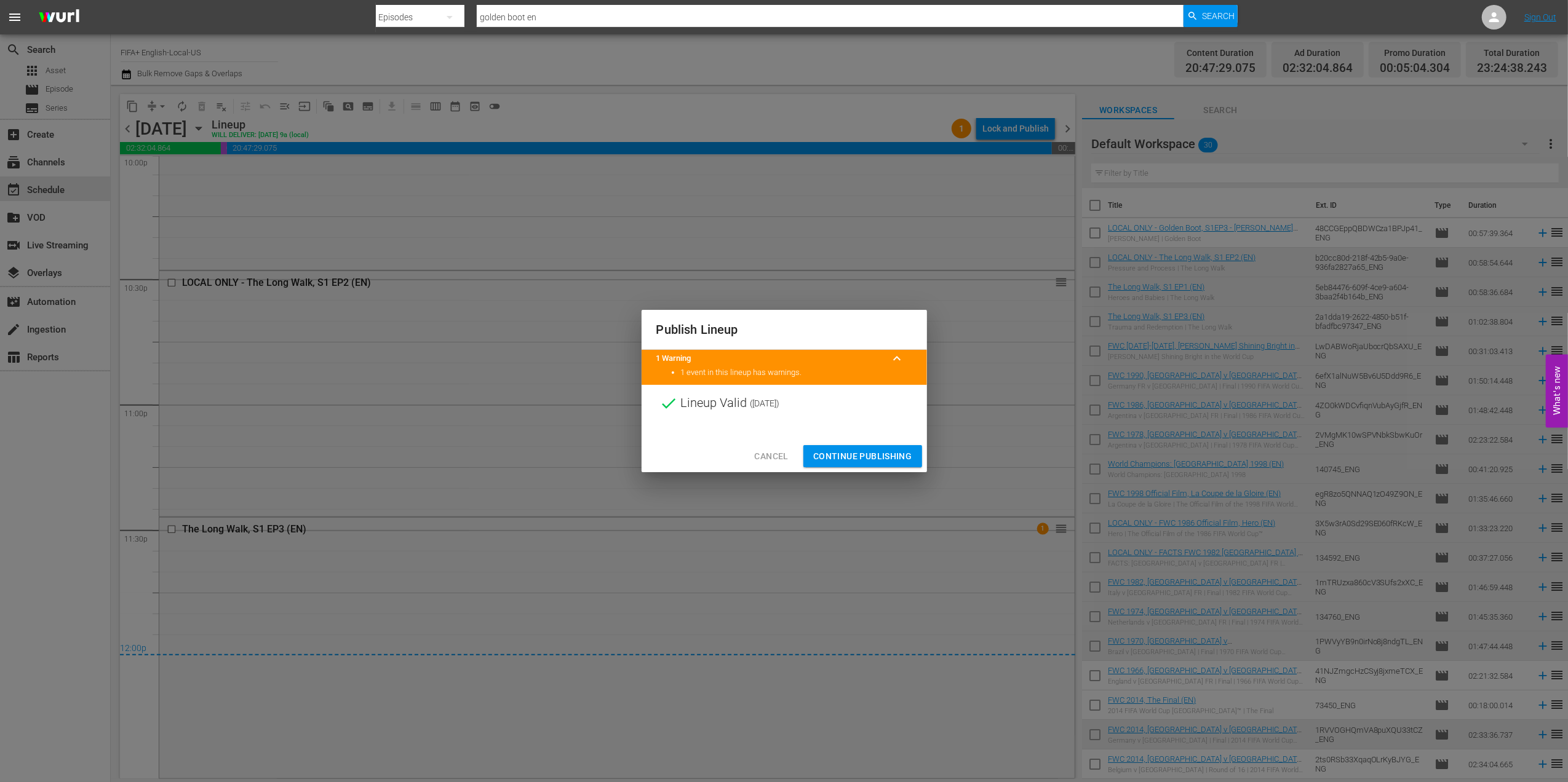
click at [865, 461] on span "Continue Publishing" at bounding box center [862, 456] width 99 height 15
